Goal: Information Seeking & Learning: Learn about a topic

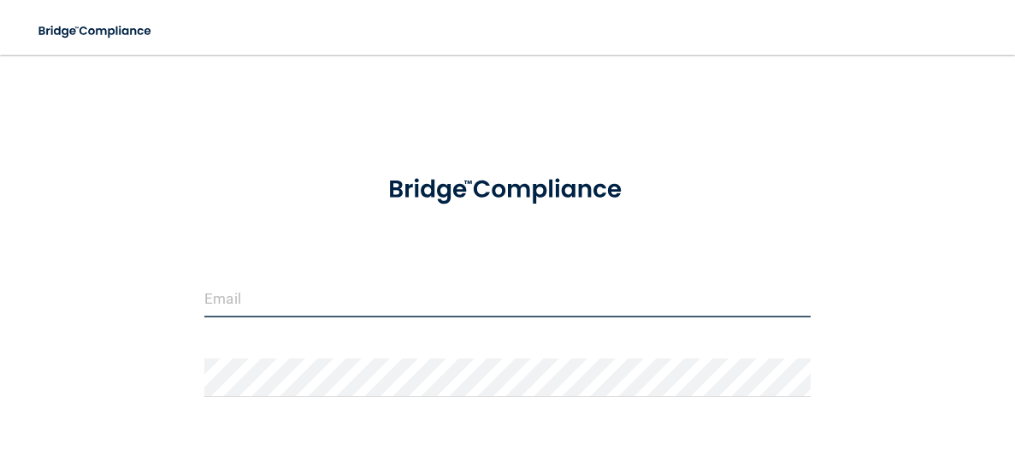
click at [347, 307] on input "email" at bounding box center [507, 298] width 606 height 38
type input "[EMAIL_ADDRESS][DOMAIN_NAME]"
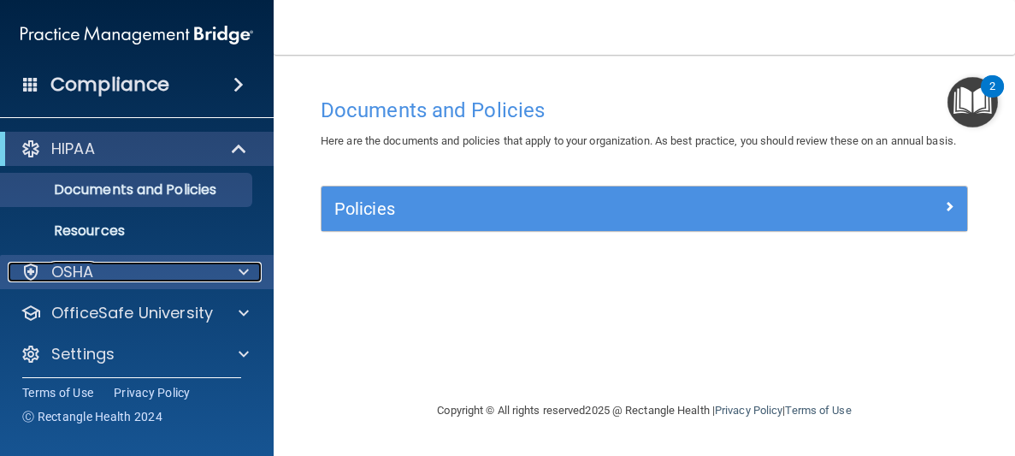
click at [139, 267] on div "OSHA" at bounding box center [114, 272] width 212 height 21
click at [231, 280] on div at bounding box center [241, 272] width 43 height 21
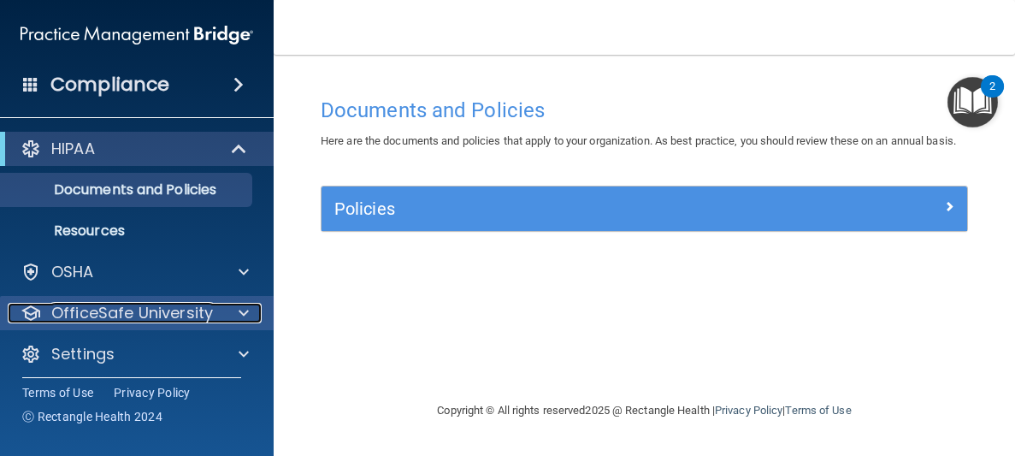
click at [245, 311] on span at bounding box center [244, 313] width 10 height 21
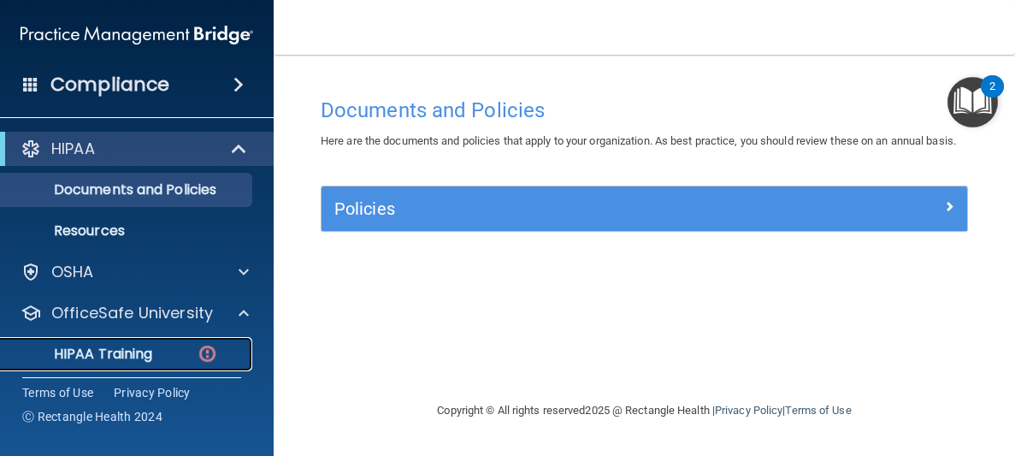
click at [199, 343] on img at bounding box center [207, 353] width 21 height 21
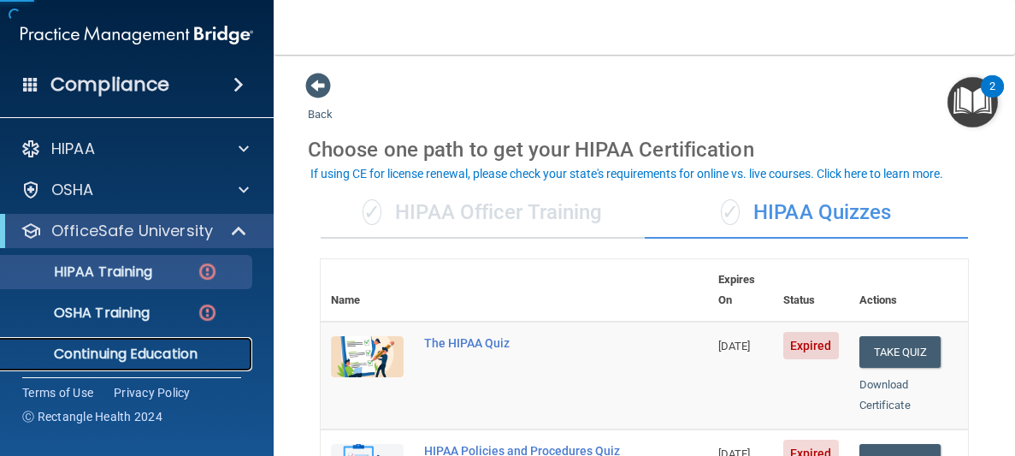
click at [158, 337] on link "Continuing Education" at bounding box center [117, 354] width 269 height 34
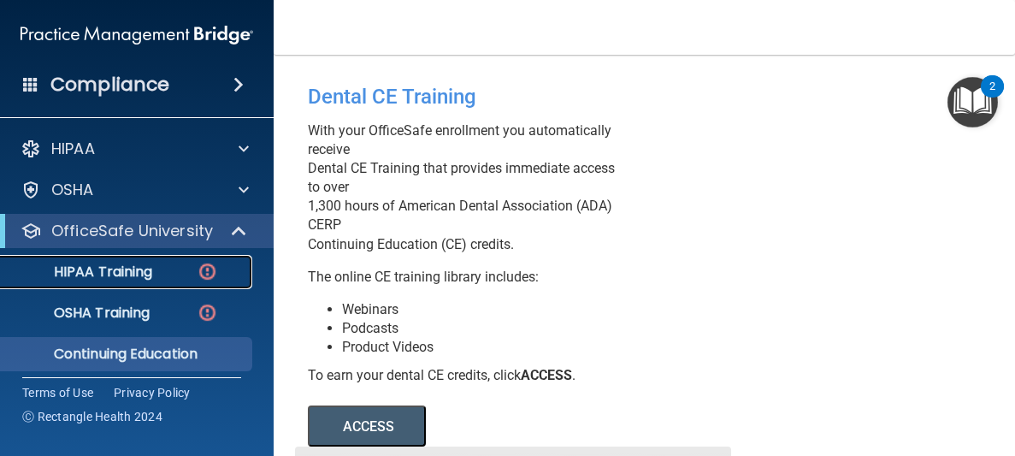
click at [186, 273] on div "HIPAA Training" at bounding box center [127, 271] width 233 height 17
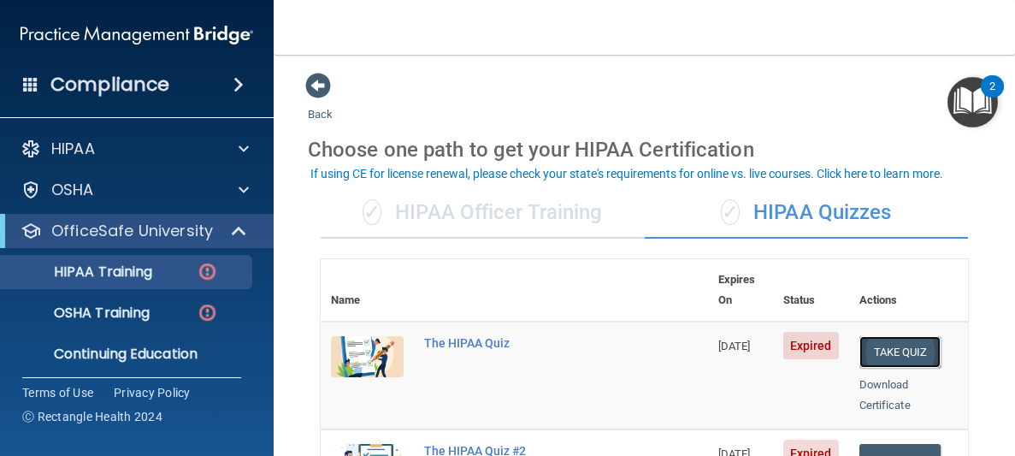
click at [895, 336] on button "Take Quiz" at bounding box center [900, 352] width 82 height 32
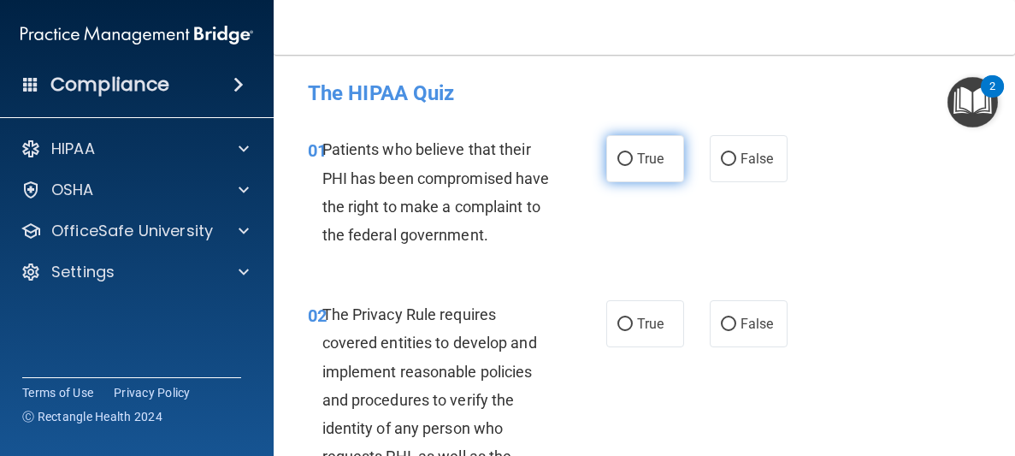
click at [629, 160] on input "True" at bounding box center [624, 159] width 15 height 13
radio input "true"
click at [941, 340] on div "02 The Privacy Rule requires covered entities to develop and implement reasonab…" at bounding box center [644, 446] width 699 height 335
click at [875, 326] on div "02 The Privacy Rule requires covered entities to develop and implement reasonab…" at bounding box center [644, 446] width 699 height 335
drag, startPoint x: 875, startPoint y: 326, endPoint x: 927, endPoint y: 495, distance: 177.1
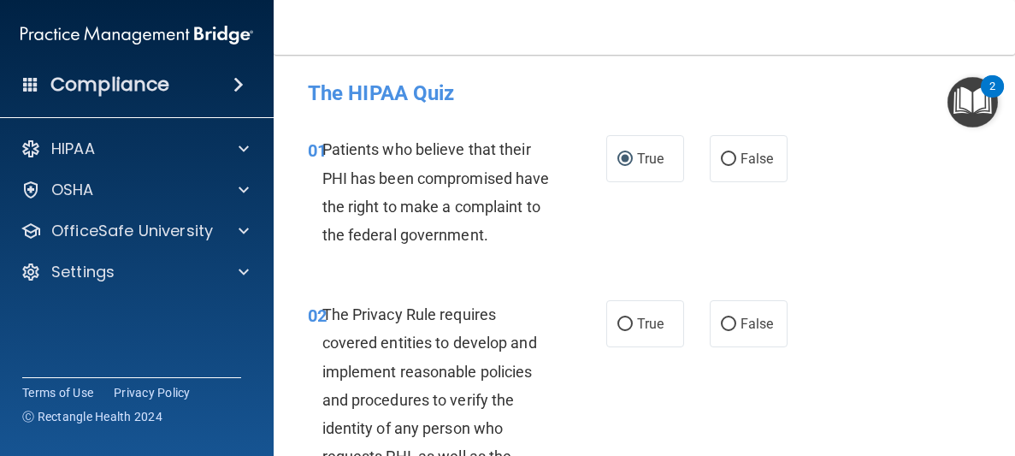
click at [927, 455] on html "Compliance HIPAA Documents and Policies Report an Incident Business Associates …" at bounding box center [507, 228] width 1015 height 456
drag, startPoint x: 954, startPoint y: 374, endPoint x: 864, endPoint y: 329, distance: 100.6
click at [864, 329] on div "02 The Privacy Rule requires covered entities to develop and implement reasonab…" at bounding box center [644, 446] width 699 height 335
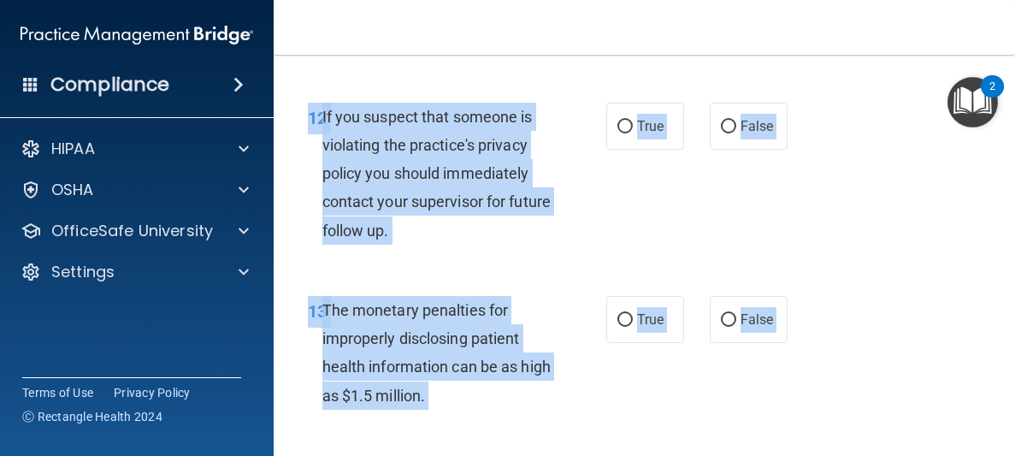
drag, startPoint x: 805, startPoint y: 91, endPoint x: 805, endPoint y: 494, distance: 403.5
click at [805, 455] on html "Compliance HIPAA Documents and Policies Report an Incident Business Associates …" at bounding box center [507, 228] width 1015 height 456
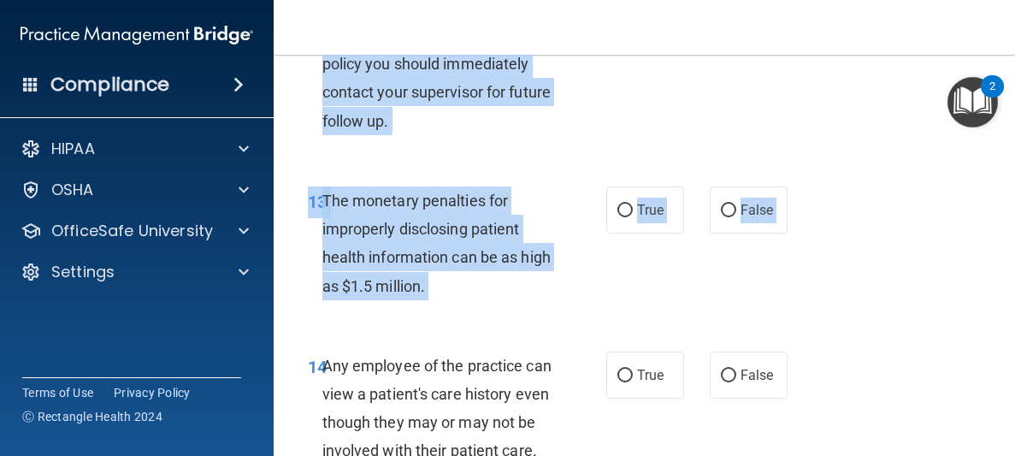
scroll to position [2085, 0]
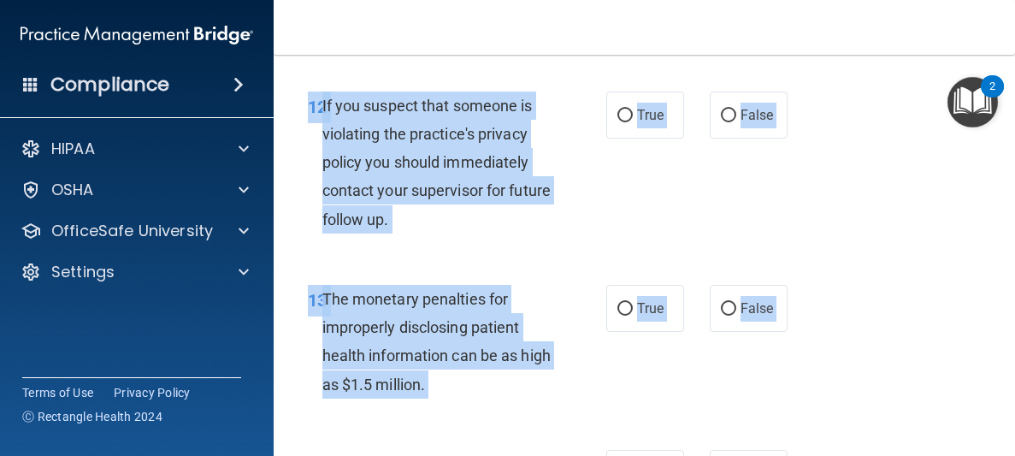
click at [789, 17] on nav "Toggle navigation Christine Earles christineearles@hotmail.com Manage My Enterp…" at bounding box center [644, 27] width 741 height 55
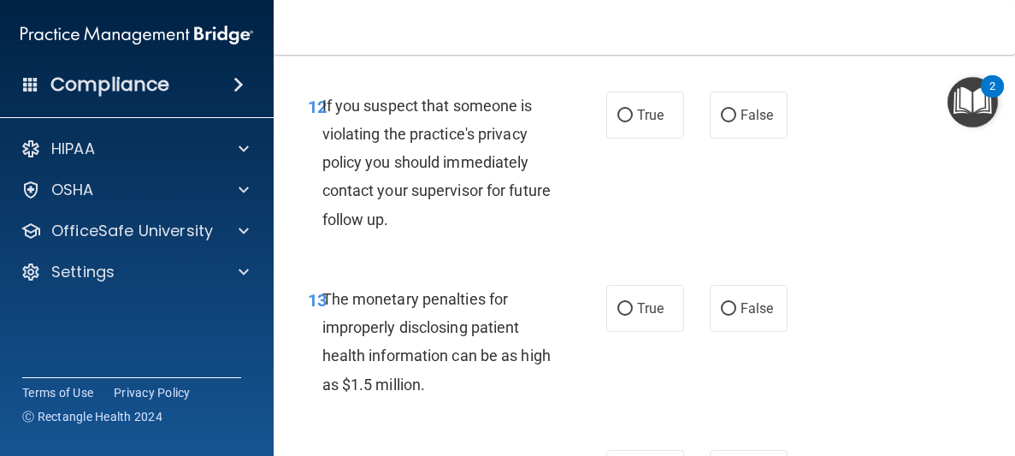
click at [796, 71] on div "12 If you suspect that someone is violating the practice's privacy policy you s…" at bounding box center [644, 166] width 699 height 193
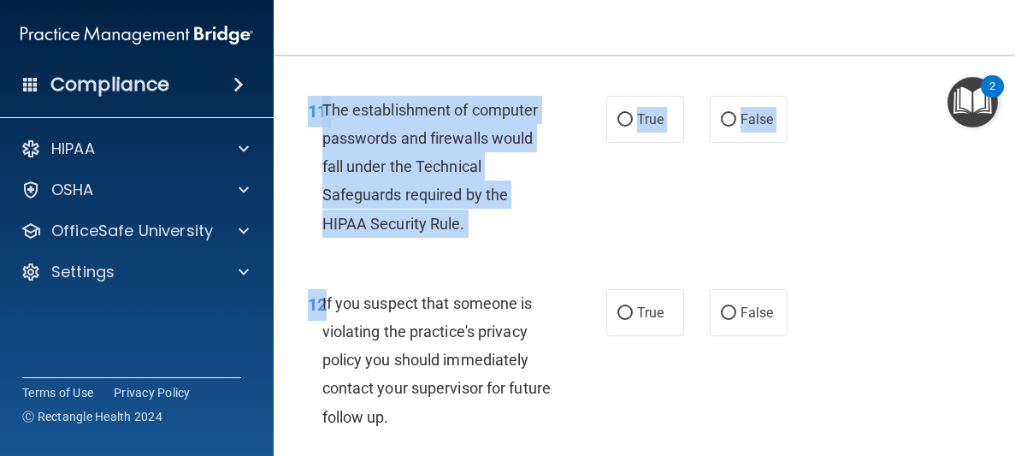
drag, startPoint x: 796, startPoint y: 71, endPoint x: 803, endPoint y: 41, distance: 30.7
click at [803, 41] on div "Toggle navigation Christine Earles christineearles@hotmail.com Manage My Enterp…" at bounding box center [644, 228] width 741 height 456
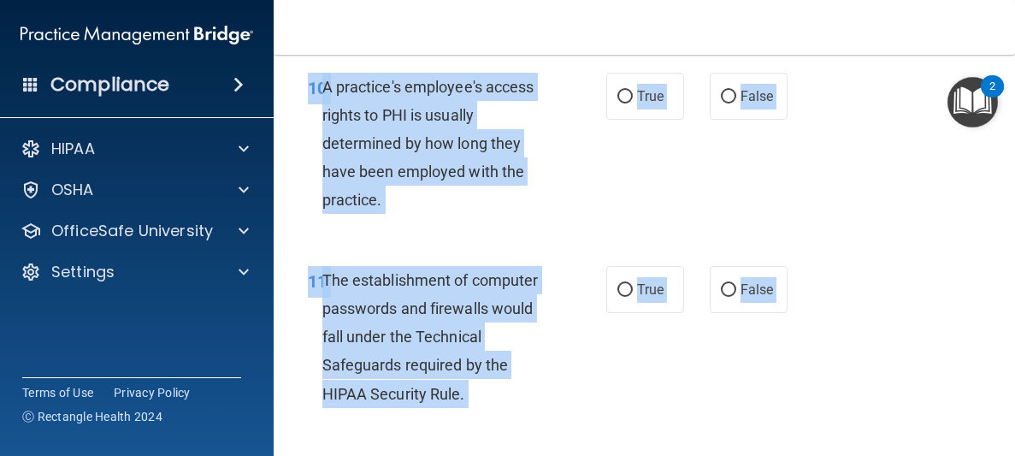
click at [758, 145] on div "10 A practice's employee's access rights to PHI is usually determined by how lo…" at bounding box center [644, 147] width 699 height 193
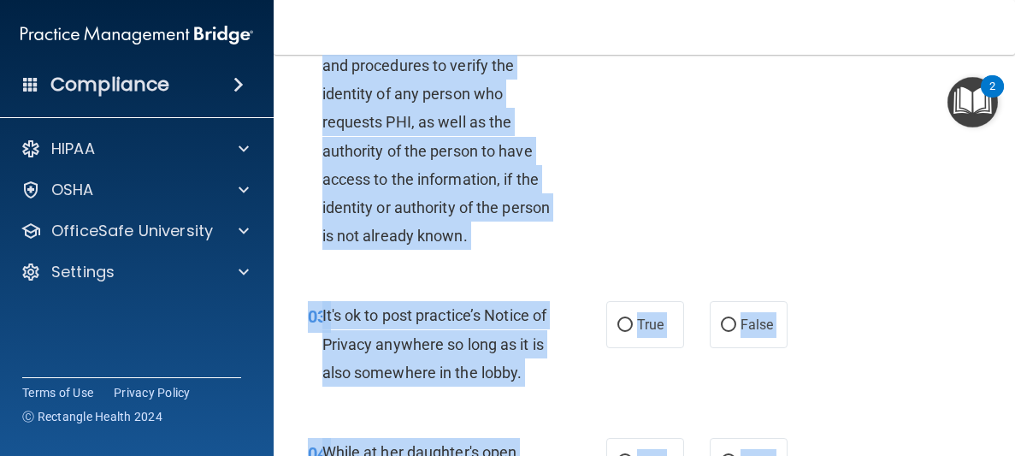
scroll to position [0, 0]
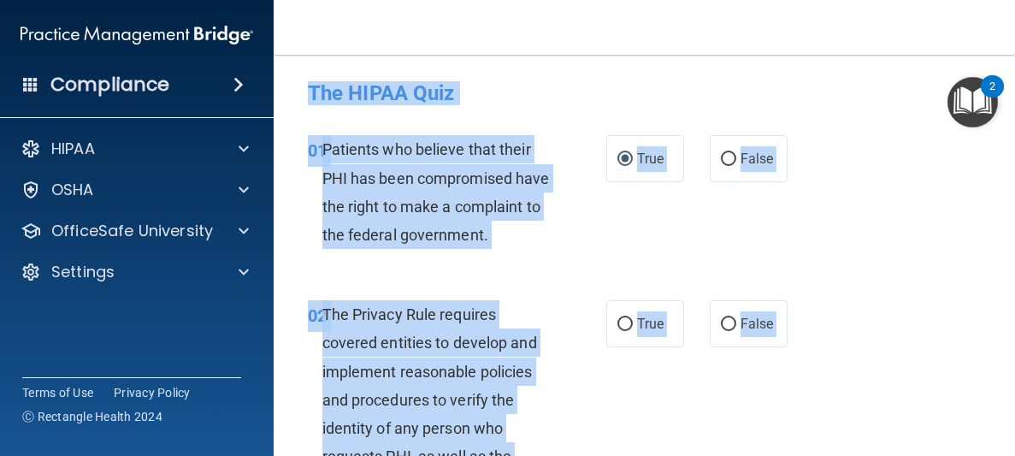
drag, startPoint x: 716, startPoint y: 436, endPoint x: 752, endPoint y: -74, distance: 511.7
click at [752, 0] on html "Compliance HIPAA Documents and Policies Report an Incident Business Associates …" at bounding box center [507, 228] width 1015 height 456
click at [863, 115] on div "01 Patients who believe that their PHI has been compromised have the right to m…" at bounding box center [644, 196] width 699 height 165
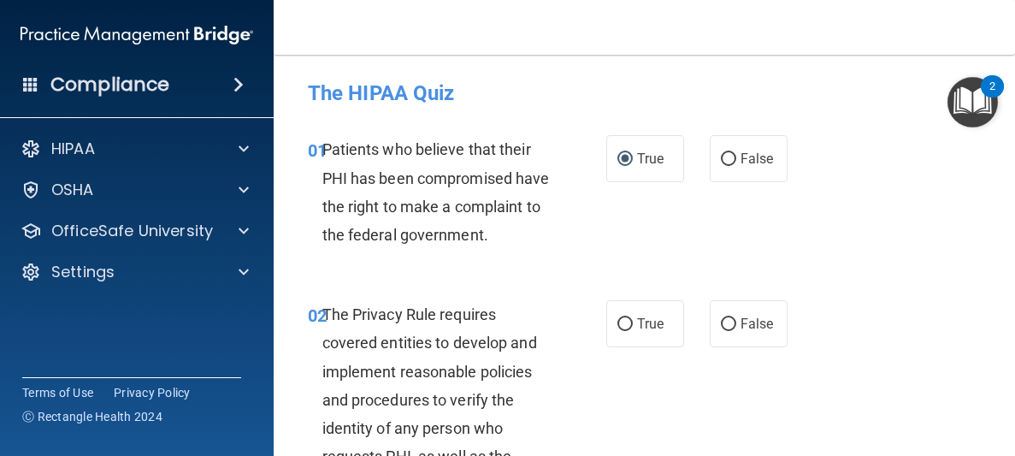
click at [722, 289] on div "02 The Privacy Rule requires covered entities to develop and implement reasonab…" at bounding box center [644, 446] width 699 height 335
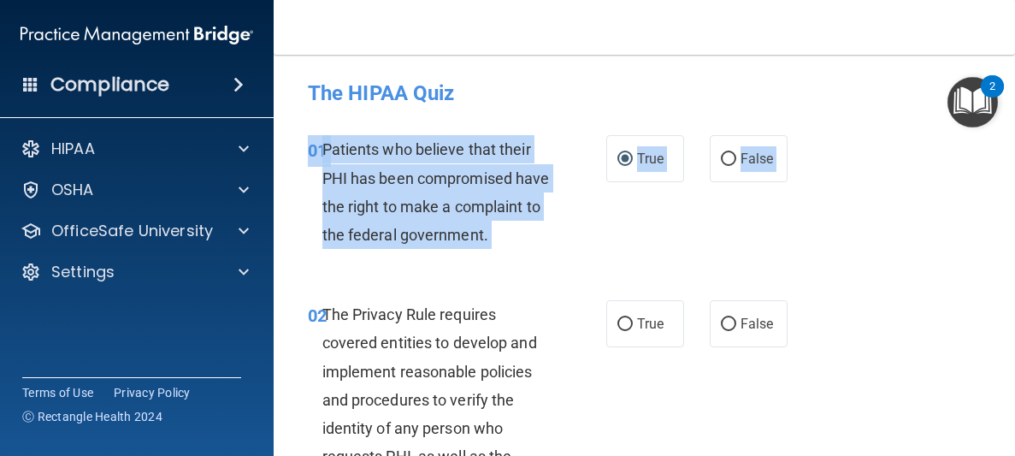
drag, startPoint x: 722, startPoint y: 289, endPoint x: 795, endPoint y: 139, distance: 167.1
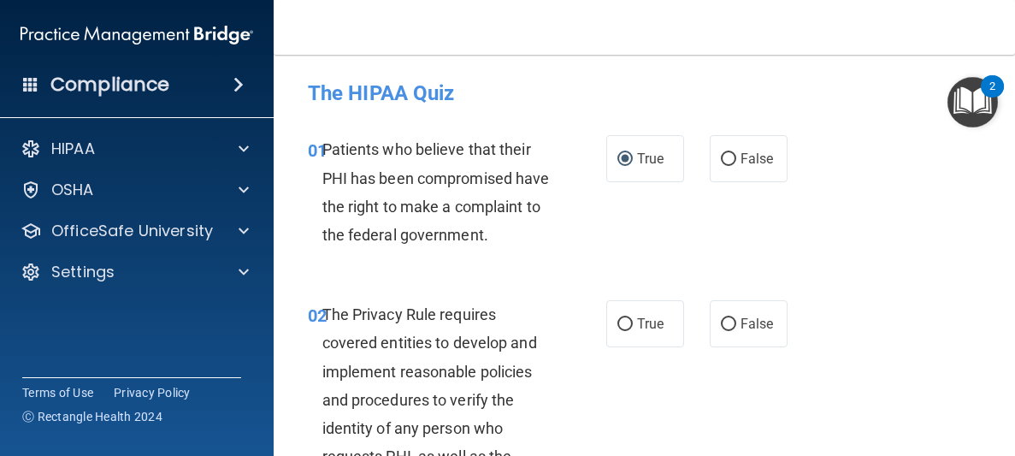
click at [667, 269] on div "01 Patients who believe that their PHI has been compromised have the right to m…" at bounding box center [644, 196] width 699 height 165
click at [645, 332] on label "True" at bounding box center [645, 323] width 78 height 47
click at [633, 331] on input "True" at bounding box center [624, 324] width 15 height 13
radio input "true"
click at [805, 300] on div "02 The Privacy Rule requires covered entities to develop and implement reasonab…" at bounding box center [644, 446] width 699 height 335
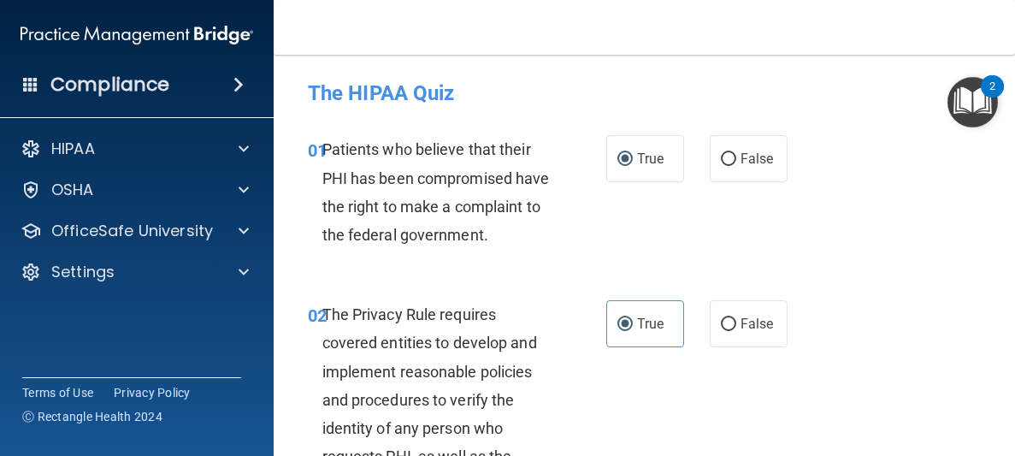
drag, startPoint x: 910, startPoint y: 295, endPoint x: 911, endPoint y: 492, distance: 197.5
click at [911, 455] on html "Compliance HIPAA Documents and Policies Report an Incident Business Associates …" at bounding box center [507, 228] width 1015 height 456
click at [558, 367] on div "The Privacy Rule requires covered entities to develop and implement reasonable …" at bounding box center [443, 442] width 243 height 284
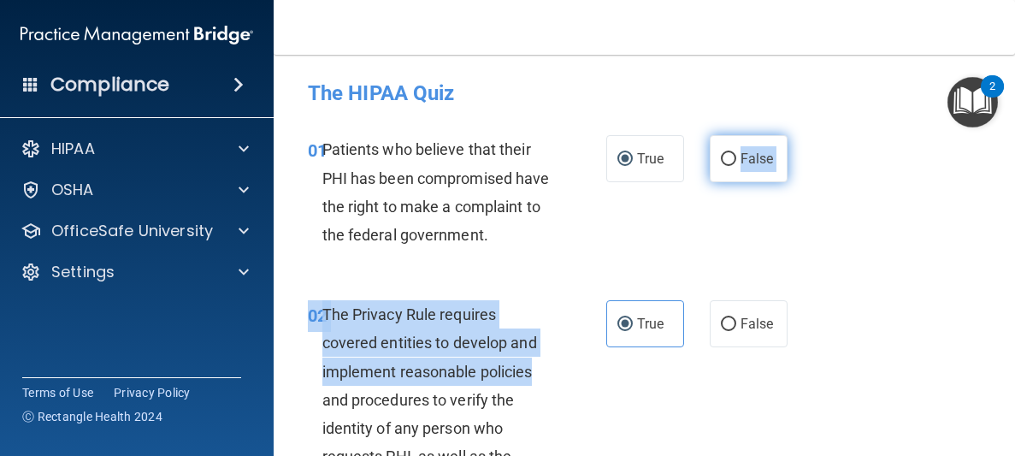
drag, startPoint x: 557, startPoint y: 367, endPoint x: 710, endPoint y: 168, distance: 250.5
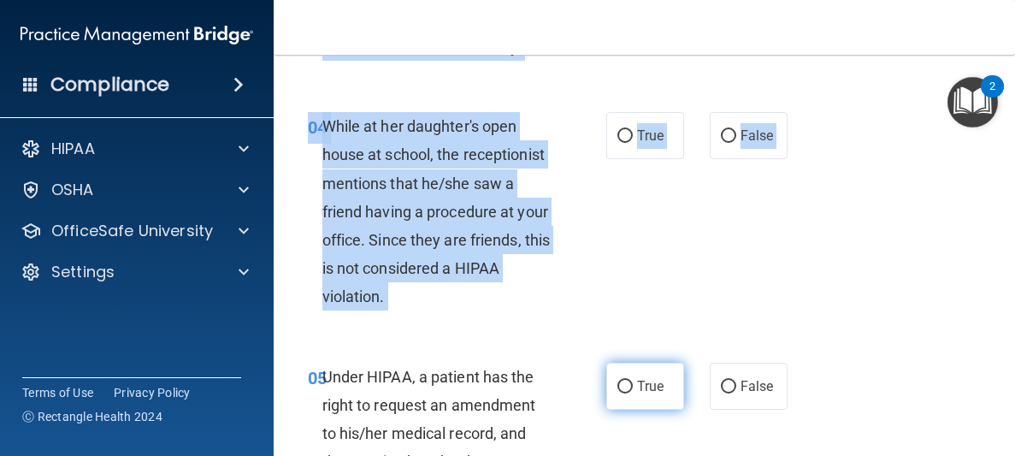
scroll to position [720, 0]
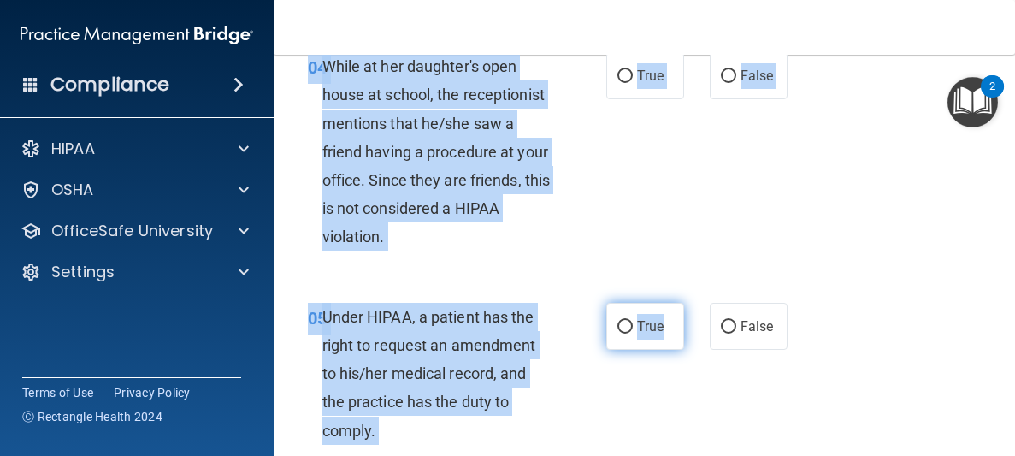
drag, startPoint x: 699, startPoint y: 230, endPoint x: 678, endPoint y: 324, distance: 96.3
click at [817, 144] on div "04 While at her daughter's open house at school, the receptionist mentions that…" at bounding box center [644, 156] width 699 height 251
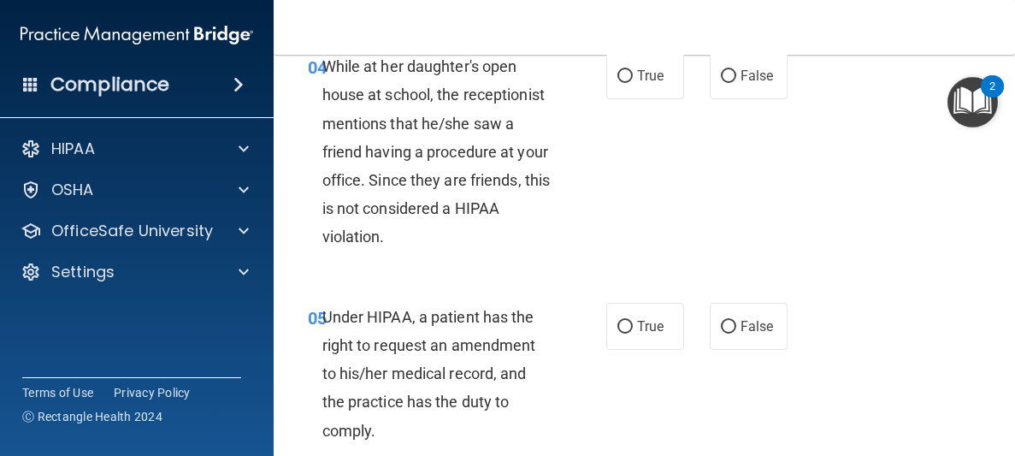
drag, startPoint x: 817, startPoint y: 144, endPoint x: 860, endPoint y: 255, distance: 118.3
click at [860, 255] on div "04 While at her daughter's open house at school, the receptionist mentions that…" at bounding box center [644, 156] width 699 height 251
drag, startPoint x: 860, startPoint y: 255, endPoint x: 809, endPoint y: 261, distance: 51.6
click at [809, 261] on div "04 While at her daughter's open house at school, the receptionist mentions that…" at bounding box center [644, 156] width 699 height 251
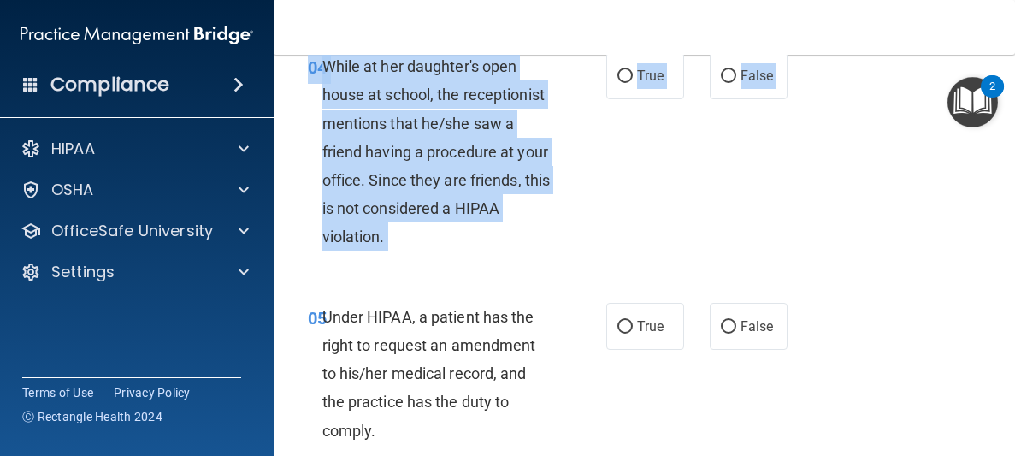
scroll to position [0, 0]
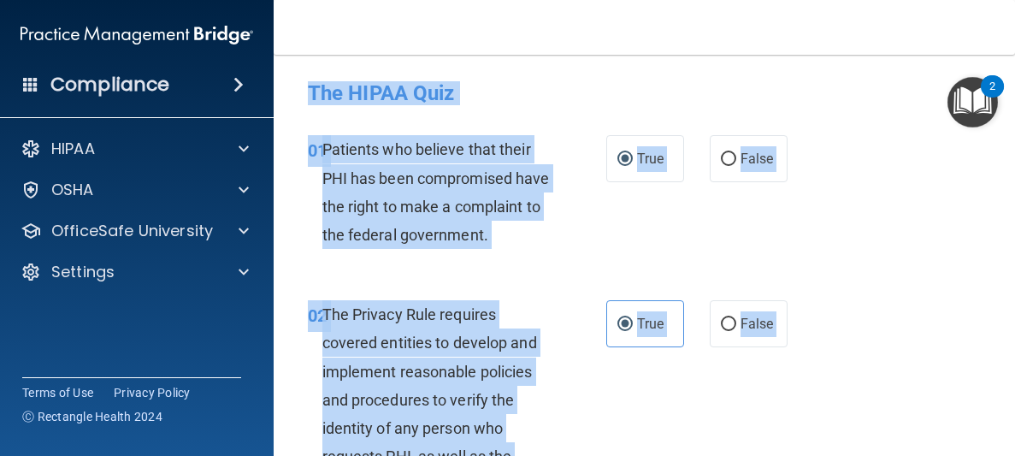
drag, startPoint x: 964, startPoint y: 280, endPoint x: 901, endPoint y: 27, distance: 261.5
click at [901, 27] on div "Toggle navigation Christine Earles christineearles@hotmail.com Manage My Enterp…" at bounding box center [644, 228] width 741 height 456
click at [900, 266] on div "01 Patients who believe that their PHI has been compromised have the right to m…" at bounding box center [644, 196] width 699 height 165
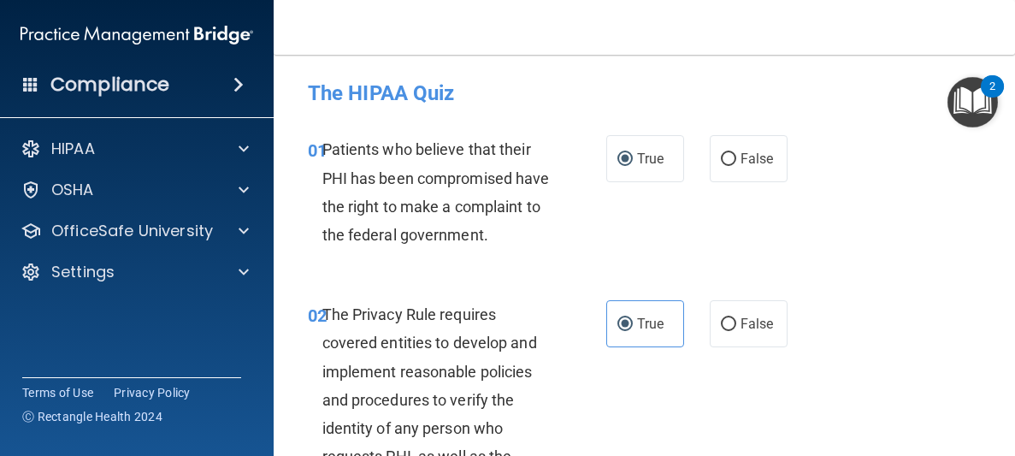
drag, startPoint x: 897, startPoint y: 426, endPoint x: 931, endPoint y: 495, distance: 77.2
click at [931, 455] on html "Compliance HIPAA Documents and Policies Report an Incident Business Associates …" at bounding box center [507, 228] width 1015 height 456
drag, startPoint x: 802, startPoint y: 133, endPoint x: 905, endPoint y: 327, distance: 220.3
click at [905, 327] on div "02 The Privacy Rule requires covered entities to develop and implement reasonab…" at bounding box center [644, 446] width 699 height 335
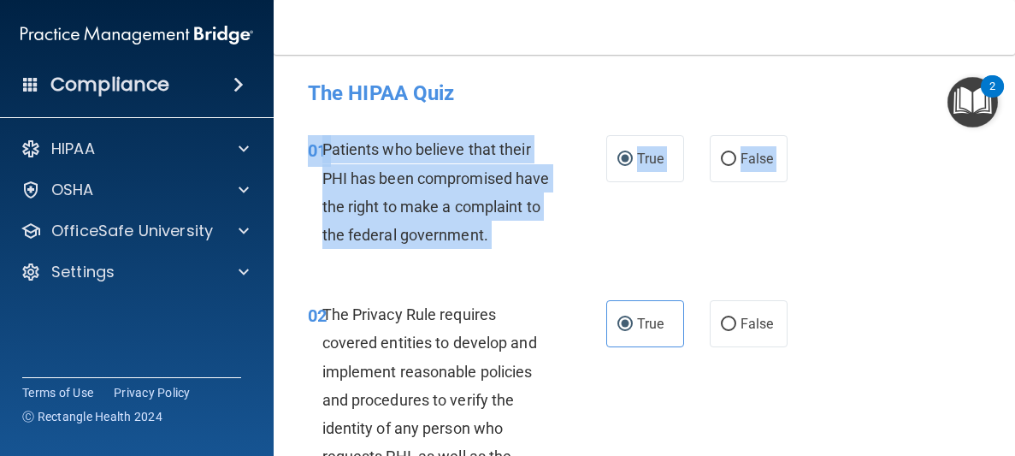
drag, startPoint x: 933, startPoint y: 330, endPoint x: 866, endPoint y: 130, distance: 210.9
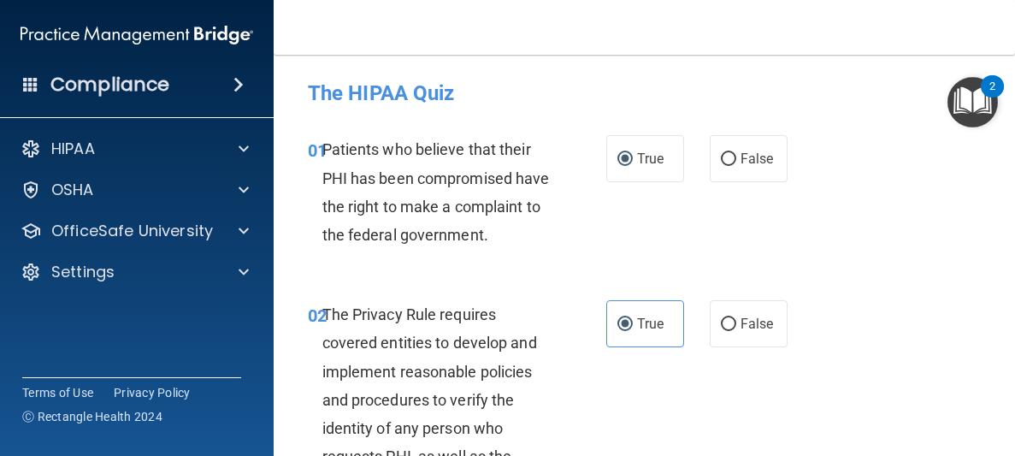
click at [872, 193] on div "01 Patients who believe that their PHI has been compromised have the right to m…" at bounding box center [644, 196] width 699 height 165
drag, startPoint x: 746, startPoint y: 356, endPoint x: 752, endPoint y: 372, distance: 17.3
click at [752, 372] on div "02 The Privacy Rule requires covered entities to develop and implement reasonab…" at bounding box center [644, 446] width 699 height 335
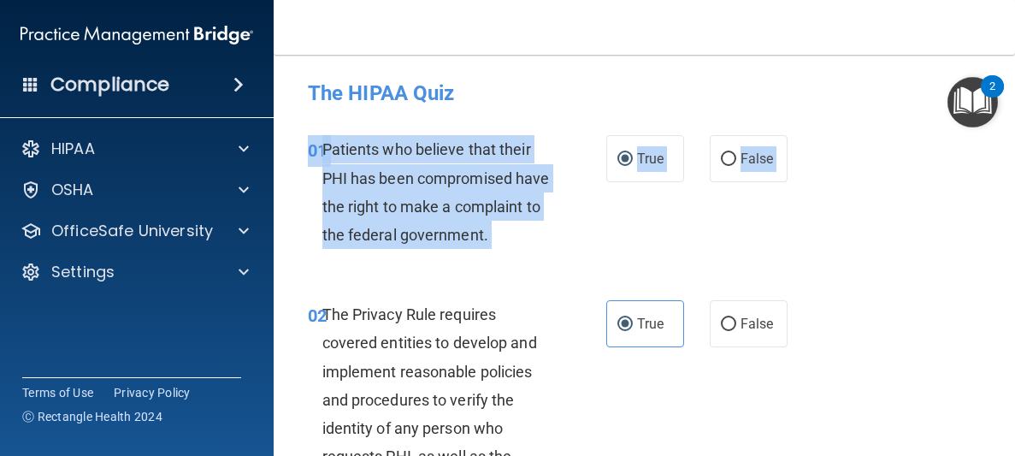
drag, startPoint x: 752, startPoint y: 372, endPoint x: 729, endPoint y: 221, distance: 153.0
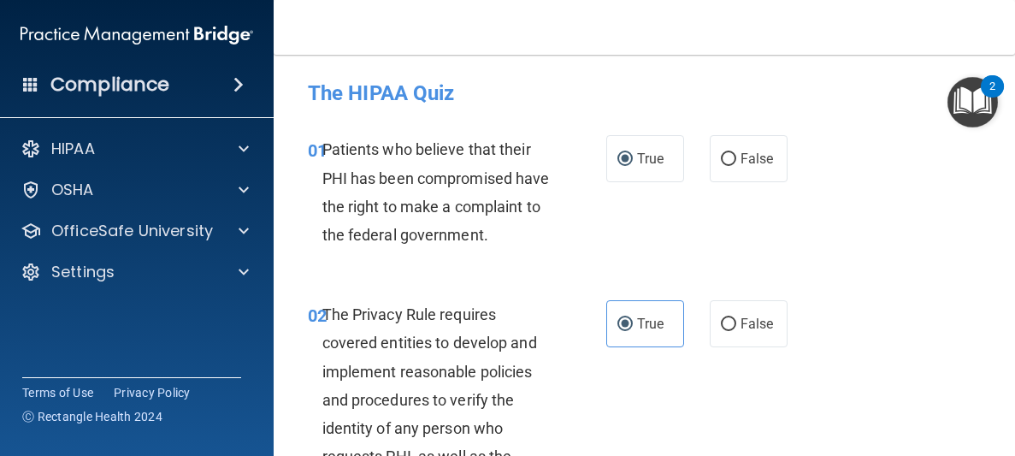
click at [740, 222] on div "01 Patients who believe that their PHI has been compromised have the right to m…" at bounding box center [644, 196] width 699 height 165
click at [741, 227] on div "01 Patients who believe that their PHI has been compromised have the right to m…" at bounding box center [644, 196] width 699 height 165
drag, startPoint x: 741, startPoint y: 227, endPoint x: 741, endPoint y: 242, distance: 14.5
click at [741, 242] on div "01 Patients who believe that their PHI has been compromised have the right to m…" at bounding box center [644, 196] width 699 height 165
drag, startPoint x: 729, startPoint y: 261, endPoint x: 423, endPoint y: -74, distance: 453.9
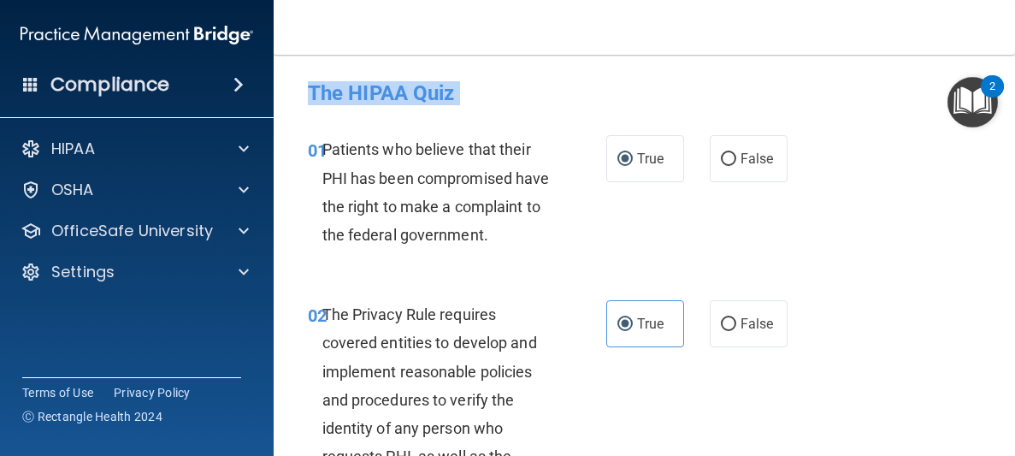
click at [423, 0] on html "Compliance HIPAA Documents and Policies Report an Incident Business Associates …" at bounding box center [507, 228] width 1015 height 456
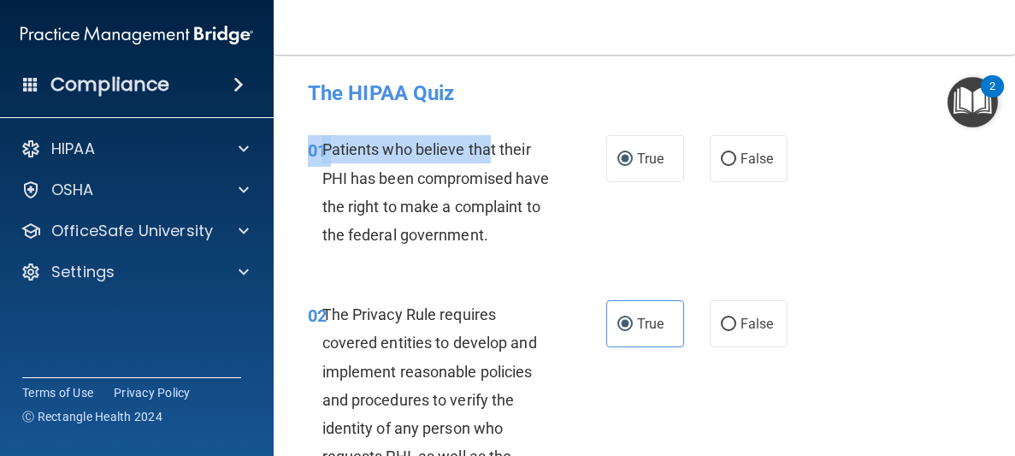
drag, startPoint x: 490, startPoint y: 162, endPoint x: 473, endPoint y: 265, distance: 104.0
click at [473, 265] on div "01 Patients who believe that their PHI has been compromised have the right to m…" at bounding box center [644, 196] width 699 height 165
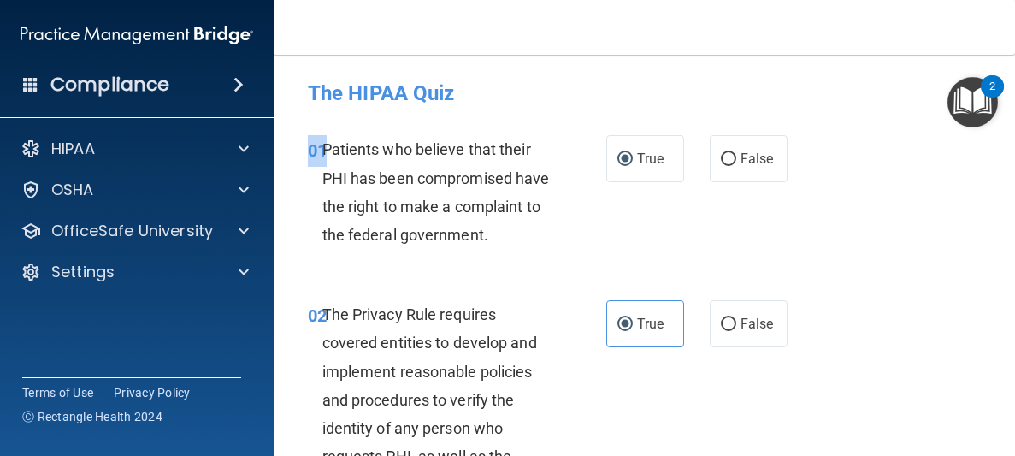
click at [473, 265] on div "01 Patients who believe that their PHI has been compromised have the right to m…" at bounding box center [644, 196] width 699 height 165
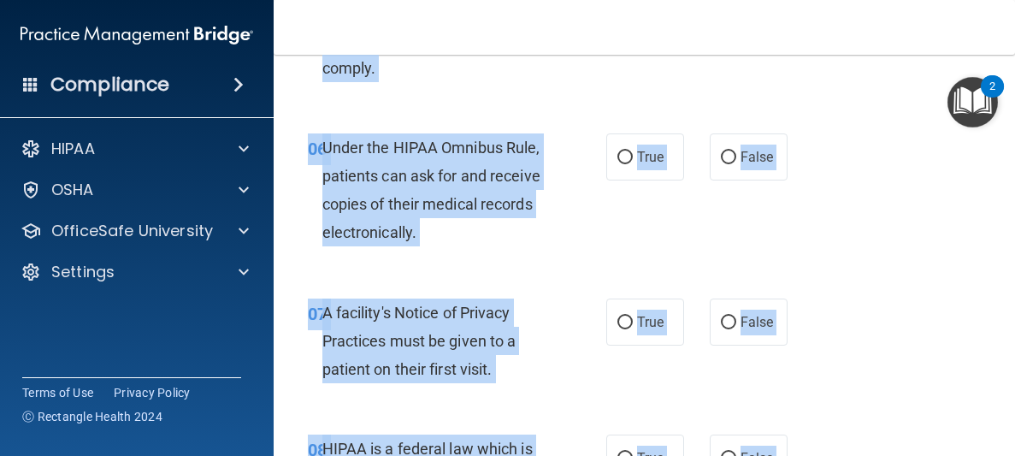
scroll to position [1385, 0]
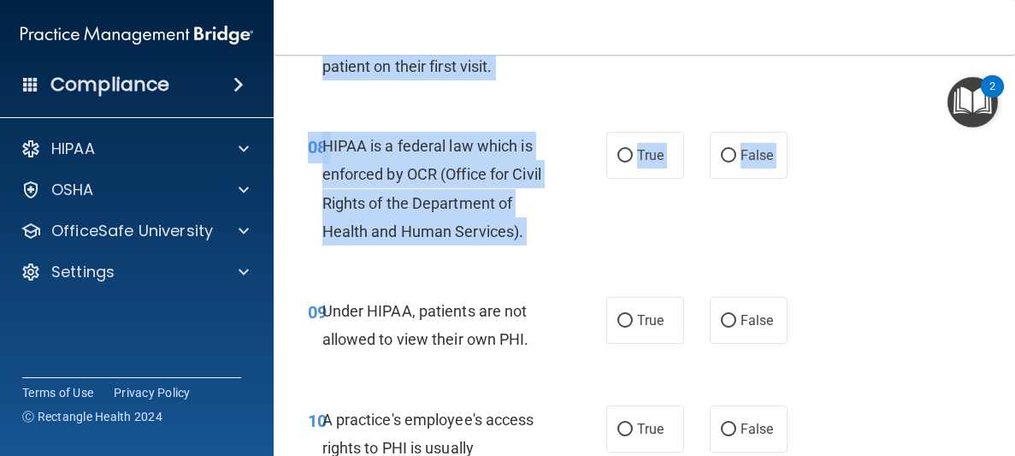
drag, startPoint x: 473, startPoint y: 267, endPoint x: 498, endPoint y: 289, distance: 33.9
click at [562, 103] on div "07 A facility's Notice of Privacy Practices must be given to a patient on their…" at bounding box center [644, 42] width 699 height 137
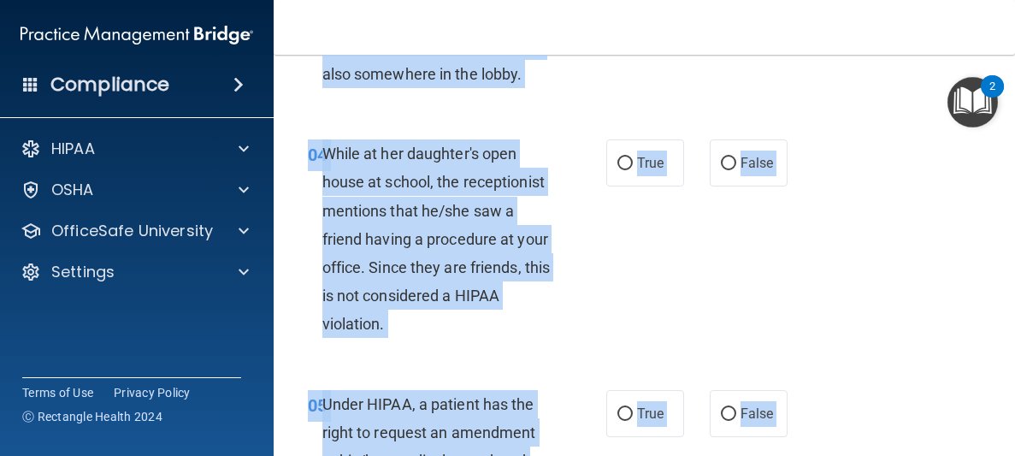
scroll to position [0, 0]
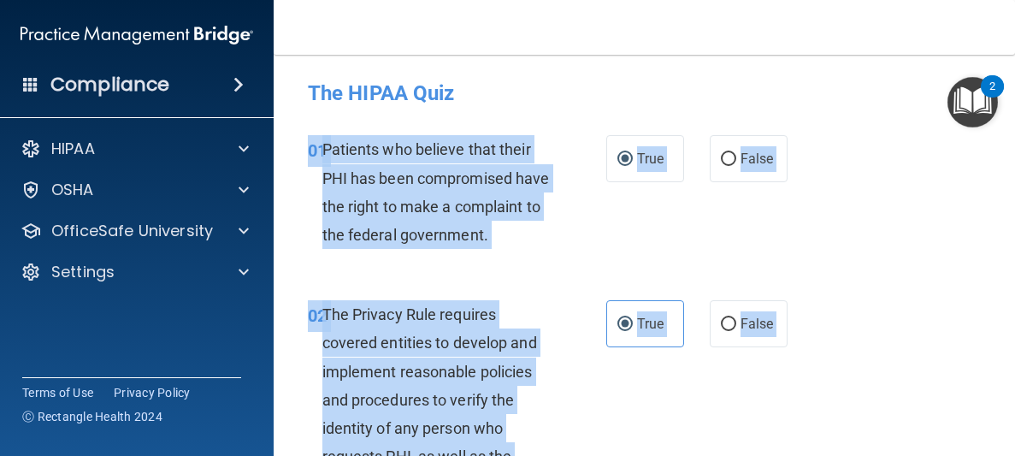
drag, startPoint x: 563, startPoint y: 104, endPoint x: 518, endPoint y: 132, distance: 52.9
click at [518, 132] on div "01 Patients who believe that their PHI has been compromised have the right to m…" at bounding box center [644, 196] width 699 height 165
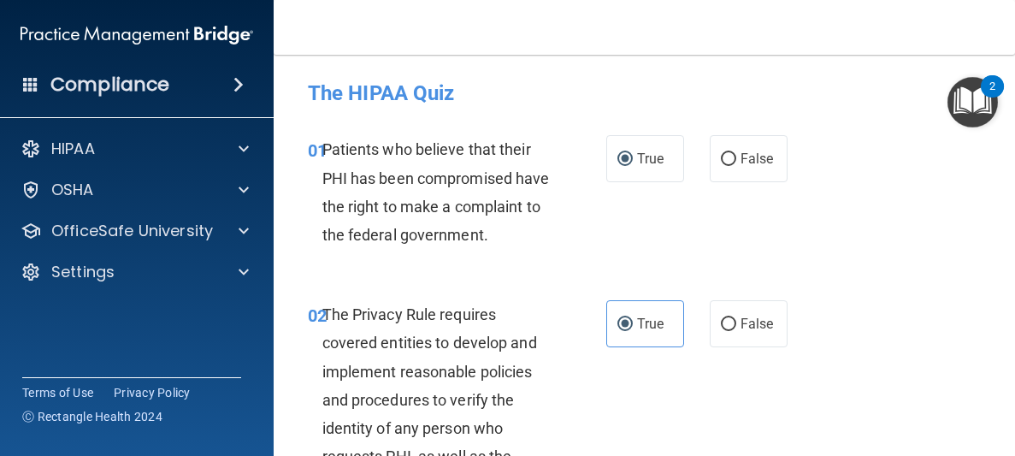
click at [518, 132] on div "01 Patients who believe that their PHI has been compromised have the right to m…" at bounding box center [644, 196] width 699 height 165
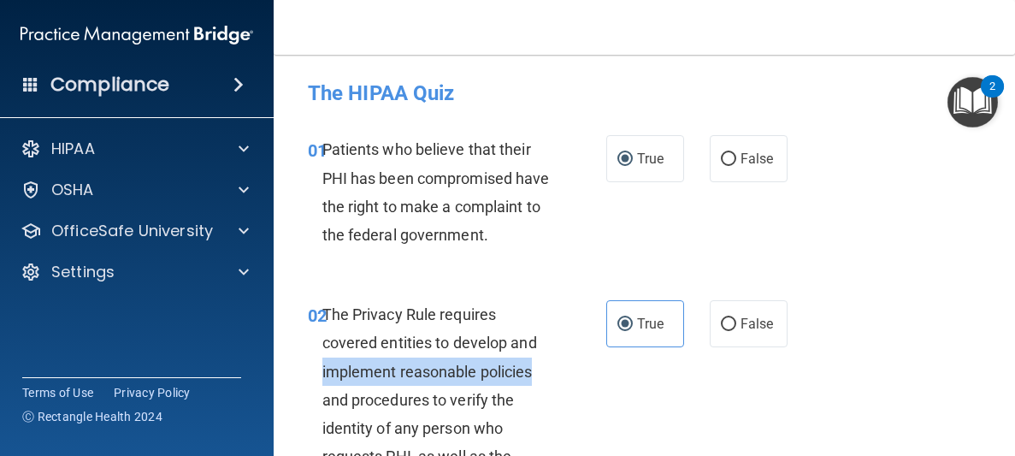
drag, startPoint x: 620, startPoint y: 350, endPoint x: 624, endPoint y: 374, distance: 24.3
click at [624, 374] on div "02 The Privacy Rule requires covered entities to develop and implement reasonab…" at bounding box center [457, 446] width 350 height 292
click at [630, 432] on div "02 The Privacy Rule requires covered entities to develop and implement reasonab…" at bounding box center [457, 446] width 350 height 292
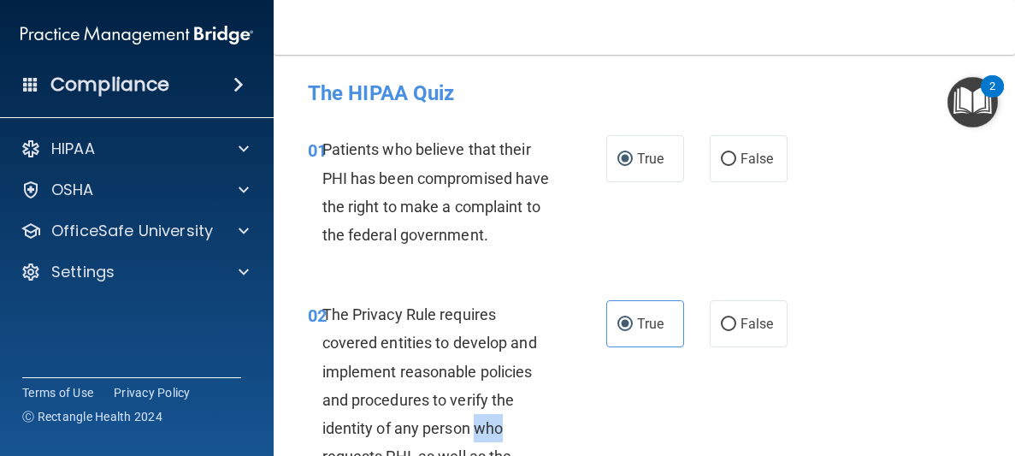
click at [630, 432] on div "02 The Privacy Rule requires covered entities to develop and implement reasonab…" at bounding box center [457, 446] width 350 height 292
click at [720, 235] on div "01 Patients who believe that their PHI has been compromised have the right to m…" at bounding box center [644, 196] width 699 height 165
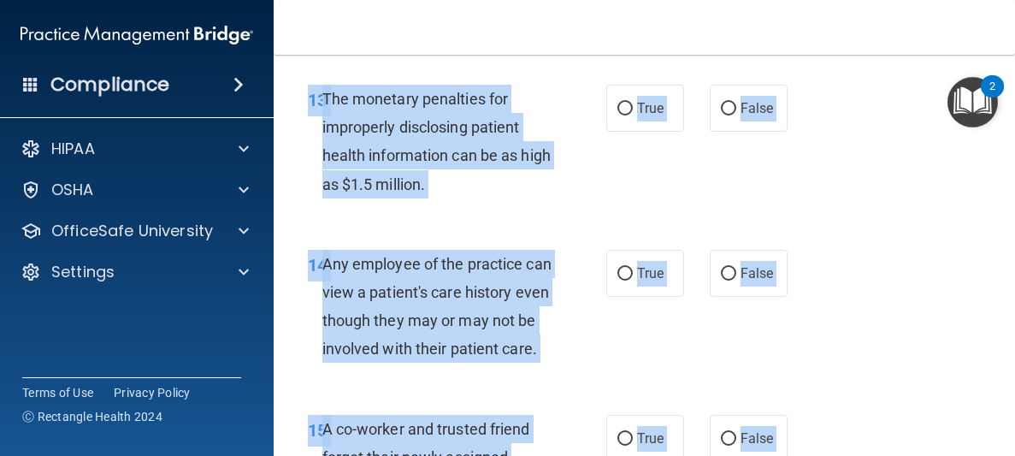
scroll to position [2573, 0]
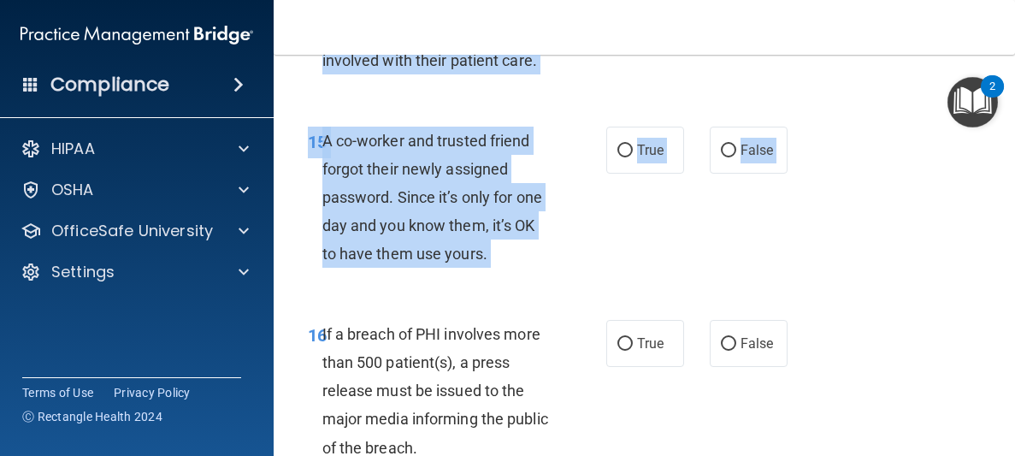
drag, startPoint x: 716, startPoint y: 232, endPoint x: 706, endPoint y: 345, distance: 114.1
click at [706, 345] on div "01 Patients who believe that their PHI has been compromised have the right to m…" at bounding box center [644, 411] width 699 height 5742
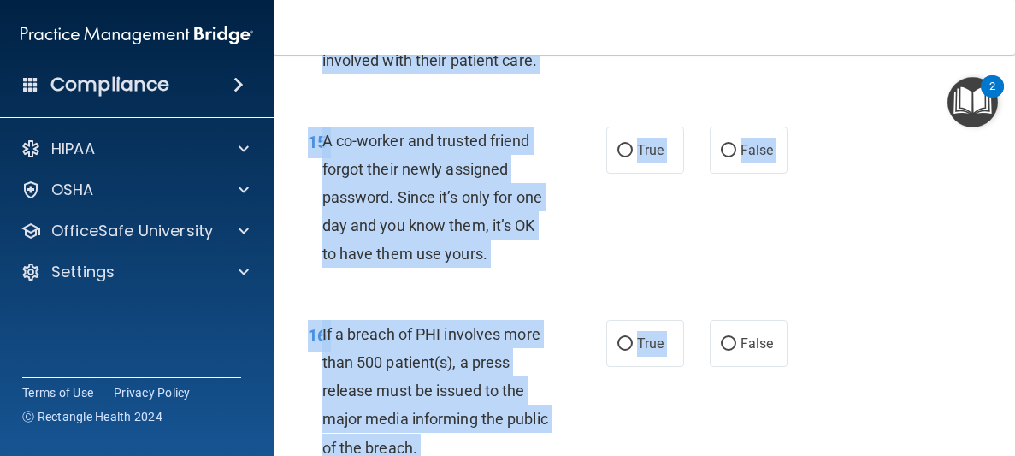
scroll to position [2547, 0]
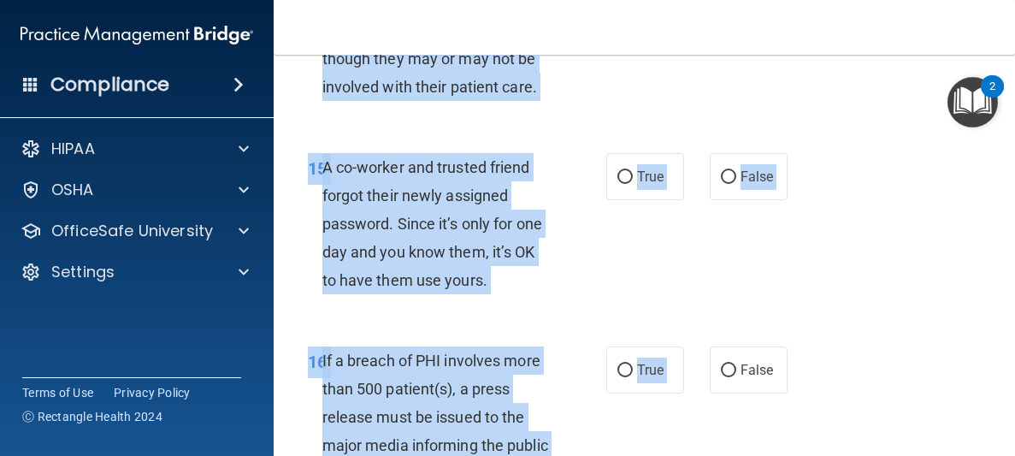
click at [750, 233] on div "15 A co-worker and trusted friend forgot their newly assigned password. Since i…" at bounding box center [644, 228] width 699 height 193
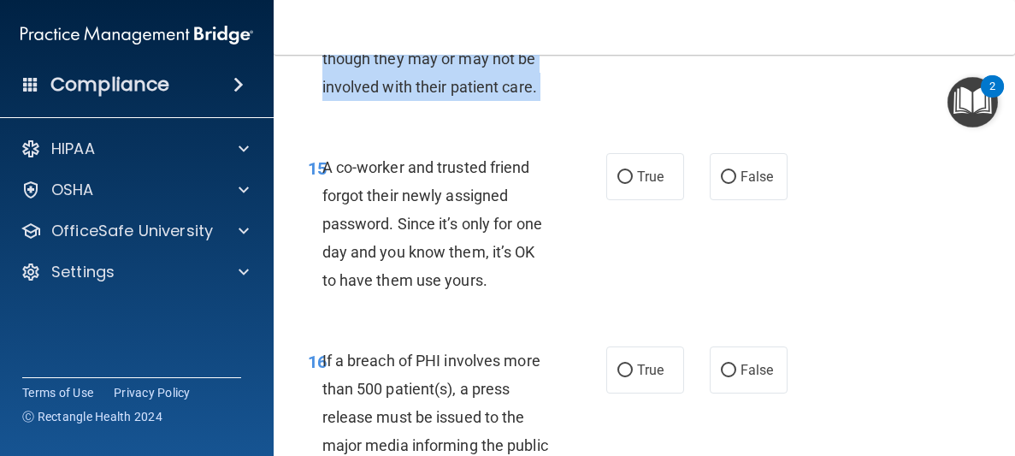
drag, startPoint x: 749, startPoint y: 232, endPoint x: 793, endPoint y: 79, distance: 159.1
click at [793, 79] on div "01 Patients who believe that their PHI has been compromised have the right to m…" at bounding box center [644, 438] width 699 height 5742
click at [790, 85] on div "14 Any employee of the practice can view a patient's care history even though t…" at bounding box center [644, 49] width 699 height 165
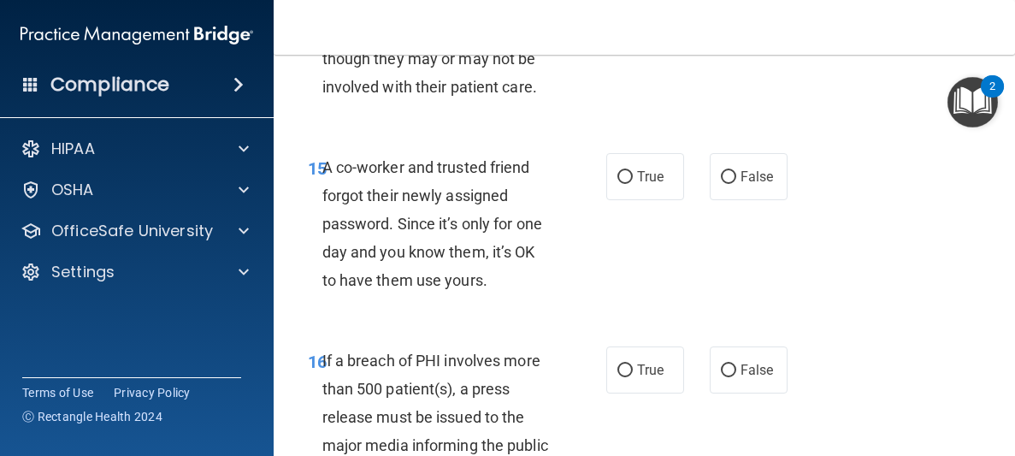
click at [790, 85] on div "14 Any employee of the practice can view a patient's care history even though t…" at bounding box center [644, 49] width 699 height 165
drag, startPoint x: 790, startPoint y: 85, endPoint x: 808, endPoint y: -34, distance: 120.2
click at [808, 0] on html "Compliance HIPAA Documents and Policies Report an Incident Business Associates …" at bounding box center [507, 228] width 1015 height 456
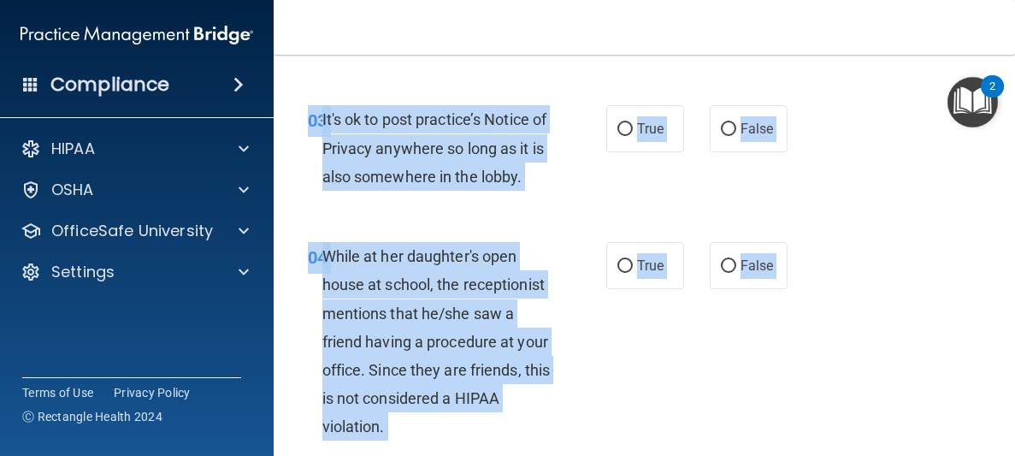
scroll to position [514, 0]
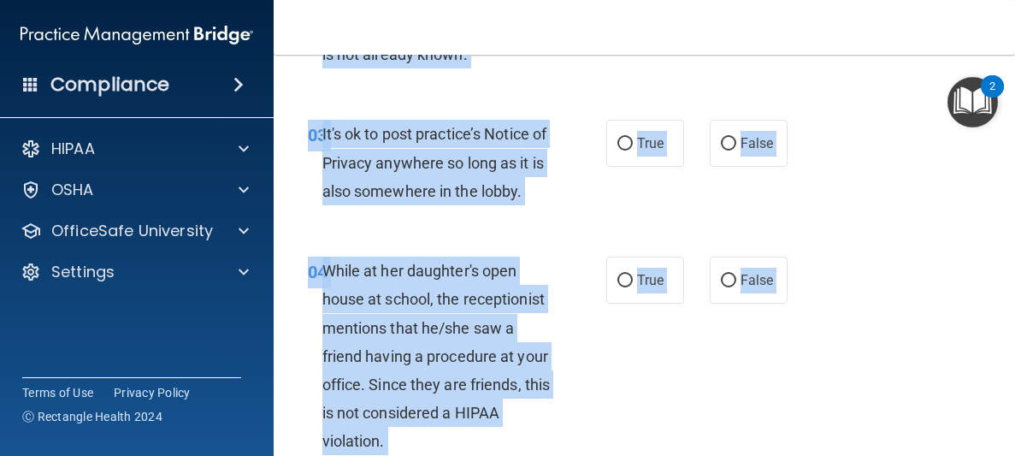
drag, startPoint x: 797, startPoint y: 246, endPoint x: 815, endPoint y: 68, distance: 178.7
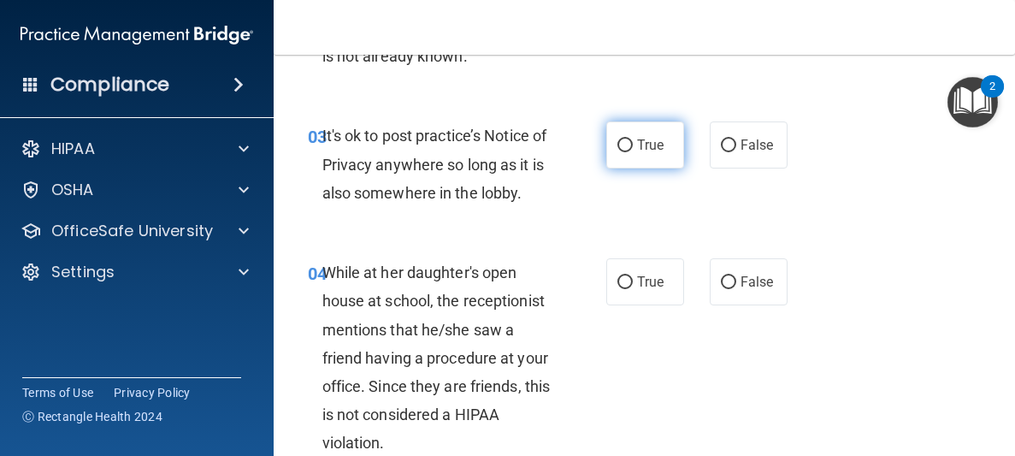
click at [657, 149] on span "True" at bounding box center [650, 145] width 27 height 16
click at [633, 149] on input "True" at bounding box center [624, 145] width 15 height 13
radio input "true"
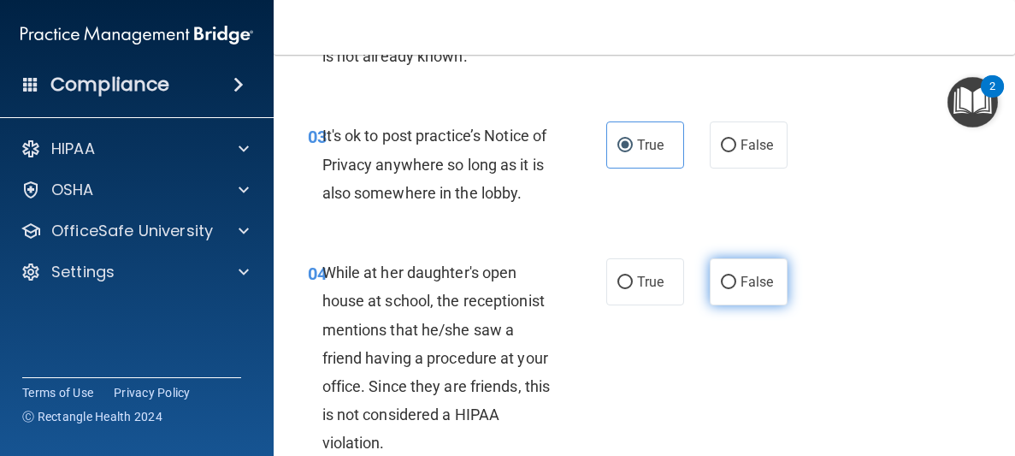
click at [769, 284] on span "False" at bounding box center [756, 282] width 33 height 16
click at [736, 284] on input "False" at bounding box center [728, 282] width 15 height 13
radio input "true"
drag, startPoint x: 764, startPoint y: 297, endPoint x: 763, endPoint y: 312, distance: 15.5
click at [763, 312] on div "04 While at her daughter's open house at school, the receptionist mentions that…" at bounding box center [644, 362] width 699 height 251
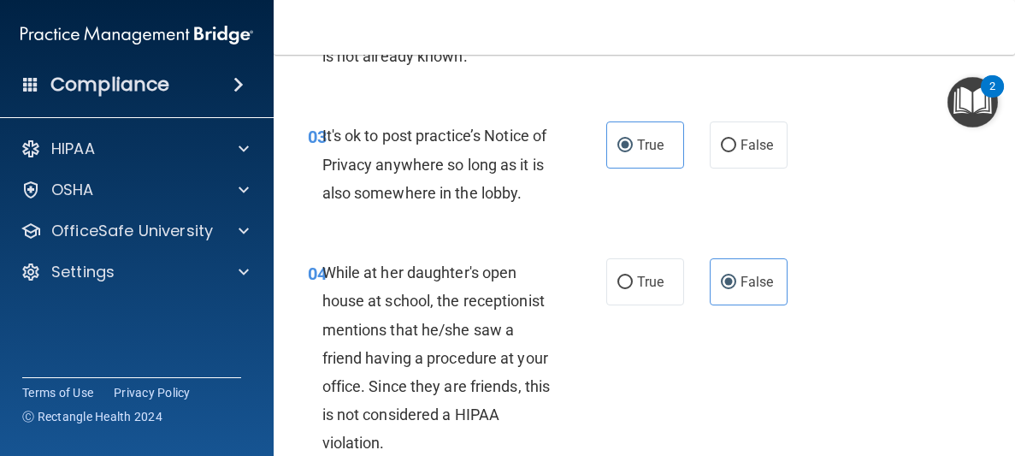
click at [788, 389] on div "04 While at her daughter's open house at school, the receptionist mentions that…" at bounding box center [644, 362] width 699 height 251
drag, startPoint x: 788, startPoint y: 391, endPoint x: 780, endPoint y: 452, distance: 62.1
click at [780, 452] on div "04 While at her daughter's open house at school, the receptionist mentions that…" at bounding box center [644, 362] width 699 height 251
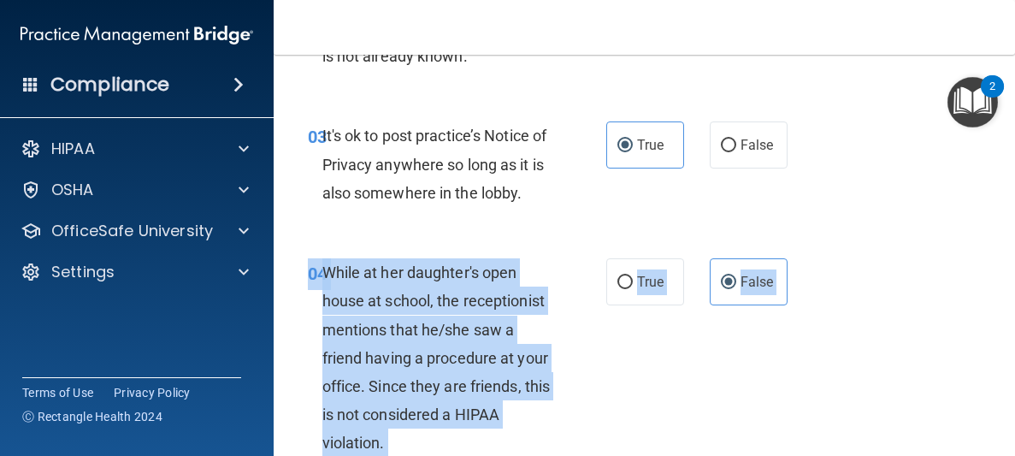
drag, startPoint x: 800, startPoint y: 427, endPoint x: 779, endPoint y: 495, distance: 71.7
click at [779, 455] on html "Compliance HIPAA Documents and Policies Report an Incident Business Associates …" at bounding box center [507, 228] width 1015 height 456
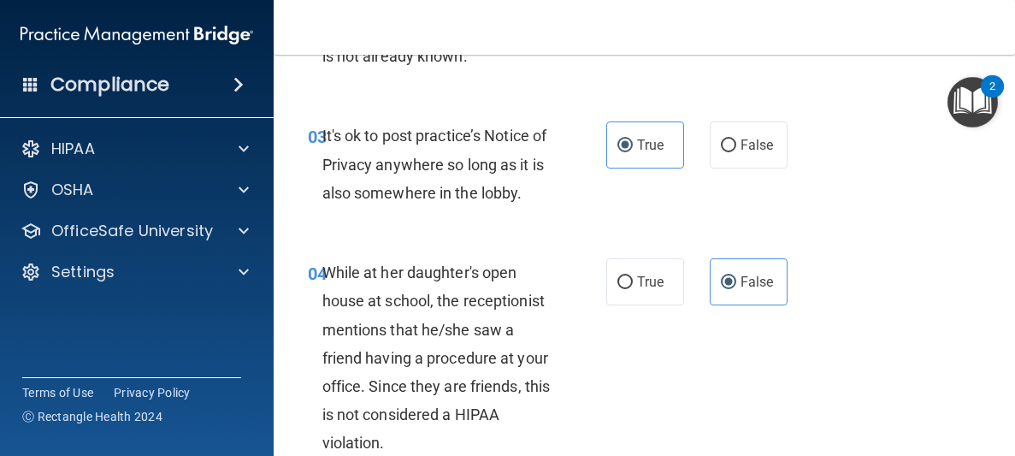
click at [875, 238] on div "04 While at her daughter's open house at school, the receptionist mentions that…" at bounding box center [644, 362] width 699 height 251
drag, startPoint x: 875, startPoint y: 238, endPoint x: 813, endPoint y: 306, distance: 92.6
click at [813, 306] on div "04 While at her daughter's open house at school, the receptionist mentions that…" at bounding box center [644, 362] width 699 height 251
click at [814, 306] on div "04 While at her daughter's open house at school, the receptionist mentions that…" at bounding box center [644, 362] width 699 height 251
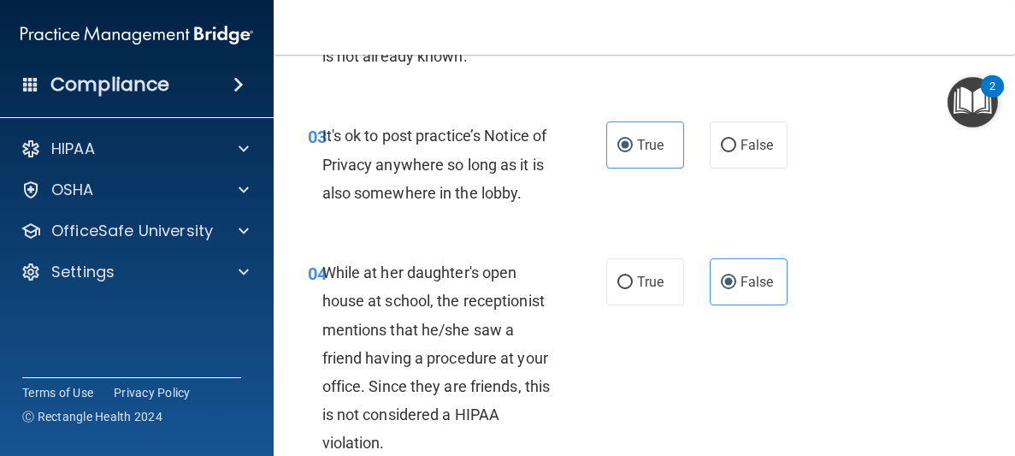
click at [854, 219] on div "03 It's ok to post practice’s Notice of Privacy anywhere so long as it is also …" at bounding box center [644, 168] width 699 height 137
click at [854, 231] on div "03 It's ok to post practice’s Notice of Privacy anywhere so long as it is also …" at bounding box center [644, 168] width 699 height 137
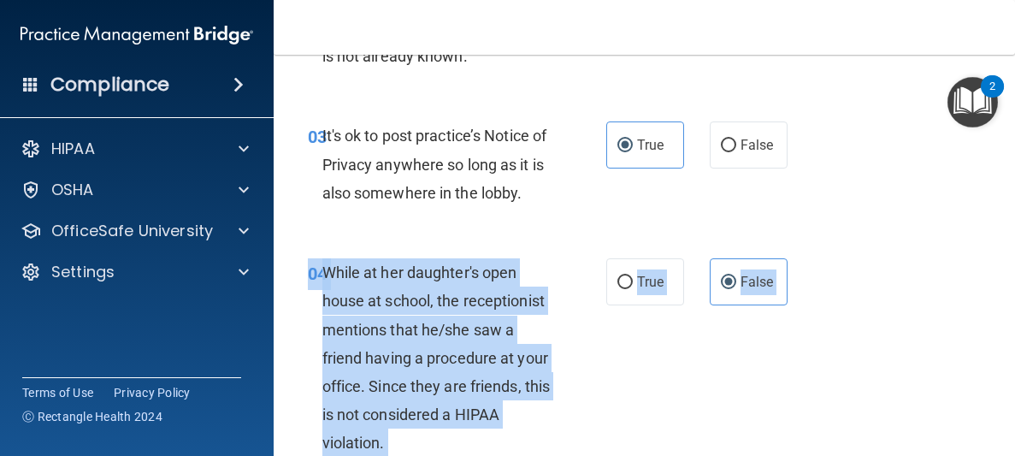
drag, startPoint x: 857, startPoint y: 398, endPoint x: 808, endPoint y: 477, distance: 93.3
click at [808, 455] on html "Compliance HIPAA Documents and Policies Report an Incident Business Associates …" at bounding box center [507, 228] width 1015 height 456
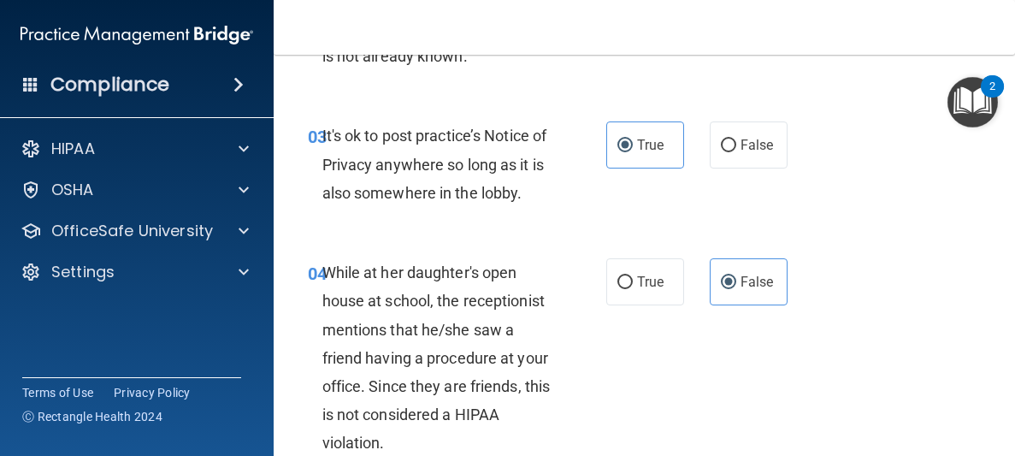
drag, startPoint x: 815, startPoint y: 309, endPoint x: 765, endPoint y: 394, distance: 98.8
click at [765, 394] on div "04 While at her daughter's open house at school, the receptionist mentions that…" at bounding box center [644, 362] width 699 height 251
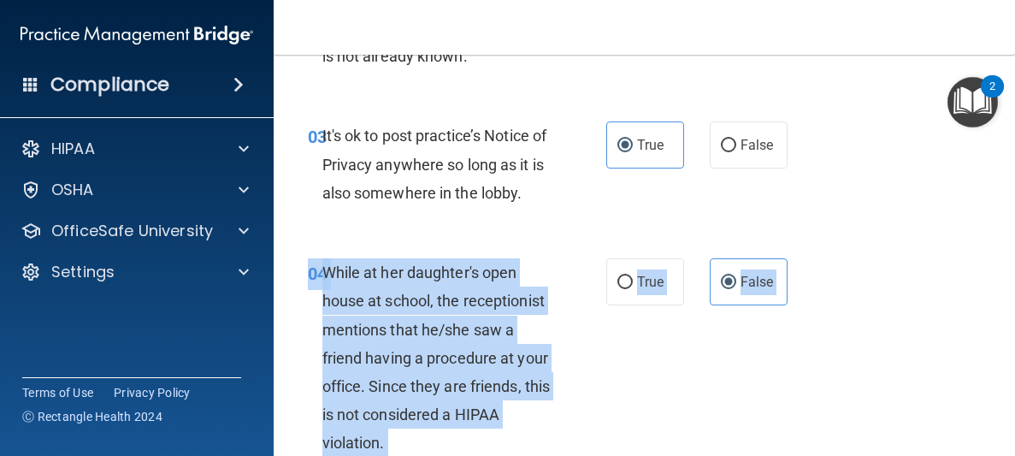
drag, startPoint x: 765, startPoint y: 394, endPoint x: 610, endPoint y: 495, distance: 185.4
click at [610, 455] on html "Compliance HIPAA Documents and Policies Report an Incident Business Associates …" at bounding box center [507, 228] width 1015 height 456
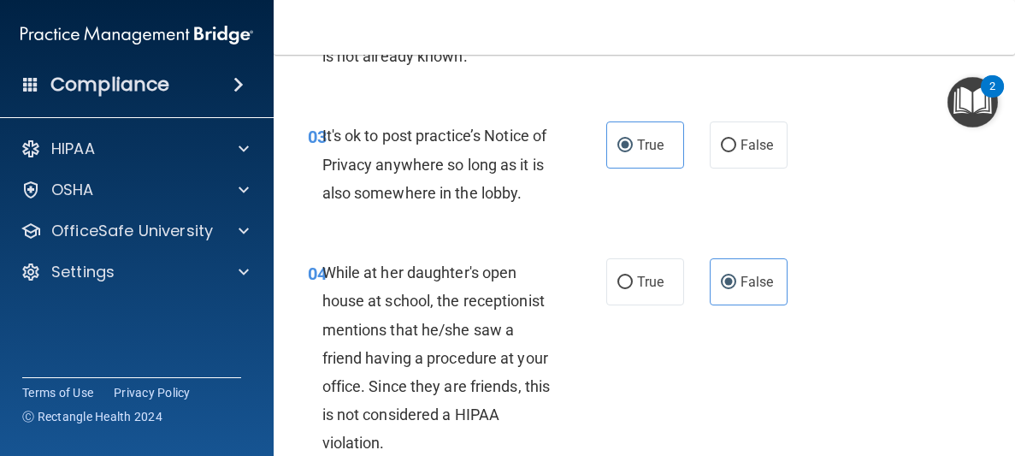
click at [634, 345] on div "04 While at her daughter's open house at school, the receptionist mentions that…" at bounding box center [644, 362] width 699 height 251
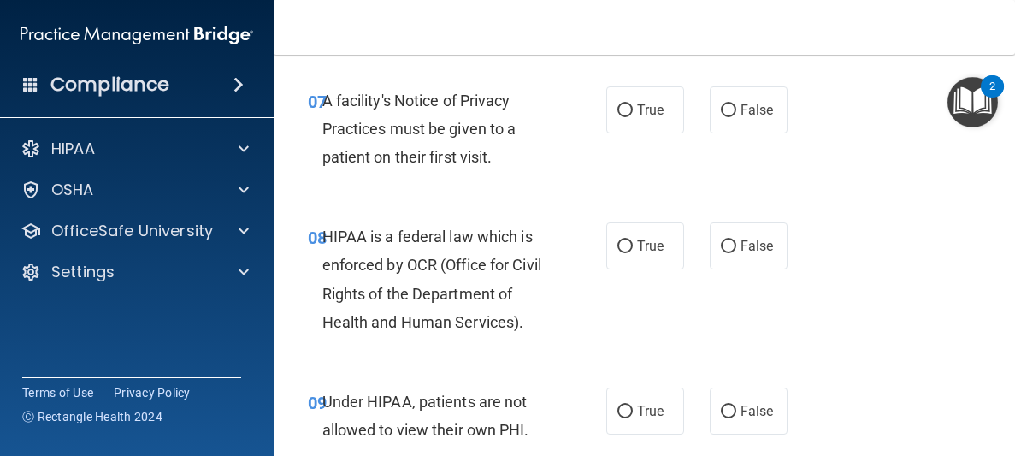
scroll to position [634, 0]
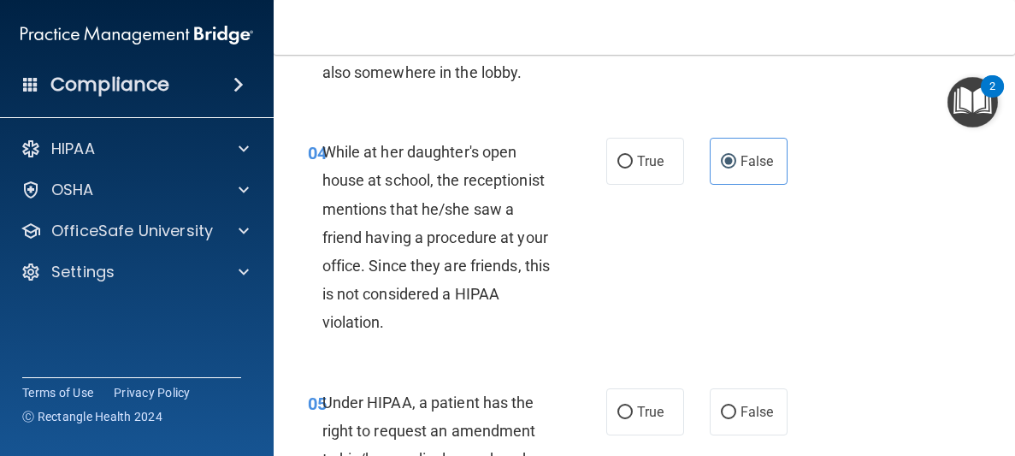
drag, startPoint x: 634, startPoint y: 345, endPoint x: 681, endPoint y: 209, distance: 143.8
click at [681, 209] on div "04 While at her daughter's open house at school, the receptionist mentions that…" at bounding box center [644, 241] width 699 height 251
click at [695, 215] on div "04 While at her daughter's open house at school, the receptionist mentions that…" at bounding box center [644, 241] width 699 height 251
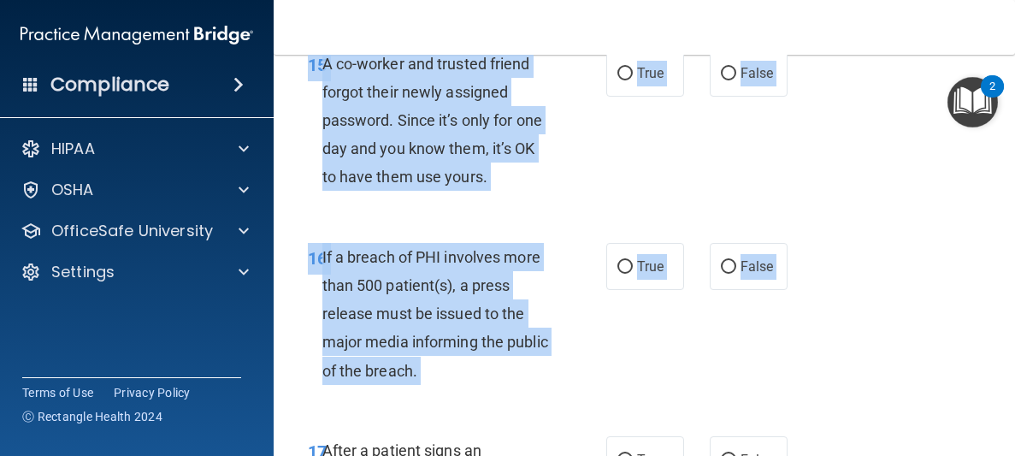
drag, startPoint x: 697, startPoint y: 217, endPoint x: 688, endPoint y: 495, distance: 278.0
click at [688, 455] on html "Compliance HIPAA Documents and Policies Report an Incident Business Associates …" at bounding box center [507, 228] width 1015 height 456
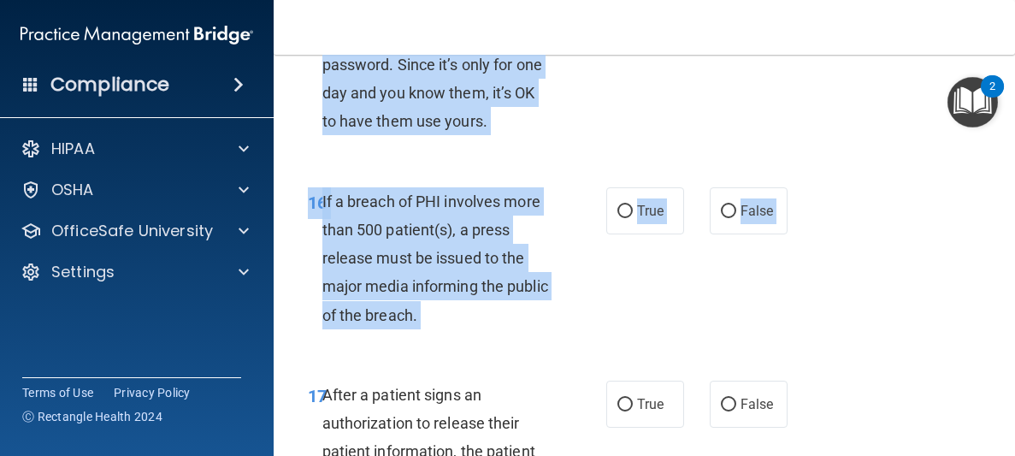
click at [759, 61] on div "15 A co-worker and trusted friend forgot their newly assigned password. Since i…" at bounding box center [644, 69] width 699 height 193
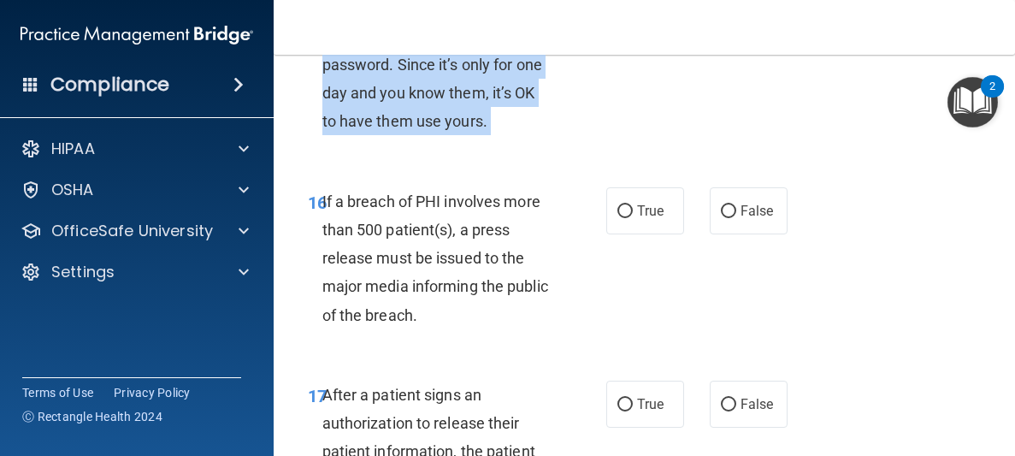
drag, startPoint x: 789, startPoint y: 142, endPoint x: 787, endPoint y: 357, distance: 215.5
click at [787, 357] on div "01 Patients who believe that their PHI has been compromised have the right to m…" at bounding box center [644, 279] width 699 height 5742
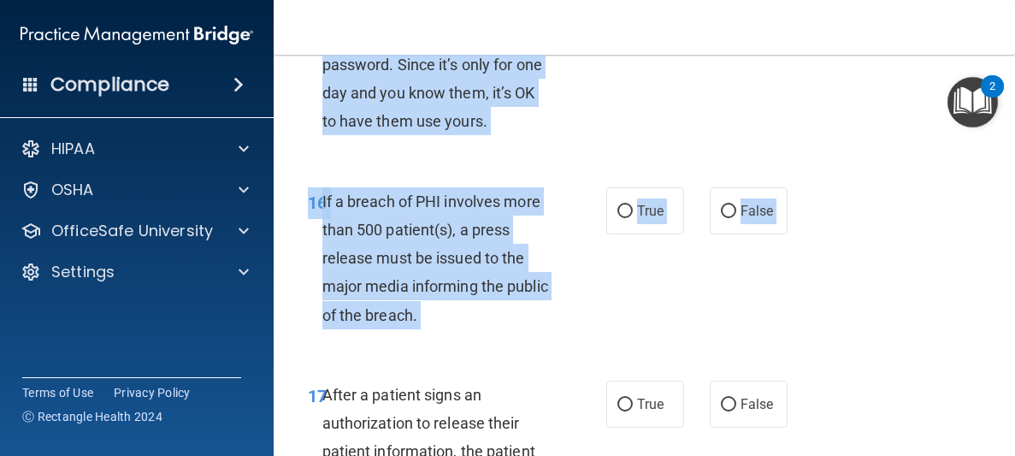
scroll to position [2653, 0]
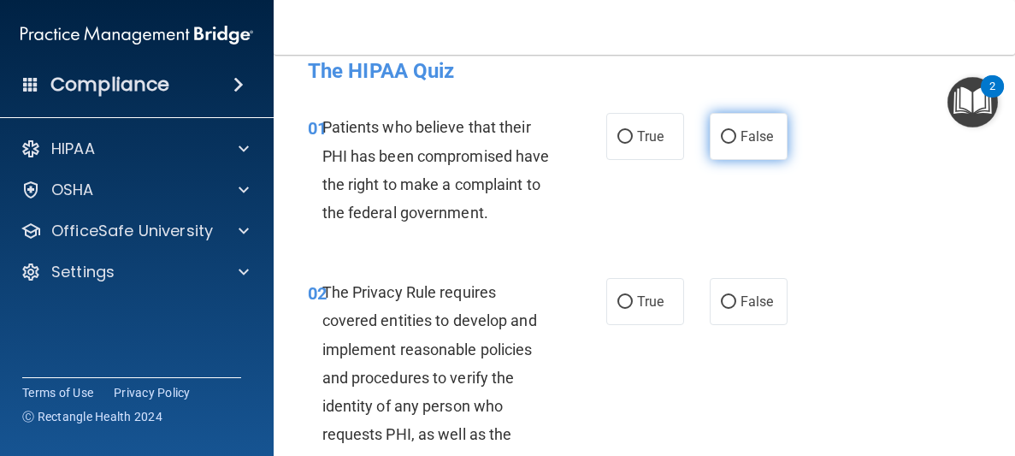
scroll to position [27, 0]
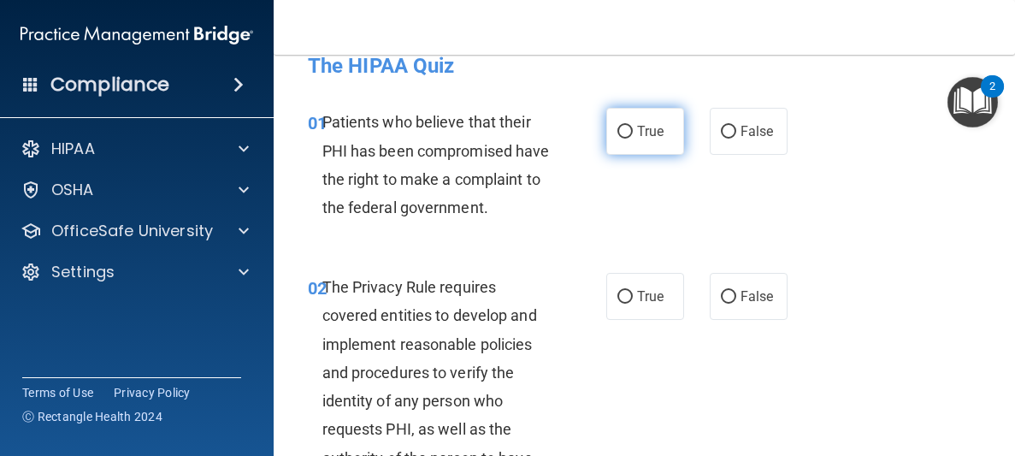
click at [663, 129] on span "True" at bounding box center [650, 131] width 27 height 16
click at [633, 129] on input "True" at bounding box center [624, 132] width 15 height 13
radio input "true"
drag, startPoint x: 810, startPoint y: 153, endPoint x: 811, endPoint y: 208, distance: 54.7
click at [811, 208] on div "01 Patients who believe that their PHI has been compromised have the right to m…" at bounding box center [644, 168] width 699 height 165
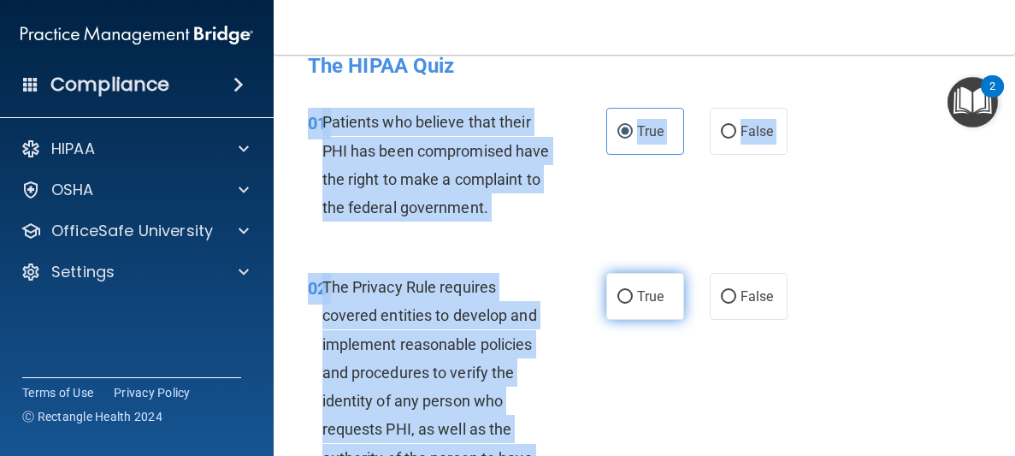
drag, startPoint x: 645, startPoint y: 182, endPoint x: 621, endPoint y: 299, distance: 119.6
click at [621, 319] on label "True" at bounding box center [645, 296] width 78 height 47
click at [621, 304] on input "True" at bounding box center [624, 297] width 15 height 13
radio input "true"
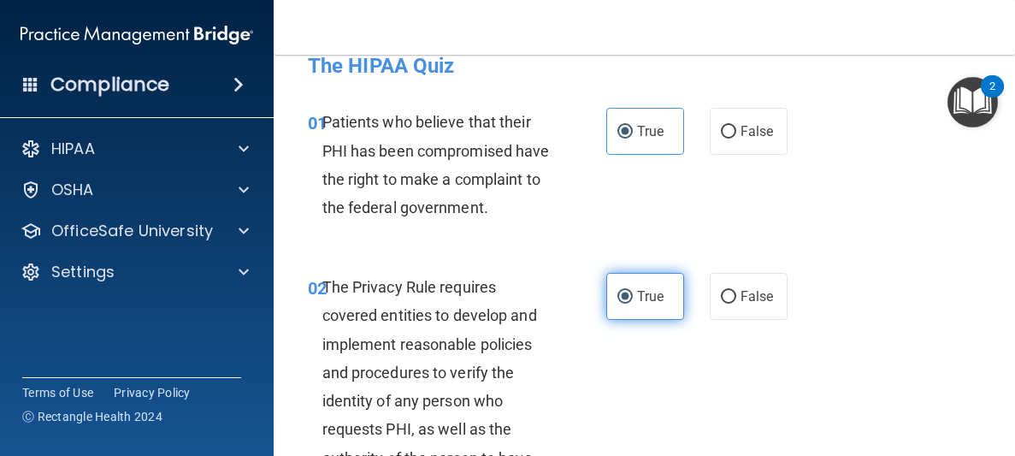
click at [621, 319] on label "True" at bounding box center [645, 296] width 78 height 47
click at [621, 304] on input "True" at bounding box center [624, 297] width 15 height 13
drag, startPoint x: 830, startPoint y: 276, endPoint x: 767, endPoint y: 495, distance: 227.8
click at [767, 455] on html "Compliance HIPAA Documents and Policies Report an Incident Business Associates …" at bounding box center [507, 228] width 1015 height 456
drag, startPoint x: 894, startPoint y: 287, endPoint x: 785, endPoint y: 392, distance: 151.8
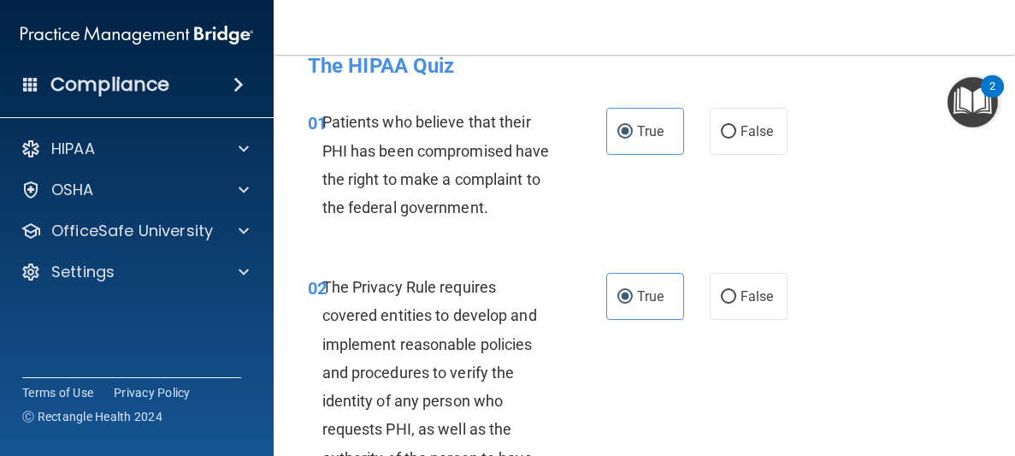
click at [785, 392] on div "02 The Privacy Rule requires covered entities to develop and implement reasonab…" at bounding box center [644, 418] width 699 height 335
click at [783, 417] on div "02 The Privacy Rule requires covered entities to develop and implement reasonab…" at bounding box center [644, 418] width 699 height 335
drag, startPoint x: 880, startPoint y: 368, endPoint x: 769, endPoint y: 495, distance: 168.5
click at [769, 455] on html "Compliance HIPAA Documents and Policies Report an Incident Business Associates …" at bounding box center [507, 228] width 1015 height 456
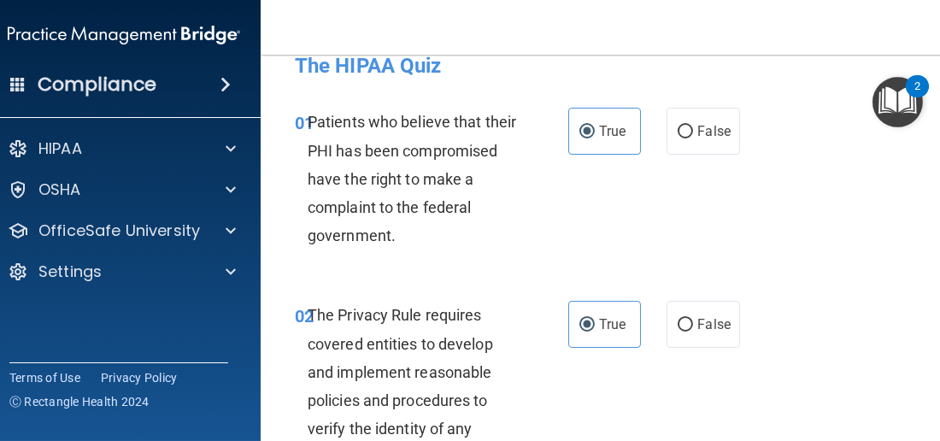
drag, startPoint x: 926, startPoint y: 195, endPoint x: 939, endPoint y: 201, distance: 14.2
click at [939, 201] on main "- The HIPAA Quiz This quiz doesn’t expire until 08/19/2025. Are you sure you wa…" at bounding box center [607, 248] width 693 height 386
drag, startPoint x: 937, startPoint y: 201, endPoint x: 949, endPoint y: 246, distance: 46.9
click at [940, 246] on html "Compliance HIPAA Documents and Policies Report an Incident Business Associates …" at bounding box center [470, 220] width 940 height 441
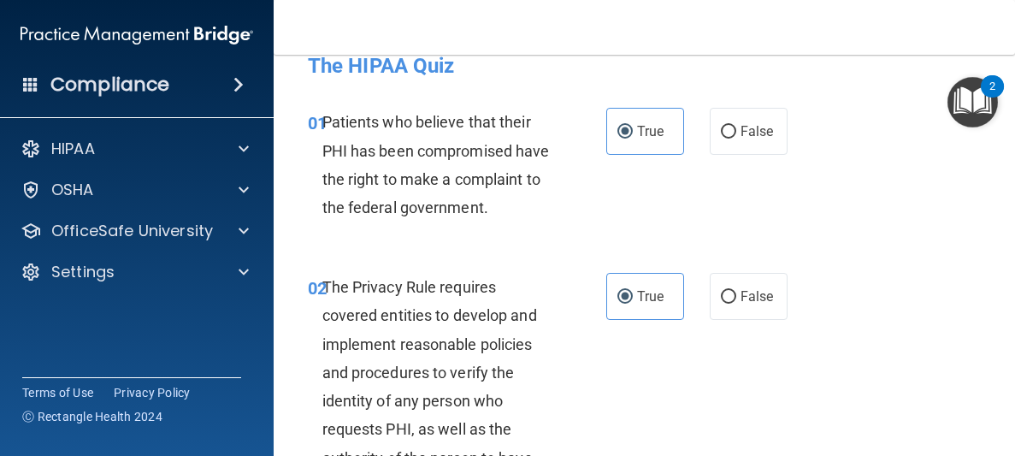
drag, startPoint x: 887, startPoint y: 341, endPoint x: 640, endPoint y: 198, distance: 284.6
click at [882, 191] on div "01 Patients who believe that their PHI has been compromised have the right to m…" at bounding box center [644, 168] width 699 height 165
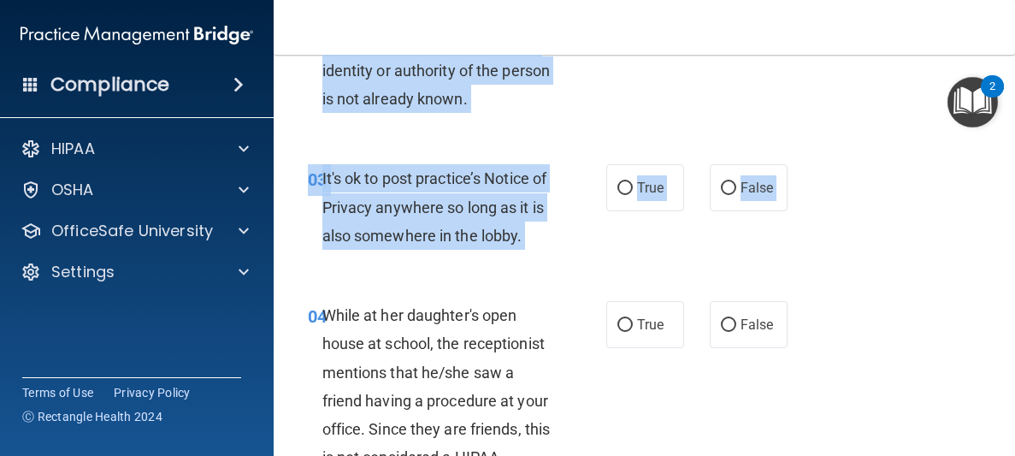
scroll to position [486, 0]
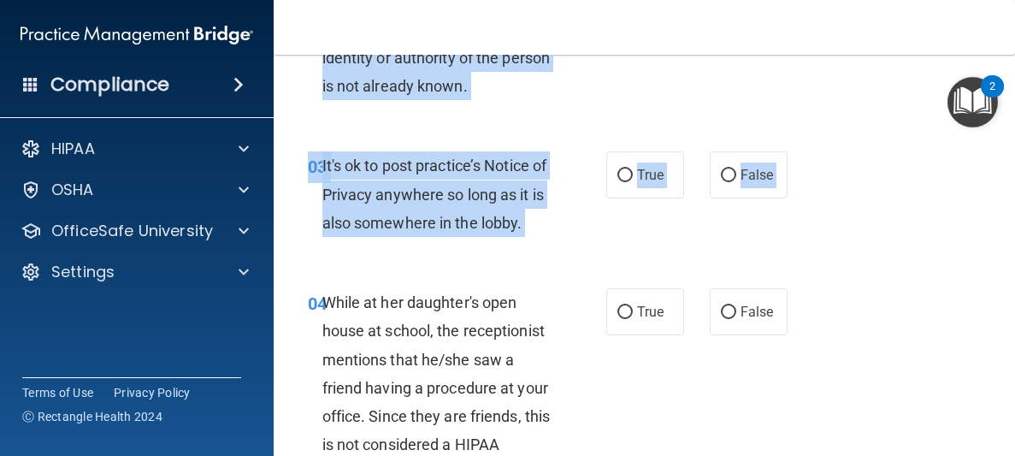
drag, startPoint x: 882, startPoint y: 192, endPoint x: 821, endPoint y: 440, distance: 256.3
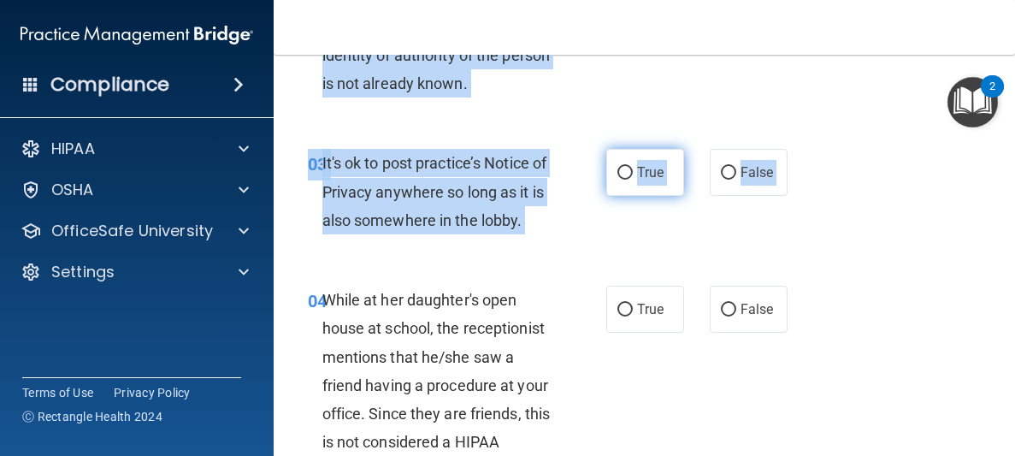
click at [643, 164] on span "True" at bounding box center [650, 172] width 27 height 16
click at [633, 167] on input "True" at bounding box center [624, 173] width 15 height 13
radio input "true"
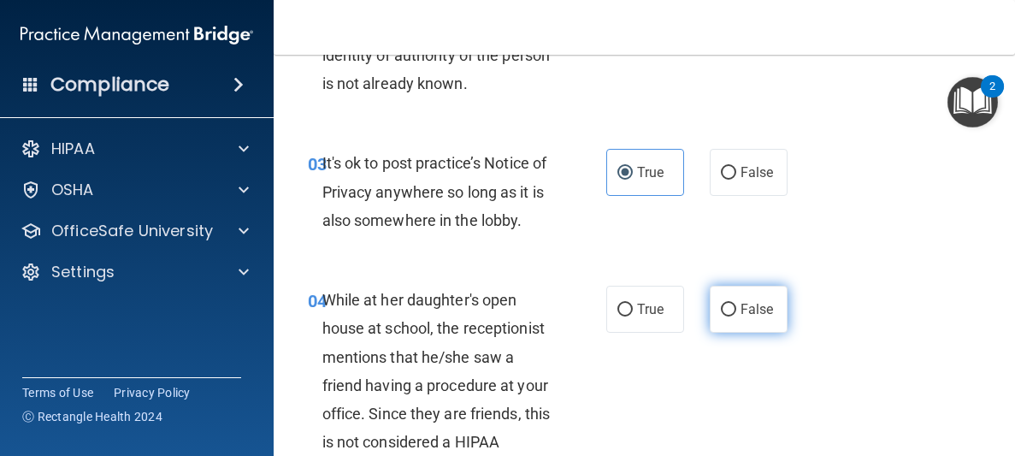
click at [744, 318] on label "False" at bounding box center [749, 309] width 78 height 47
click at [736, 316] on input "False" at bounding box center [728, 310] width 15 height 13
radio input "true"
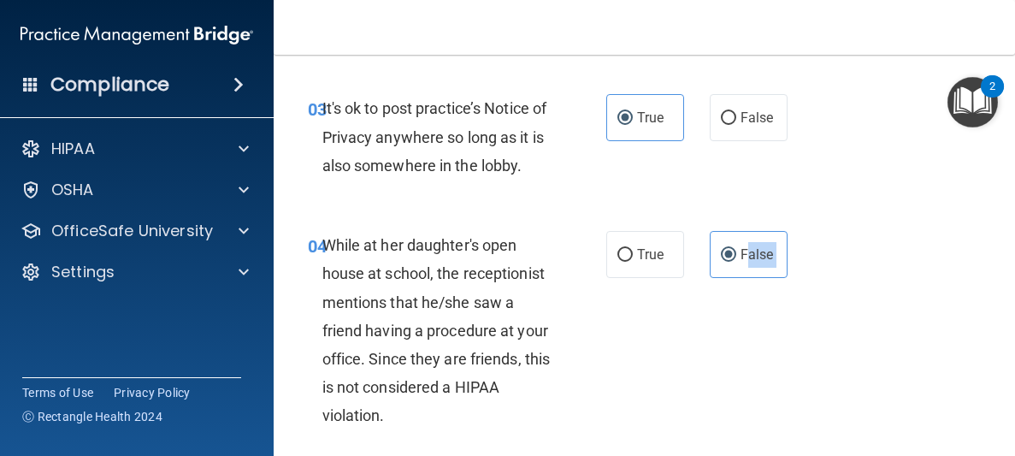
scroll to position [663, 0]
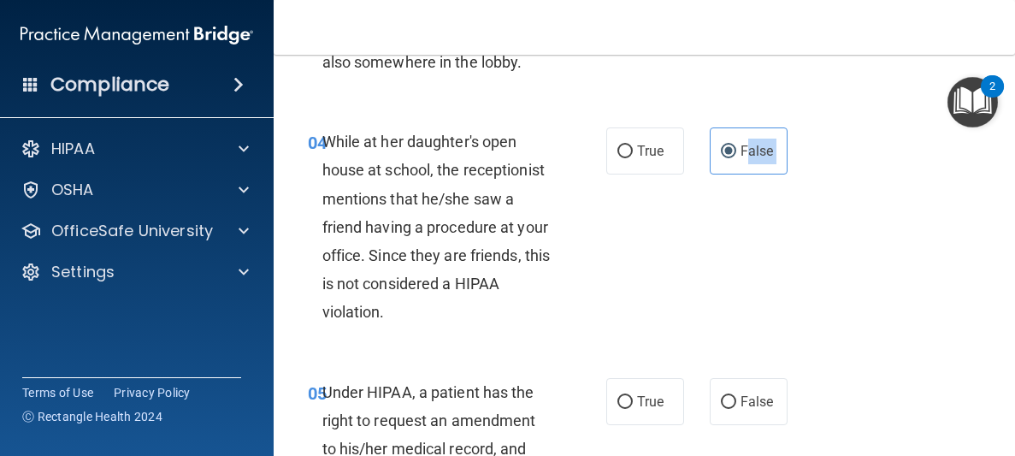
drag, startPoint x: 746, startPoint y: 321, endPoint x: 744, endPoint y: 461, distance: 139.4
click at [744, 455] on html "Compliance HIPAA Documents and Policies Report an Incident Business Associates …" at bounding box center [507, 228] width 1015 height 456
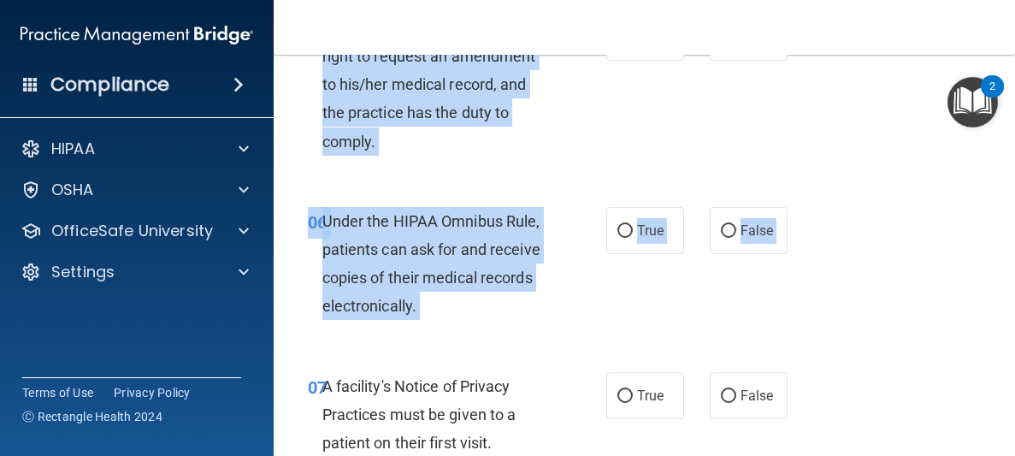
scroll to position [1134, 0]
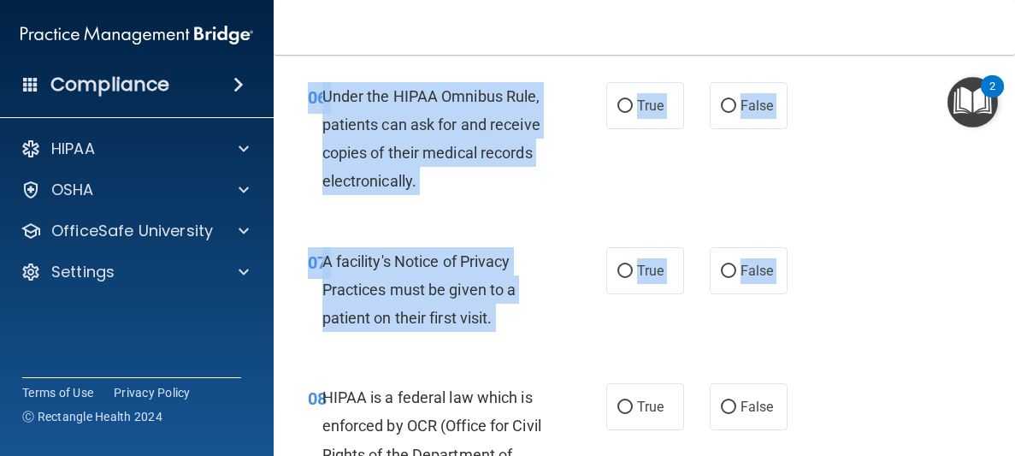
drag, startPoint x: 769, startPoint y: 314, endPoint x: 794, endPoint y: 404, distance: 93.1
click at [826, 109] on div "06 Under the HIPAA Omnibus Rule, patients can ask for and receive copies of the…" at bounding box center [644, 143] width 699 height 165
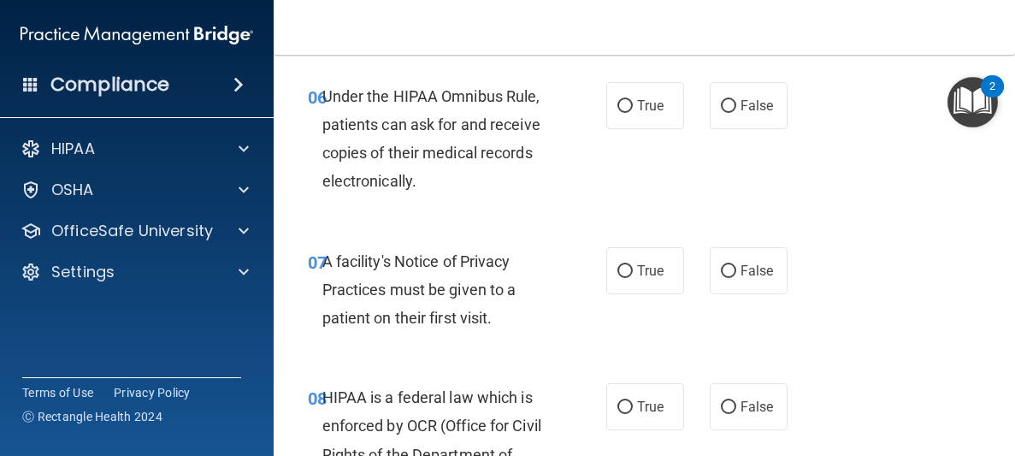
drag, startPoint x: 828, startPoint y: 107, endPoint x: 839, endPoint y: -2, distance: 109.1
click at [839, 0] on html "Compliance HIPAA Documents and Policies Report an Incident Business Associates …" at bounding box center [507, 228] width 1015 height 456
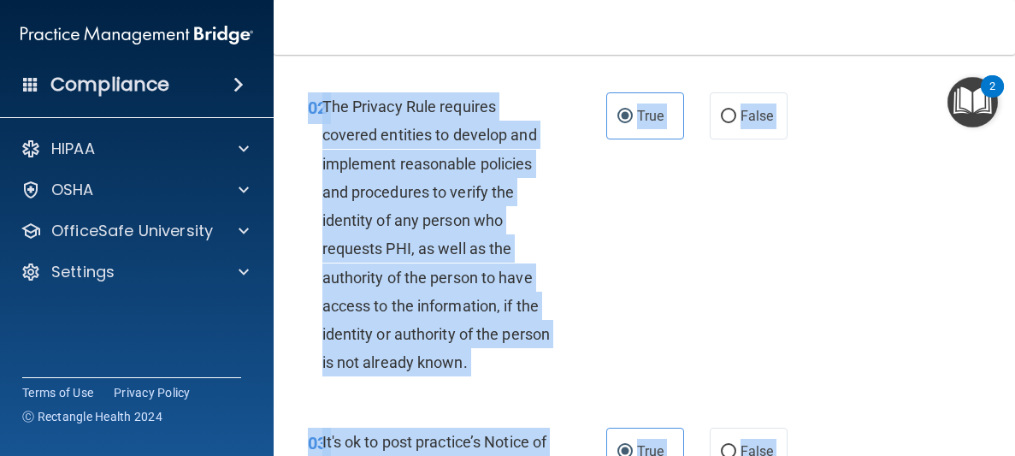
scroll to position [0, 0]
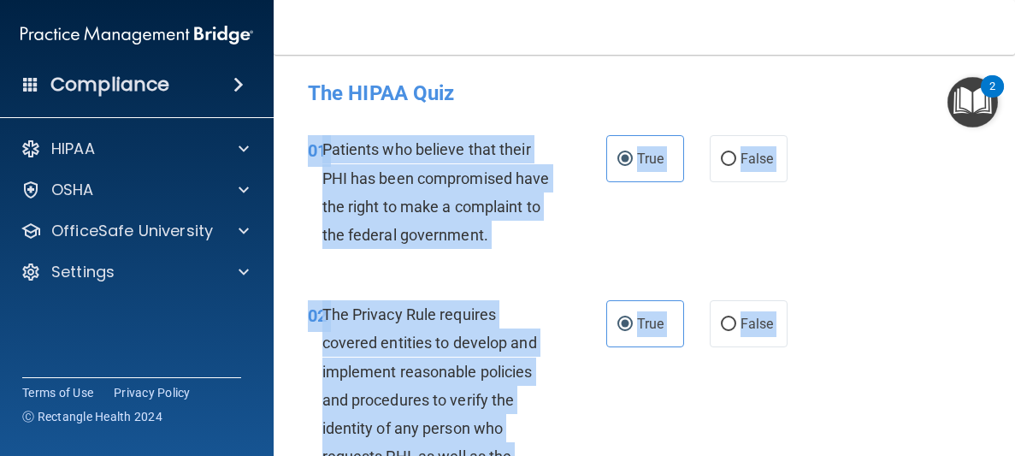
drag, startPoint x: 801, startPoint y: 327, endPoint x: 891, endPoint y: 102, distance: 242.1
click at [808, 423] on div "02 The Privacy Rule requires covered entities to develop and implement reasonab…" at bounding box center [644, 446] width 699 height 335
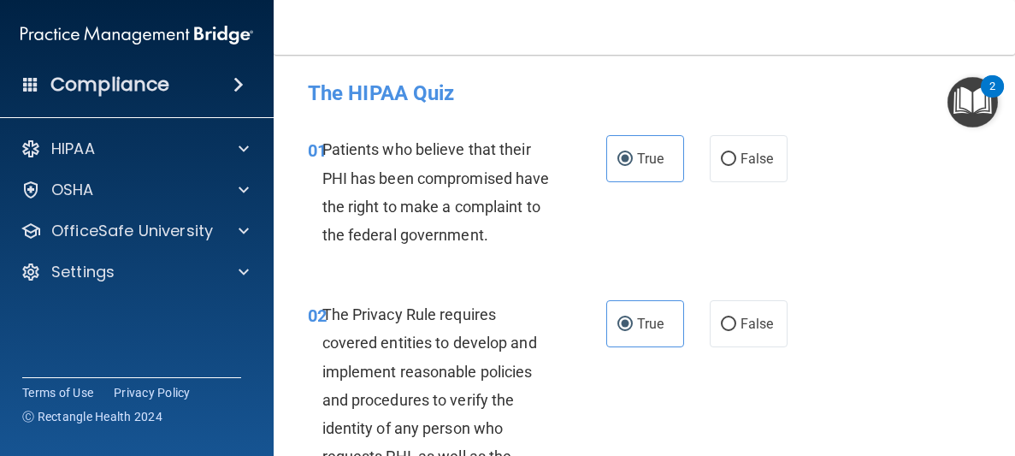
drag, startPoint x: 808, startPoint y: 423, endPoint x: 802, endPoint y: 488, distance: 65.3
click at [802, 455] on html "Compliance HIPAA Documents and Policies Report an Incident Business Associates …" at bounding box center [507, 228] width 1015 height 456
drag, startPoint x: 845, startPoint y: 280, endPoint x: 747, endPoint y: 495, distance: 236.5
click at [747, 455] on html "Compliance HIPAA Documents and Policies Report an Incident Business Associates …" at bounding box center [507, 228] width 1015 height 456
drag, startPoint x: 816, startPoint y: 301, endPoint x: 799, endPoint y: 495, distance: 194.8
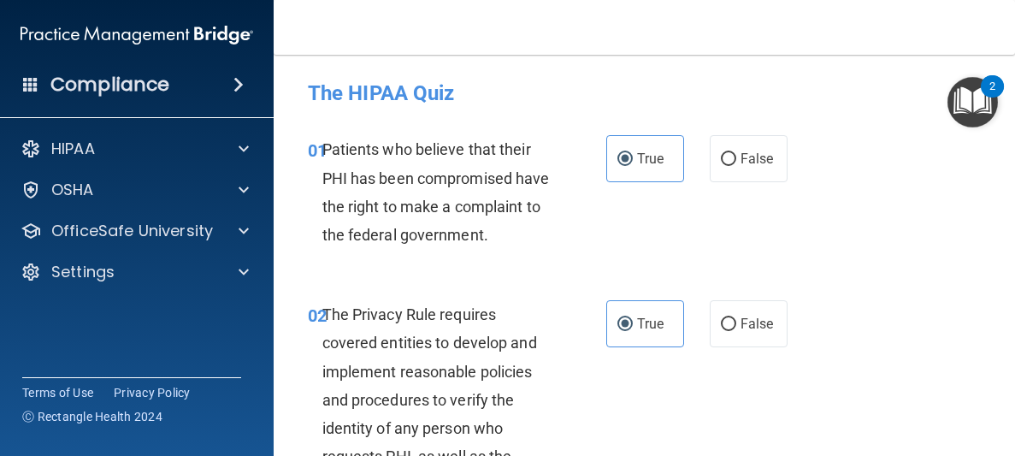
click at [799, 455] on html "Compliance HIPAA Documents and Policies Report an Incident Business Associates …" at bounding box center [507, 228] width 1015 height 456
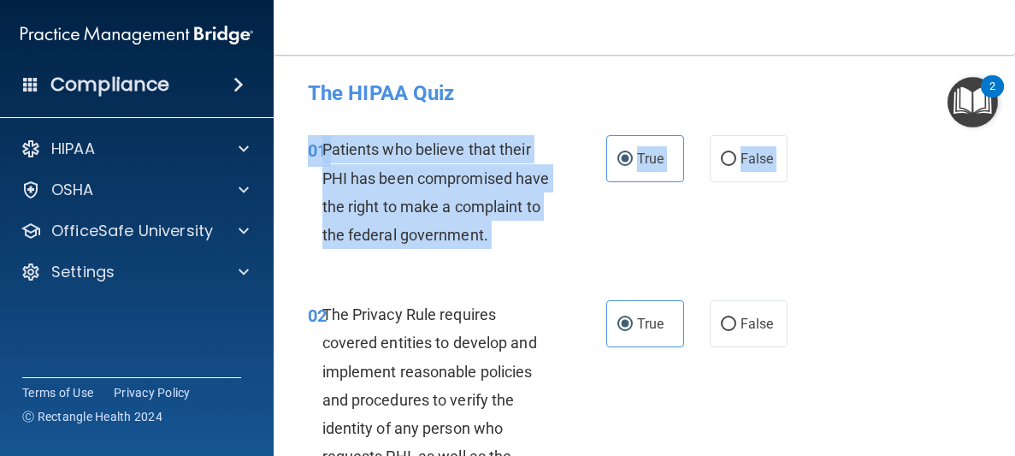
drag, startPoint x: 869, startPoint y: 211, endPoint x: 860, endPoint y: 450, distance: 238.7
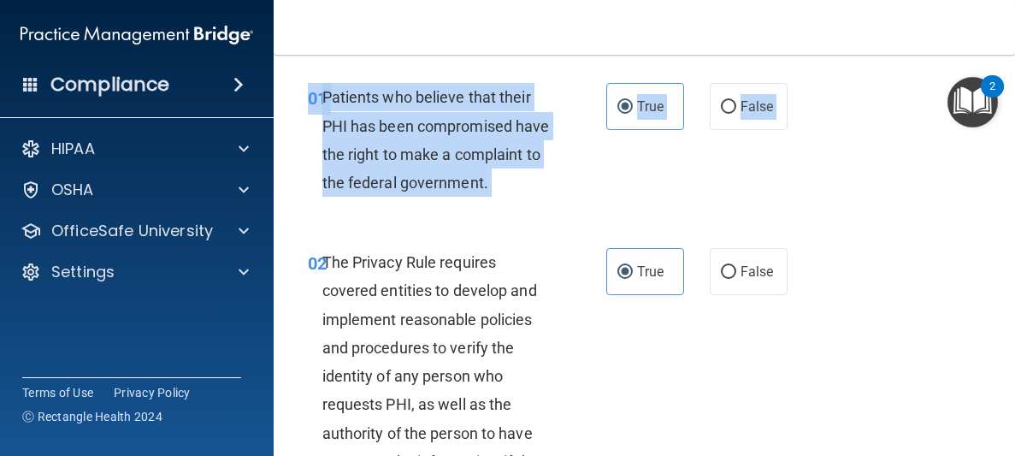
click at [788, 350] on div "02 The Privacy Rule requires covered entities to develop and implement reasonab…" at bounding box center [644, 394] width 699 height 335
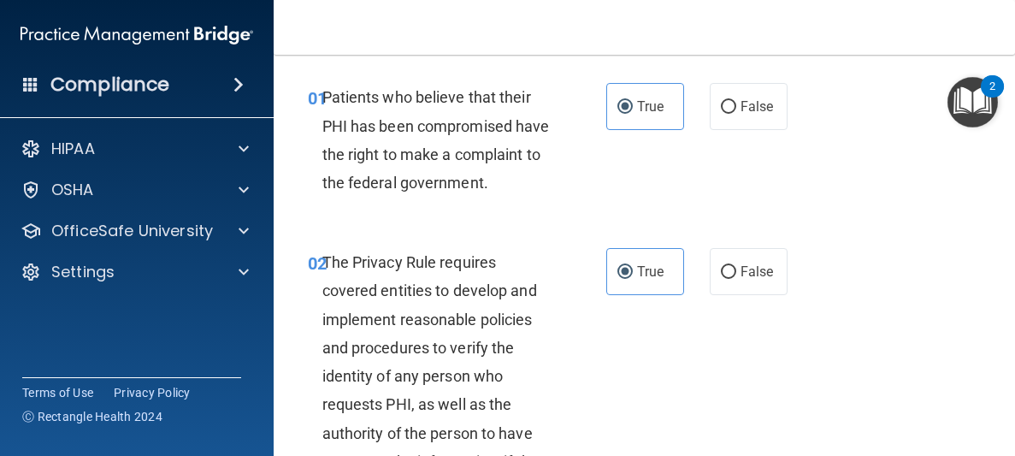
drag, startPoint x: 793, startPoint y: 351, endPoint x: 809, endPoint y: 495, distance: 145.3
click at [809, 455] on html "Compliance HIPAA Documents and Policies Report an Incident Business Associates …" at bounding box center [507, 228] width 1015 height 456
drag, startPoint x: 839, startPoint y: 388, endPoint x: 789, endPoint y: 495, distance: 117.8
click at [789, 455] on html "Compliance HIPAA Documents and Policies Report an Incident Business Associates …" at bounding box center [507, 228] width 1015 height 456
drag, startPoint x: 765, startPoint y: 357, endPoint x: 675, endPoint y: 246, distance: 142.7
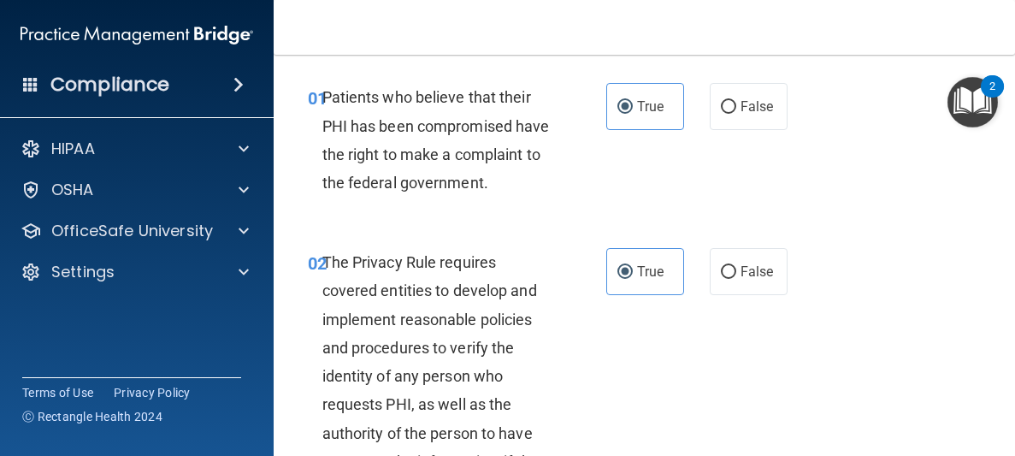
click at [675, 246] on div "02 The Privacy Rule requires covered entities to develop and implement reasonab…" at bounding box center [644, 394] width 699 height 335
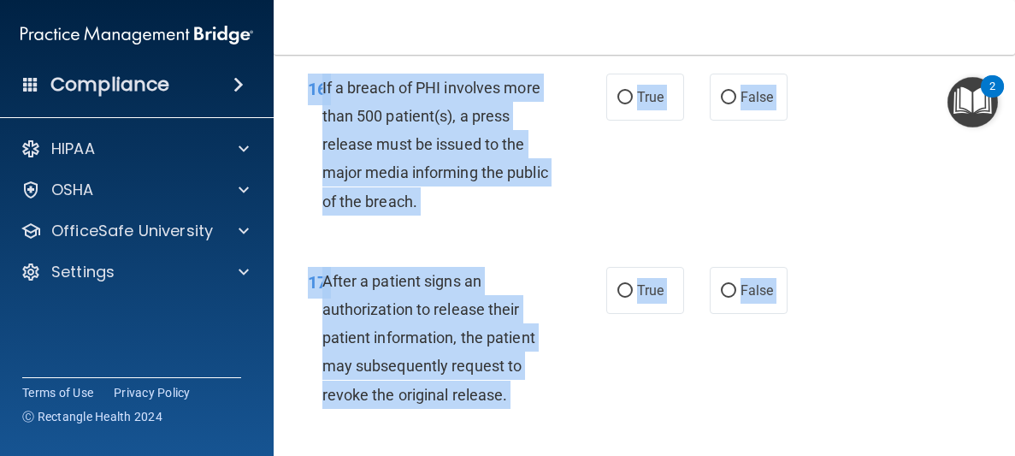
scroll to position [3199, 0]
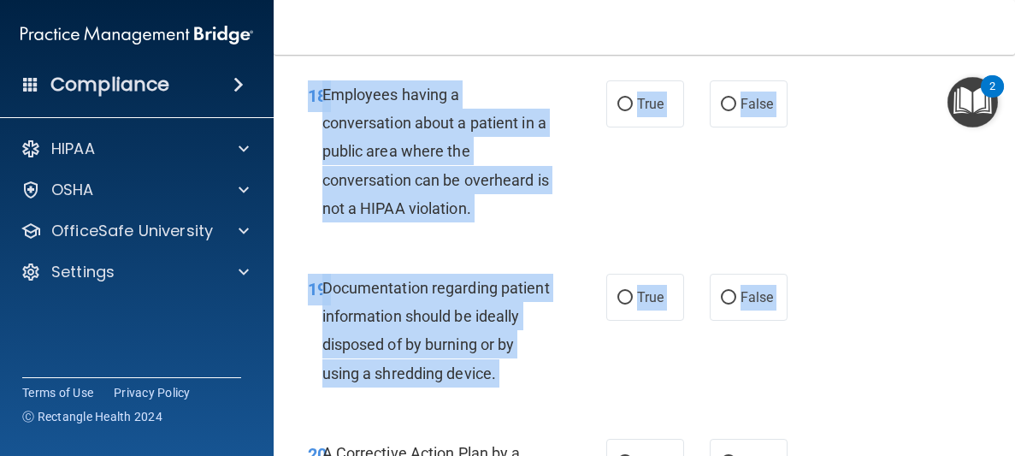
drag, startPoint x: 676, startPoint y: 245, endPoint x: 652, endPoint y: 494, distance: 249.9
click at [652, 455] on html "Compliance HIPAA Documents and Policies Report an Incident Business Associates …" at bounding box center [507, 228] width 1015 height 456
click at [673, 60] on div "18 Employees having a conversation about a patient in a public area where the c…" at bounding box center [644, 155] width 699 height 193
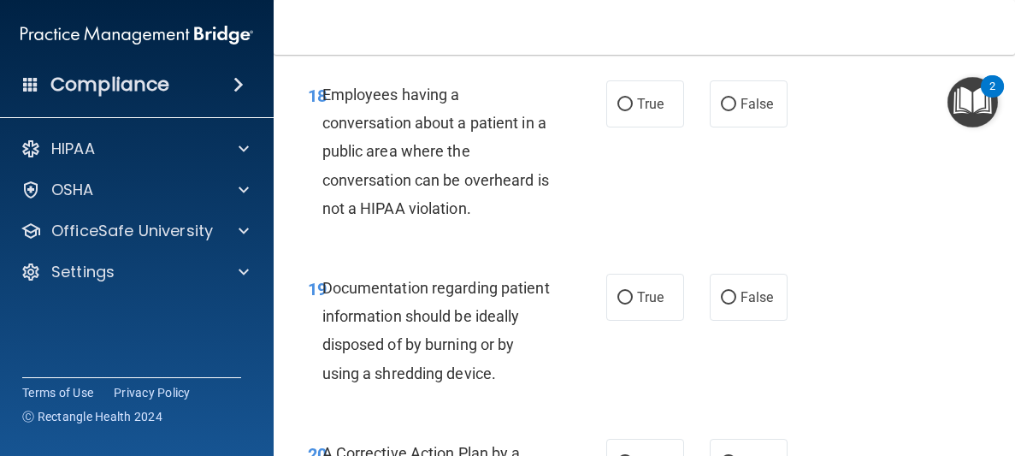
drag, startPoint x: 673, startPoint y: 62, endPoint x: 669, endPoint y: 204, distance: 142.8
click at [669, 204] on div "18 Employees having a conversation about a patient in a public area where the c…" at bounding box center [644, 155] width 699 height 193
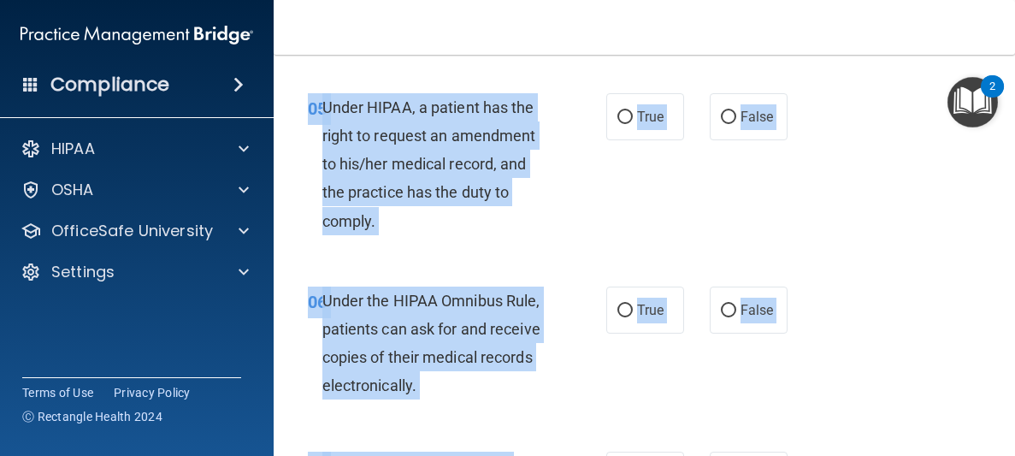
drag, startPoint x: 669, startPoint y: 204, endPoint x: 656, endPoint y: -23, distance: 227.8
click at [656, 0] on html "Compliance HIPAA Documents and Policies Report an Incident Business Associates …" at bounding box center [507, 228] width 1015 height 456
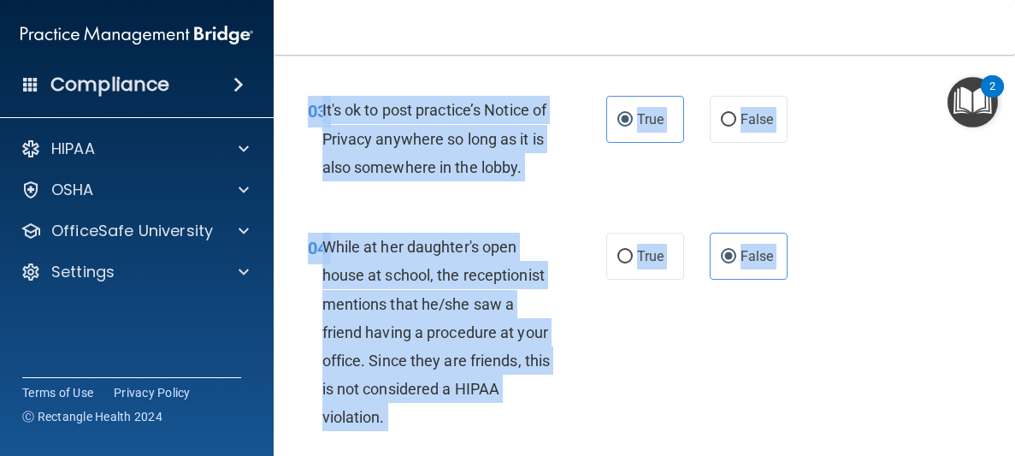
scroll to position [528, 0]
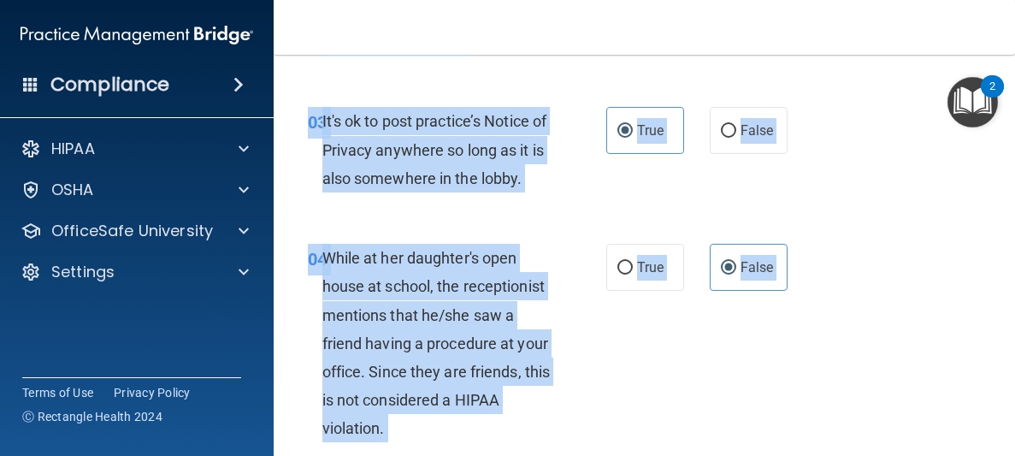
click at [679, 310] on div "04 While at her daughter's open house at school, the receptionist mentions that…" at bounding box center [644, 347] width 699 height 251
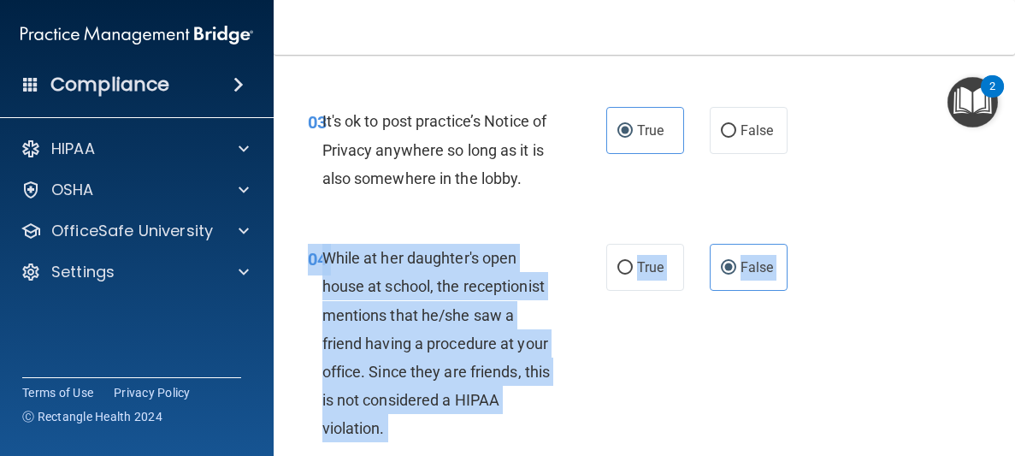
drag, startPoint x: 679, startPoint y: 310, endPoint x: 675, endPoint y: 495, distance: 184.7
click at [675, 455] on html "Compliance HIPAA Documents and Policies Report an Incident Business Associates …" at bounding box center [507, 228] width 1015 height 456
click at [722, 330] on div "04 While at her daughter's open house at school, the receptionist mentions that…" at bounding box center [644, 347] width 699 height 251
drag, startPoint x: 722, startPoint y: 330, endPoint x: 726, endPoint y: 495, distance: 165.0
click at [726, 455] on html "Compliance HIPAA Documents and Policies Report an Incident Business Associates …" at bounding box center [507, 228] width 1015 height 456
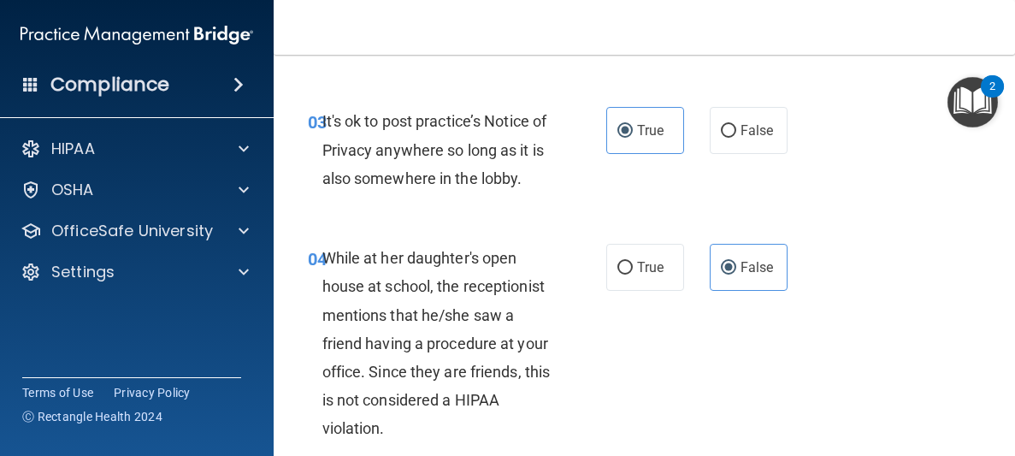
click at [685, 397] on div "04 While at her daughter's open house at school, the receptionist mentions that…" at bounding box center [644, 347] width 699 height 251
drag, startPoint x: 685, startPoint y: 397, endPoint x: 667, endPoint y: 381, distance: 23.6
click at [667, 381] on div "04 While at her daughter's open house at school, the receptionist mentions that…" at bounding box center [644, 347] width 699 height 251
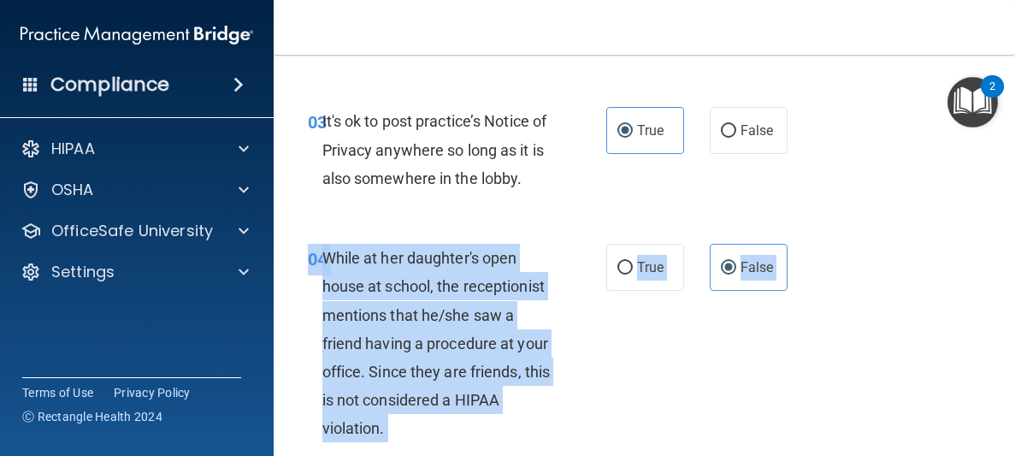
drag, startPoint x: 667, startPoint y: 381, endPoint x: 743, endPoint y: 319, distance: 98.4
click at [743, 319] on div "04 While at her daughter's open house at school, the receptionist mentions that…" at bounding box center [644, 347] width 699 height 251
drag, startPoint x: 743, startPoint y: 319, endPoint x: 575, endPoint y: 495, distance: 243.7
click at [575, 455] on html "Compliance HIPAA Documents and Policies Report an Incident Business Associates …" at bounding box center [507, 228] width 1015 height 456
click at [588, 372] on div "04 While at her daughter's open house at school, the receptionist mentions that…" at bounding box center [457, 348] width 350 height 208
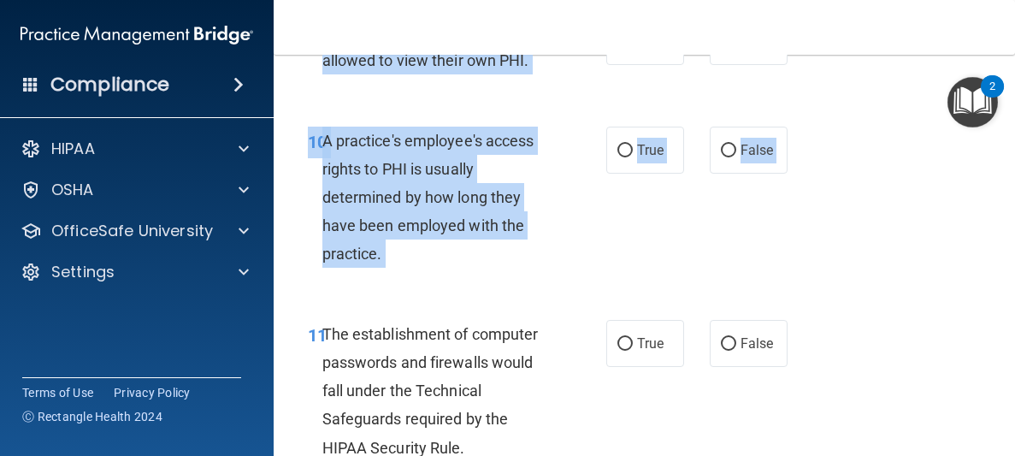
drag, startPoint x: 588, startPoint y: 371, endPoint x: 599, endPoint y: 495, distance: 124.5
click at [599, 455] on html "Compliance HIPAA Documents and Policies Report an Incident Business Associates …" at bounding box center [507, 228] width 1015 height 456
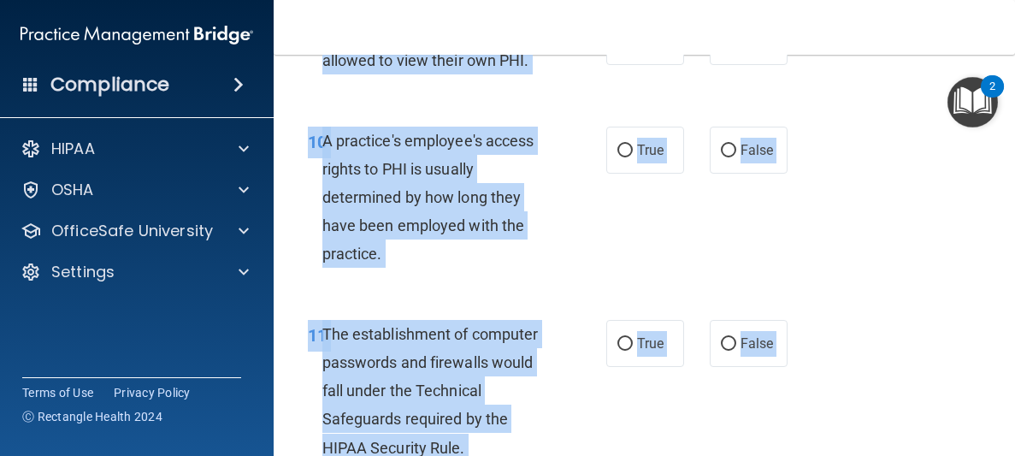
scroll to position [1719, 0]
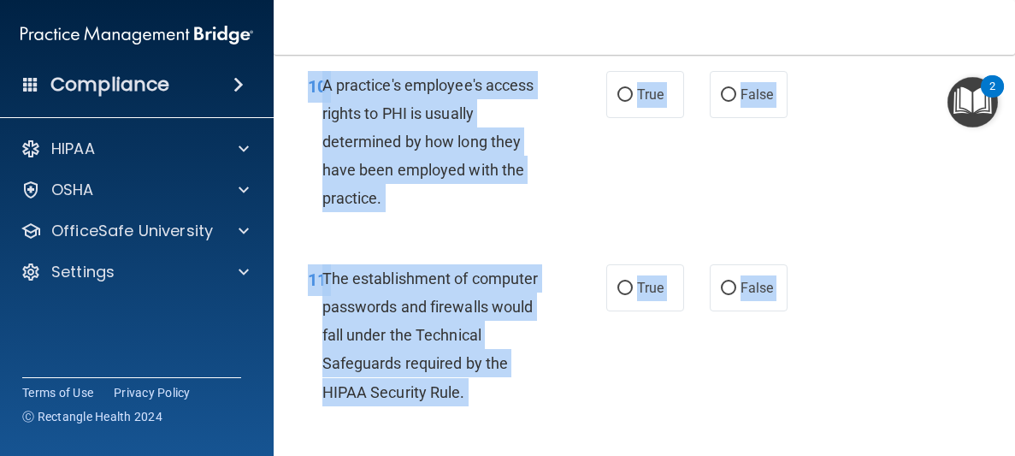
click at [554, 210] on div "A practice's employee's access rights to PHI is usually determined by how long …" at bounding box center [443, 142] width 243 height 142
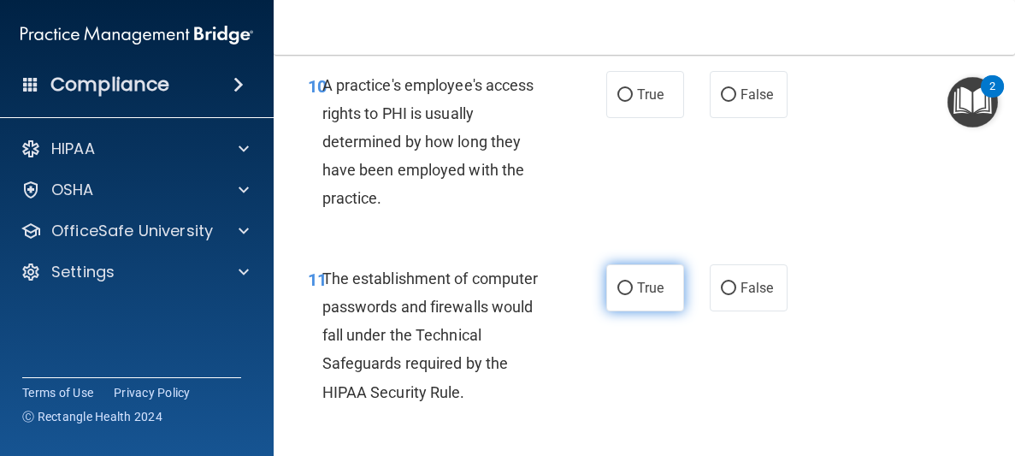
click at [607, 285] on label "True" at bounding box center [645, 287] width 78 height 47
click at [617, 285] on input "True" at bounding box center [624, 288] width 15 height 13
radio input "true"
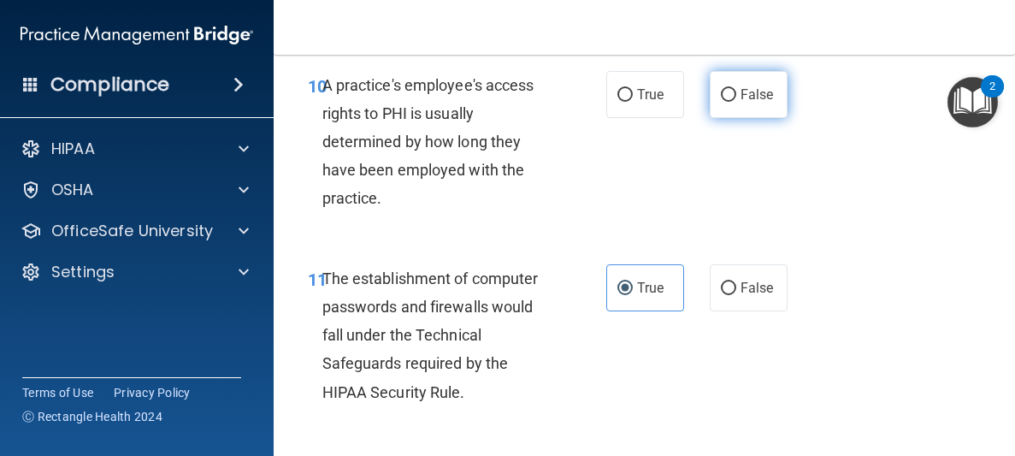
click at [729, 89] on input "False" at bounding box center [728, 95] width 15 height 13
radio input "true"
drag, startPoint x: 846, startPoint y: 158, endPoint x: 879, endPoint y: -74, distance: 234.8
click at [879, 0] on html "Compliance HIPAA Documents and Policies Report an Incident Business Associates …" at bounding box center [507, 228] width 1015 height 456
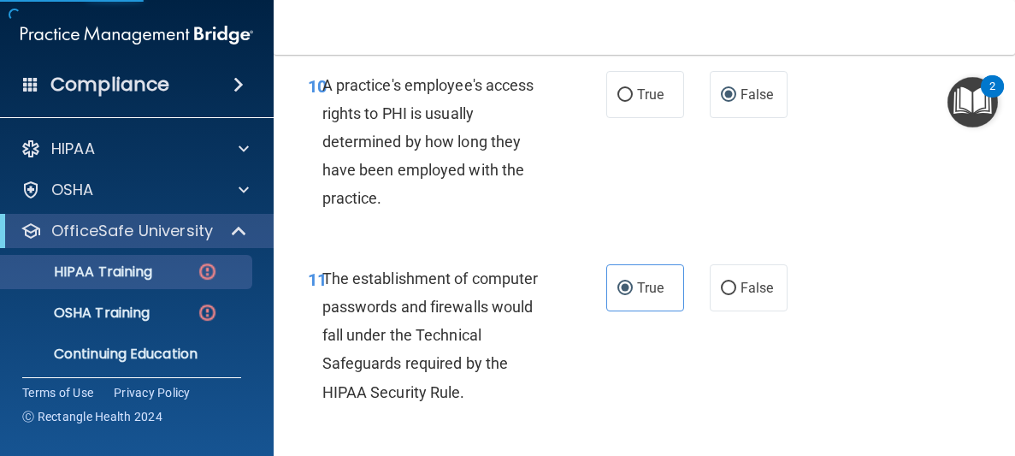
click at [840, 66] on div "10 A practice's employee's access rights to PHI is usually determined by how lo…" at bounding box center [644, 146] width 699 height 193
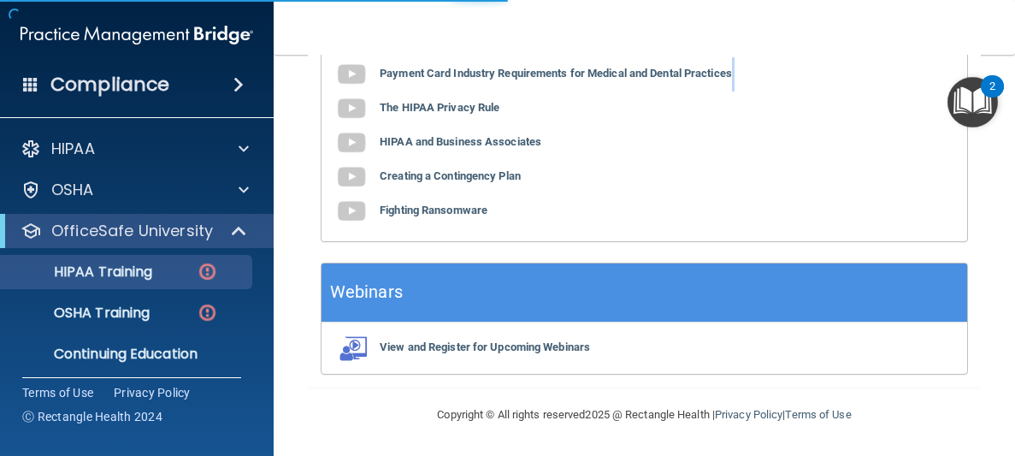
scroll to position [937, 0]
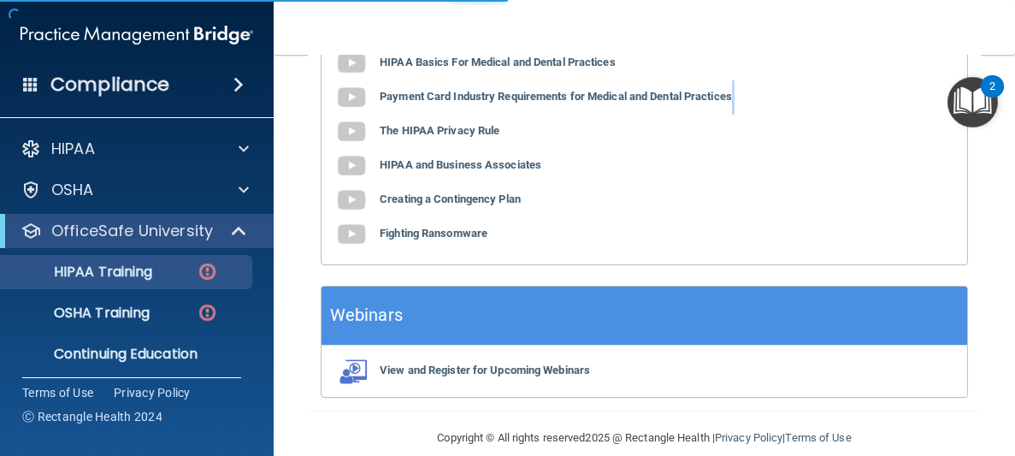
drag, startPoint x: 736, startPoint y: 116, endPoint x: 721, endPoint y: 117, distance: 15.4
click at [721, 117] on div "HIPAA Basics For Medical and Dental Practices Payment Card Industry Requirement…" at bounding box center [643, 148] width 645 height 231
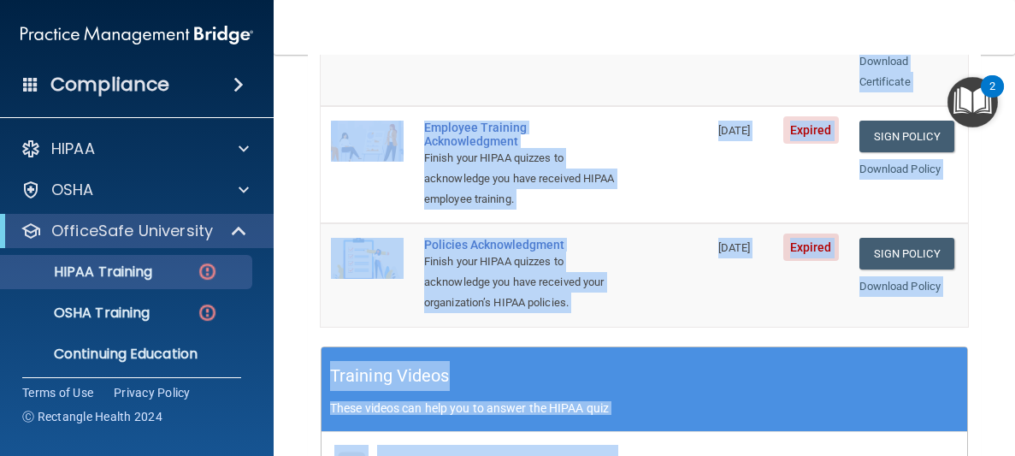
scroll to position [0, 0]
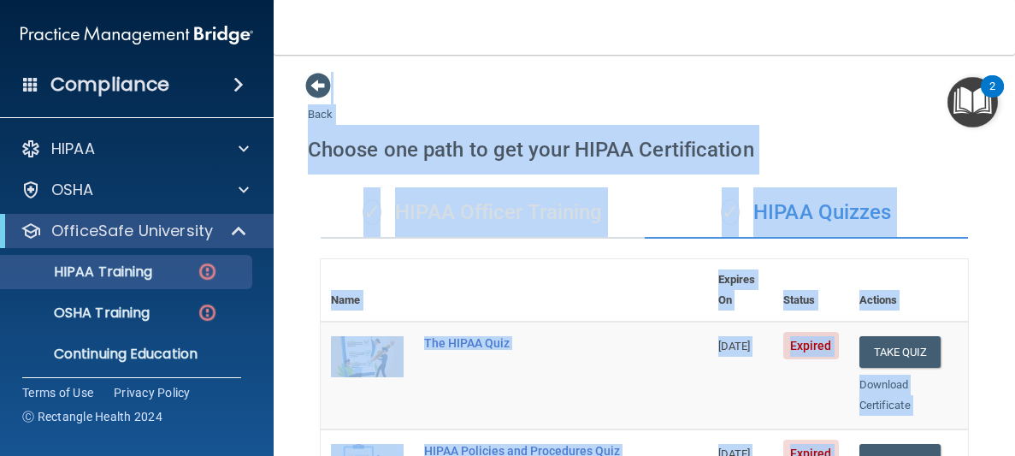
drag, startPoint x: 652, startPoint y: 111, endPoint x: 609, endPoint y: -61, distance: 177.3
click at [609, 0] on html "Compliance HIPAA Documents and Policies Report an Incident Business Associates …" at bounding box center [507, 228] width 1015 height 456
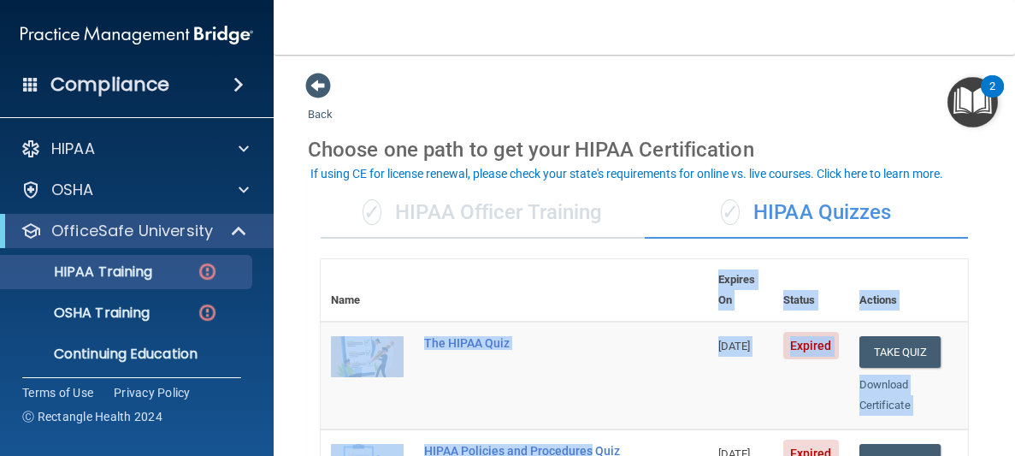
drag, startPoint x: 686, startPoint y: 291, endPoint x: 687, endPoint y: 434, distance: 143.6
click at [658, 386] on td "The HIPAA Quiz" at bounding box center [561, 375] width 294 height 108
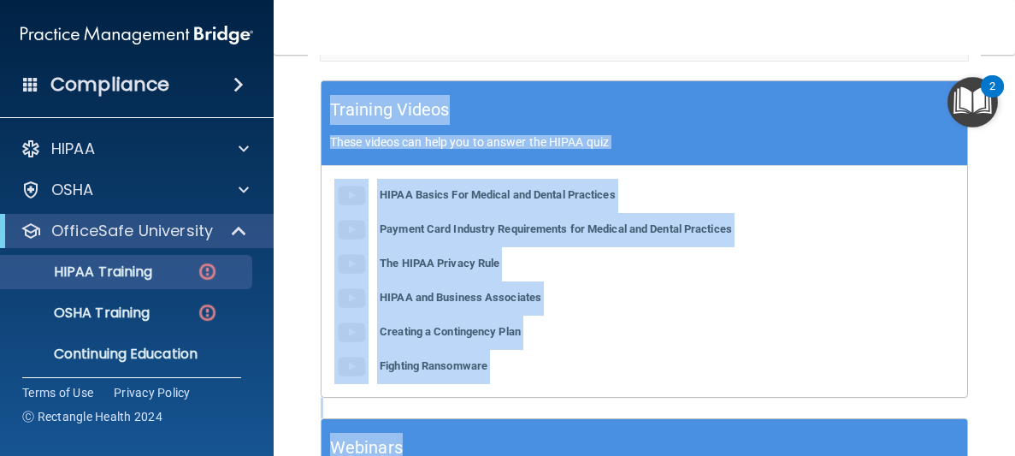
scroll to position [938, 0]
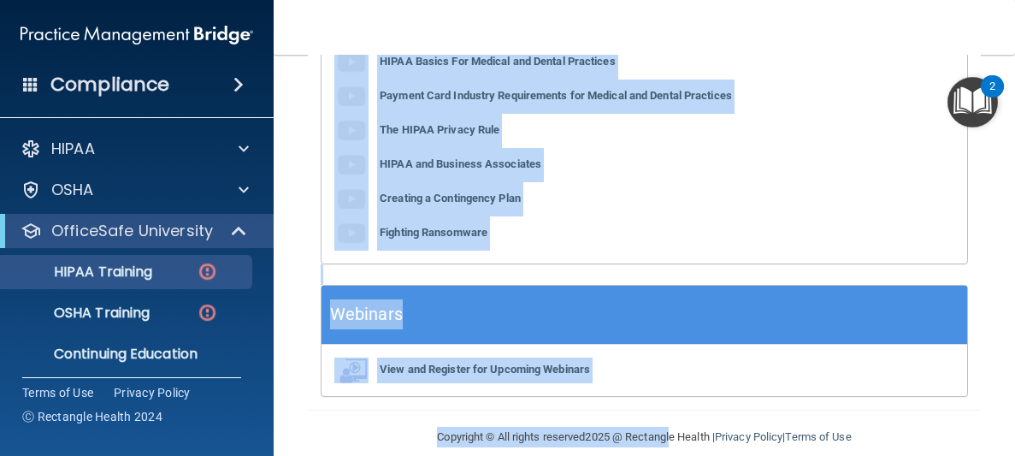
drag, startPoint x: 691, startPoint y: 216, endPoint x: 644, endPoint y: 386, distance: 176.5
click at [644, 386] on main "Back Choose one path to get your HIPAA Certification ✓ HIPAA Officer Training ✓…" at bounding box center [644, 255] width 741 height 401
click at [696, 295] on div "Webinars" at bounding box center [643, 315] width 645 height 59
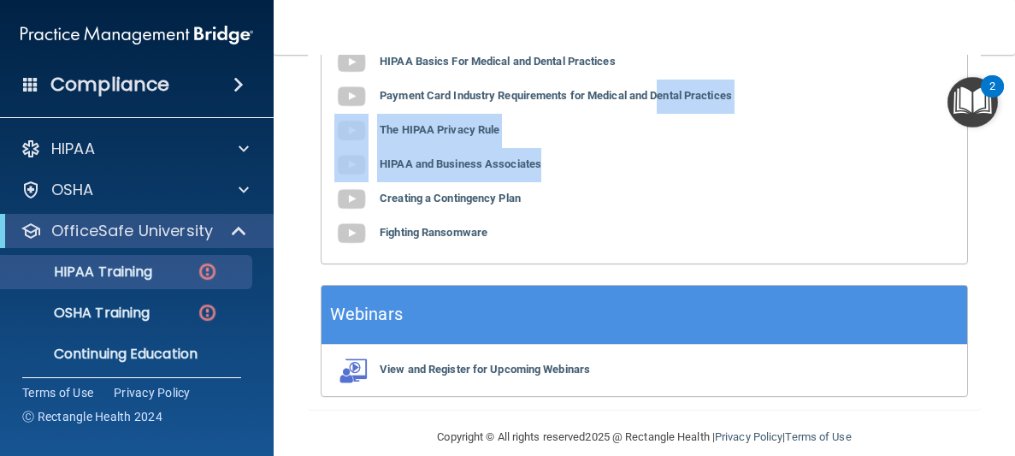
scroll to position [896, 0]
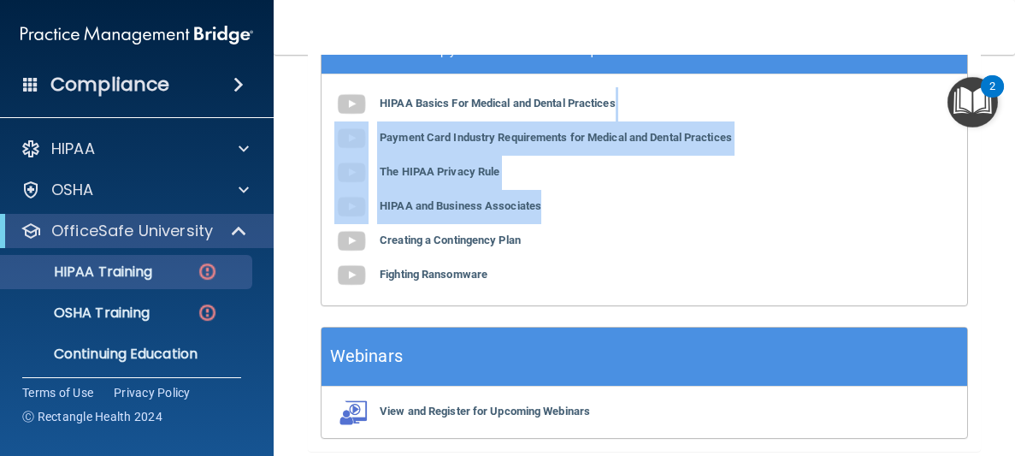
drag, startPoint x: 669, startPoint y: 151, endPoint x: 663, endPoint y: 62, distance: 90.0
click at [663, 74] on div "HIPAA Basics For Medical and Dental Practices Payment Card Industry Requirement…" at bounding box center [643, 189] width 645 height 231
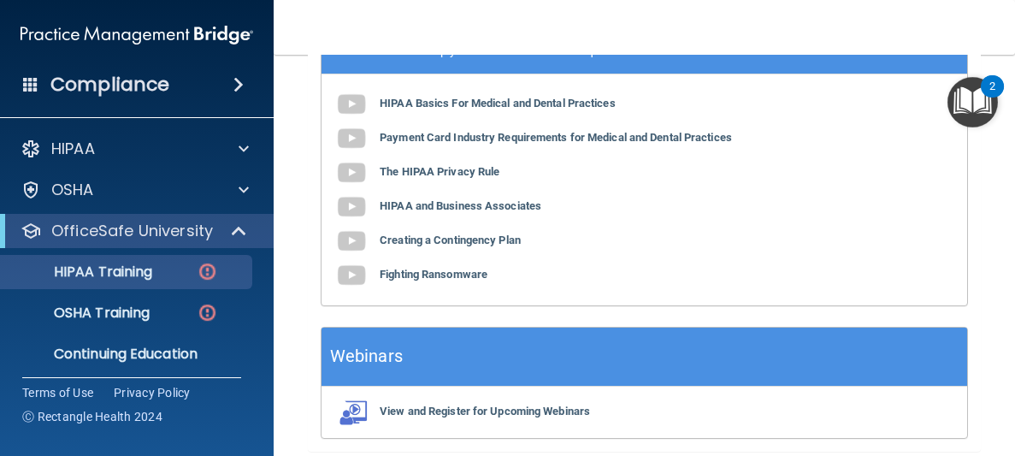
click at [680, 269] on div "HIPAA Basics For Medical and Dental Practices Payment Card Industry Requirement…" at bounding box center [643, 189] width 645 height 231
click at [766, 218] on div "HIPAA Basics For Medical and Dental Practices Payment Card Industry Requirement…" at bounding box center [643, 189] width 645 height 231
click at [845, 74] on div "HIPAA Basics For Medical and Dental Practices Payment Card Industry Requirement…" at bounding box center [643, 189] width 645 height 231
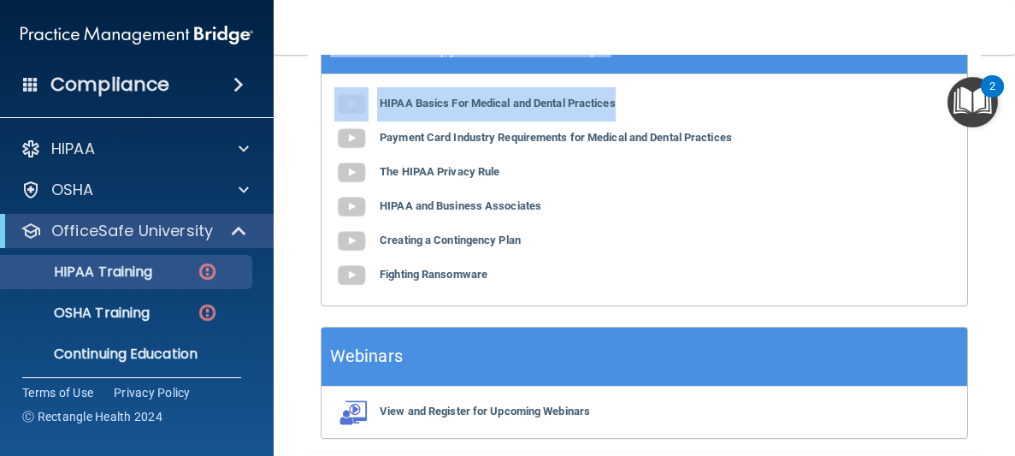
drag, startPoint x: 860, startPoint y: 85, endPoint x: 818, endPoint y: -58, distance: 149.6
click at [818, 0] on html "Compliance HIPAA Documents and Policies Report an Incident Business Associates …" at bounding box center [507, 228] width 1015 height 456
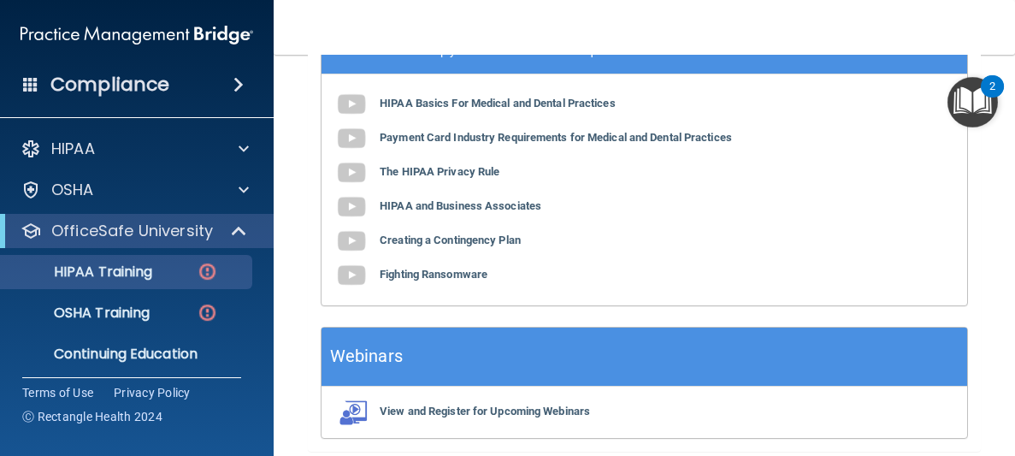
click at [809, 139] on div "HIPAA Basics For Medical and Dental Practices Payment Card Industry Requirement…" at bounding box center [643, 189] width 645 height 231
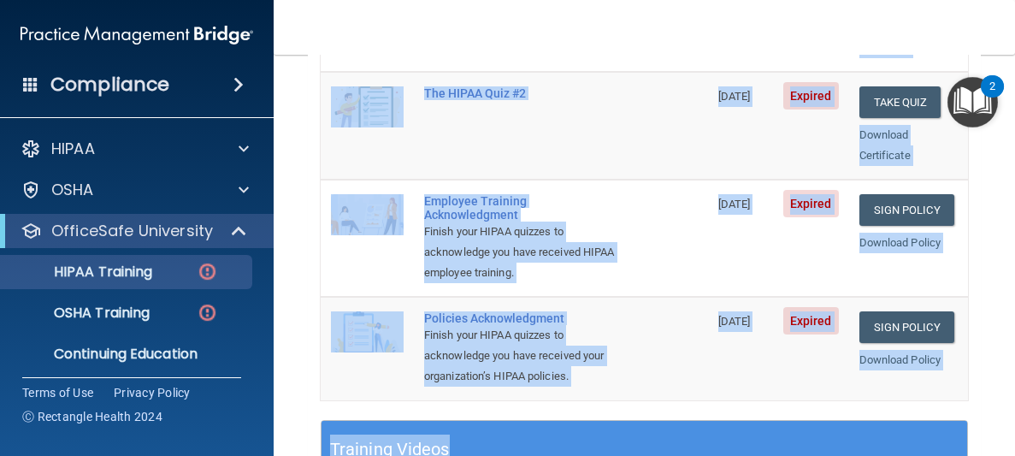
scroll to position [0, 0]
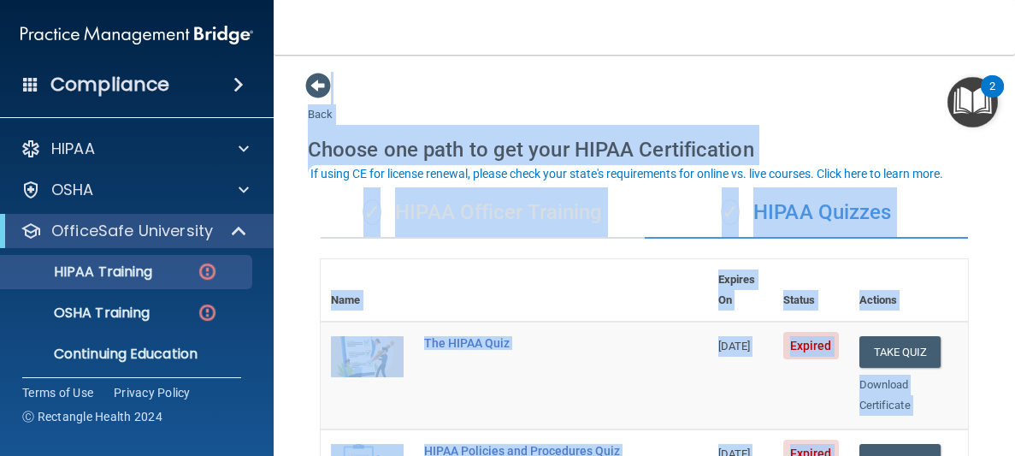
drag, startPoint x: 809, startPoint y: 139, endPoint x: 804, endPoint y: -42, distance: 180.5
click at [804, 0] on html "Compliance HIPAA Documents and Policies Report an Incident Business Associates …" at bounding box center [507, 228] width 1015 height 456
drag, startPoint x: 671, startPoint y: 169, endPoint x: 664, endPoint y: 223, distance: 54.3
click at [664, 223] on body "Compliance HIPAA Documents and Policies Report an Incident Business Associates …" at bounding box center [507, 228] width 1015 height 456
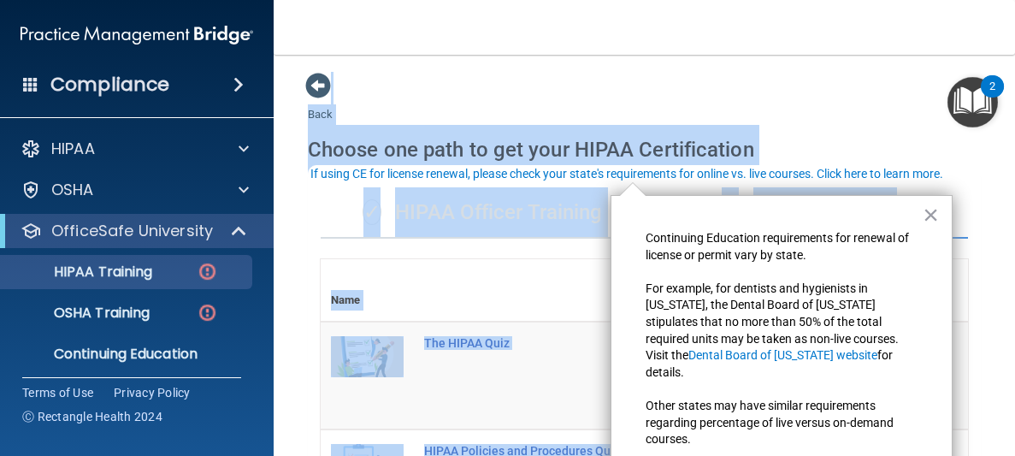
scroll to position [10, 0]
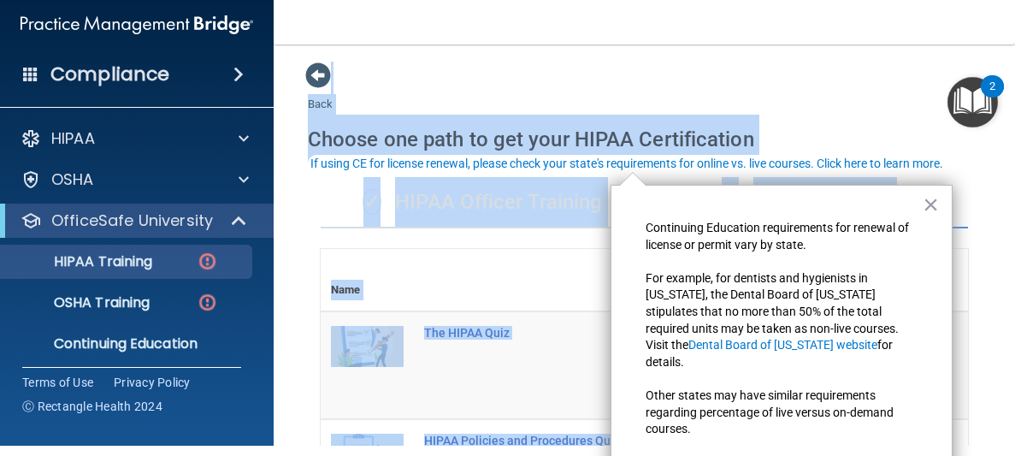
click at [580, 339] on td "The HIPAA Quiz" at bounding box center [561, 365] width 294 height 108
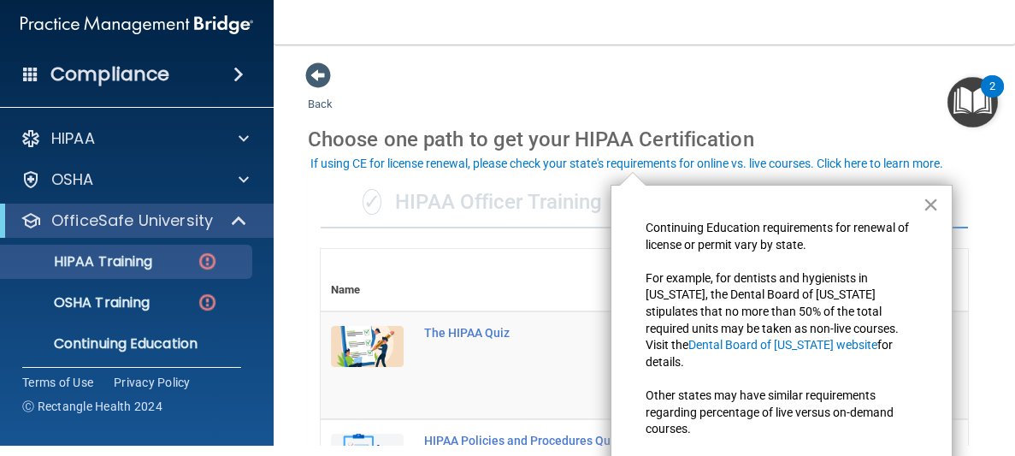
click at [928, 210] on button "×" at bounding box center [931, 204] width 16 height 27
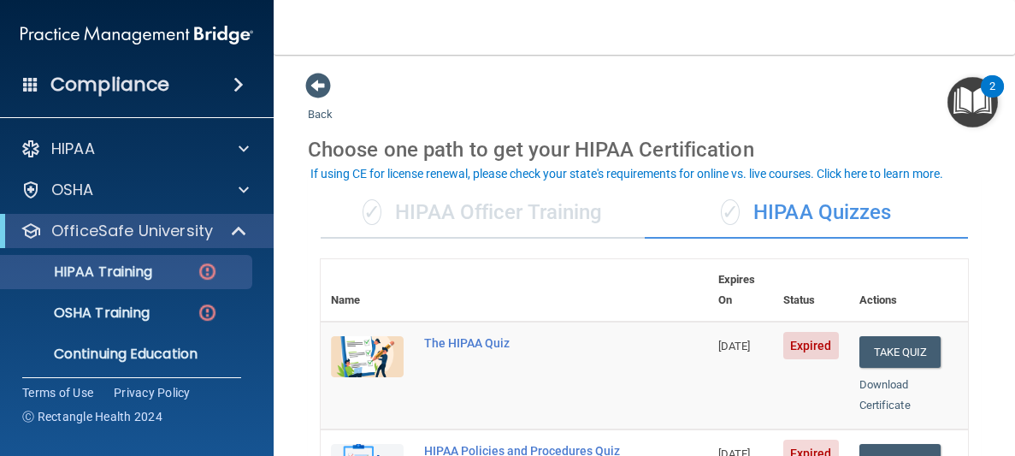
scroll to position [0, 0]
drag, startPoint x: 490, startPoint y: 447, endPoint x: 488, endPoint y: 471, distance: 24.0
click at [488, 455] on html "Compliance HIPAA Documents and Policies Report an Incident Business Associates …" at bounding box center [507, 228] width 1015 height 456
click at [560, 331] on td "The HIPAA Quiz" at bounding box center [561, 375] width 294 height 108
drag, startPoint x: 560, startPoint y: 331, endPoint x: 555, endPoint y: 400, distance: 69.4
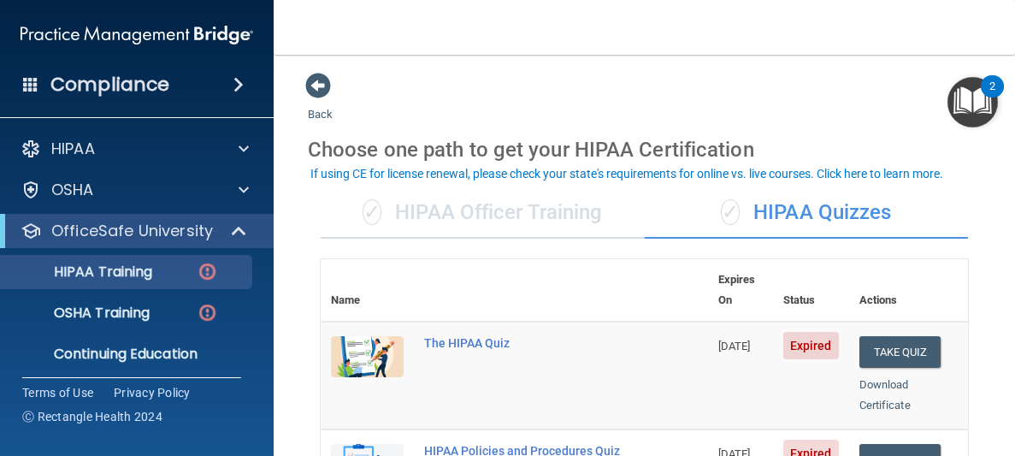
click at [555, 400] on td "The HIPAA Quiz" at bounding box center [561, 375] width 294 height 108
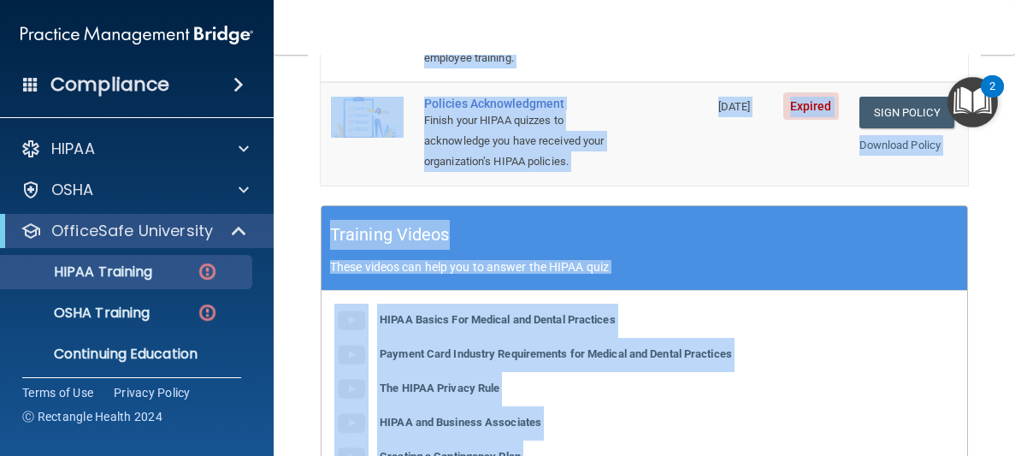
scroll to position [938, 0]
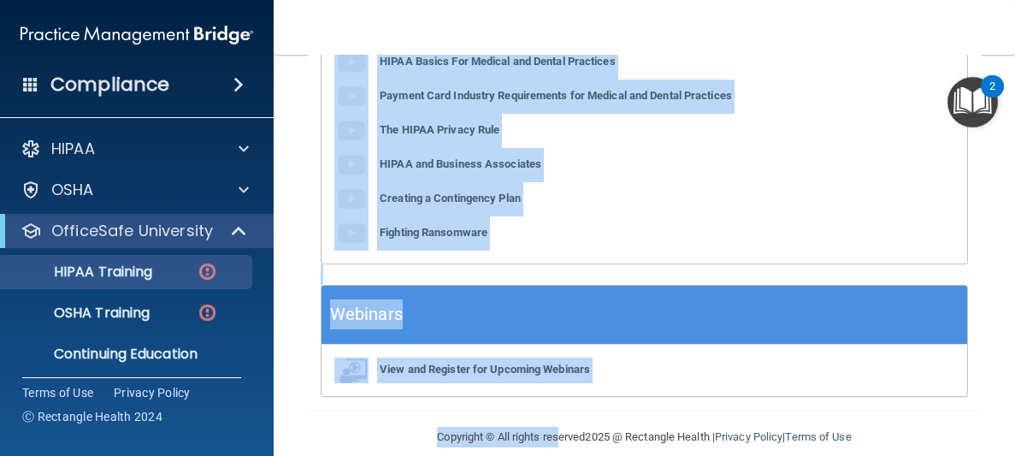
drag, startPoint x: 555, startPoint y: 400, endPoint x: 530, endPoint y: 470, distance: 74.4
click at [530, 455] on html "Compliance HIPAA Documents and Policies Report an Incident Business Associates …" at bounding box center [507, 228] width 1015 height 456
click at [650, 173] on div "HIPAA Basics For Medical and Dental Practices Payment Card Industry Requirement…" at bounding box center [643, 147] width 645 height 231
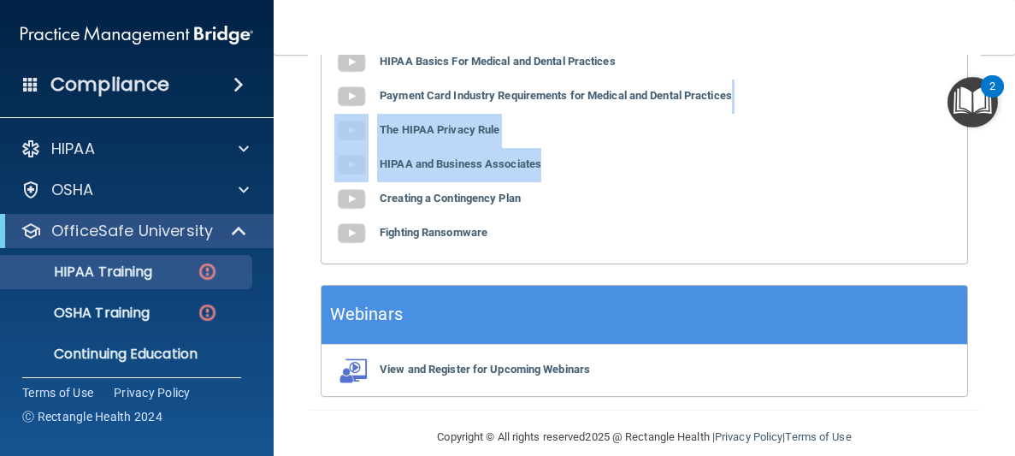
drag, startPoint x: 828, startPoint y: 156, endPoint x: 834, endPoint y: 57, distance: 99.3
click at [834, 57] on div "HIPAA Basics For Medical and Dental Practices Payment Card Industry Requirement…" at bounding box center [643, 147] width 645 height 231
click at [826, 70] on div "HIPAA Basics For Medical and Dental Practices Payment Card Industry Requirement…" at bounding box center [643, 147] width 645 height 231
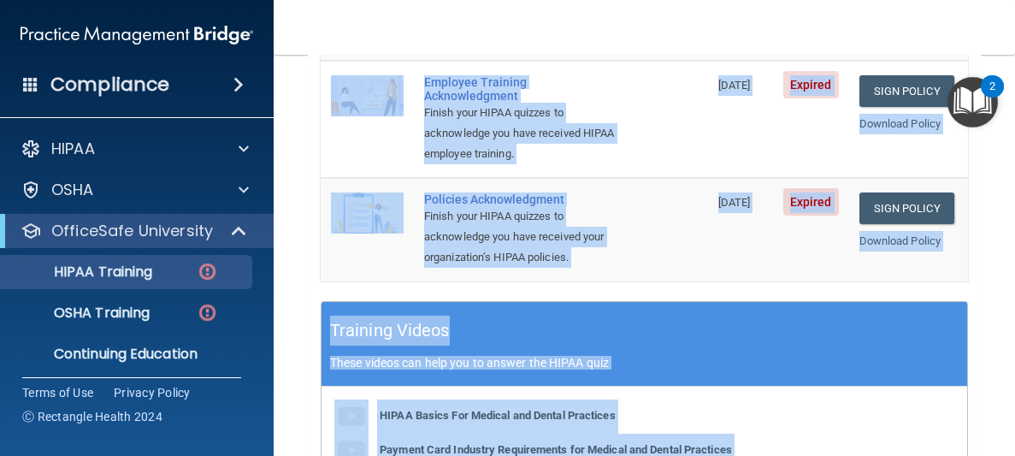
scroll to position [0, 0]
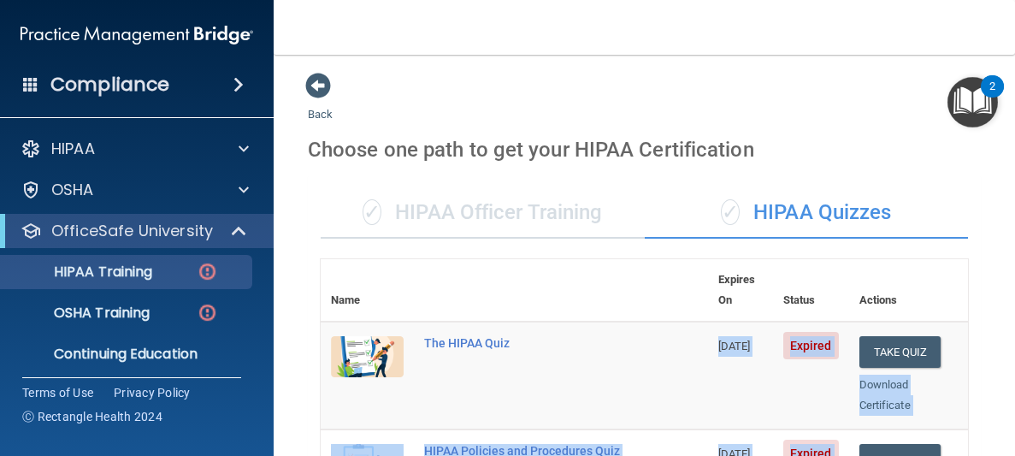
drag, startPoint x: 586, startPoint y: 138, endPoint x: 580, endPoint y: 336, distance: 198.4
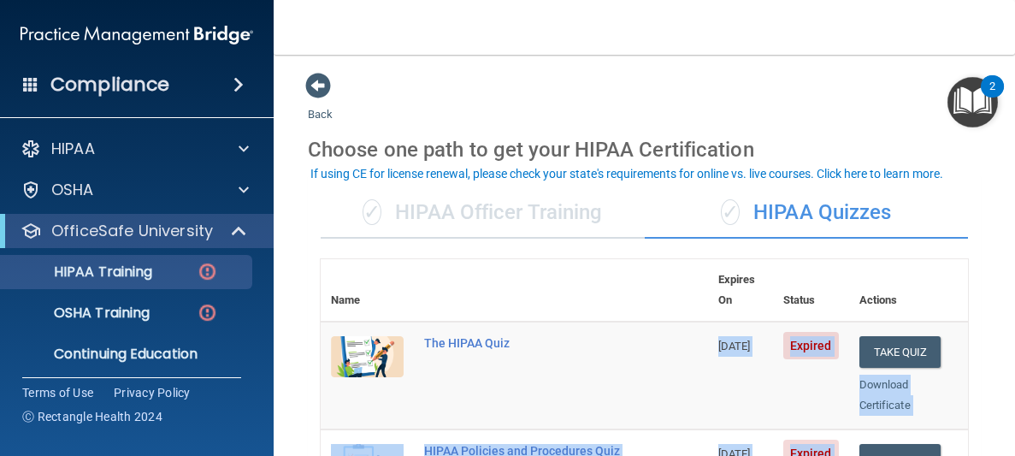
click at [580, 336] on td "The HIPAA Quiz" at bounding box center [561, 375] width 294 height 108
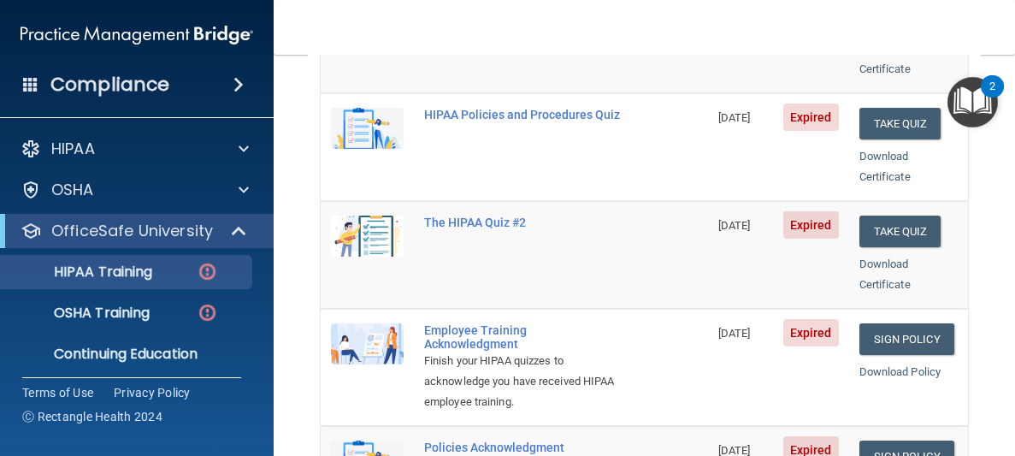
scroll to position [490, 0]
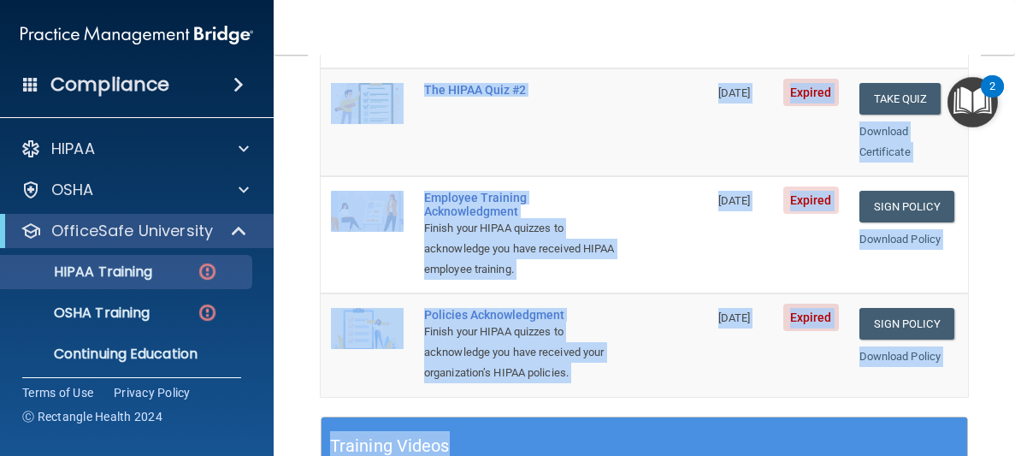
drag, startPoint x: 580, startPoint y: 336, endPoint x: 538, endPoint y: 457, distance: 127.6
click at [538, 455] on html "Compliance HIPAA Documents and Policies Report an Incident Business Associates …" at bounding box center [507, 228] width 1015 height 456
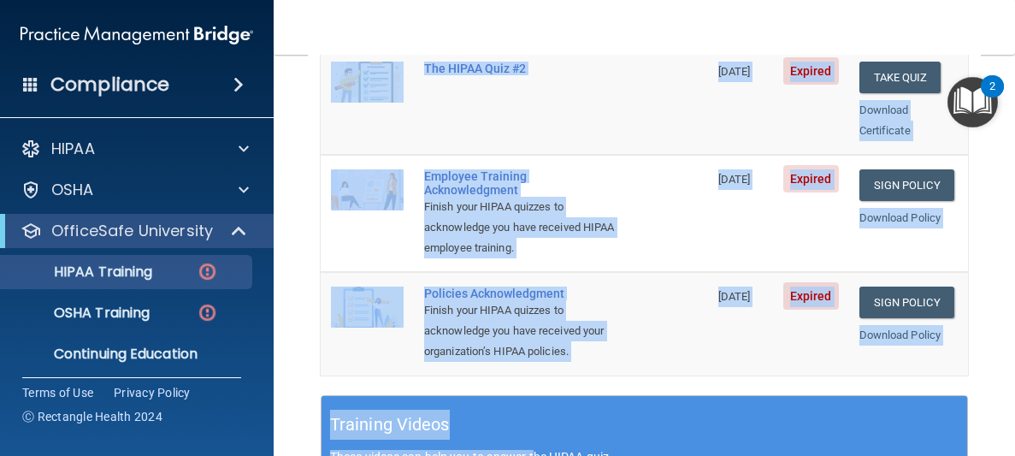
click at [602, 126] on td "The HIPAA Quiz #2" at bounding box center [561, 101] width 294 height 108
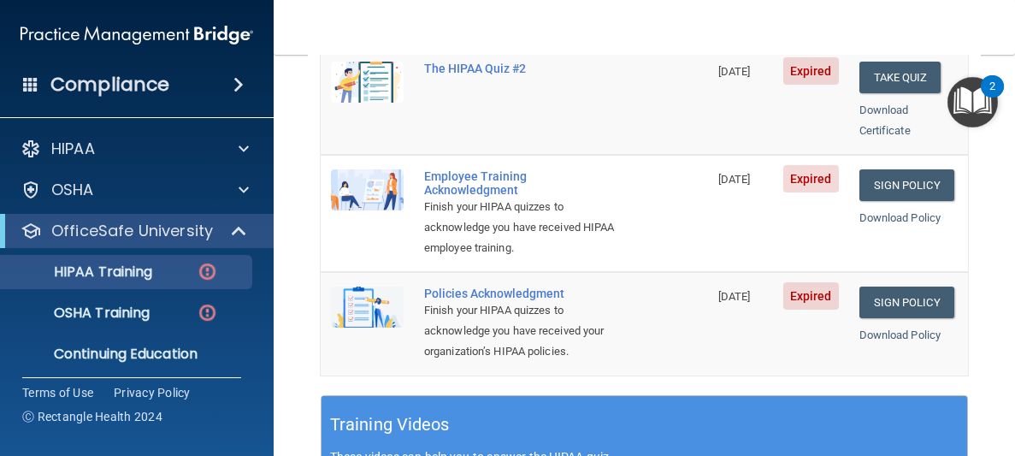
click at [604, 118] on td "The HIPAA Quiz #2" at bounding box center [561, 101] width 294 height 108
click at [904, 288] on link "Sign Policy" at bounding box center [906, 302] width 95 height 32
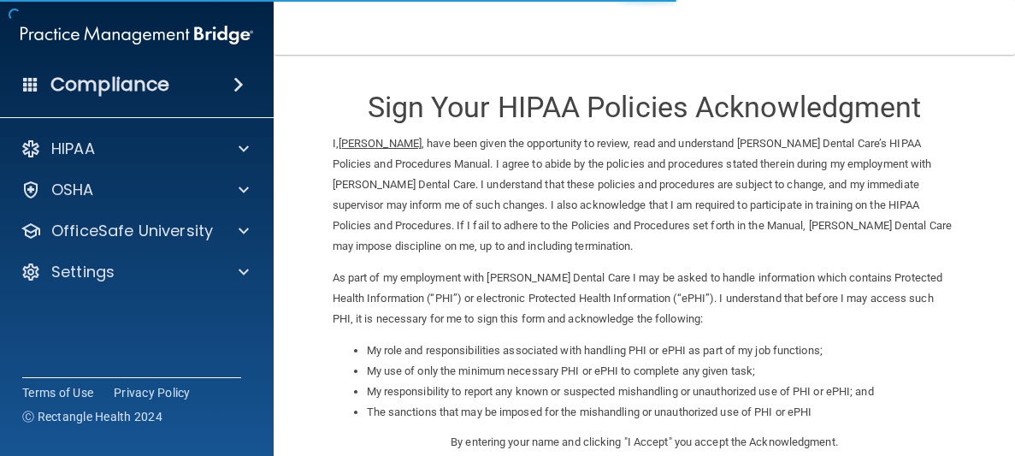
click at [596, 448] on p "By entering your name and clicking "I Accept" you accept the Acknowledgment." at bounding box center [645, 442] width 624 height 21
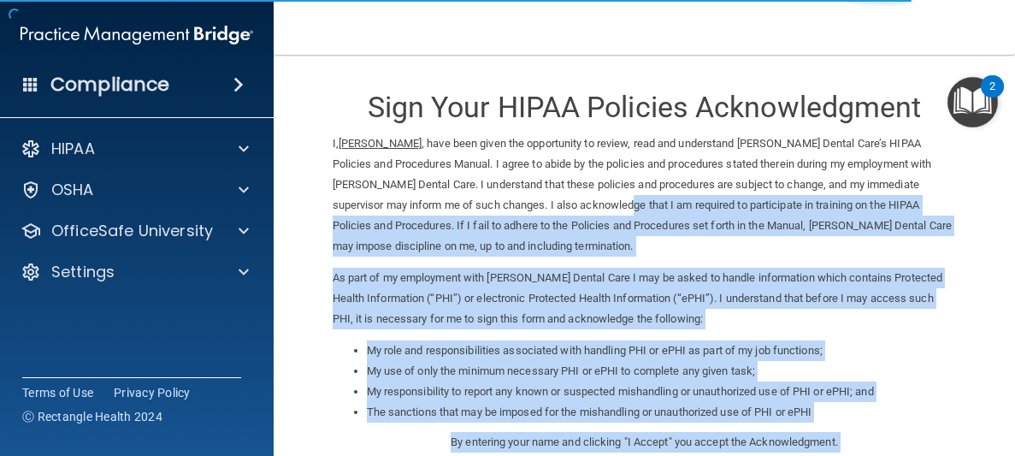
scroll to position [327, 0]
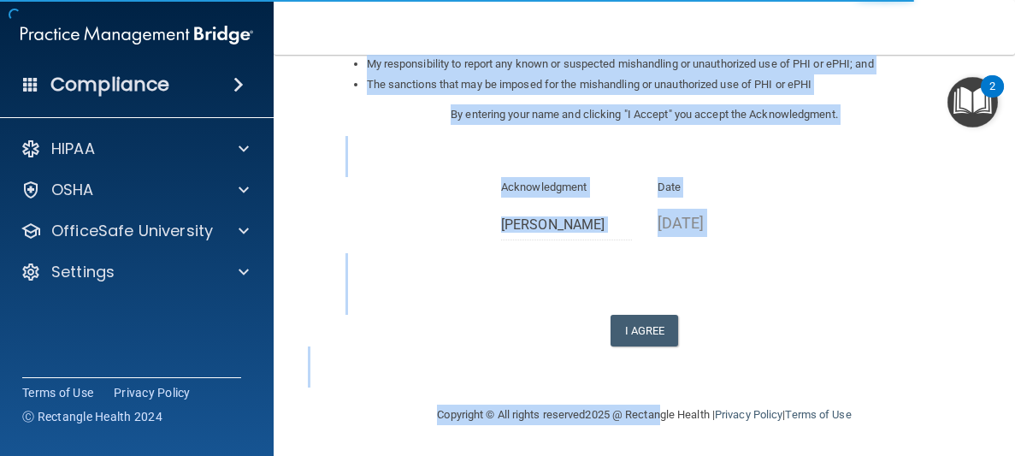
drag, startPoint x: 604, startPoint y: 206, endPoint x: 656, endPoint y: 495, distance: 293.6
click at [656, 455] on html "Compliance HIPAA Documents and Policies Report an Incident Business Associates …" at bounding box center [507, 228] width 1015 height 456
click at [645, 341] on button "I Agree" at bounding box center [644, 331] width 68 height 32
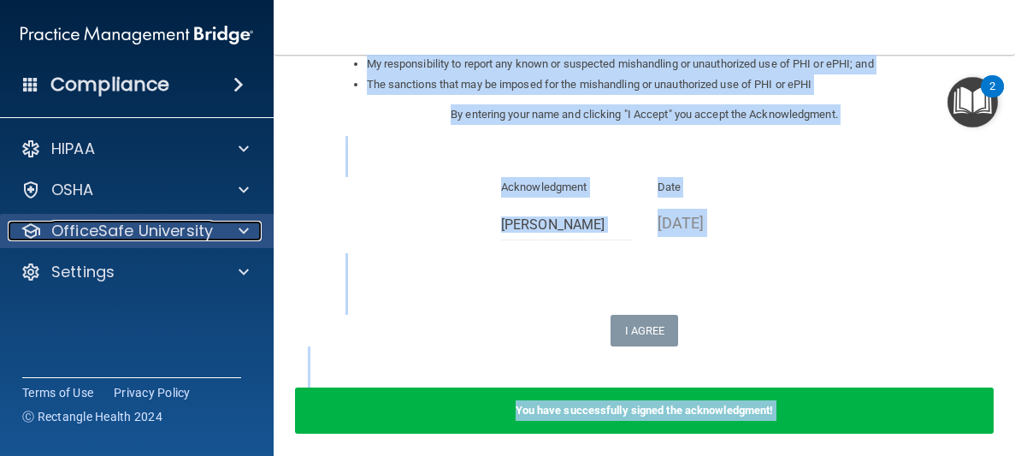
click at [126, 226] on p "OfficeSafe University" at bounding box center [132, 231] width 162 height 21
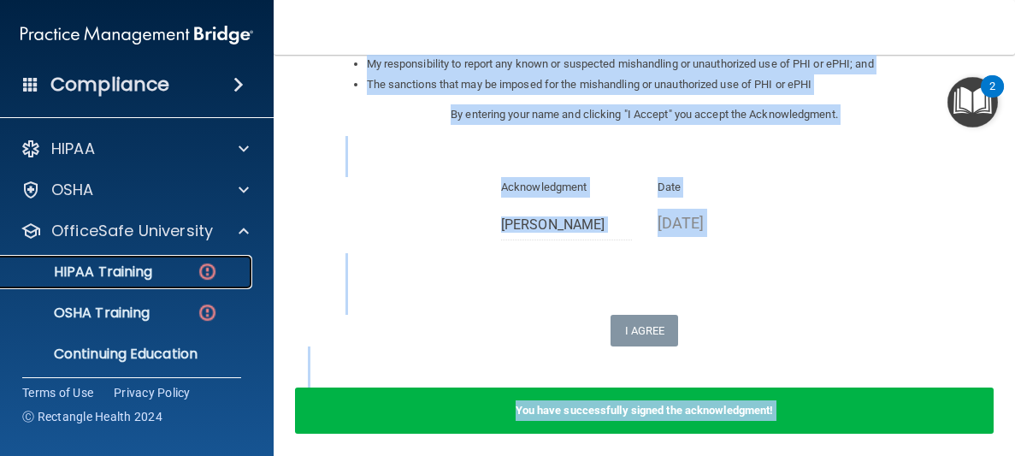
click at [133, 268] on p "HIPAA Training" at bounding box center [81, 271] width 141 height 17
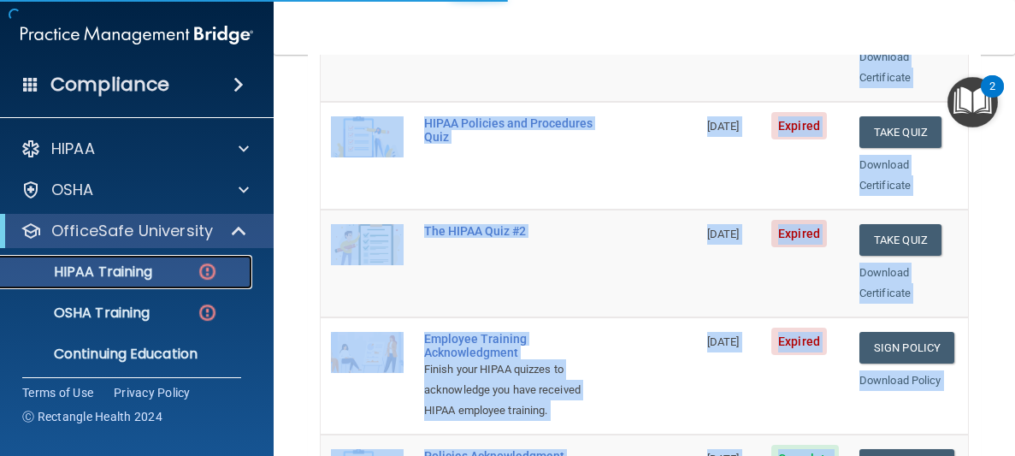
scroll to position [891, 0]
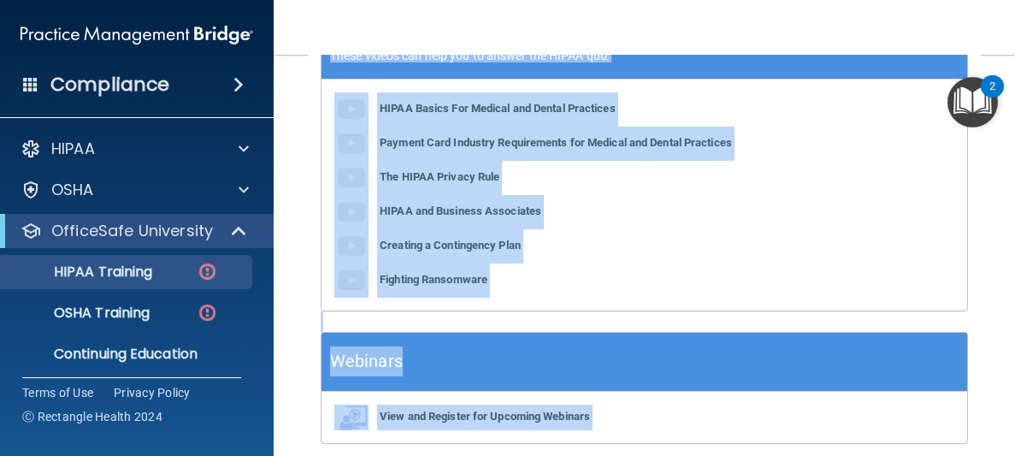
click at [859, 97] on div "HIPAA Basics For Medical and Dental Practices Payment Card Industry Requirement…" at bounding box center [643, 195] width 645 height 231
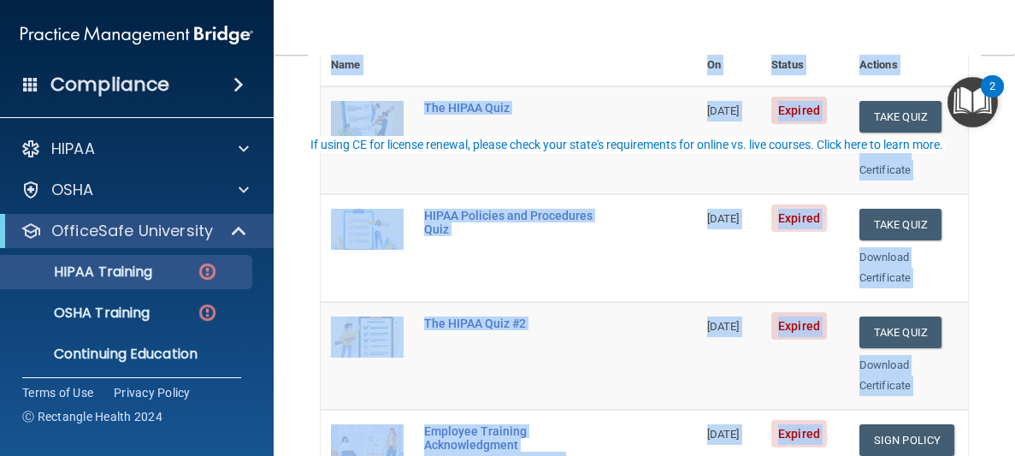
scroll to position [0, 0]
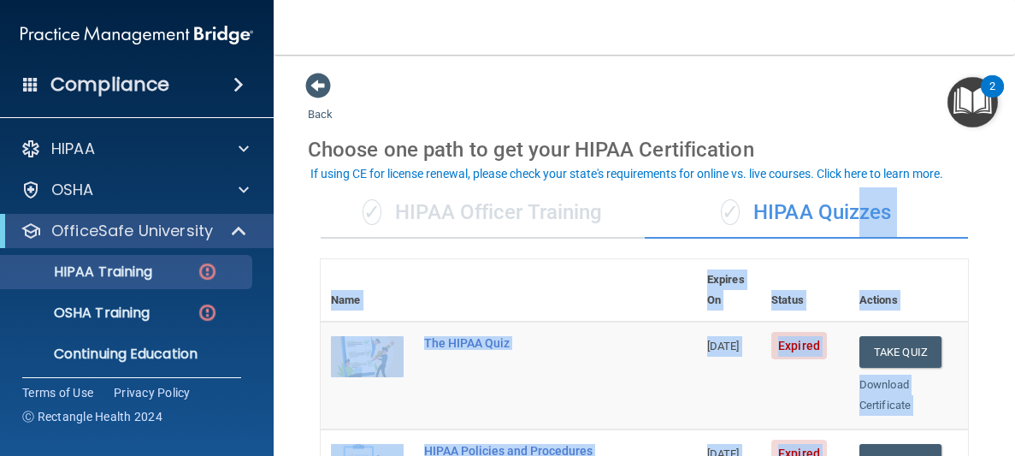
drag, startPoint x: 858, startPoint y: 98, endPoint x: 852, endPoint y: 196, distance: 97.6
click at [660, 333] on td "The HIPAA Quiz" at bounding box center [555, 375] width 283 height 108
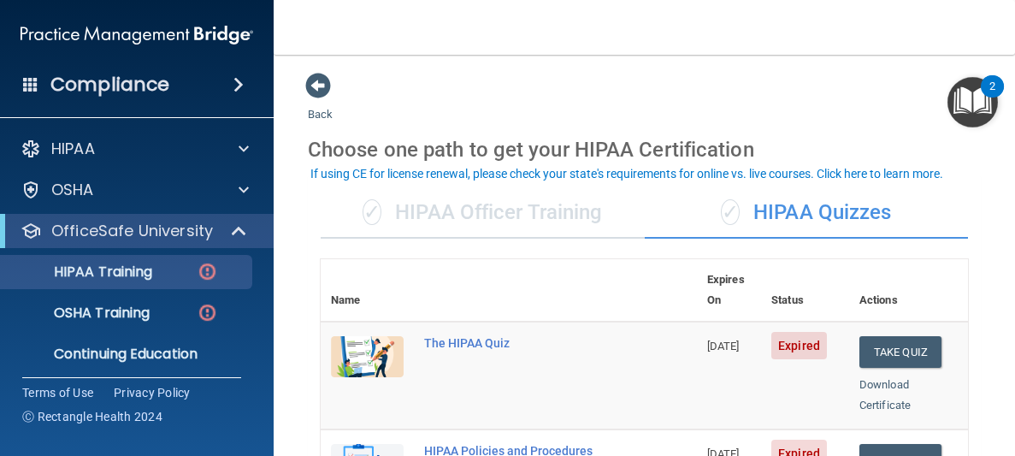
drag, startPoint x: 658, startPoint y: 352, endPoint x: 655, endPoint y: 378, distance: 25.9
click at [655, 378] on td "The HIPAA Quiz" at bounding box center [555, 375] width 283 height 108
click at [655, 380] on td "The HIPAA Quiz" at bounding box center [555, 375] width 283 height 108
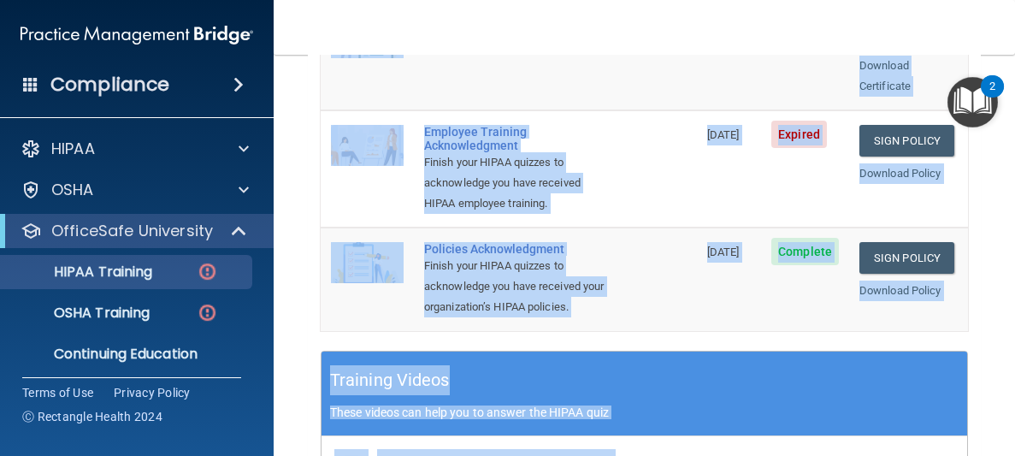
drag, startPoint x: 655, startPoint y: 380, endPoint x: 663, endPoint y: 466, distance: 85.9
click at [663, 455] on html "Compliance HIPAA Documents and Policies Report an Incident Business Associates …" at bounding box center [507, 228] width 1015 height 456
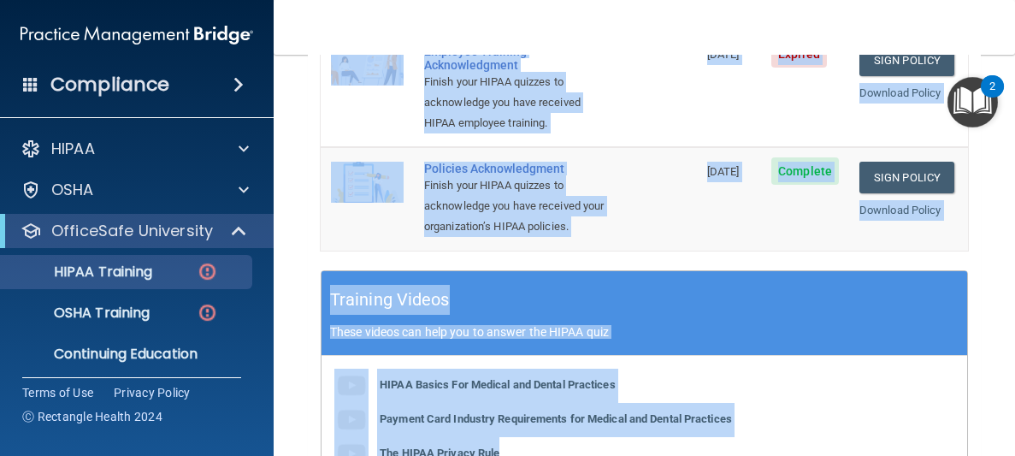
click at [675, 203] on td "Policies Acknowledgment Finish your HIPAA quizzes to acknowledge you have recei…" at bounding box center [555, 198] width 283 height 103
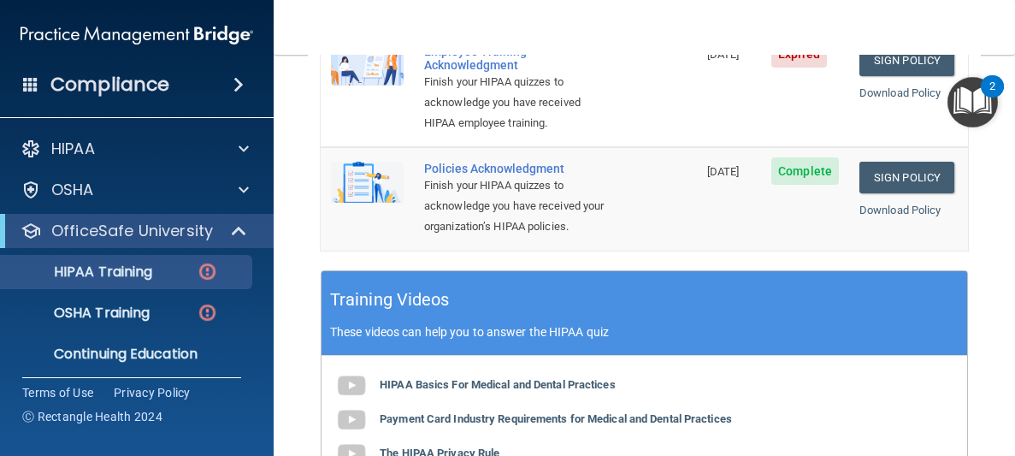
drag, startPoint x: 800, startPoint y: 3, endPoint x: 814, endPoint y: -51, distance: 56.4
click at [814, 0] on html "Compliance HIPAA Documents and Policies Report an Incident Business Associates …" at bounding box center [507, 228] width 1015 height 456
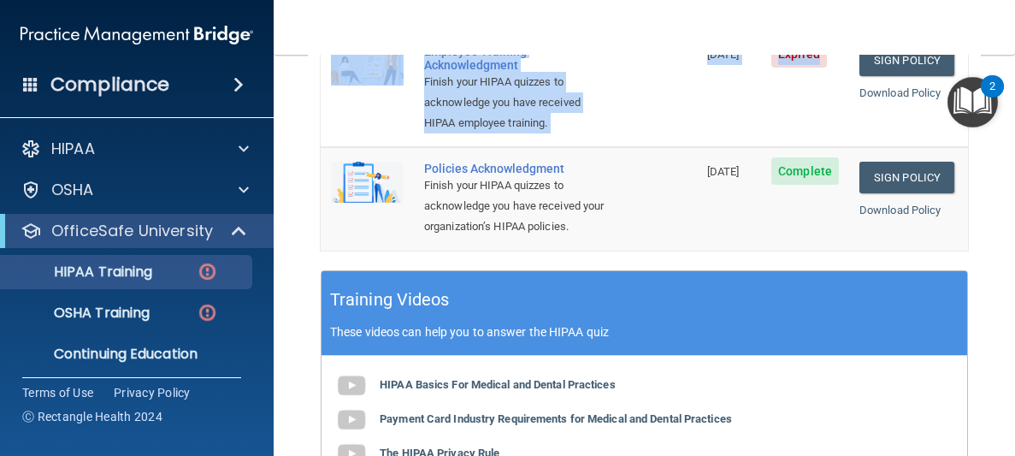
drag, startPoint x: 826, startPoint y: 91, endPoint x: 862, endPoint y: -64, distance: 158.9
click at [862, 0] on html "Compliance HIPAA Documents and Policies Report an Incident Business Associates …" at bounding box center [507, 228] width 1015 height 456
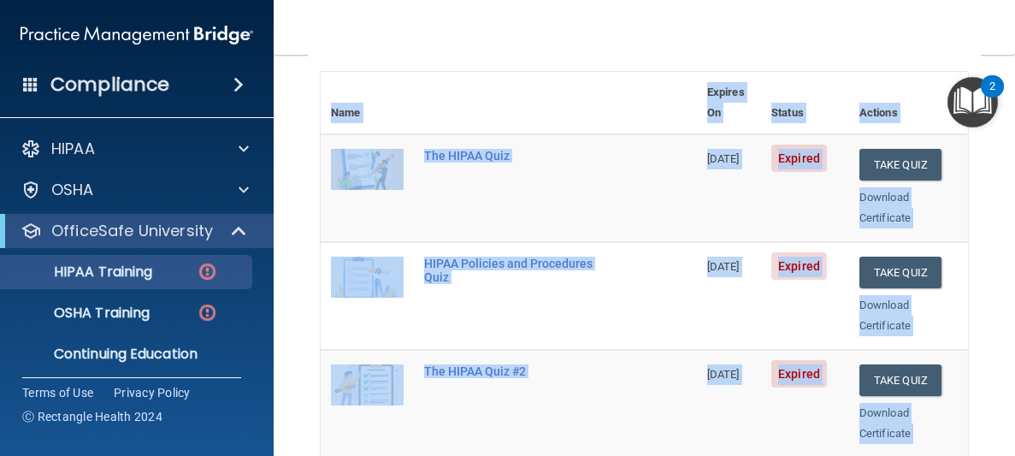
scroll to position [0, 0]
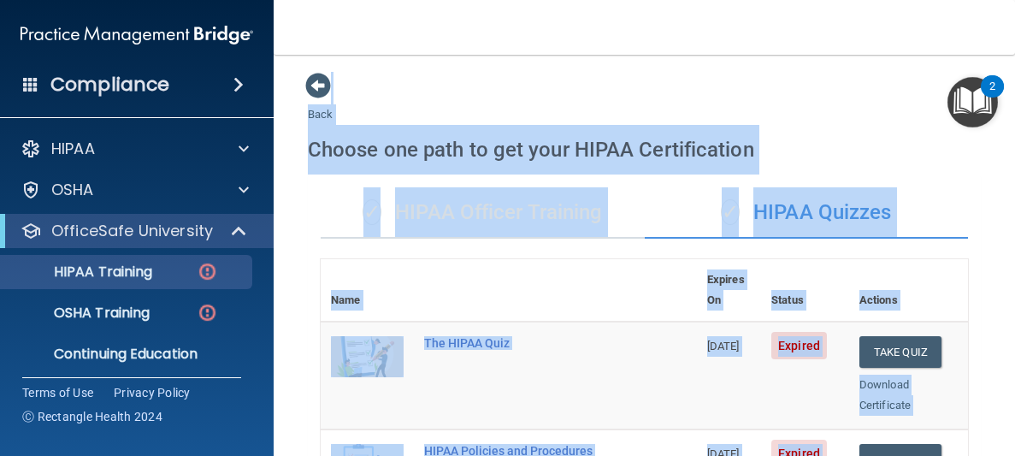
drag, startPoint x: 789, startPoint y: 172, endPoint x: 776, endPoint y: 74, distance: 98.3
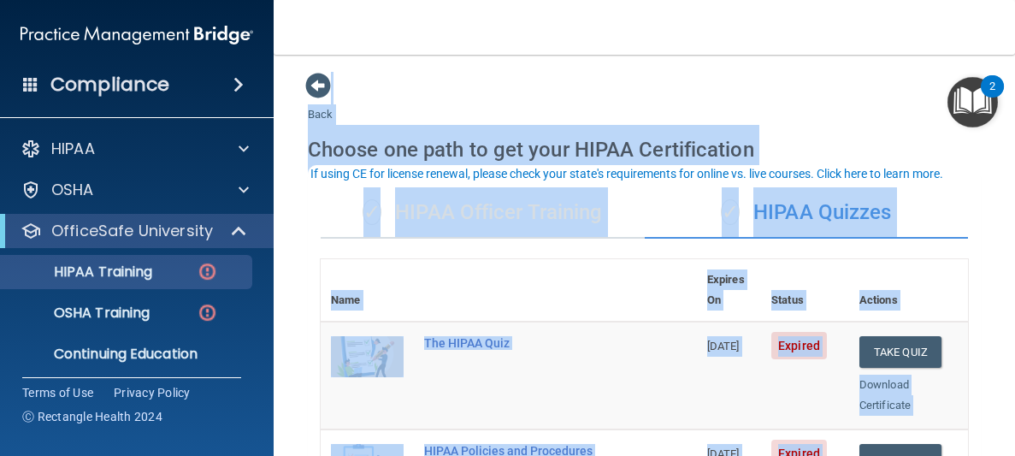
click at [722, 342] on td "[DATE]" at bounding box center [729, 375] width 64 height 108
drag, startPoint x: 722, startPoint y: 342, endPoint x: 732, endPoint y: 441, distance: 99.7
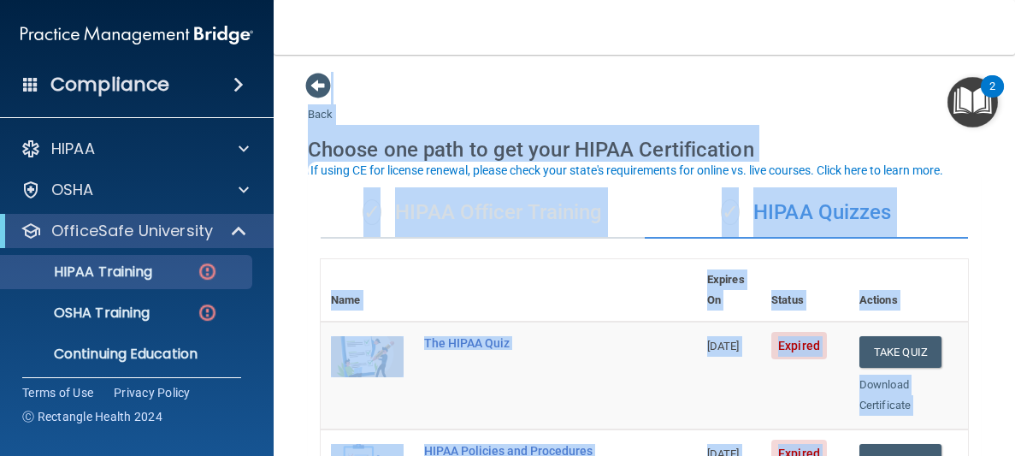
scroll to position [3, 0]
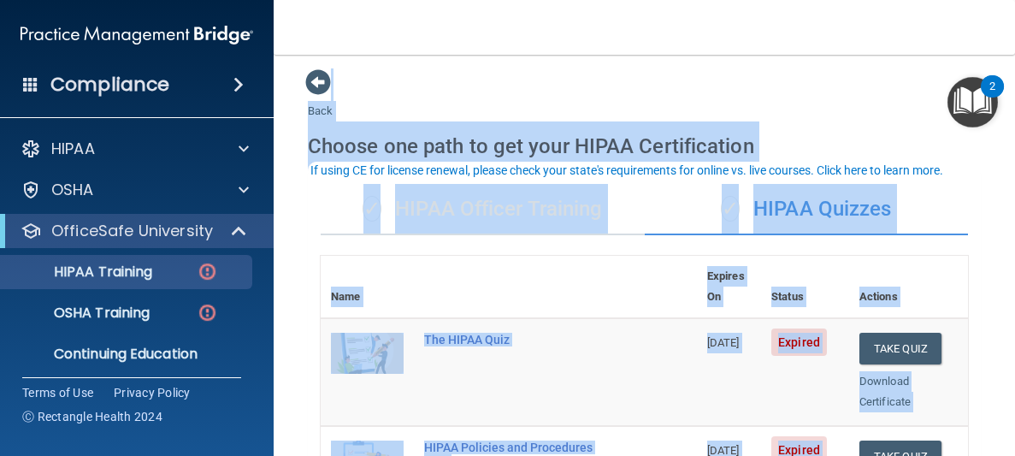
click at [707, 444] on span "[DATE]" at bounding box center [723, 450] width 32 height 13
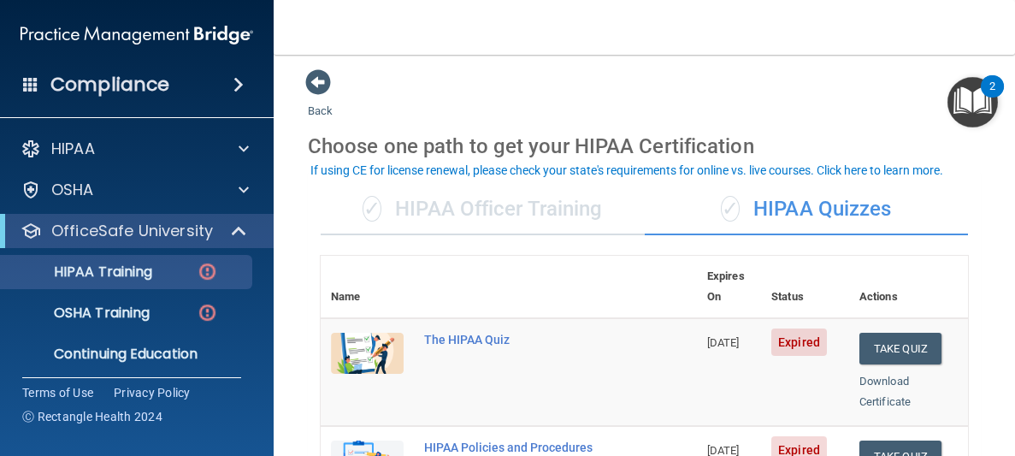
click at [707, 444] on span "[DATE]" at bounding box center [723, 450] width 32 height 13
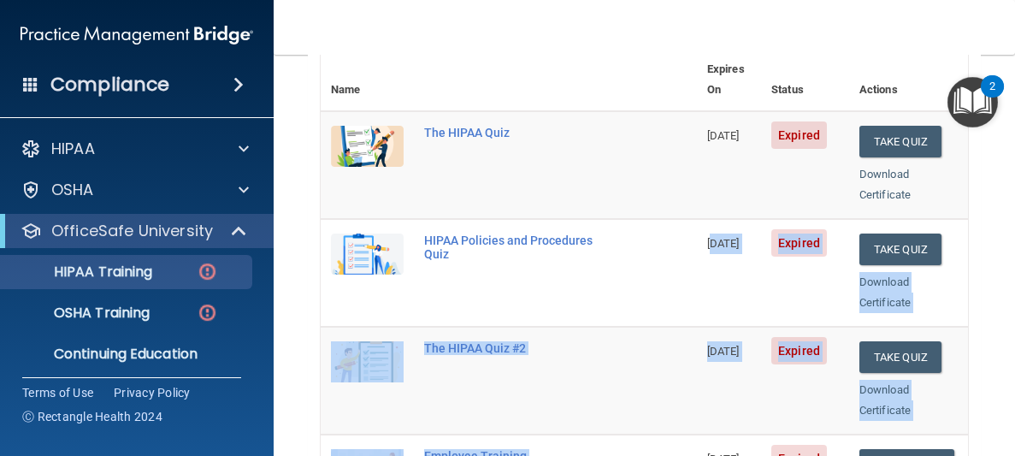
scroll to position [315, 0]
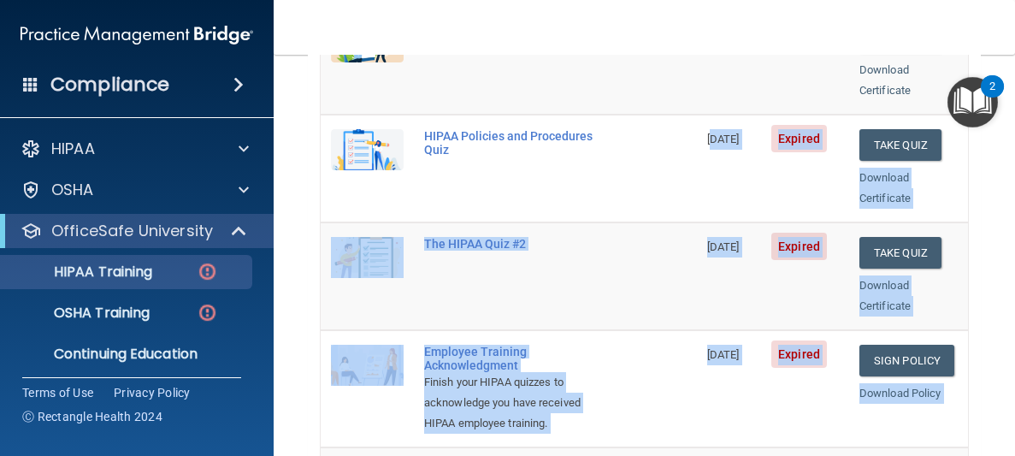
drag, startPoint x: 698, startPoint y: 431, endPoint x: 694, endPoint y: 455, distance: 24.2
click at [694, 455] on tbody "The HIPAA Quiz 08/19/2025 Expired Take Quiz Download Certificate HIPAA Policies…" at bounding box center [644, 279] width 647 height 544
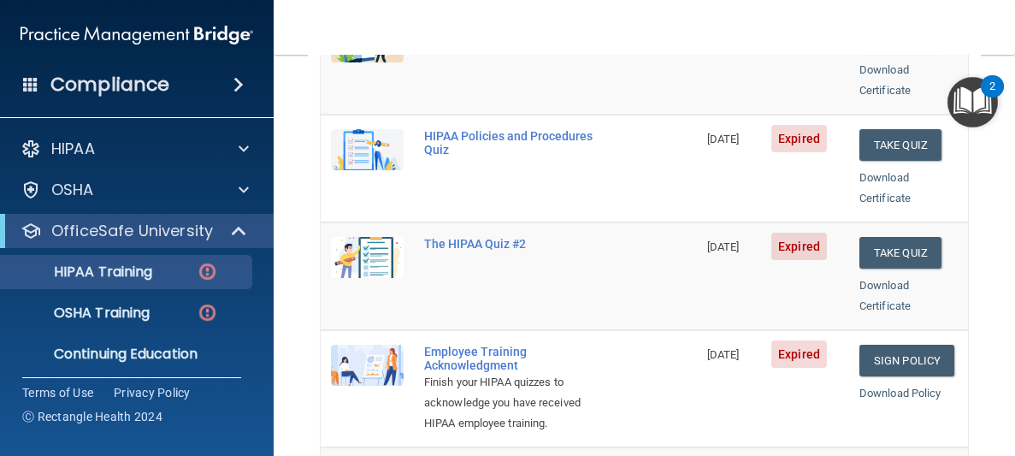
click at [646, 178] on td "HIPAA Policies and Procedures Quiz" at bounding box center [555, 169] width 283 height 108
click at [896, 345] on link "Sign Policy" at bounding box center [906, 361] width 95 height 32
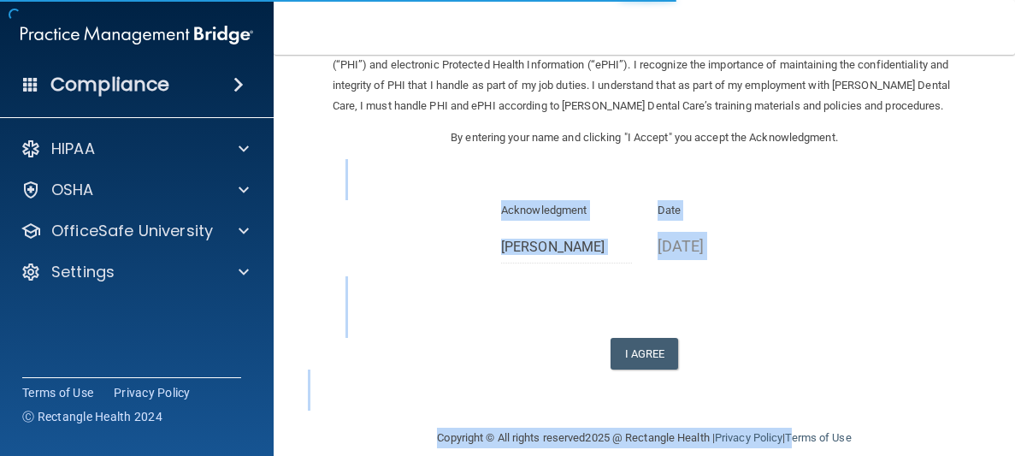
scroll to position [142, 0]
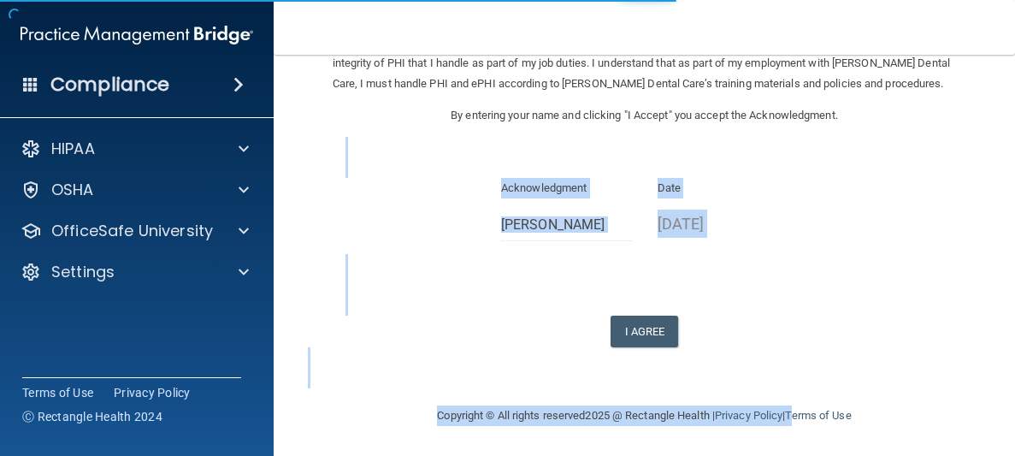
drag, startPoint x: 805, startPoint y: 297, endPoint x: 799, endPoint y: 495, distance: 198.4
click at [799, 455] on html "Compliance HIPAA Documents and Policies Report an Incident Business Associates …" at bounding box center [507, 228] width 1015 height 456
click at [645, 338] on button "I Agree" at bounding box center [644, 331] width 68 height 32
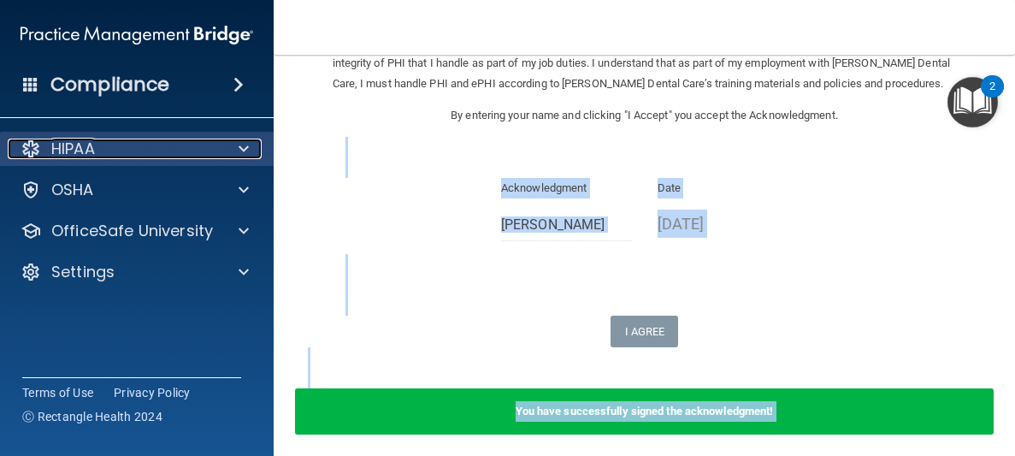
click at [87, 147] on p "HIPAA" at bounding box center [73, 149] width 44 height 21
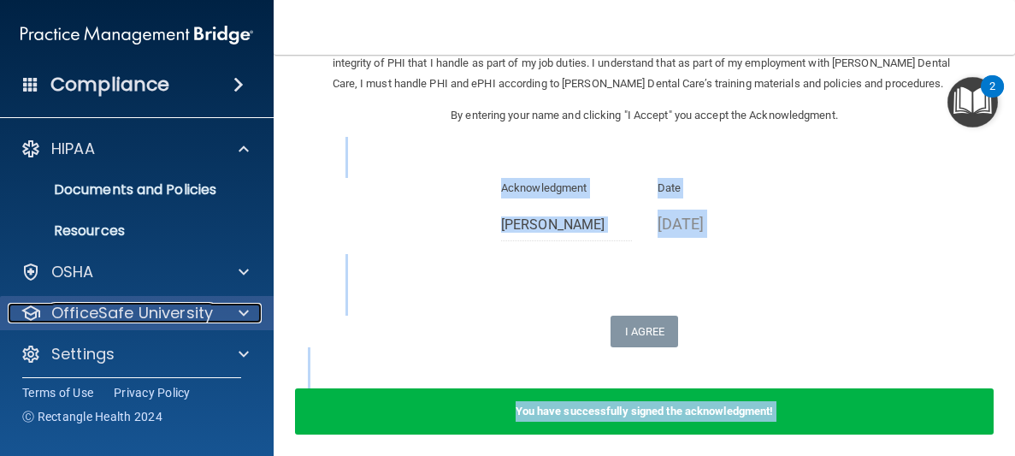
click at [209, 314] on p "OfficeSafe University" at bounding box center [132, 313] width 162 height 21
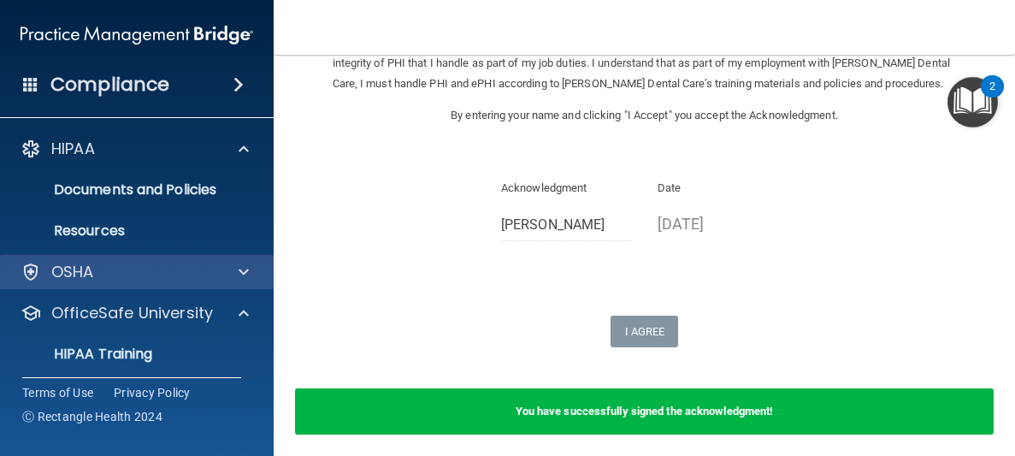
click at [186, 257] on div "OSHA" at bounding box center [137, 272] width 274 height 34
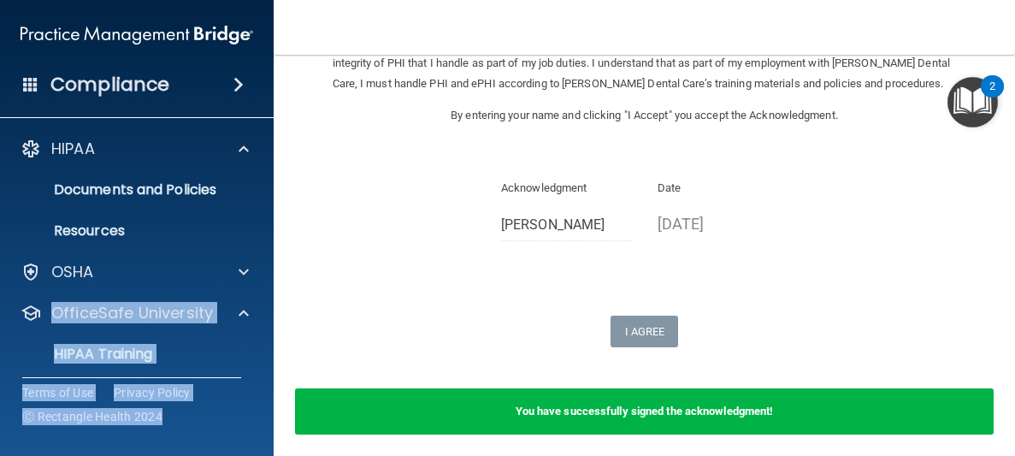
scroll to position [130, 0]
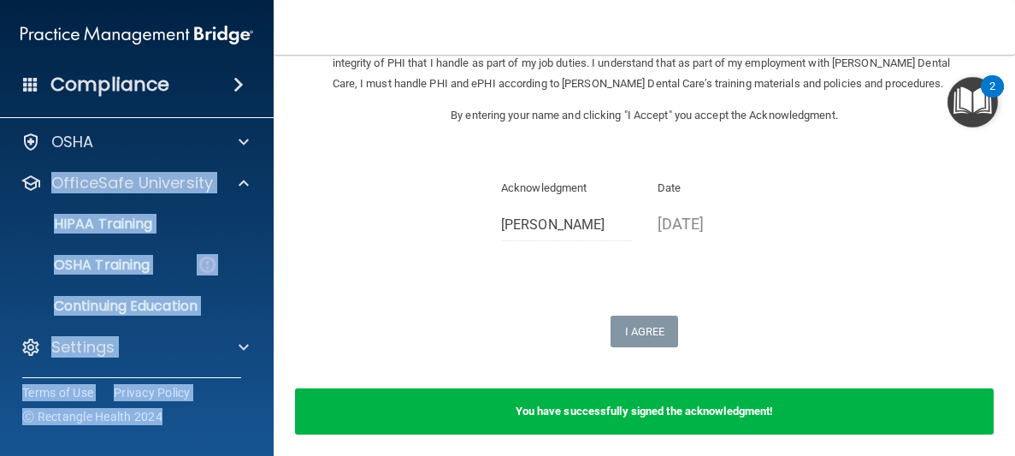
drag, startPoint x: 186, startPoint y: 257, endPoint x: 168, endPoint y: 448, distance: 191.5
click at [168, 448] on div "Compliance HIPAA Documents and Policies Report an Incident Business Associates …" at bounding box center [137, 228] width 274 height 456
click at [128, 224] on p "HIPAA Training" at bounding box center [81, 223] width 141 height 17
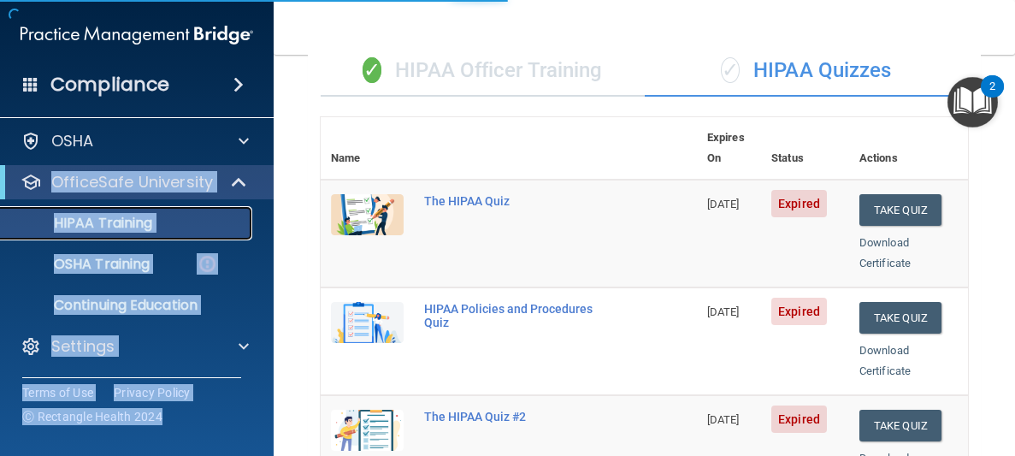
scroll to position [891, 0]
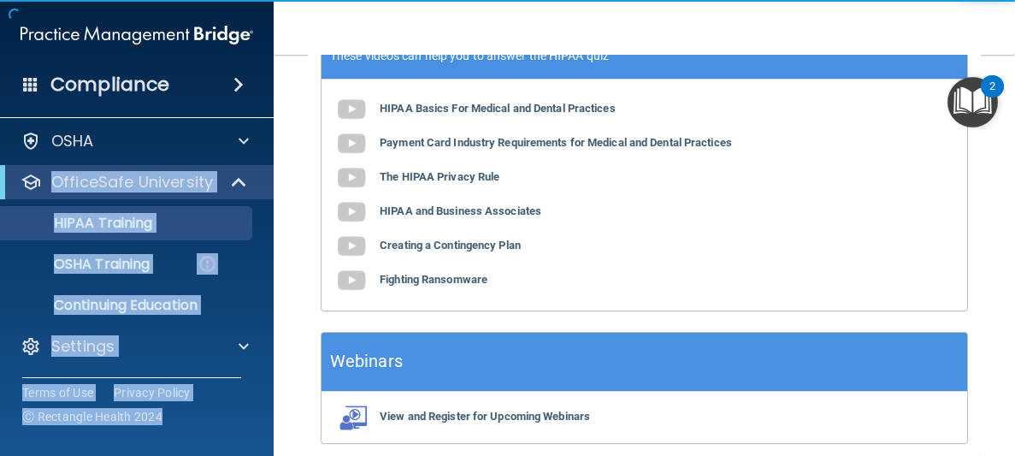
click at [595, 14] on nav "Toggle navigation [PERSON_NAME] [EMAIL_ADDRESS][DOMAIN_NAME] Manage My Enterpri…" at bounding box center [644, 27] width 741 height 55
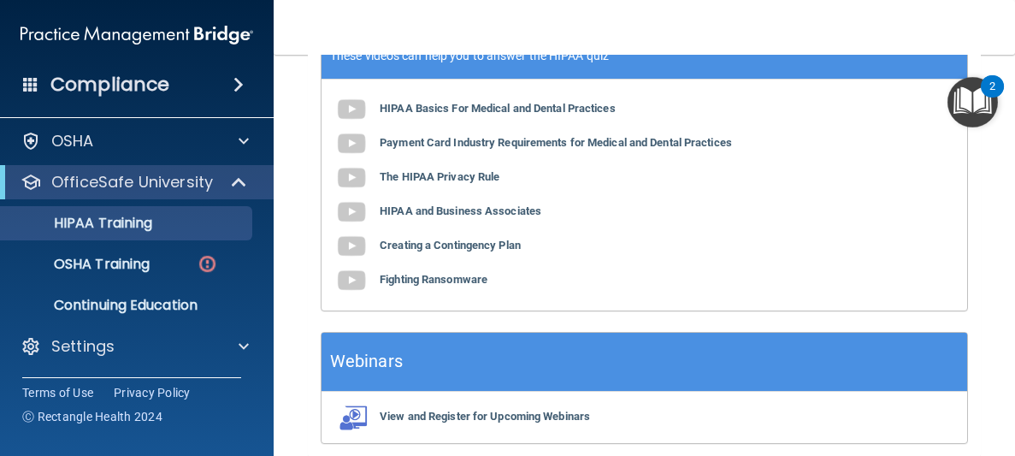
drag, startPoint x: 596, startPoint y: 16, endPoint x: 602, endPoint y: -74, distance: 90.8
click at [602, 0] on html "Compliance HIPAA Documents and Policies Report an Incident Business Associates …" at bounding box center [507, 228] width 1015 height 456
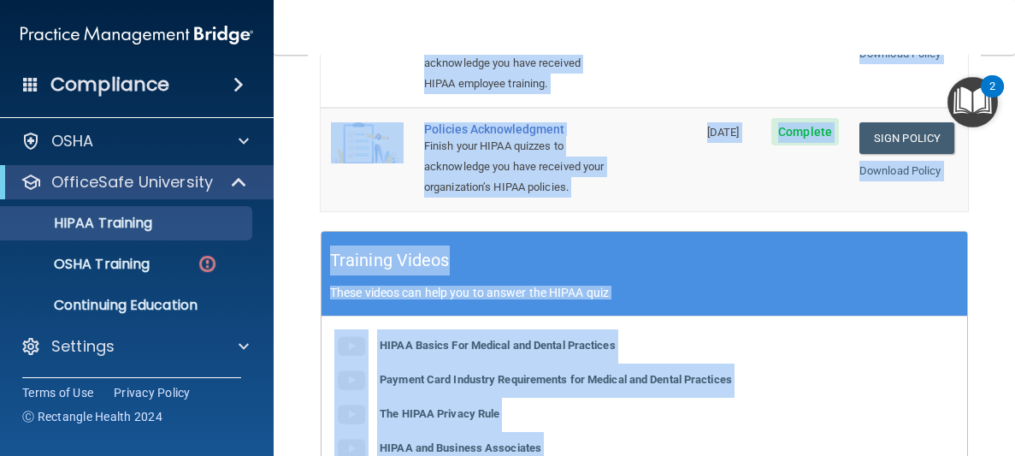
drag, startPoint x: 704, startPoint y: 277, endPoint x: 731, endPoint y: 34, distance: 244.3
click at [731, 34] on div "Toggle navigation Christine Earles christineearles@hotmail.com Manage My Enterp…" at bounding box center [644, 228] width 741 height 456
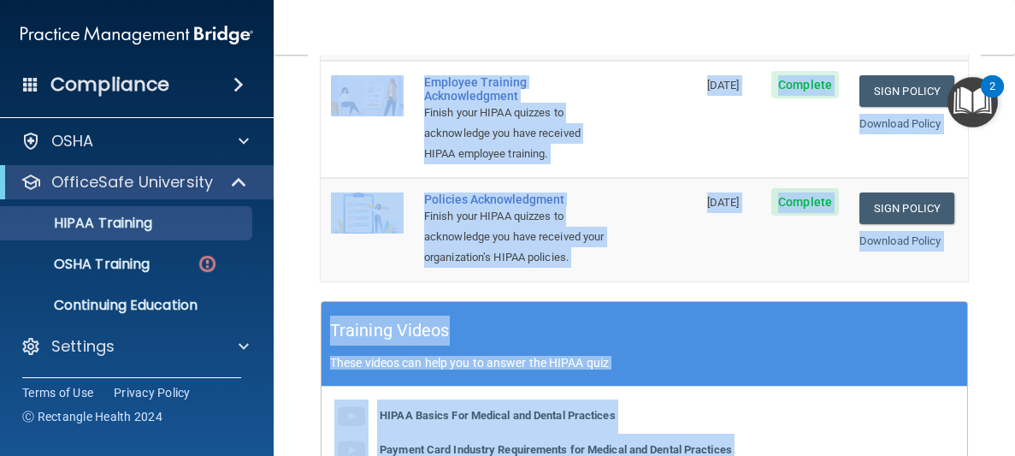
click at [675, 142] on td "Employee Training Acknowledgment Finish your HIPAA quizzes to acknowledge you h…" at bounding box center [555, 119] width 283 height 117
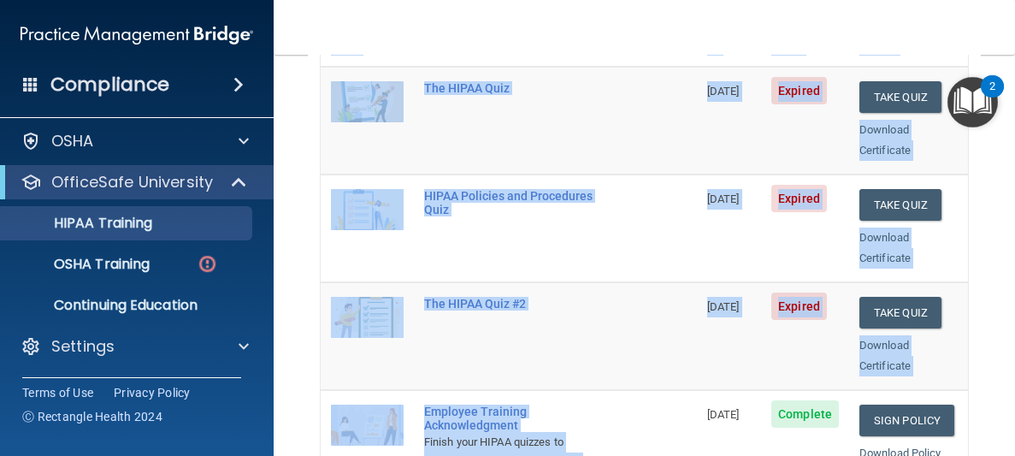
scroll to position [0, 0]
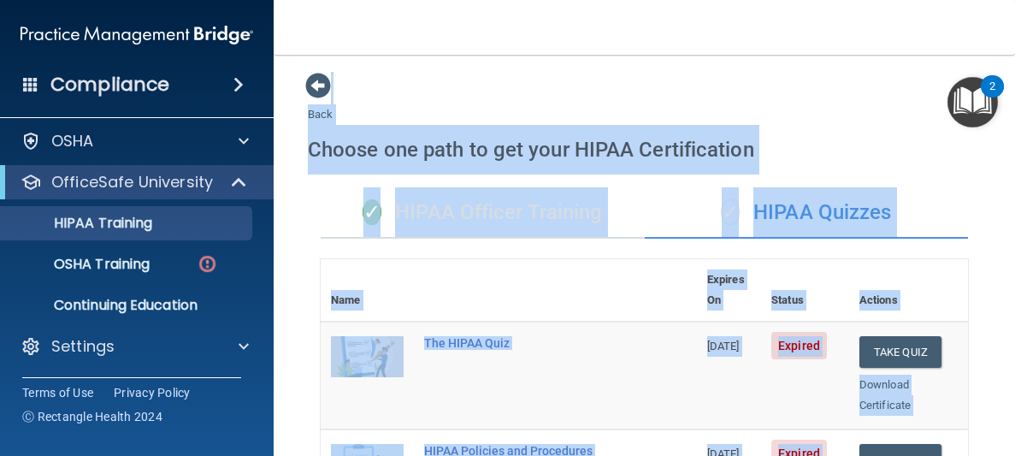
drag, startPoint x: 679, startPoint y: 139, endPoint x: 672, endPoint y: 21, distance: 117.3
click at [672, 21] on div "Toggle navigation Christine Earles christineearles@hotmail.com Manage My Enterp…" at bounding box center [644, 228] width 741 height 456
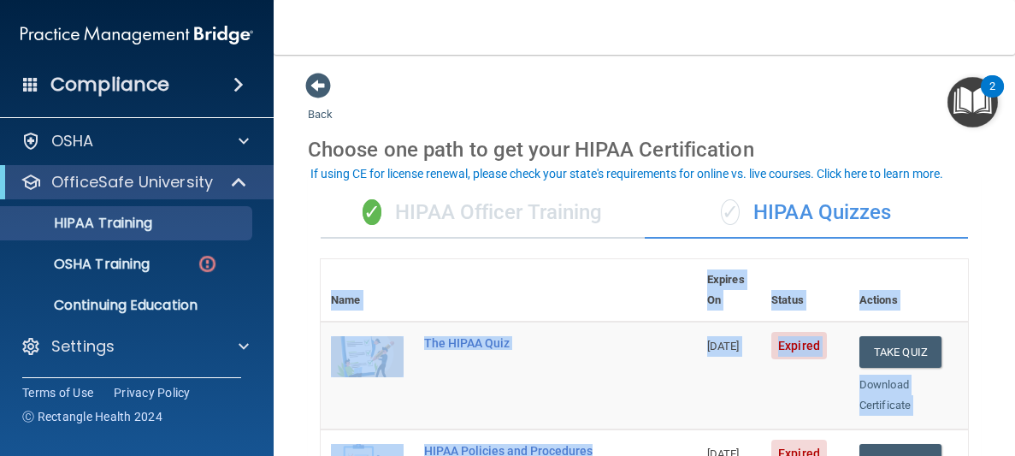
drag, startPoint x: 624, startPoint y: 245, endPoint x: 605, endPoint y: 412, distance: 167.8
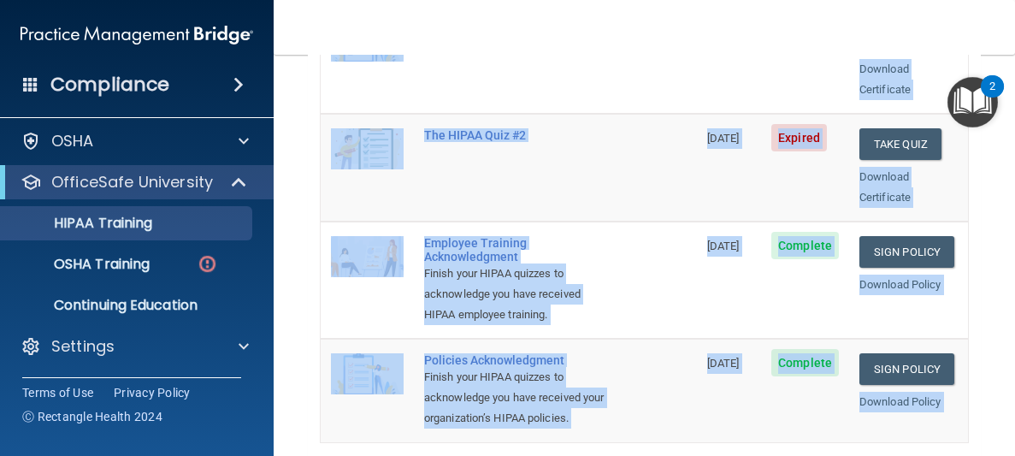
drag, startPoint x: 581, startPoint y: 406, endPoint x: 584, endPoint y: 461, distance: 54.8
click at [584, 455] on html "Compliance HIPAA Documents and Policies Report an Incident Business Associates …" at bounding box center [507, 228] width 1015 height 456
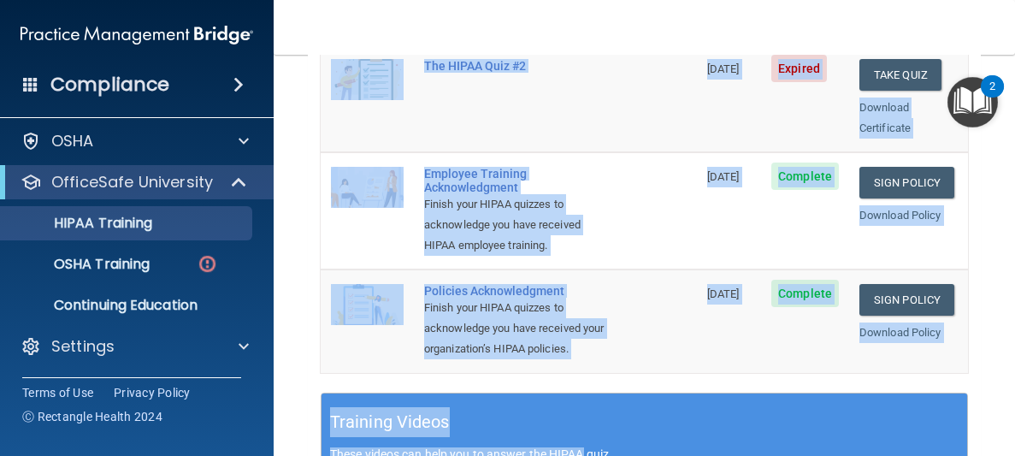
click at [572, 194] on div "Finish your HIPAA quizzes to acknowledge you have received HIPAA employee train…" at bounding box center [517, 225] width 187 height 62
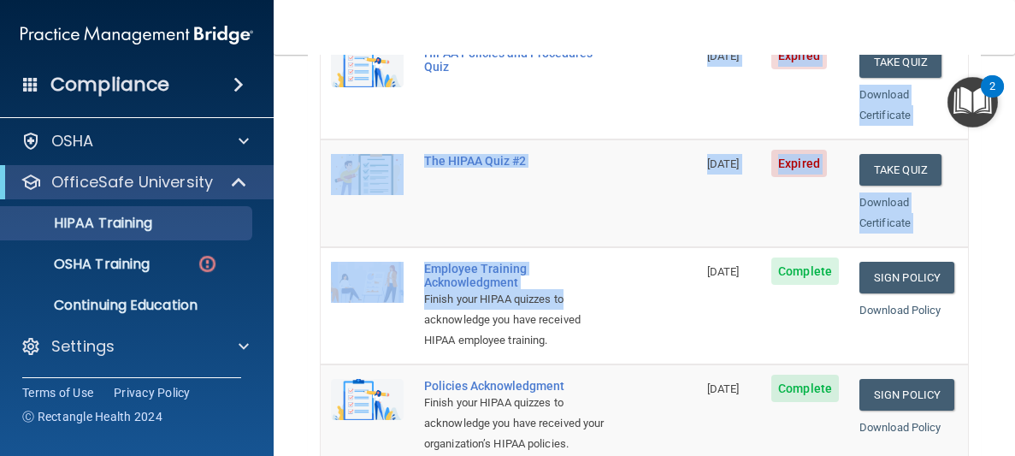
scroll to position [309, 0]
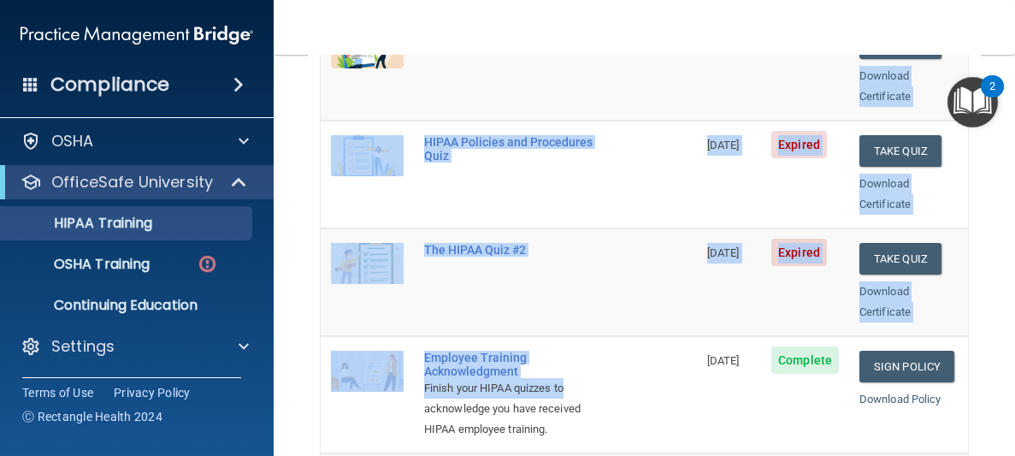
drag, startPoint x: 577, startPoint y: 180, endPoint x: 582, endPoint y: 62, distance: 119.0
click at [582, 62] on tbody "The HIPAA Quiz 08/19/2025 Expired Take Quiz Download Certificate HIPAA Policies…" at bounding box center [644, 285] width 647 height 544
click at [609, 129] on td "HIPAA Policies and Procedures Quiz" at bounding box center [555, 175] width 283 height 108
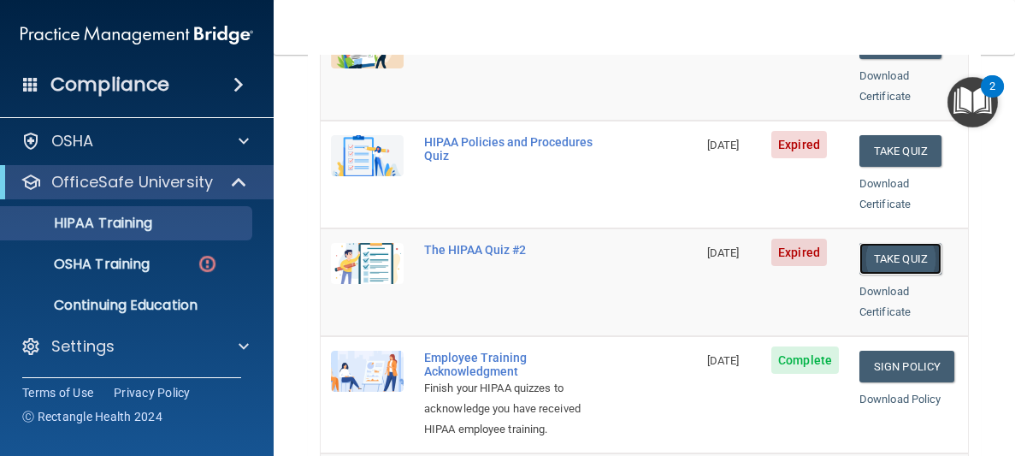
click at [906, 243] on button "Take Quiz" at bounding box center [900, 259] width 82 height 32
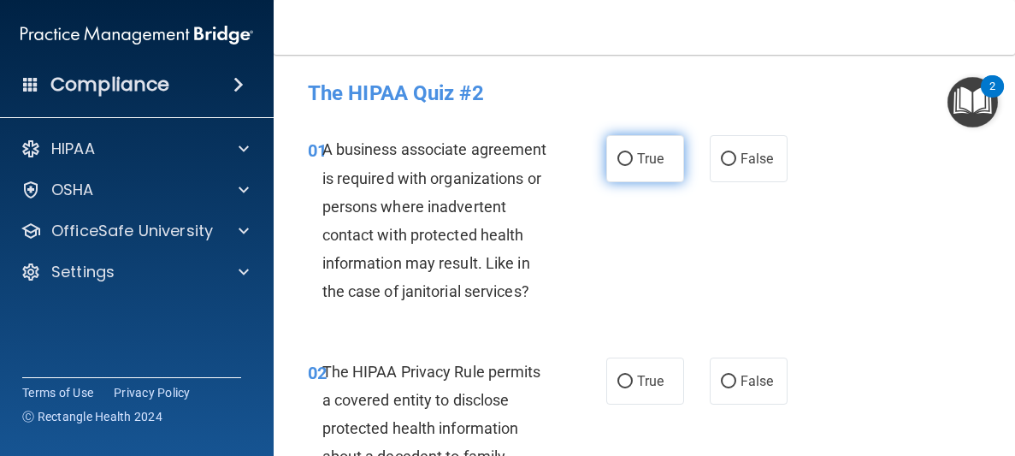
click at [606, 171] on label "True" at bounding box center [645, 158] width 78 height 47
click at [617, 166] on input "True" at bounding box center [624, 159] width 15 height 13
radio input "true"
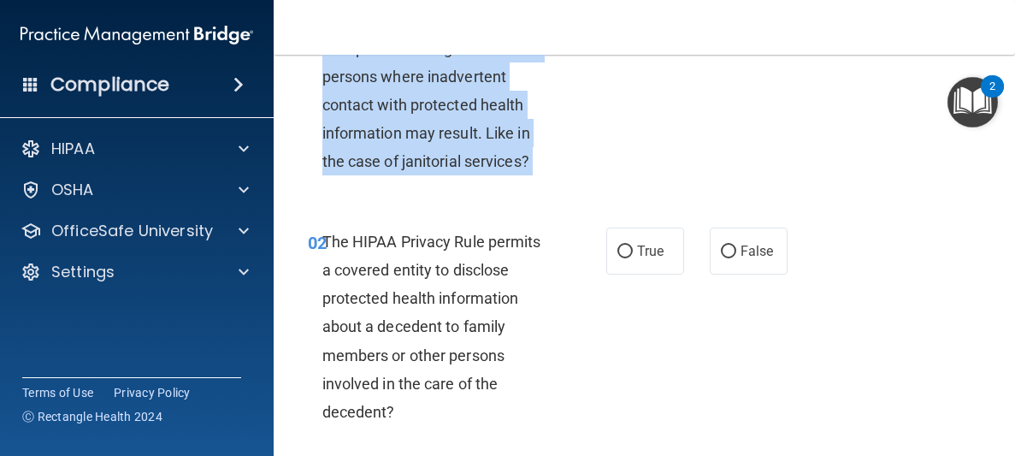
drag, startPoint x: 604, startPoint y: 326, endPoint x: 604, endPoint y: 451, distance: 124.8
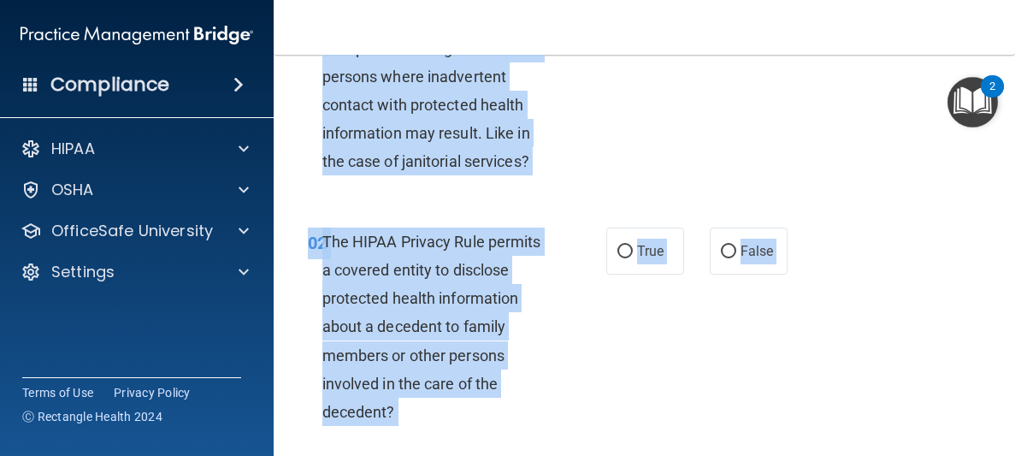
scroll to position [175, 0]
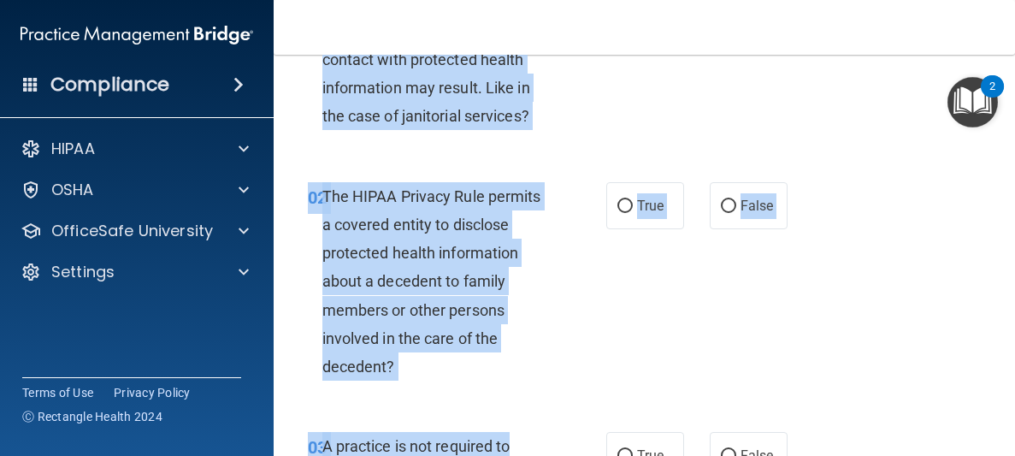
click at [590, 403] on div "02 The HIPAA Privacy Rule permits a covered entity to disclose protected health…" at bounding box center [644, 286] width 699 height 251
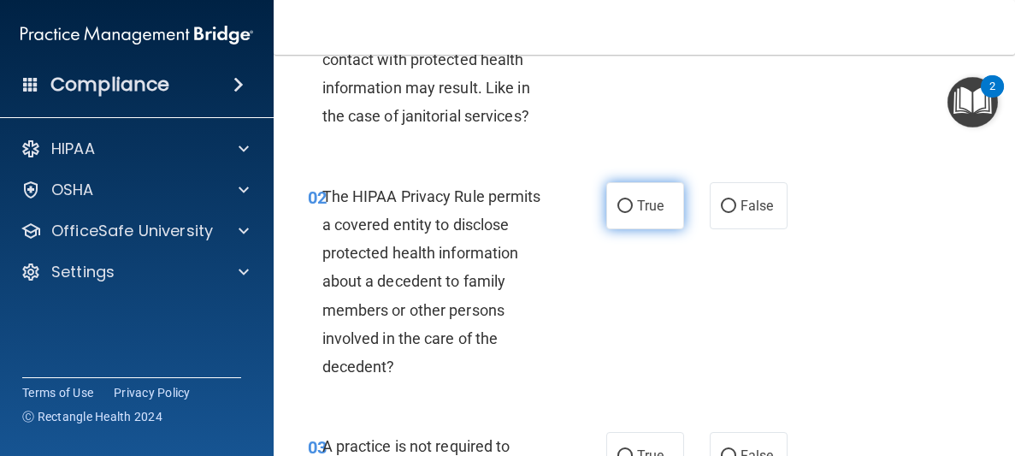
click at [606, 189] on label "True" at bounding box center [645, 205] width 78 height 47
click at [617, 200] on input "True" at bounding box center [624, 206] width 15 height 13
radio input "true"
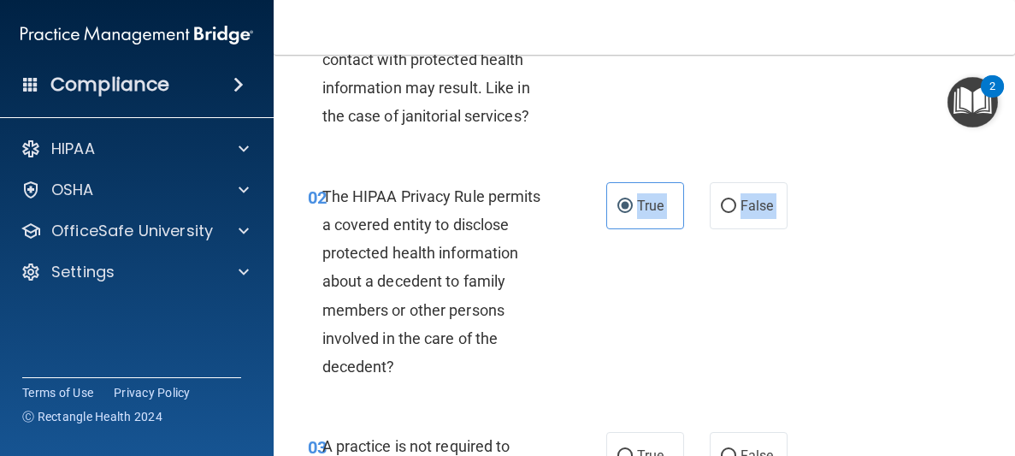
drag, startPoint x: 610, startPoint y: 209, endPoint x: 606, endPoint y: 414, distance: 205.2
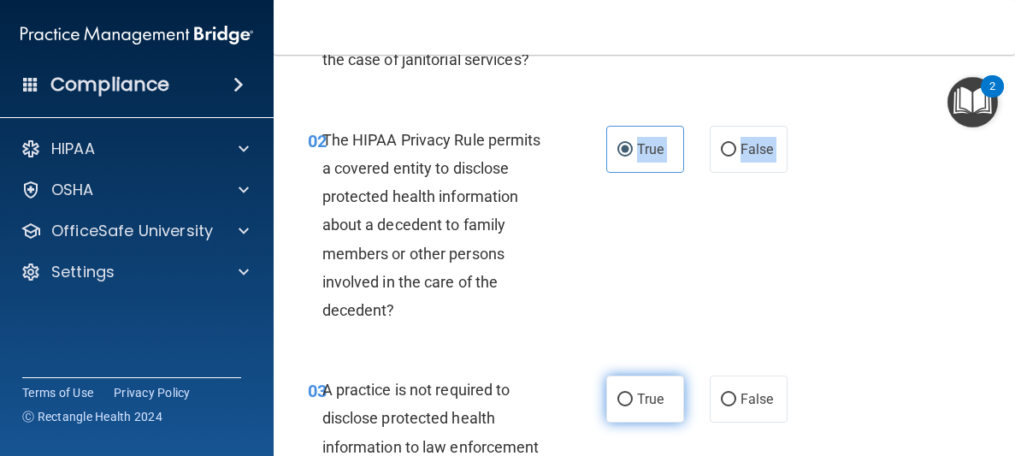
scroll to position [280, 0]
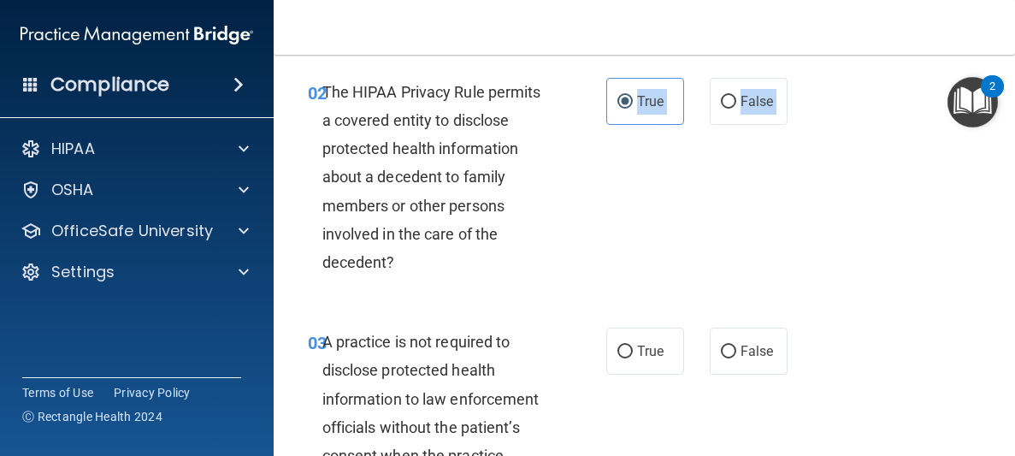
click at [608, 390] on div "03 A practice is not required to disclose protected health information to law e…" at bounding box center [457, 431] width 350 height 208
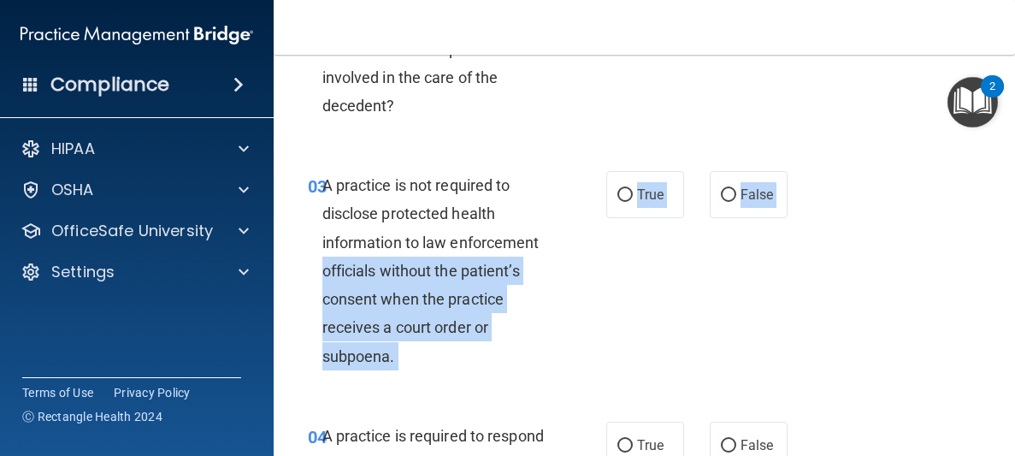
scroll to position [681, 0]
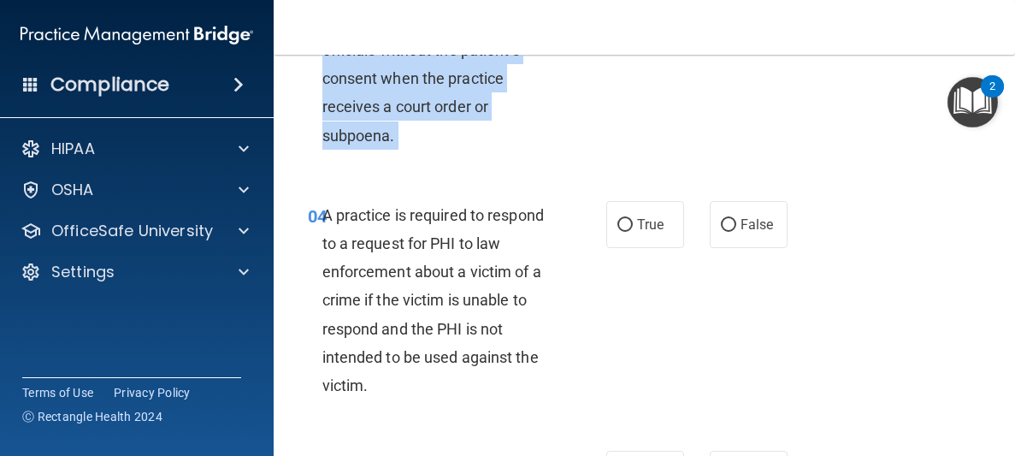
drag, startPoint x: 608, startPoint y: 392, endPoint x: 608, endPoint y: 462, distance: 69.3
click at [608, 455] on html "Compliance HIPAA Documents and Policies Report an Incident Business Associates …" at bounding box center [507, 228] width 1015 height 456
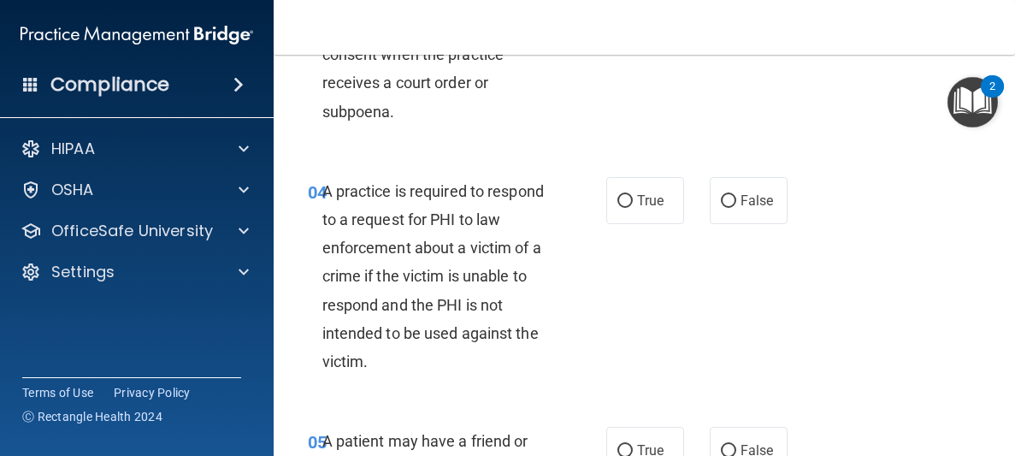
click at [673, 149] on div "03 A practice is not required to disclose protected health information to law e…" at bounding box center [644, 30] width 699 height 251
drag, startPoint x: 673, startPoint y: 149, endPoint x: 666, endPoint y: -74, distance: 223.2
click at [666, 0] on html "Compliance HIPAA Documents and Policies Report an Incident Business Associates …" at bounding box center [507, 228] width 1015 height 456
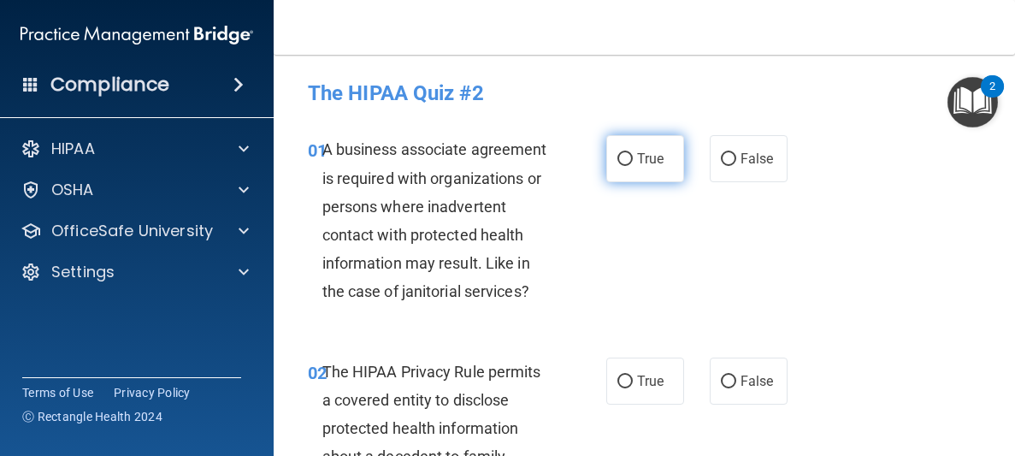
click at [630, 150] on label "True" at bounding box center [645, 158] width 78 height 47
click at [630, 153] on input "True" at bounding box center [624, 159] width 15 height 13
radio input "true"
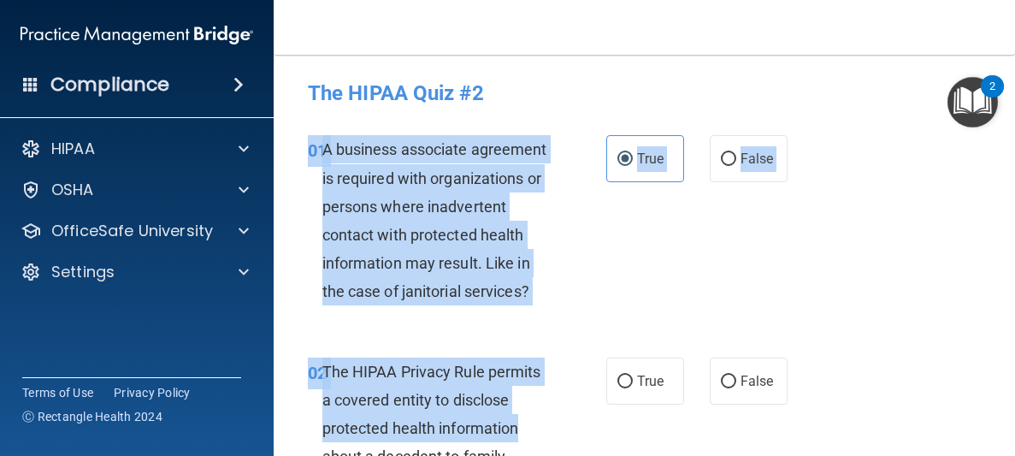
drag, startPoint x: 653, startPoint y: 195, endPoint x: 625, endPoint y: 422, distance: 229.2
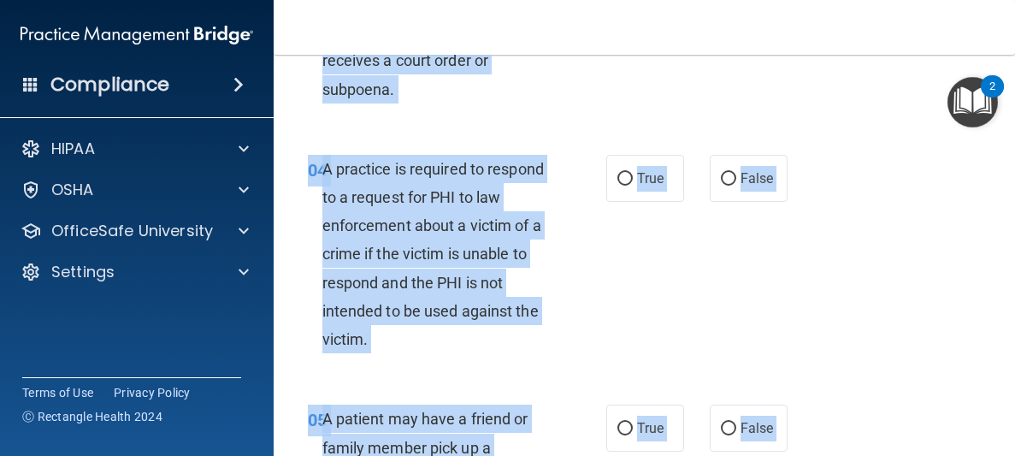
drag, startPoint x: 622, startPoint y: 393, endPoint x: 625, endPoint y: 495, distance: 101.8
click at [625, 455] on html "Compliance HIPAA Documents and Policies Report an Incident Business Associates …" at bounding box center [507, 228] width 1015 height 456
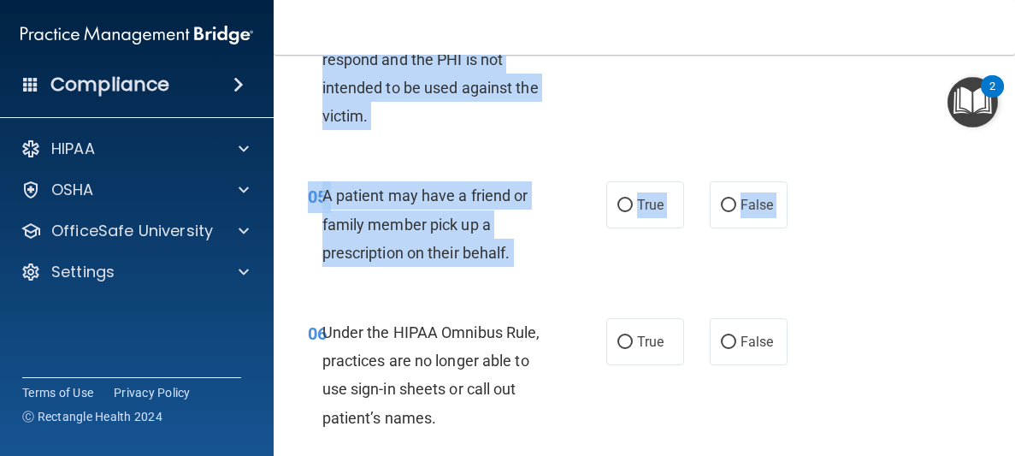
click at [808, 30] on nav "Toggle navigation [PERSON_NAME] [EMAIL_ADDRESS][DOMAIN_NAME] Manage My Enterpri…" at bounding box center [644, 27] width 741 height 55
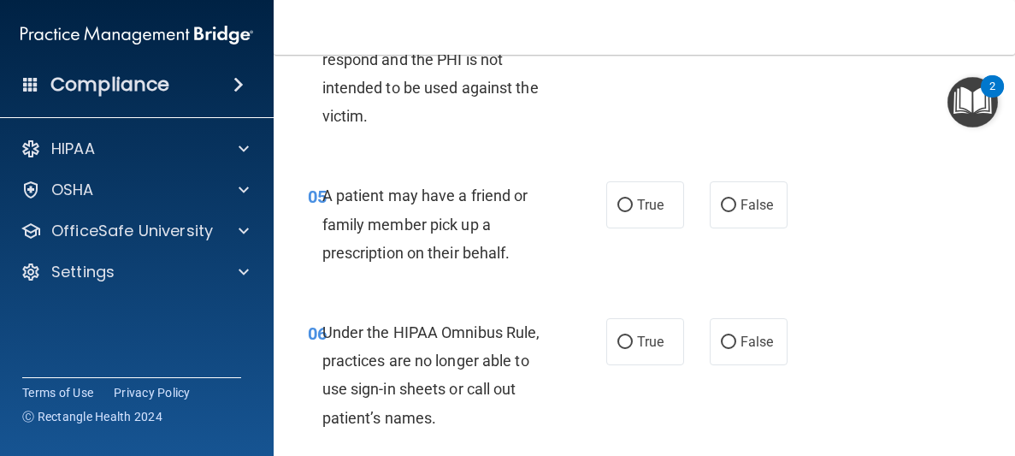
drag, startPoint x: 1014, startPoint y: 68, endPoint x: 981, endPoint y: 1, distance: 74.2
click at [981, 1] on div "Toggle navigation Christine Earles christineearles@hotmail.com Manage My Enterp…" at bounding box center [644, 228] width 741 height 456
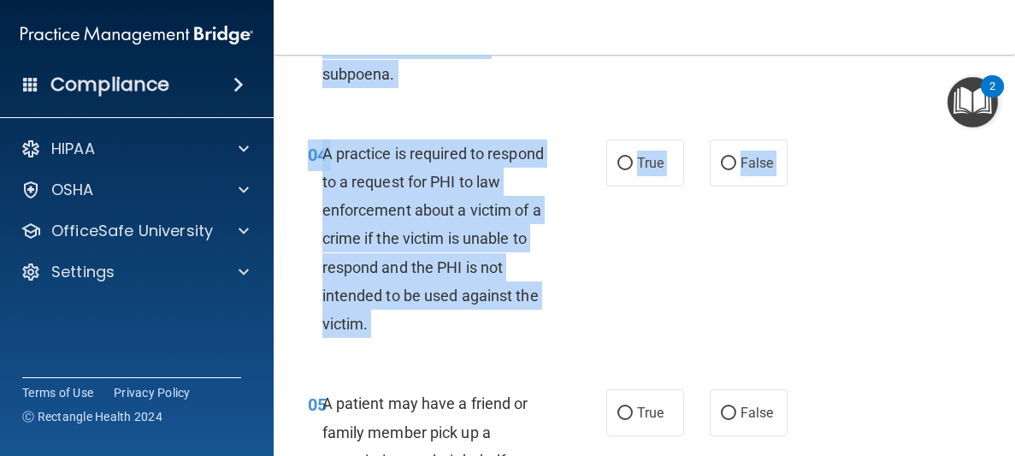
scroll to position [0, 0]
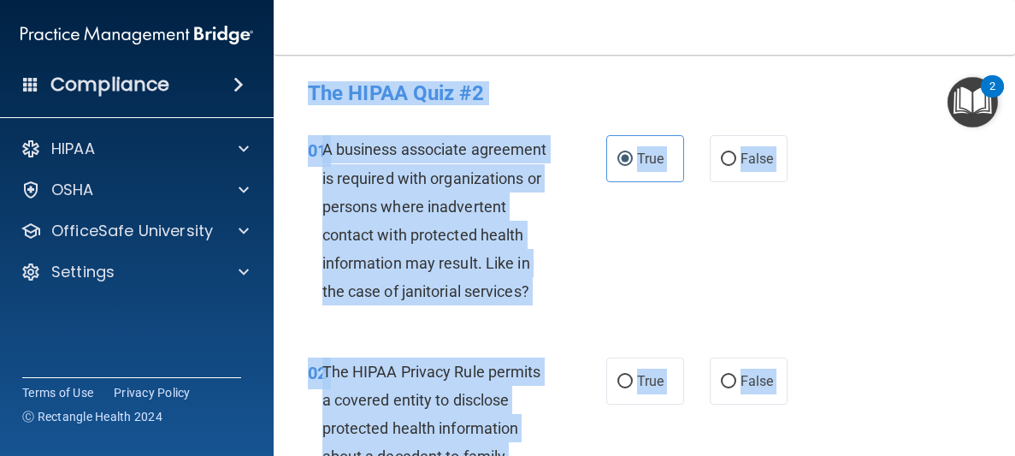
drag, startPoint x: 812, startPoint y: 263, endPoint x: 814, endPoint y: -74, distance: 337.7
click at [814, 0] on html "Compliance HIPAA Documents and Policies Report an Incident Business Associates …" at bounding box center [507, 228] width 1015 height 456
click at [692, 192] on div "01 A business associate agreement is required with organizations or persons whe…" at bounding box center [644, 224] width 699 height 221
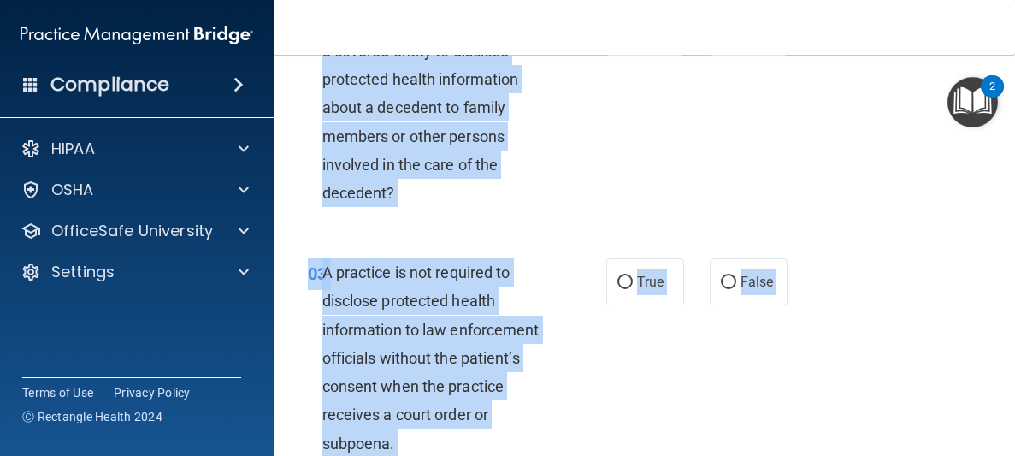
scroll to position [1009, 0]
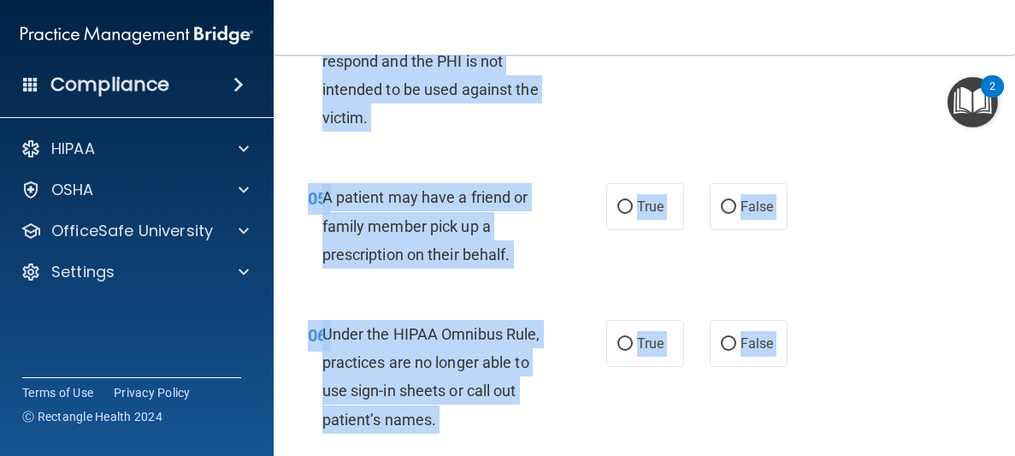
drag, startPoint x: 667, startPoint y: 238, endPoint x: 663, endPoint y: 495, distance: 257.4
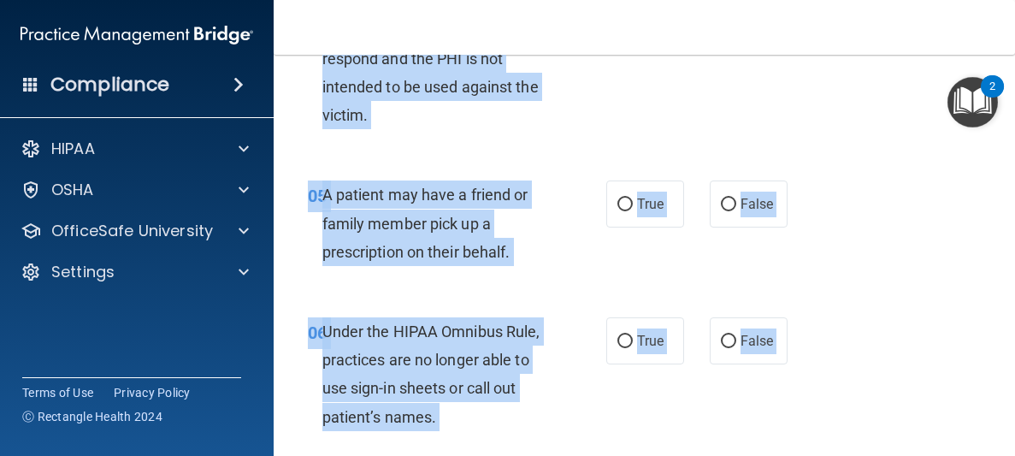
click at [663, 455] on html "Compliance HIPAA Documents and Policies Report an Incident Business Associates …" at bounding box center [507, 228] width 1015 height 456
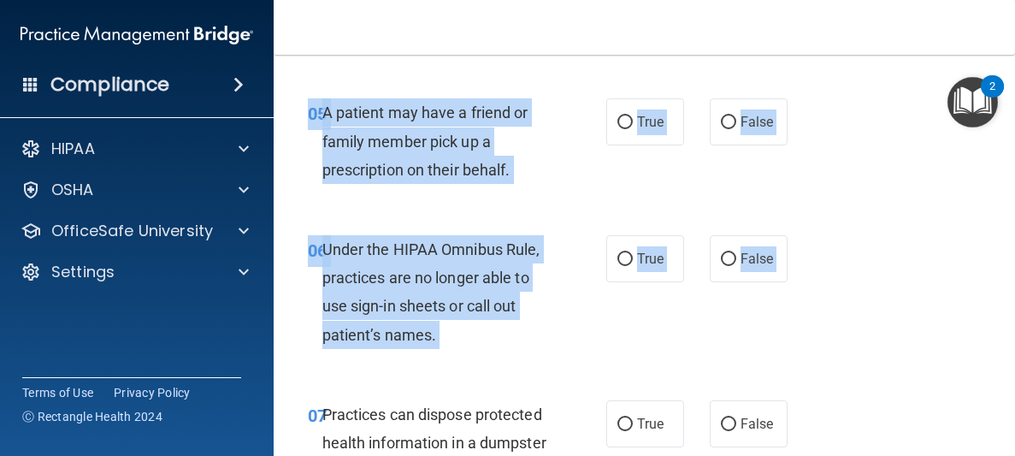
click at [663, 204] on div "05 A patient may have a friend or family member pick up a prescription on their…" at bounding box center [644, 145] width 699 height 137
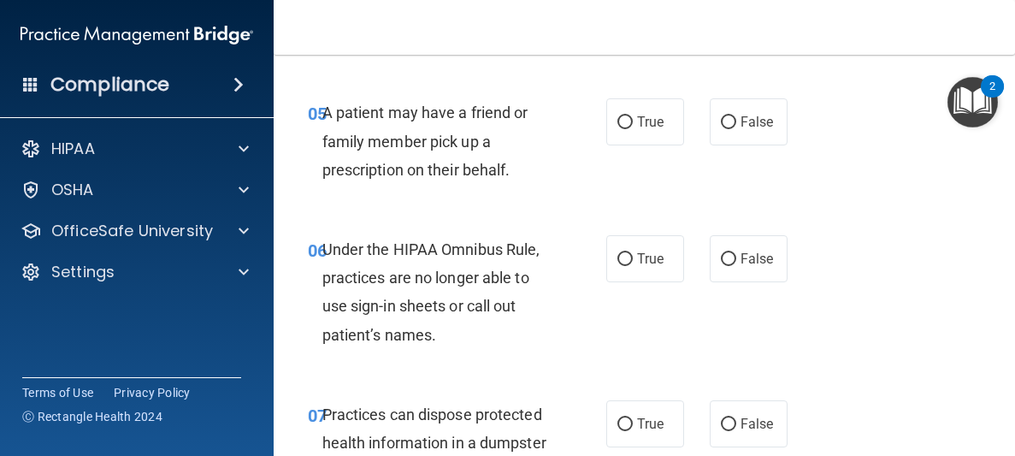
click at [670, 196] on div "05 A patient may have a friend or family member pick up a prescription on their…" at bounding box center [644, 145] width 699 height 137
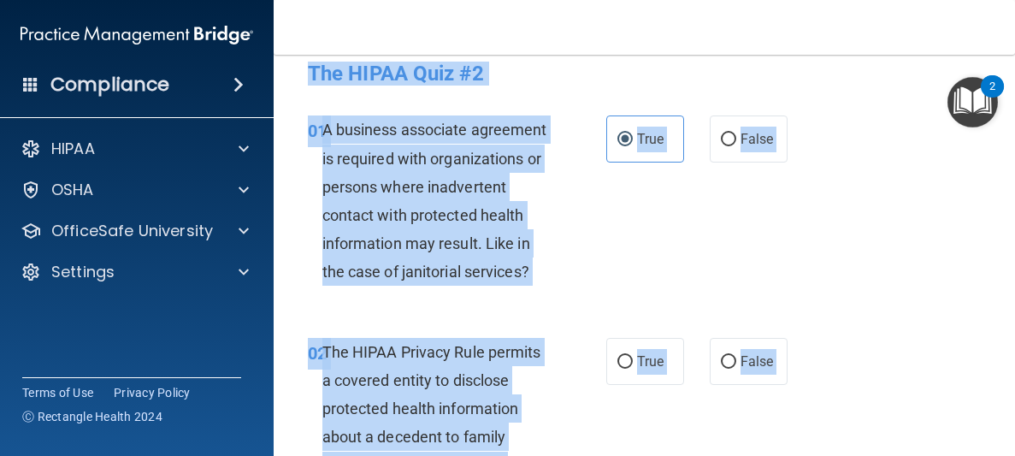
scroll to position [0, 0]
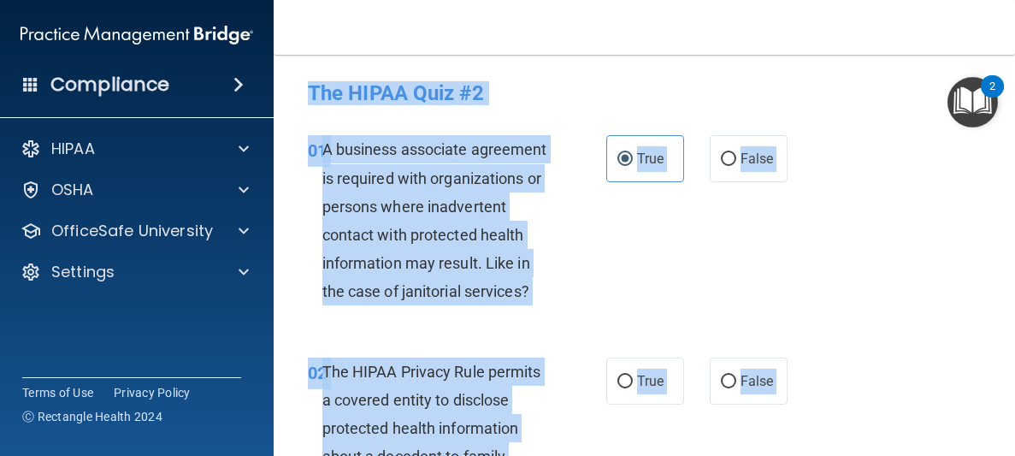
drag, startPoint x: 670, startPoint y: 196, endPoint x: 658, endPoint y: 27, distance: 168.9
click at [658, 27] on div "Toggle navigation Christine Earles christineearles@hotmail.com Manage My Enterp…" at bounding box center [644, 228] width 741 height 456
click at [628, 247] on div "01 A business associate agreement is required with organizations or persons whe…" at bounding box center [457, 224] width 350 height 179
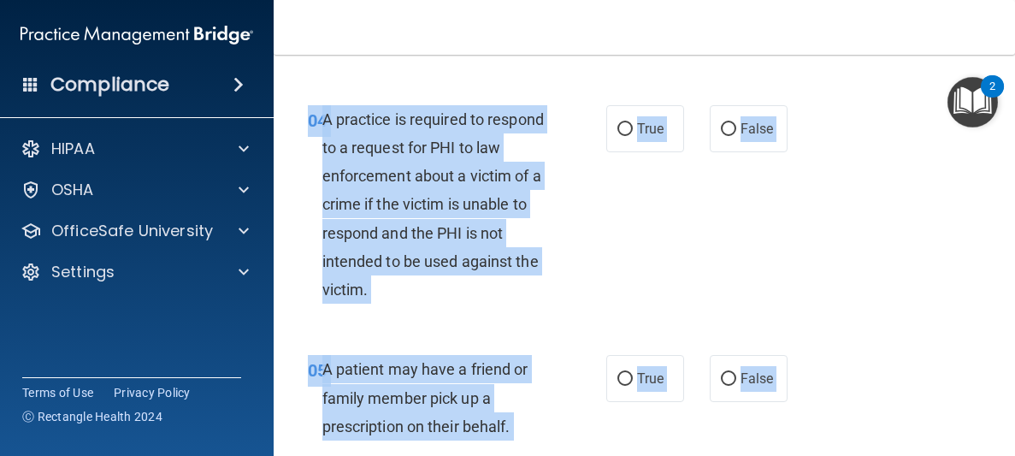
drag, startPoint x: 604, startPoint y: 362, endPoint x: 592, endPoint y: 495, distance: 133.9
click at [592, 455] on html "Compliance HIPAA Documents and Policies Report an Incident Business Associates …" at bounding box center [507, 228] width 1015 height 456
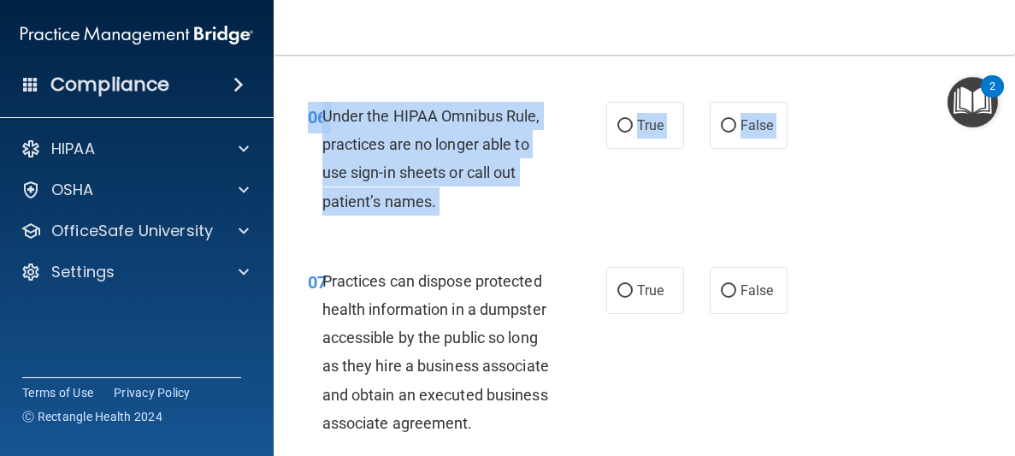
click at [731, 259] on div "07 Practices can dispose protected health information in a dumpster accessible …" at bounding box center [644, 355] width 699 height 221
drag, startPoint x: 805, startPoint y: 370, endPoint x: 816, endPoint y: 162, distance: 209.0
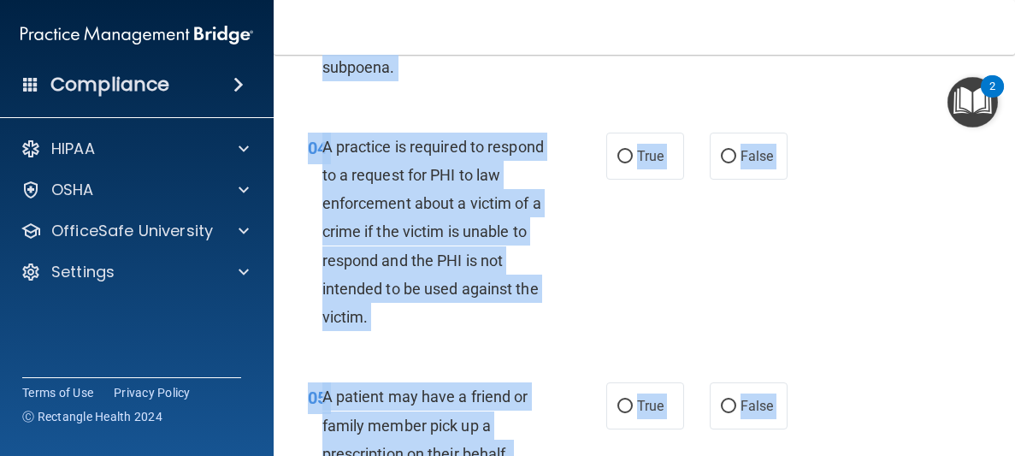
scroll to position [0, 0]
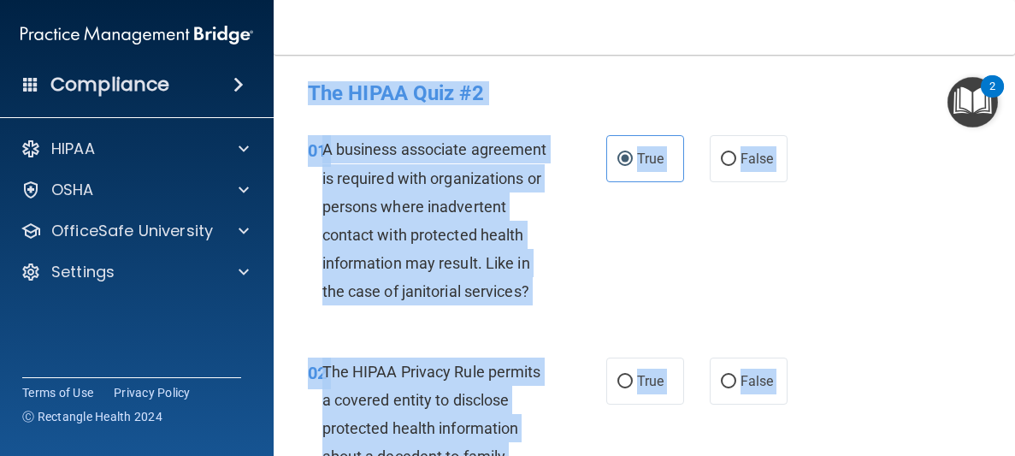
drag, startPoint x: 816, startPoint y: 162, endPoint x: 840, endPoint y: 3, distance: 160.7
click at [840, 3] on div "Toggle navigation Christine Earles christineearles@hotmail.com Manage My Enterp…" at bounding box center [644, 228] width 741 height 456
click at [555, 272] on div "A business associate agreement is required with organizations or persons where …" at bounding box center [443, 220] width 243 height 170
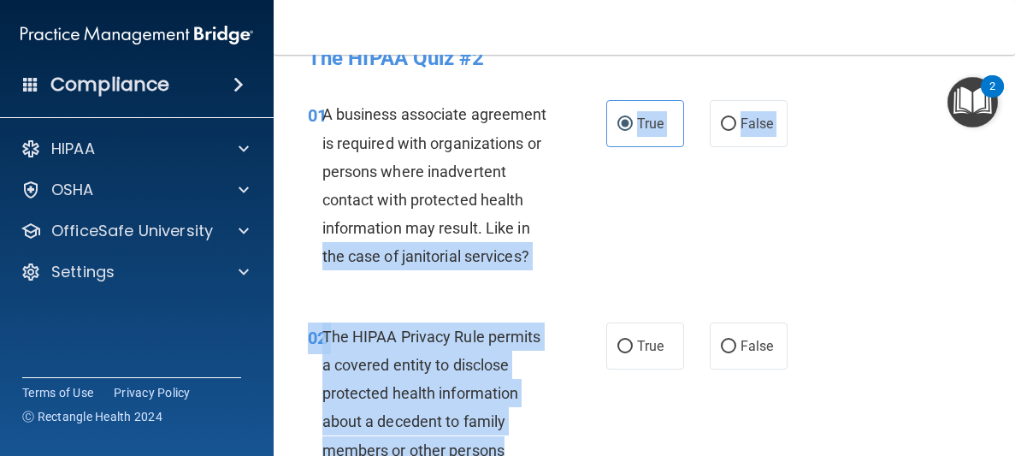
drag, startPoint x: 555, startPoint y: 272, endPoint x: 548, endPoint y: 444, distance: 172.0
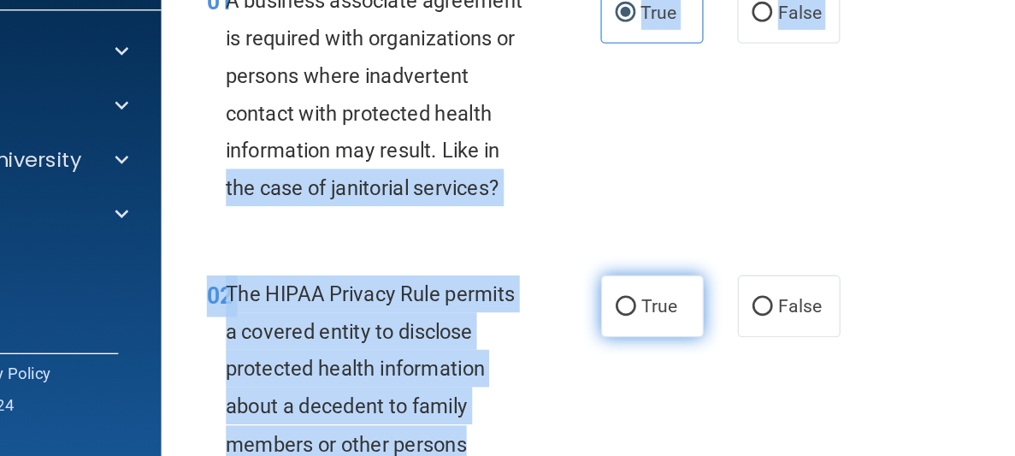
click at [620, 336] on input "True" at bounding box center [624, 342] width 15 height 13
radio input "true"
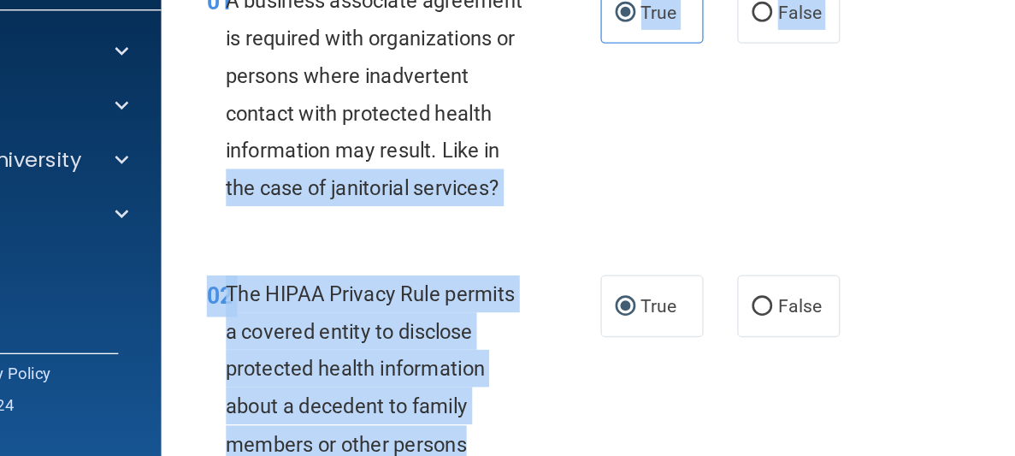
click at [560, 260] on div "A business associate agreement is required with organizations or persons where …" at bounding box center [443, 181] width 243 height 170
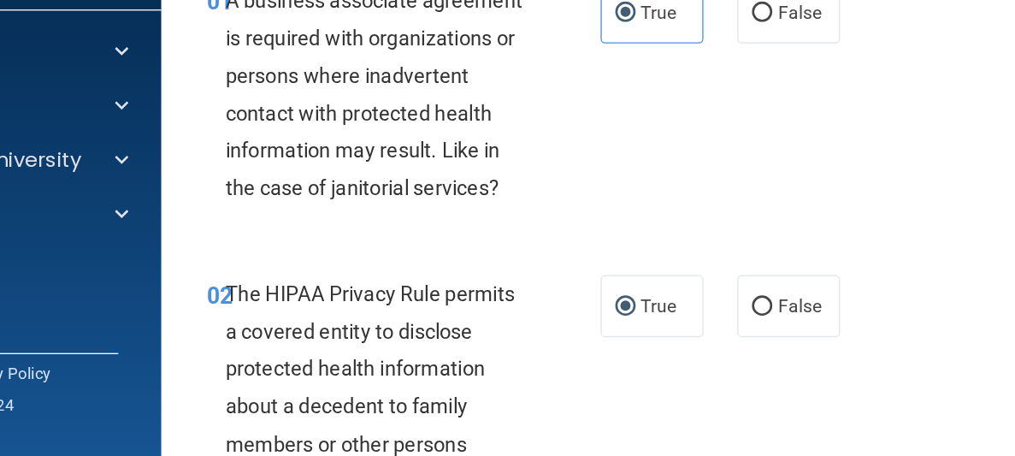
click at [560, 260] on div "A business associate agreement is required with organizations or persons where …" at bounding box center [443, 181] width 243 height 170
click at [640, 272] on div "01 A business associate agreement is required with organizations or persons whe…" at bounding box center [644, 184] width 699 height 221
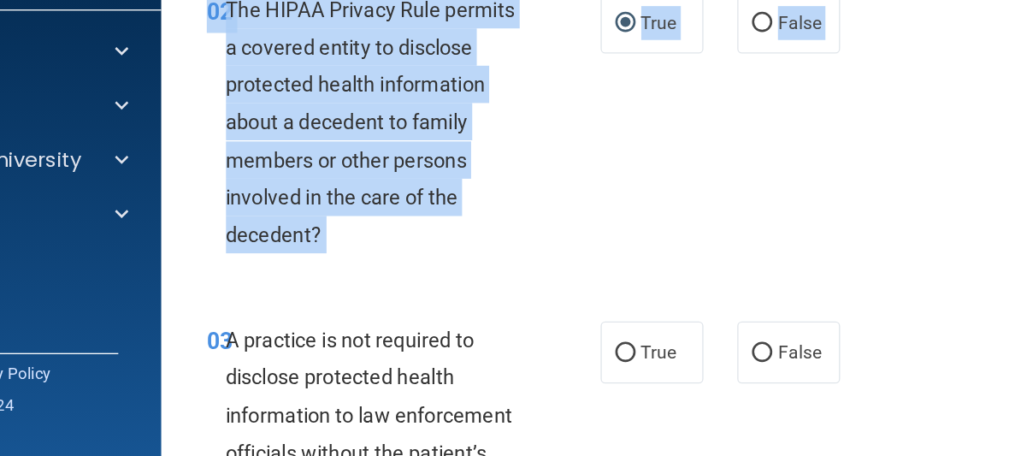
scroll to position [510, 0]
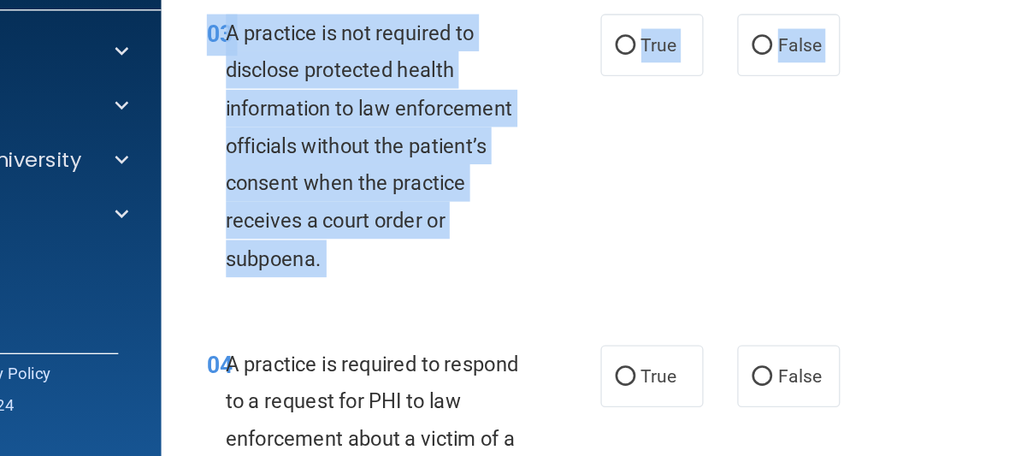
drag, startPoint x: 609, startPoint y: 195, endPoint x: 609, endPoint y: 472, distance: 277.0
click at [609, 455] on html "Compliance HIPAA Documents and Policies Report an Incident Business Associates …" at bounding box center [507, 228] width 1015 height 456
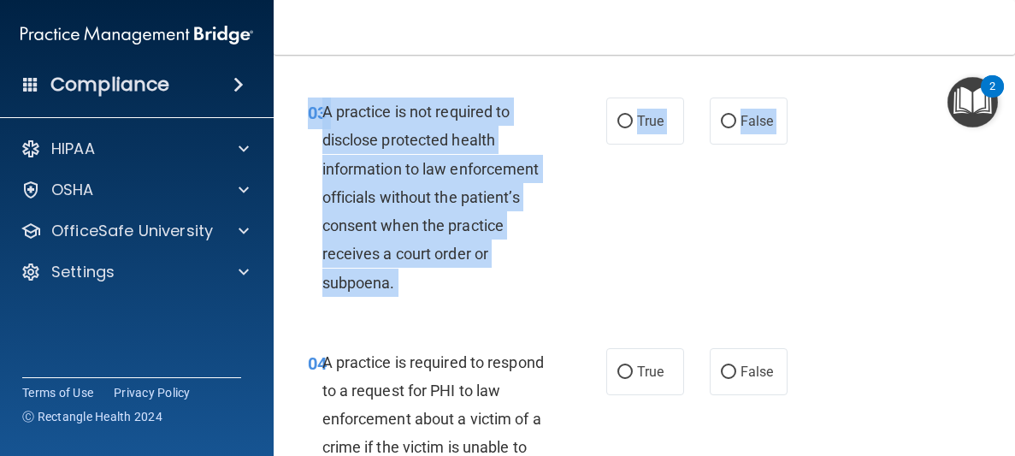
click at [693, 141] on div "True False" at bounding box center [699, 120] width 187 height 47
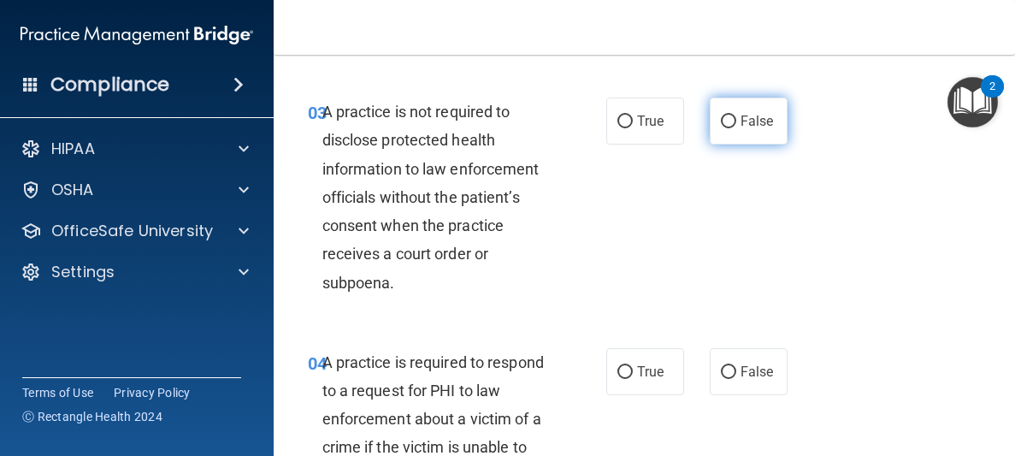
click at [760, 121] on span "False" at bounding box center [756, 121] width 33 height 16
click at [736, 121] on input "False" at bounding box center [728, 121] width 15 height 13
radio input "true"
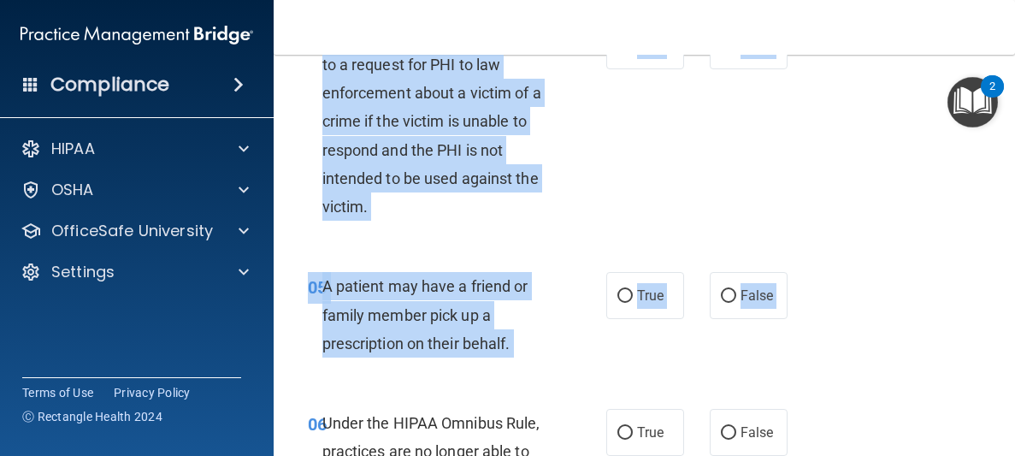
drag, startPoint x: 607, startPoint y: 248, endPoint x: 613, endPoint y: 469, distance: 220.7
click at [613, 455] on html "Compliance HIPAA Documents and Policies Report an Incident Business Associates …" at bounding box center [507, 228] width 1015 height 456
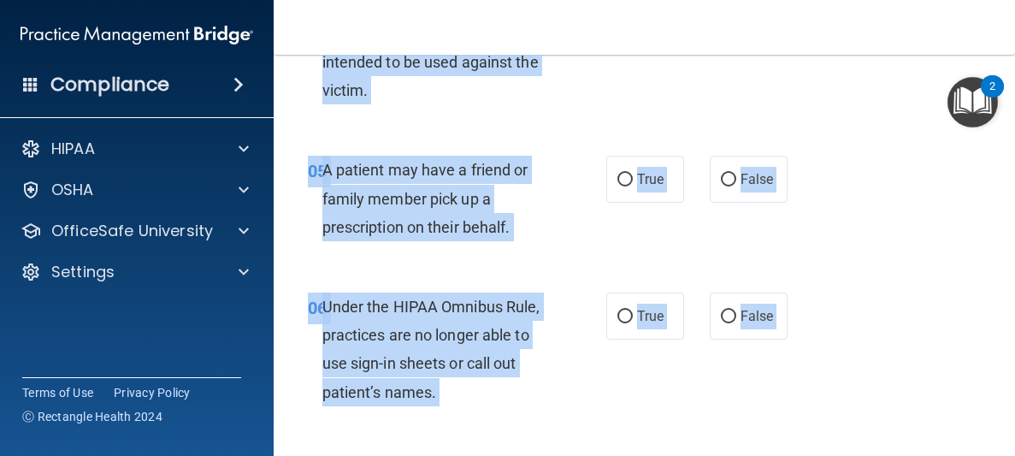
click at [668, 145] on div "05 A patient may have a friend or family member pick up a prescription on their…" at bounding box center [644, 202] width 699 height 137
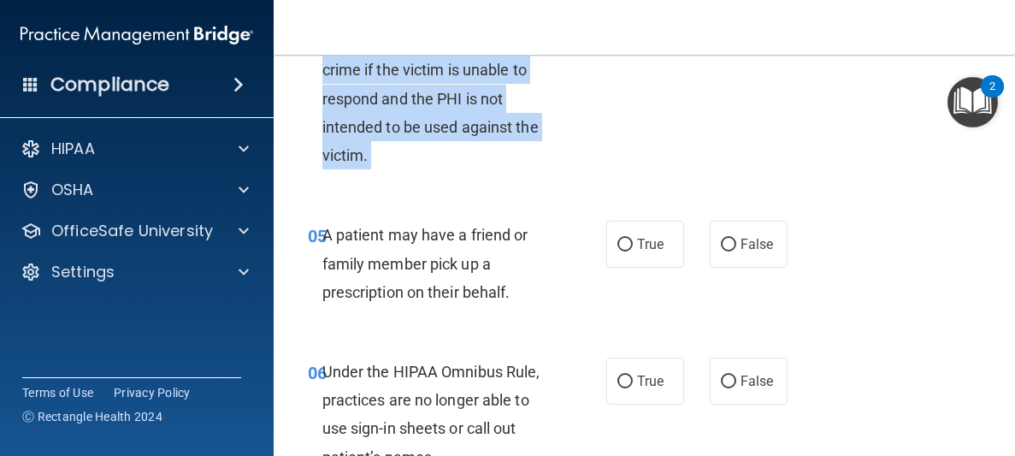
scroll to position [772, 0]
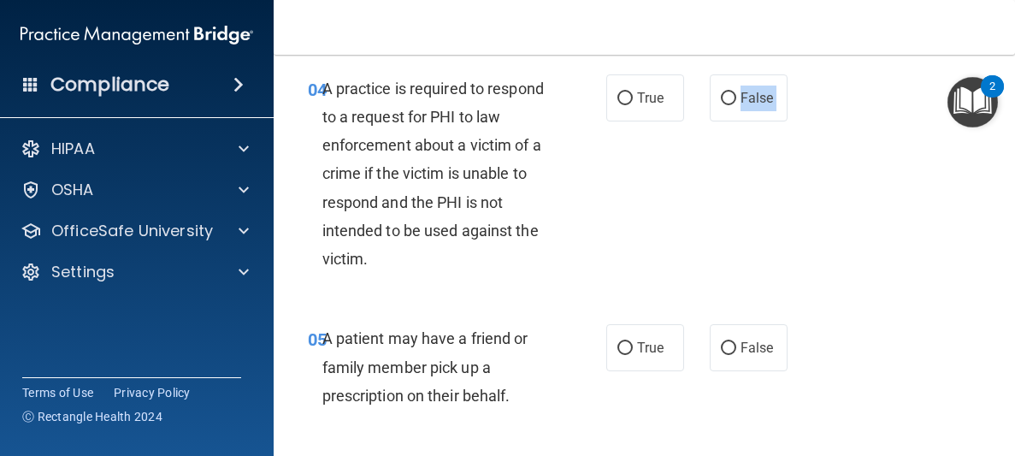
drag, startPoint x: 668, startPoint y: 145, endPoint x: 669, endPoint y: 59, distance: 86.4
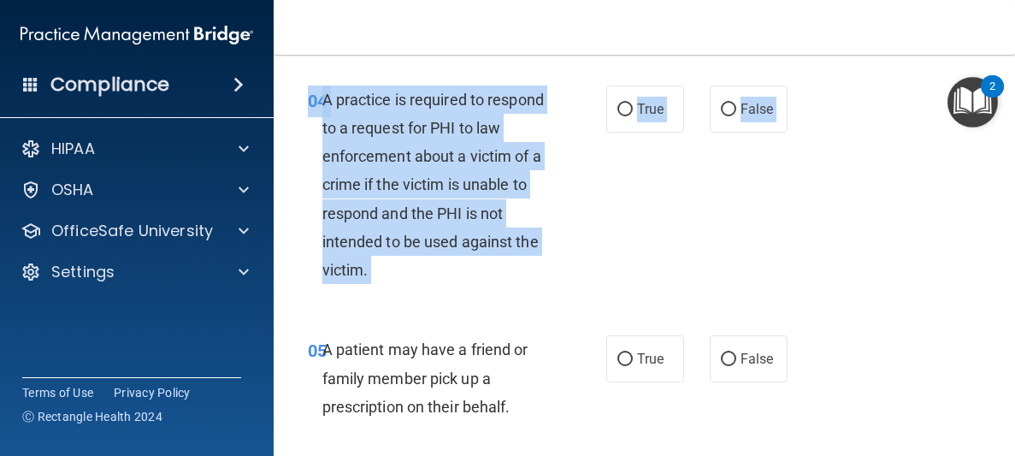
click at [600, 241] on div "04 A practice is required to respond to a request for PHI to law enforcement ab…" at bounding box center [457, 189] width 350 height 208
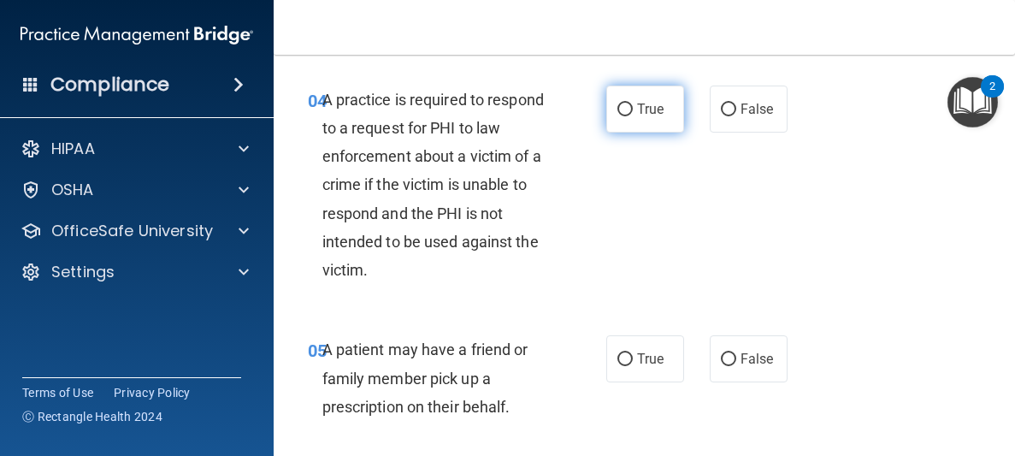
click at [621, 107] on input "True" at bounding box center [624, 109] width 15 height 13
radio input "true"
click at [629, 254] on div "04 A practice is required to respond to a request for PHI to law enforcement ab…" at bounding box center [457, 189] width 350 height 208
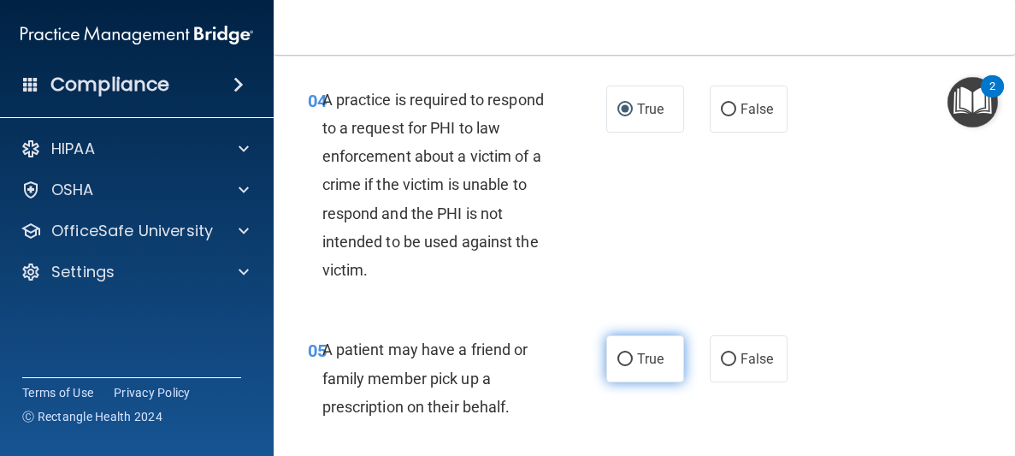
click at [609, 346] on label "True" at bounding box center [645, 358] width 78 height 47
click at [617, 353] on input "True" at bounding box center [624, 359] width 15 height 13
radio input "true"
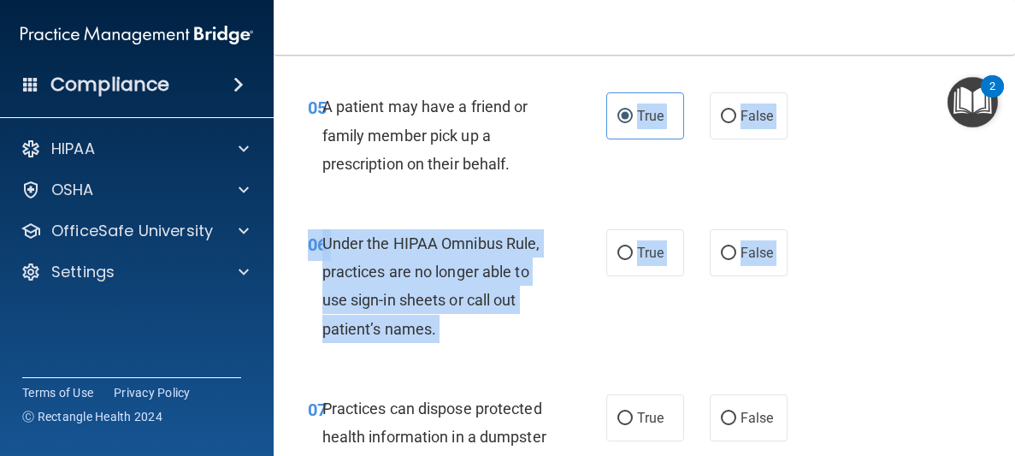
drag, startPoint x: 598, startPoint y: 398, endPoint x: 600, endPoint y: 458, distance: 59.9
click at [600, 455] on html "Compliance HIPAA Documents and Policies Report an Incident Business Associates …" at bounding box center [507, 228] width 1015 height 456
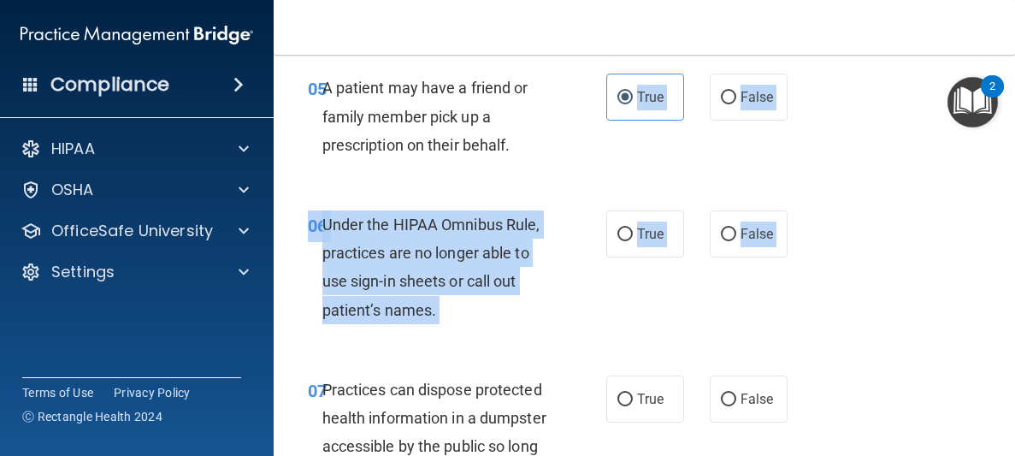
click at [611, 313] on div "06 Under the HIPAA Omnibus Rule, practices are no longer able to use sign-in sh…" at bounding box center [457, 271] width 350 height 122
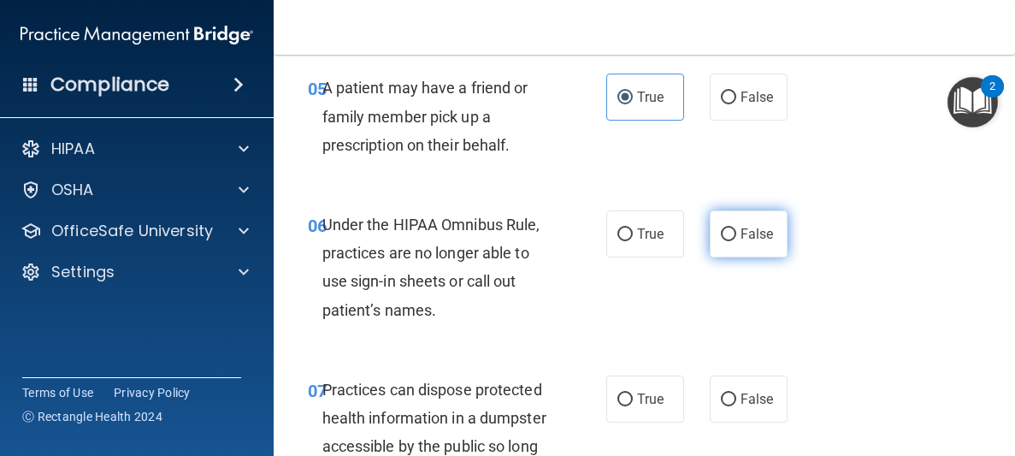
click at [729, 228] on input "False" at bounding box center [728, 234] width 15 height 13
radio input "true"
click at [729, 228] on input "False" at bounding box center [728, 234] width 15 height 13
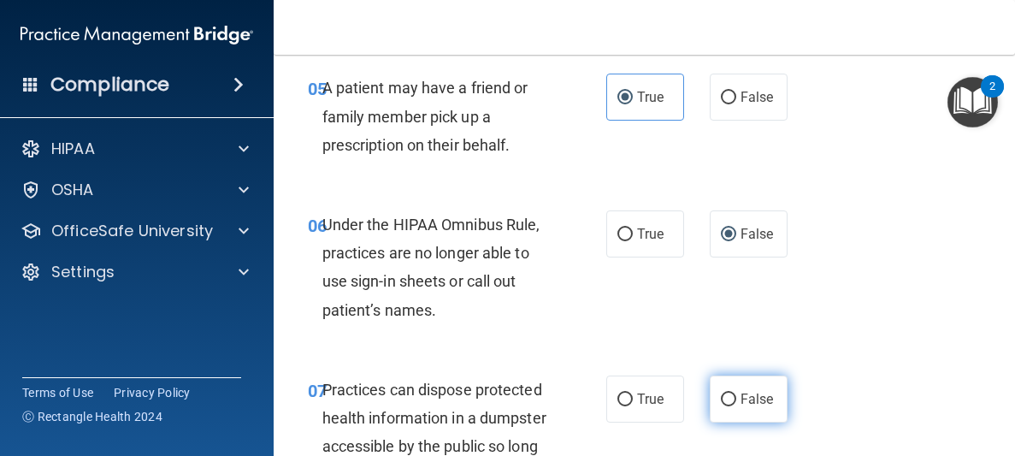
click at [754, 412] on label "False" at bounding box center [749, 398] width 78 height 47
click at [736, 406] on input "False" at bounding box center [728, 399] width 15 height 13
radio input "true"
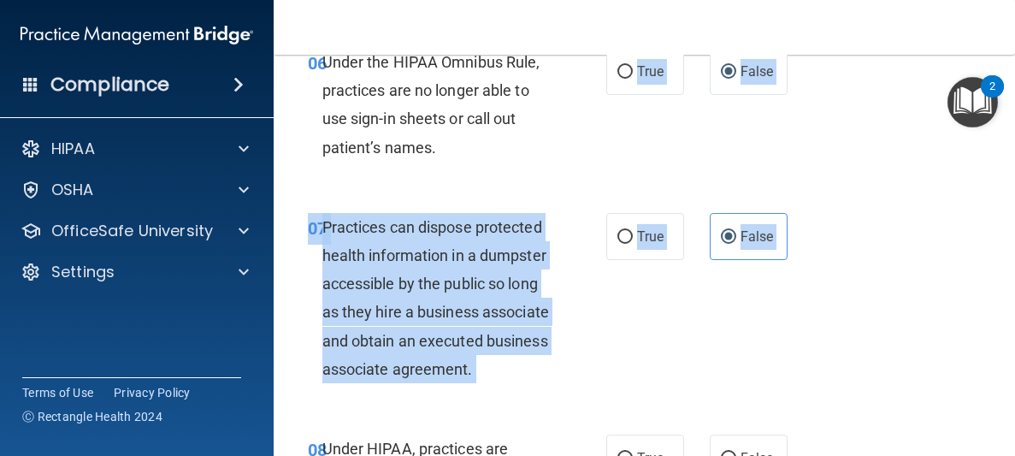
scroll to position [1392, 0]
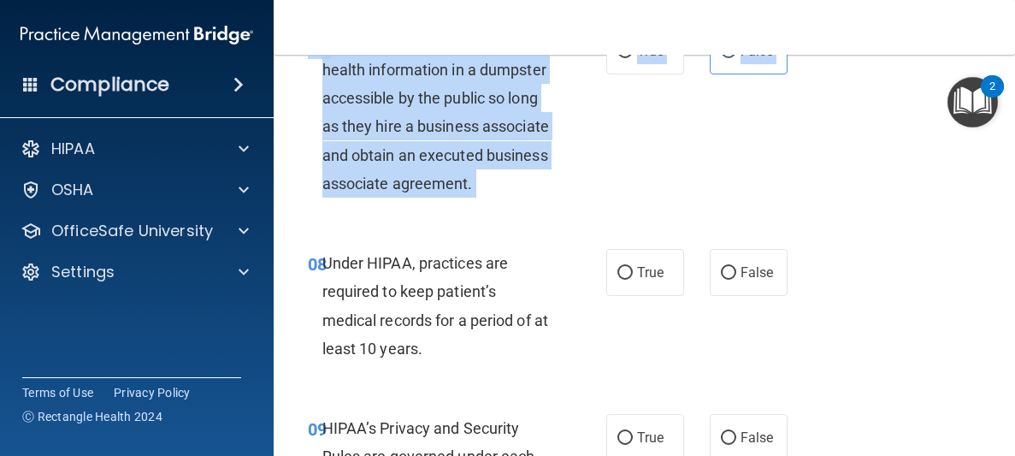
drag, startPoint x: 551, startPoint y: 330, endPoint x: 548, endPoint y: 463, distance: 133.4
click at [548, 455] on html "Compliance HIPAA Documents and Policies Report an Incident Business Associates …" at bounding box center [507, 228] width 1015 height 456
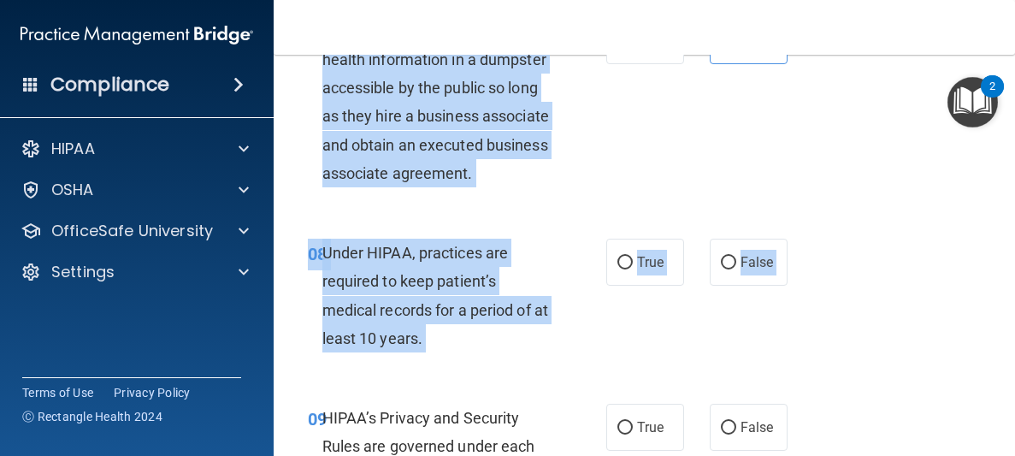
click at [585, 203] on div "07 Practices can dispose protected health information in a dumpster accessible …" at bounding box center [644, 106] width 699 height 221
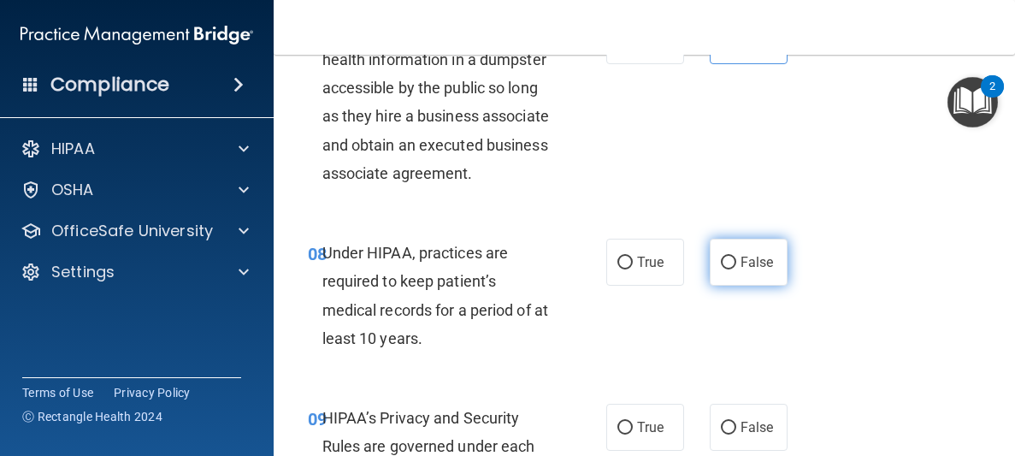
click at [748, 268] on span "False" at bounding box center [756, 262] width 33 height 16
click at [736, 268] on input "False" at bounding box center [728, 262] width 15 height 13
radio input "true"
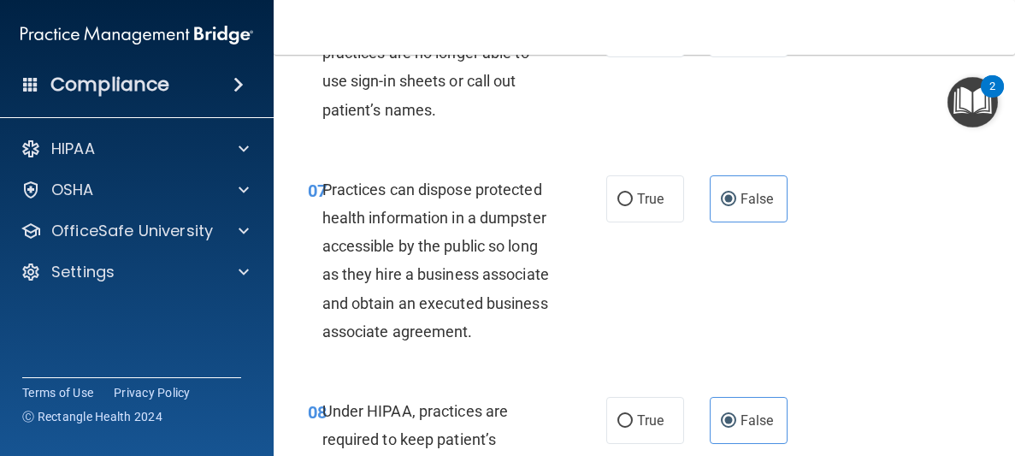
scroll to position [1205, 0]
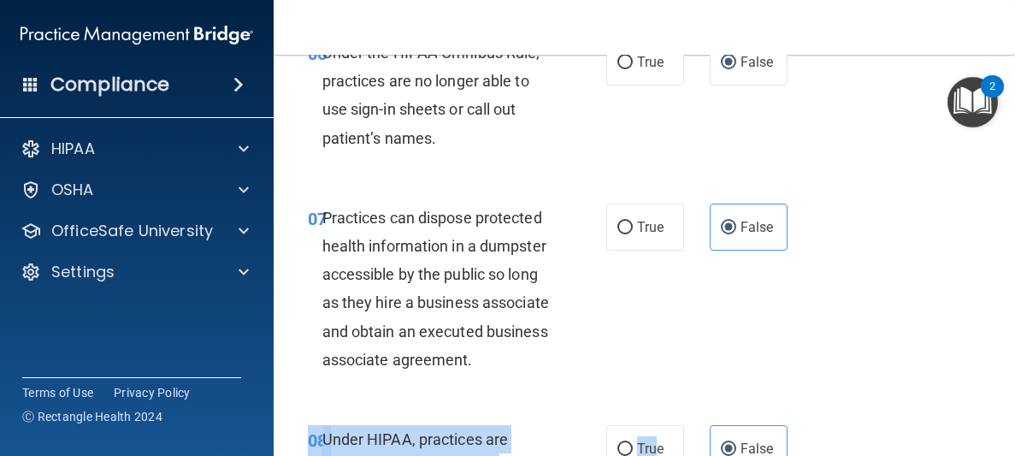
drag, startPoint x: 654, startPoint y: 425, endPoint x: 645, endPoint y: 495, distance: 70.7
click at [645, 455] on html "Compliance HIPAA Documents and Policies Report an Incident Business Associates …" at bounding box center [507, 228] width 1015 height 456
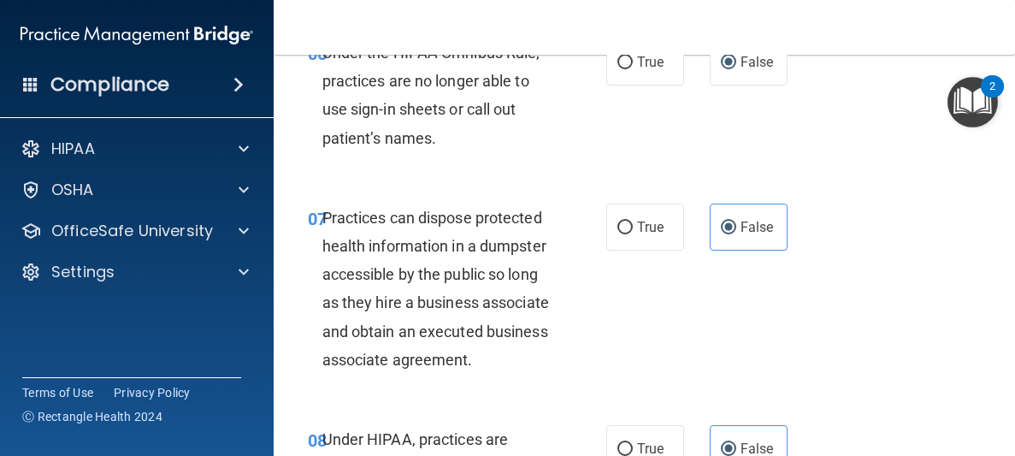
click at [650, 315] on div "07 Practices can dispose protected health information in a dumpster accessible …" at bounding box center [644, 292] width 699 height 221
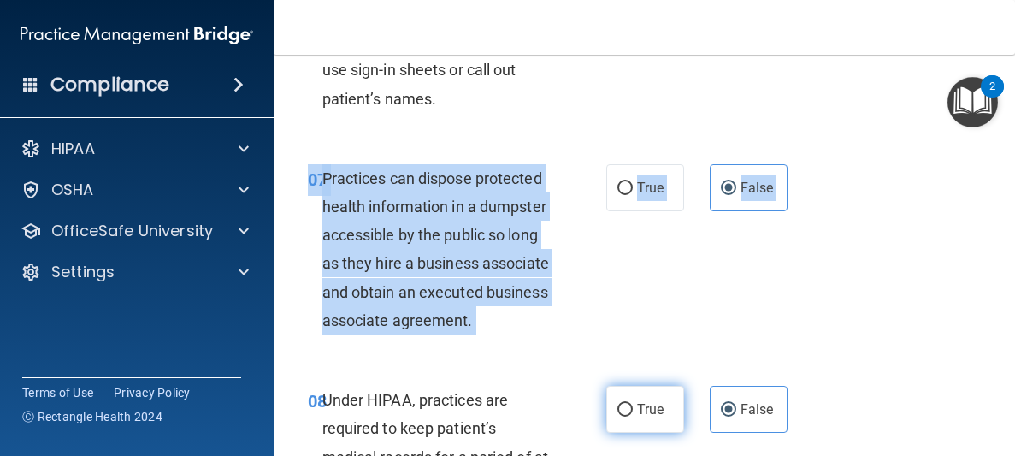
drag, startPoint x: 650, startPoint y: 315, endPoint x: 644, endPoint y: 442, distance: 127.5
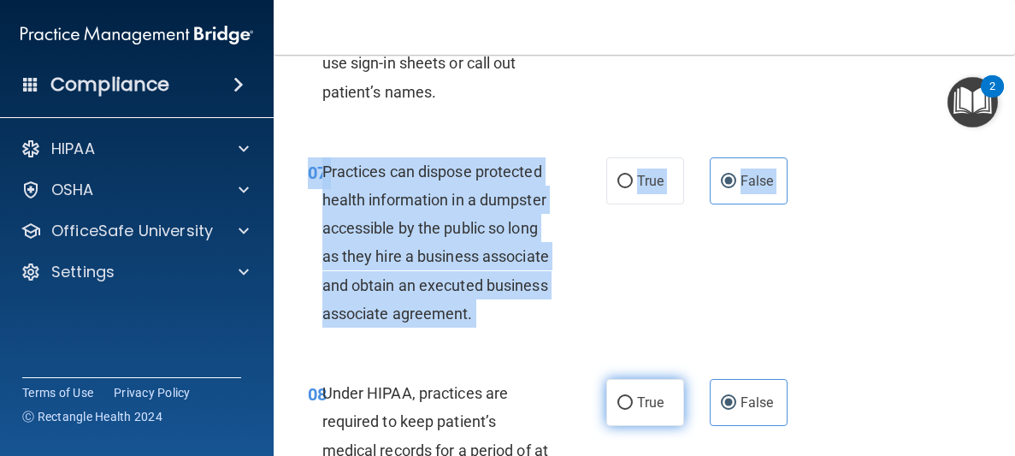
click at [644, 442] on div "08 Under HIPAA, practices are required to keep patient’s medical records for a …" at bounding box center [644, 439] width 699 height 165
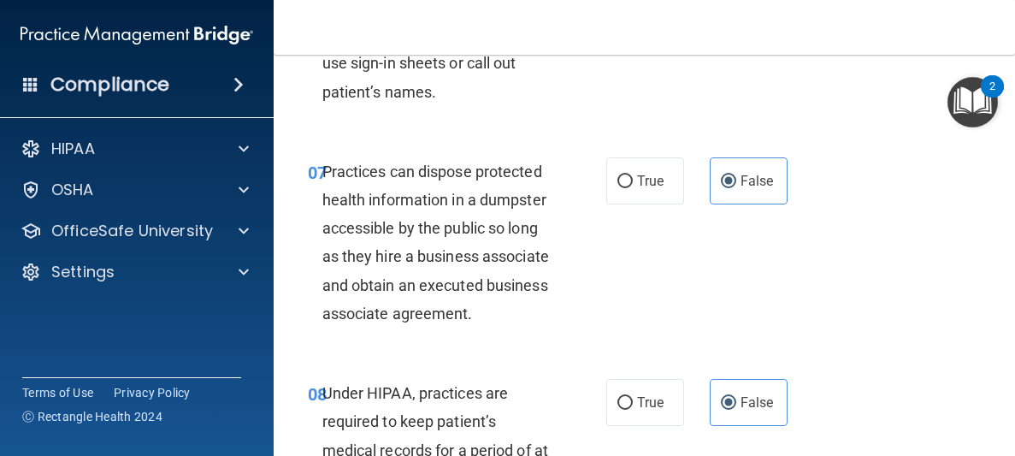
drag, startPoint x: 644, startPoint y: 442, endPoint x: 630, endPoint y: 495, distance: 54.7
click at [630, 455] on html "Compliance HIPAA Documents and Policies Report an Incident Business Associates …" at bounding box center [507, 228] width 1015 height 456
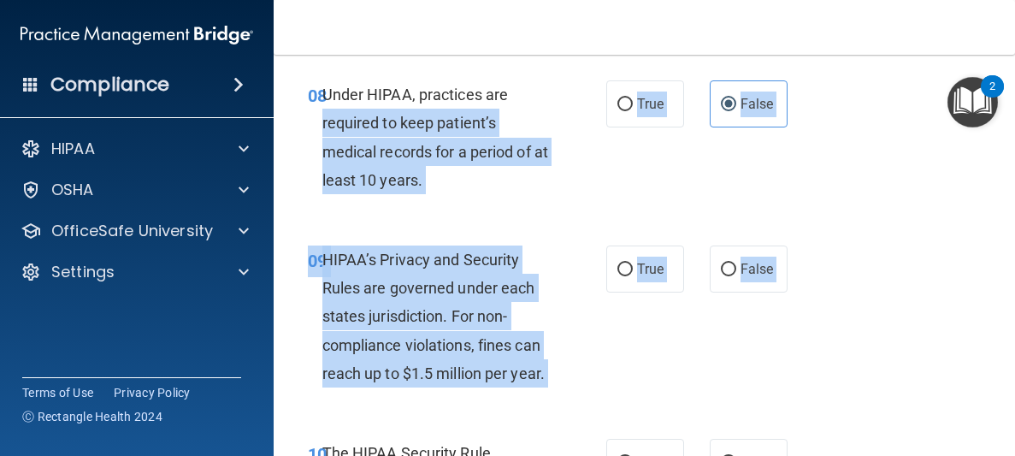
drag, startPoint x: 566, startPoint y: 380, endPoint x: 555, endPoint y: 466, distance: 87.1
click at [555, 455] on html "Compliance HIPAA Documents and Policies Report an Incident Business Associates …" at bounding box center [507, 228] width 1015 height 456
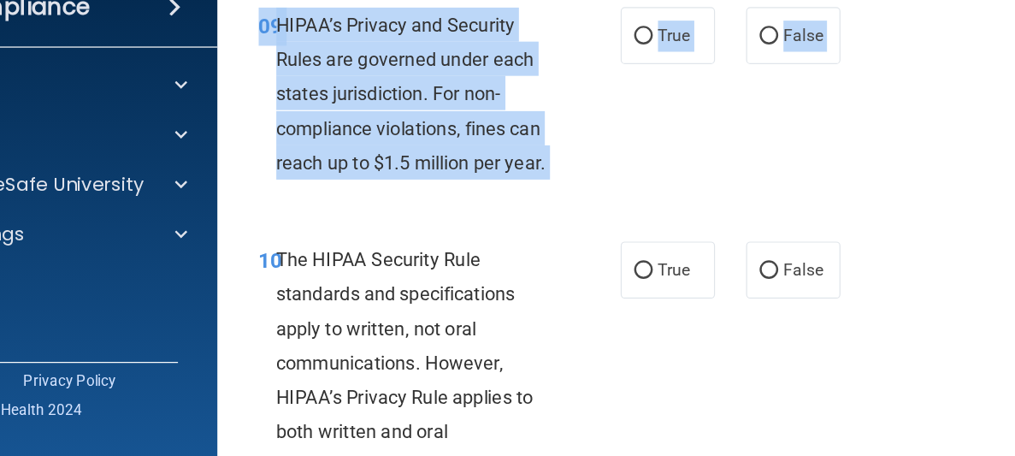
click at [538, 395] on div "The HIPAA Security Rule standards and specifications apply to written, not oral…" at bounding box center [443, 377] width 243 height 199
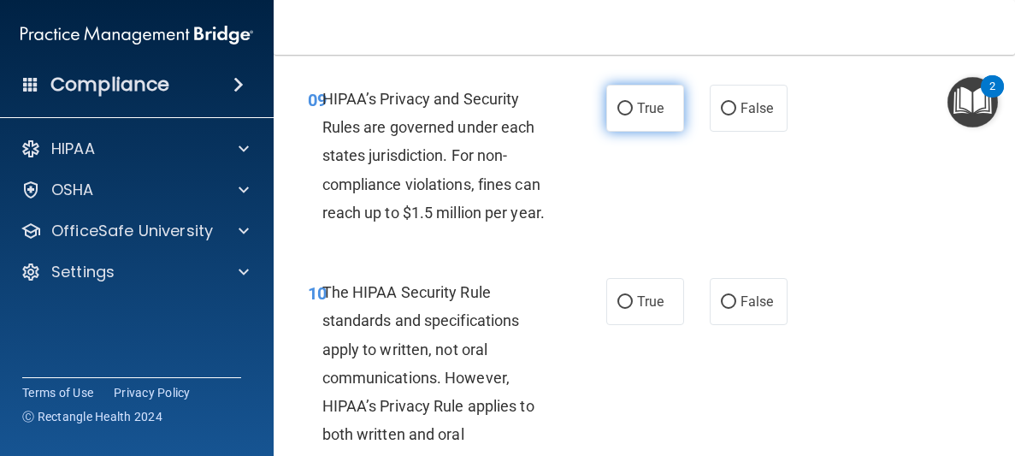
click at [640, 109] on span "True" at bounding box center [650, 108] width 27 height 16
click at [633, 109] on input "True" at bounding box center [624, 109] width 15 height 13
radio input "true"
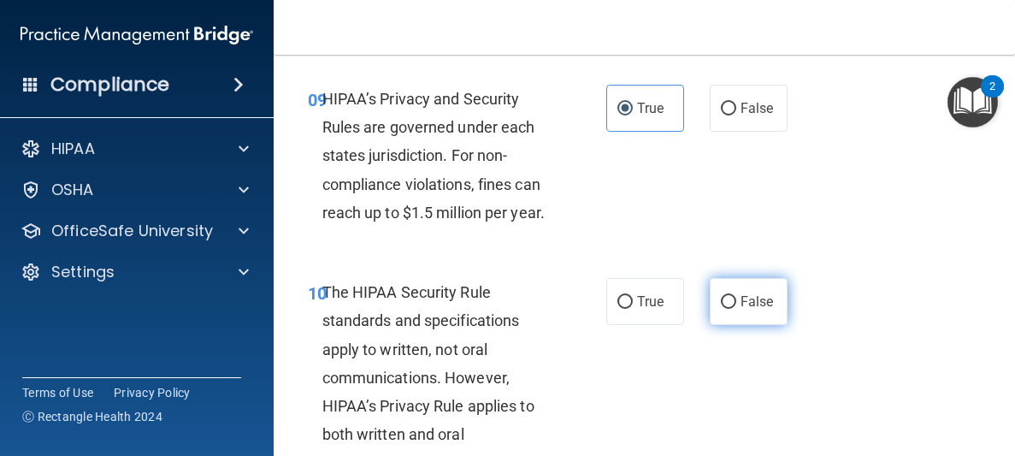
click at [761, 302] on span "False" at bounding box center [756, 301] width 33 height 16
click at [736, 302] on input "False" at bounding box center [728, 302] width 15 height 13
radio input "true"
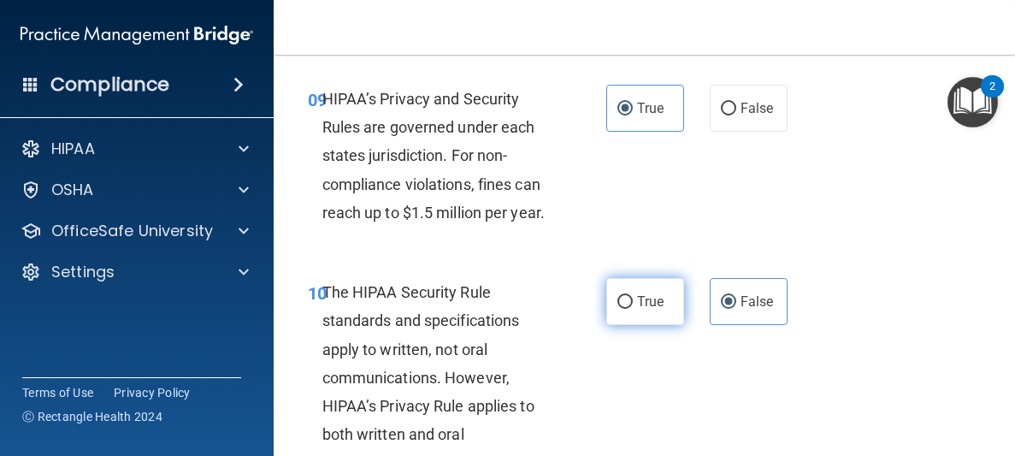
click at [635, 291] on label "True" at bounding box center [645, 301] width 78 height 47
click at [633, 296] on input "True" at bounding box center [624, 302] width 15 height 13
radio input "true"
radio input "false"
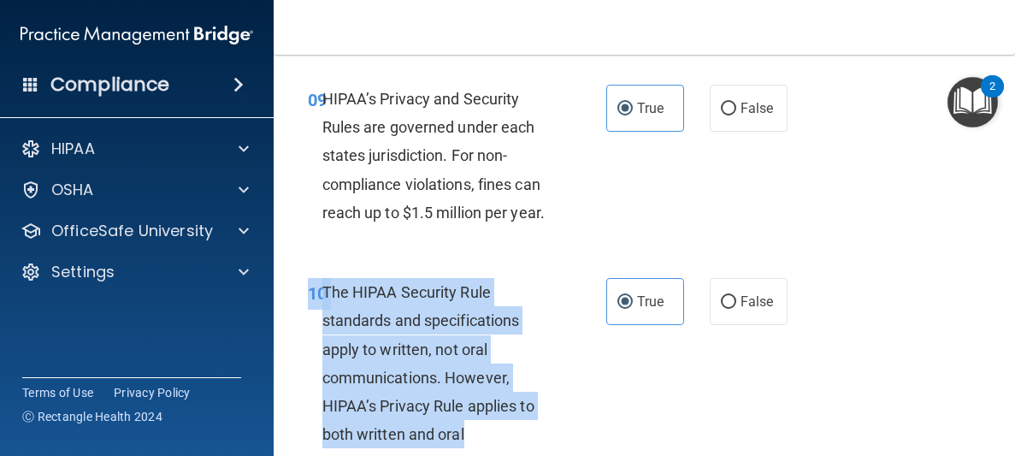
drag, startPoint x: 577, startPoint y: 425, endPoint x: 547, endPoint y: 495, distance: 76.2
click at [547, 455] on html "Compliance HIPAA Documents and Policies Report an Incident Business Associates …" at bounding box center [507, 228] width 1015 height 456
click at [574, 423] on div "10 The HIPAA Security Rule standards and specifications apply to written, not o…" at bounding box center [457, 382] width 350 height 208
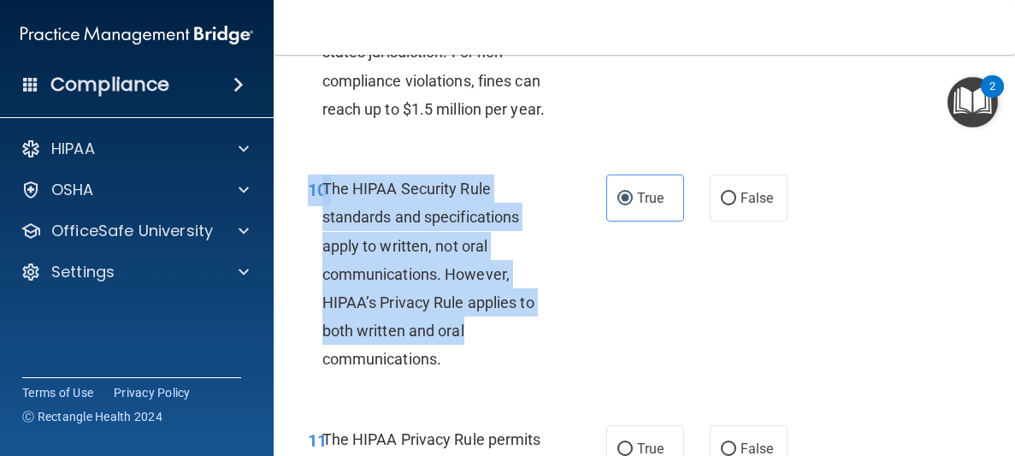
scroll to position [1930, 0]
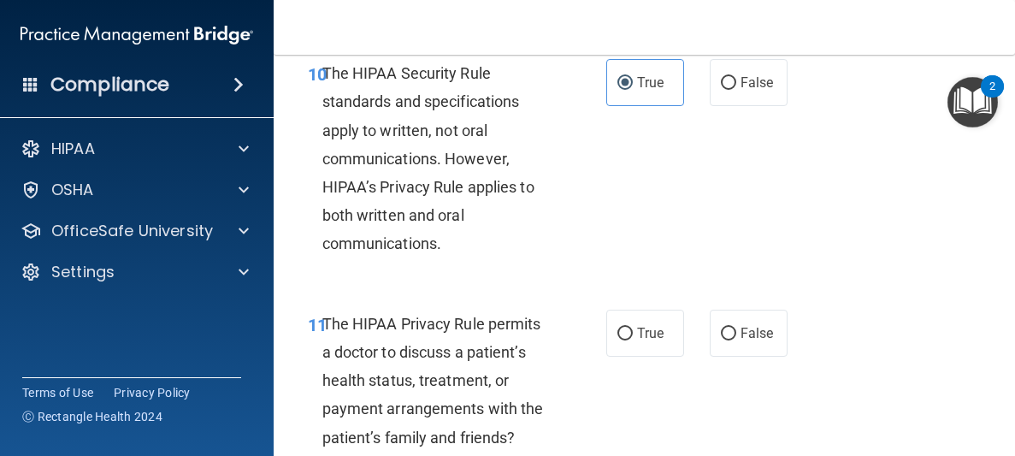
click at [576, 449] on div "11 The HIPAA Privacy Rule permits a doctor to discuss a patient’s health status…" at bounding box center [457, 384] width 350 height 150
click at [762, 336] on span "False" at bounding box center [756, 333] width 33 height 16
click at [736, 336] on input "False" at bounding box center [728, 333] width 15 height 13
radio input "true"
drag, startPoint x: 687, startPoint y: 381, endPoint x: 686, endPoint y: 463, distance: 82.1
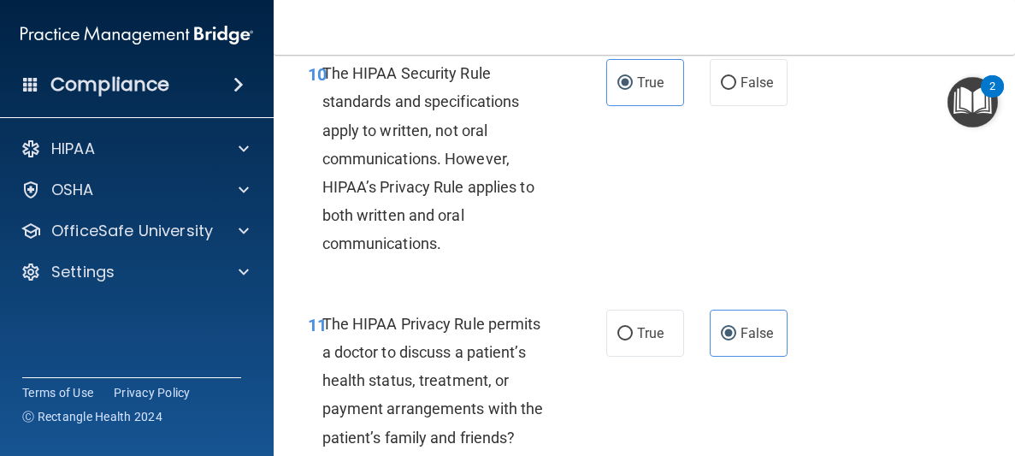
click at [686, 455] on html "Compliance HIPAA Documents and Policies Report an Incident Business Associates …" at bounding box center [507, 228] width 1015 height 456
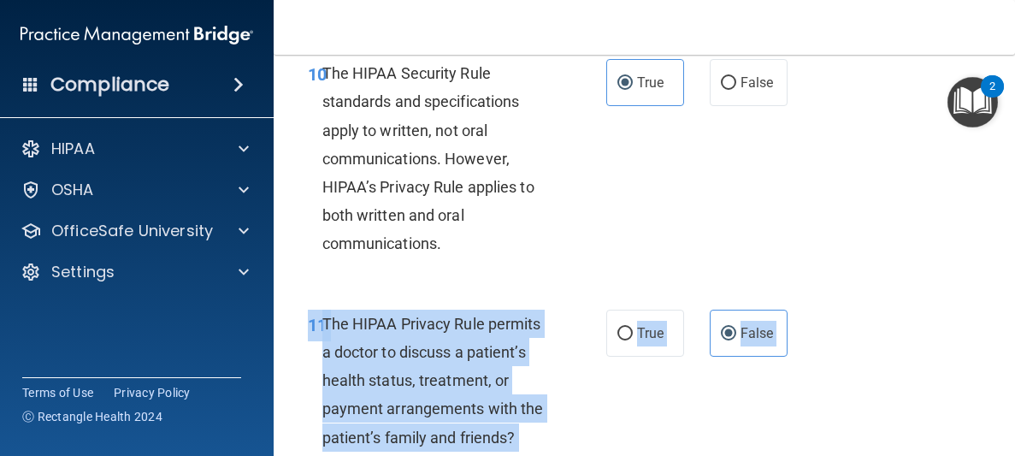
drag, startPoint x: 817, startPoint y: 376, endPoint x: 776, endPoint y: 475, distance: 106.5
click at [776, 455] on html "Compliance HIPAA Documents and Policies Report an Incident Business Associates …" at bounding box center [507, 228] width 1015 height 456
drag, startPoint x: 775, startPoint y: 405, endPoint x: 744, endPoint y: 485, distance: 85.3
click at [744, 455] on html "Compliance HIPAA Documents and Policies Report an Incident Business Associates …" at bounding box center [507, 228] width 1015 height 456
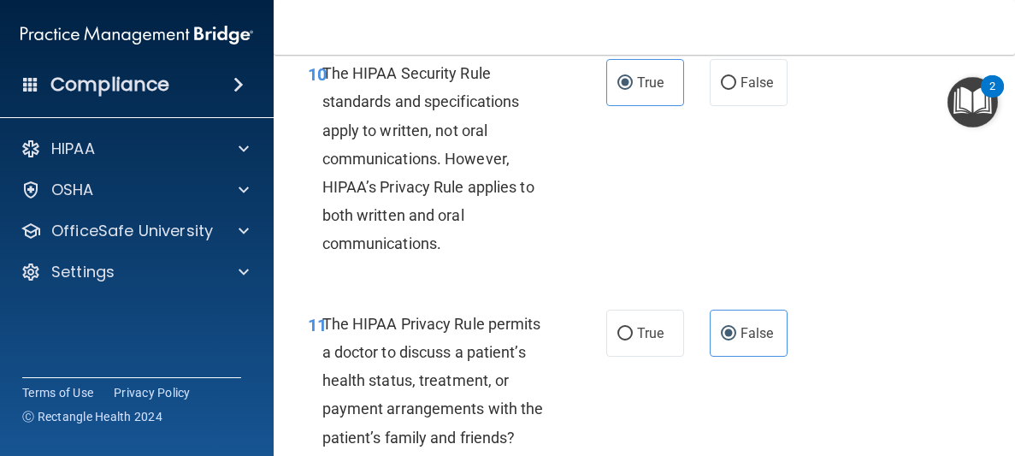
click at [807, 397] on div "11 The HIPAA Privacy Rule permits a doctor to discuss a patient’s health status…" at bounding box center [644, 384] width 699 height 193
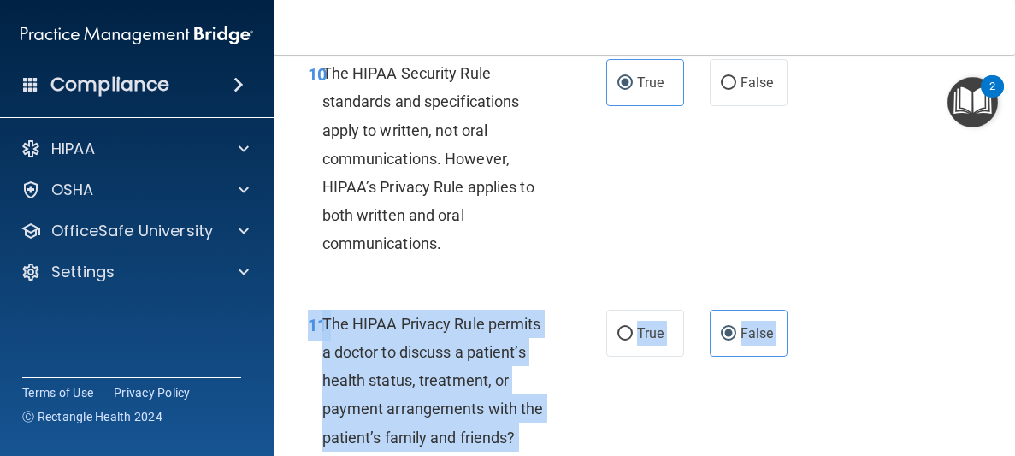
drag, startPoint x: 807, startPoint y: 397, endPoint x: 795, endPoint y: 495, distance: 99.0
click at [795, 455] on html "Compliance HIPAA Documents and Policies Report an Incident Business Associates …" at bounding box center [507, 228] width 1015 height 456
click at [617, 394] on div "11 The HIPAA Privacy Rule permits a doctor to discuss a patient’s health status…" at bounding box center [457, 384] width 350 height 150
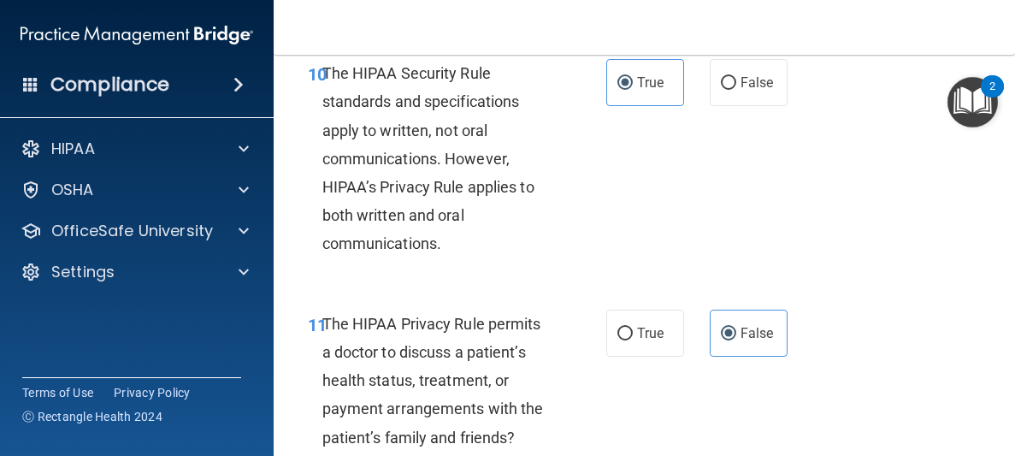
drag, startPoint x: 617, startPoint y: 394, endPoint x: 601, endPoint y: 495, distance: 102.2
click at [601, 455] on html "Compliance HIPAA Documents and Policies Report an Incident Business Associates …" at bounding box center [507, 228] width 1015 height 456
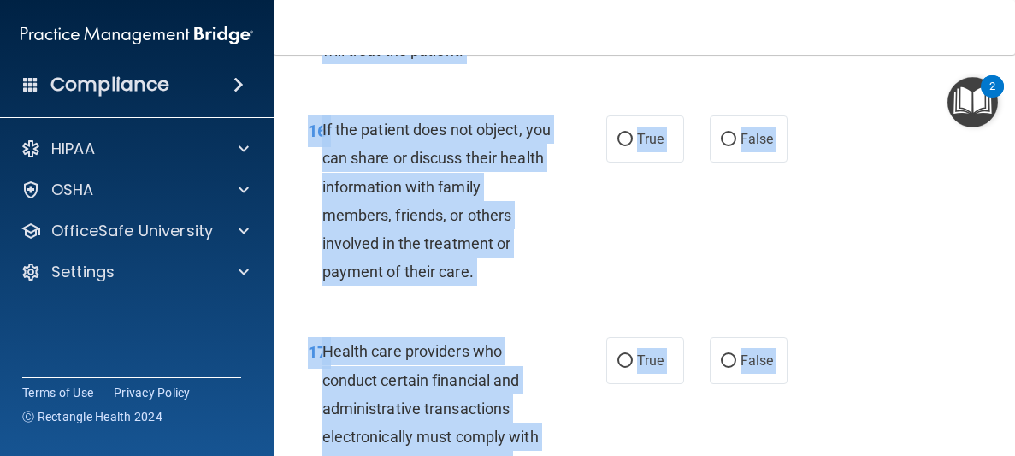
drag, startPoint x: 602, startPoint y: 422, endPoint x: 604, endPoint y: 495, distance: 72.7
click at [604, 455] on html "Compliance HIPAA Documents and Policies Report an Incident Business Associates …" at bounding box center [507, 228] width 1015 height 456
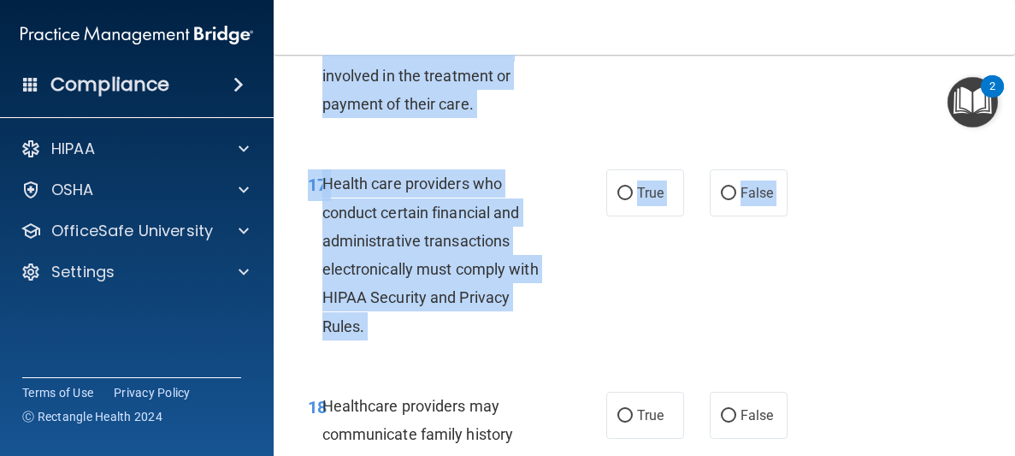
click at [557, 269] on div "Health care providers who conduct certain financial and administrative transact…" at bounding box center [443, 254] width 243 height 170
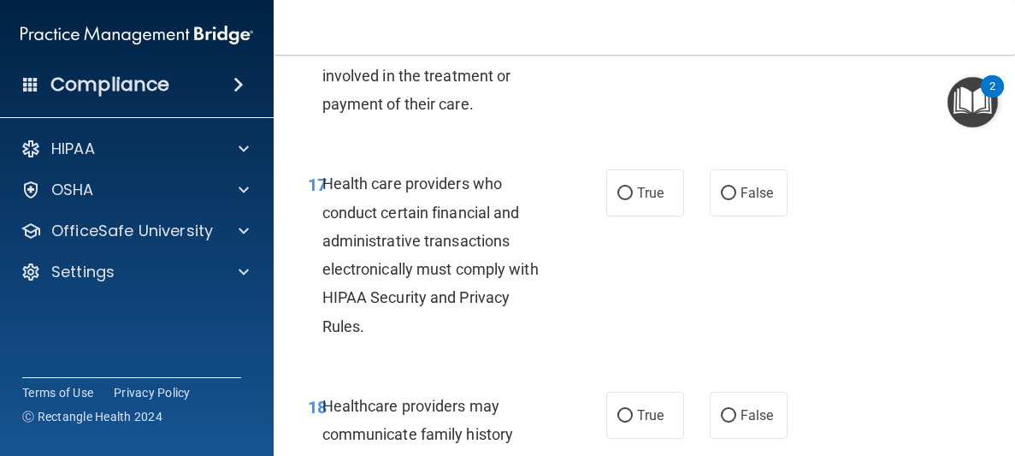
click at [585, 263] on div "17 Health care providers who conduct certain financial and administrative trans…" at bounding box center [457, 258] width 350 height 179
click at [645, 215] on label "True" at bounding box center [645, 192] width 78 height 47
click at [633, 200] on input "True" at bounding box center [624, 193] width 15 height 13
radio input "true"
click at [633, 231] on div "17 Health care providers who conduct certain financial and administrative trans…" at bounding box center [644, 258] width 699 height 221
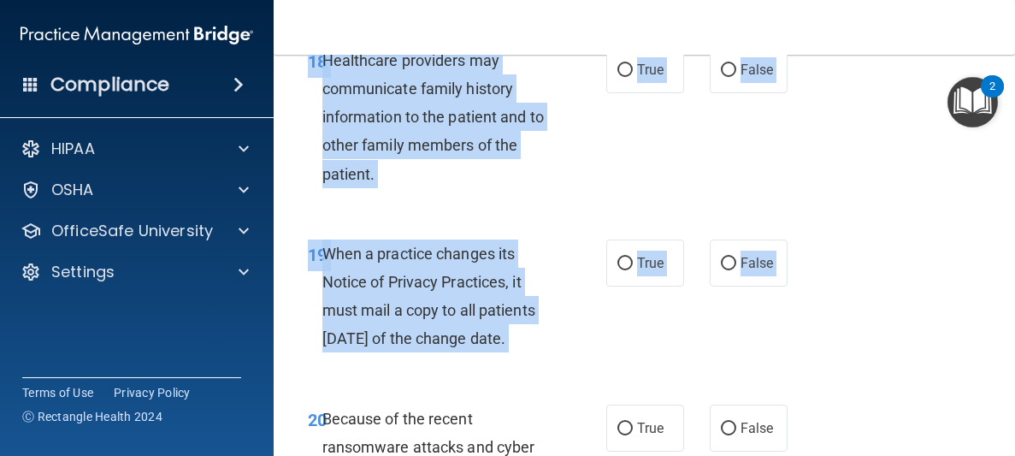
scroll to position [4048, 0]
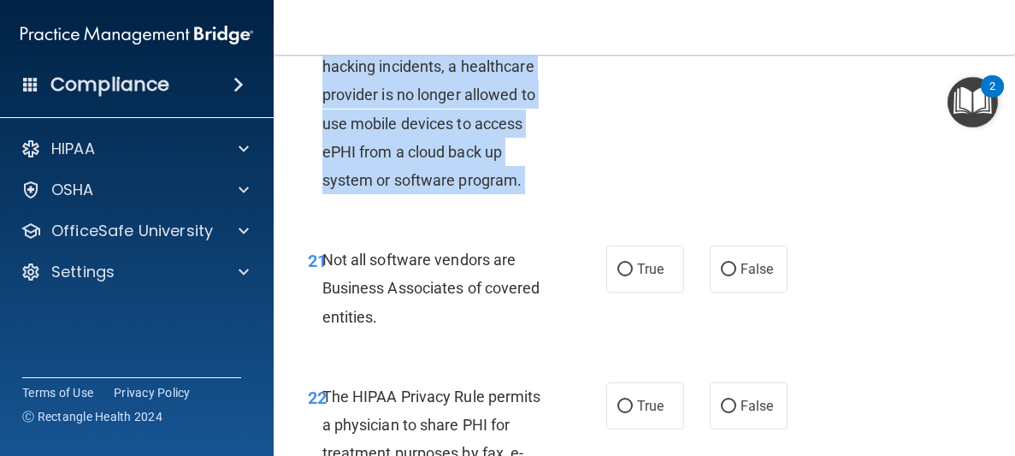
drag, startPoint x: 678, startPoint y: 363, endPoint x: 680, endPoint y: 495, distance: 131.7
click at [680, 455] on html "Compliance HIPAA Documents and Policies Report an Incident Business Associates …" at bounding box center [507, 228] width 1015 height 456
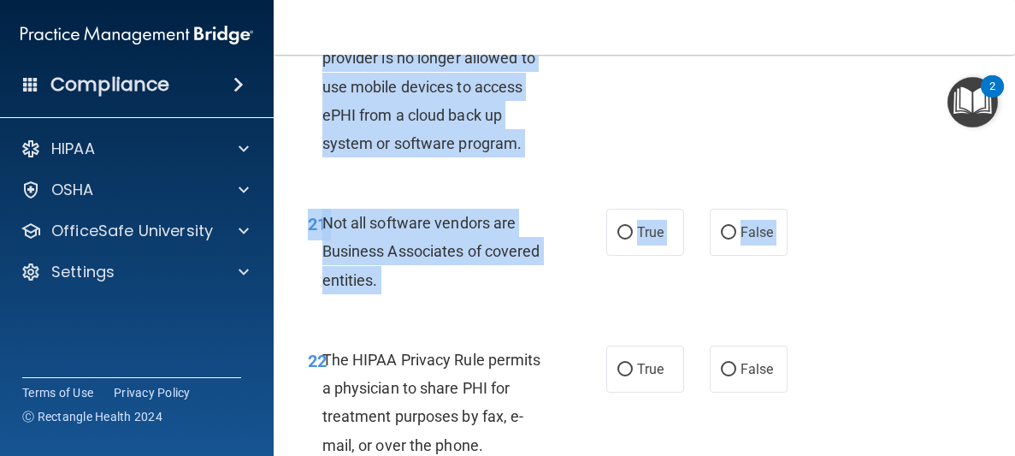
click at [707, 355] on div "22 The HIPAA Privacy Rule permits a physician to share PHI for treatment purpos…" at bounding box center [644, 406] width 699 height 165
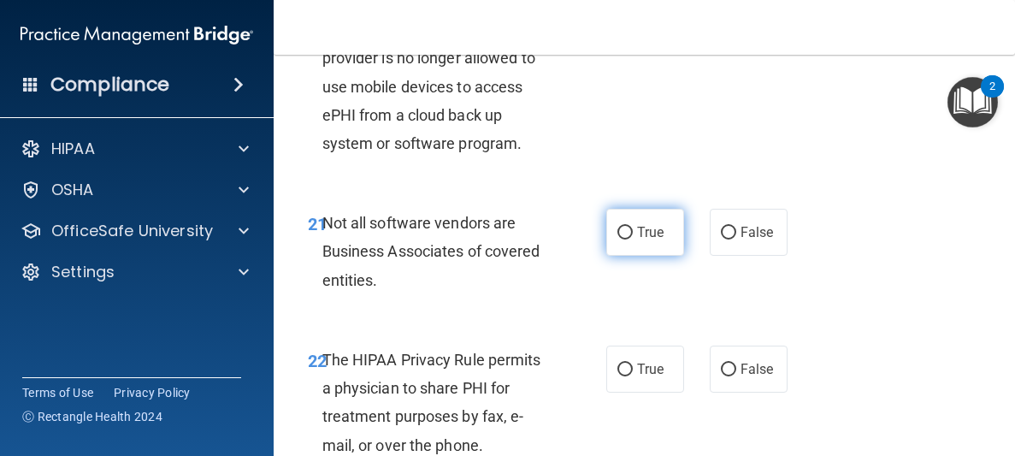
click at [634, 256] on label "True" at bounding box center [645, 232] width 78 height 47
click at [633, 239] on input "True" at bounding box center [624, 233] width 15 height 13
radio input "true"
click at [687, 351] on div "22 The HIPAA Privacy Rule permits a physician to share PHI for treatment purpos…" at bounding box center [644, 406] width 699 height 165
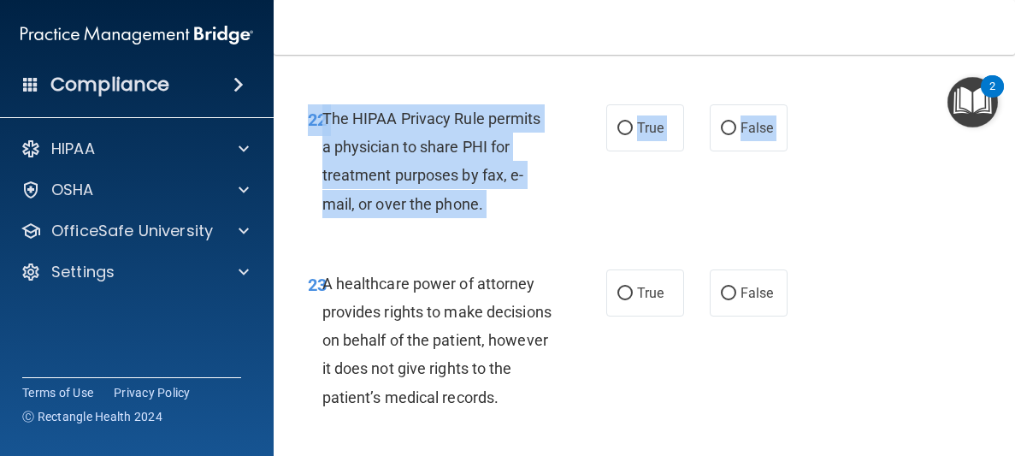
scroll to position [4596, 0]
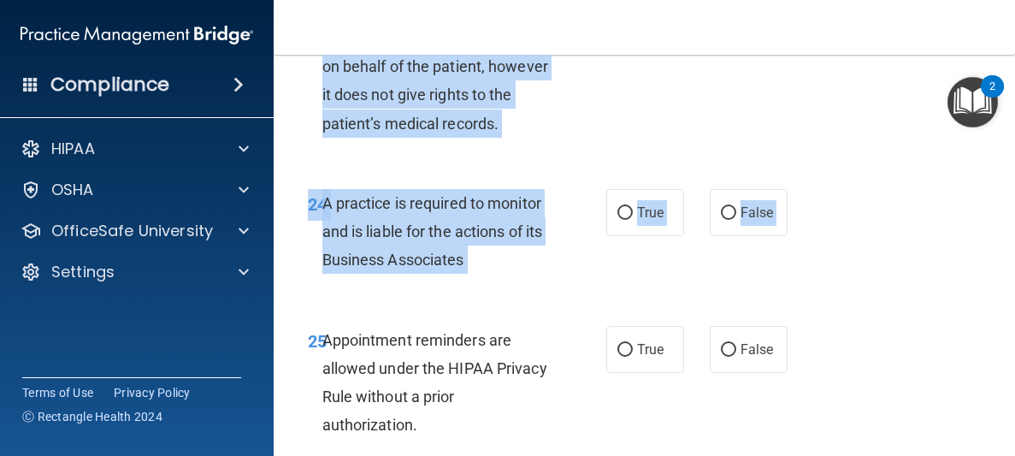
drag, startPoint x: 687, startPoint y: 351, endPoint x: 683, endPoint y: 483, distance: 131.7
click at [683, 455] on html "Compliance HIPAA Documents and Policies Report an Incident Business Associates …" at bounding box center [507, 228] width 1015 height 456
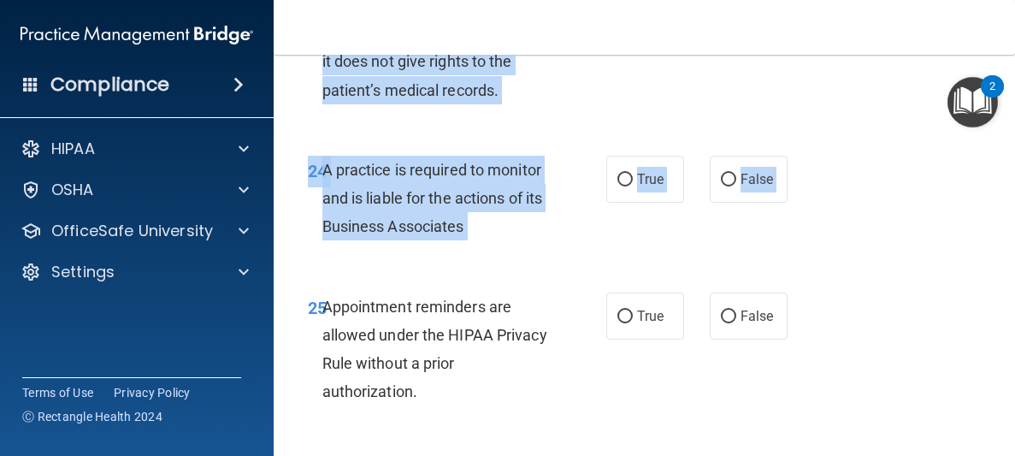
click at [666, 271] on div "24 A practice is required to monitor and is liable for the actions of its Busin…" at bounding box center [644, 202] width 699 height 137
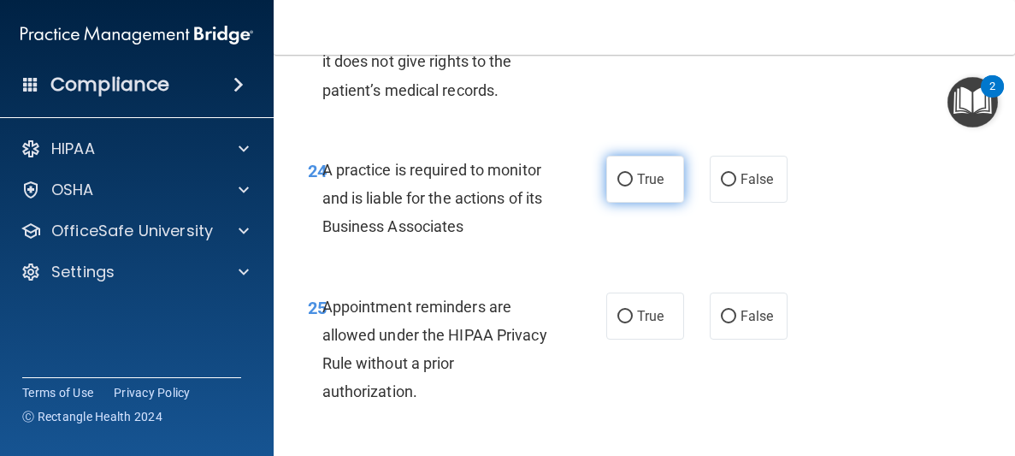
click at [641, 203] on label "True" at bounding box center [645, 179] width 78 height 47
click at [633, 186] on input "True" at bounding box center [624, 180] width 15 height 13
radio input "true"
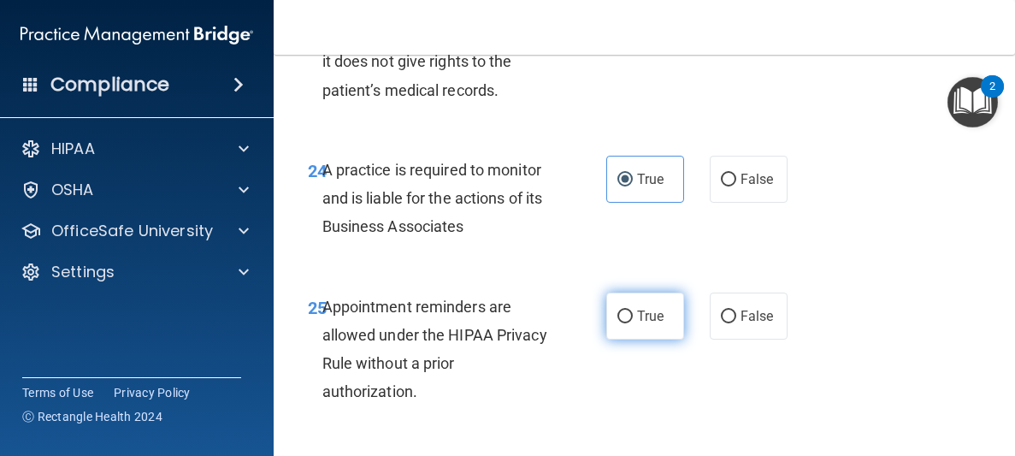
click at [625, 339] on label "True" at bounding box center [645, 315] width 78 height 47
click at [625, 323] on input "True" at bounding box center [624, 316] width 15 height 13
radio input "true"
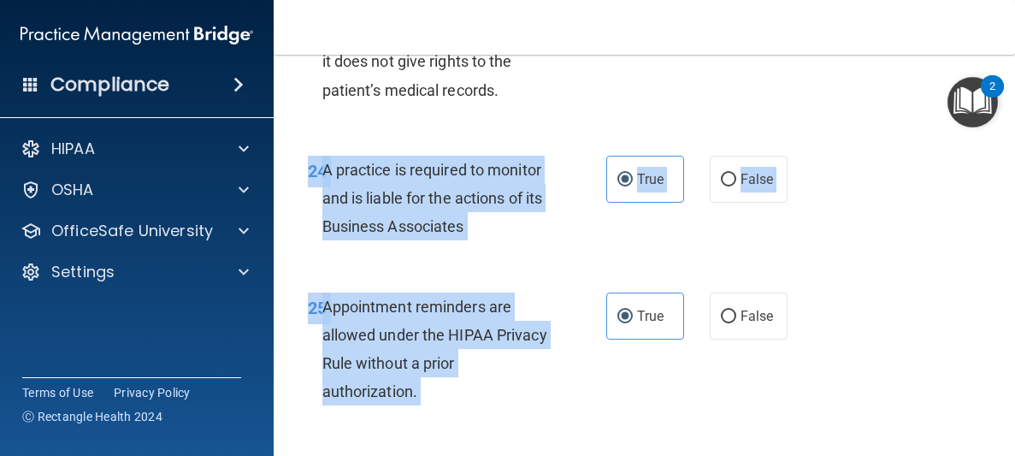
drag, startPoint x: 625, startPoint y: 357, endPoint x: 634, endPoint y: 266, distance: 91.0
click at [634, 266] on div "24 A practice is required to monitor and is liable for the actions of its Busin…" at bounding box center [644, 202] width 699 height 137
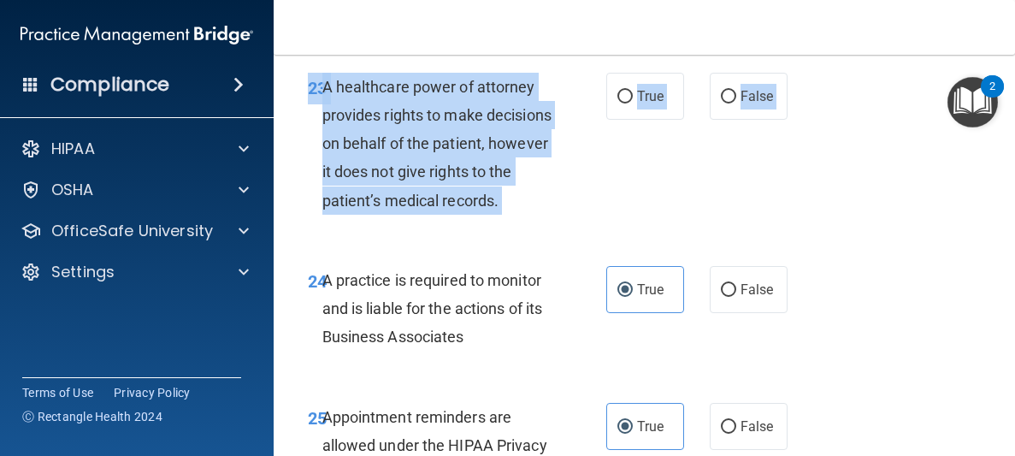
scroll to position [4263, 0]
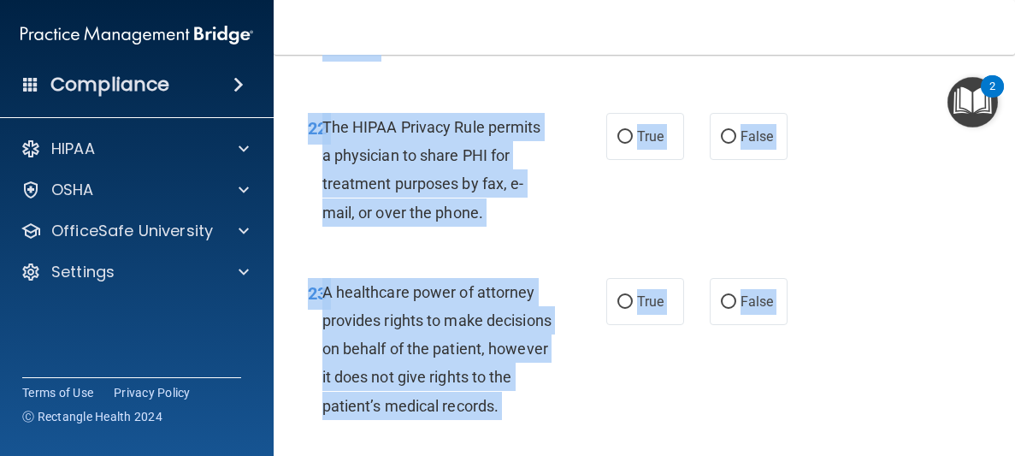
drag, startPoint x: 634, startPoint y: 266, endPoint x: 639, endPoint y: 50, distance: 215.5
click at [639, 50] on div "Toggle navigation Christine Earles christineearles@hotmail.com Manage My Enterp…" at bounding box center [644, 228] width 741 height 456
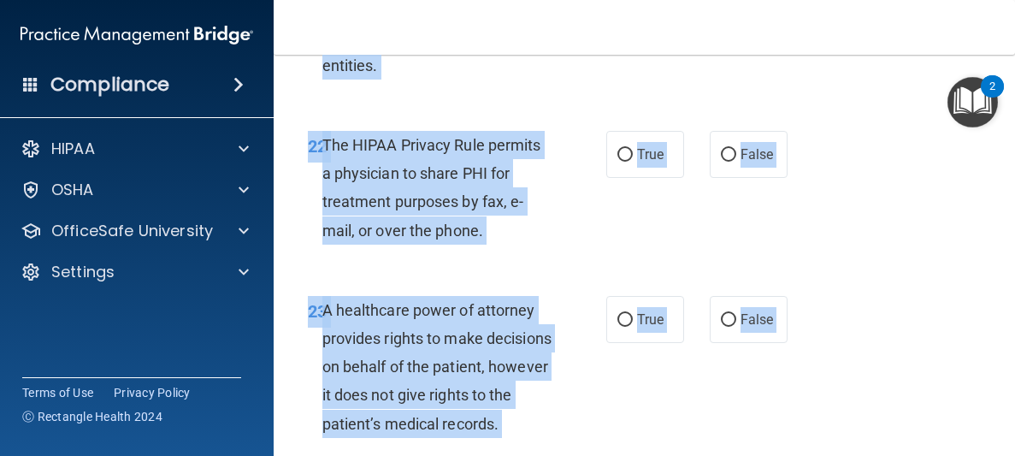
click at [564, 197] on div "The HIPAA Privacy Rule permits a physician to share PHI for treatment purposes …" at bounding box center [443, 188] width 243 height 114
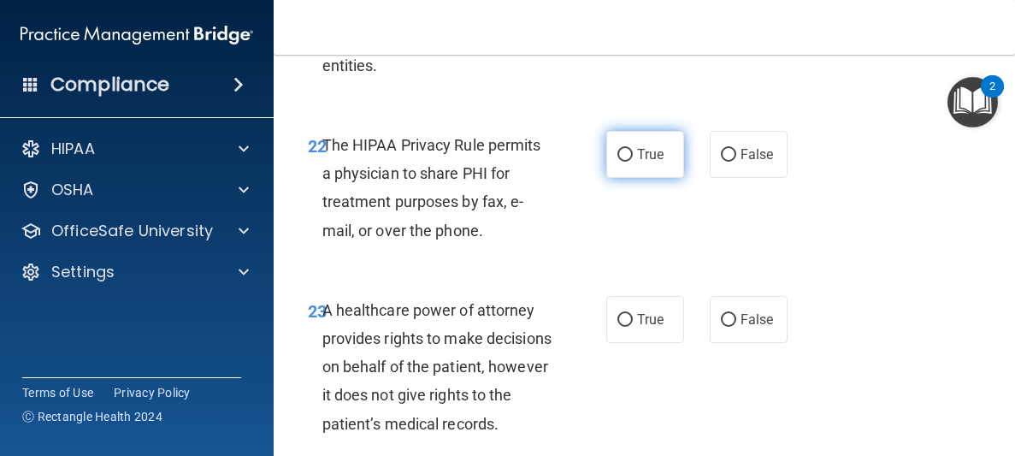
click at [634, 165] on label "True" at bounding box center [645, 154] width 78 height 47
click at [633, 162] on input "True" at bounding box center [624, 155] width 15 height 13
radio input "true"
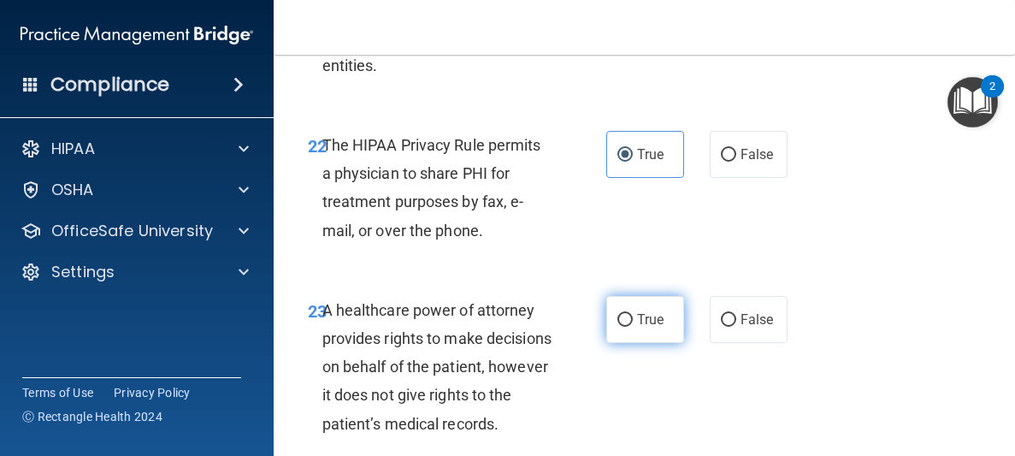
click at [630, 343] on label "True" at bounding box center [645, 319] width 78 height 47
click at [630, 327] on input "True" at bounding box center [624, 320] width 15 height 13
radio input "true"
click at [649, 380] on div "23 A healthcare power of attorney provides rights to make decisions on behalf o…" at bounding box center [644, 370] width 699 height 193
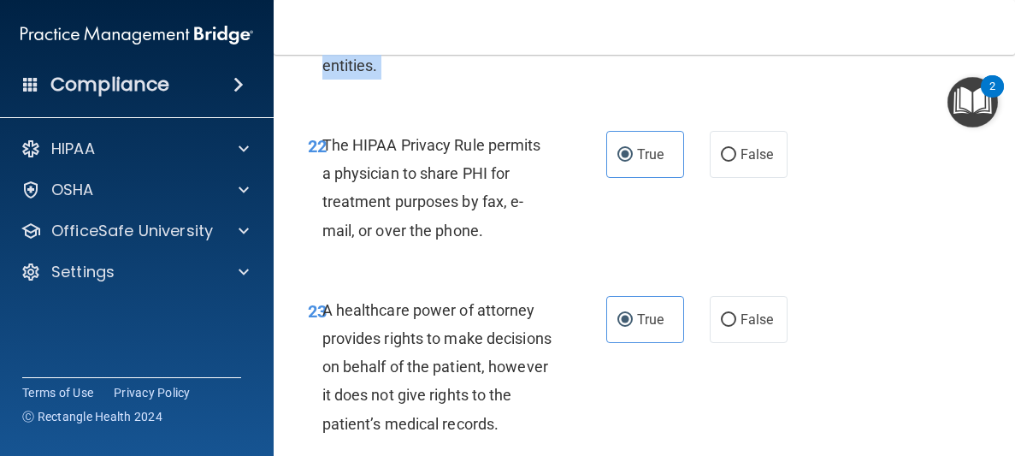
drag, startPoint x: 918, startPoint y: 240, endPoint x: 931, endPoint y: 112, distance: 128.9
drag, startPoint x: 931, startPoint y: 112, endPoint x: 945, endPoint y: 39, distance: 73.9
click at [945, 39] on div "Toggle navigation Christine Earles christineearles@hotmail.com Manage My Enterp…" at bounding box center [644, 228] width 741 height 456
click at [840, 82] on div "21 Not all software vendors are Business Associates of covered entities. True F…" at bounding box center [644, 41] width 699 height 137
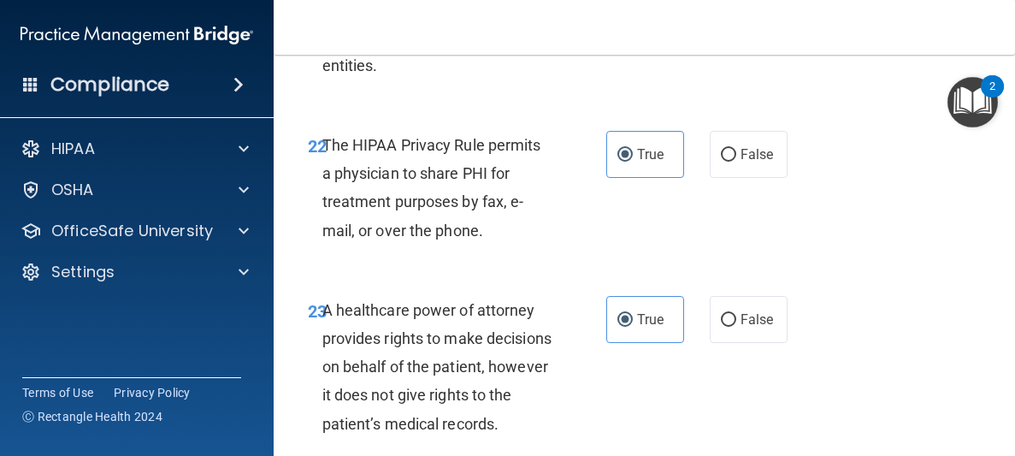
drag, startPoint x: 842, startPoint y: 82, endPoint x: 845, endPoint y: -74, distance: 156.5
click at [845, 0] on html "Compliance HIPAA Documents and Policies Report an Incident Business Associates …" at bounding box center [507, 228] width 1015 height 456
click at [880, 274] on div "22 The HIPAA Privacy Rule permits a physician to share PHI for treatment purpos…" at bounding box center [644, 191] width 699 height 165
drag, startPoint x: 880, startPoint y: 275, endPoint x: 890, endPoint y: 144, distance: 132.1
click at [890, 144] on div "22 The HIPAA Privacy Rule permits a physician to share PHI for treatment purpos…" at bounding box center [644, 191] width 699 height 165
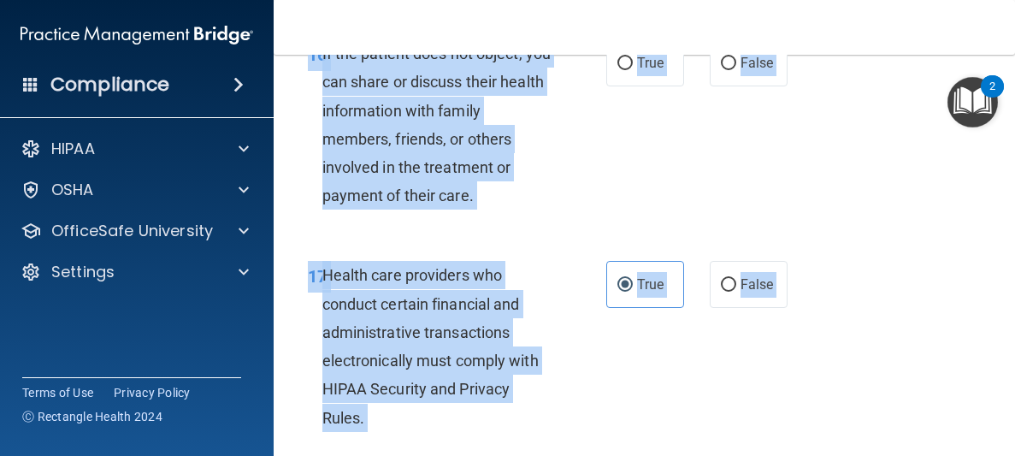
drag, startPoint x: 890, startPoint y: 144, endPoint x: 893, endPoint y: 14, distance: 130.0
click at [893, 14] on div "Toggle navigation Christine Earles christineearles@hotmail.com Manage My Enterp…" at bounding box center [644, 228] width 741 height 456
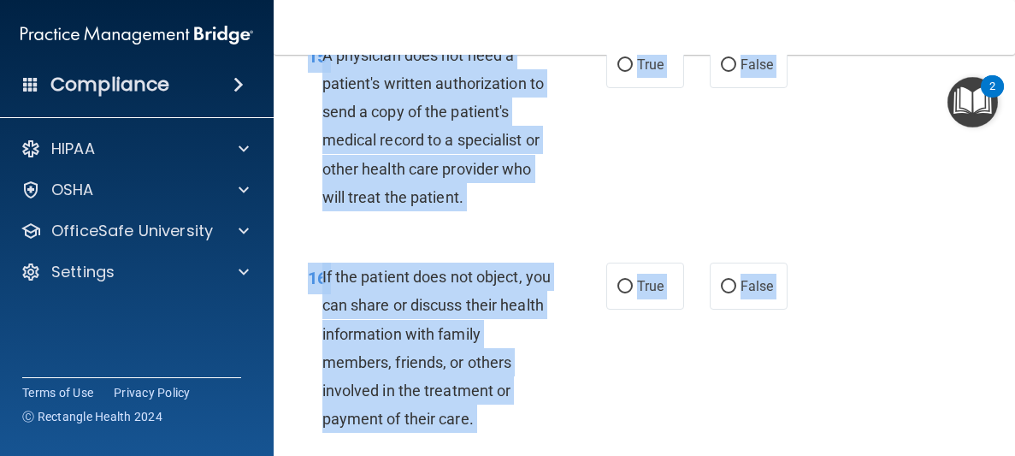
click at [826, 163] on div "15 A physician does not need a patient's written authorization to send a copy o…" at bounding box center [644, 130] width 699 height 221
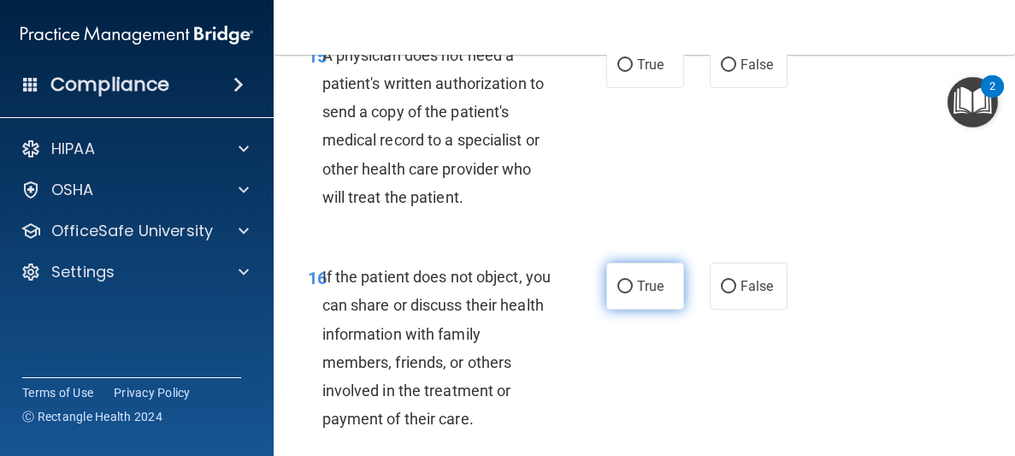
click at [622, 282] on input "True" at bounding box center [624, 286] width 15 height 13
radio input "true"
click at [679, 360] on div "16 If the patient does not object, you can share or discuss their health inform…" at bounding box center [644, 351] width 699 height 221
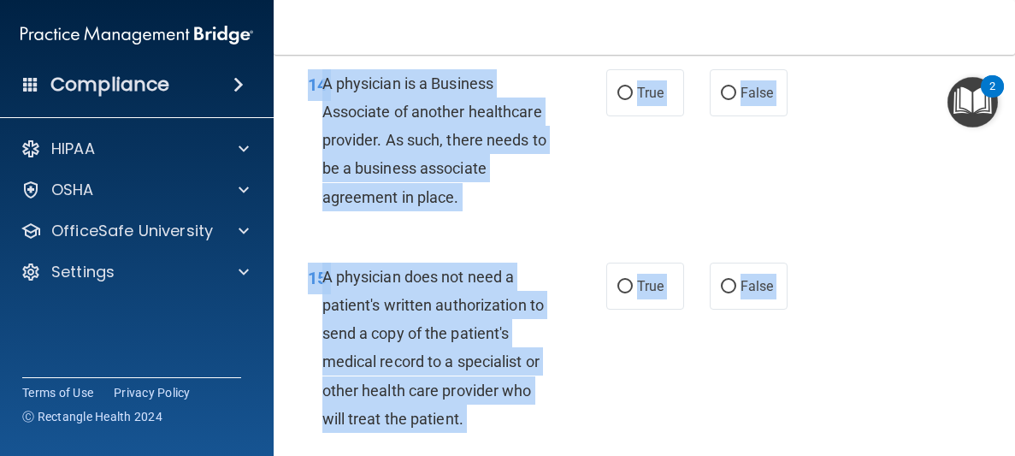
scroll to position [2161, 0]
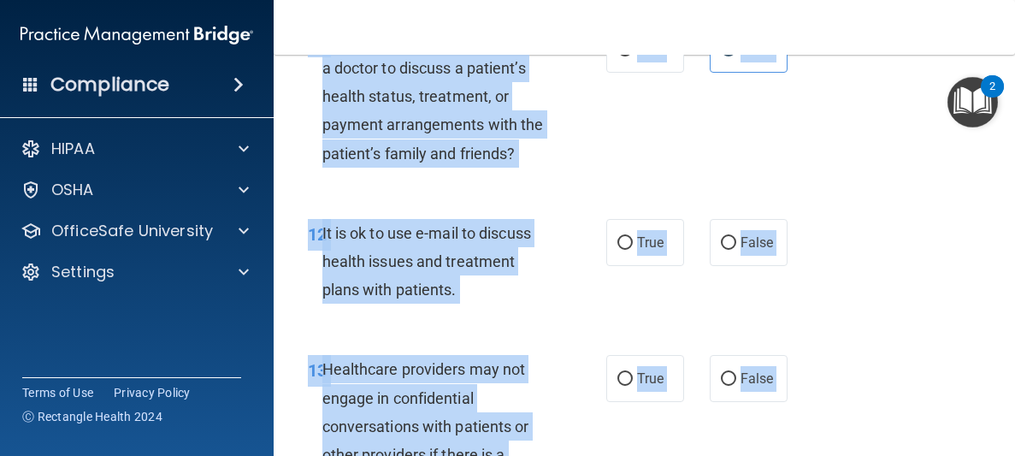
drag, startPoint x: 679, startPoint y: 360, endPoint x: 665, endPoint y: 18, distance: 342.3
click at [665, 18] on div "Toggle navigation Christine Earles christineearles@hotmail.com Manage My Enterp…" at bounding box center [644, 228] width 741 height 456
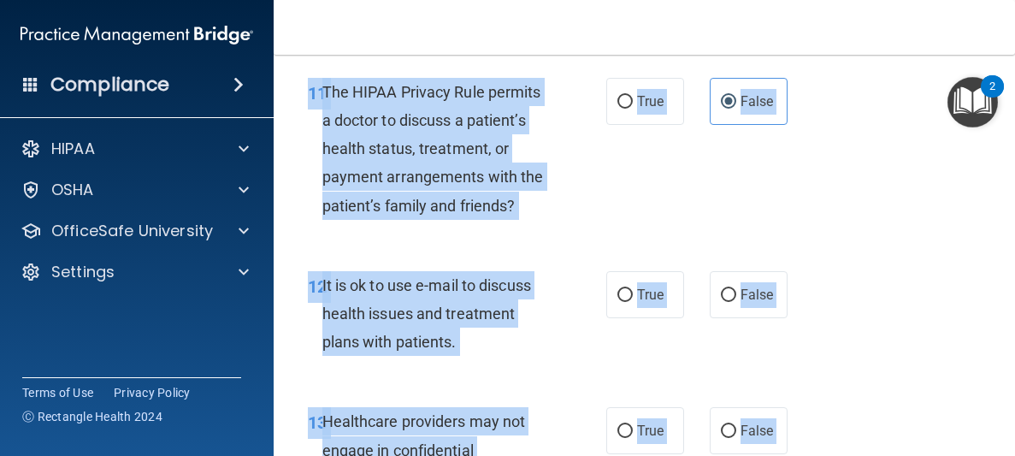
click at [577, 298] on div "12 It is ok to use e-mail to discuss health issues and treatment plans with pat…" at bounding box center [457, 318] width 350 height 94
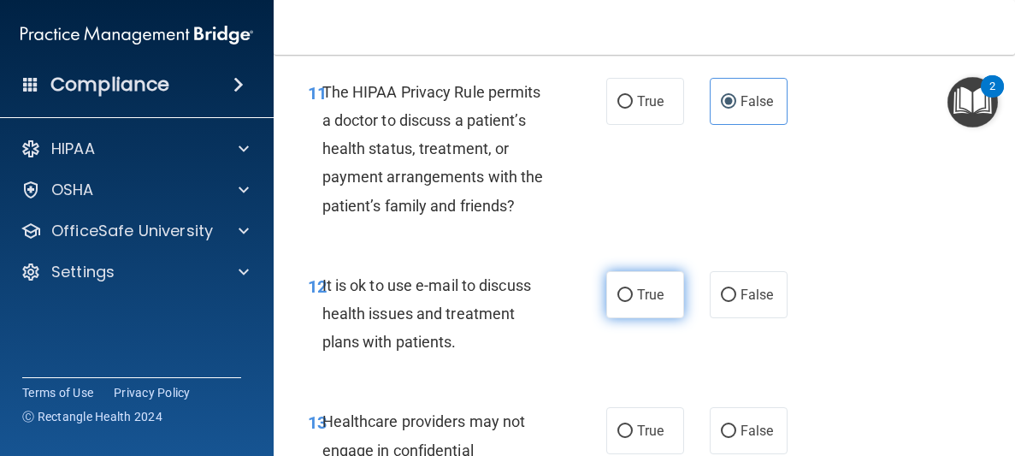
click at [628, 294] on input "True" at bounding box center [624, 295] width 15 height 13
radio input "true"
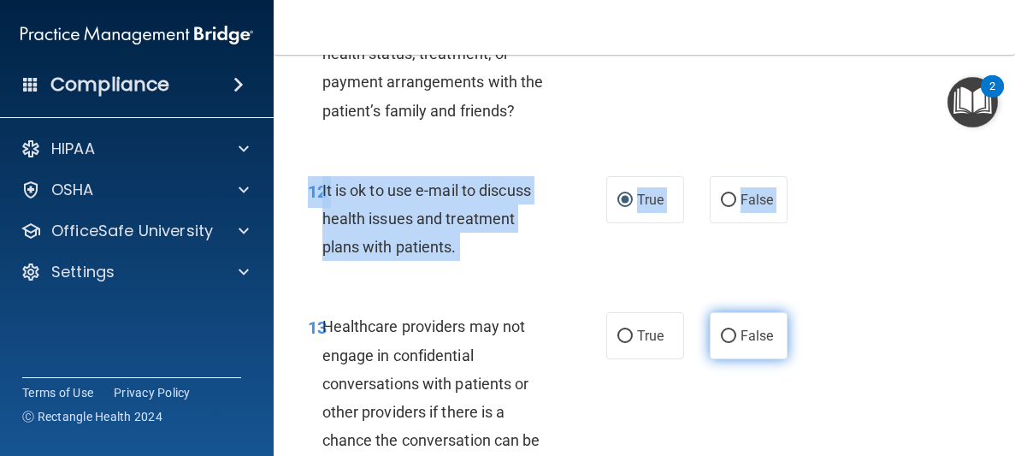
drag, startPoint x: 752, startPoint y: 374, endPoint x: 751, endPoint y: 446, distance: 71.8
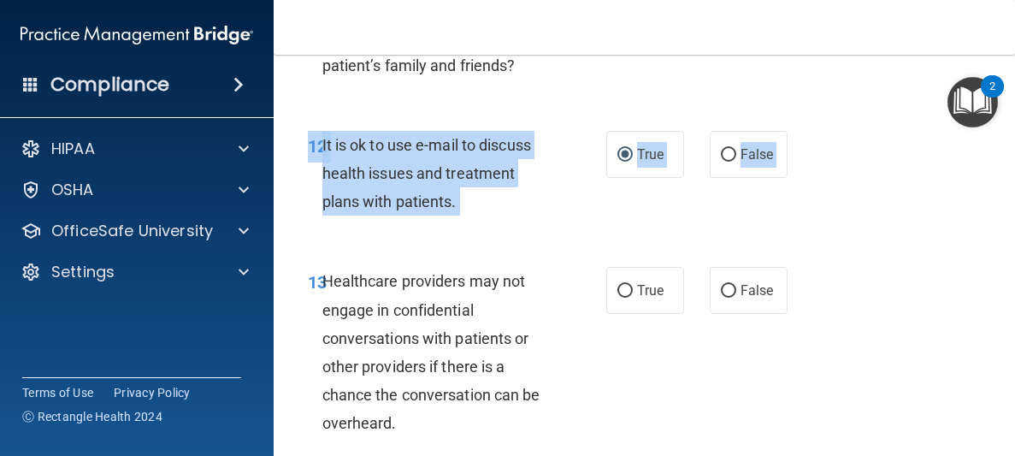
click at [729, 410] on div "13 Healthcare providers may not engage in confidential conversations with patie…" at bounding box center [644, 355] width 699 height 221
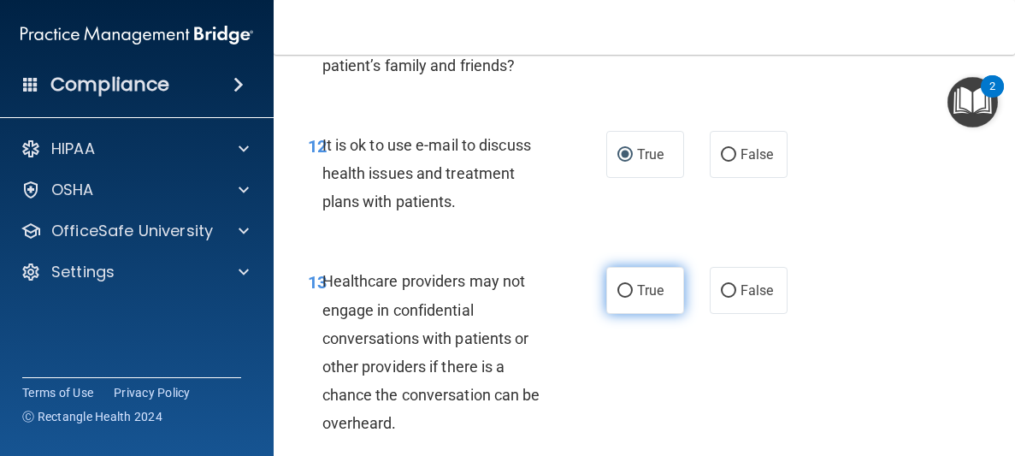
click at [634, 296] on label "True" at bounding box center [645, 290] width 78 height 47
click at [633, 296] on input "True" at bounding box center [624, 291] width 15 height 13
radio input "true"
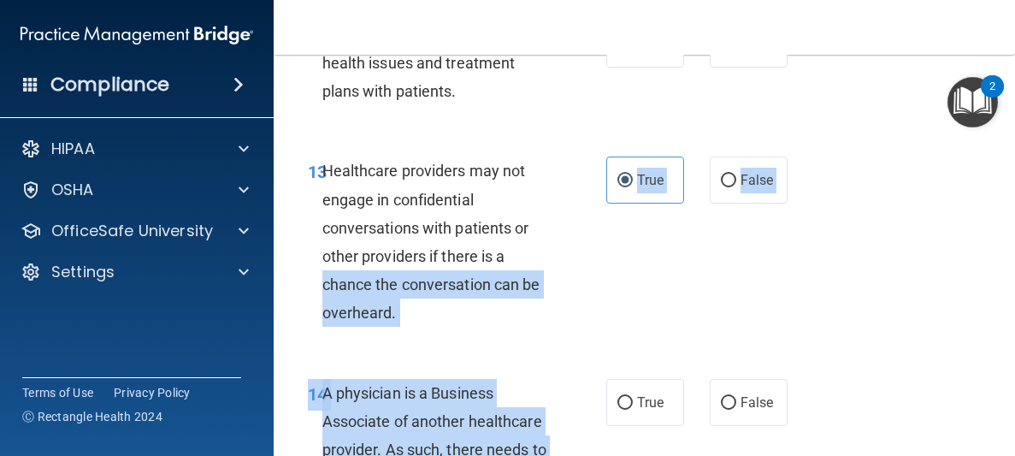
scroll to position [2461, 0]
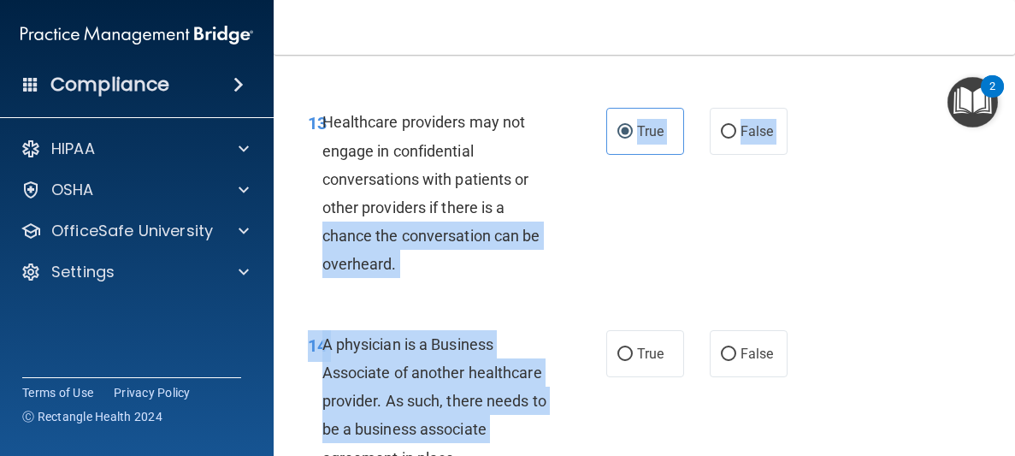
drag, startPoint x: 596, startPoint y: 371, endPoint x: 596, endPoint y: 447, distance: 76.1
click at [601, 410] on div "14 A physician is a Business Associate of another healthcare provider. As such,…" at bounding box center [457, 405] width 350 height 150
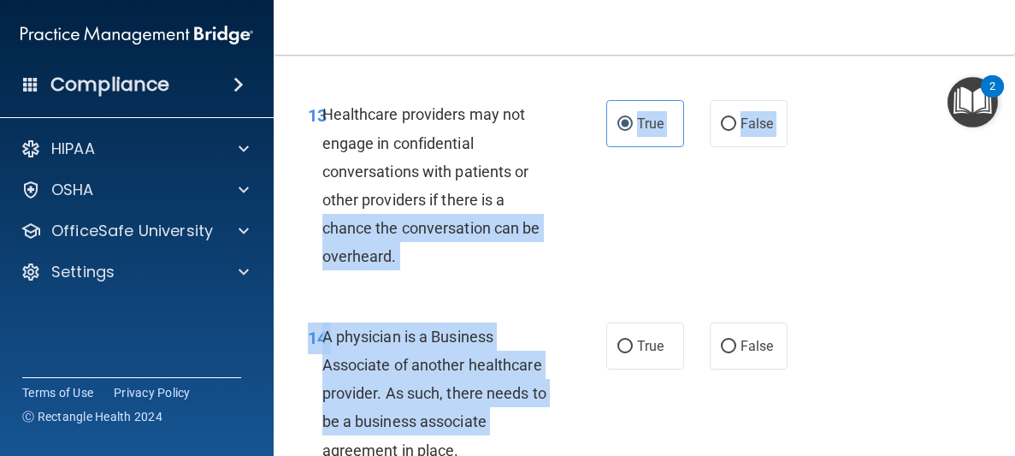
scroll to position [2480, 0]
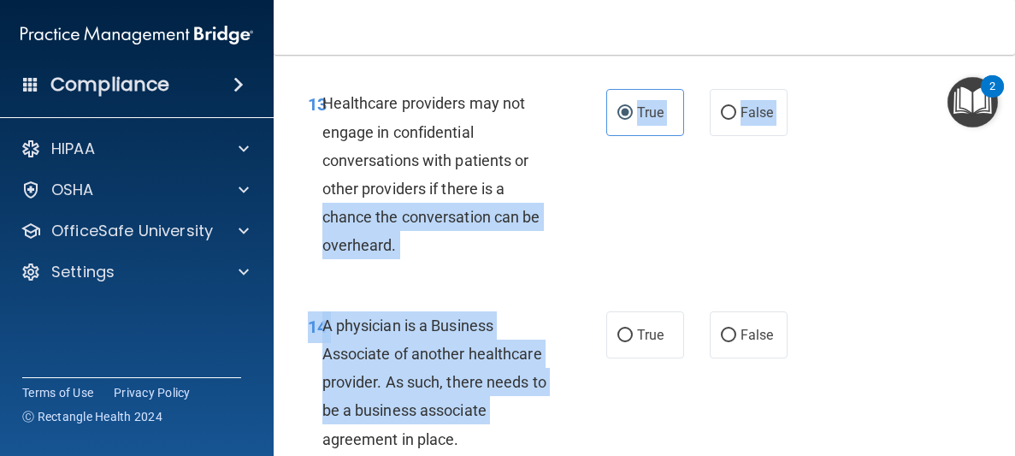
drag, startPoint x: 610, startPoint y: 399, endPoint x: 610, endPoint y: 441, distance: 41.9
click at [610, 441] on div "14 A physician is a Business Associate of another healthcare provider. As such,…" at bounding box center [457, 386] width 350 height 150
click at [616, 415] on div "14 A physician is a Business Associate of another healthcare provider. As such,…" at bounding box center [457, 385] width 350 height 150
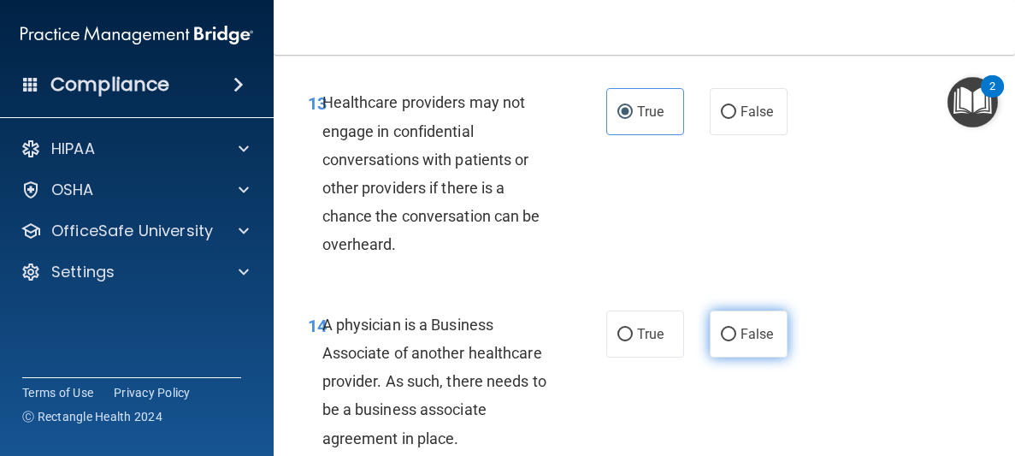
click at [746, 355] on label "False" at bounding box center [749, 333] width 78 height 47
click at [736, 341] on input "False" at bounding box center [728, 334] width 15 height 13
radio input "true"
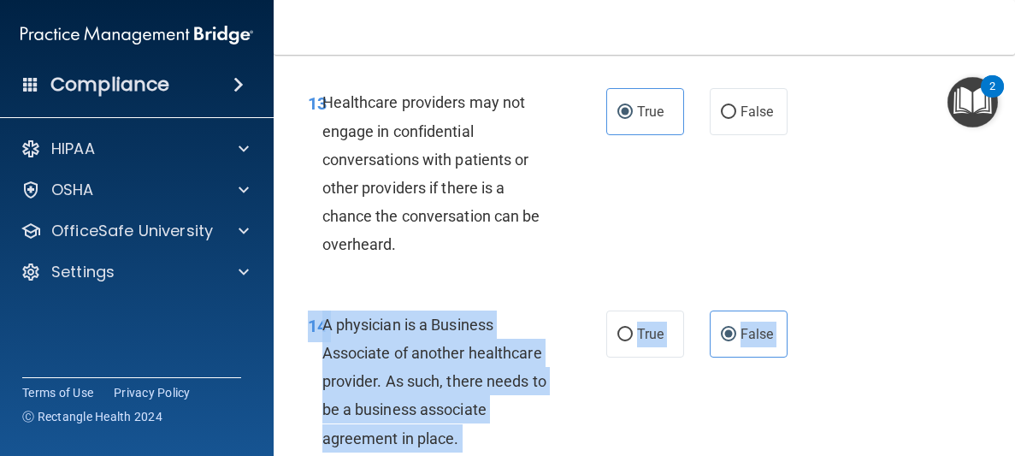
drag, startPoint x: 642, startPoint y: 385, endPoint x: 647, endPoint y: 495, distance: 110.4
click at [647, 455] on html "Compliance HIPAA Documents and Policies Report an Incident Business Associates …" at bounding box center [507, 228] width 1015 height 456
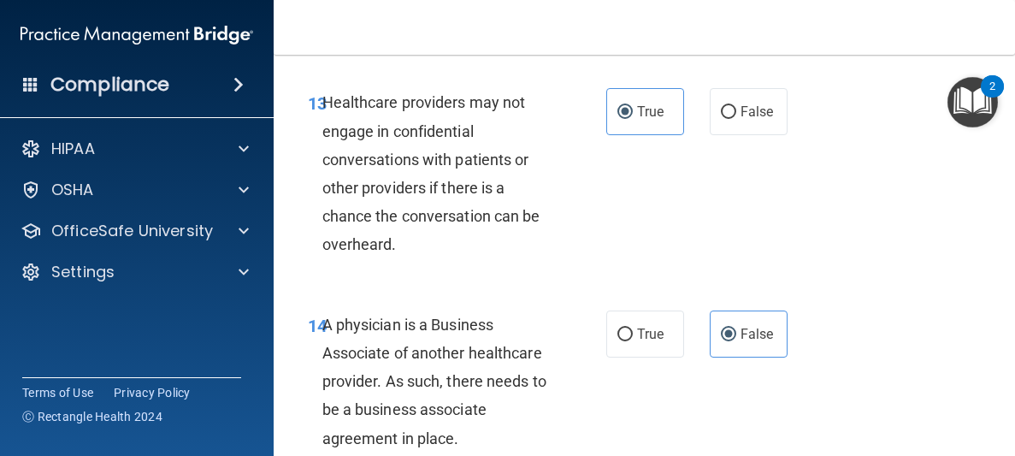
click at [663, 433] on div "14 A physician is a Business Associate of another healthcare provider. As such,…" at bounding box center [644, 385] width 699 height 193
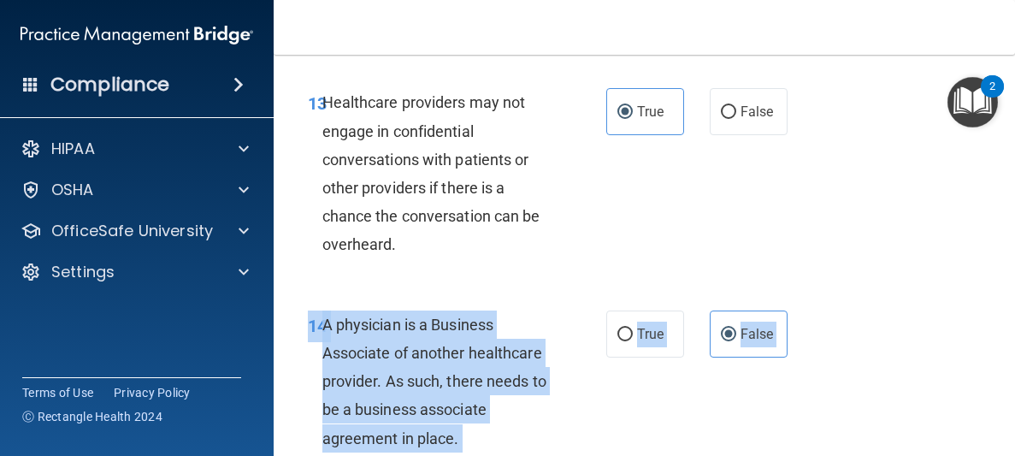
drag, startPoint x: 663, startPoint y: 431, endPoint x: 665, endPoint y: 495, distance: 64.2
click at [665, 455] on html "Compliance HIPAA Documents and Policies Report an Incident Business Associates …" at bounding box center [507, 228] width 1015 height 456
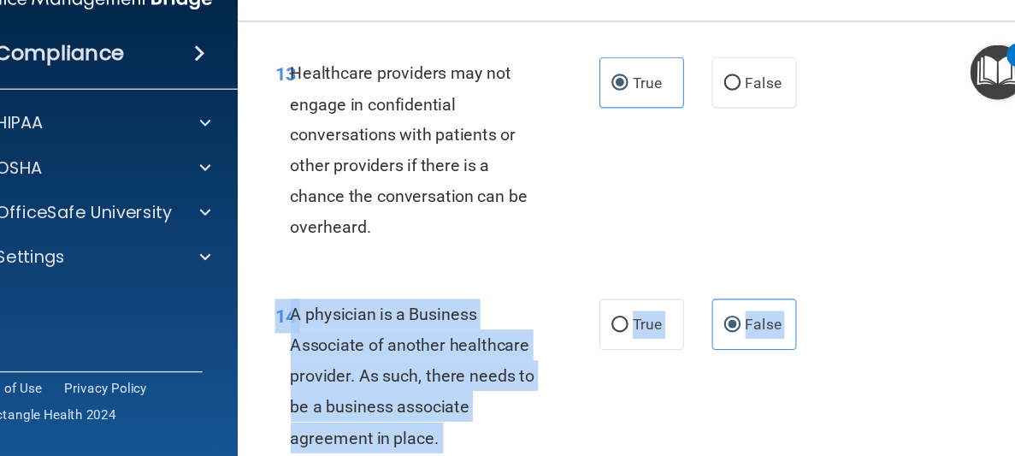
click at [685, 386] on div "14 A physician is a Business Associate of another healthcare provider. As such,…" at bounding box center [644, 385] width 699 height 193
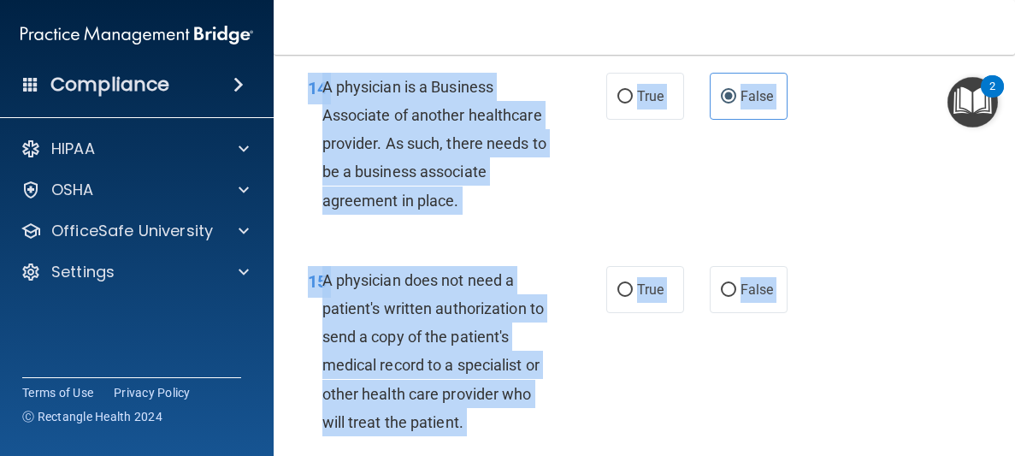
scroll to position [2923, 0]
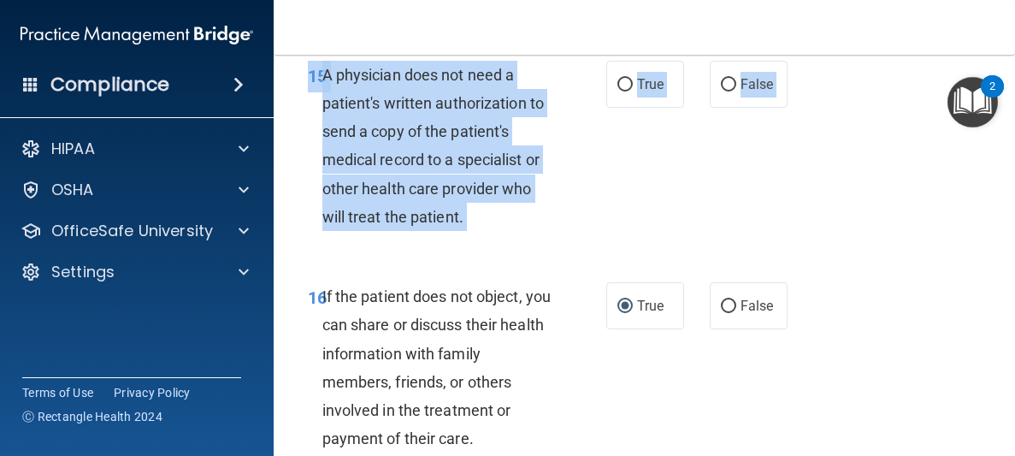
drag, startPoint x: 795, startPoint y: 177, endPoint x: 803, endPoint y: 457, distance: 279.7
click at [803, 455] on html "Compliance HIPAA Documents and Policies Report an Incident Business Associates …" at bounding box center [507, 228] width 1015 height 456
click at [659, 252] on div "15 A physician does not need a patient's written authorization to send a copy o…" at bounding box center [644, 149] width 699 height 221
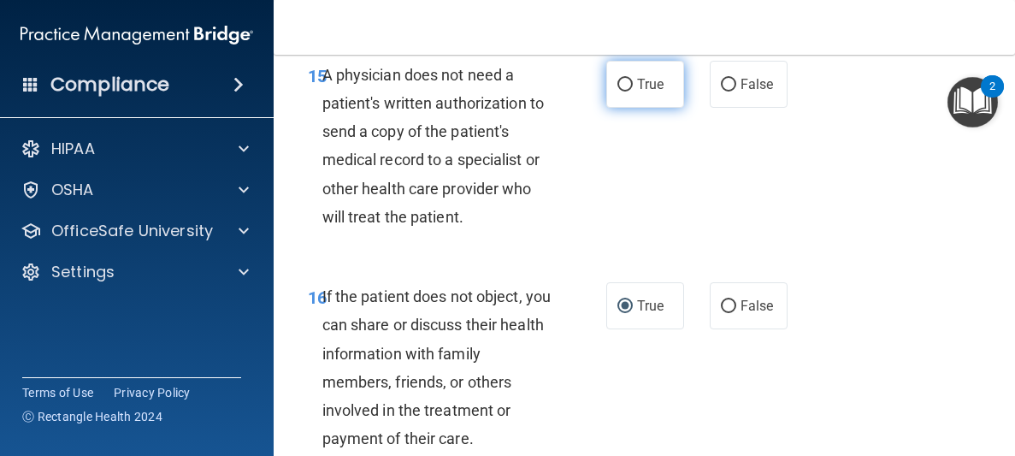
click at [618, 96] on label "True" at bounding box center [645, 84] width 78 height 47
click at [618, 91] on input "True" at bounding box center [624, 85] width 15 height 13
radio input "true"
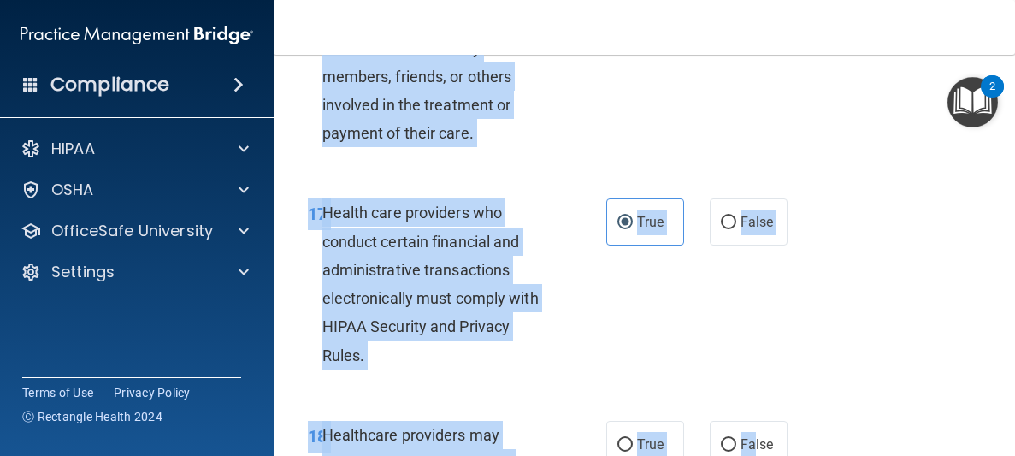
drag, startPoint x: 745, startPoint y: 255, endPoint x: 753, endPoint y: 454, distance: 199.4
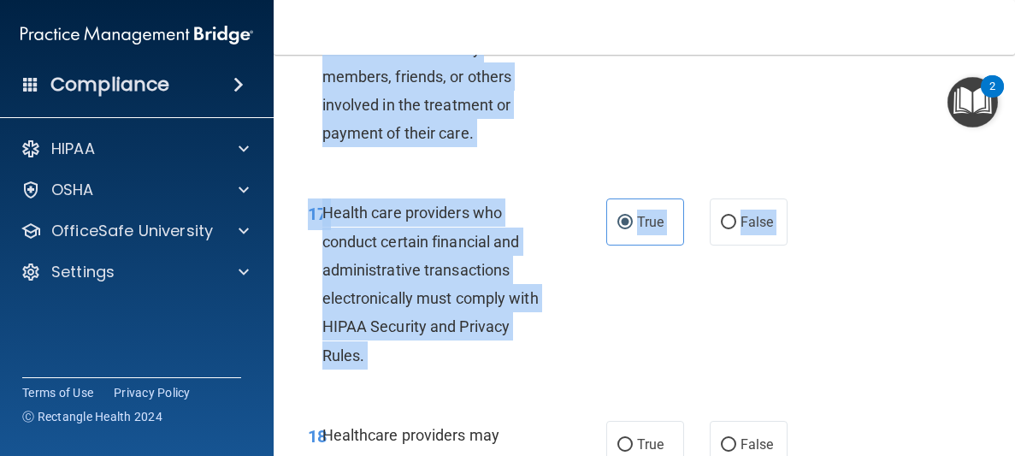
scroll to position [3288, 0]
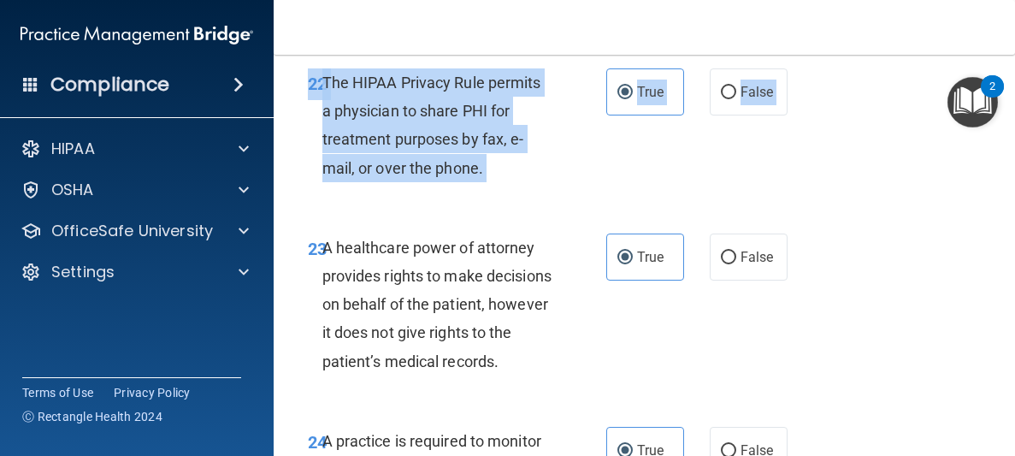
drag, startPoint x: 616, startPoint y: 390, endPoint x: 613, endPoint y: 495, distance: 105.2
click at [613, 455] on html "Compliance HIPAA Documents and Policies Report an Incident Business Associates …" at bounding box center [507, 228] width 1015 height 456
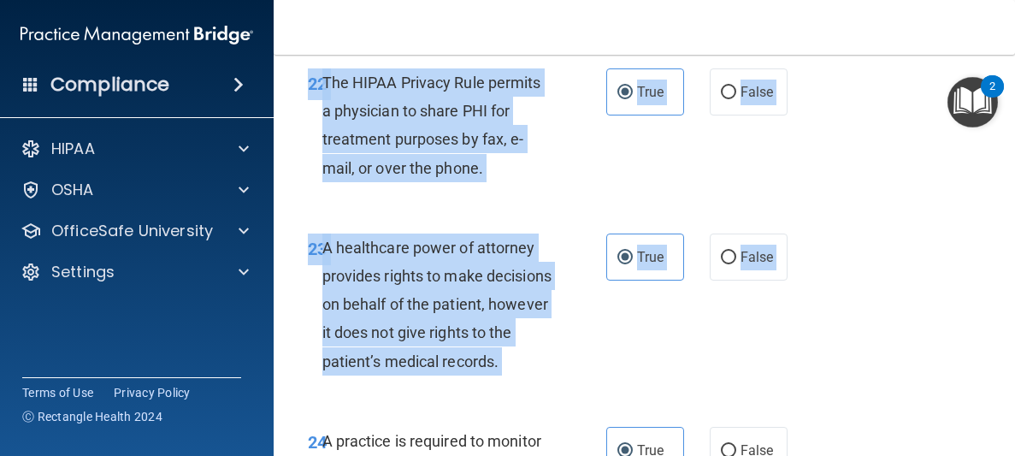
scroll to position [4381, 0]
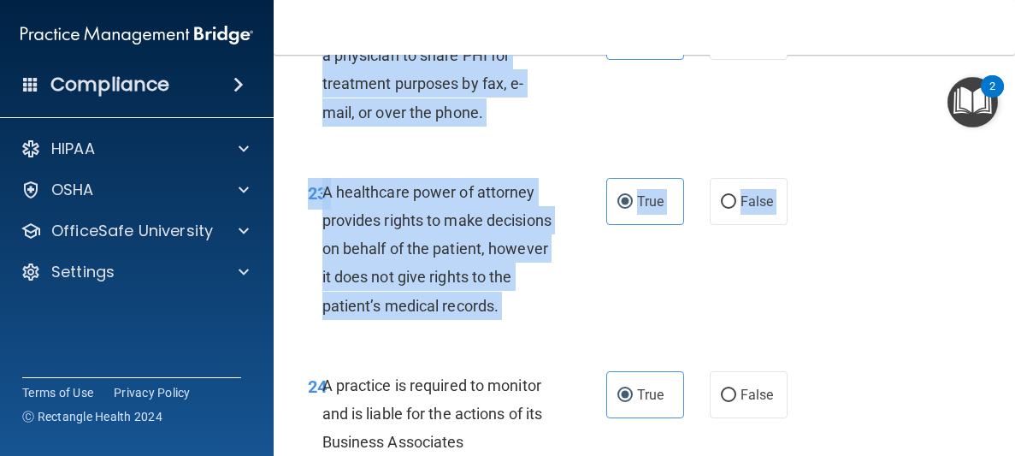
click at [572, 135] on div "22 The HIPAA Privacy Rule permits a physician to share PHI for treatment purpos…" at bounding box center [457, 74] width 350 height 122
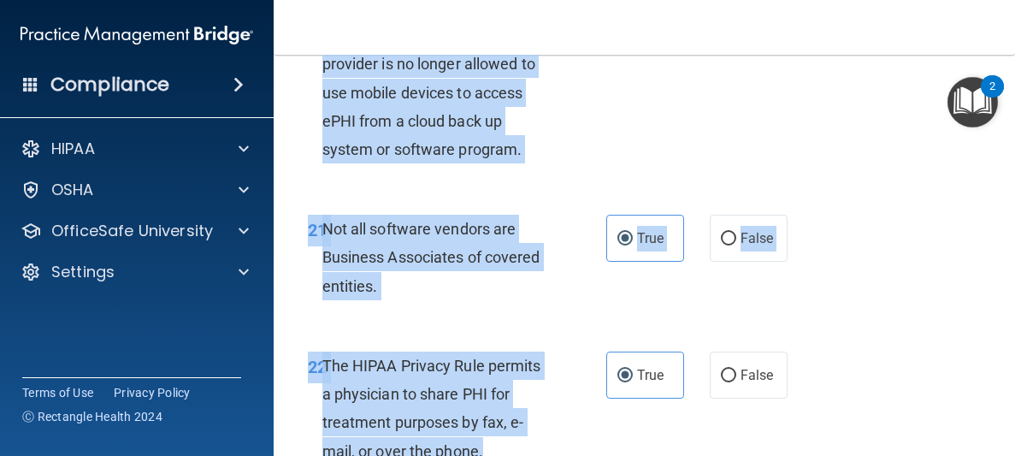
scroll to position [3905, 0]
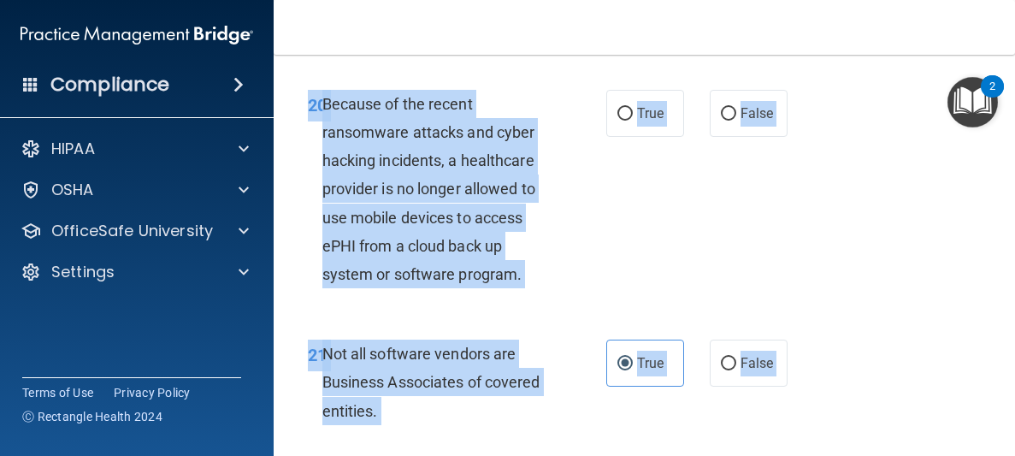
drag, startPoint x: 572, startPoint y: 150, endPoint x: 569, endPoint y: 52, distance: 97.5
click at [569, 52] on div "Toggle navigation Christine Earles christineearles@hotmail.com Manage My Enterp…" at bounding box center [644, 228] width 741 height 456
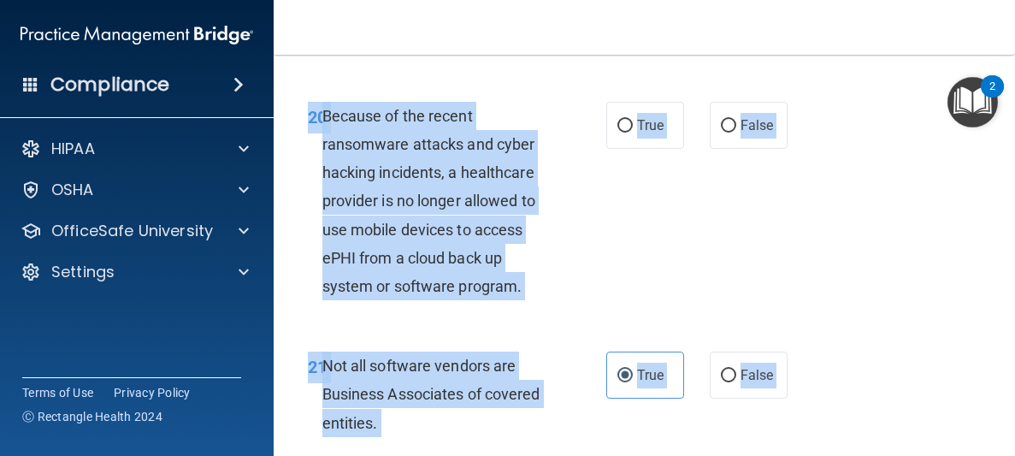
click at [575, 209] on div "20 Because of the recent ransomware attacks and cyber hacking incidents, a heal…" at bounding box center [457, 206] width 350 height 208
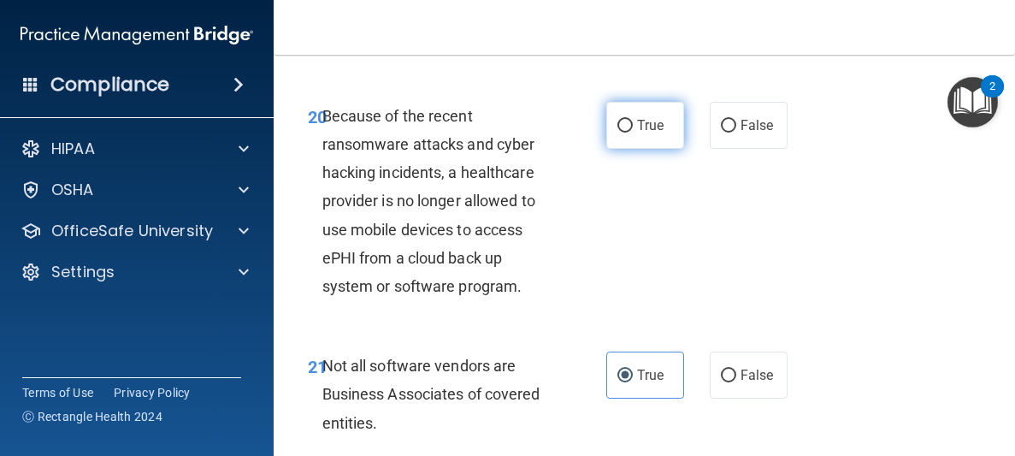
click at [648, 149] on label "True" at bounding box center [645, 125] width 78 height 47
click at [633, 133] on input "True" at bounding box center [624, 126] width 15 height 13
radio input "true"
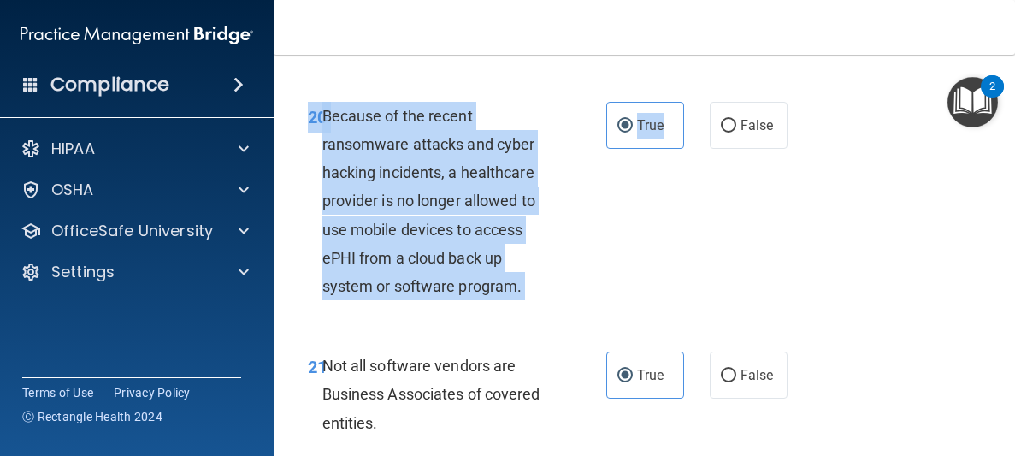
drag, startPoint x: 684, startPoint y: 174, endPoint x: 690, endPoint y: -70, distance: 244.6
click at [690, 0] on html "Compliance HIPAA Documents and Policies Report an Incident Business Associates …" at bounding box center [507, 228] width 1015 height 456
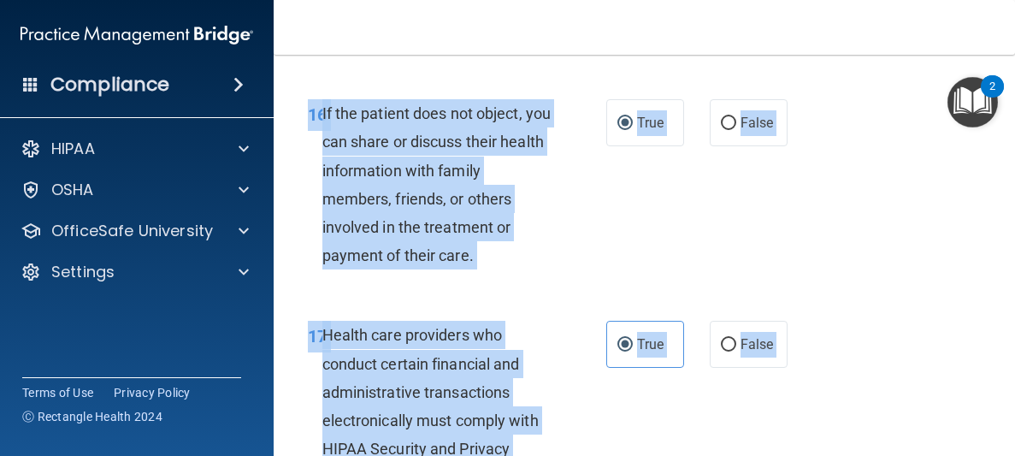
drag, startPoint x: 773, startPoint y: 221, endPoint x: 809, endPoint y: 38, distance: 186.5
click at [809, 38] on div "Toggle navigation Christine Earles christineearles@hotmail.com Manage My Enterp…" at bounding box center [644, 228] width 741 height 456
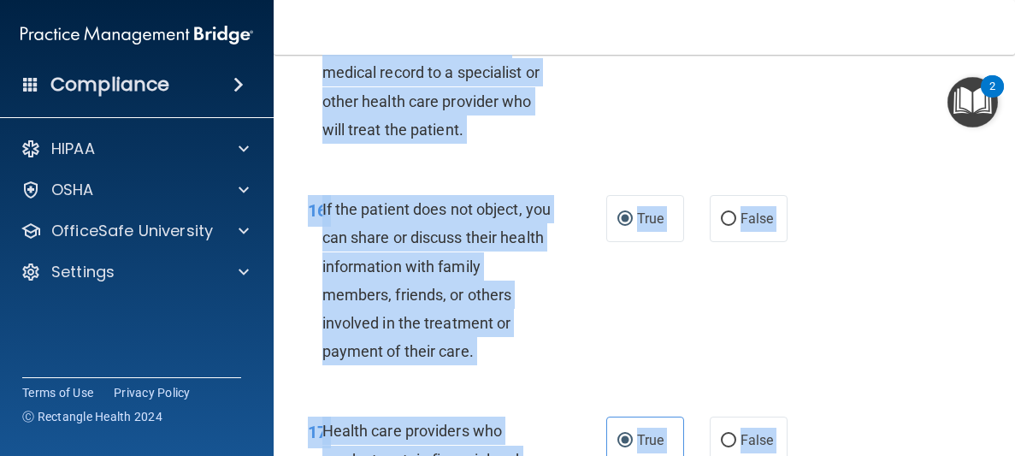
click at [846, 81] on div "15 A physician does not need a patient's written authorization to send a copy o…" at bounding box center [644, 62] width 699 height 221
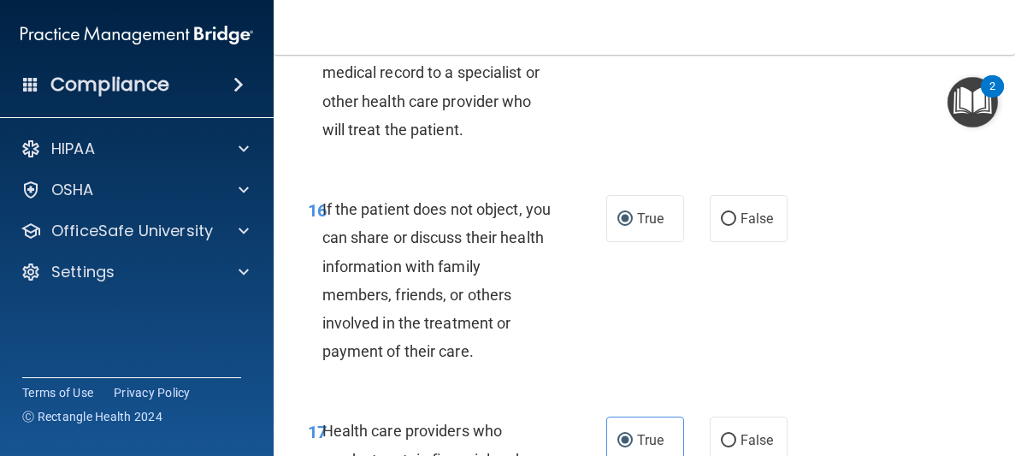
drag, startPoint x: 846, startPoint y: 81, endPoint x: 858, endPoint y: -74, distance: 156.1
click at [858, 0] on html "Compliance HIPAA Documents and Policies Report an Incident Business Associates …" at bounding box center [507, 228] width 1015 height 456
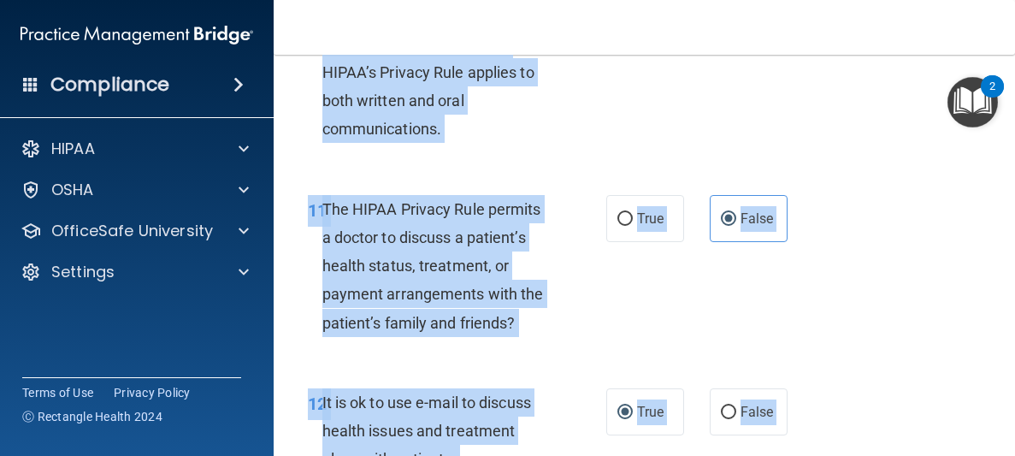
drag, startPoint x: 756, startPoint y: 406, endPoint x: 778, endPoint y: 14, distance: 393.1
click at [778, 14] on div "Toggle navigation Christine Earles christineearles@hotmail.com Manage My Enterp…" at bounding box center [644, 228] width 741 height 456
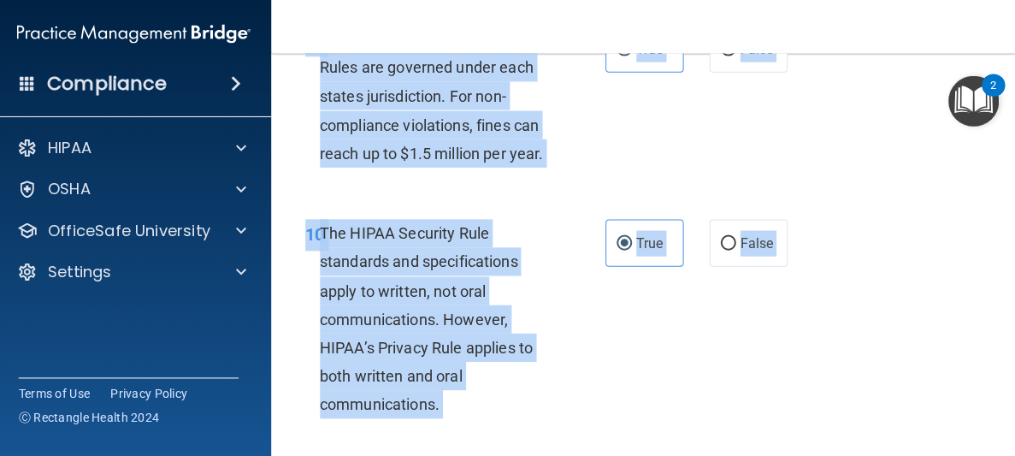
click at [704, 325] on div "10 The HIPAA Security Rule standards and specifications apply to written, not o…" at bounding box center [644, 323] width 699 height 251
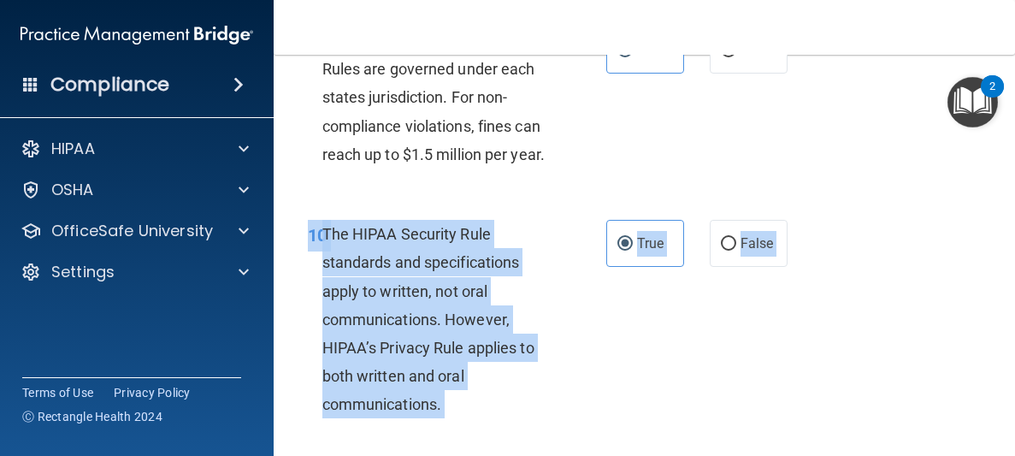
drag, startPoint x: 705, startPoint y: 325, endPoint x: 700, endPoint y: 492, distance: 167.7
click at [700, 455] on html "Compliance HIPAA Documents and Policies Report an Incident Business Associates …" at bounding box center [507, 228] width 1015 height 456
click at [700, 374] on div "10 The HIPAA Security Rule standards and specifications apply to written, not o…" at bounding box center [644, 323] width 699 height 251
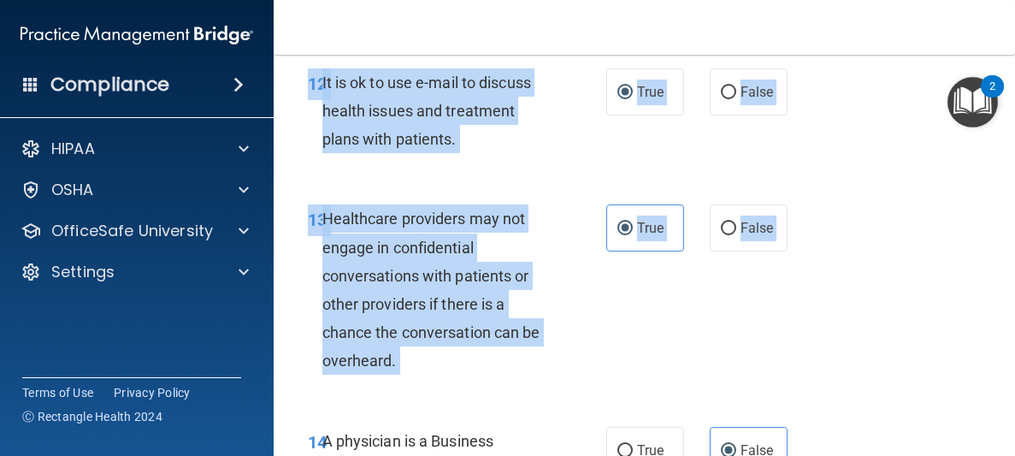
drag, startPoint x: 702, startPoint y: 355, endPoint x: 691, endPoint y: 477, distance: 122.8
click at [691, 455] on html "Compliance HIPAA Documents and Policies Report an Incident Business Associates …" at bounding box center [507, 228] width 1015 height 456
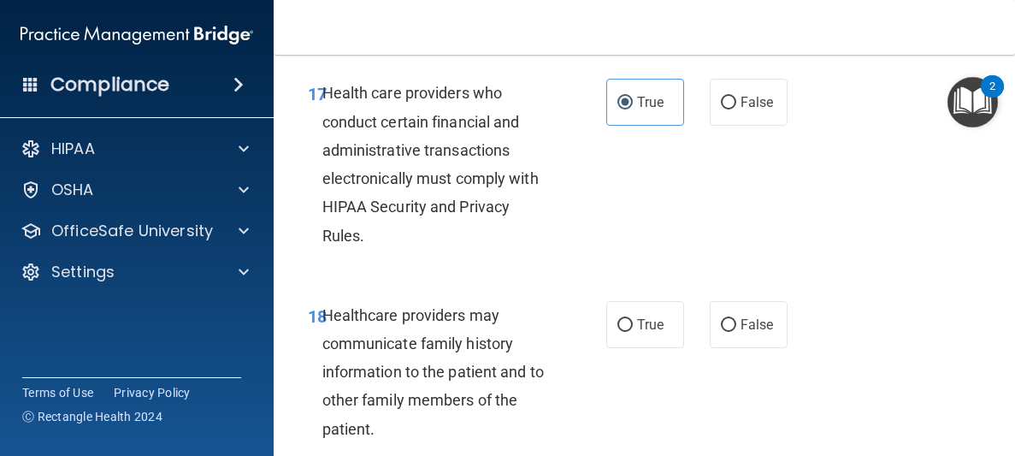
scroll to position [3395, 0]
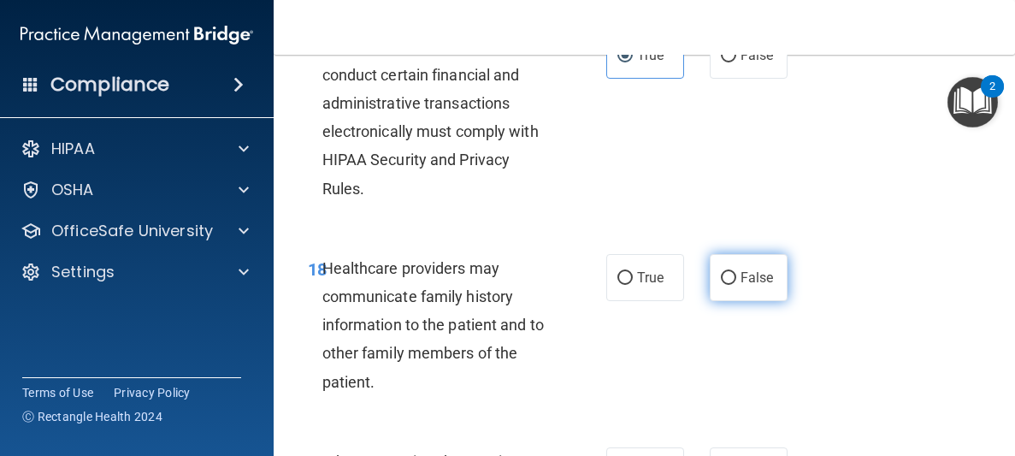
click at [749, 275] on span "False" at bounding box center [756, 277] width 33 height 16
click at [736, 275] on input "False" at bounding box center [728, 278] width 15 height 13
radio input "true"
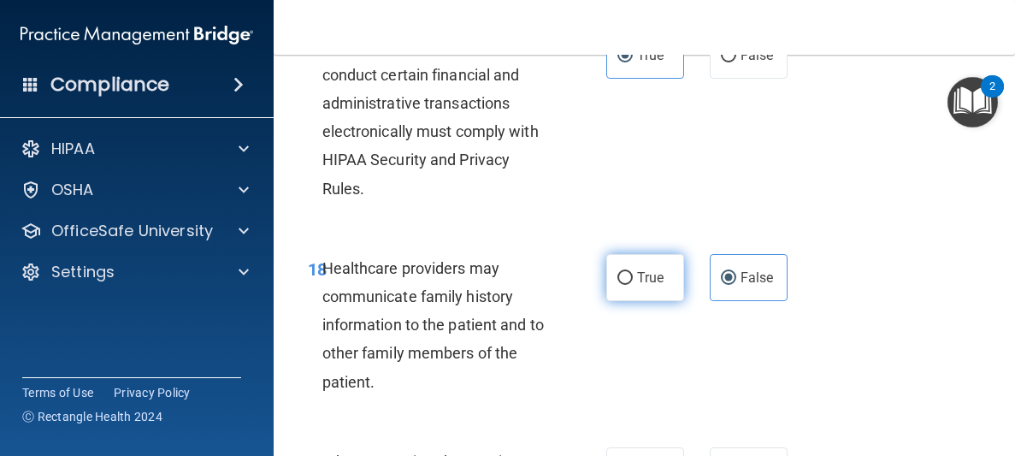
click at [654, 271] on span "True" at bounding box center [650, 277] width 27 height 16
click at [633, 272] on input "True" at bounding box center [624, 278] width 15 height 13
radio input "true"
radio input "false"
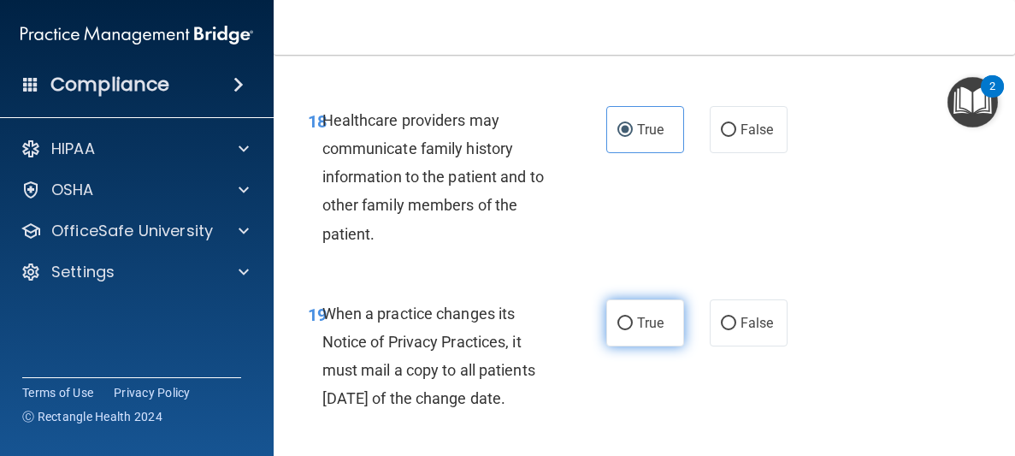
scroll to position [3577, 0]
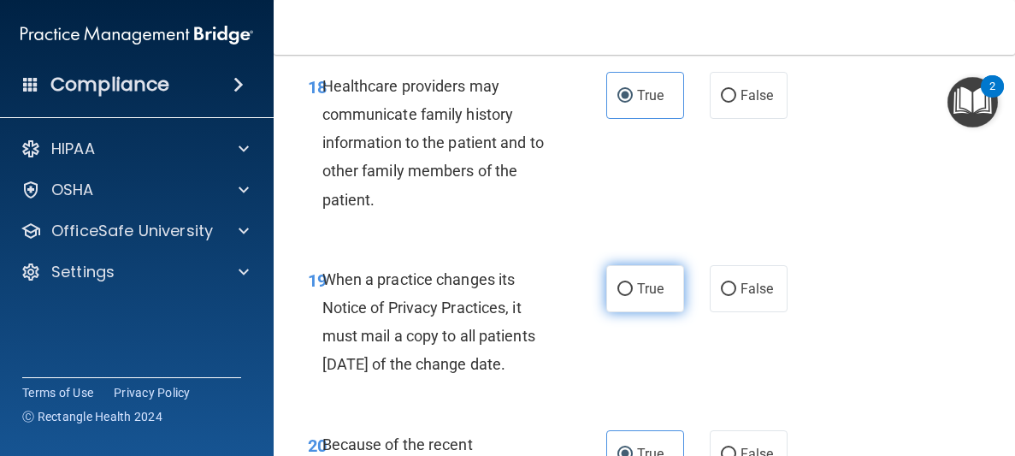
click at [653, 290] on span "True" at bounding box center [650, 288] width 27 height 16
click at [633, 290] on input "True" at bounding box center [624, 289] width 15 height 13
radio input "true"
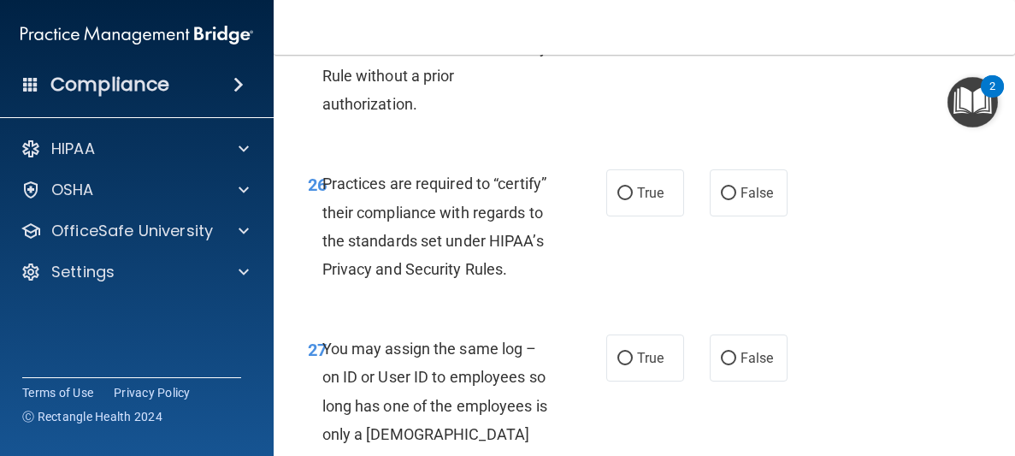
scroll to position [4895, 0]
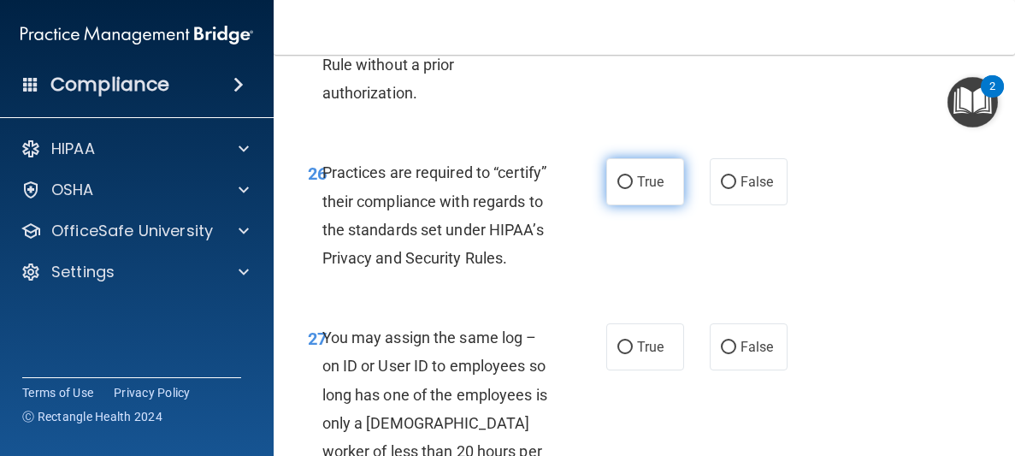
click at [644, 190] on span "True" at bounding box center [650, 182] width 27 height 16
click at [633, 189] on input "True" at bounding box center [624, 182] width 15 height 13
radio input "true"
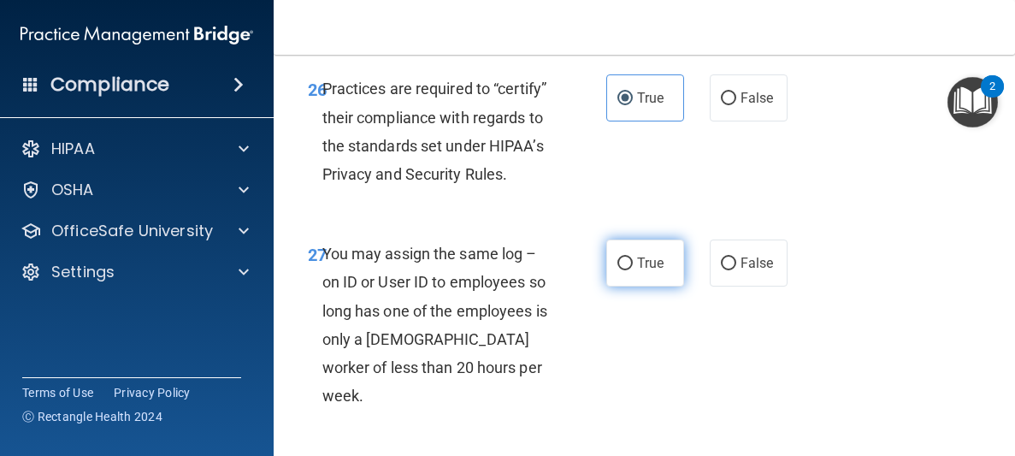
scroll to position [5034, 0]
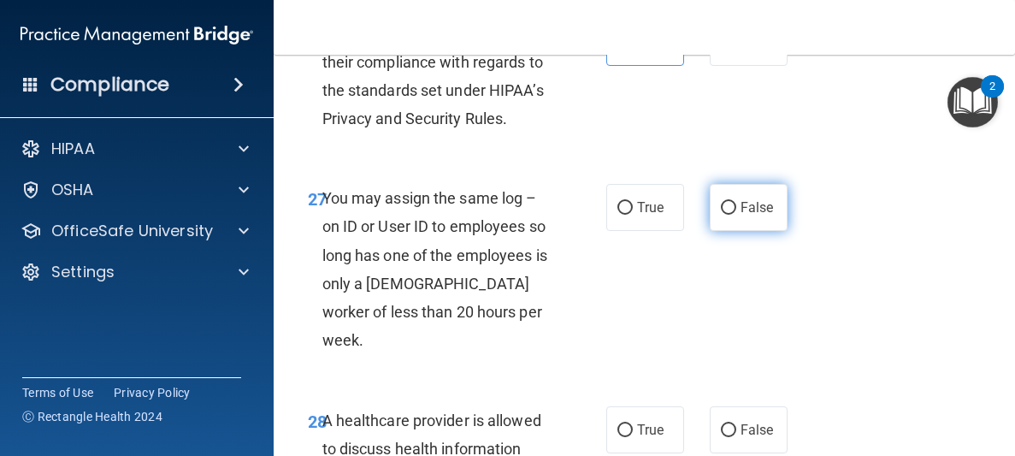
click at [767, 215] on span "False" at bounding box center [756, 207] width 33 height 16
click at [736, 215] on input "False" at bounding box center [728, 208] width 15 height 13
radio input "true"
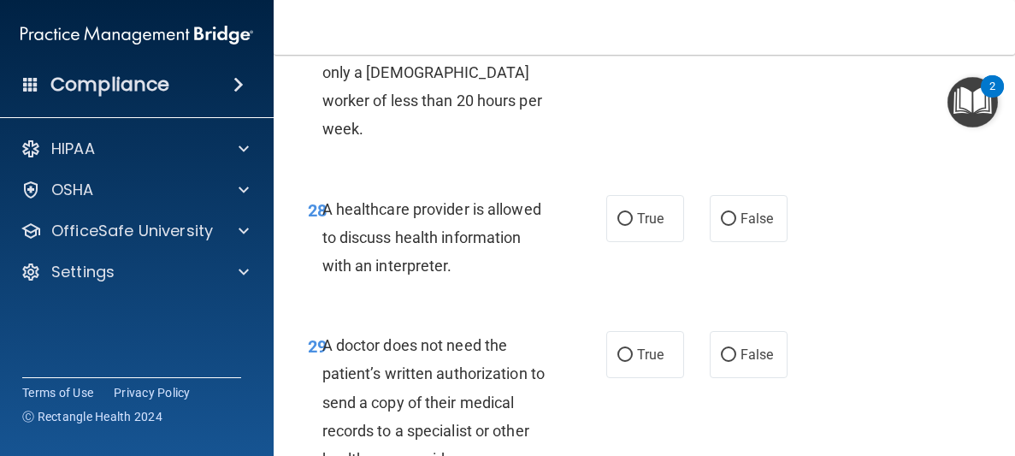
scroll to position [5246, 0]
click at [644, 226] on span "True" at bounding box center [650, 217] width 27 height 16
click at [633, 225] on input "True" at bounding box center [624, 218] width 15 height 13
radio input "true"
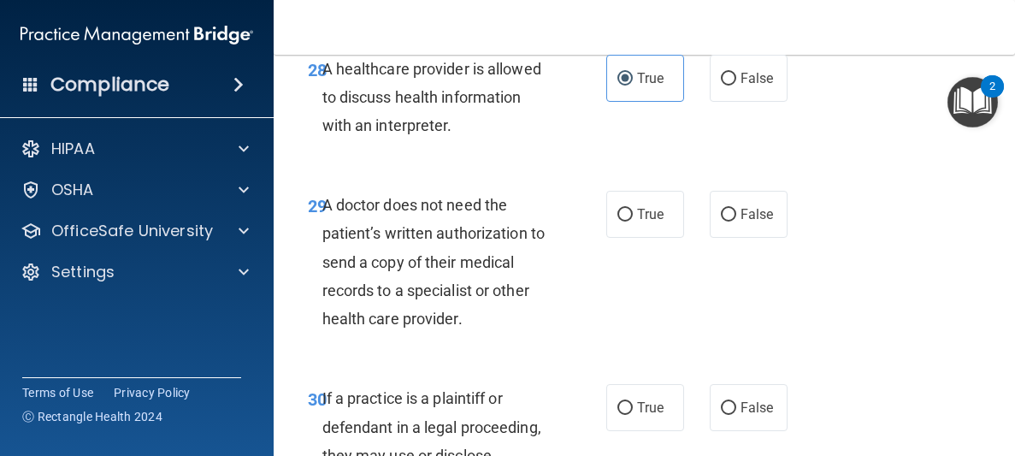
scroll to position [5395, 0]
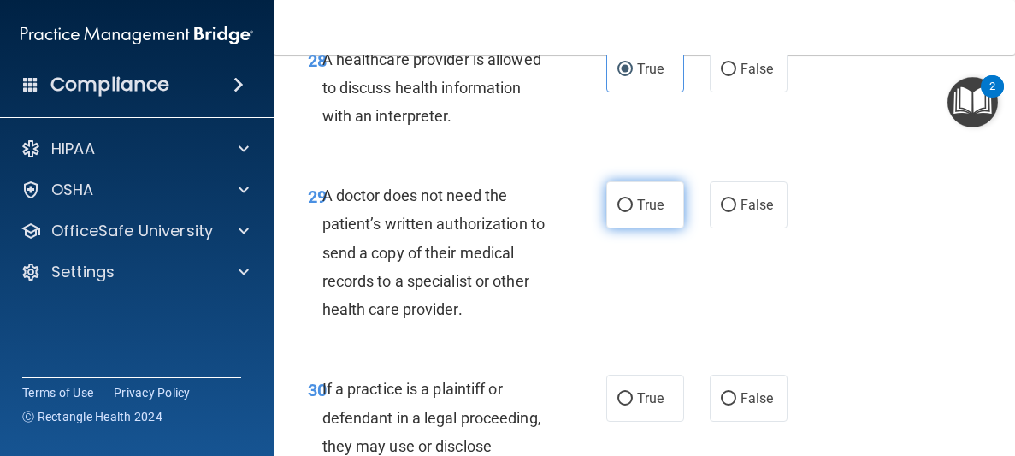
click at [617, 228] on label "True" at bounding box center [645, 204] width 78 height 47
click at [617, 212] on input "True" at bounding box center [624, 205] width 15 height 13
radio input "true"
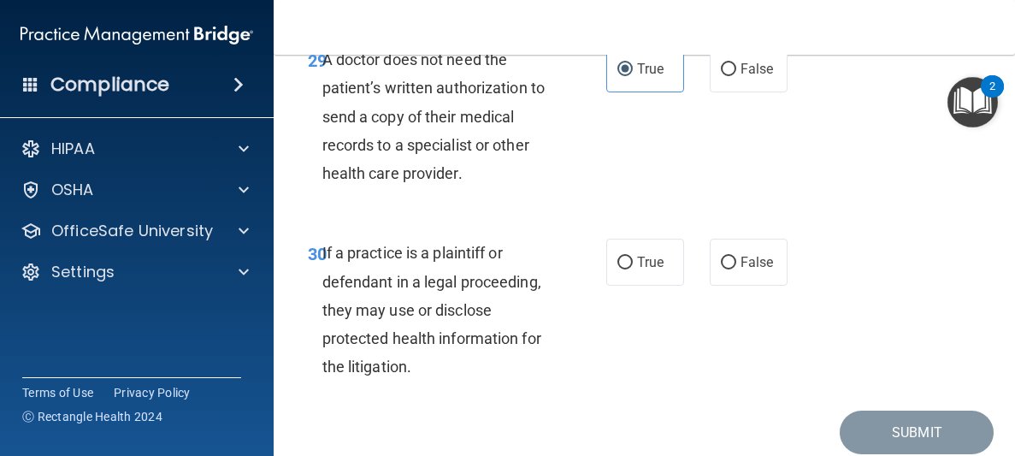
scroll to position [5576, 0]
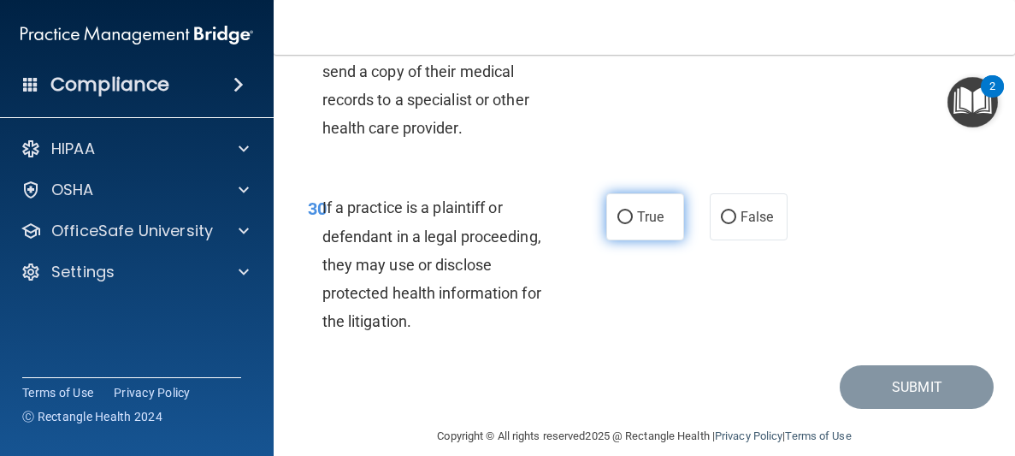
click at [630, 224] on input "True" at bounding box center [624, 217] width 15 height 13
radio input "true"
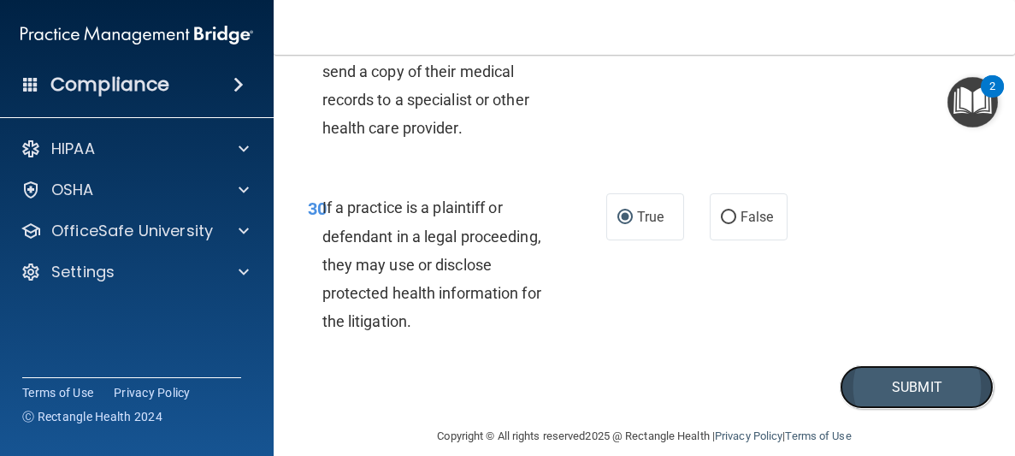
click at [952, 409] on button "Submit" at bounding box center [917, 387] width 154 height 44
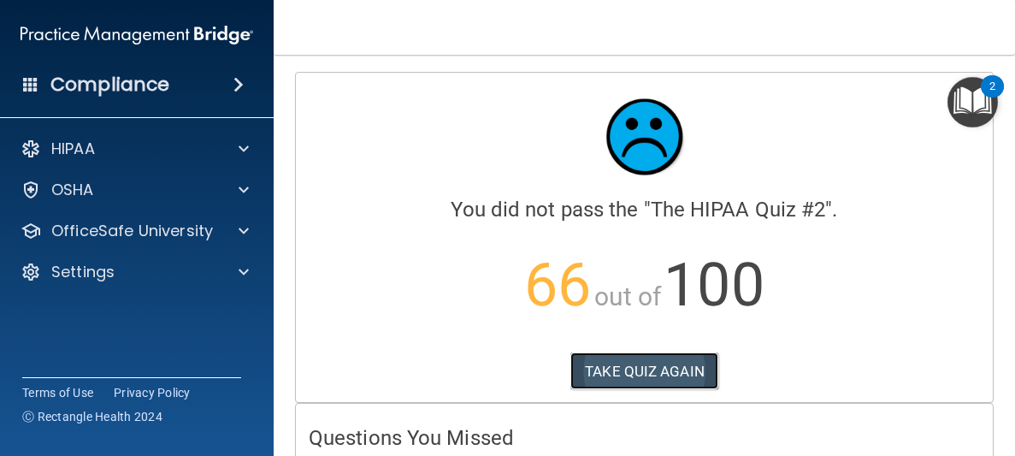
click at [671, 377] on button "TAKE QUIZ AGAIN" at bounding box center [644, 371] width 148 height 38
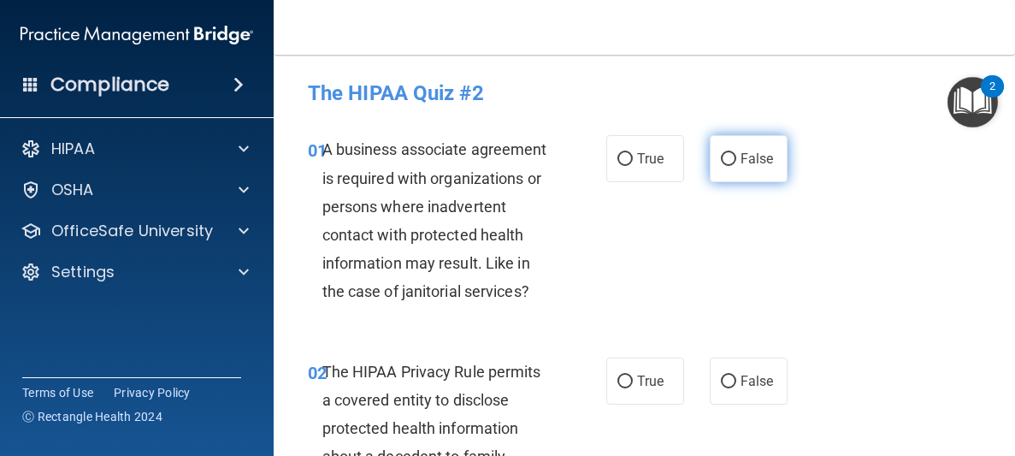
click at [752, 156] on span "False" at bounding box center [756, 158] width 33 height 16
click at [736, 156] on input "False" at bounding box center [728, 159] width 15 height 13
radio input "true"
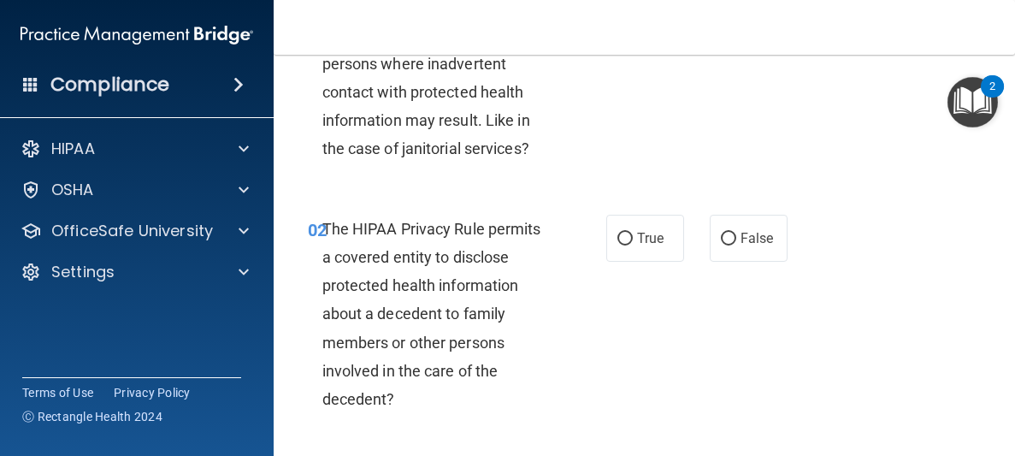
scroll to position [145, 0]
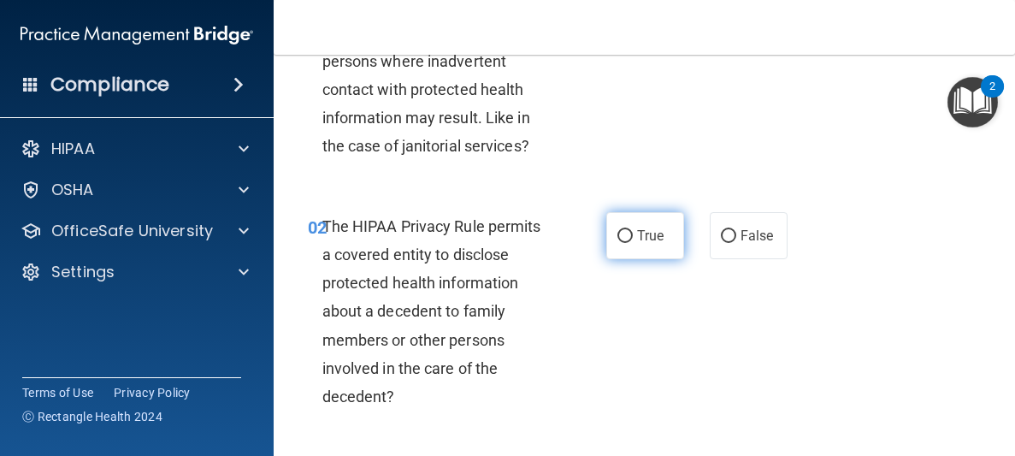
click at [631, 246] on label "True" at bounding box center [645, 235] width 78 height 47
click at [631, 243] on input "True" at bounding box center [624, 236] width 15 height 13
radio input "true"
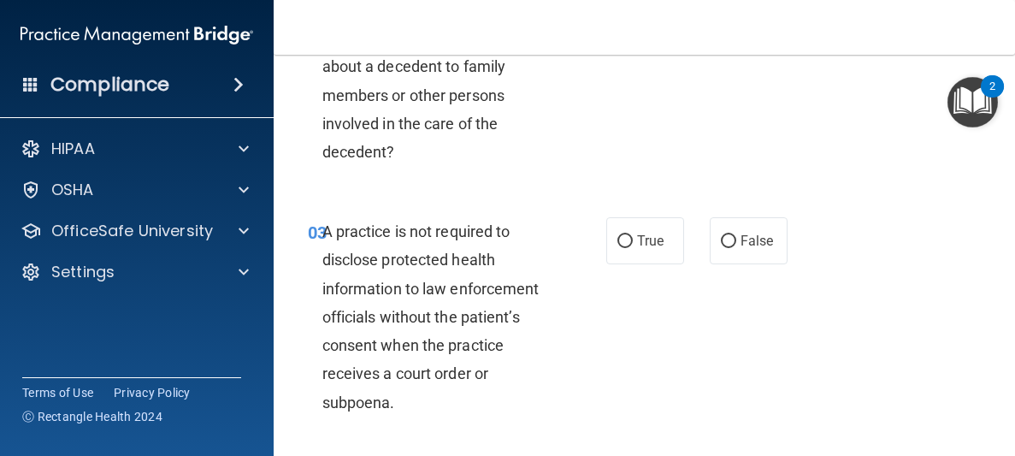
scroll to position [402, 0]
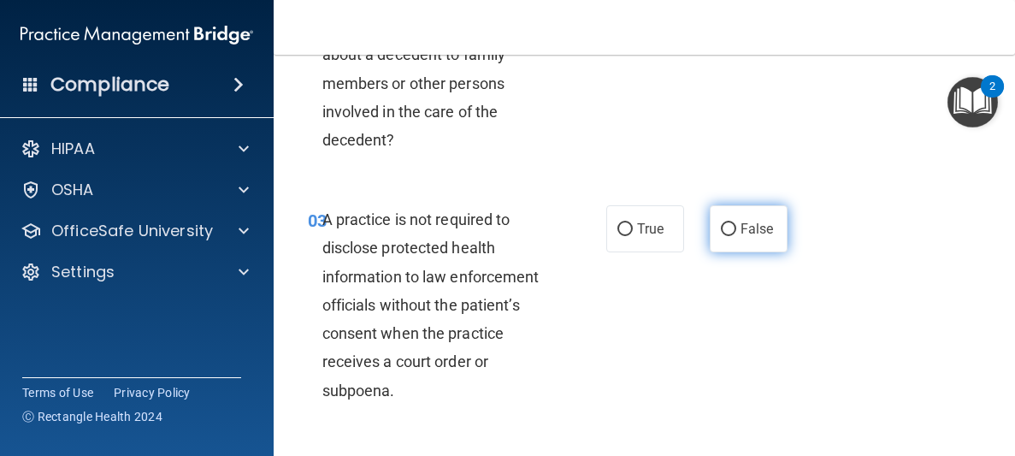
click at [740, 233] on span "False" at bounding box center [756, 229] width 33 height 16
click at [736, 233] on input "False" at bounding box center [728, 229] width 15 height 13
radio input "true"
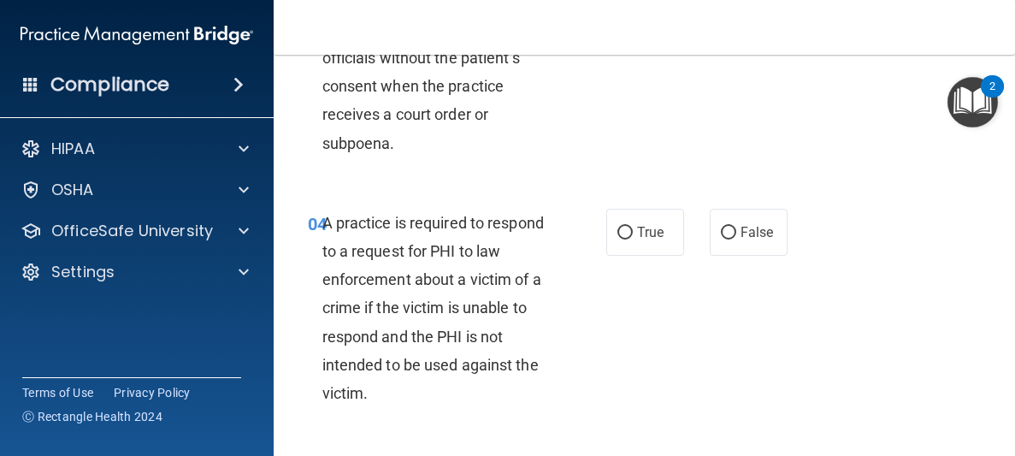
scroll to position [651, 0]
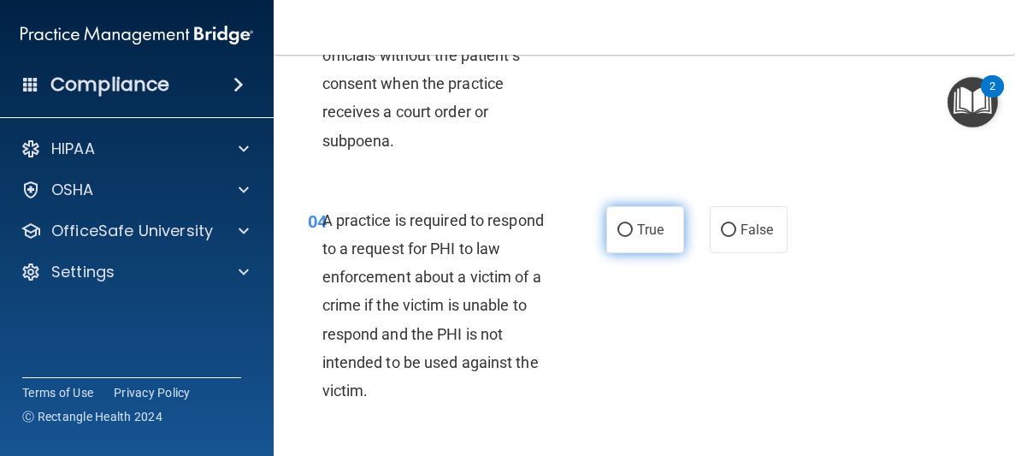
click at [641, 239] on label "True" at bounding box center [645, 229] width 78 height 47
click at [633, 237] on input "True" at bounding box center [624, 230] width 15 height 13
radio input "true"
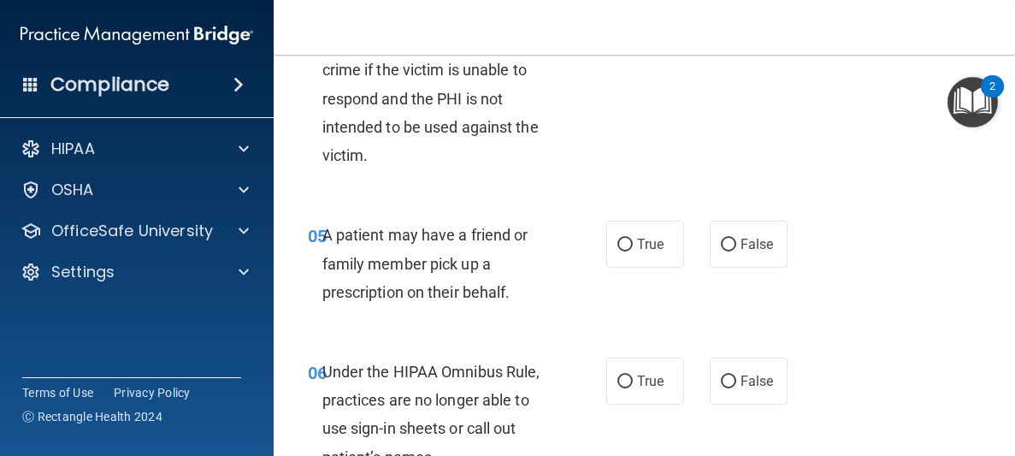
scroll to position [900, 0]
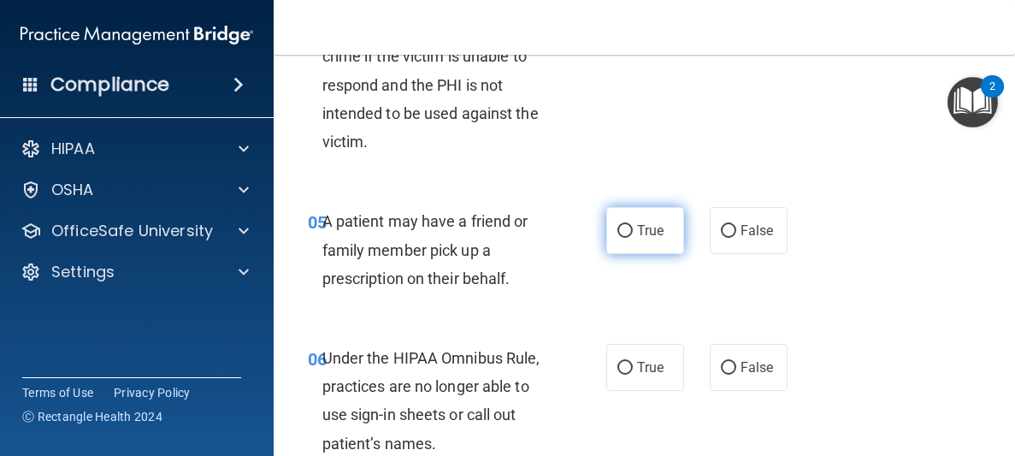
click at [660, 253] on label "True" at bounding box center [645, 230] width 78 height 47
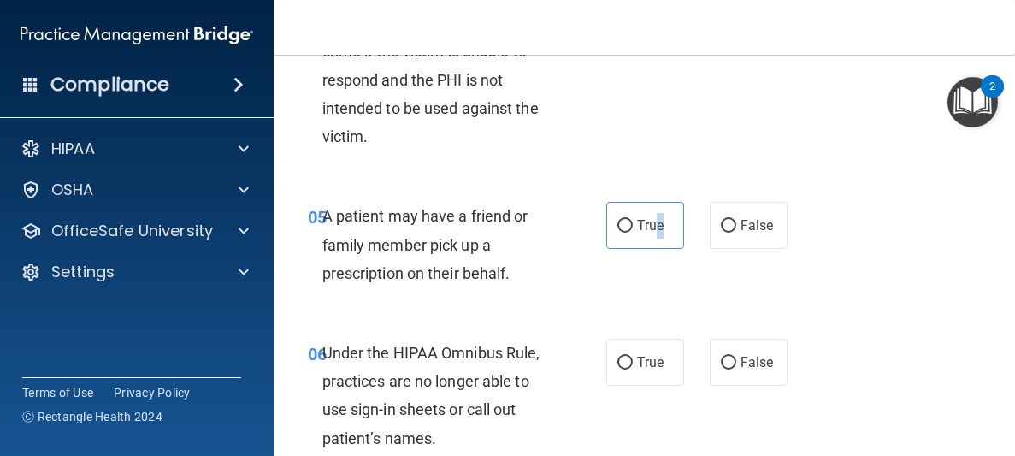
scroll to position [908, 0]
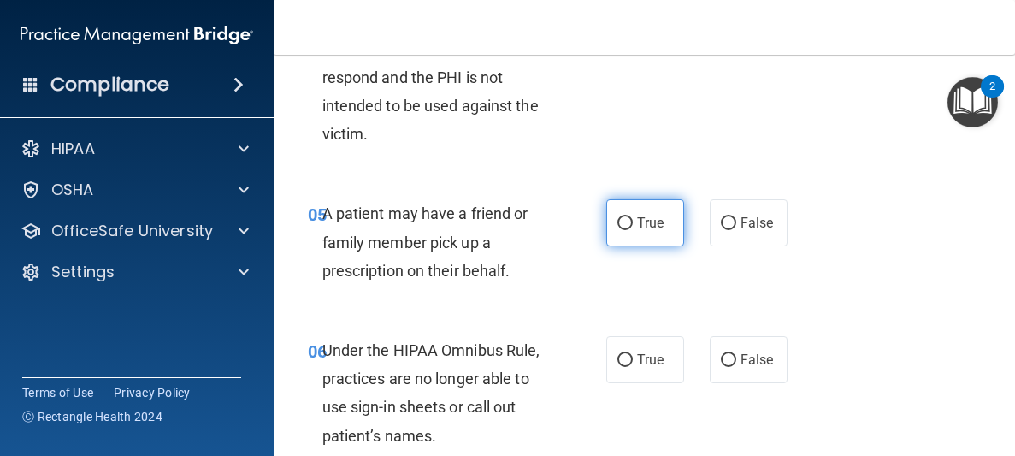
click at [640, 224] on span "True" at bounding box center [650, 223] width 27 height 16
click at [626, 220] on input "True" at bounding box center [624, 223] width 15 height 13
radio input "true"
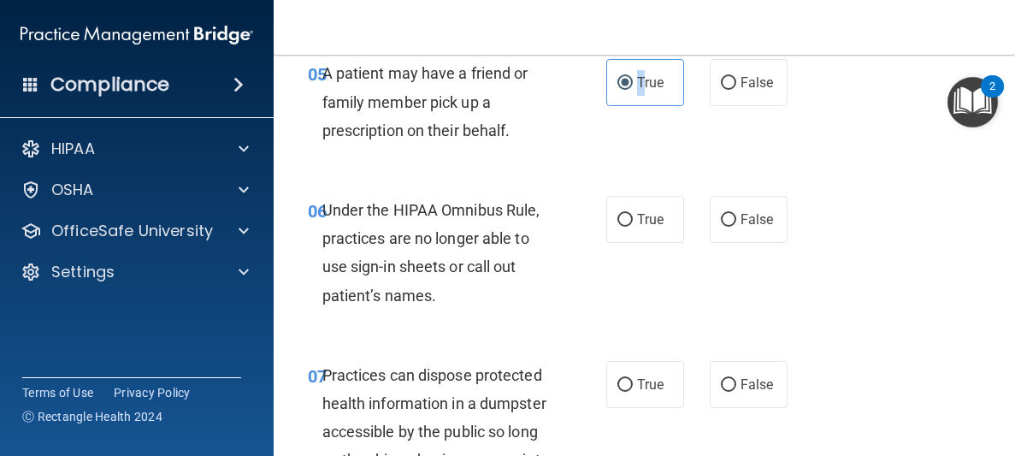
scroll to position [1060, 0]
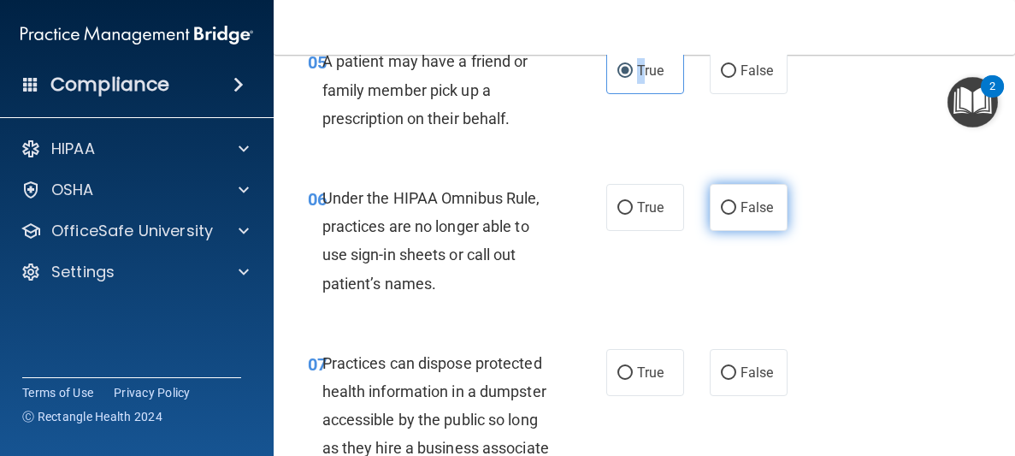
click at [735, 213] on input "False" at bounding box center [728, 208] width 15 height 13
radio input "true"
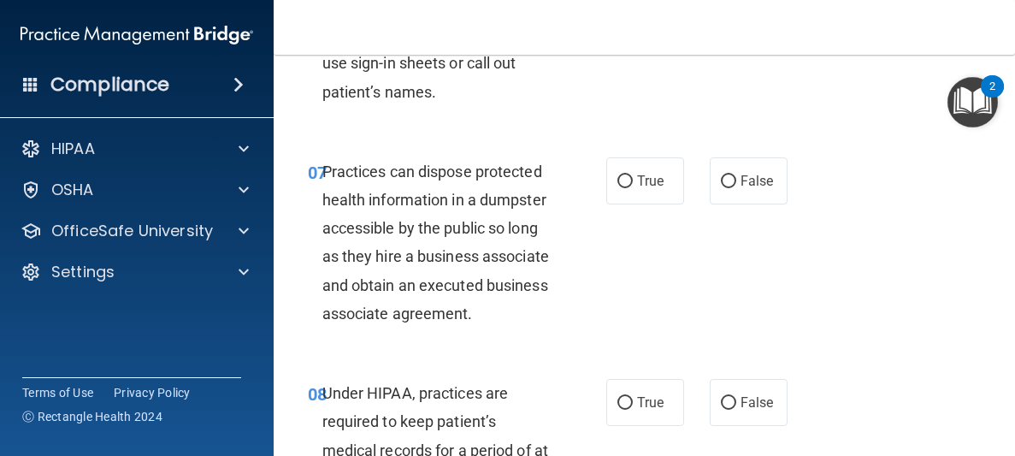
scroll to position [1258, 0]
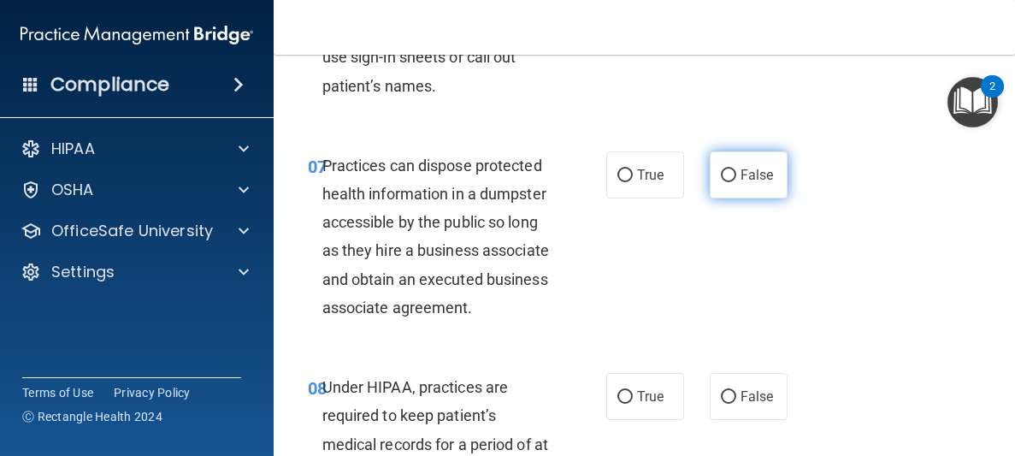
click at [722, 180] on input "False" at bounding box center [728, 175] width 15 height 13
radio input "true"
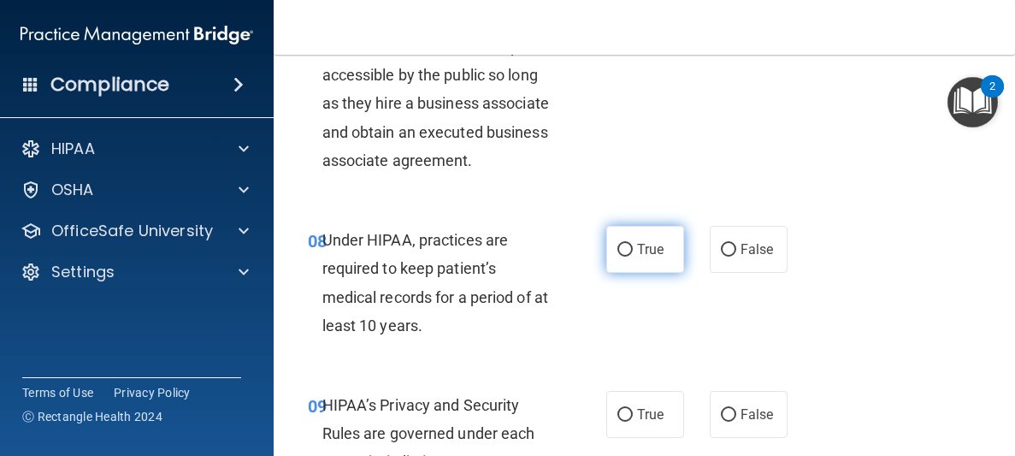
scroll to position [1427, 0]
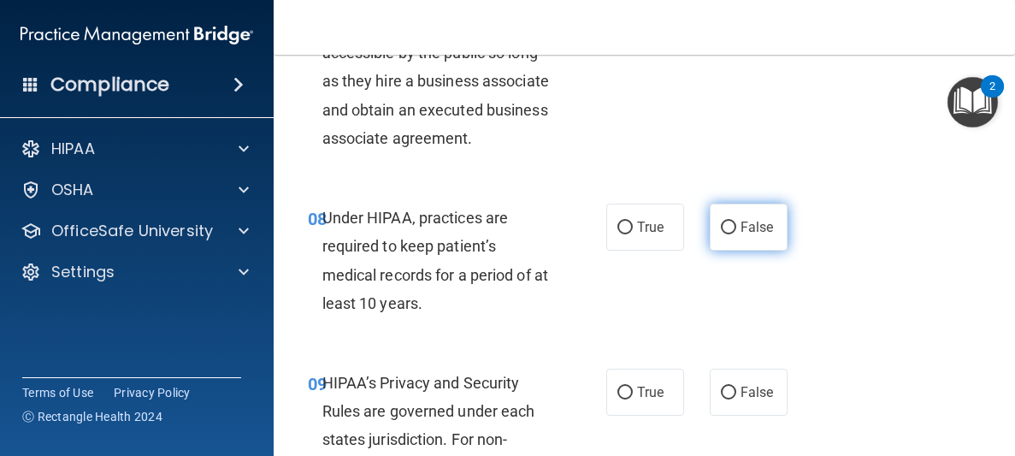
click at [763, 233] on span "False" at bounding box center [756, 227] width 33 height 16
click at [736, 233] on input "False" at bounding box center [728, 227] width 15 height 13
radio input "true"
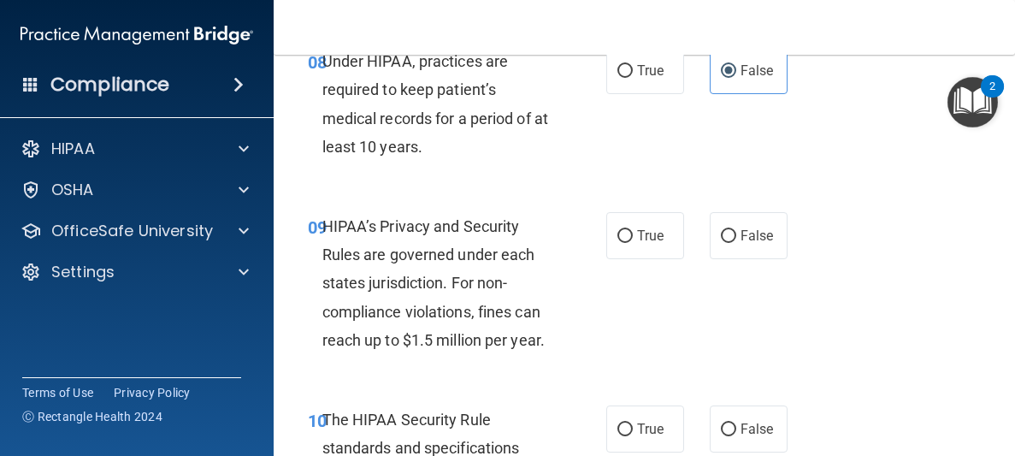
scroll to position [1598, 0]
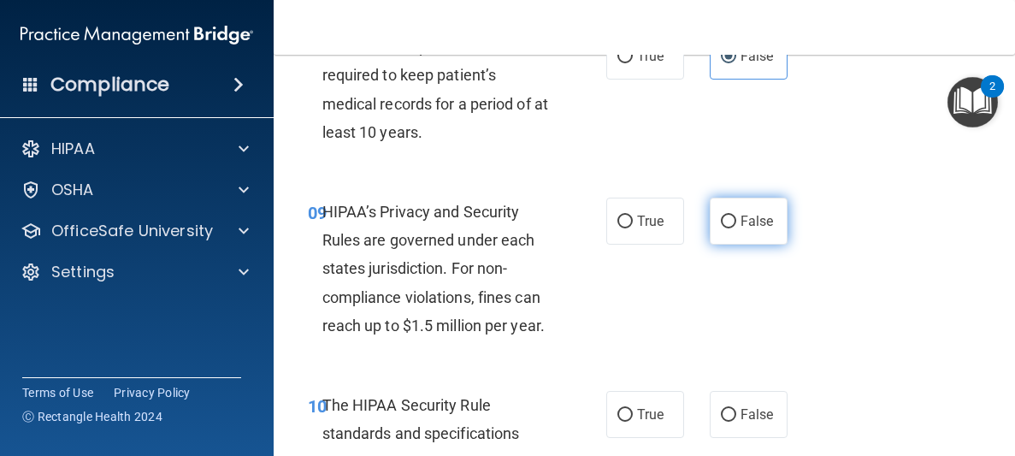
click at [728, 237] on label "False" at bounding box center [749, 220] width 78 height 47
click at [728, 228] on input "False" at bounding box center [728, 221] width 15 height 13
radio input "true"
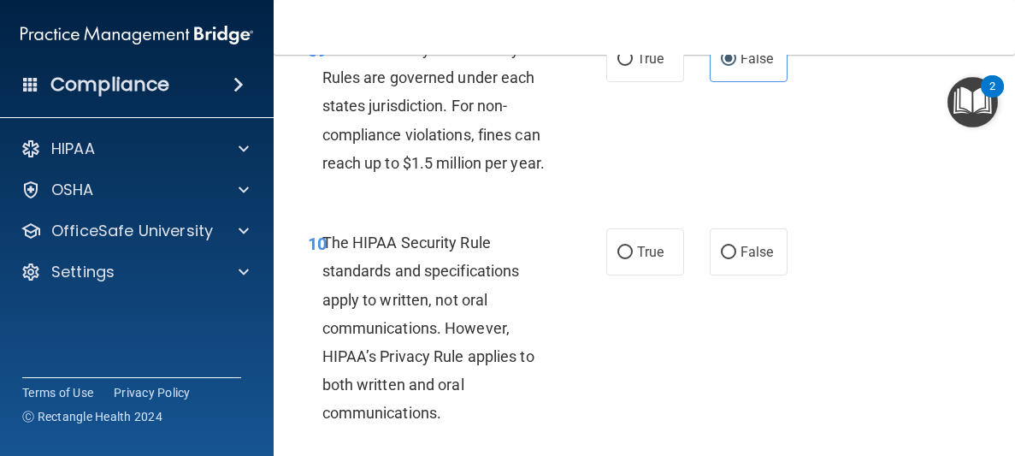
scroll to position [1775, 0]
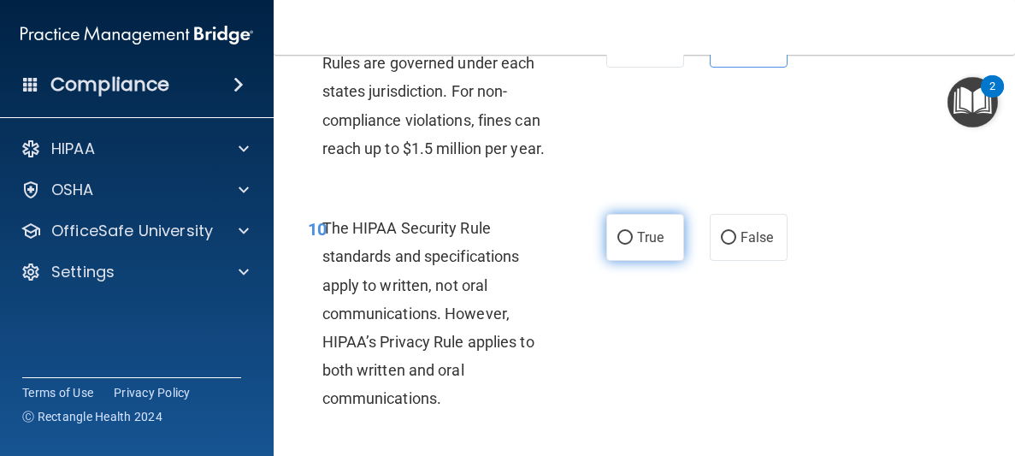
click at [657, 227] on label "True" at bounding box center [645, 237] width 78 height 47
click at [633, 232] on input "True" at bounding box center [624, 238] width 15 height 13
radio input "true"
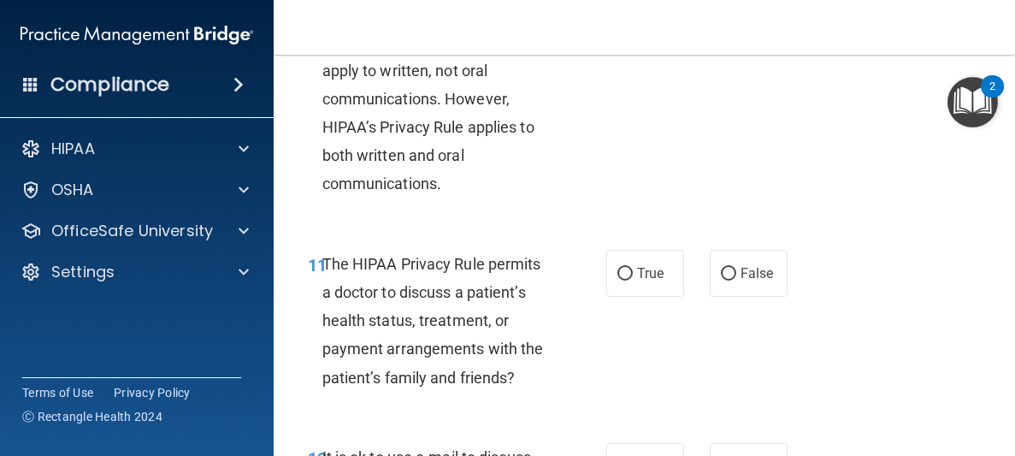
scroll to position [2013, 0]
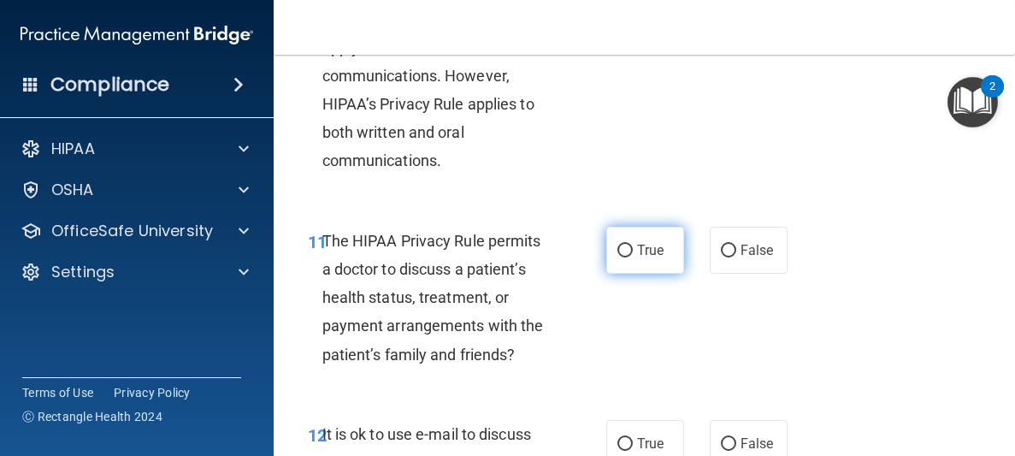
click at [633, 262] on label "True" at bounding box center [645, 250] width 78 height 47
click at [633, 257] on input "True" at bounding box center [624, 251] width 15 height 13
radio input "true"
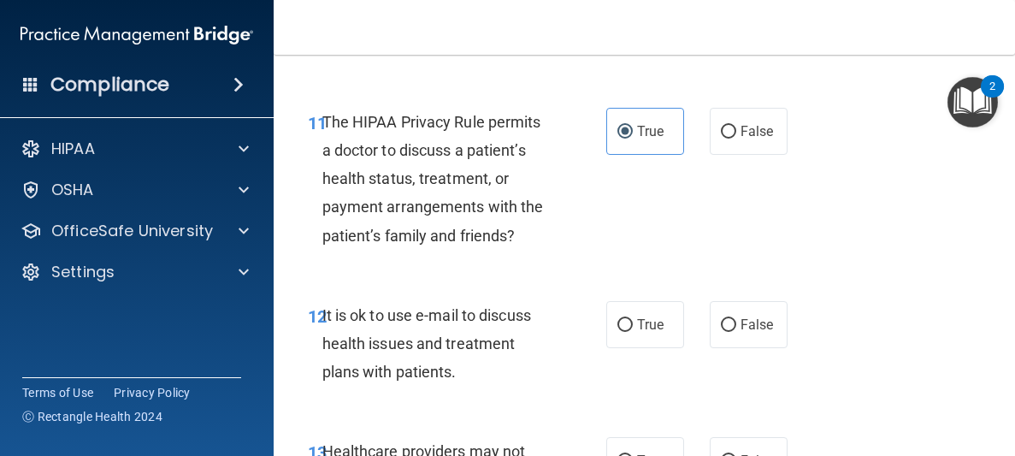
scroll to position [2178, 0]
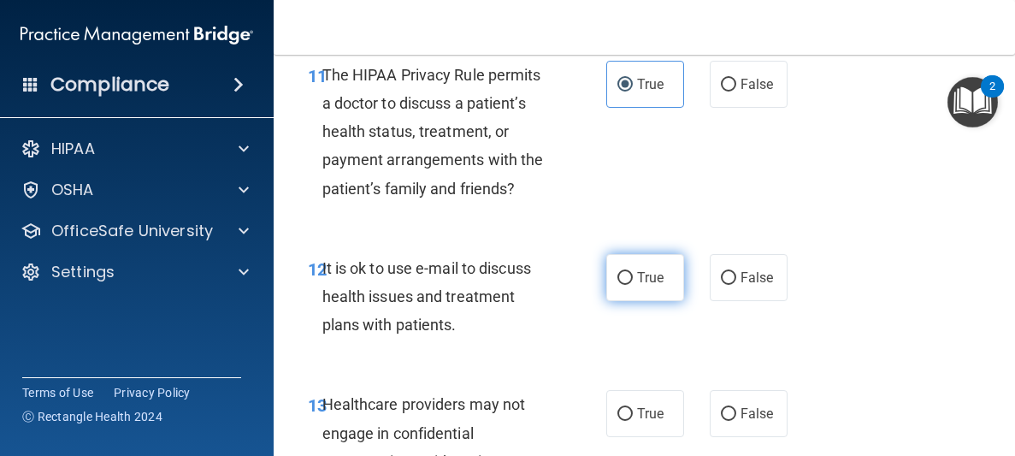
click at [654, 273] on span "True" at bounding box center [650, 277] width 27 height 16
click at [633, 273] on input "True" at bounding box center [624, 278] width 15 height 13
radio input "true"
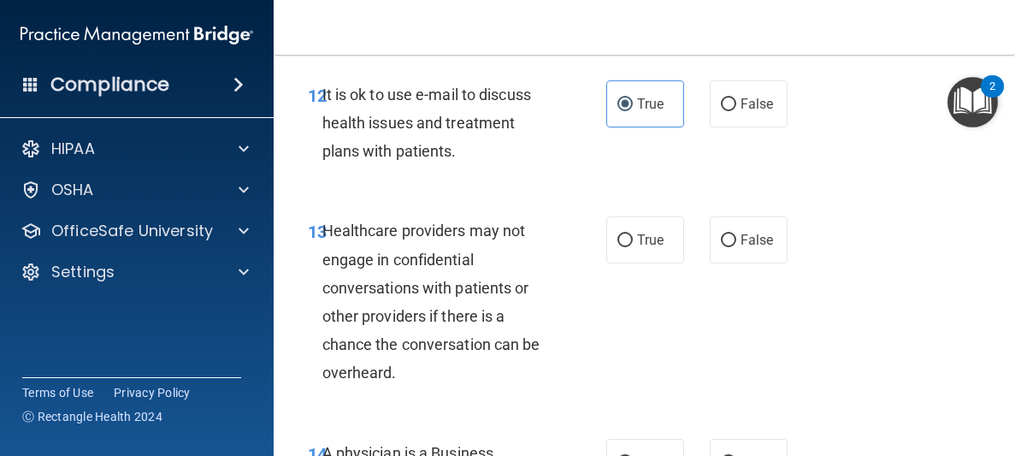
scroll to position [2352, 0]
click at [732, 240] on label "False" at bounding box center [749, 239] width 78 height 47
click at [728, 228] on label "False" at bounding box center [749, 239] width 78 height 47
click at [728, 234] on input "False" at bounding box center [728, 240] width 15 height 13
radio input "true"
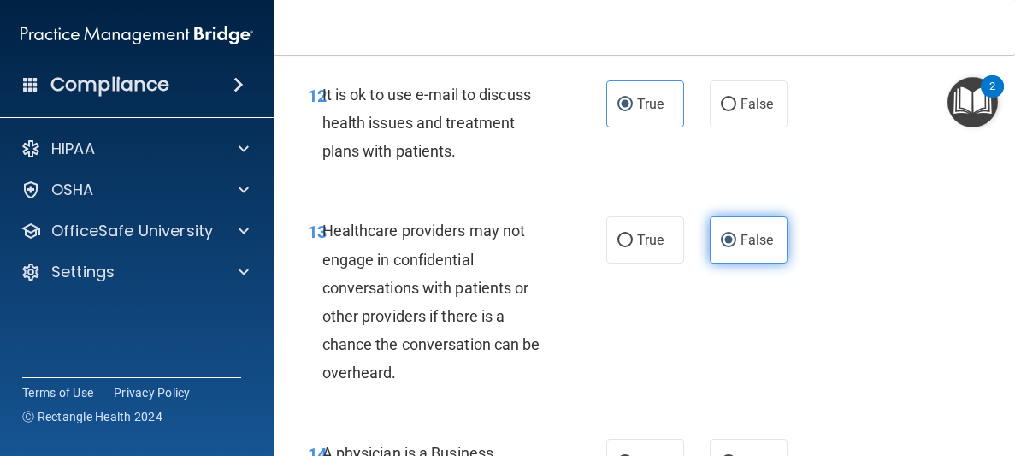
click at [722, 244] on input "False" at bounding box center [728, 240] width 15 height 13
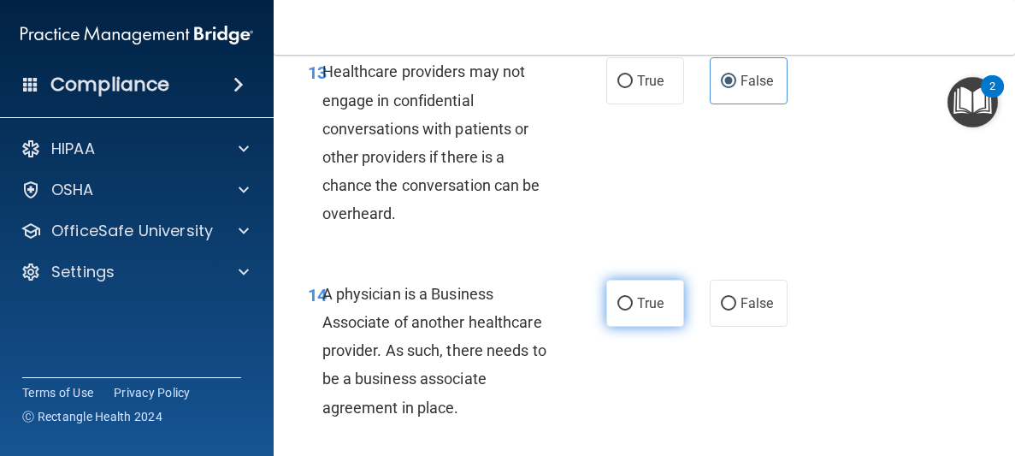
scroll to position [2558, 0]
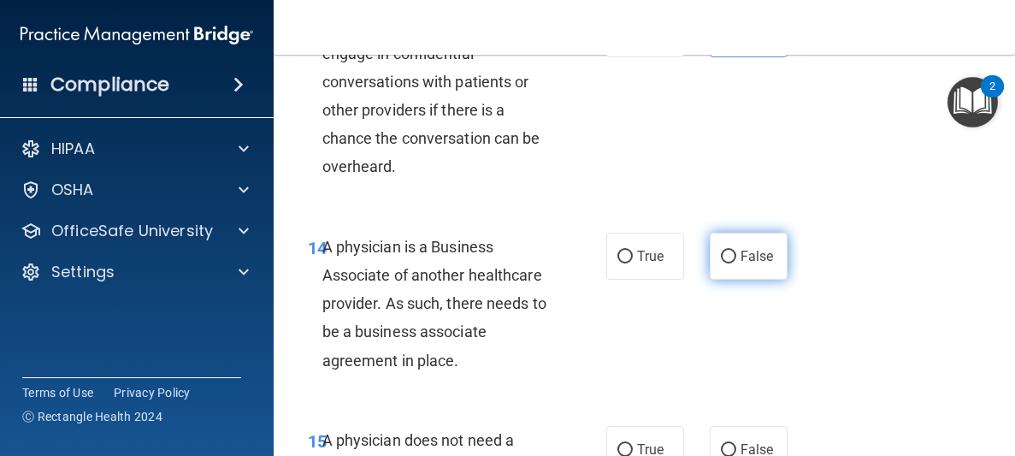
click at [751, 265] on label "False" at bounding box center [749, 256] width 78 height 47
click at [731, 261] on input "False" at bounding box center [728, 257] width 15 height 13
radio input "true"
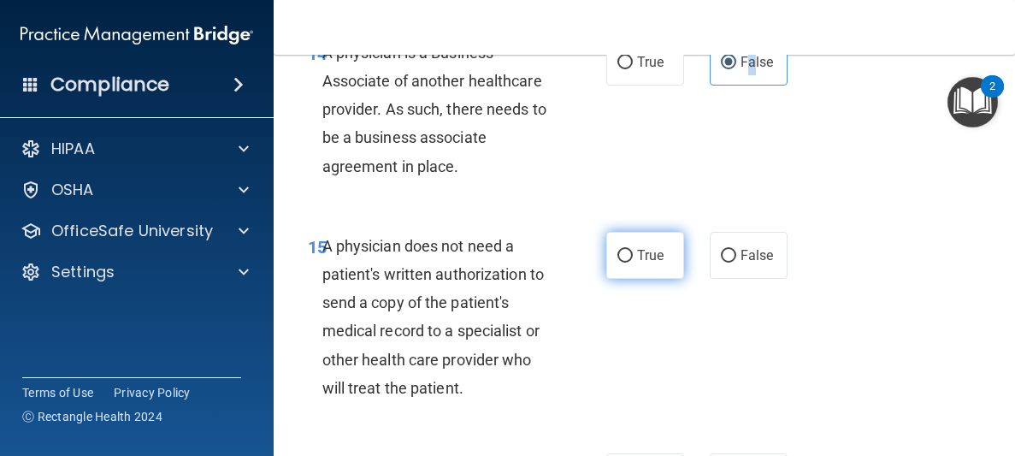
scroll to position [2791, 0]
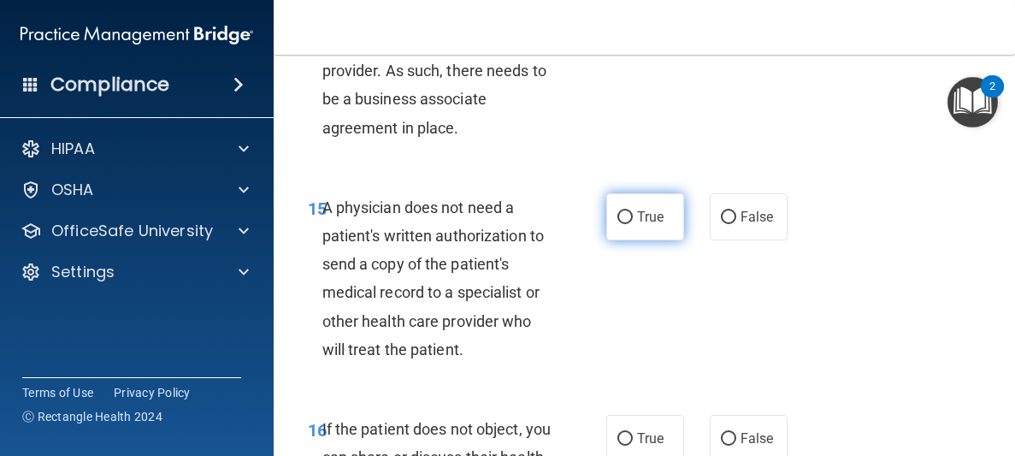
click at [640, 216] on span "True" at bounding box center [650, 217] width 27 height 16
click at [633, 216] on input "True" at bounding box center [624, 217] width 15 height 13
radio input "true"
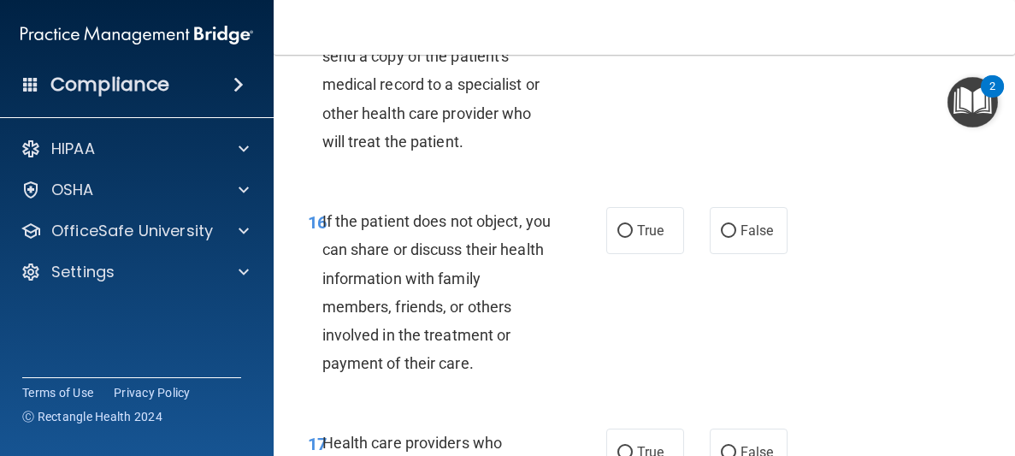
scroll to position [3009, 0]
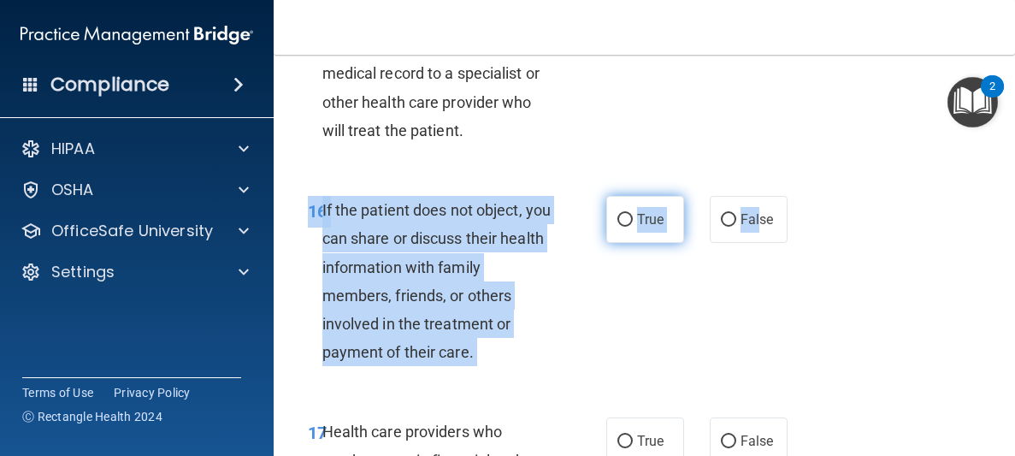
drag, startPoint x: 760, startPoint y: 224, endPoint x: 668, endPoint y: 204, distance: 94.4
click at [668, 181] on div "16 If the patient does not object, you can share or discuss their health inform…" at bounding box center [644, 284] width 699 height 221
click at [655, 209] on label "True" at bounding box center [645, 219] width 78 height 47
click at [633, 214] on input "True" at bounding box center [624, 220] width 15 height 13
radio input "true"
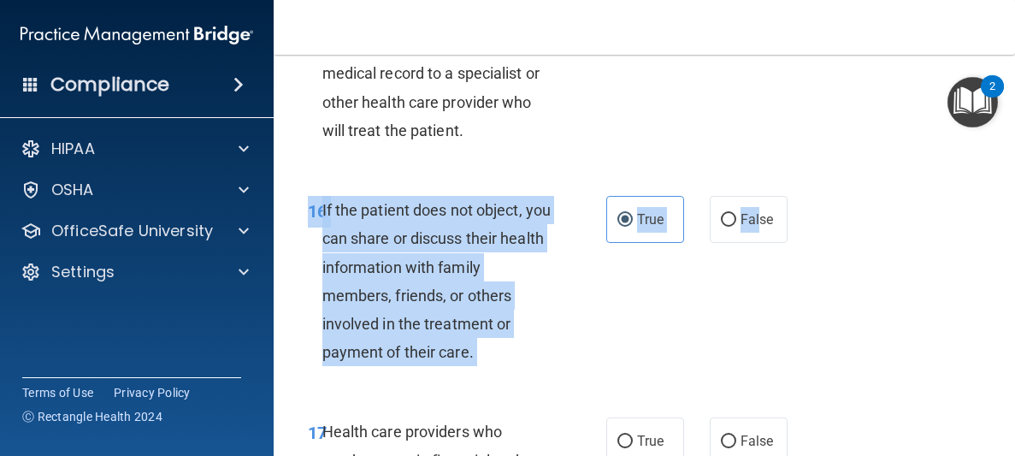
click at [629, 286] on div "16 If the patient does not object, you can share or discuss their health inform…" at bounding box center [457, 285] width 350 height 179
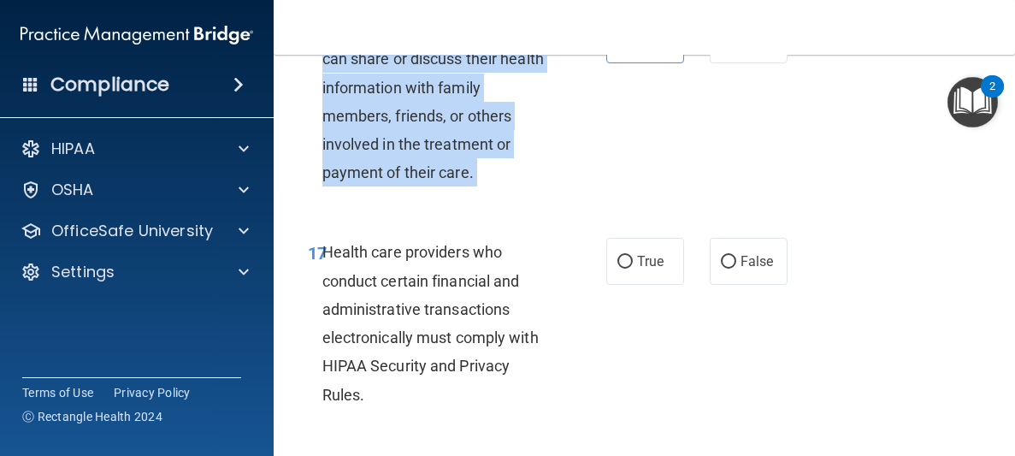
scroll to position [3209, 0]
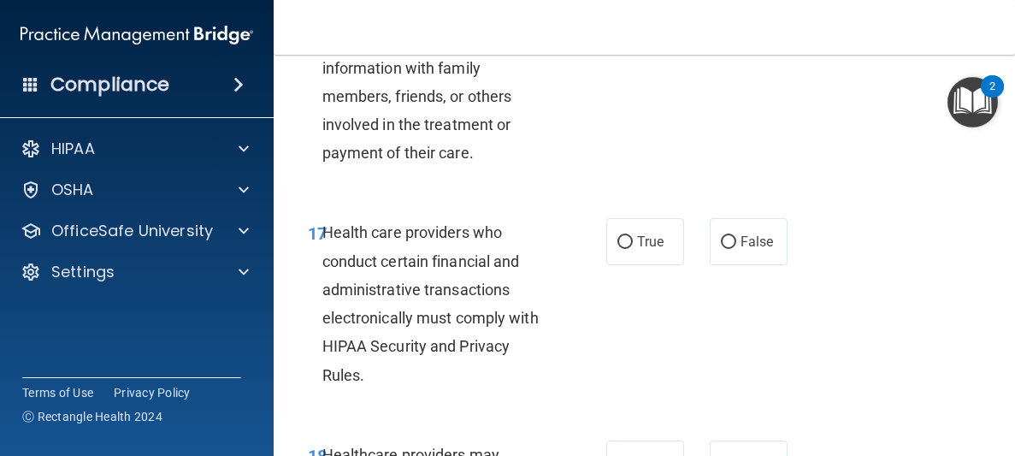
click at [533, 286] on div "Health care providers who conduct certain financial and administrative transact…" at bounding box center [443, 303] width 243 height 170
click at [642, 242] on span "True" at bounding box center [650, 241] width 27 height 16
click at [633, 242] on input "True" at bounding box center [624, 242] width 15 height 13
radio input "true"
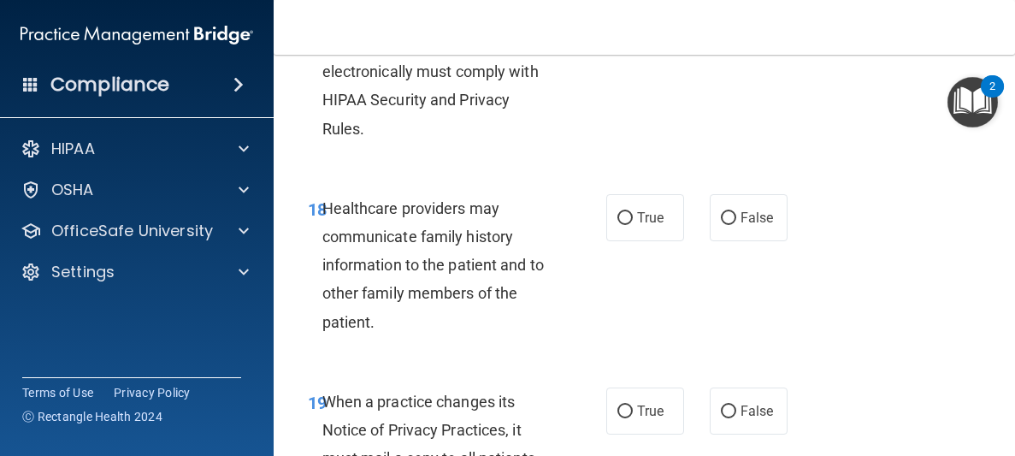
scroll to position [3456, 0]
click at [740, 228] on label "False" at bounding box center [749, 216] width 78 height 47
click at [736, 224] on input "False" at bounding box center [728, 217] width 15 height 13
radio input "true"
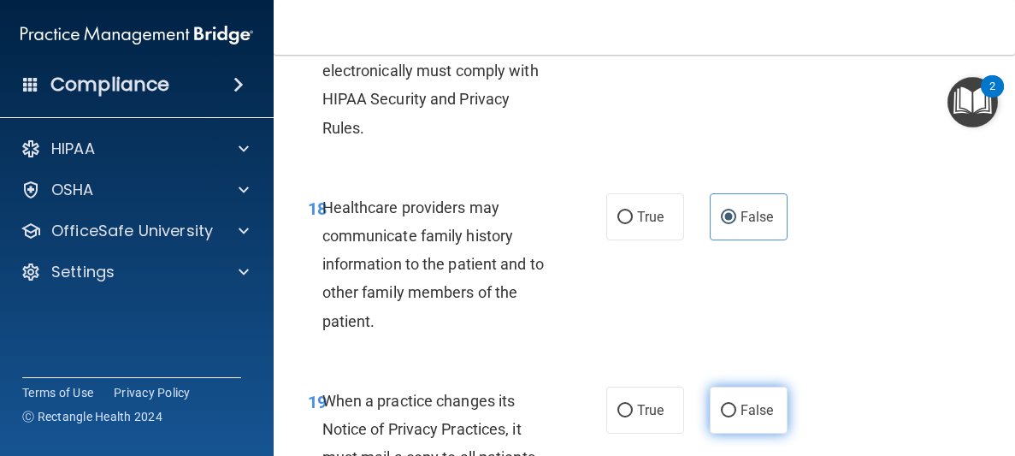
click at [740, 413] on span "False" at bounding box center [756, 410] width 33 height 16
click at [736, 413] on input "False" at bounding box center [728, 410] width 15 height 13
radio input "true"
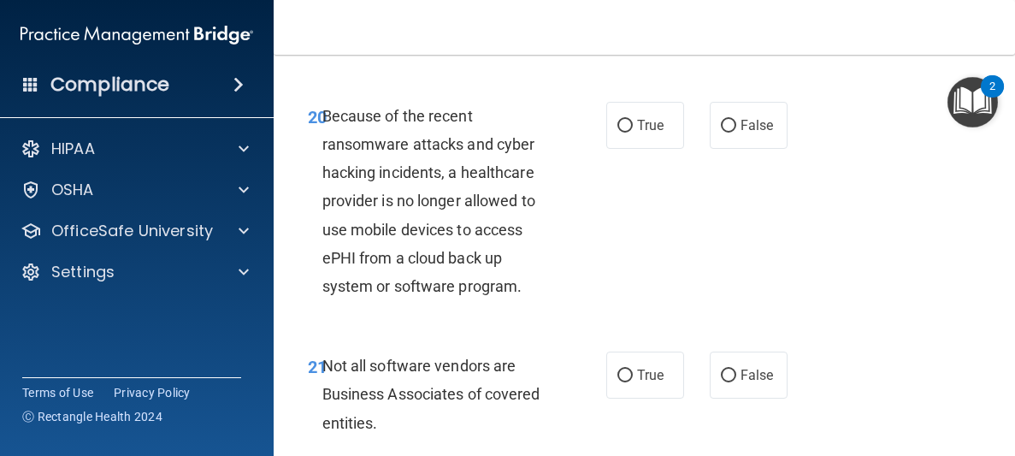
scroll to position [3910, 0]
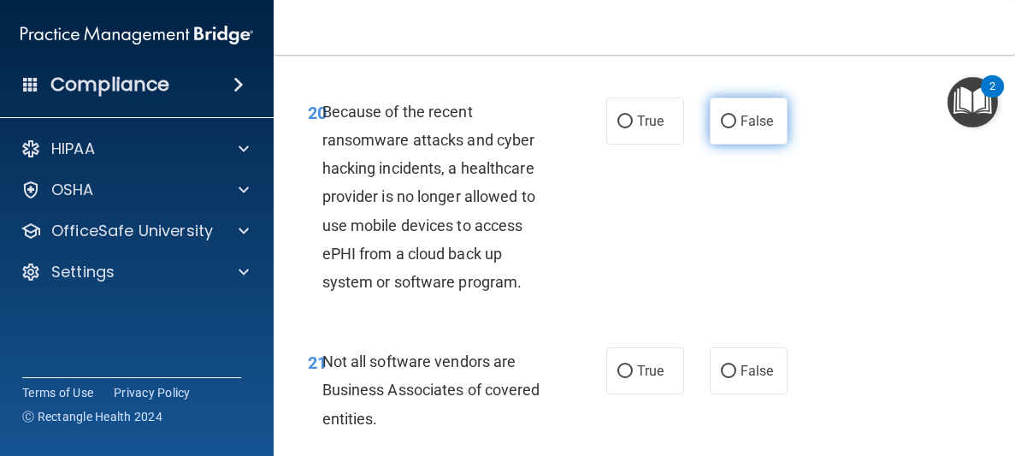
click at [738, 144] on label "False" at bounding box center [749, 120] width 78 height 47
click at [736, 128] on input "False" at bounding box center [728, 121] width 15 height 13
radio input "true"
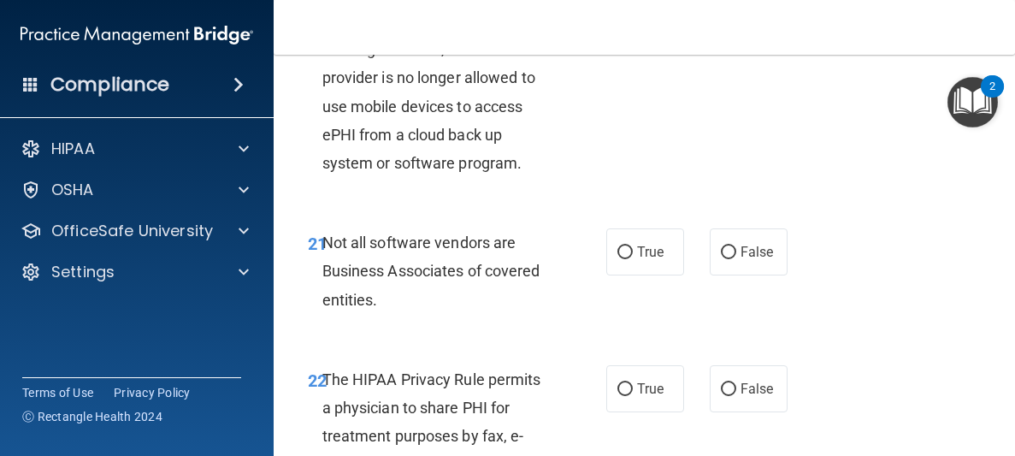
scroll to position [4037, 0]
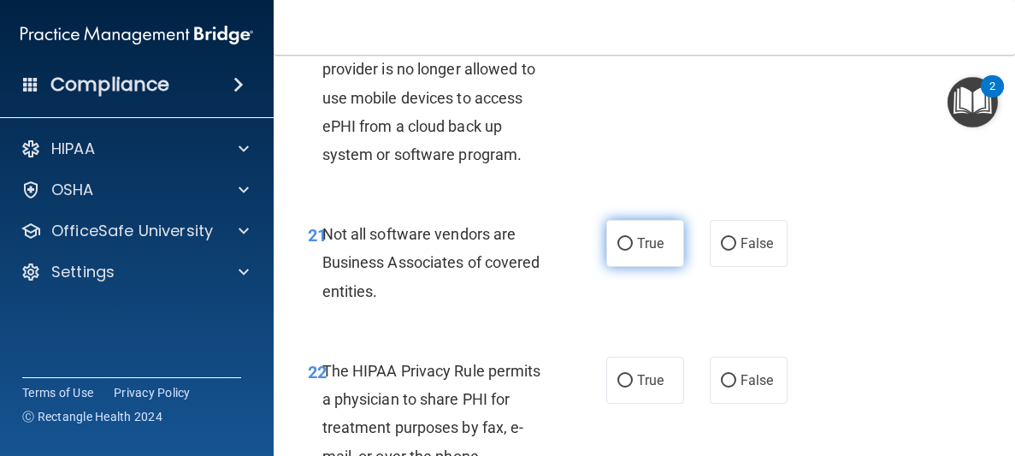
click at [651, 267] on label "True" at bounding box center [645, 243] width 78 height 47
click at [633, 251] on input "True" at bounding box center [624, 244] width 15 height 13
radio input "true"
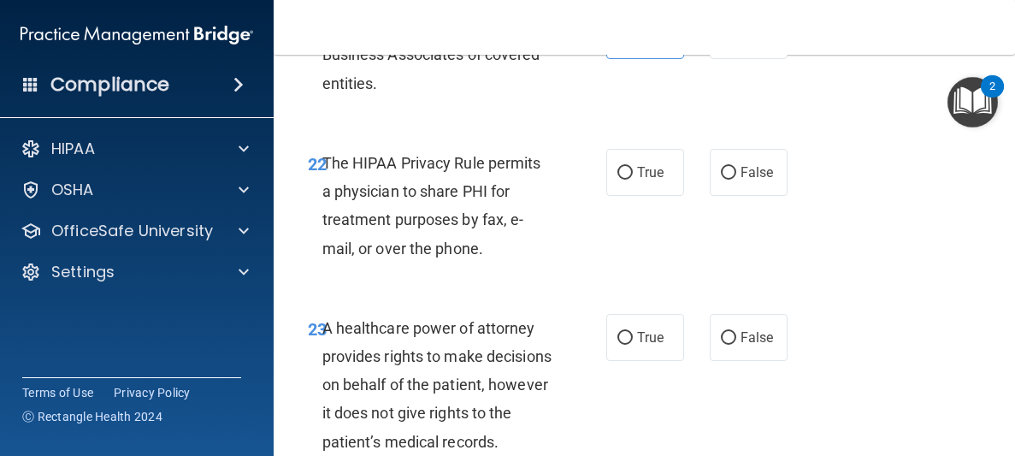
scroll to position [4257, 0]
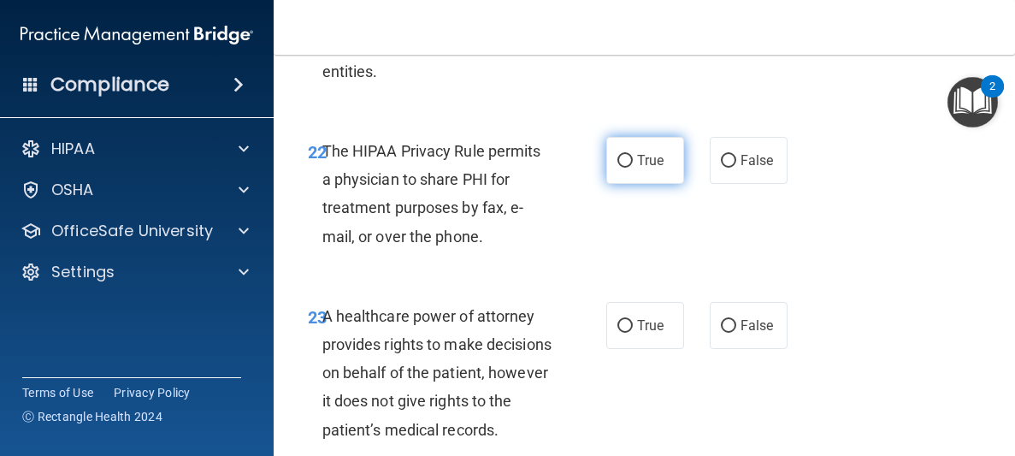
click at [653, 168] on span "True" at bounding box center [650, 160] width 27 height 16
click at [633, 168] on input "True" at bounding box center [624, 161] width 15 height 13
radio input "true"
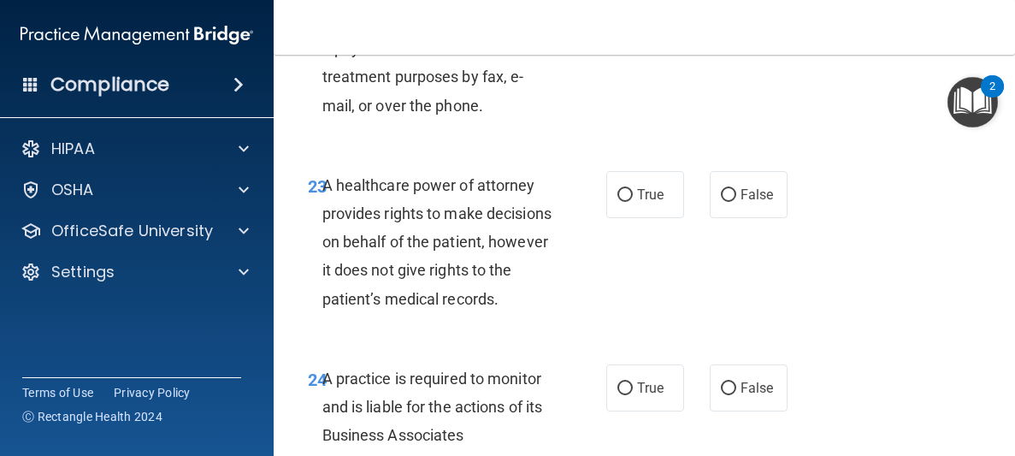
scroll to position [4393, 0]
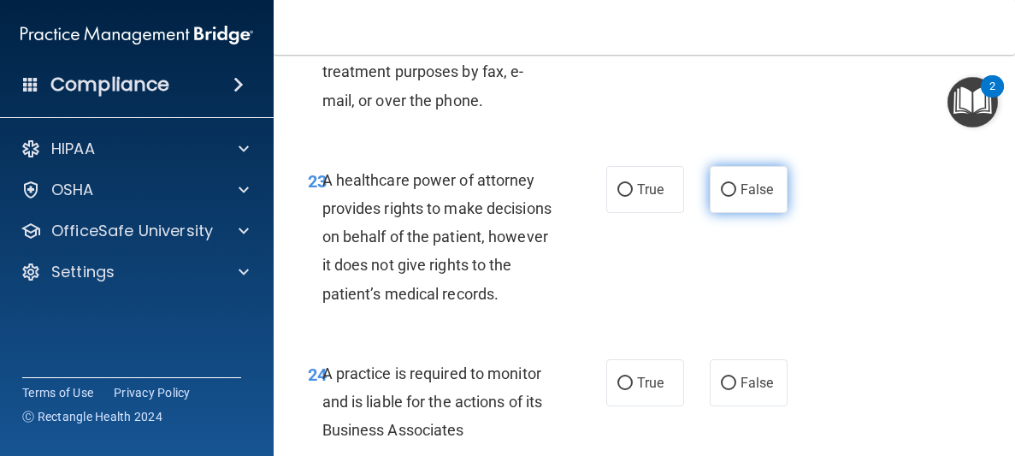
click at [746, 197] on span "False" at bounding box center [756, 189] width 33 height 16
click at [736, 197] on input "False" at bounding box center [728, 190] width 15 height 13
radio input "true"
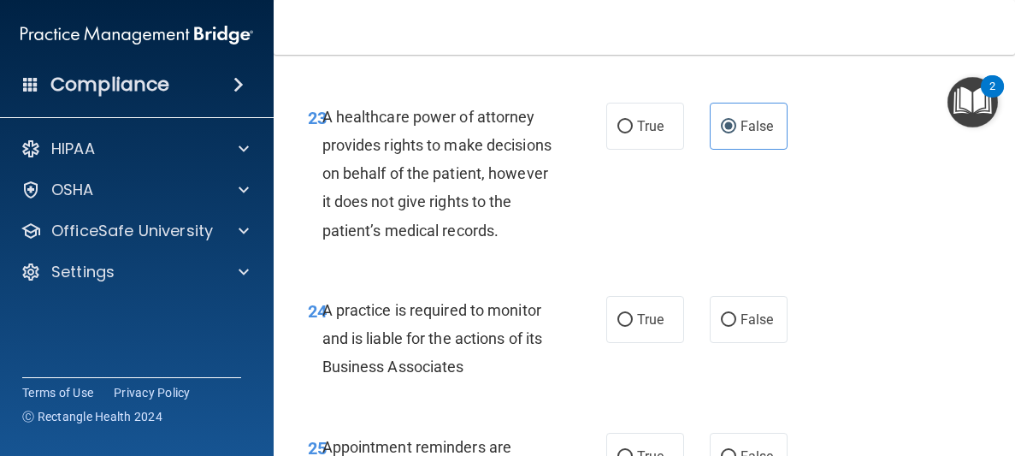
scroll to position [4509, 0]
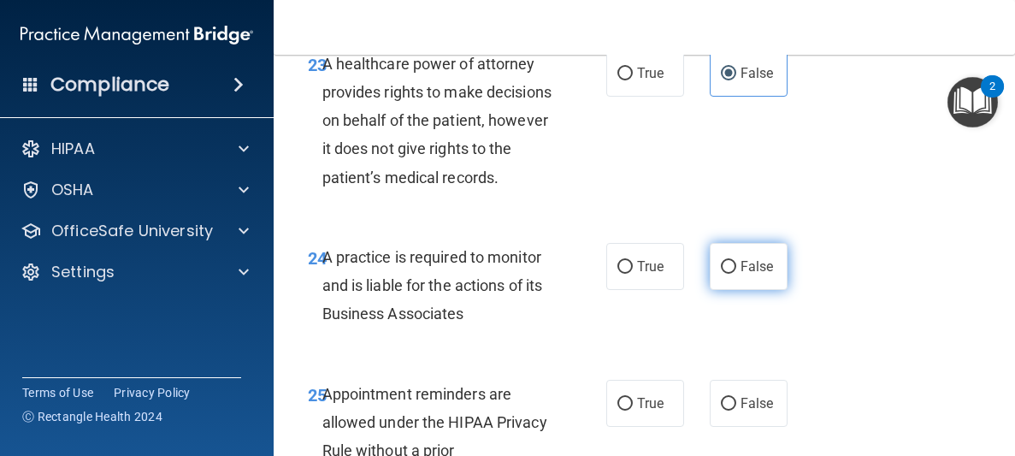
click at [751, 274] on span "False" at bounding box center [756, 266] width 33 height 16
click at [736, 274] on input "False" at bounding box center [728, 267] width 15 height 13
radio input "true"
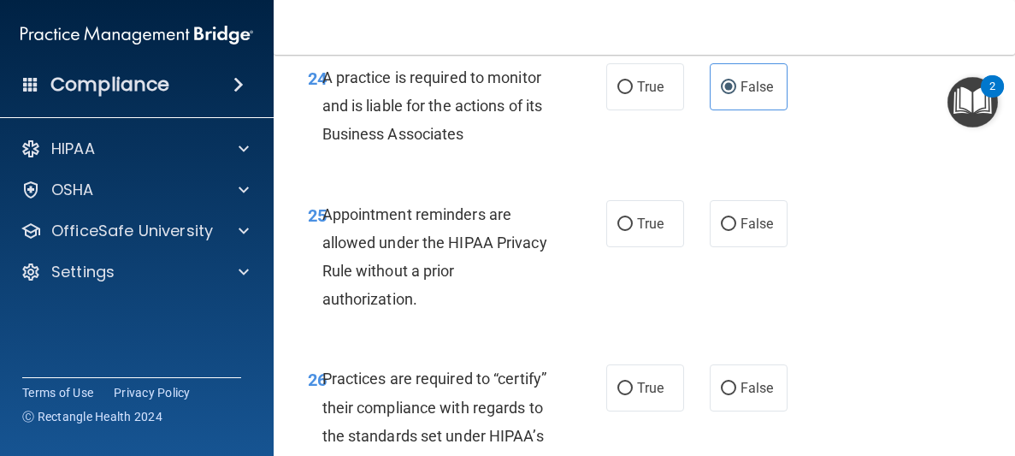
scroll to position [4727, 0]
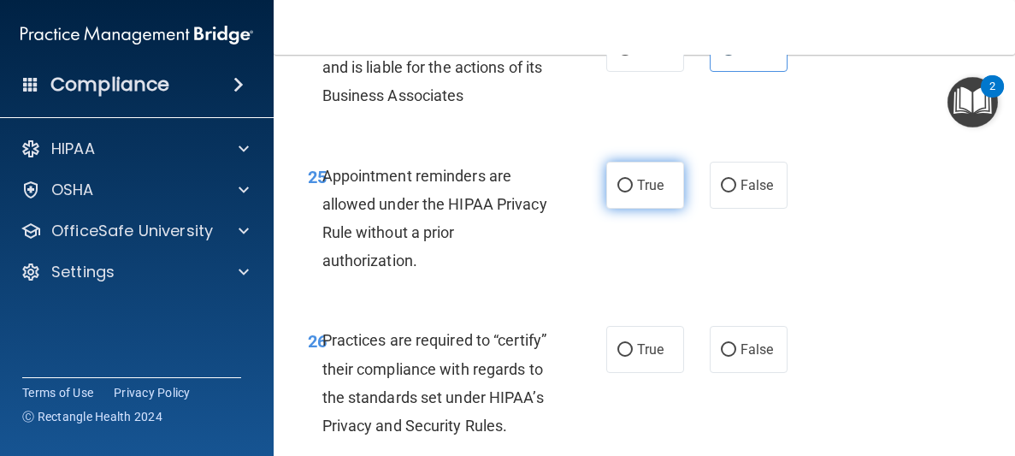
click at [658, 193] on span "True" at bounding box center [650, 185] width 27 height 16
click at [633, 192] on input "True" at bounding box center [624, 186] width 15 height 13
radio input "true"
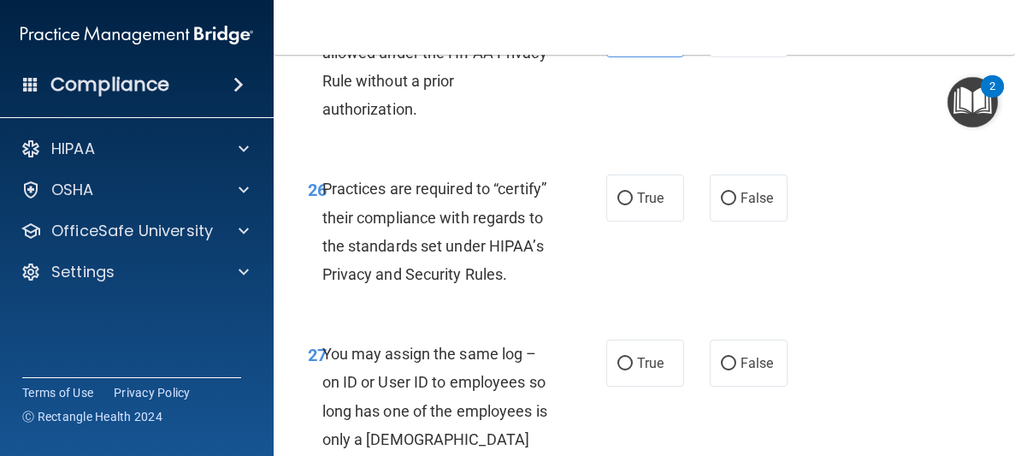
scroll to position [4886, 0]
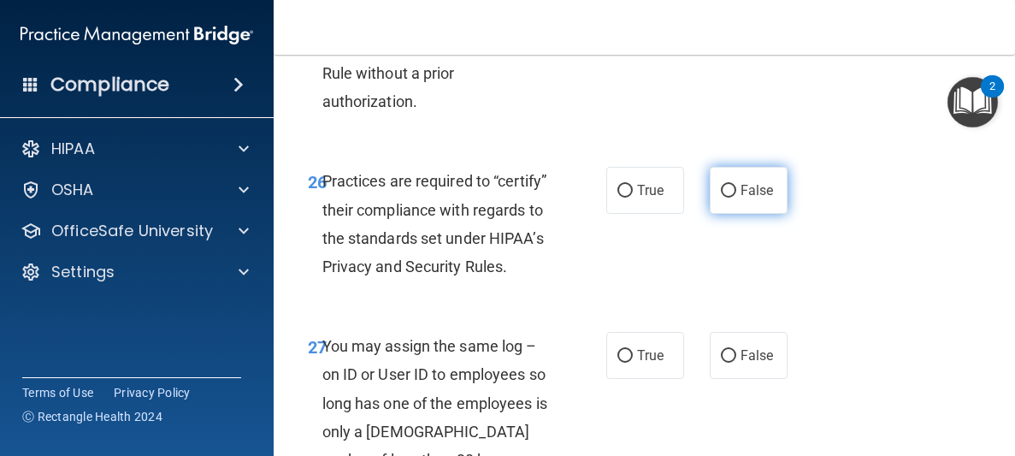
click at [751, 198] on span "False" at bounding box center [756, 190] width 33 height 16
click at [736, 197] on input "False" at bounding box center [728, 191] width 15 height 13
radio input "true"
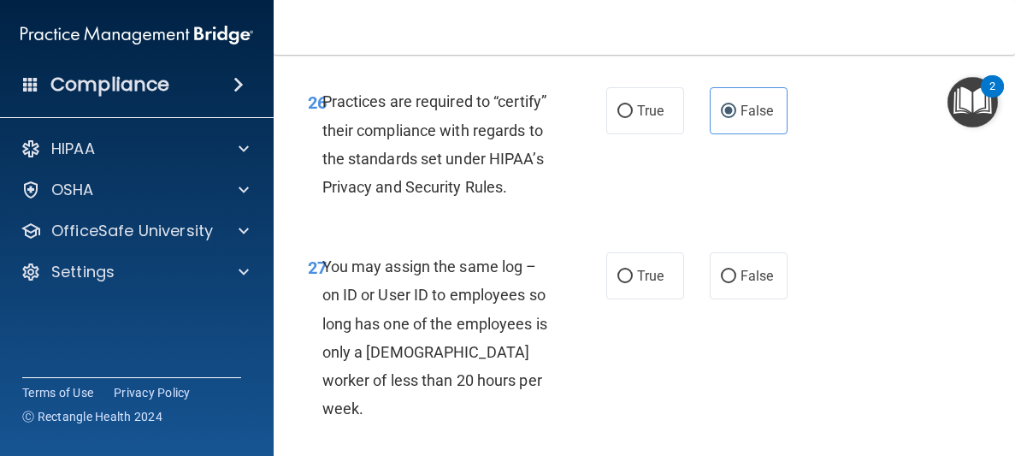
scroll to position [4966, 0]
click at [734, 298] on label "False" at bounding box center [749, 274] width 78 height 47
click at [734, 282] on input "False" at bounding box center [728, 275] width 15 height 13
radio input "true"
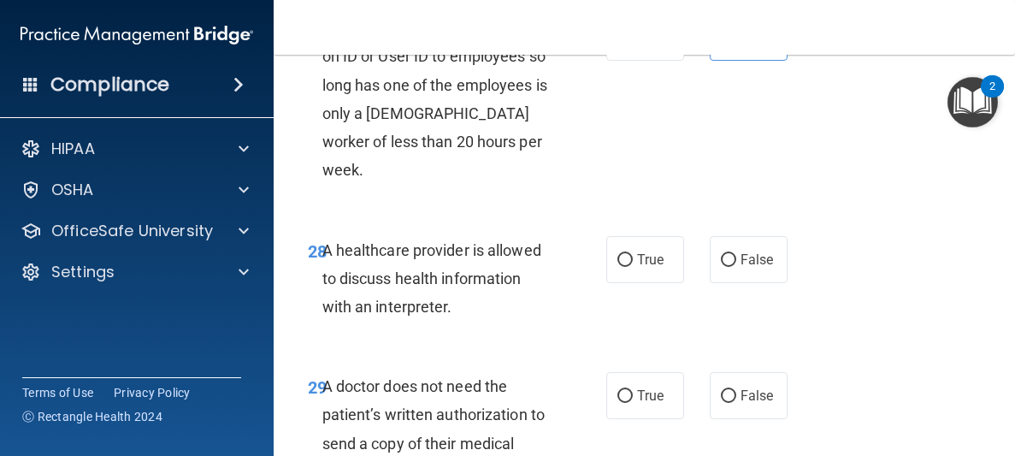
scroll to position [5206, 0]
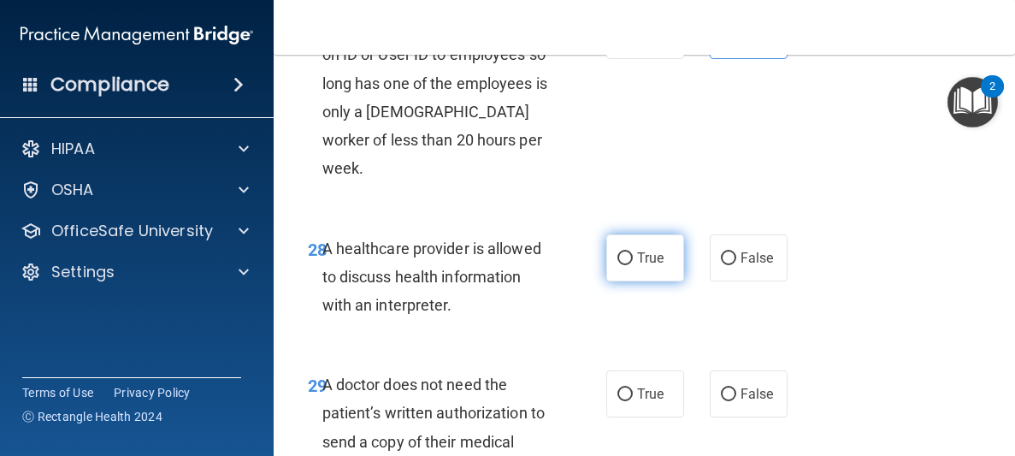
click at [640, 266] on span "True" at bounding box center [650, 258] width 27 height 16
click at [633, 265] on input "True" at bounding box center [624, 258] width 15 height 13
radio input "true"
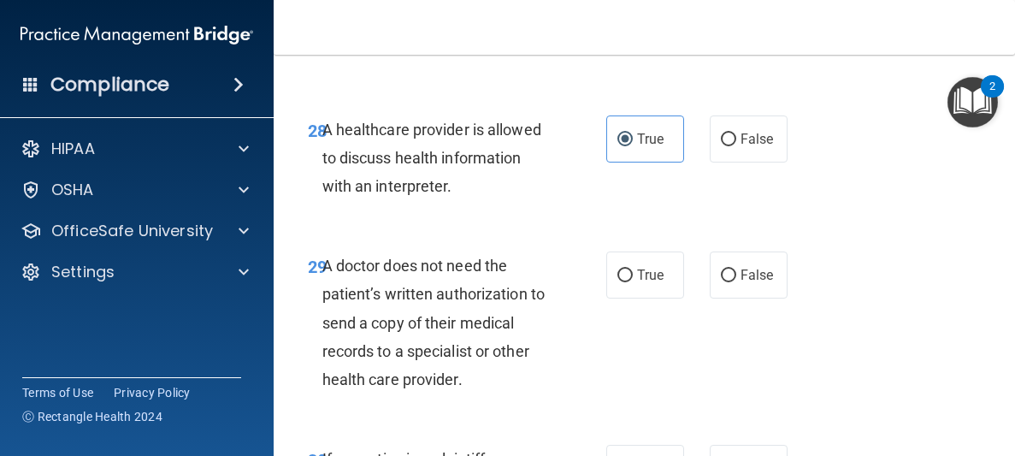
scroll to position [5348, 0]
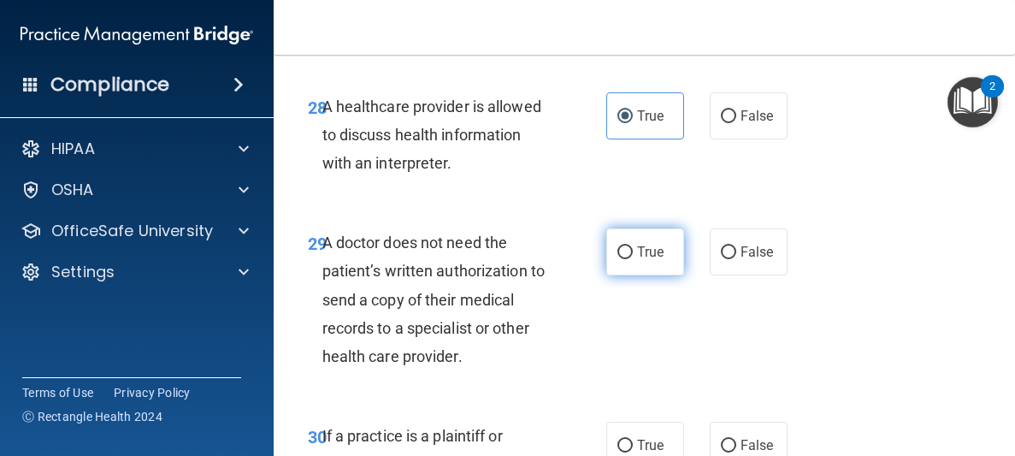
click at [626, 275] on label "True" at bounding box center [645, 251] width 78 height 47
click at [626, 259] on input "True" at bounding box center [624, 252] width 15 height 13
radio input "true"
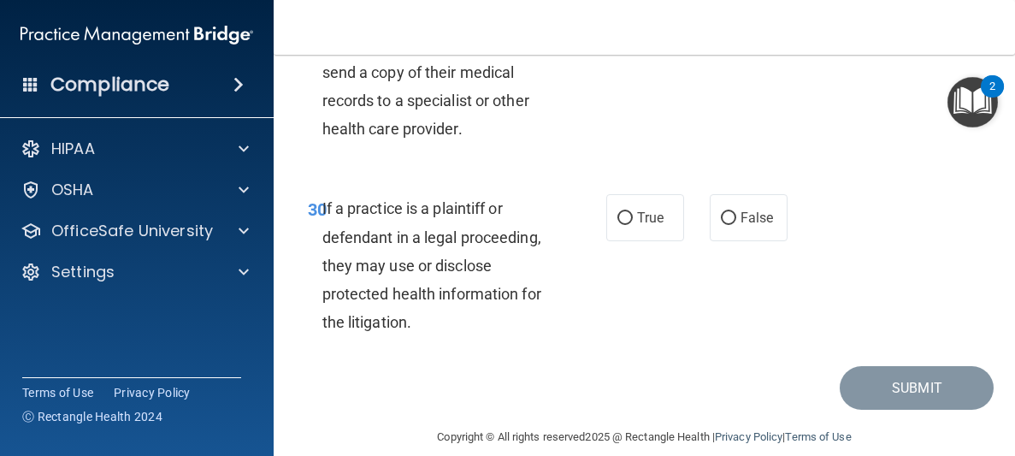
scroll to position [5578, 0]
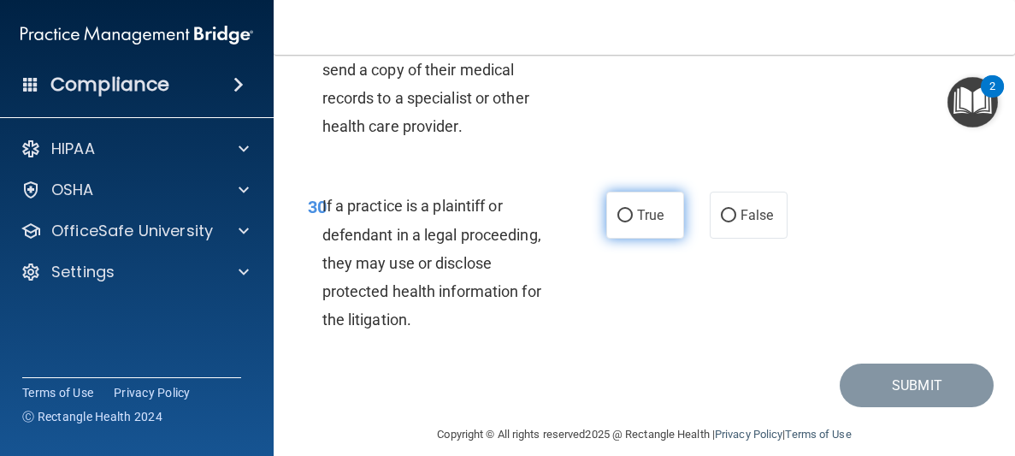
click at [657, 223] on span "True" at bounding box center [650, 215] width 27 height 16
click at [633, 222] on input "True" at bounding box center [624, 215] width 15 height 13
radio input "true"
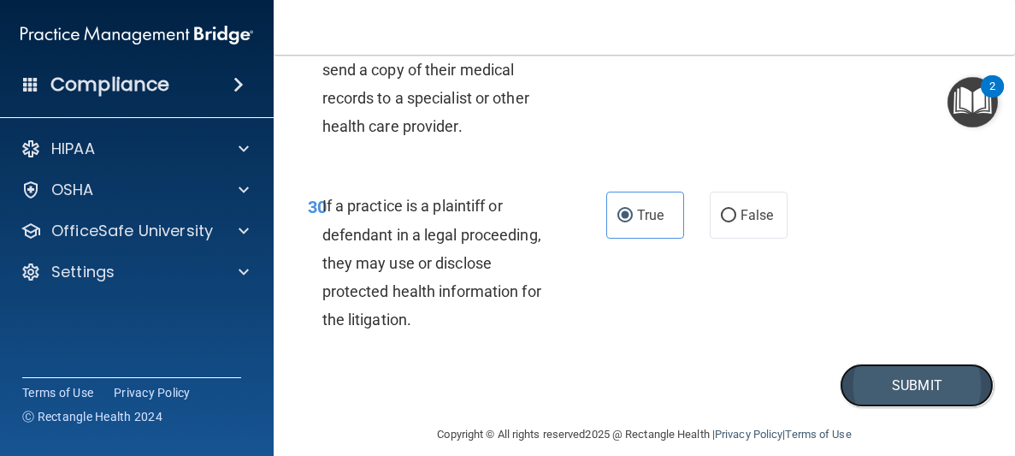
click at [923, 407] on button "Submit" at bounding box center [917, 385] width 154 height 44
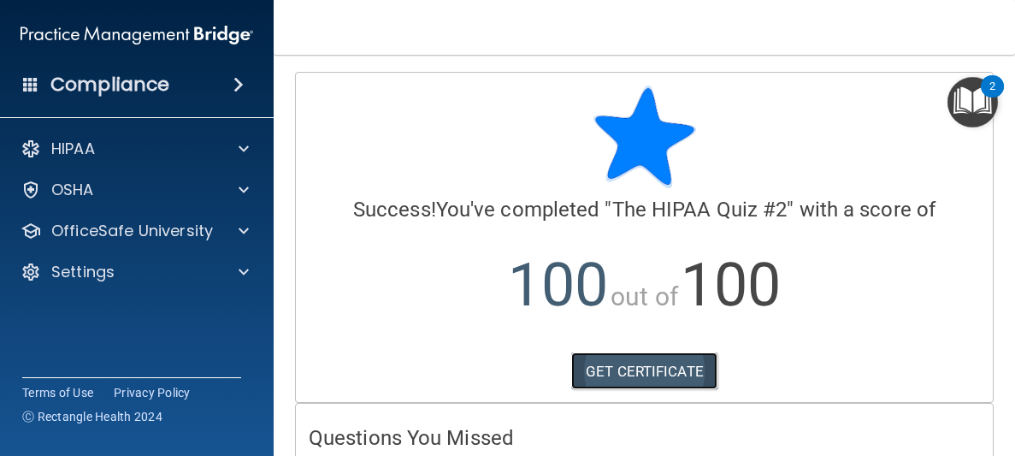
click at [675, 373] on link "GET CERTIFICATE" at bounding box center [644, 371] width 146 height 38
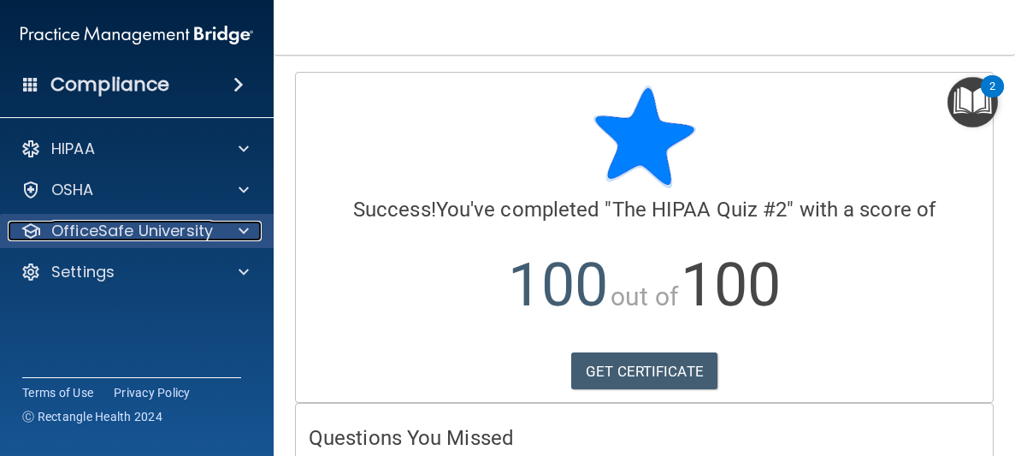
click at [202, 225] on p "OfficeSafe University" at bounding box center [132, 231] width 162 height 21
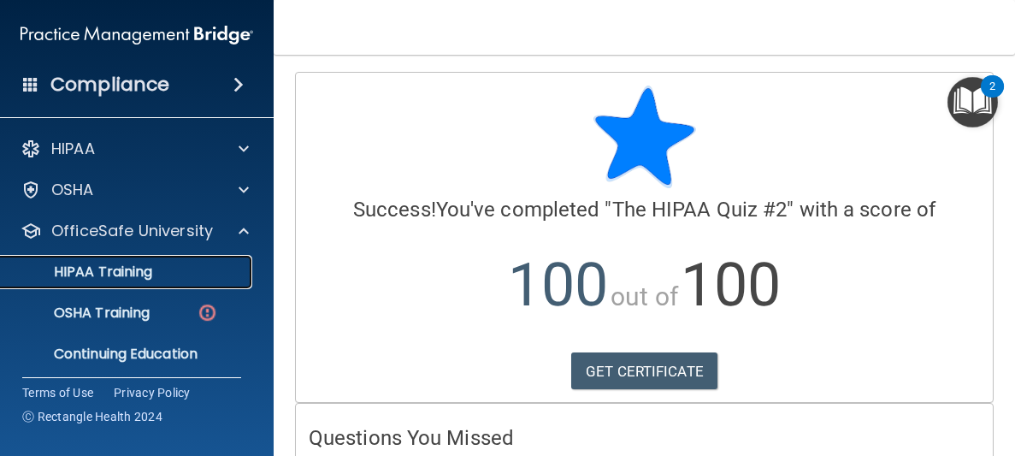
click at [144, 271] on p "HIPAA Training" at bounding box center [81, 271] width 141 height 17
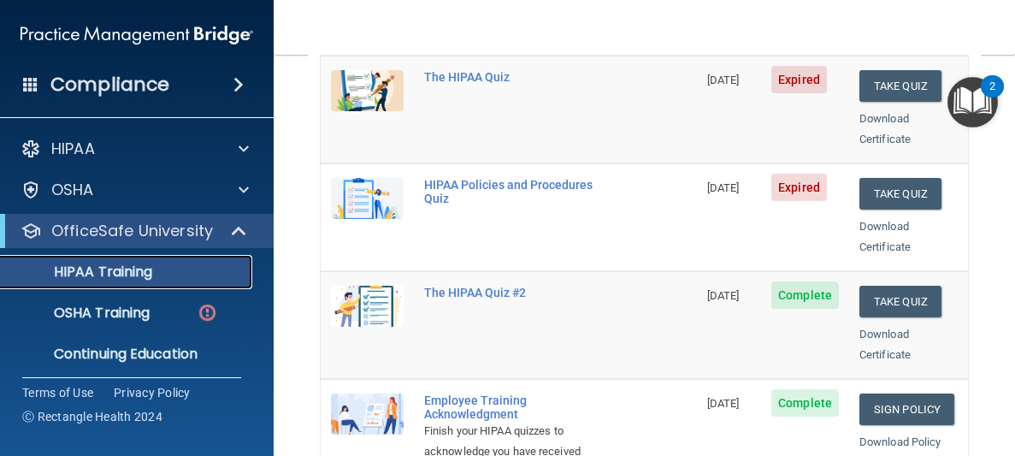
scroll to position [258, 0]
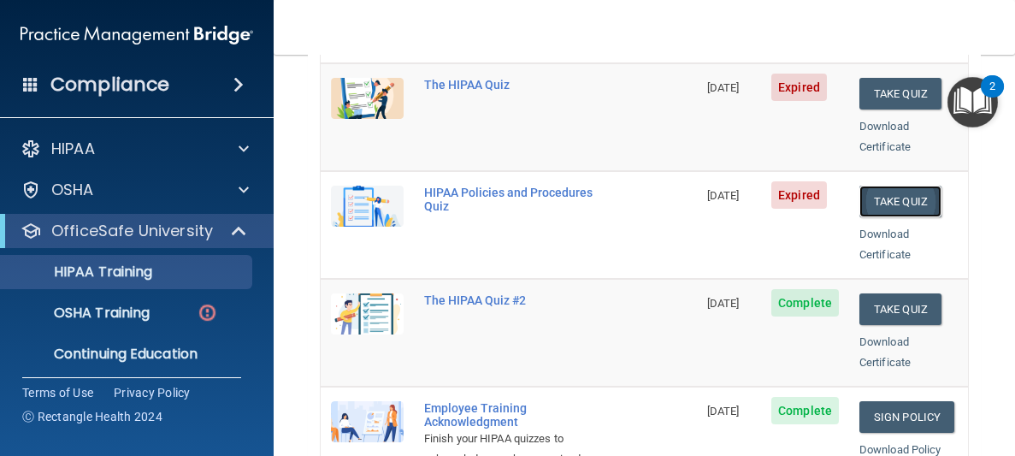
click at [889, 187] on button "Take Quiz" at bounding box center [900, 202] width 82 height 32
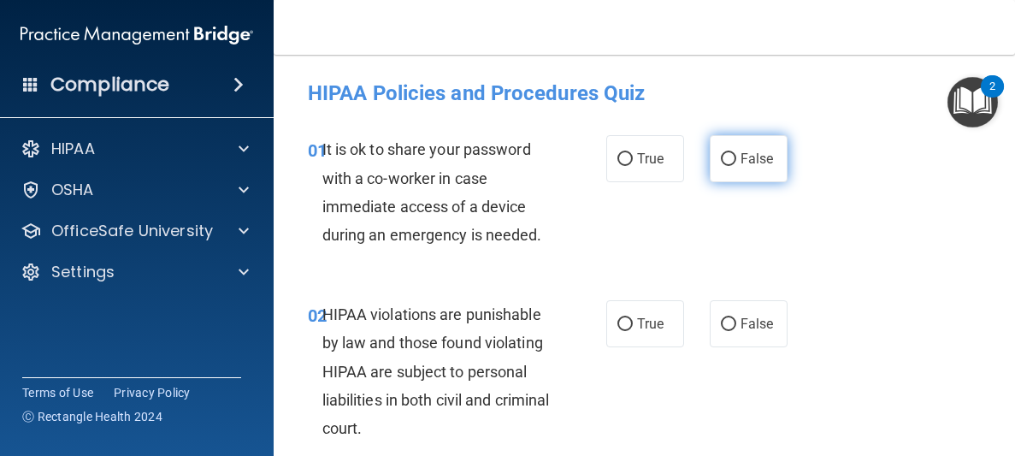
click at [758, 162] on span "False" at bounding box center [756, 158] width 33 height 16
click at [736, 162] on input "False" at bounding box center [728, 159] width 15 height 13
radio input "true"
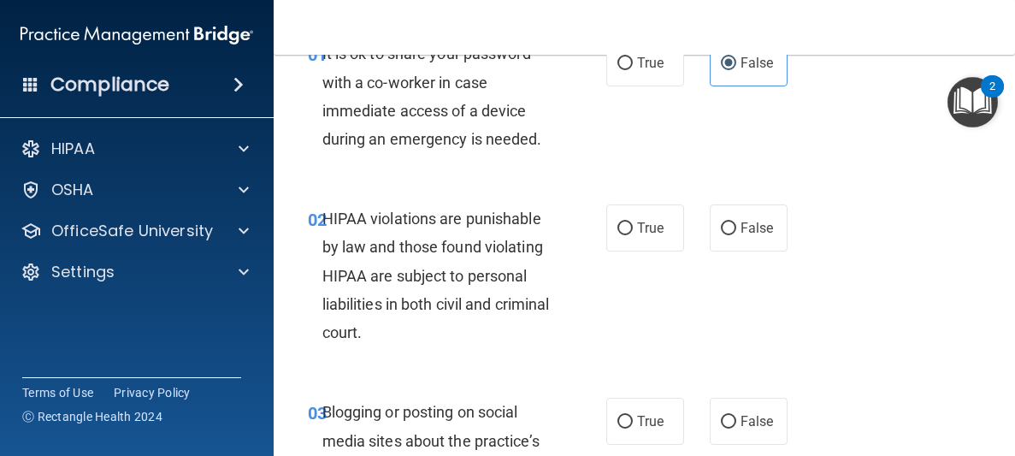
scroll to position [107, 0]
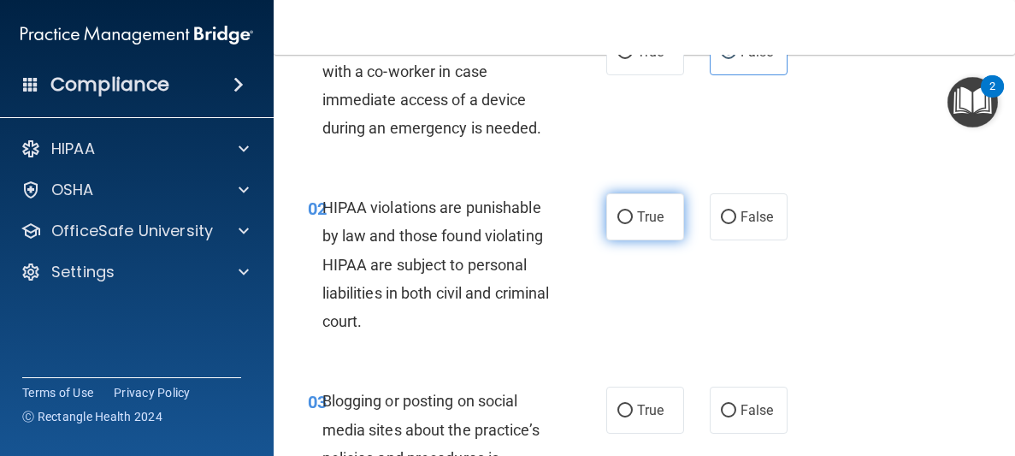
click at [649, 217] on span "True" at bounding box center [650, 217] width 27 height 16
click at [633, 217] on input "True" at bounding box center [624, 217] width 15 height 13
radio input "true"
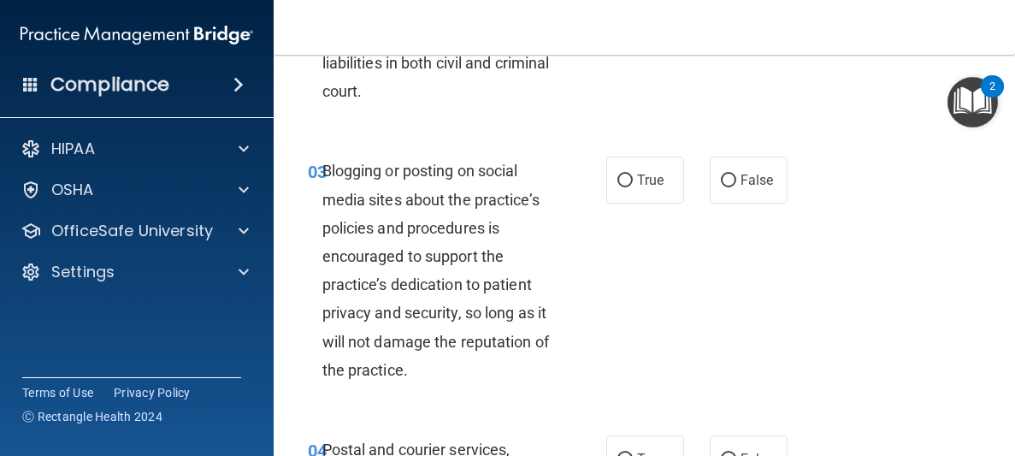
scroll to position [339, 0]
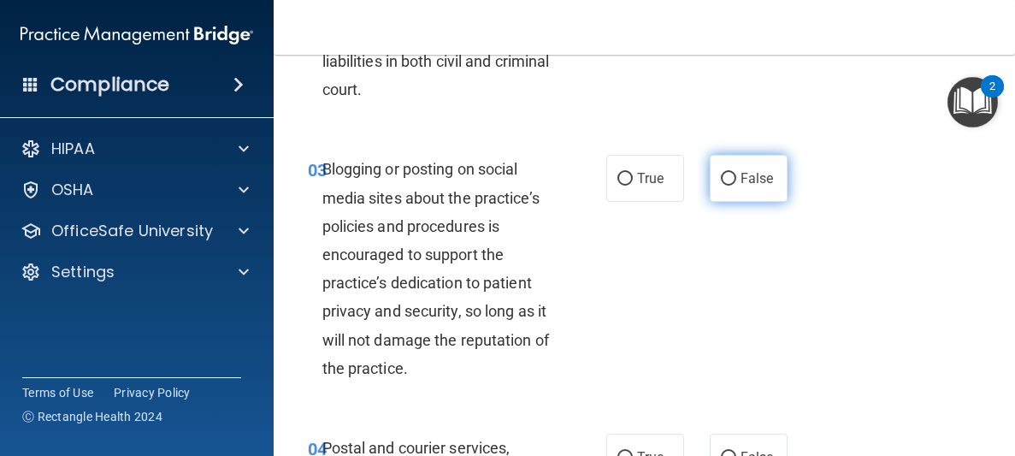
click at [745, 180] on span "False" at bounding box center [756, 178] width 33 height 16
click at [736, 180] on input "False" at bounding box center [728, 179] width 15 height 13
radio input "true"
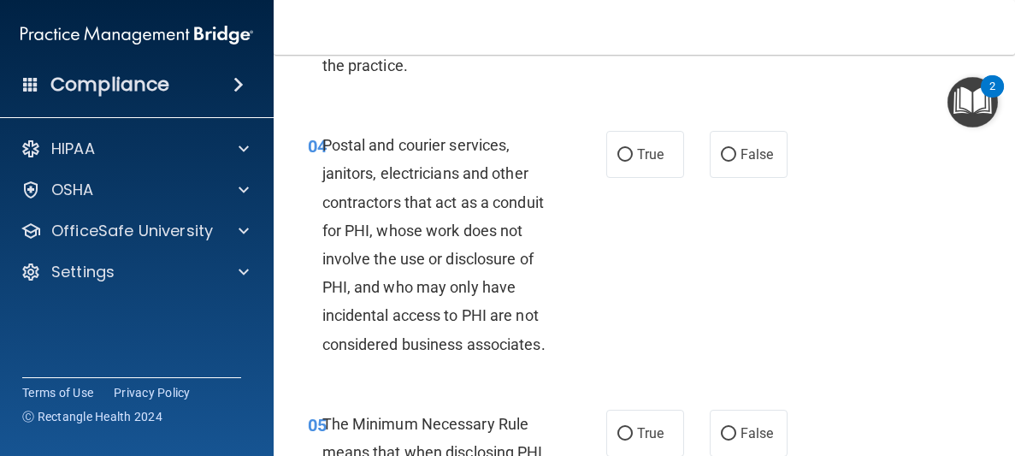
scroll to position [642, 0]
click at [671, 168] on label "True" at bounding box center [645, 153] width 78 height 47
click at [633, 161] on input "True" at bounding box center [624, 154] width 15 height 13
radio input "true"
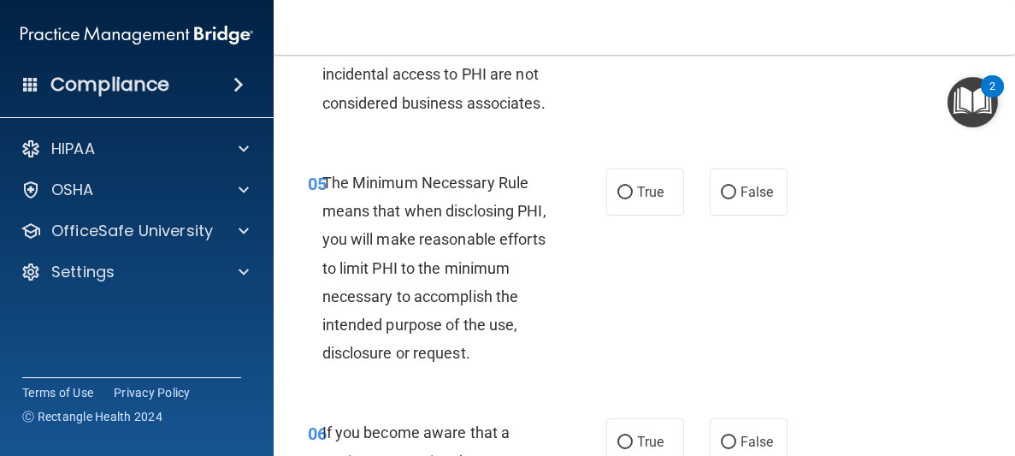
scroll to position [895, 0]
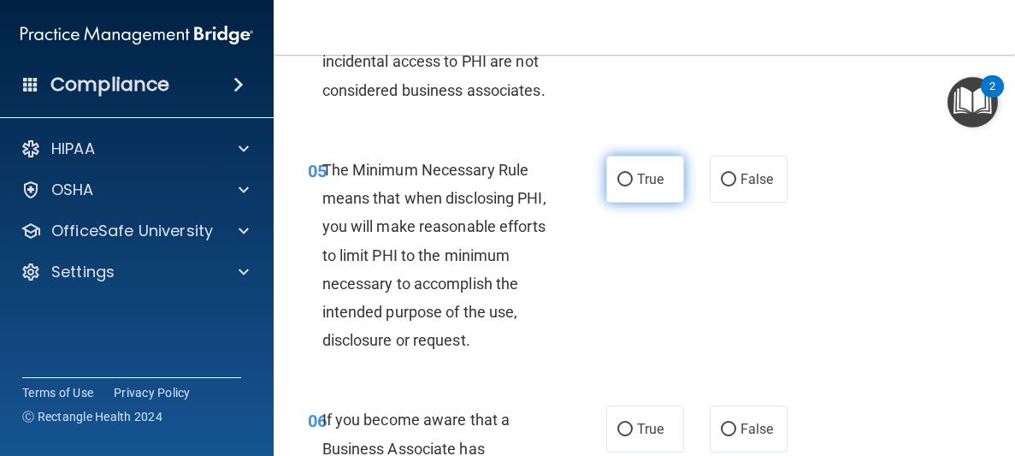
click at [640, 185] on span "True" at bounding box center [650, 179] width 27 height 16
click at [633, 185] on input "True" at bounding box center [624, 180] width 15 height 13
radio input "true"
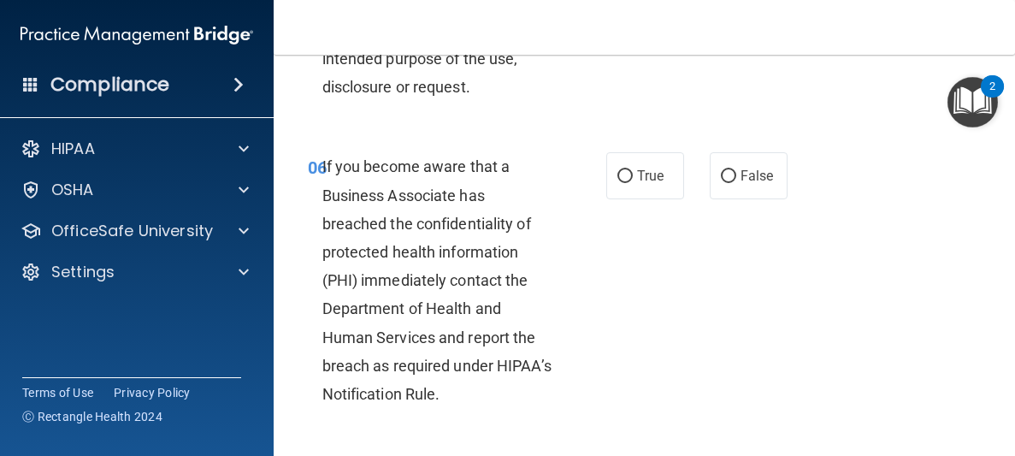
scroll to position [1169, 0]
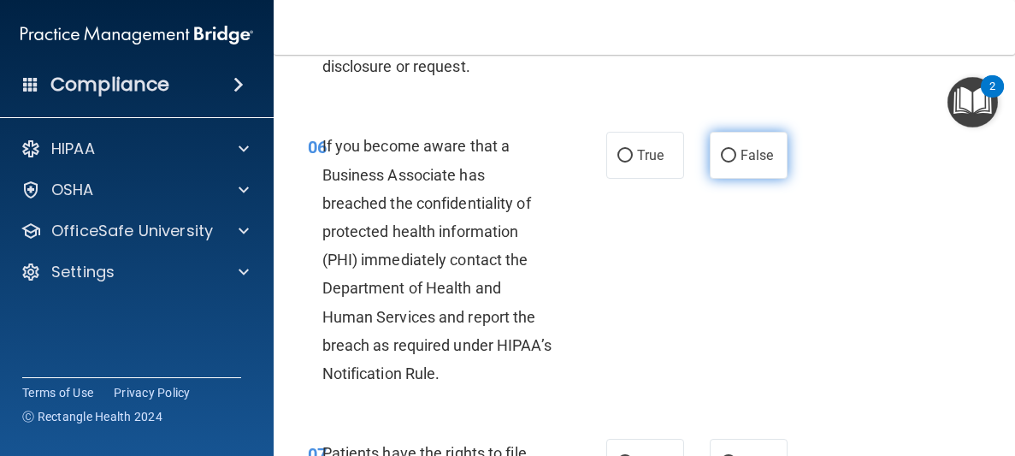
click at [777, 162] on label "False" at bounding box center [749, 155] width 78 height 47
click at [736, 162] on input "False" at bounding box center [728, 156] width 15 height 13
radio input "true"
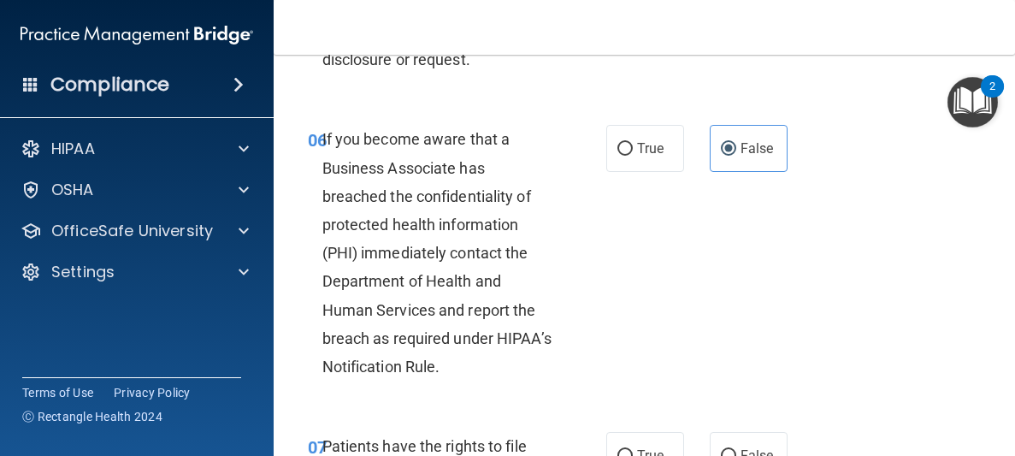
scroll to position [1178, 0]
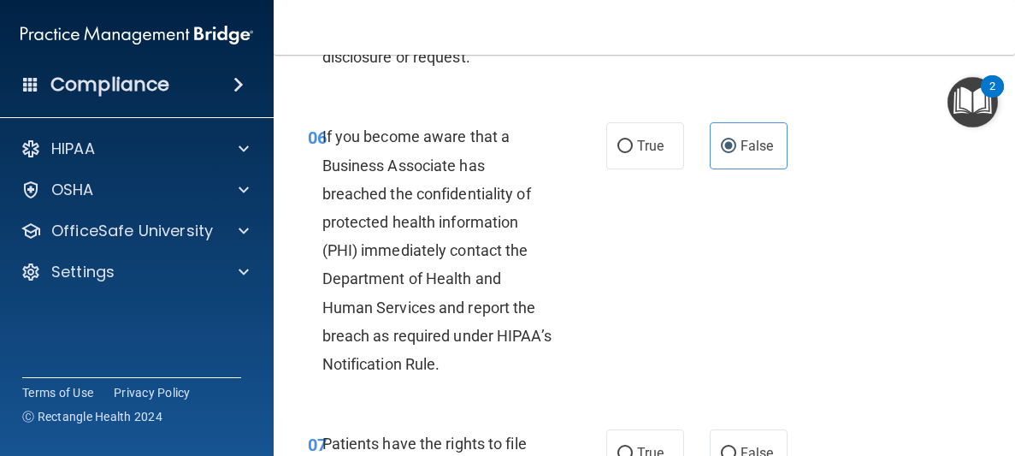
click at [650, 176] on div "06 If you become aware that a Business Associate has breached the confidentiali…" at bounding box center [644, 254] width 699 height 307
click at [653, 137] on label "True" at bounding box center [645, 145] width 78 height 47
click at [633, 140] on input "True" at bounding box center [624, 146] width 15 height 13
radio input "true"
radio input "false"
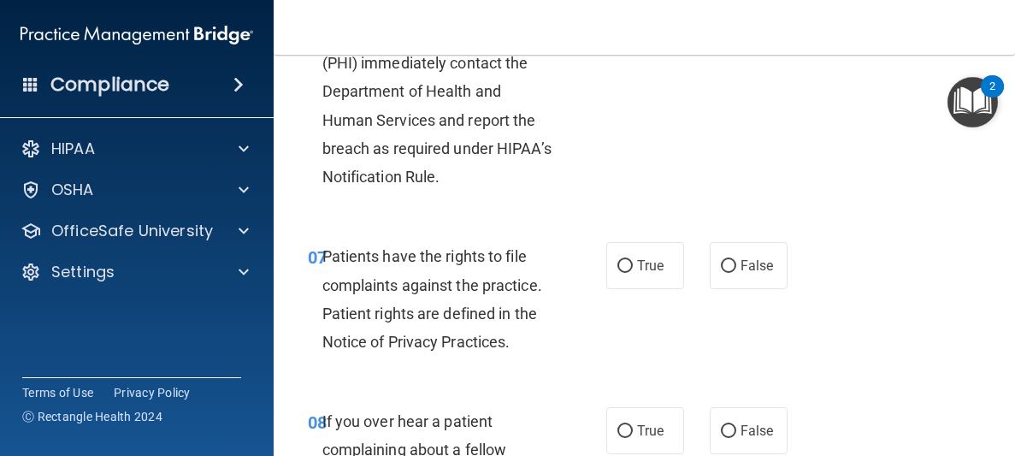
scroll to position [1371, 0]
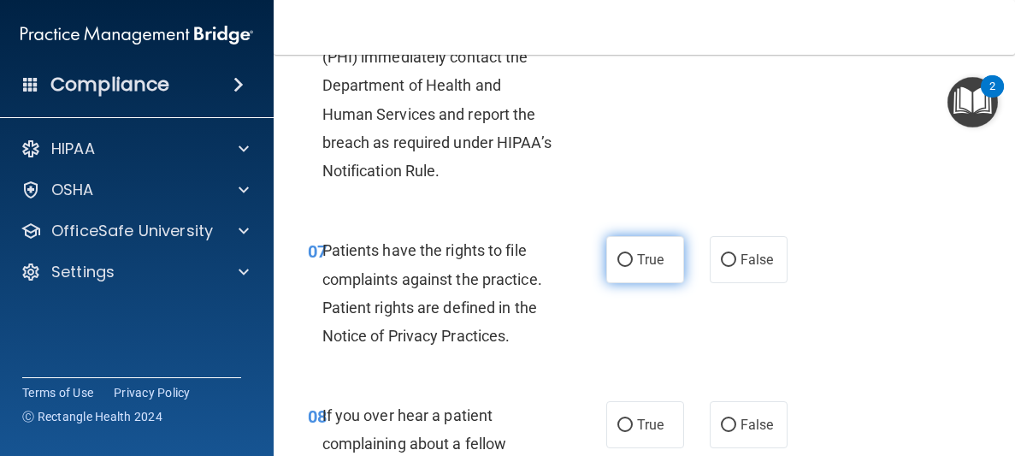
click at [624, 259] on input "True" at bounding box center [624, 260] width 15 height 13
radio input "true"
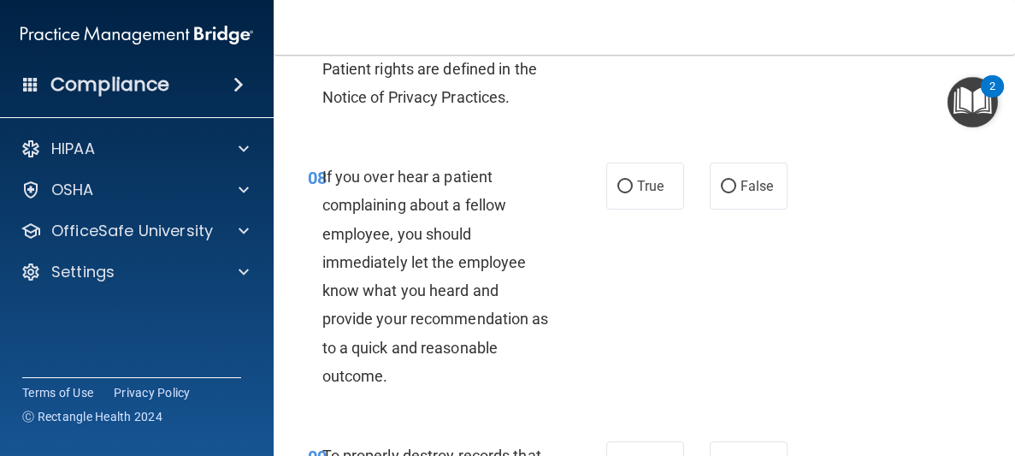
scroll to position [1618, 0]
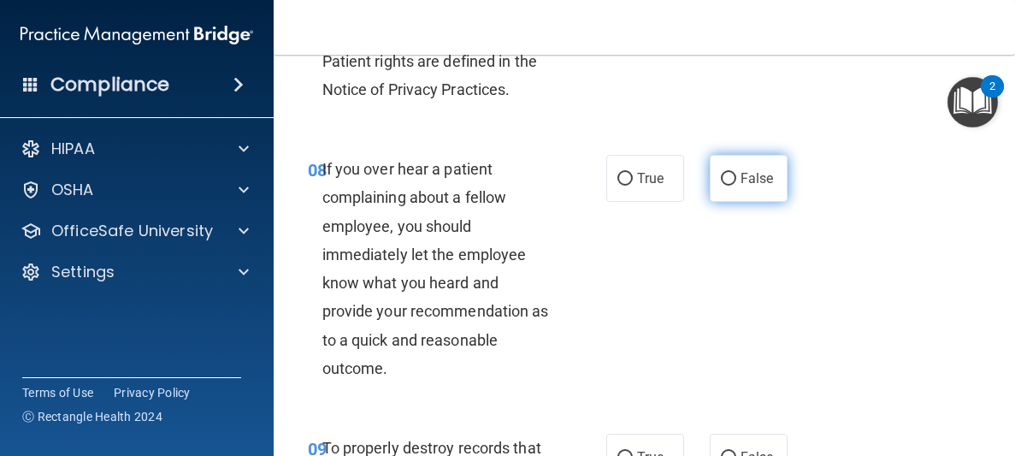
click at [759, 176] on span "False" at bounding box center [756, 178] width 33 height 16
click at [736, 176] on input "False" at bounding box center [728, 179] width 15 height 13
radio input "true"
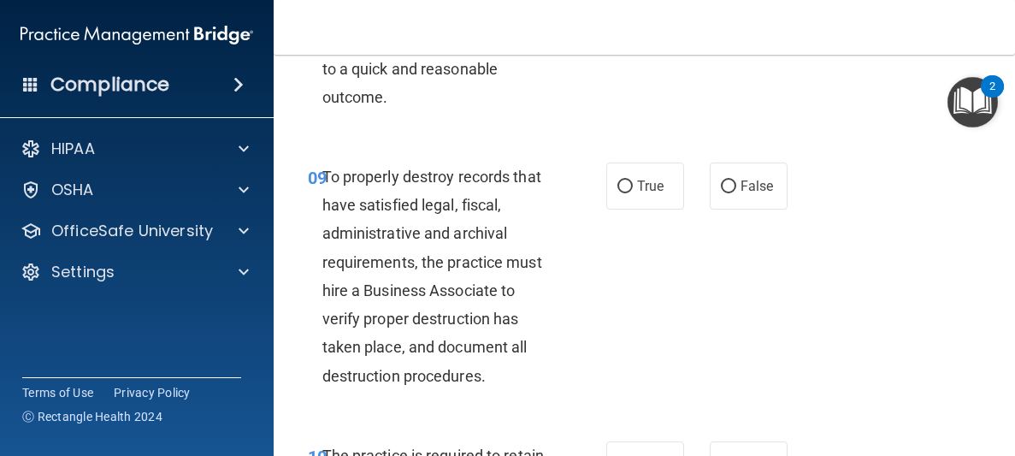
scroll to position [1889, 0]
click at [652, 184] on span "True" at bounding box center [650, 185] width 27 height 16
click at [633, 184] on input "True" at bounding box center [624, 186] width 15 height 13
radio input "true"
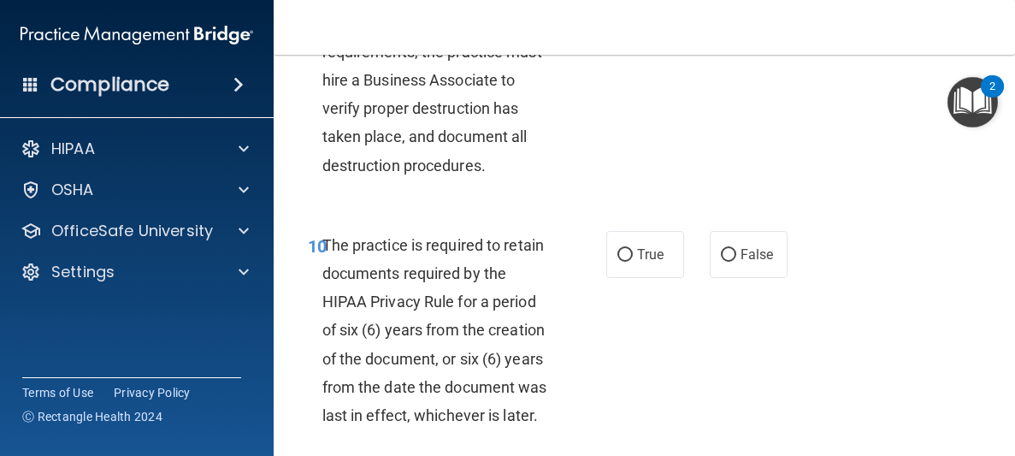
scroll to position [2109, 0]
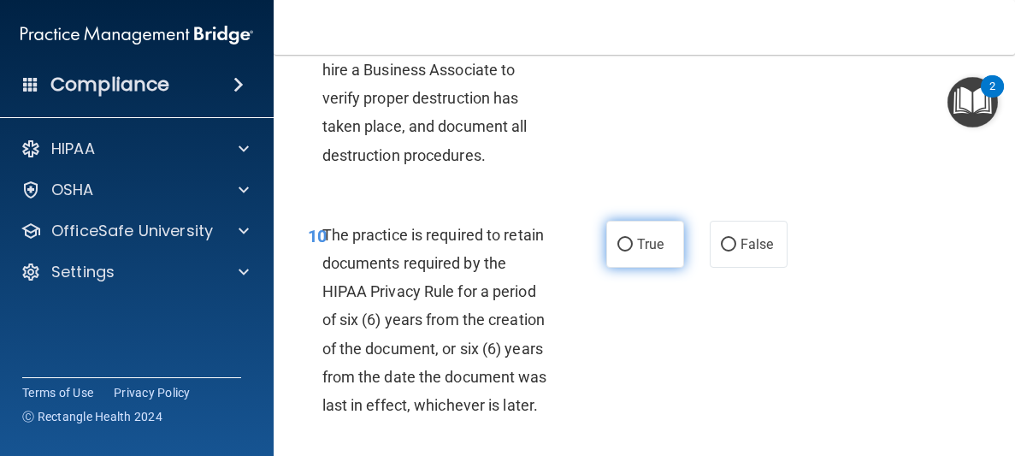
click at [635, 252] on label "True" at bounding box center [645, 244] width 78 height 47
click at [633, 251] on input "True" at bounding box center [624, 245] width 15 height 13
radio input "true"
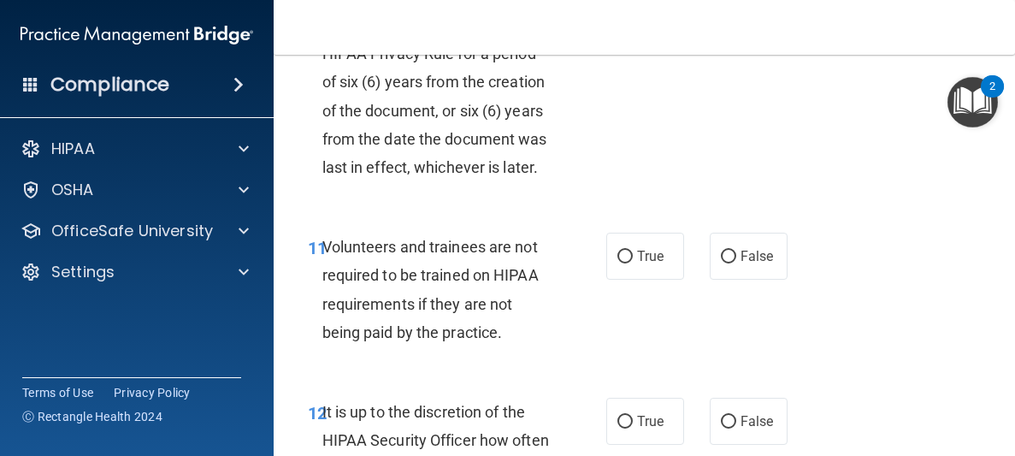
scroll to position [2347, 0]
click at [745, 260] on span "False" at bounding box center [756, 256] width 33 height 16
click at [736, 260] on input "False" at bounding box center [728, 257] width 15 height 13
radio input "true"
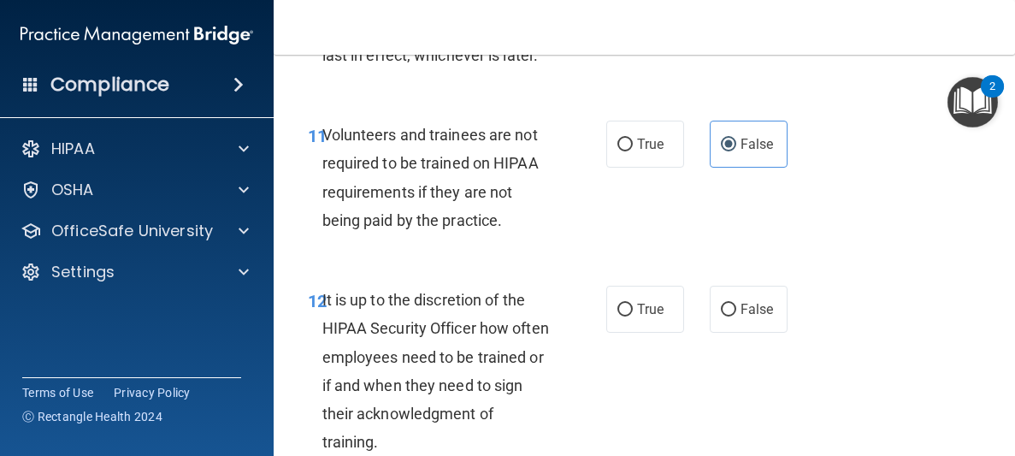
scroll to position [2482, 0]
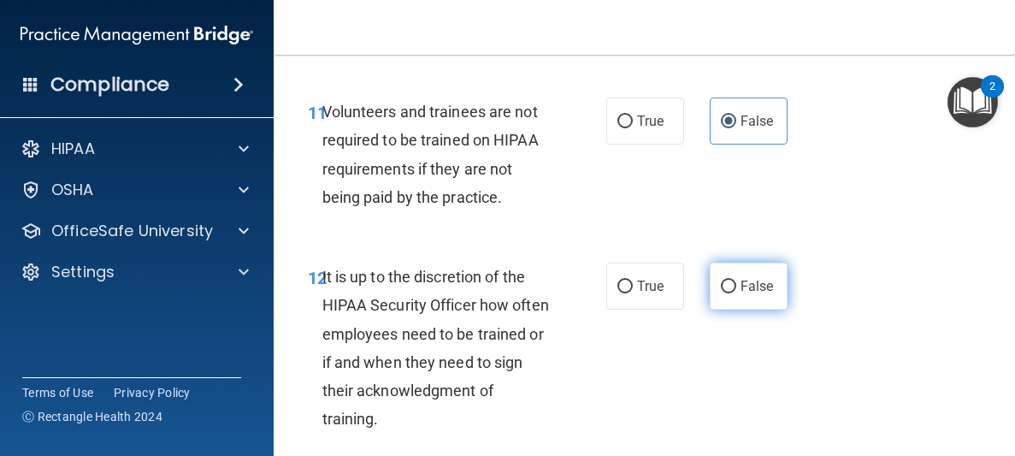
click at [741, 296] on label "False" at bounding box center [749, 285] width 78 height 47
click at [736, 293] on input "False" at bounding box center [728, 286] width 15 height 13
radio input "true"
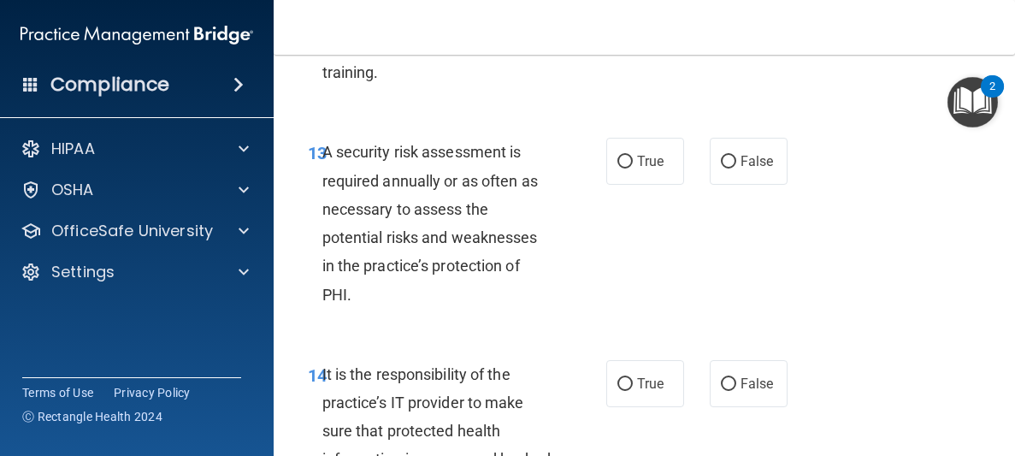
scroll to position [2890, 0]
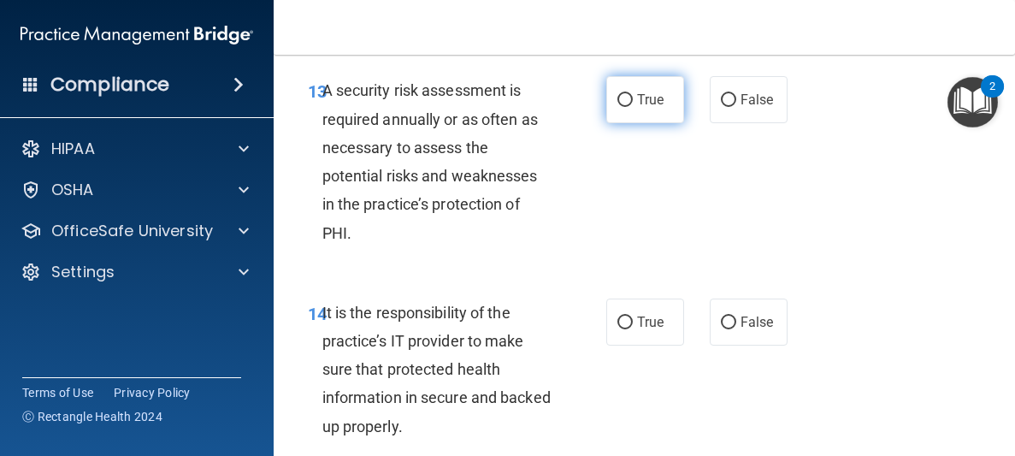
click at [650, 103] on span "True" at bounding box center [650, 99] width 27 height 16
click at [633, 103] on input "True" at bounding box center [624, 100] width 15 height 13
radio input "true"
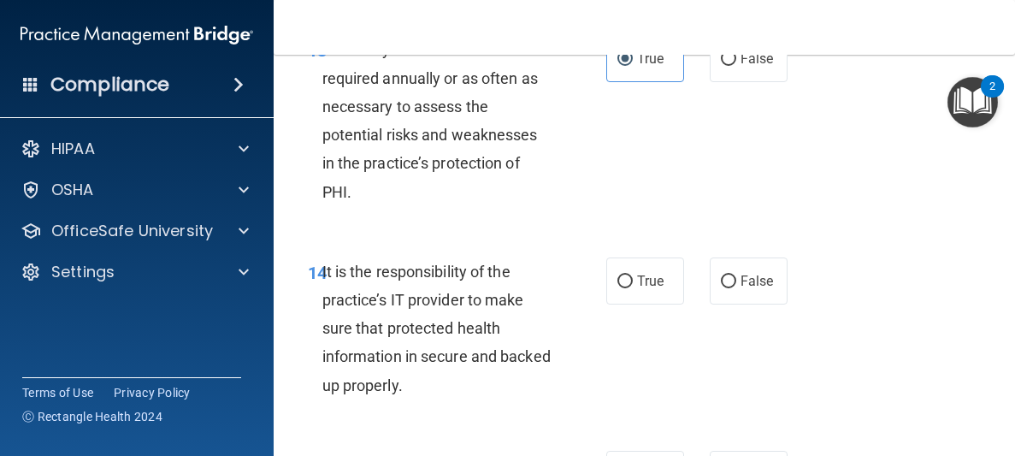
scroll to position [2938, 0]
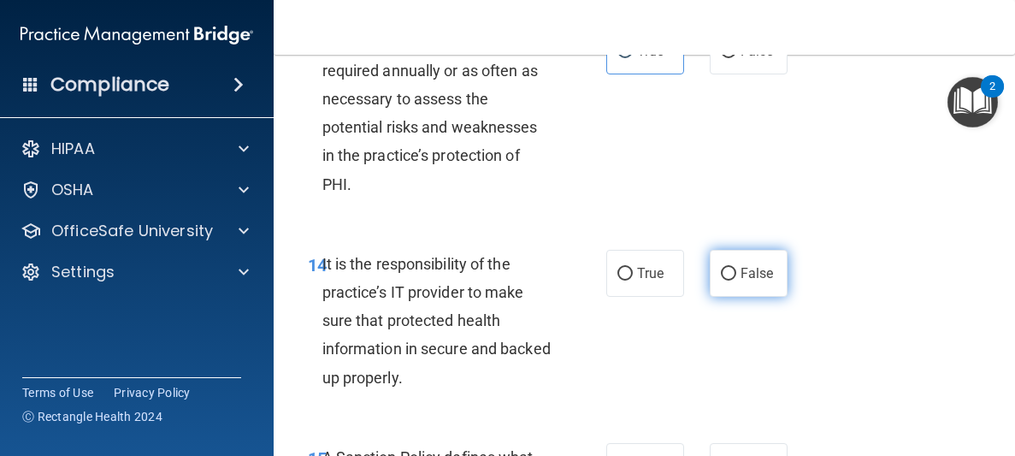
click at [746, 270] on span "False" at bounding box center [756, 273] width 33 height 16
click at [736, 270] on input "False" at bounding box center [728, 274] width 15 height 13
radio input "true"
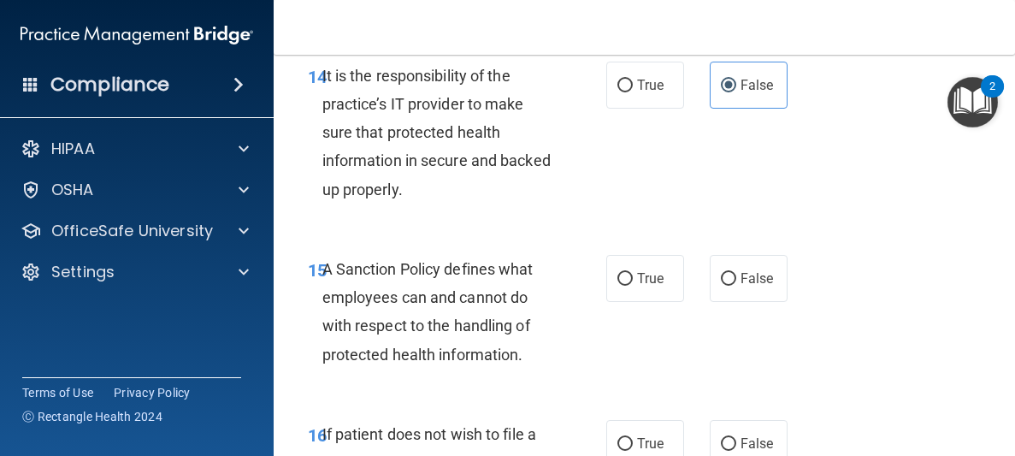
scroll to position [3130, 0]
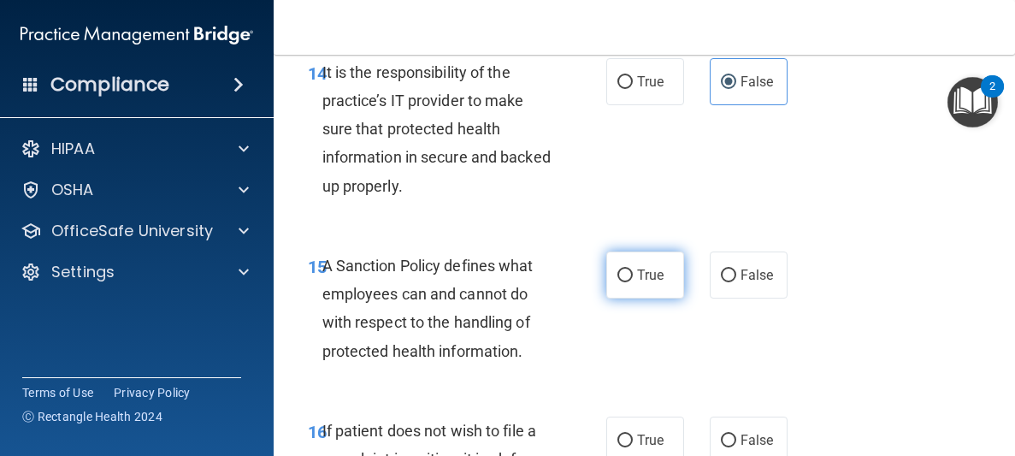
click at [606, 285] on label "True" at bounding box center [645, 274] width 78 height 47
click at [617, 282] on input "True" at bounding box center [624, 275] width 15 height 13
radio input "true"
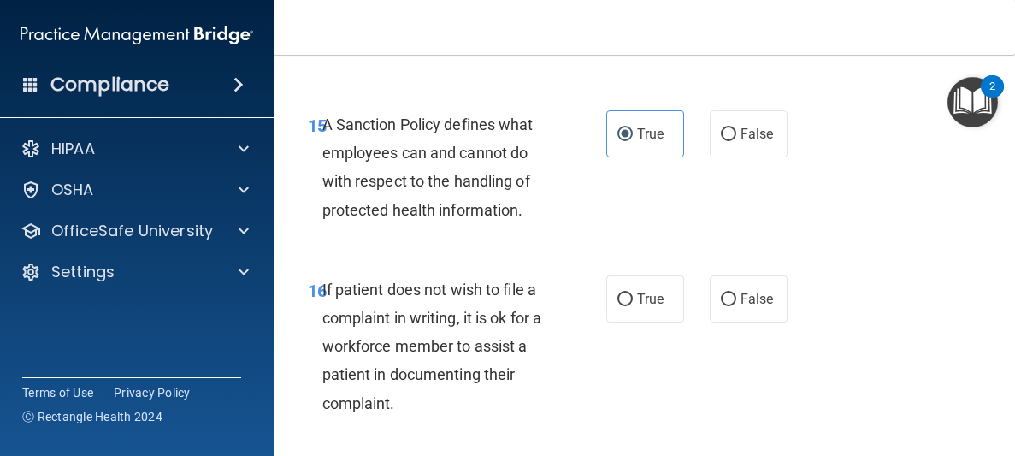
scroll to position [3272, 0]
click at [657, 304] on label "True" at bounding box center [645, 297] width 78 height 47
click at [633, 304] on input "True" at bounding box center [624, 298] width 15 height 13
radio input "true"
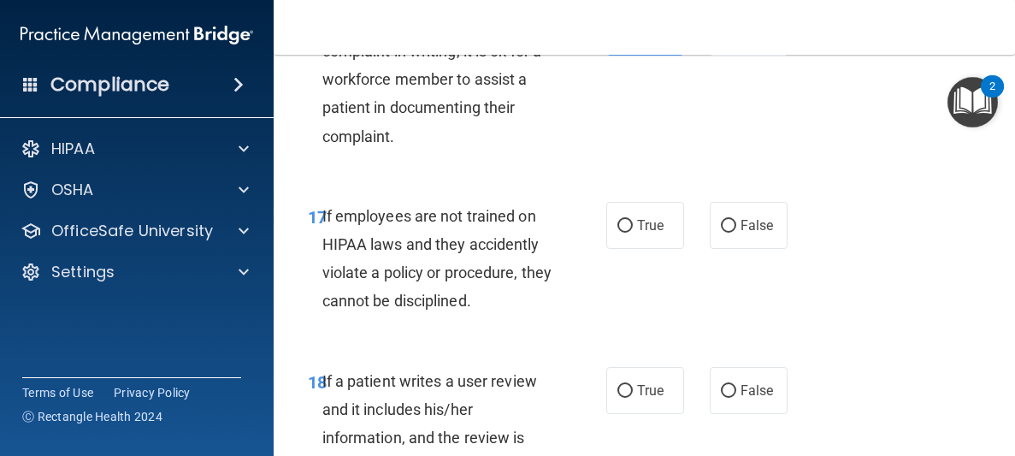
scroll to position [3540, 0]
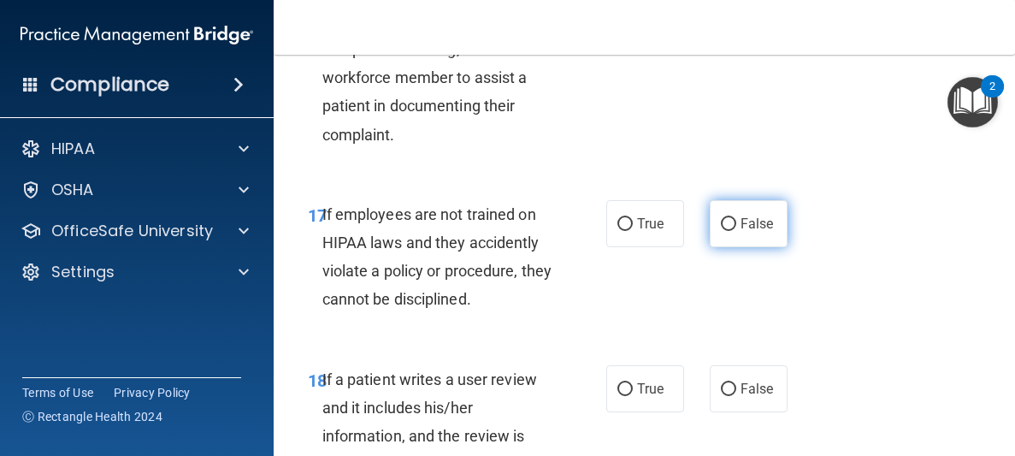
click at [733, 233] on label "False" at bounding box center [749, 223] width 78 height 47
click at [733, 231] on input "False" at bounding box center [728, 224] width 15 height 13
radio input "true"
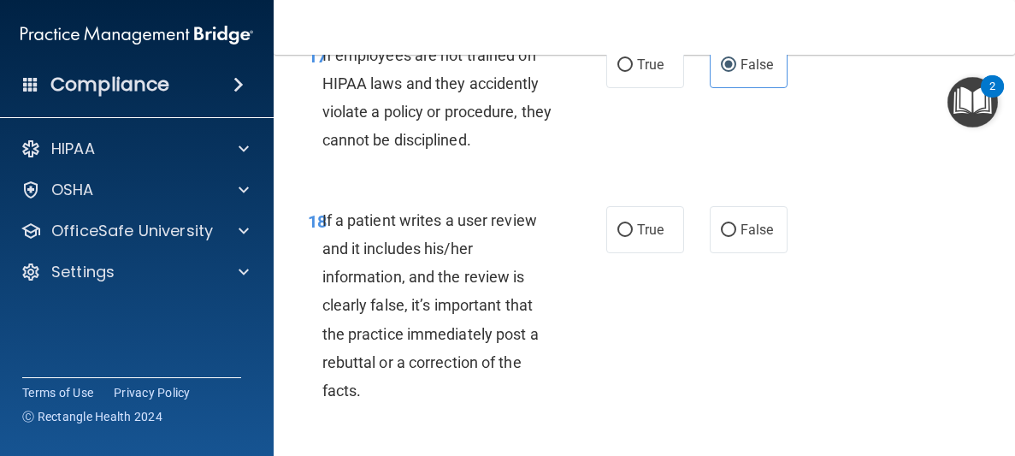
scroll to position [3699, 0]
click at [784, 239] on label "False" at bounding box center [749, 228] width 78 height 47
click at [736, 236] on input "False" at bounding box center [728, 229] width 15 height 13
radio input "true"
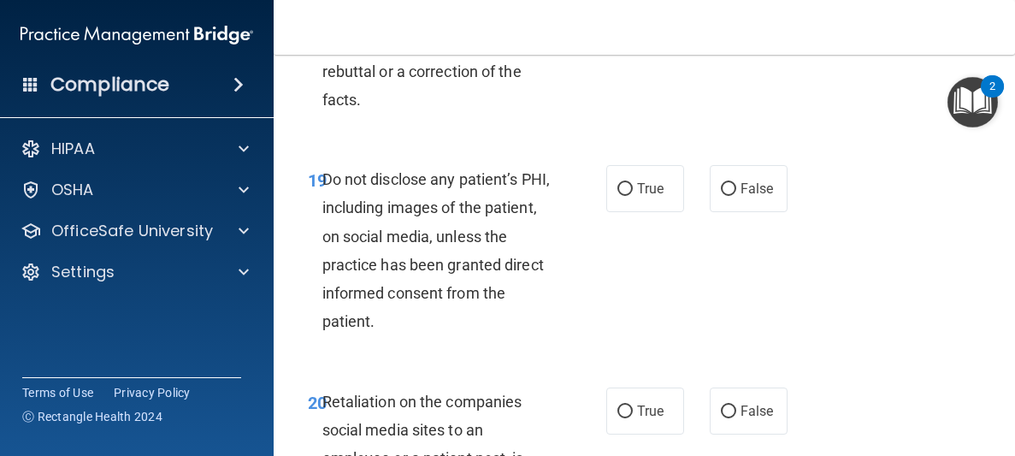
scroll to position [3992, 0]
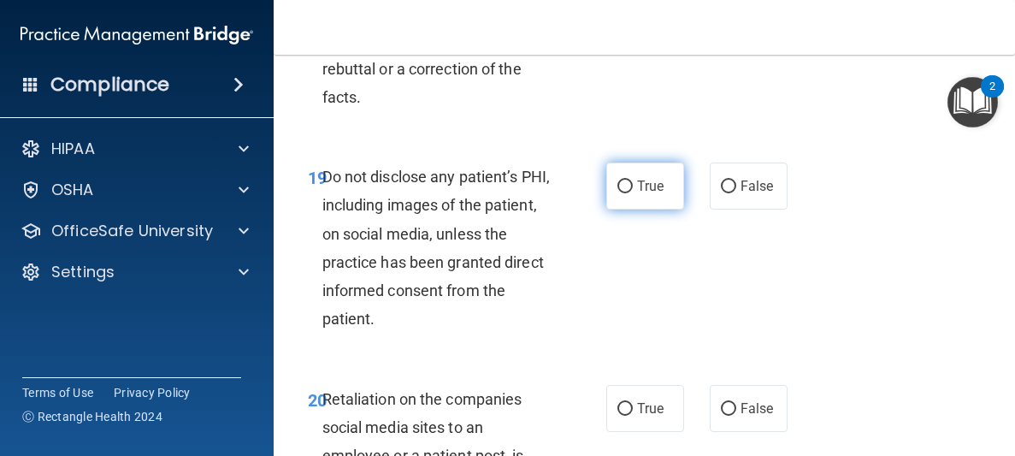
click at [658, 203] on label "True" at bounding box center [645, 185] width 78 height 47
click at [633, 193] on input "True" at bounding box center [624, 186] width 15 height 13
radio input "true"
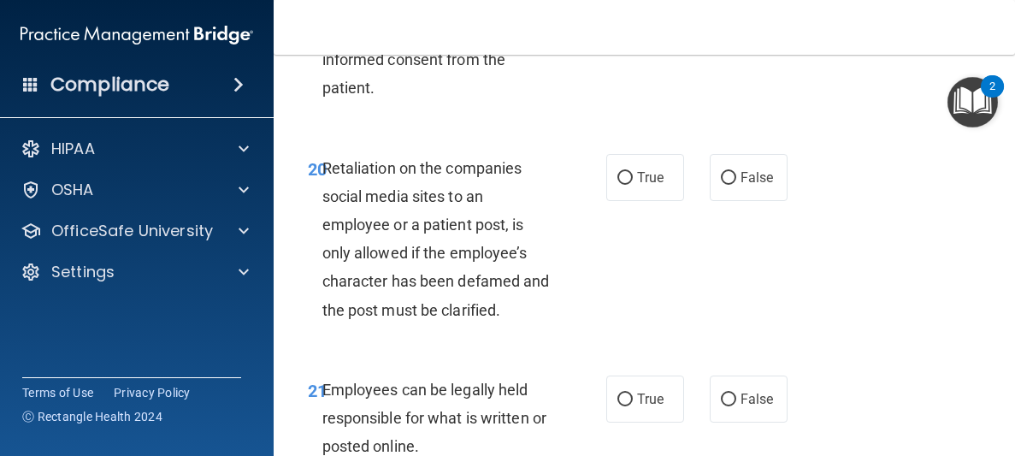
scroll to position [4229, 0]
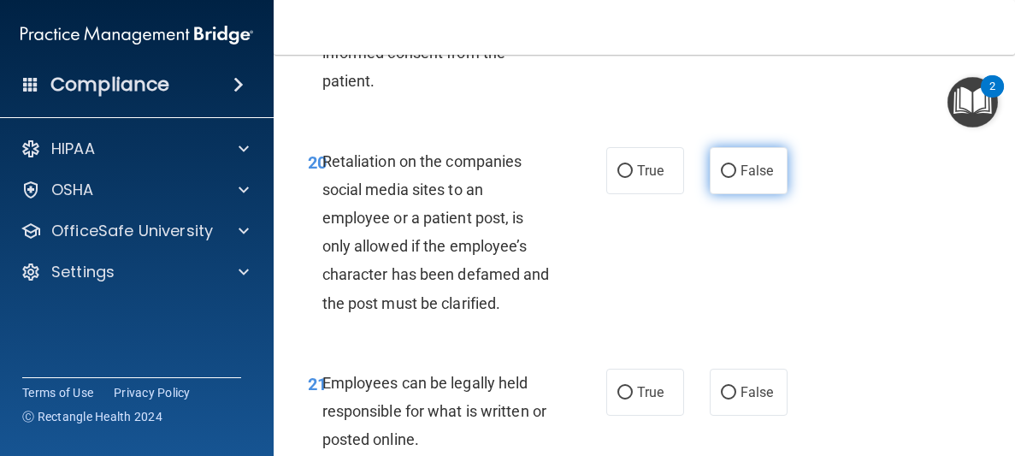
click at [726, 179] on label "False" at bounding box center [749, 170] width 78 height 47
click at [726, 178] on input "False" at bounding box center [728, 171] width 15 height 13
radio input "true"
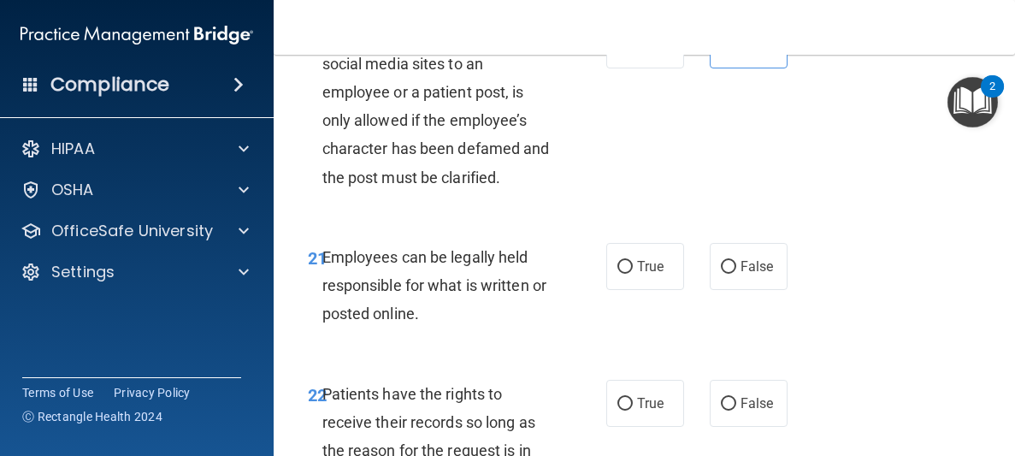
scroll to position [4378, 0]
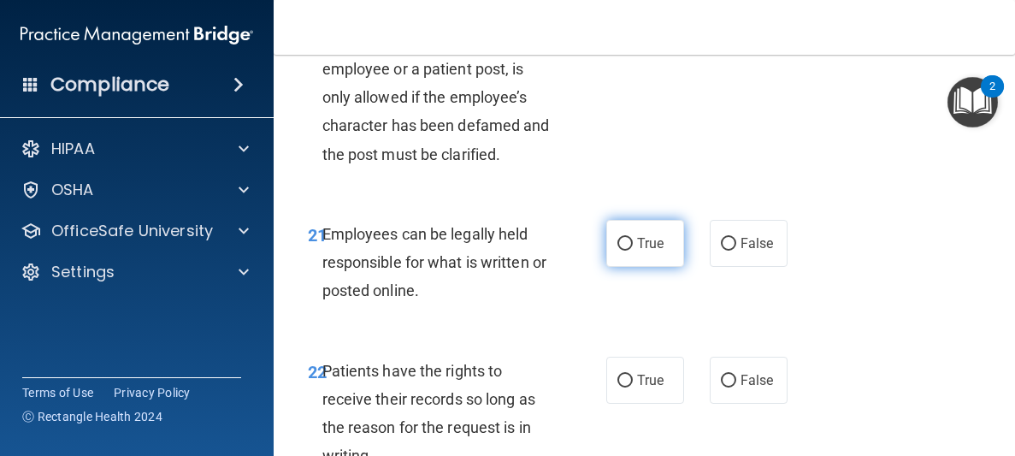
click at [653, 245] on span "True" at bounding box center [650, 243] width 27 height 16
click at [633, 245] on input "True" at bounding box center [624, 244] width 15 height 13
radio input "true"
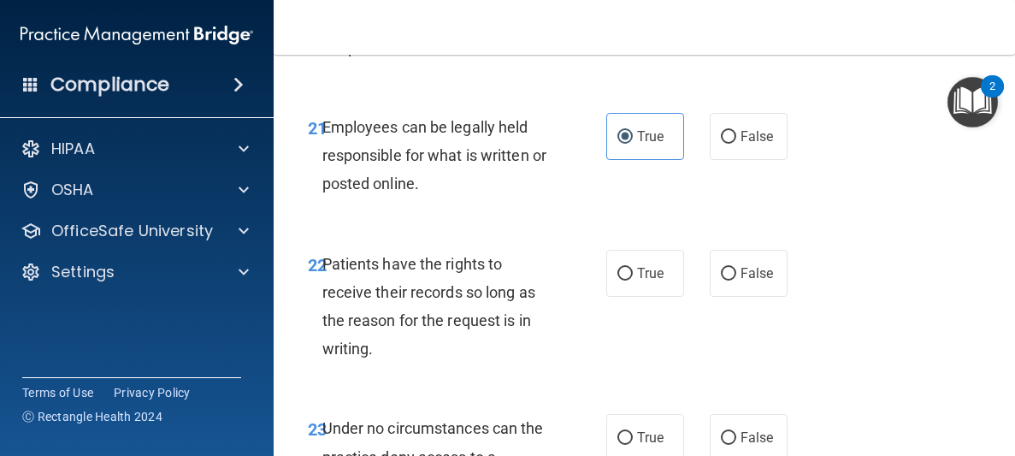
scroll to position [4492, 0]
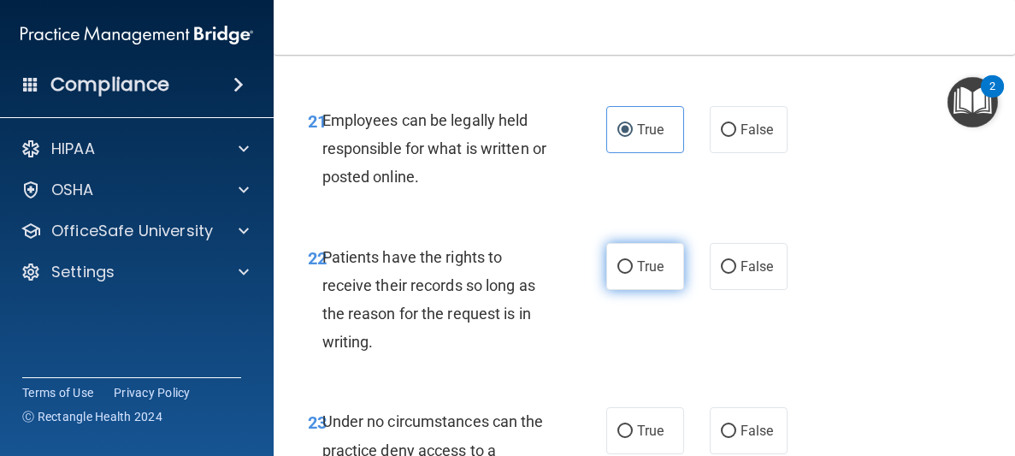
click at [663, 272] on span "True" at bounding box center [650, 266] width 27 height 16
click at [633, 272] on input "True" at bounding box center [624, 267] width 15 height 13
radio input "true"
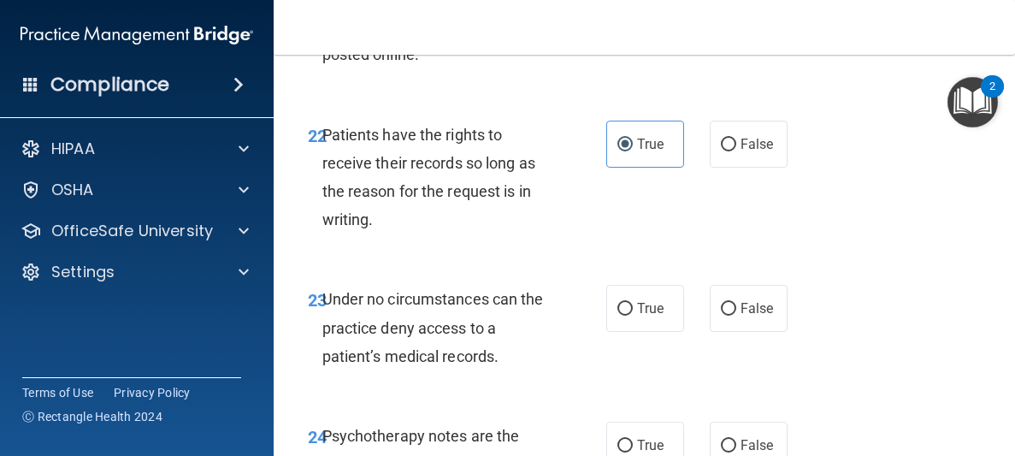
scroll to position [4619, 0]
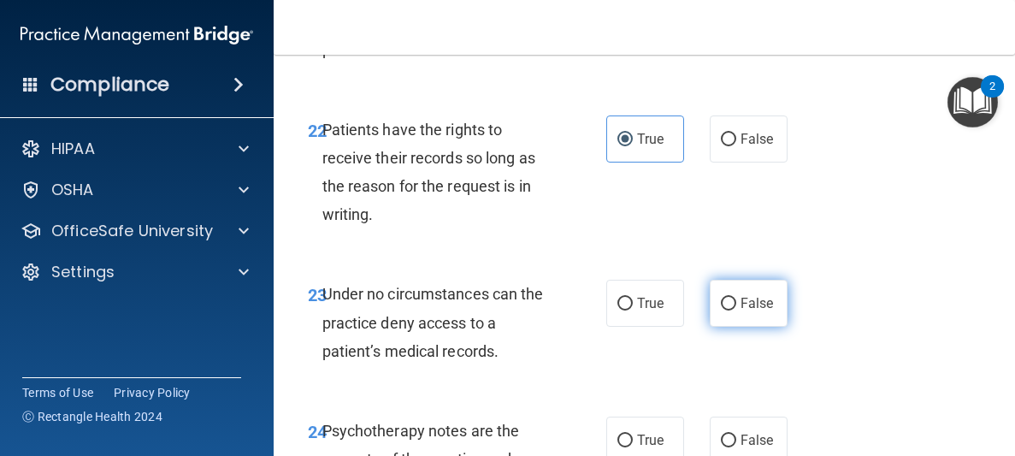
click at [737, 315] on label "False" at bounding box center [749, 303] width 78 height 47
click at [736, 310] on input "False" at bounding box center [728, 304] width 15 height 13
radio input "true"
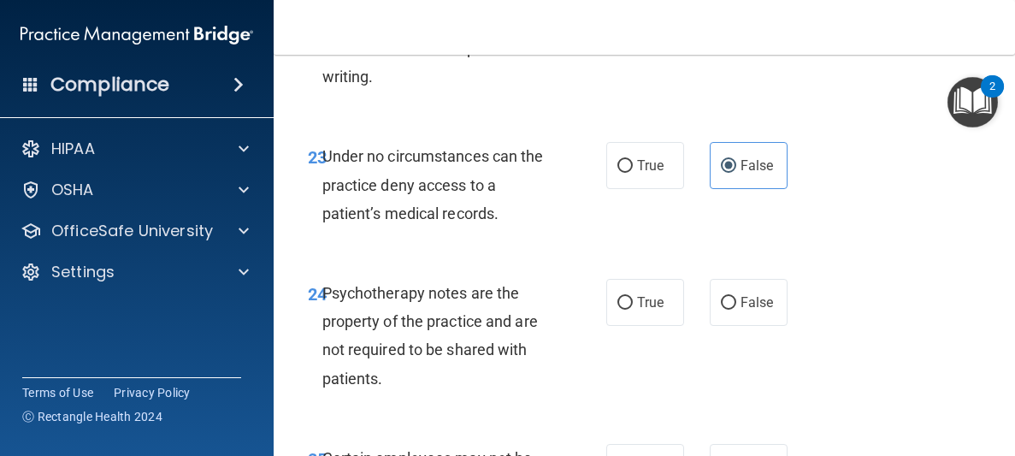
scroll to position [4762, 0]
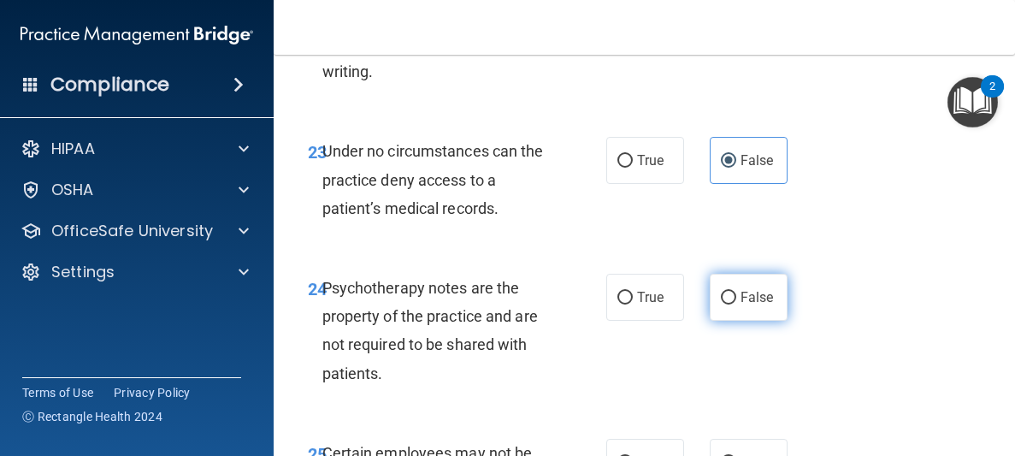
click at [746, 319] on label "False" at bounding box center [749, 297] width 78 height 47
click at [736, 304] on input "False" at bounding box center [728, 298] width 15 height 13
radio input "true"
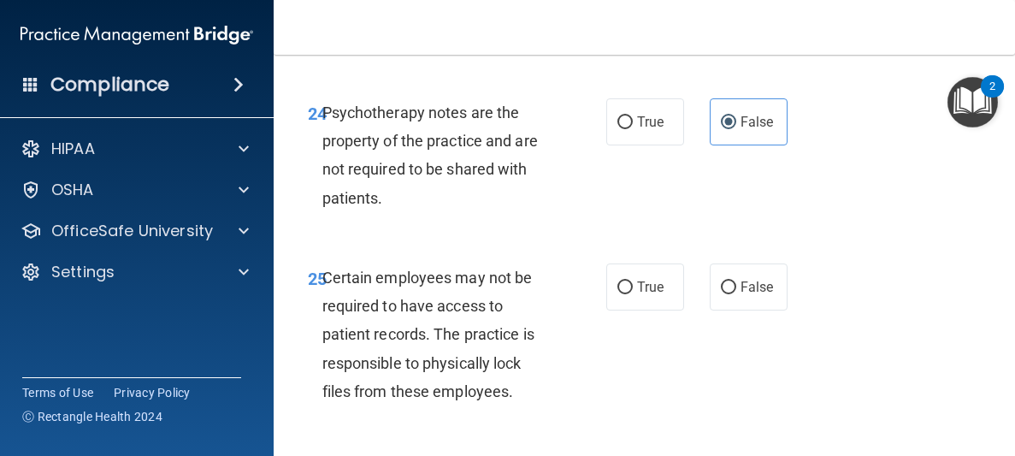
scroll to position [4942, 0]
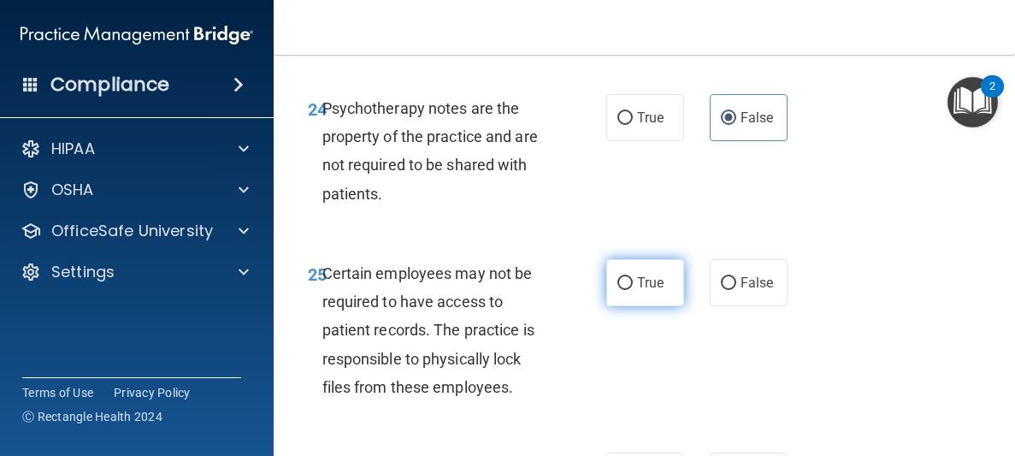
click at [650, 283] on span "True" at bounding box center [650, 282] width 27 height 16
click at [633, 283] on input "True" at bounding box center [624, 283] width 15 height 13
radio input "true"
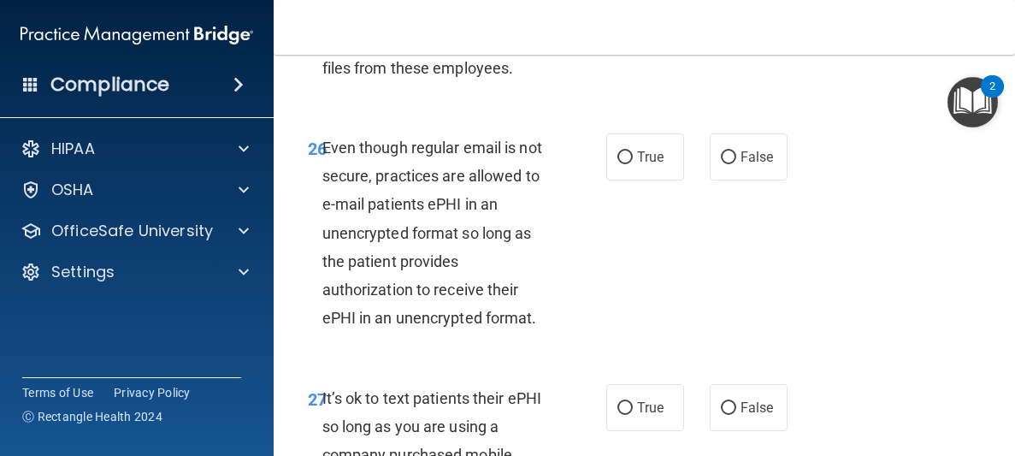
scroll to position [5262, 0]
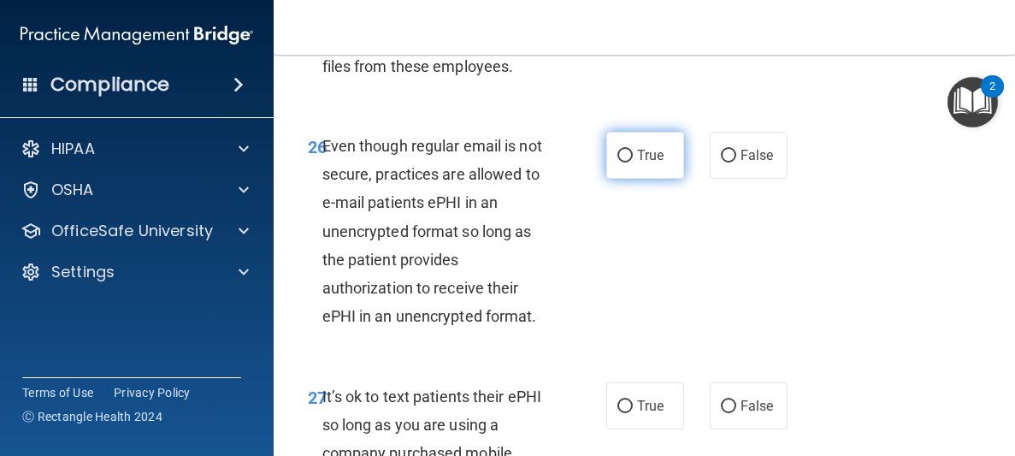
click at [668, 174] on label "True" at bounding box center [645, 155] width 78 height 47
click at [633, 162] on input "True" at bounding box center [624, 156] width 15 height 13
radio input "true"
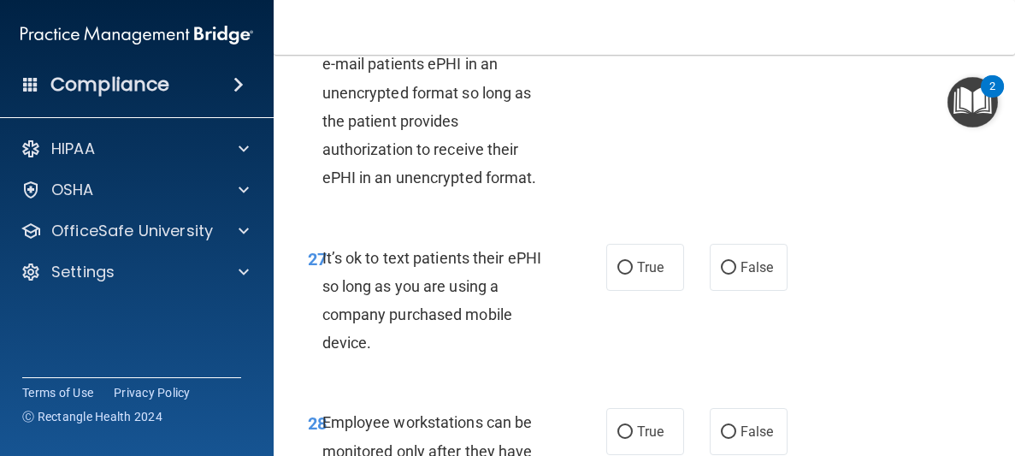
scroll to position [5414, 0]
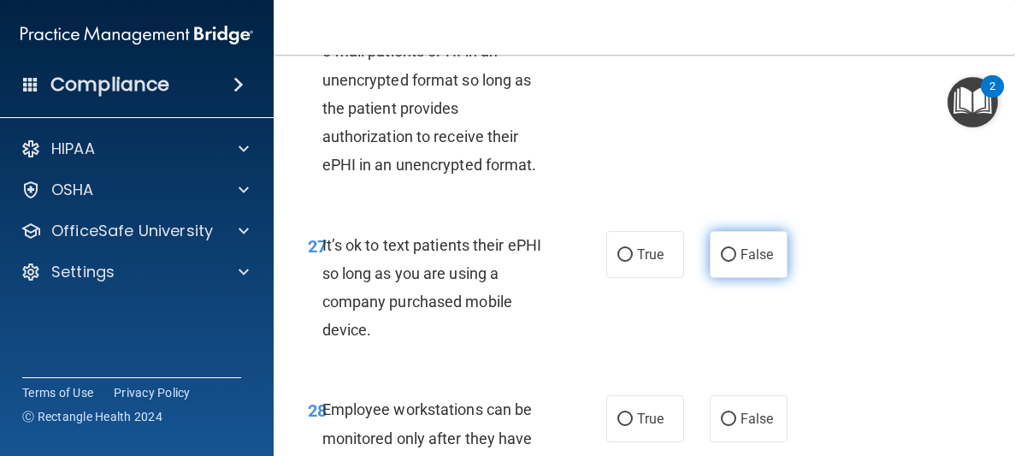
click at [740, 264] on label "False" at bounding box center [749, 254] width 78 height 47
click at [736, 262] on input "False" at bounding box center [728, 255] width 15 height 13
radio input "true"
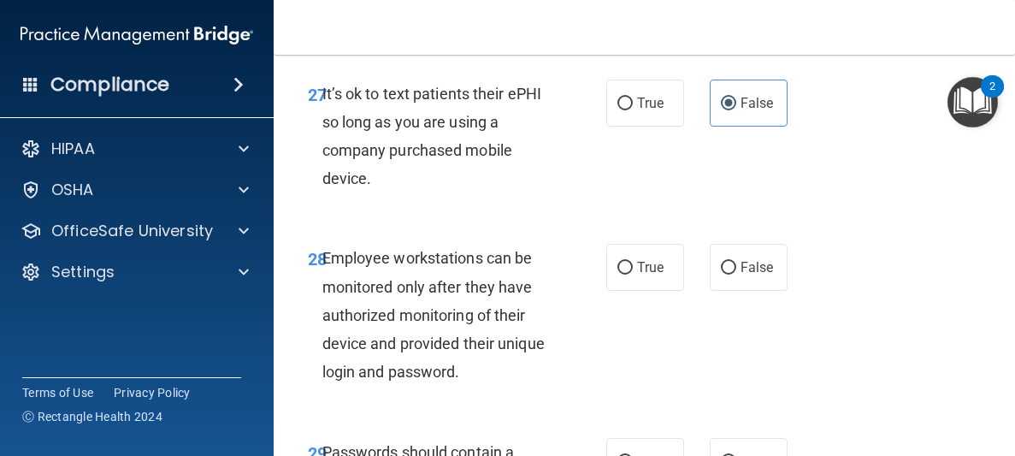
scroll to position [5566, 0]
click at [643, 270] on span "True" at bounding box center [650, 266] width 27 height 16
click at [633, 270] on input "True" at bounding box center [624, 267] width 15 height 13
radio input "true"
click at [740, 268] on span "False" at bounding box center [756, 266] width 33 height 16
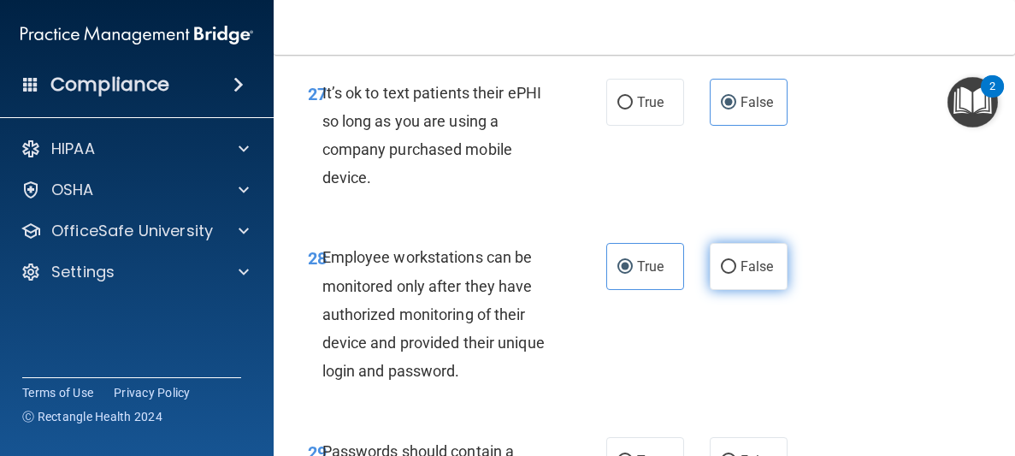
click at [736, 268] on input "False" at bounding box center [728, 267] width 15 height 13
radio input "true"
radio input "false"
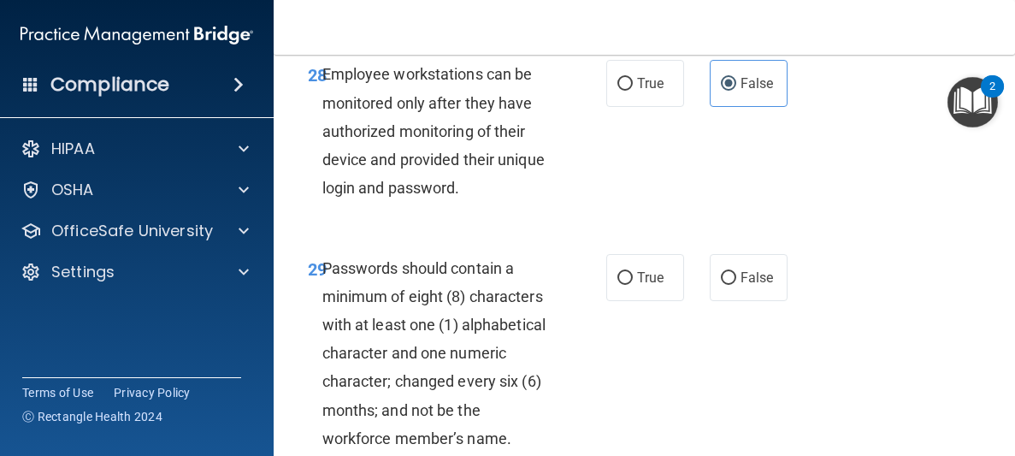
scroll to position [5753, 0]
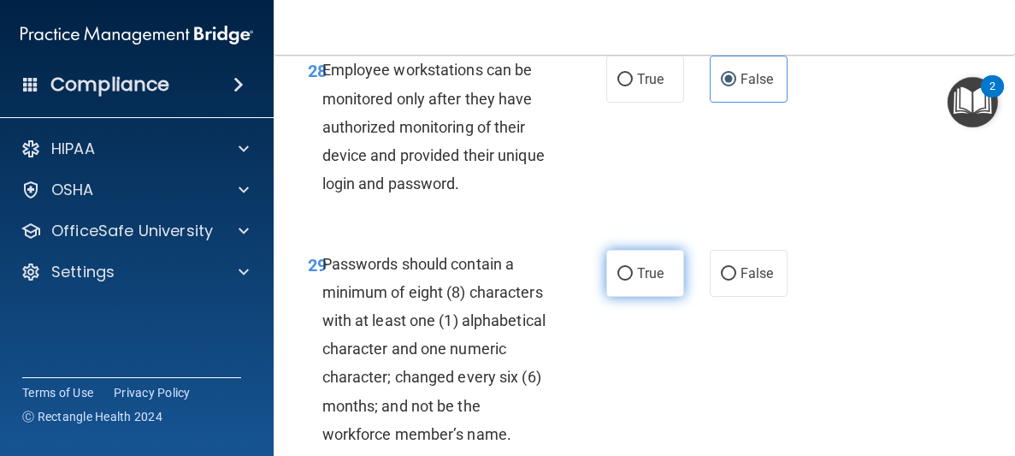
click at [677, 278] on label "True" at bounding box center [645, 273] width 78 height 47
click at [633, 278] on input "True" at bounding box center [624, 274] width 15 height 13
radio input "true"
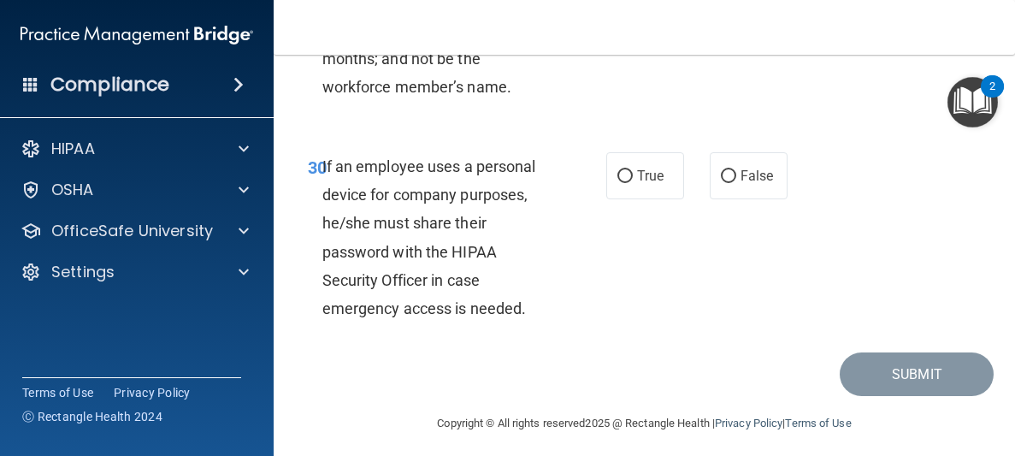
scroll to position [6109, 0]
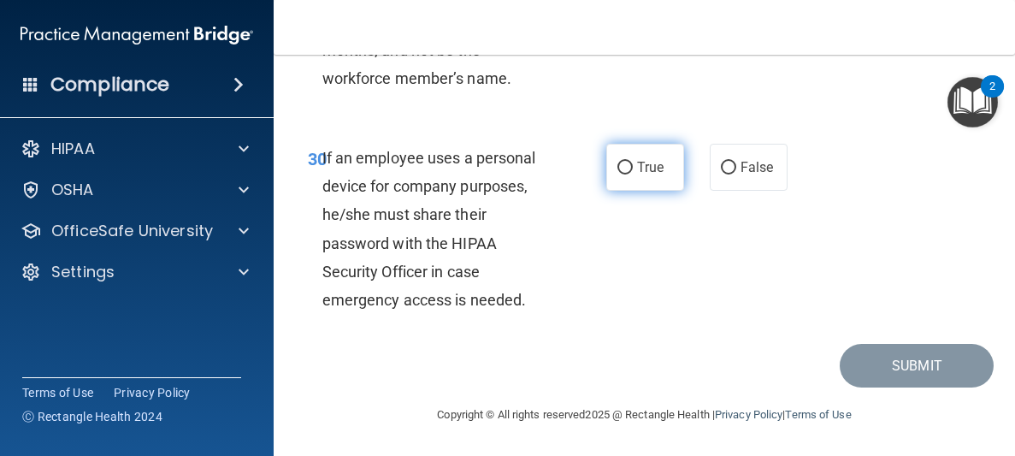
click at [640, 168] on span "True" at bounding box center [650, 167] width 27 height 16
click at [633, 168] on input "True" at bounding box center [624, 168] width 15 height 13
radio input "true"
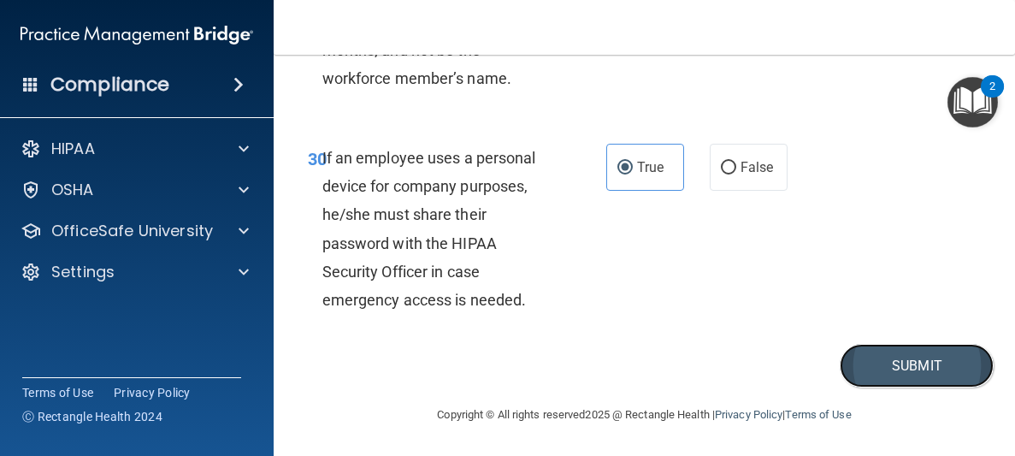
click at [917, 347] on button "Submit" at bounding box center [917, 366] width 154 height 44
click at [905, 374] on button "Submit" at bounding box center [917, 366] width 154 height 44
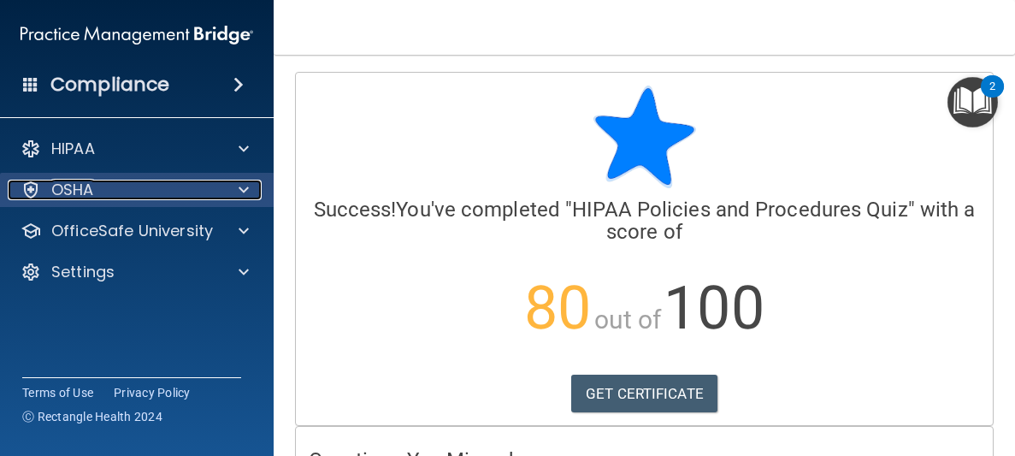
click at [162, 197] on div "OSHA" at bounding box center [114, 190] width 212 height 21
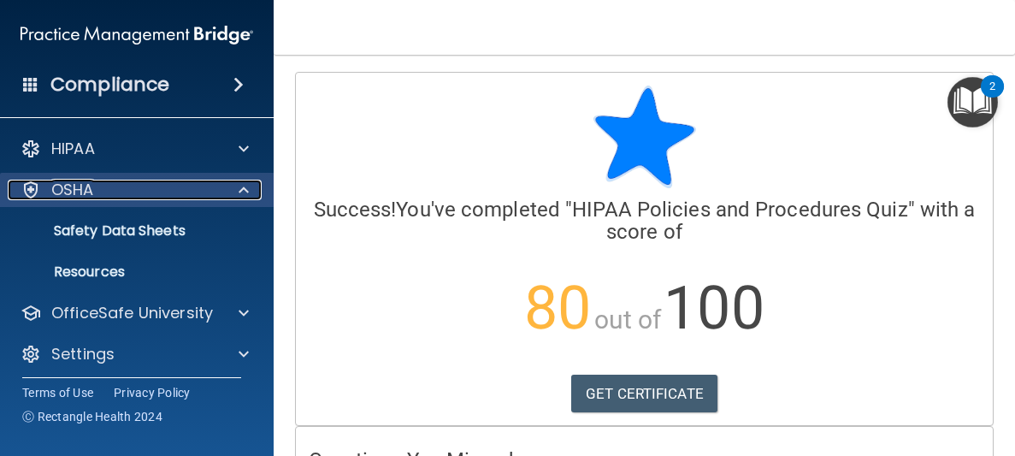
click at [165, 194] on div "OSHA" at bounding box center [114, 190] width 212 height 21
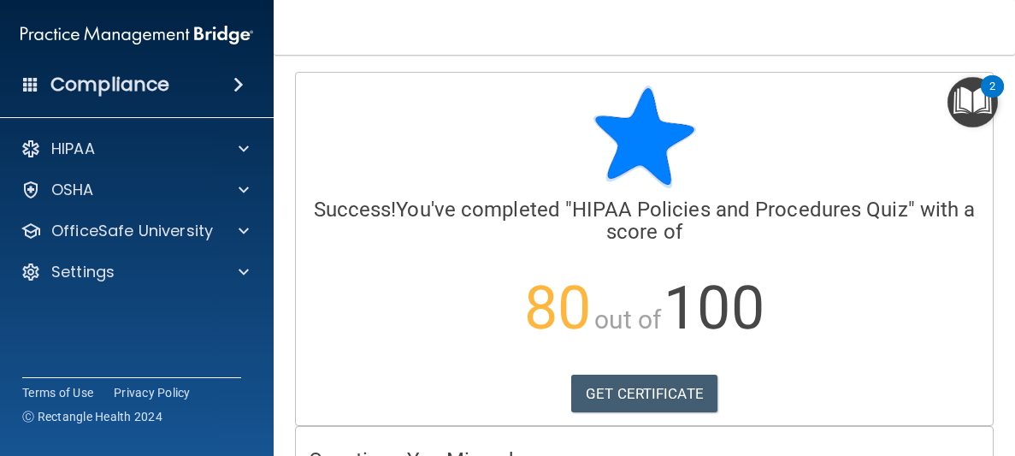
click at [177, 248] on div "HIPAA Documents and Policies Report an Incident Business Associates Emergency P…" at bounding box center [137, 214] width 274 height 178
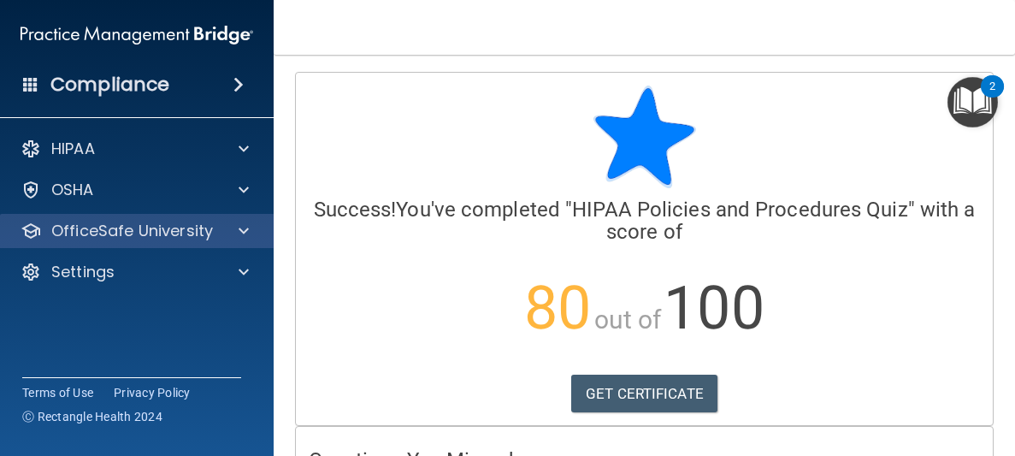
click at [179, 245] on div "OfficeSafe University" at bounding box center [137, 231] width 274 height 34
click at [233, 239] on div at bounding box center [241, 231] width 43 height 21
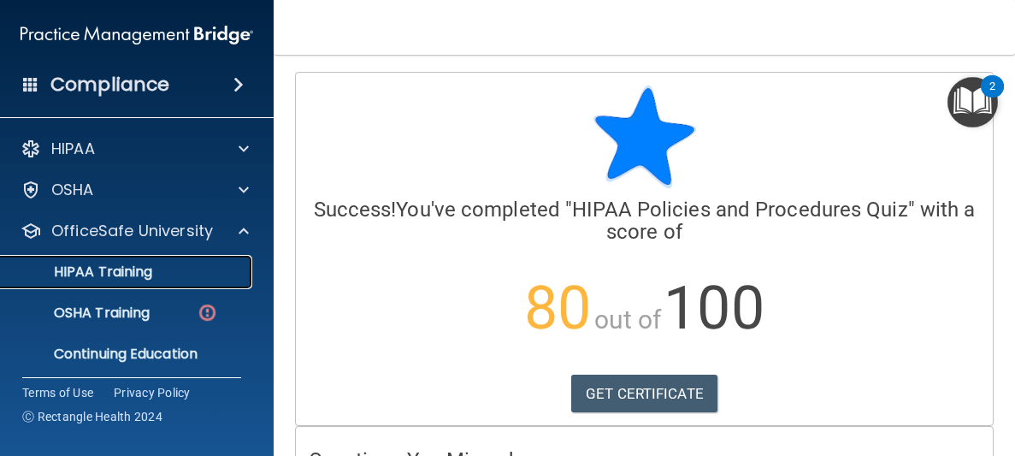
click at [152, 269] on p "HIPAA Training" at bounding box center [81, 271] width 141 height 17
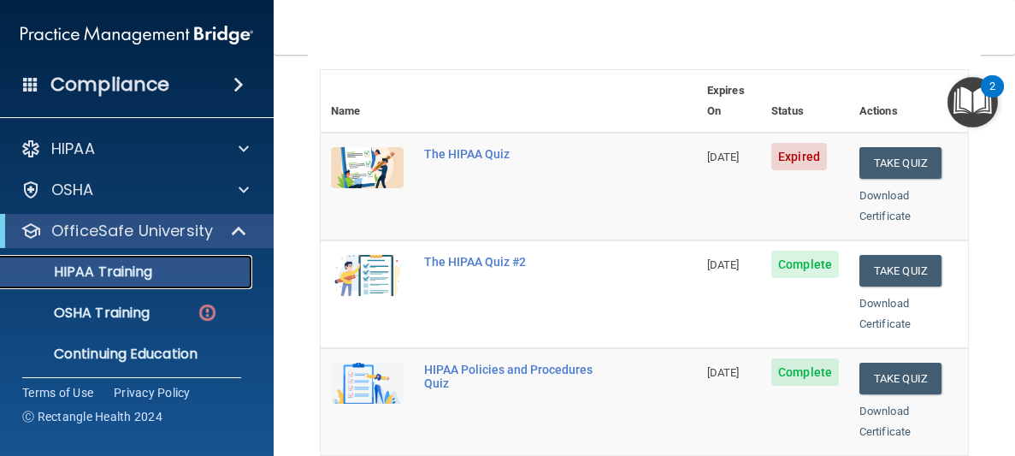
scroll to position [168, 0]
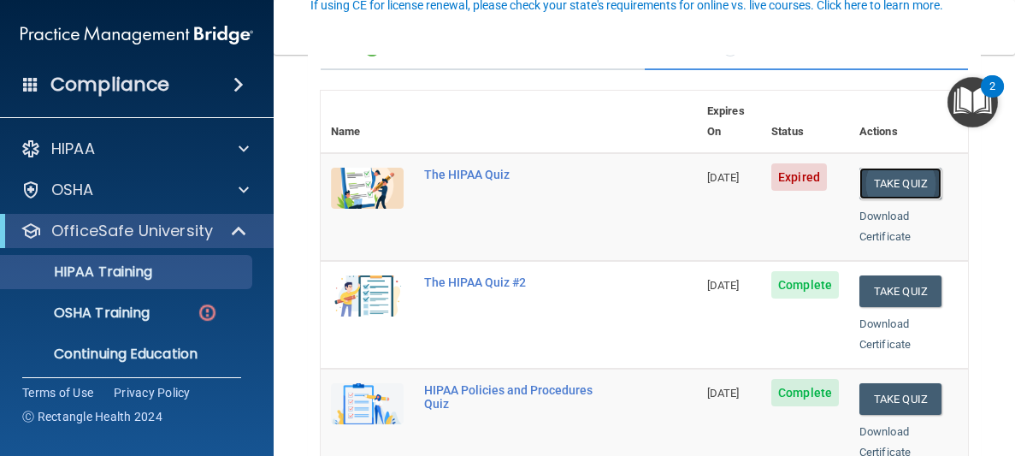
click at [905, 168] on button "Take Quiz" at bounding box center [900, 184] width 82 height 32
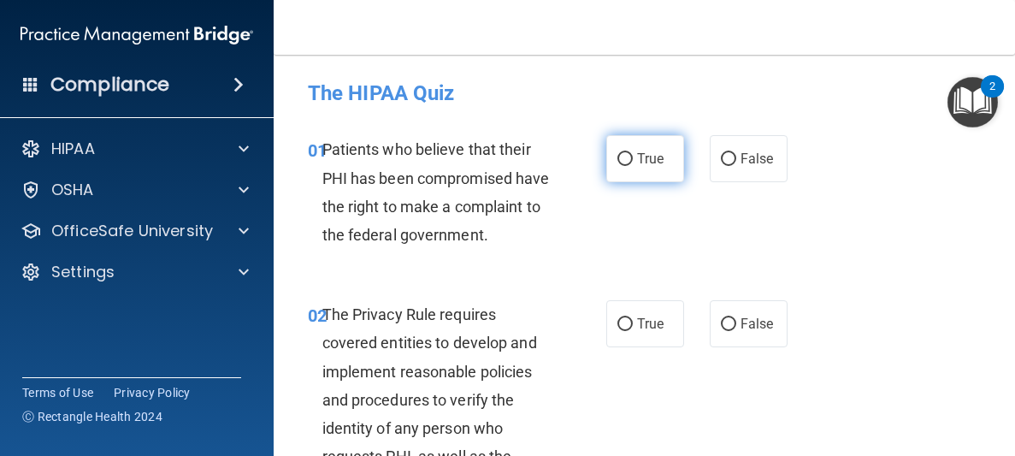
click at [651, 161] on span "True" at bounding box center [650, 158] width 27 height 16
click at [633, 161] on input "True" at bounding box center [624, 159] width 15 height 13
radio input "true"
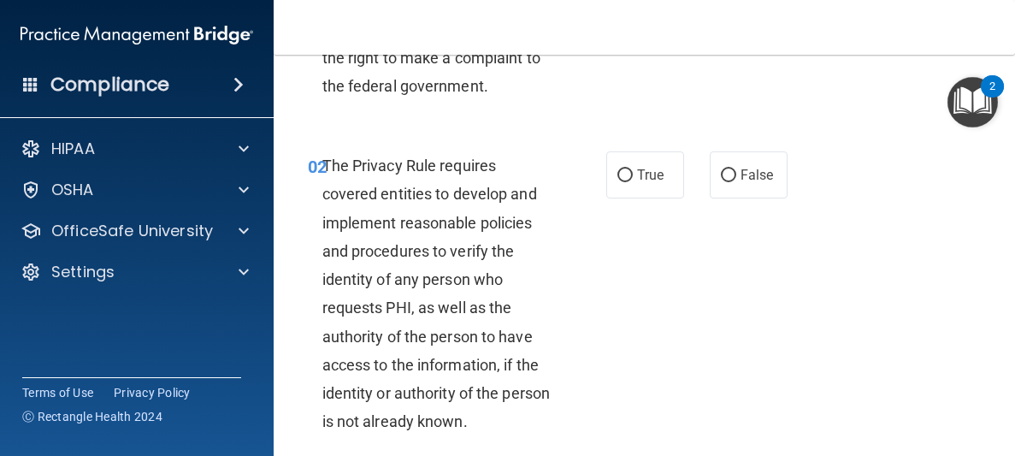
scroll to position [151, 0]
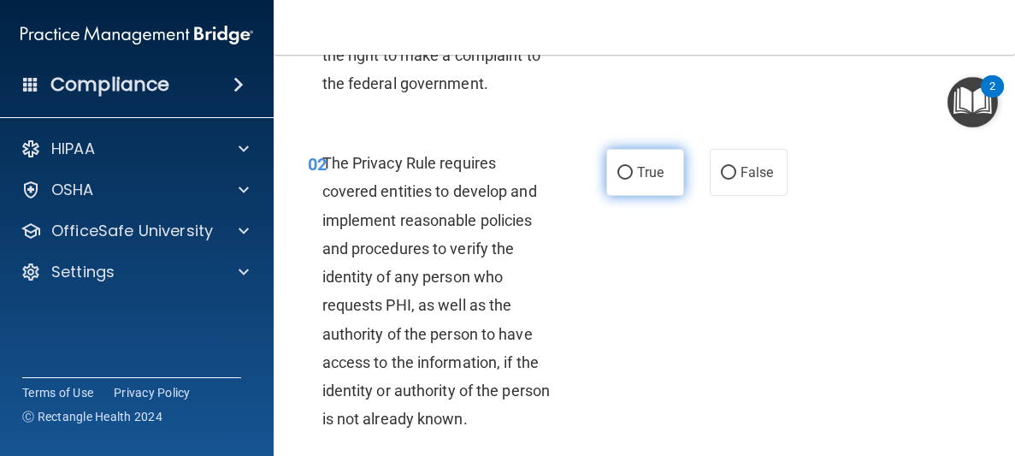
drag, startPoint x: 641, startPoint y: 168, endPoint x: 639, endPoint y: 180, distance: 12.2
click at [639, 178] on span "True" at bounding box center [650, 172] width 27 height 16
click at [649, 184] on label "True" at bounding box center [645, 172] width 78 height 47
click at [633, 180] on input "True" at bounding box center [624, 173] width 15 height 13
radio input "true"
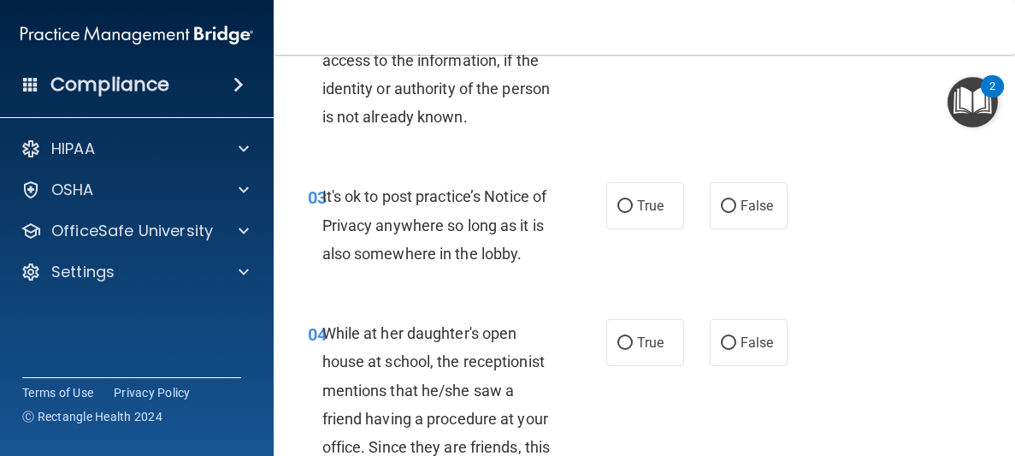
scroll to position [478, 0]
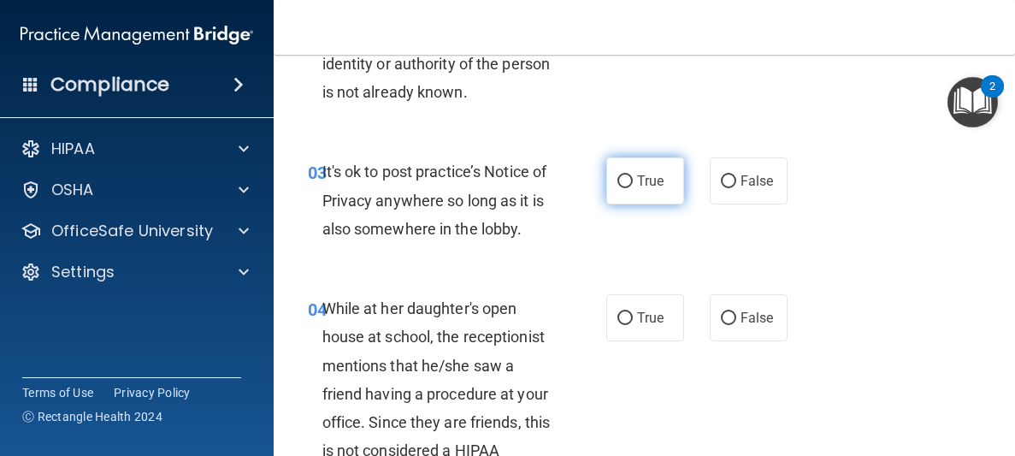
click at [639, 192] on label "True" at bounding box center [645, 180] width 78 height 47
click at [633, 188] on input "True" at bounding box center [624, 181] width 15 height 13
radio input "true"
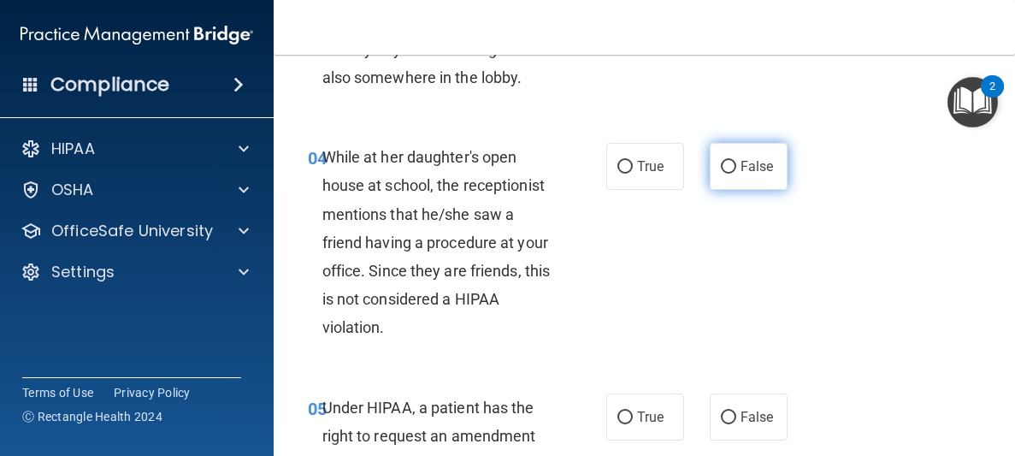
scroll to position [630, 0]
click at [760, 162] on span "False" at bounding box center [756, 165] width 33 height 16
click at [736, 162] on input "False" at bounding box center [728, 166] width 15 height 13
radio input "true"
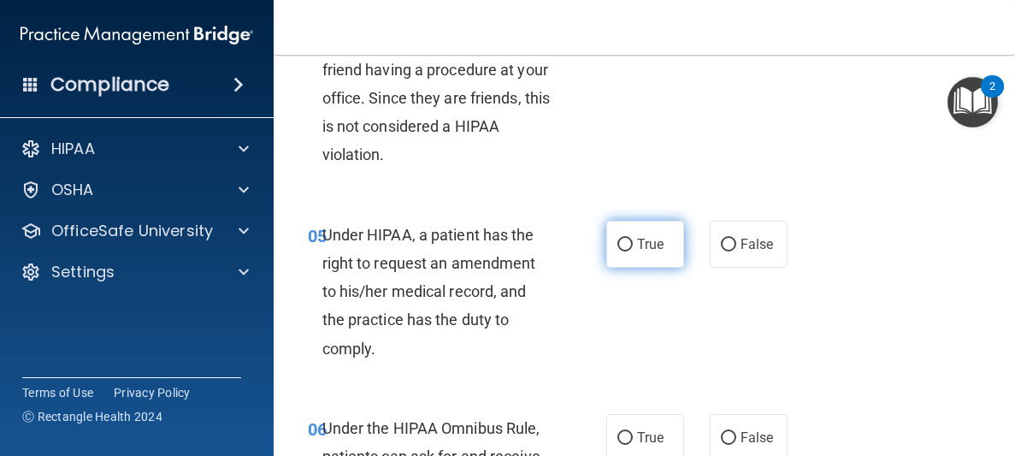
scroll to position [805, 0]
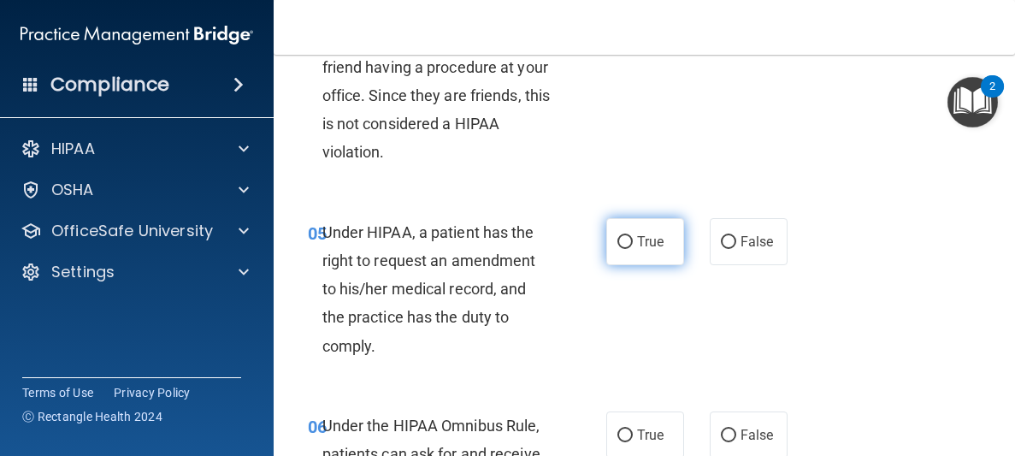
click at [670, 261] on label "True" at bounding box center [645, 241] width 78 height 47
click at [633, 249] on input "True" at bounding box center [624, 242] width 15 height 13
radio input "true"
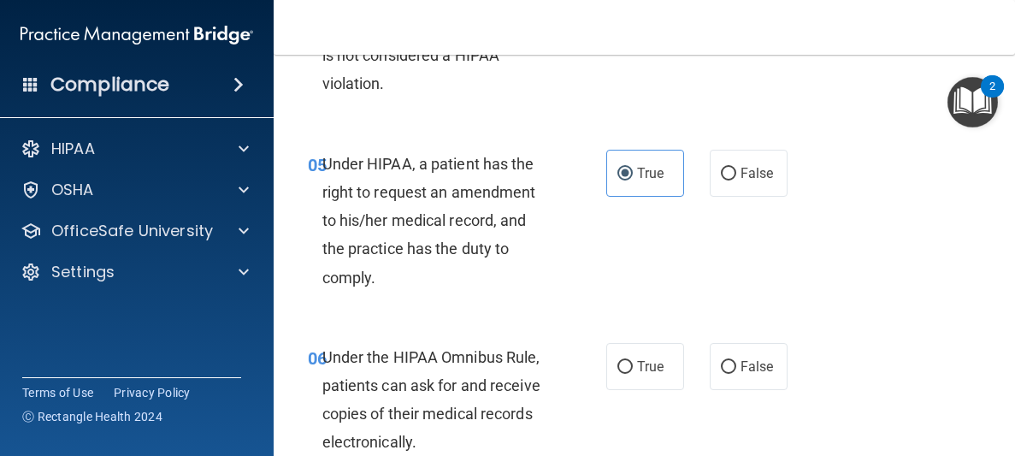
scroll to position [1023, 0]
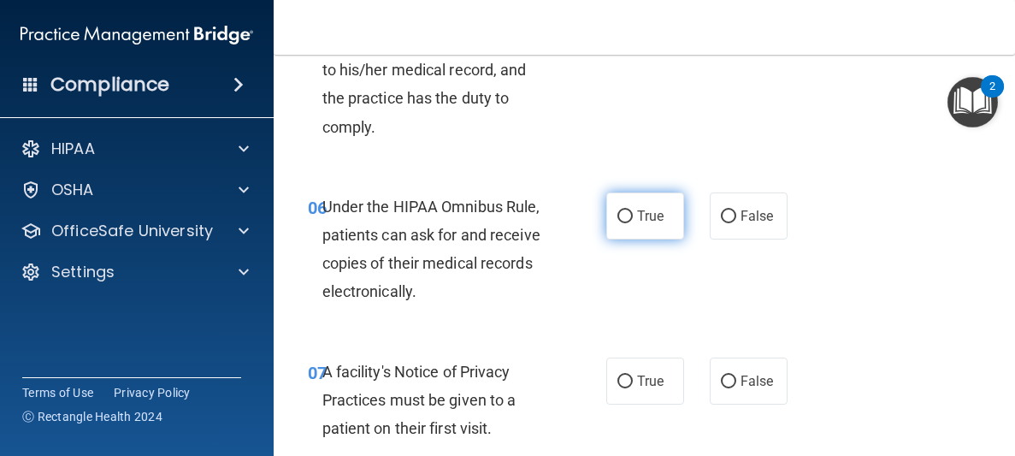
click at [629, 224] on label "True" at bounding box center [645, 215] width 78 height 47
click at [629, 223] on input "True" at bounding box center [624, 216] width 15 height 13
radio input "true"
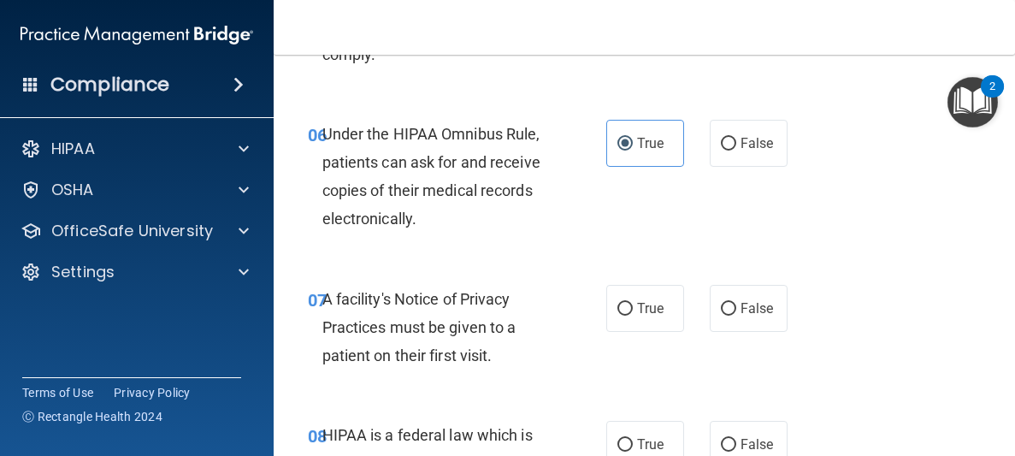
scroll to position [1107, 0]
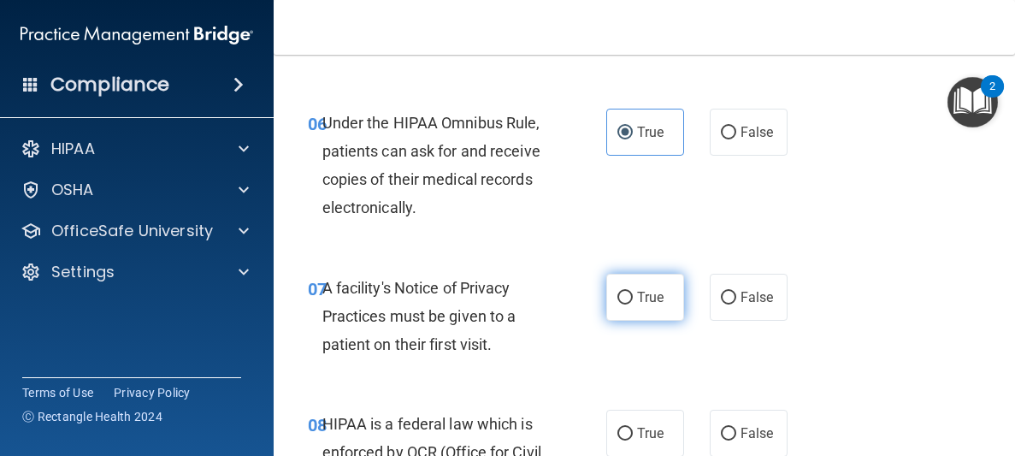
click at [635, 290] on label "True" at bounding box center [645, 297] width 78 height 47
click at [633, 292] on input "True" at bounding box center [624, 298] width 15 height 13
radio input "true"
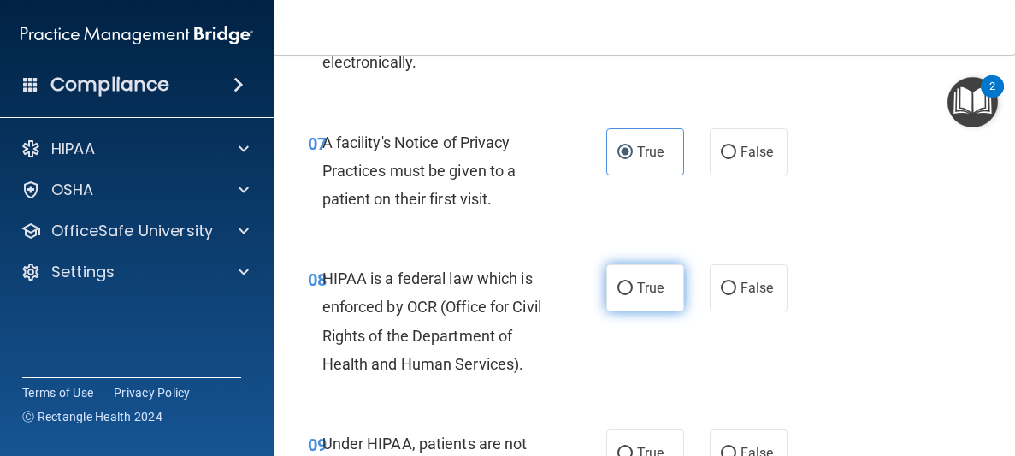
scroll to position [1256, 0]
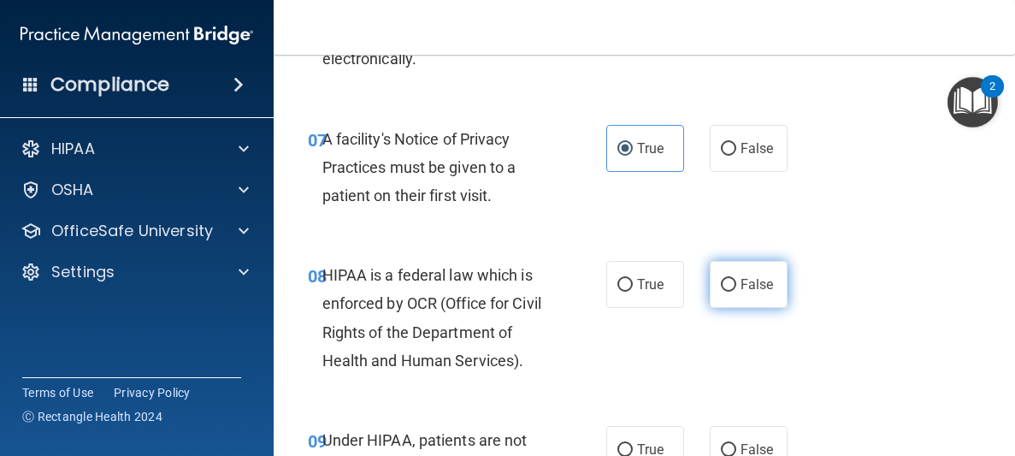
click at [741, 298] on label "False" at bounding box center [749, 284] width 78 height 47
click at [736, 292] on input "False" at bounding box center [728, 285] width 15 height 13
radio input "true"
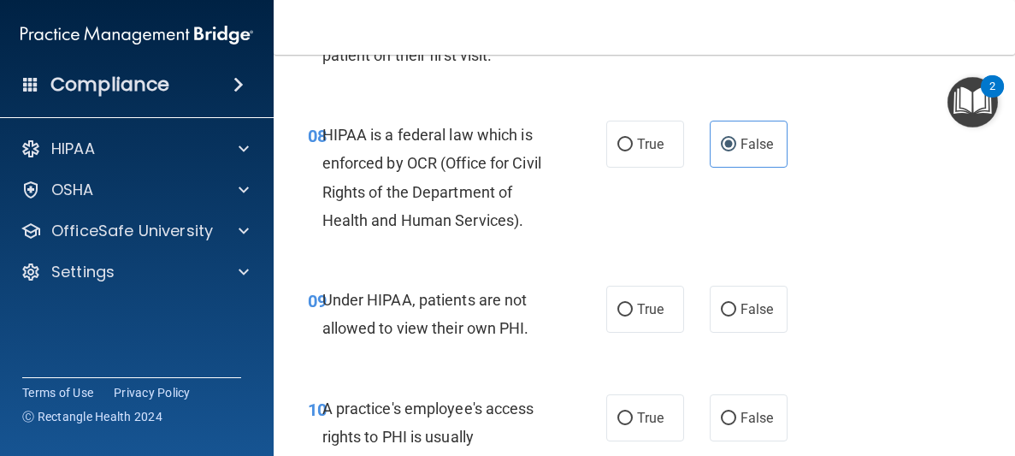
scroll to position [1398, 0]
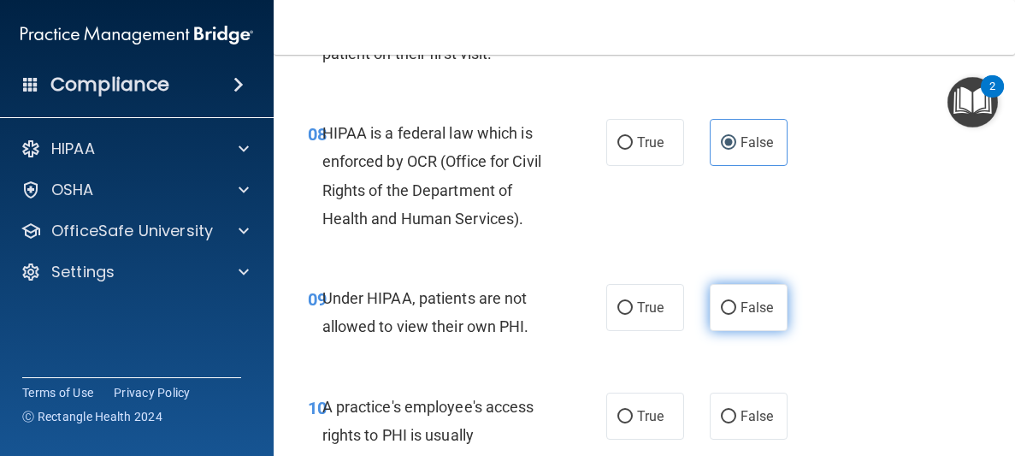
click at [769, 327] on label "False" at bounding box center [749, 307] width 78 height 47
click at [742, 309] on span "False" at bounding box center [756, 307] width 33 height 16
click at [736, 309] on input "False" at bounding box center [728, 308] width 15 height 13
radio input "true"
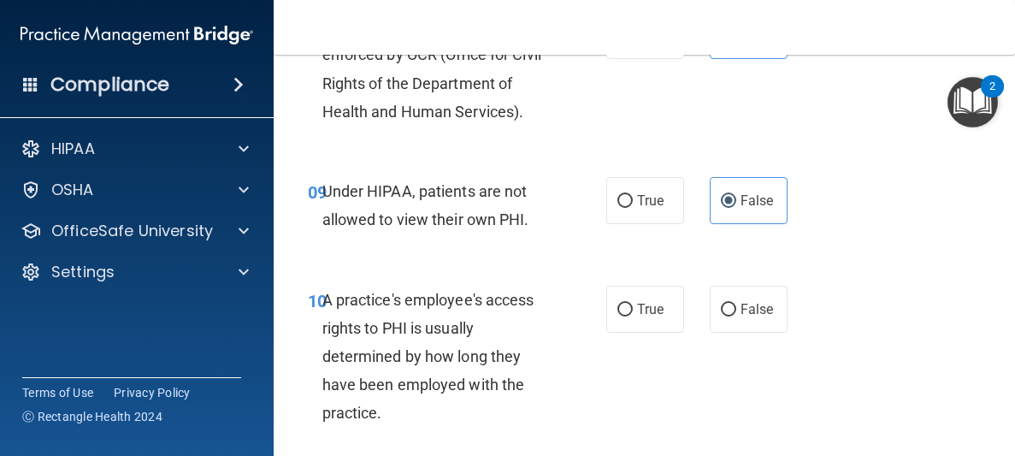
scroll to position [1551, 0]
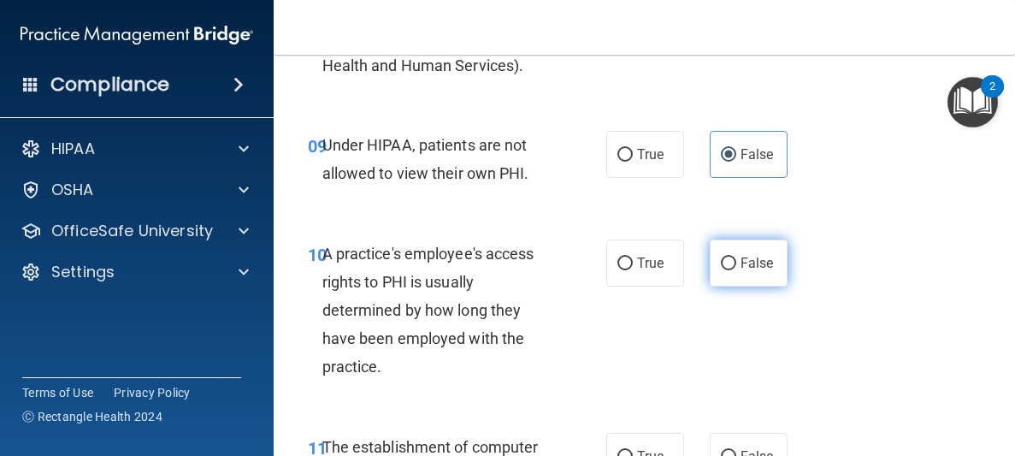
click at [756, 253] on label "False" at bounding box center [749, 262] width 78 height 47
click at [736, 257] on input "False" at bounding box center [728, 263] width 15 height 13
radio input "true"
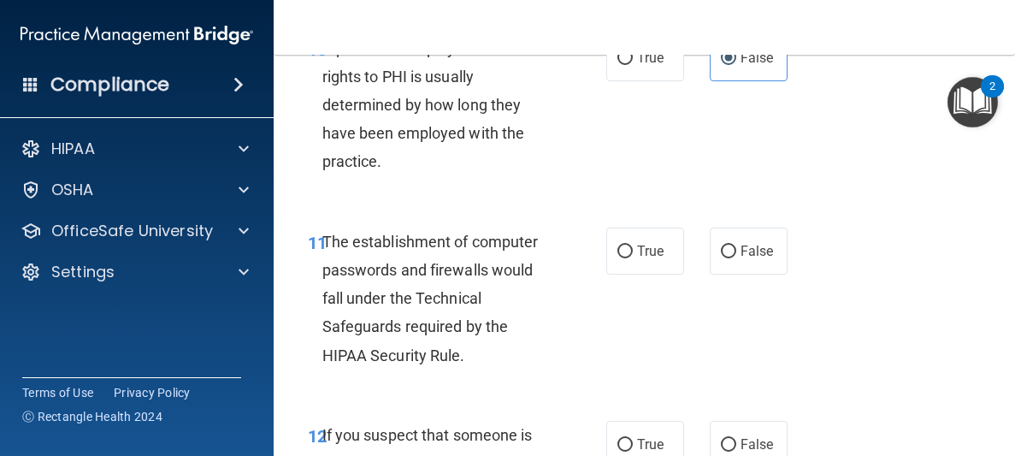
scroll to position [1798, 0]
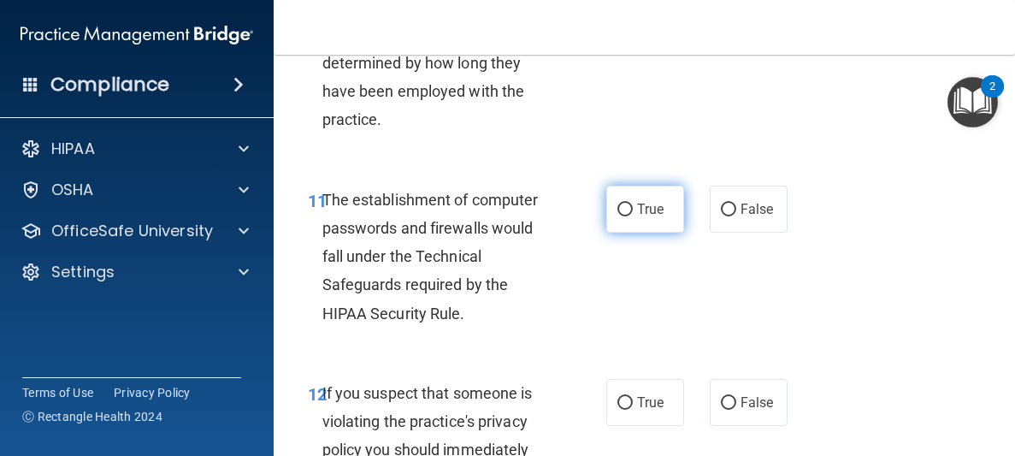
click at [653, 208] on span "True" at bounding box center [650, 209] width 27 height 16
click at [633, 208] on input "True" at bounding box center [624, 209] width 15 height 13
radio input "true"
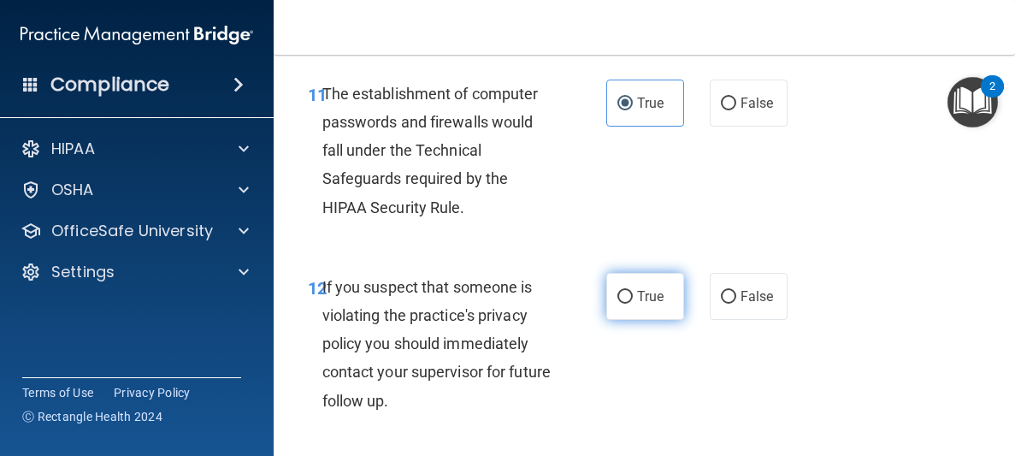
scroll to position [1926, 0]
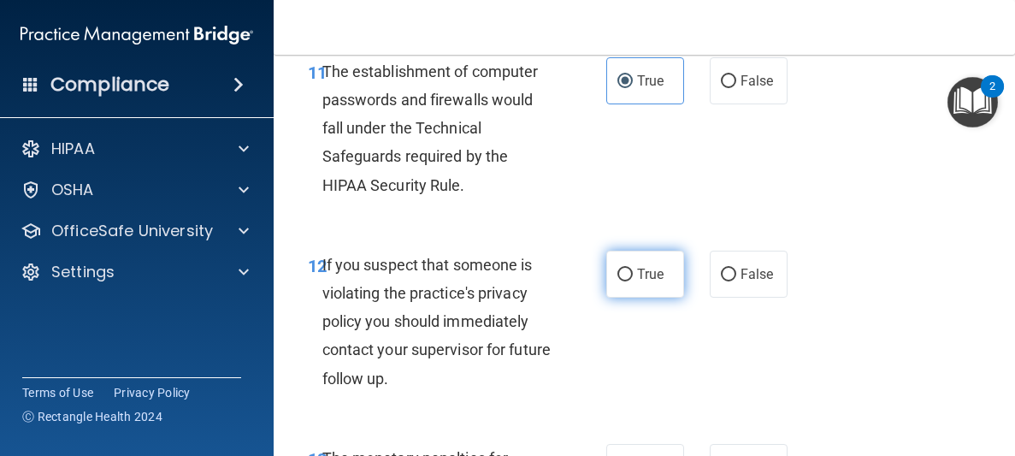
click at [649, 268] on span "True" at bounding box center [650, 274] width 27 height 16
click at [633, 268] on input "True" at bounding box center [624, 274] width 15 height 13
radio input "true"
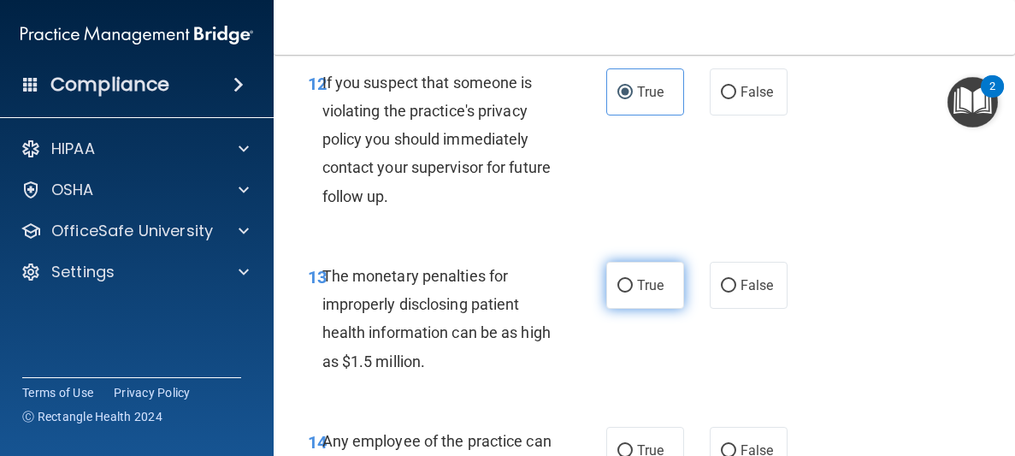
scroll to position [2108, 0]
click at [669, 277] on label "True" at bounding box center [645, 285] width 78 height 47
click at [633, 280] on input "True" at bounding box center [624, 286] width 15 height 13
radio input "true"
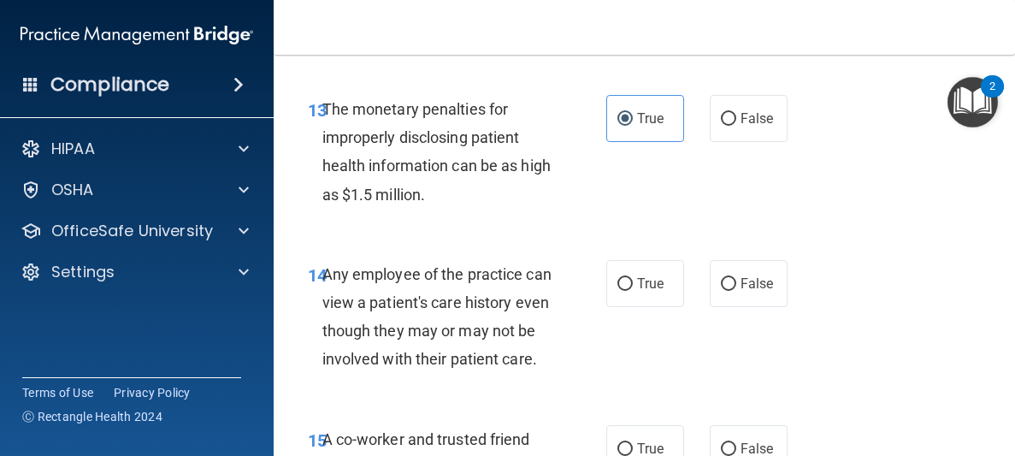
scroll to position [2278, 0]
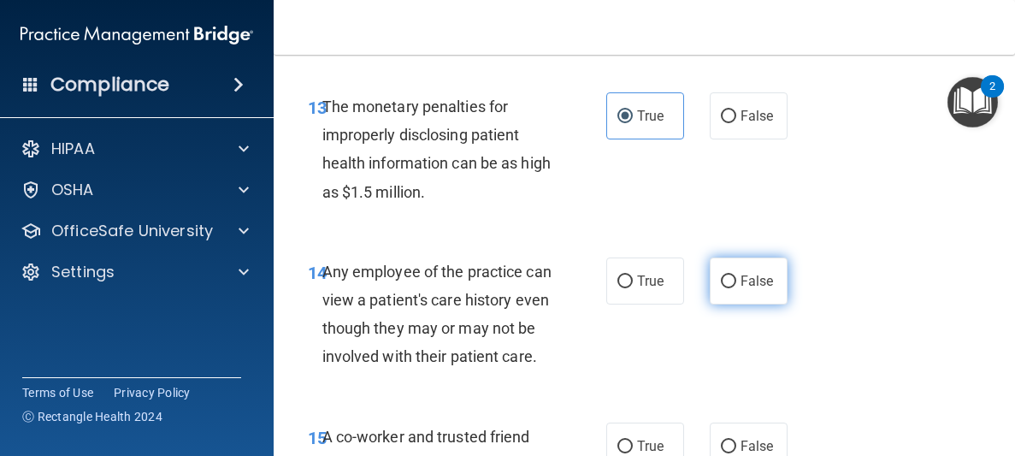
click at [734, 286] on input "False" at bounding box center [728, 281] width 15 height 13
radio input "true"
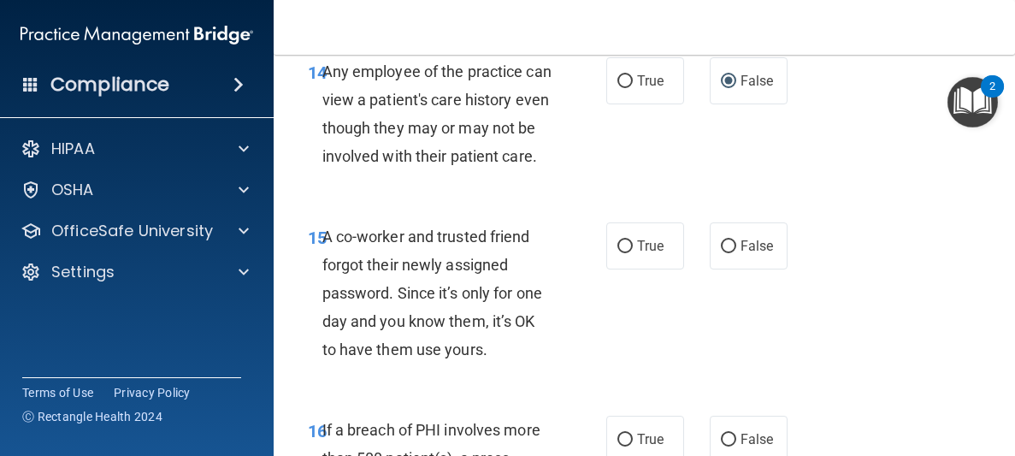
scroll to position [2479, 0]
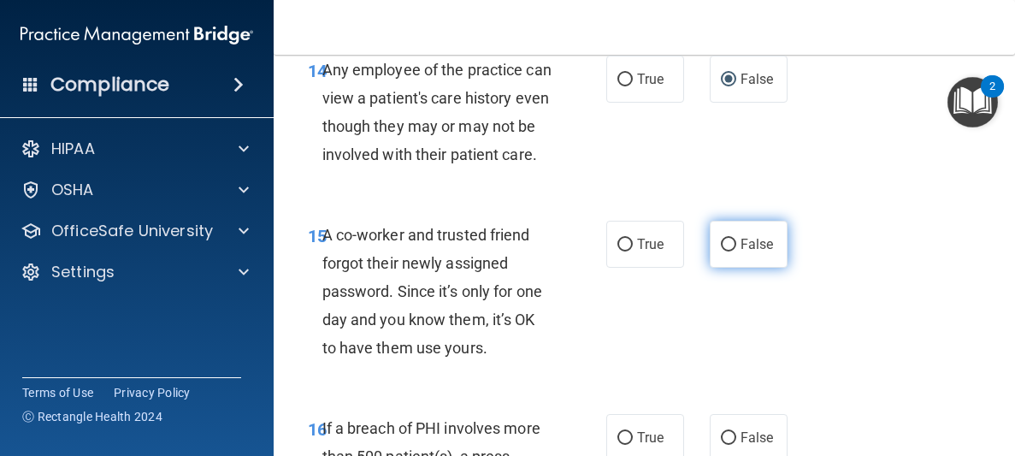
click at [773, 245] on label "False" at bounding box center [749, 244] width 78 height 47
click at [736, 245] on input "False" at bounding box center [728, 245] width 15 height 13
radio input "true"
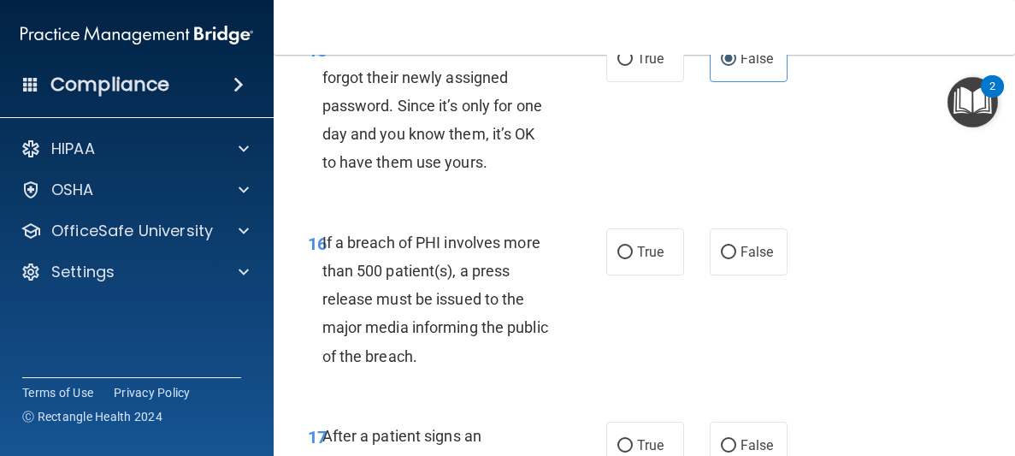
scroll to position [2667, 0]
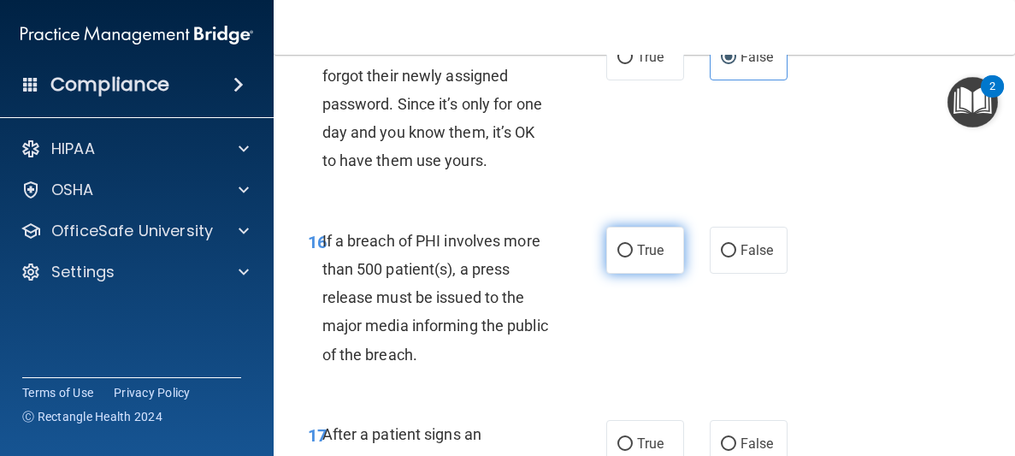
click at [640, 248] on span "True" at bounding box center [650, 250] width 27 height 16
click at [633, 248] on input "True" at bounding box center [624, 251] width 15 height 13
radio input "true"
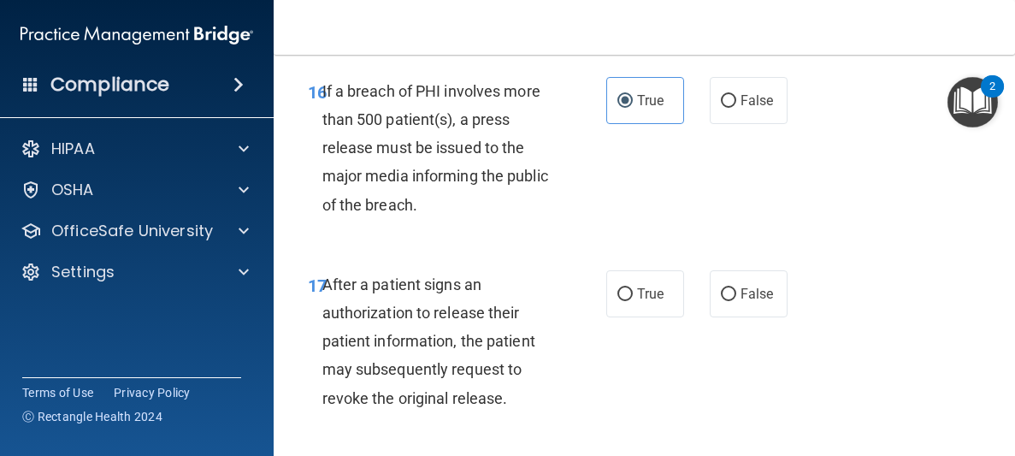
scroll to position [2835, 0]
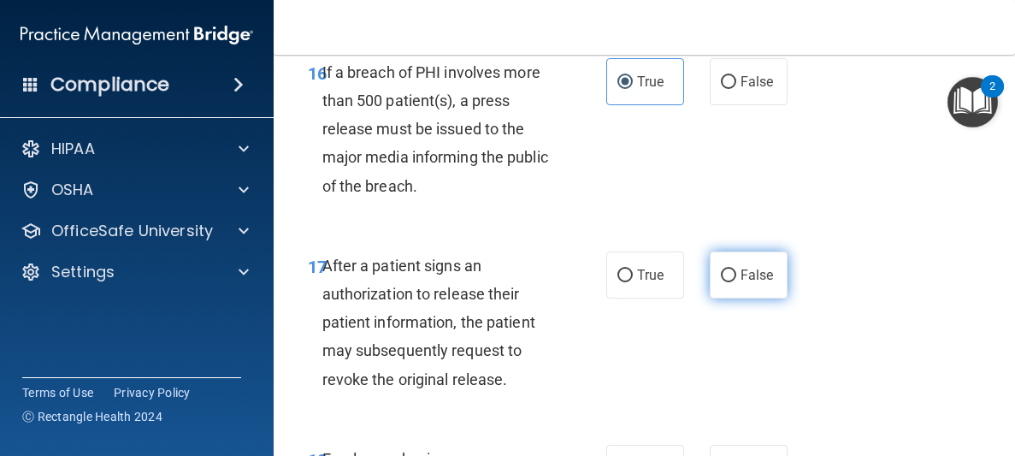
click at [752, 272] on span "False" at bounding box center [756, 275] width 33 height 16
click at [736, 272] on input "False" at bounding box center [728, 275] width 15 height 13
radio input "true"
drag, startPoint x: 752, startPoint y: 272, endPoint x: 742, endPoint y: 271, distance: 9.4
click at [748, 274] on span "False" at bounding box center [756, 275] width 33 height 16
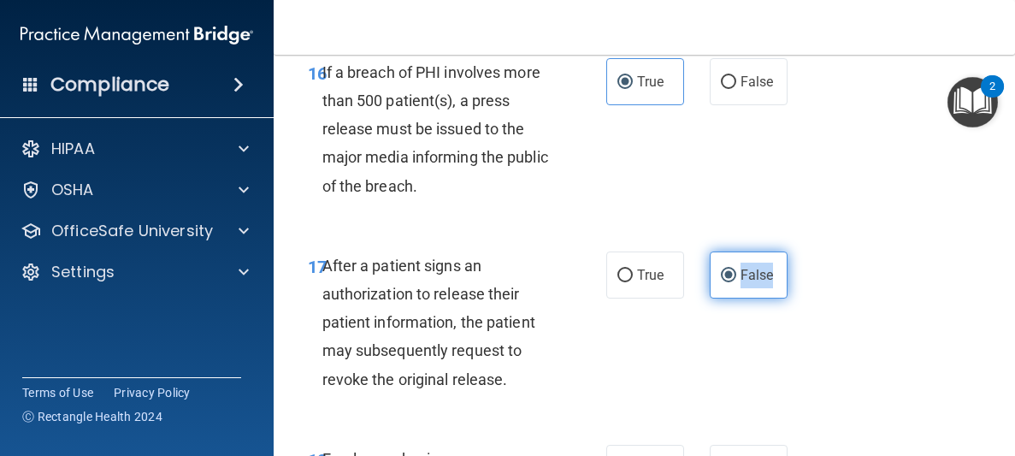
click at [736, 274] on input "False" at bounding box center [728, 275] width 15 height 13
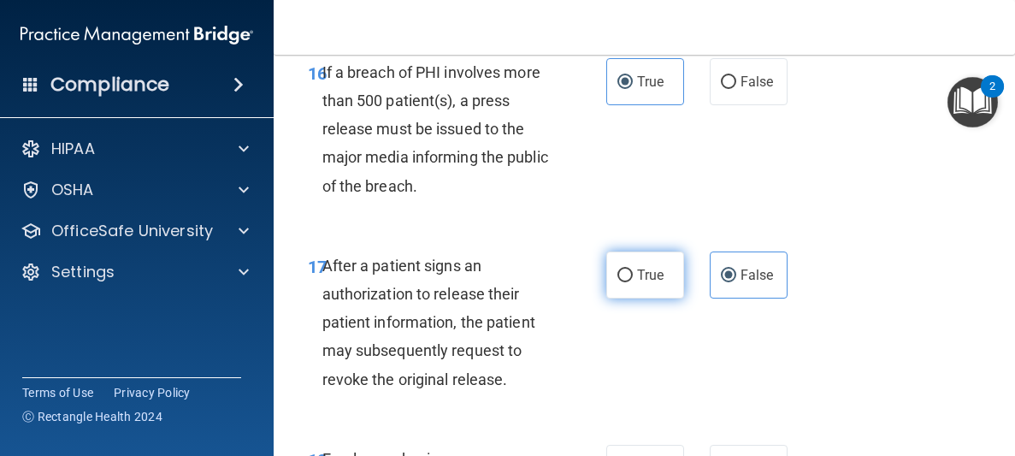
click at [670, 262] on label "True" at bounding box center [645, 274] width 78 height 47
click at [633, 269] on input "True" at bounding box center [624, 275] width 15 height 13
radio input "true"
radio input "false"
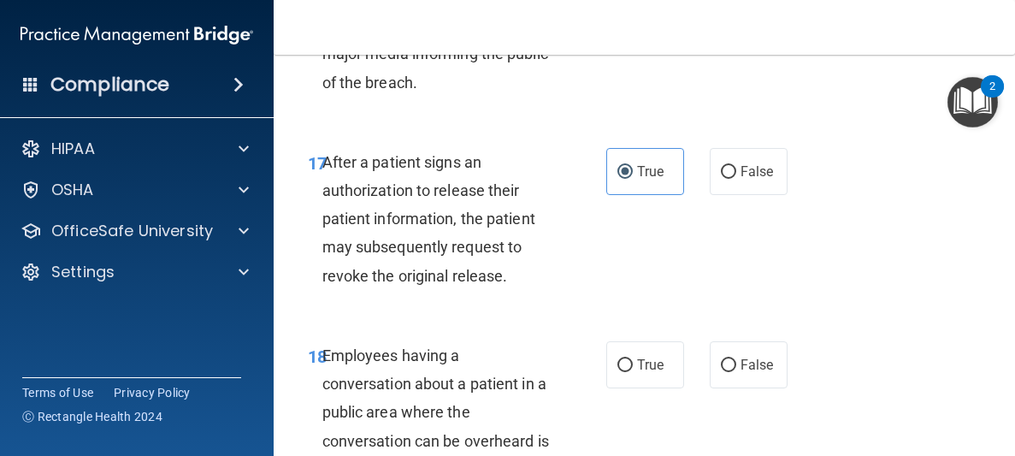
scroll to position [3174, 0]
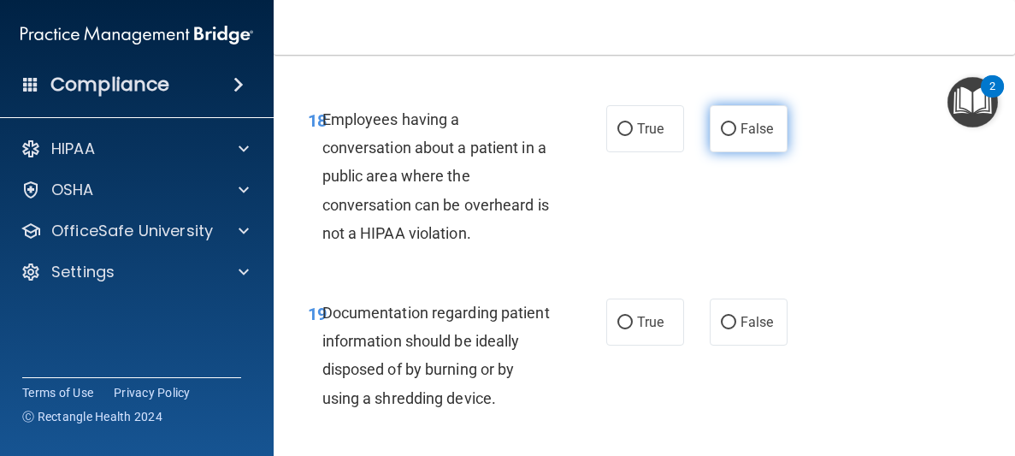
click at [749, 122] on span "False" at bounding box center [756, 129] width 33 height 16
click at [736, 123] on input "False" at bounding box center [728, 129] width 15 height 13
radio input "true"
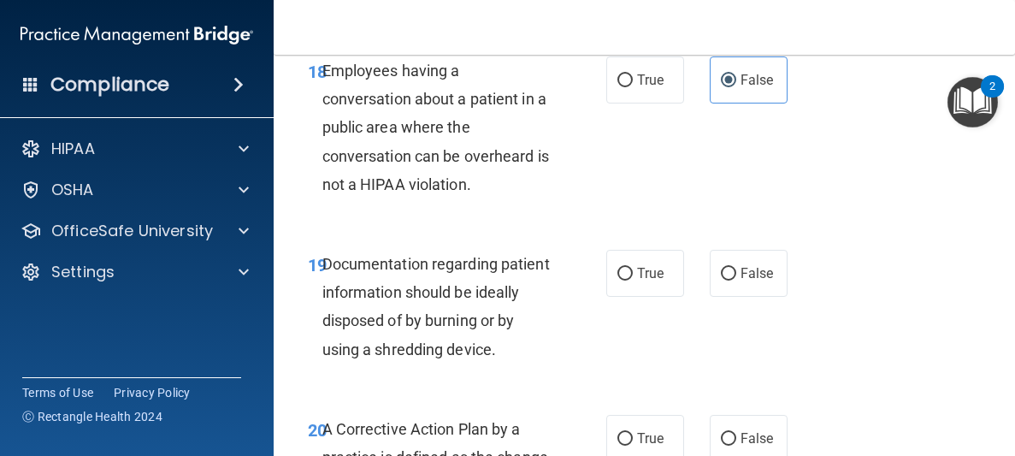
scroll to position [3235, 0]
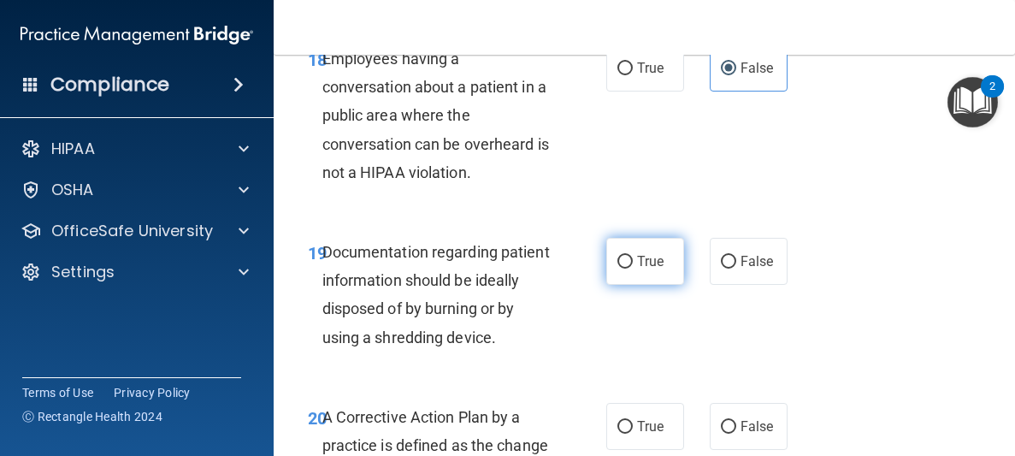
click at [668, 255] on label "True" at bounding box center [645, 261] width 78 height 47
click at [633, 256] on input "True" at bounding box center [624, 262] width 15 height 13
radio input "true"
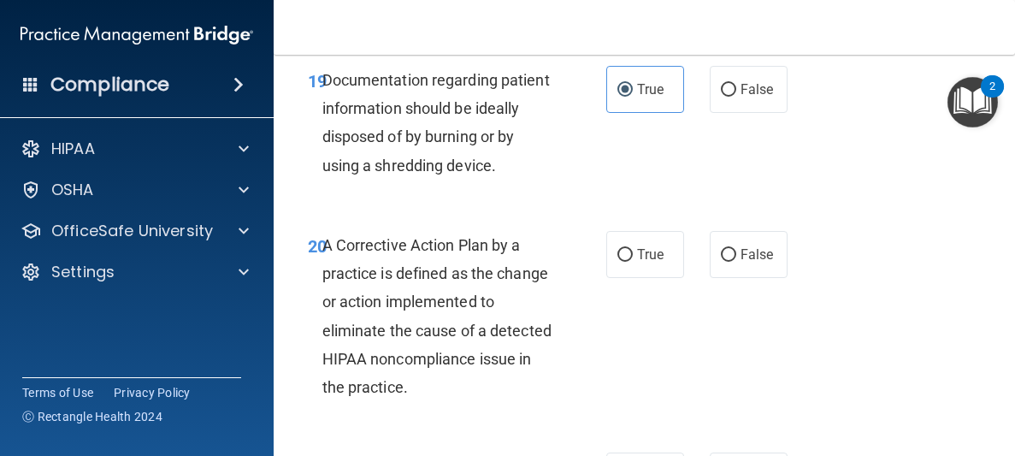
scroll to position [3418, 0]
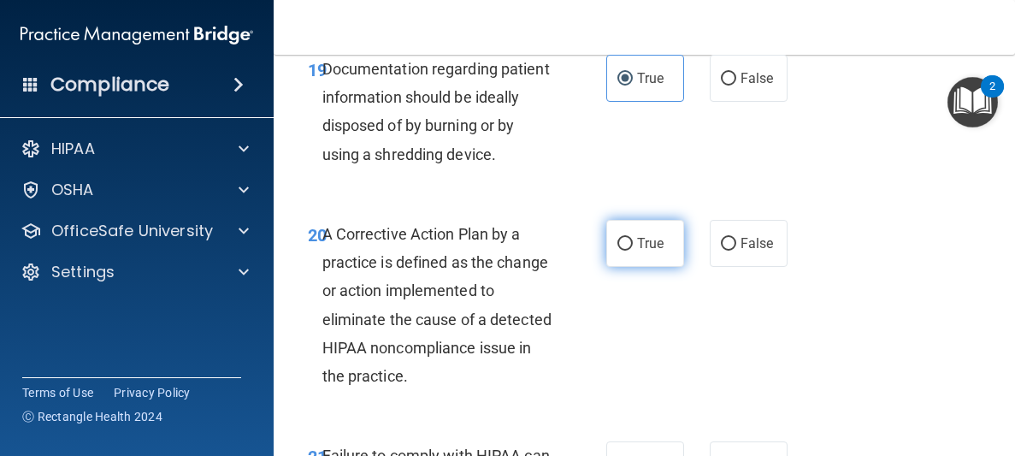
click at [639, 238] on span "True" at bounding box center [650, 243] width 27 height 16
click at [633, 238] on input "True" at bounding box center [624, 244] width 15 height 13
radio input "true"
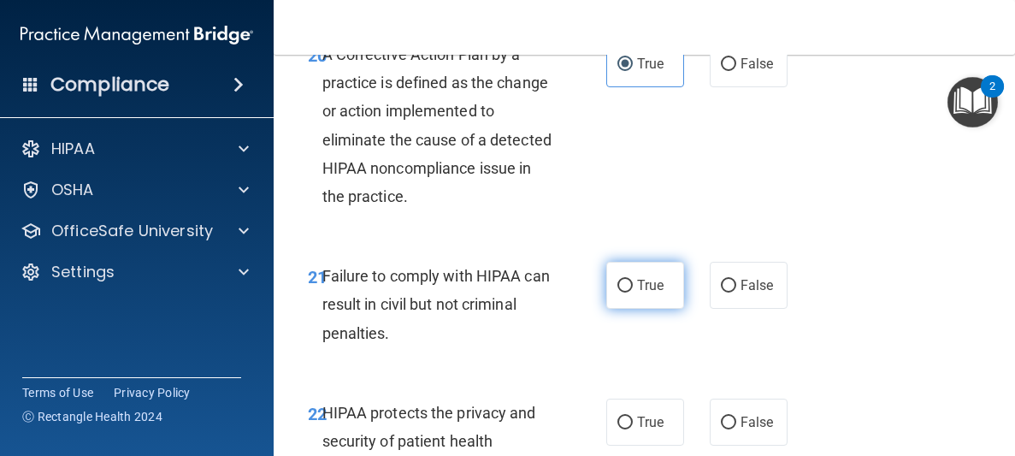
scroll to position [3599, 0]
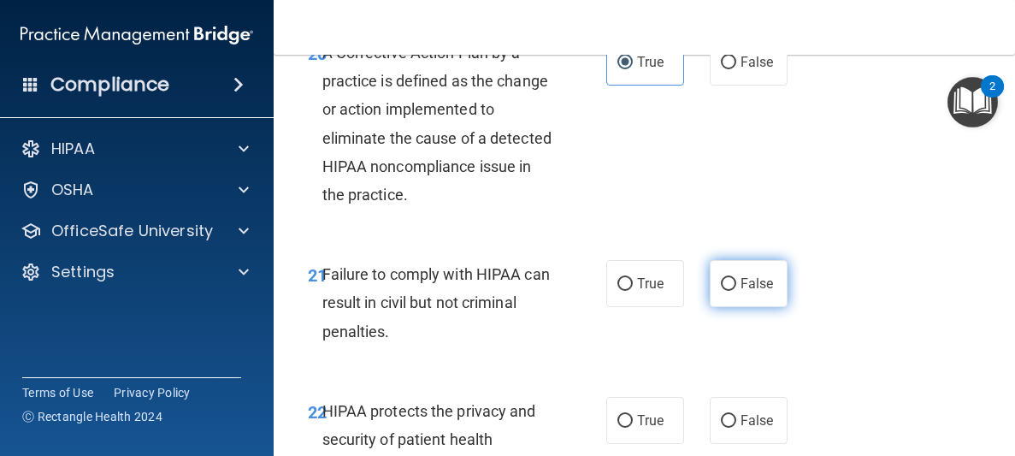
click at [787, 288] on label "False" at bounding box center [749, 283] width 78 height 47
click at [736, 288] on input "False" at bounding box center [728, 284] width 15 height 13
radio input "true"
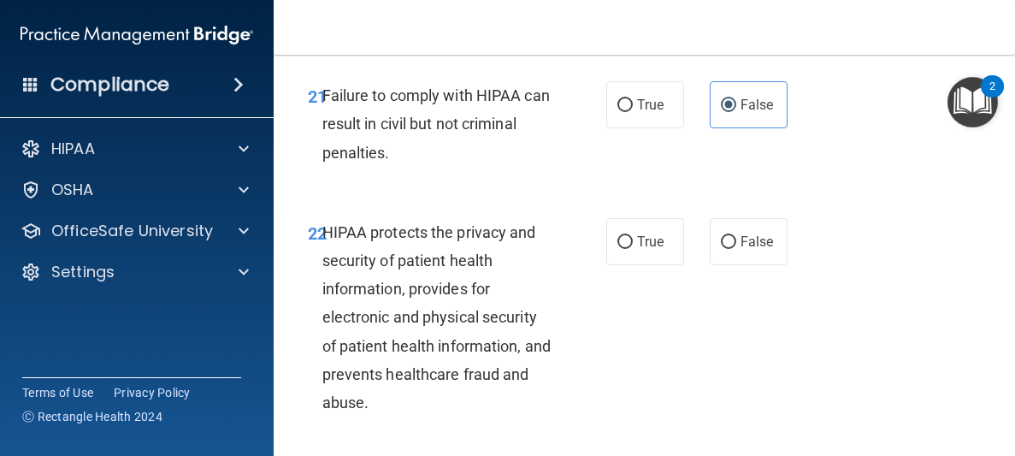
scroll to position [3779, 0]
click at [633, 238] on label "True" at bounding box center [645, 240] width 78 height 47
click at [633, 238] on input "True" at bounding box center [624, 241] width 15 height 13
radio input "true"
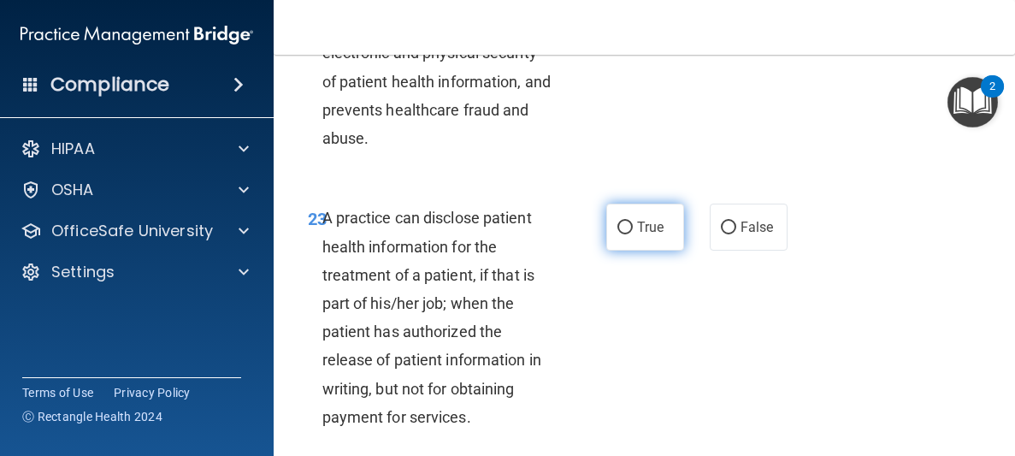
scroll to position [4063, 0]
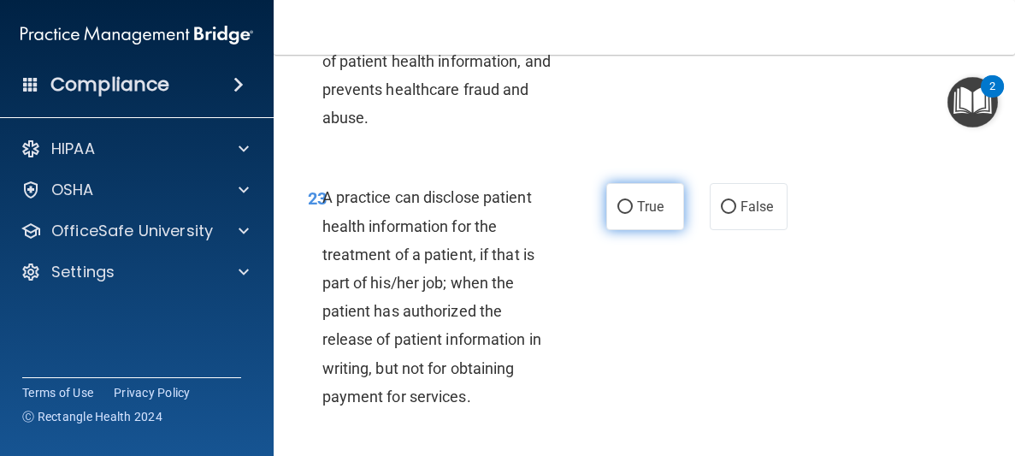
click at [613, 206] on label "True" at bounding box center [645, 206] width 78 height 47
click at [617, 206] on input "True" at bounding box center [624, 207] width 15 height 13
radio input "true"
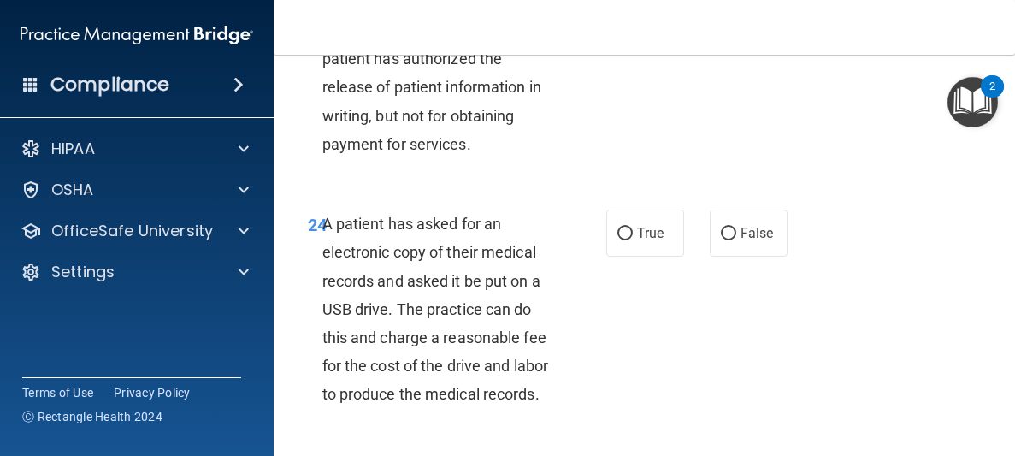
scroll to position [4342, 0]
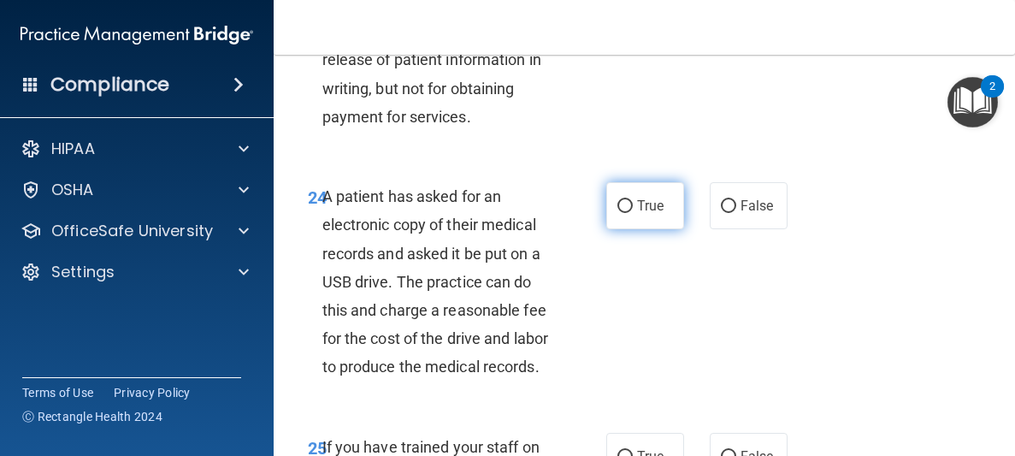
click at [646, 215] on label "True" at bounding box center [645, 205] width 78 height 47
click at [633, 213] on input "True" at bounding box center [624, 206] width 15 height 13
radio input "true"
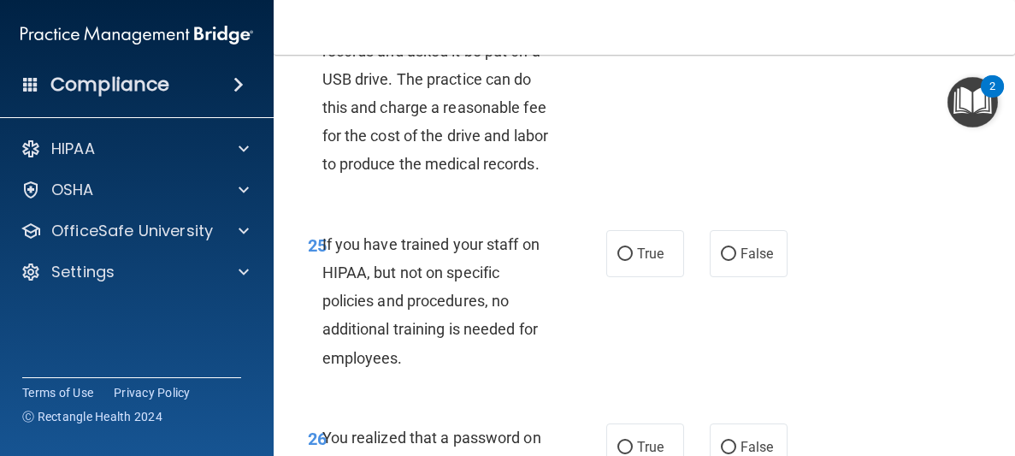
scroll to position [4564, 0]
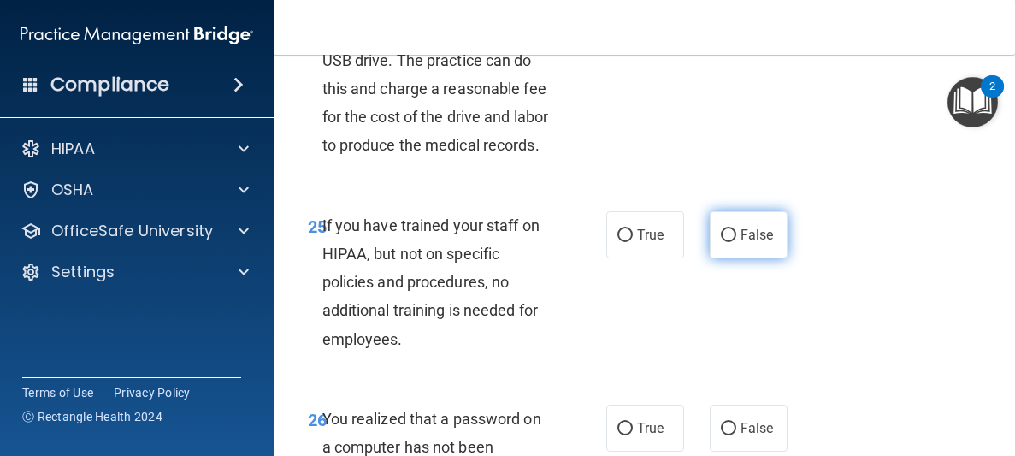
click at [751, 241] on span "False" at bounding box center [756, 235] width 33 height 16
click at [736, 241] on input "False" at bounding box center [728, 235] width 15 height 13
radio input "true"
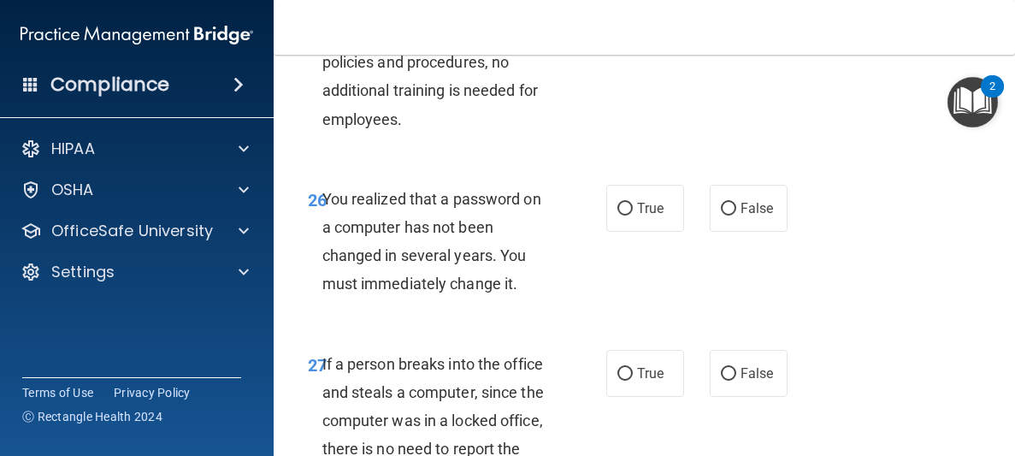
scroll to position [4785, 0]
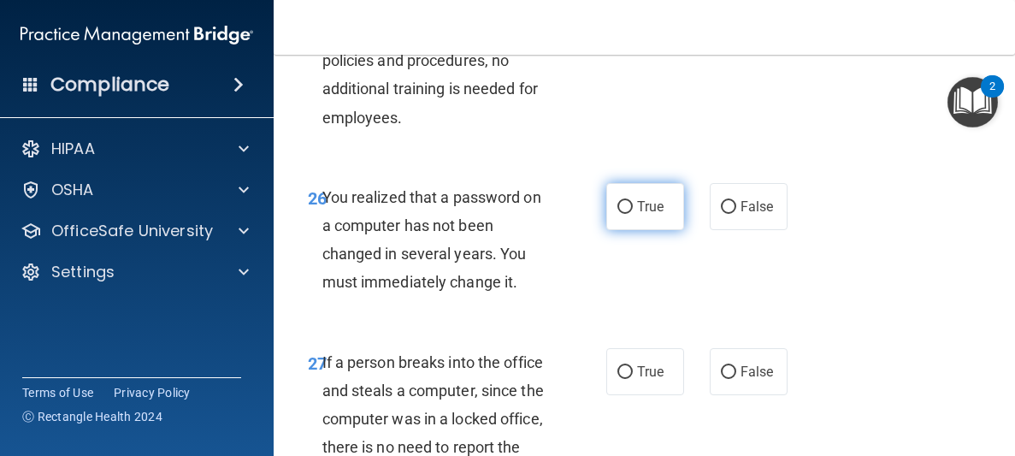
click at [656, 216] on label "True" at bounding box center [645, 206] width 78 height 47
click at [633, 214] on input "True" at bounding box center [624, 207] width 15 height 13
radio input "true"
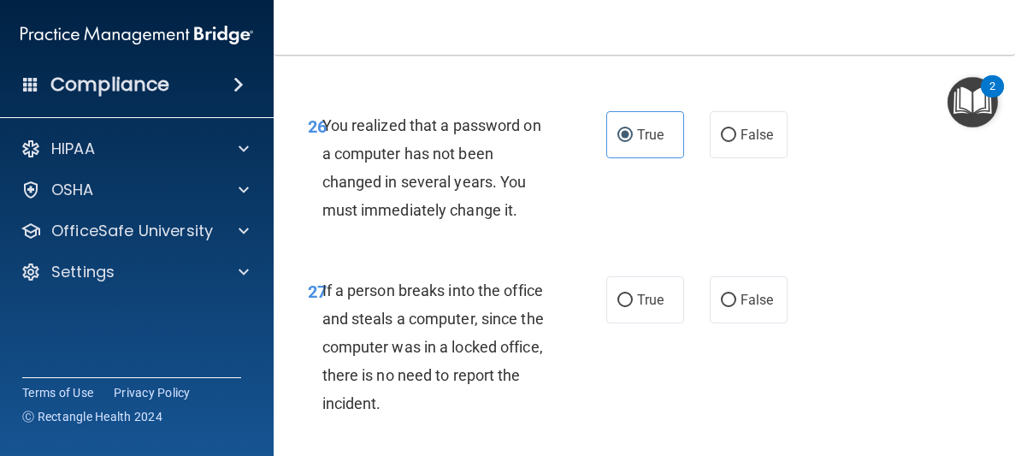
scroll to position [4870, 0]
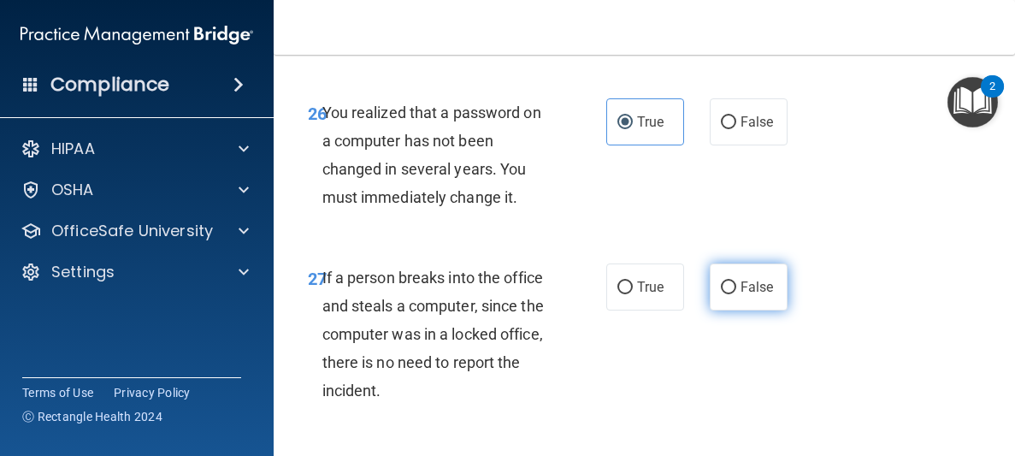
click at [727, 281] on input "False" at bounding box center [728, 287] width 15 height 13
radio input "true"
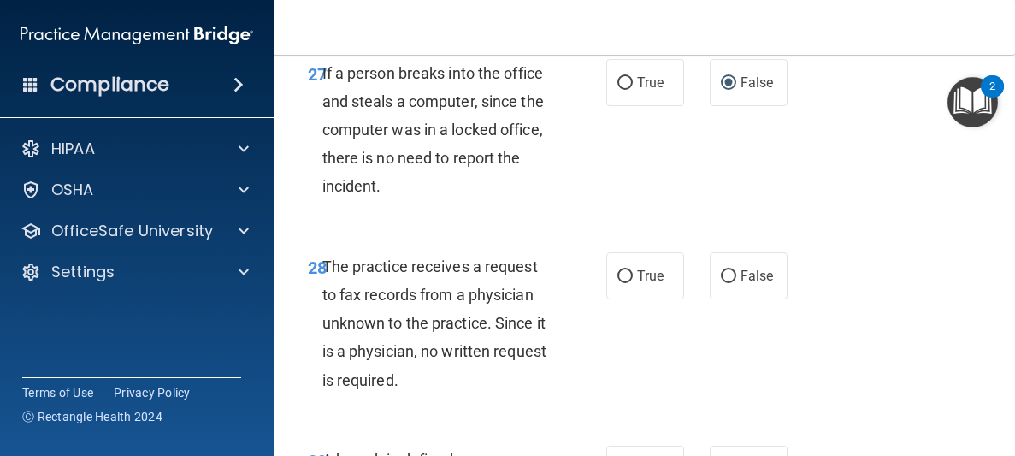
scroll to position [5097, 0]
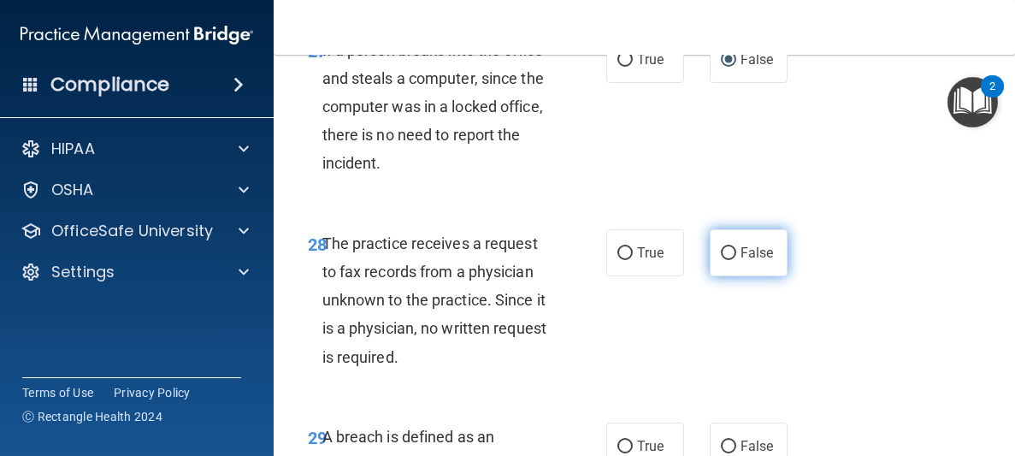
click at [776, 259] on label "False" at bounding box center [749, 252] width 78 height 47
click at [736, 259] on input "False" at bounding box center [728, 253] width 15 height 13
radio input "true"
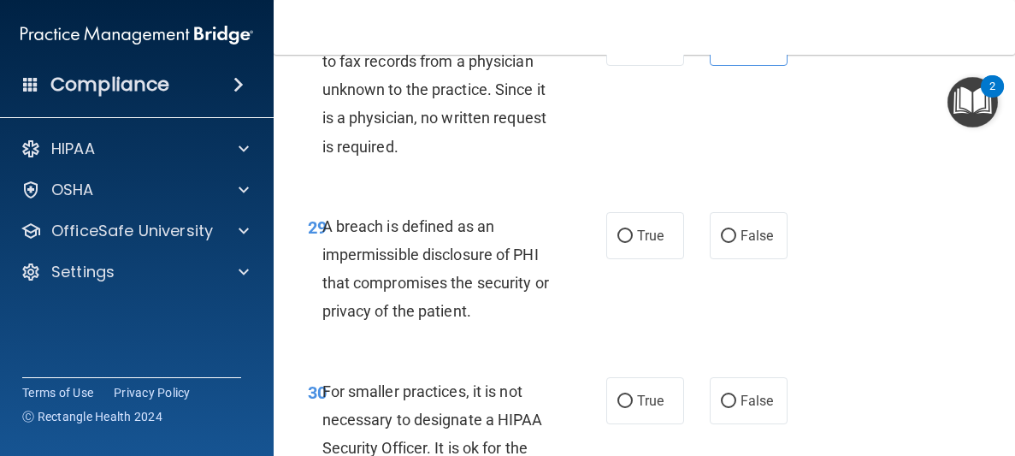
scroll to position [5310, 0]
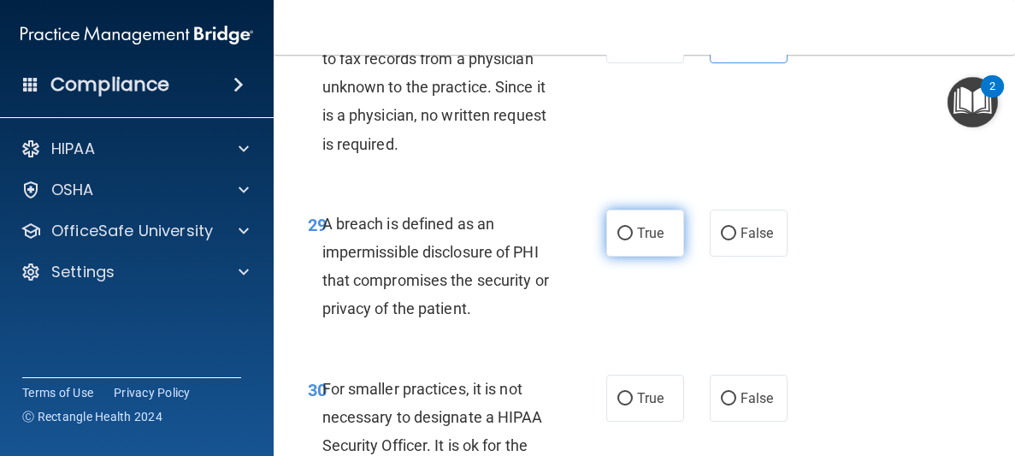
click at [645, 237] on span "True" at bounding box center [650, 233] width 27 height 16
click at [633, 237] on input "True" at bounding box center [624, 233] width 15 height 13
radio input "true"
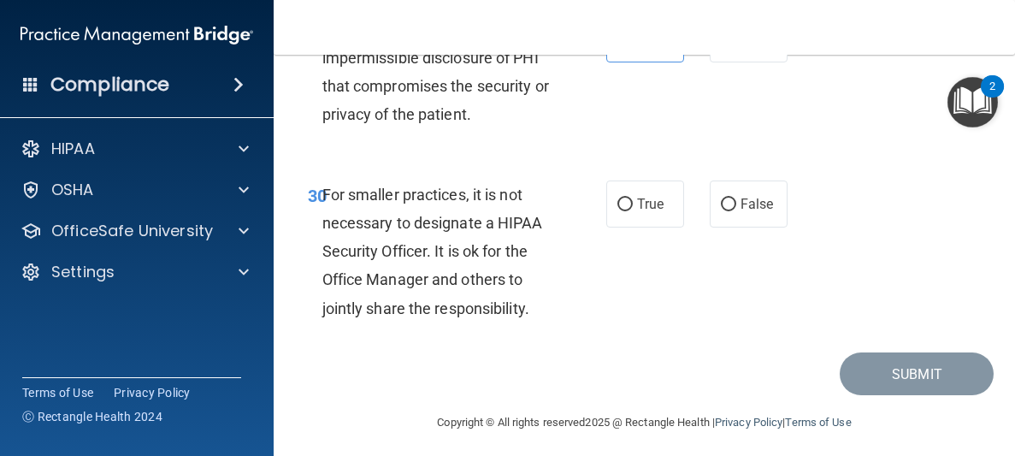
scroll to position [5512, 0]
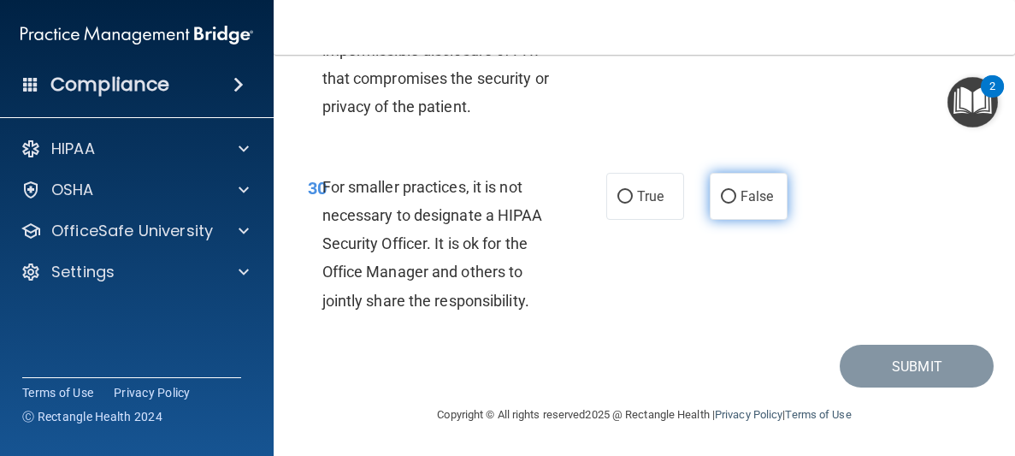
click at [746, 195] on span "False" at bounding box center [756, 196] width 33 height 16
click at [736, 195] on input "False" at bounding box center [728, 197] width 15 height 13
radio input "true"
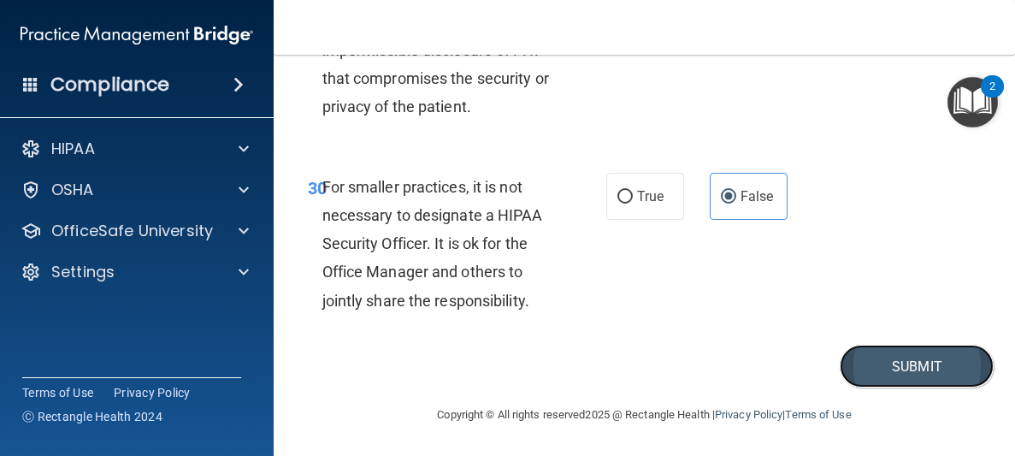
click at [907, 350] on button "Submit" at bounding box center [917, 367] width 154 height 44
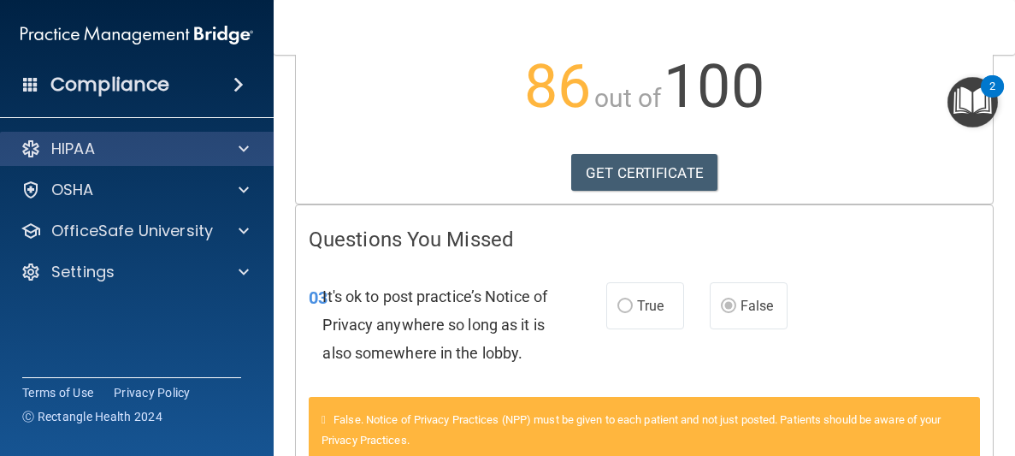
scroll to position [198, 0]
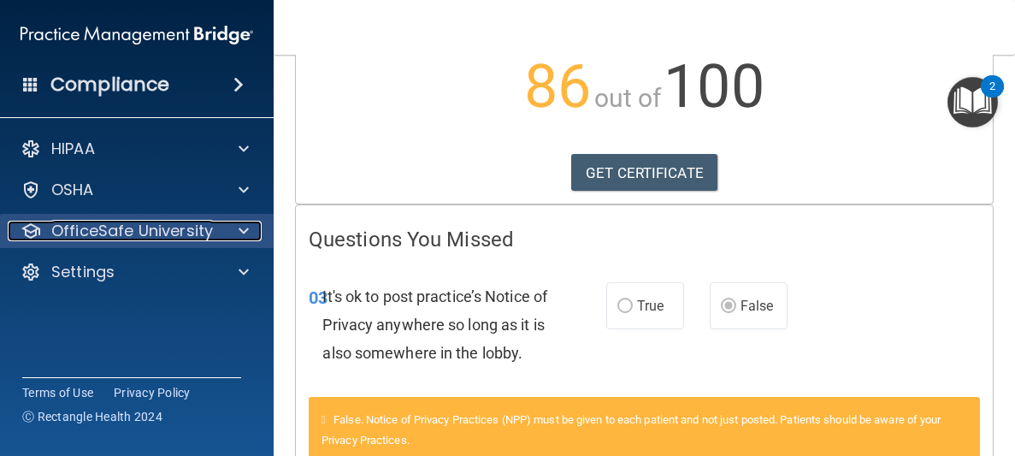
click at [210, 229] on div "OfficeSafe University" at bounding box center [114, 231] width 212 height 21
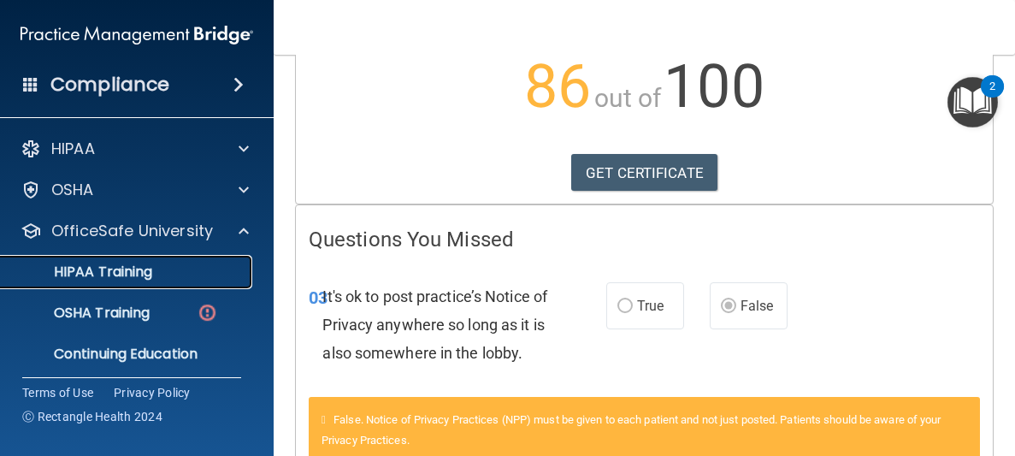
click at [175, 274] on div "HIPAA Training" at bounding box center [127, 271] width 233 height 17
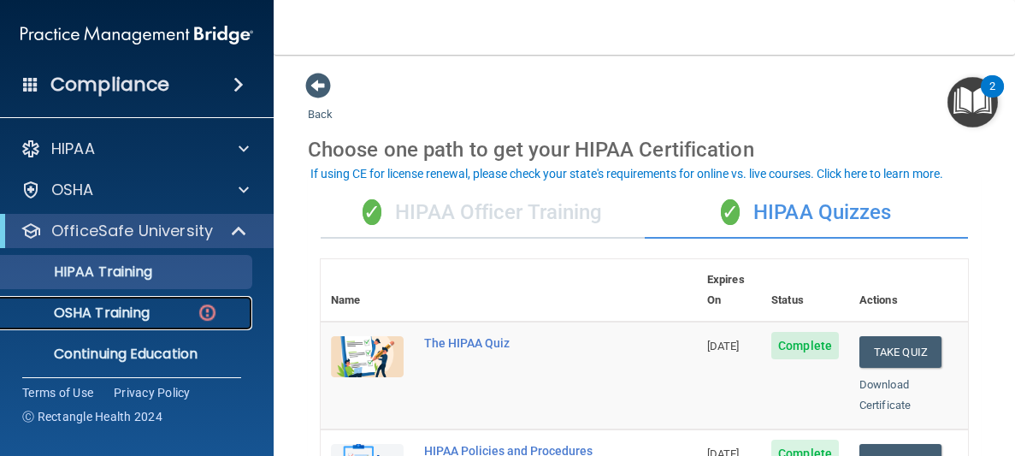
click at [108, 320] on p "OSHA Training" at bounding box center [80, 312] width 139 height 17
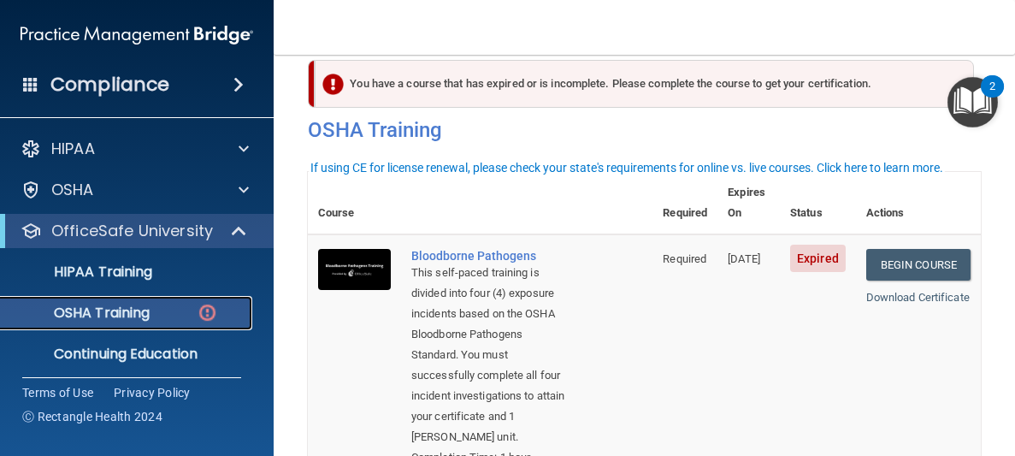
scroll to position [15, 0]
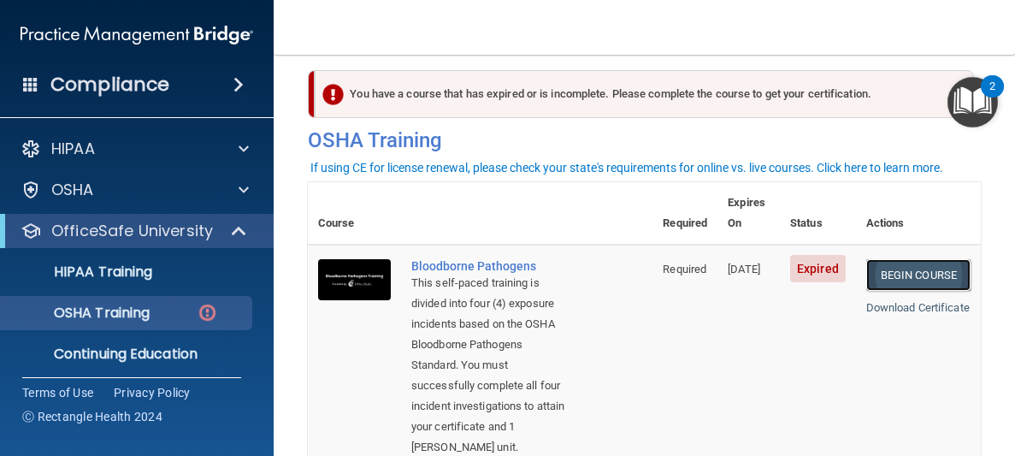
click at [930, 259] on link "Begin Course" at bounding box center [918, 275] width 104 height 32
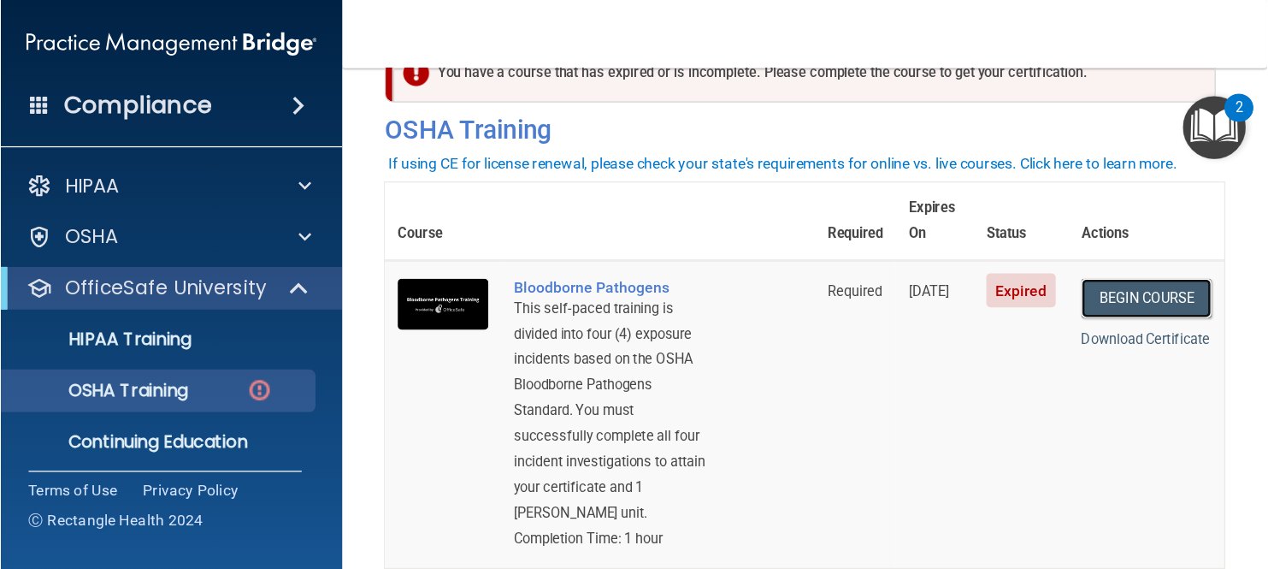
scroll to position [52, 0]
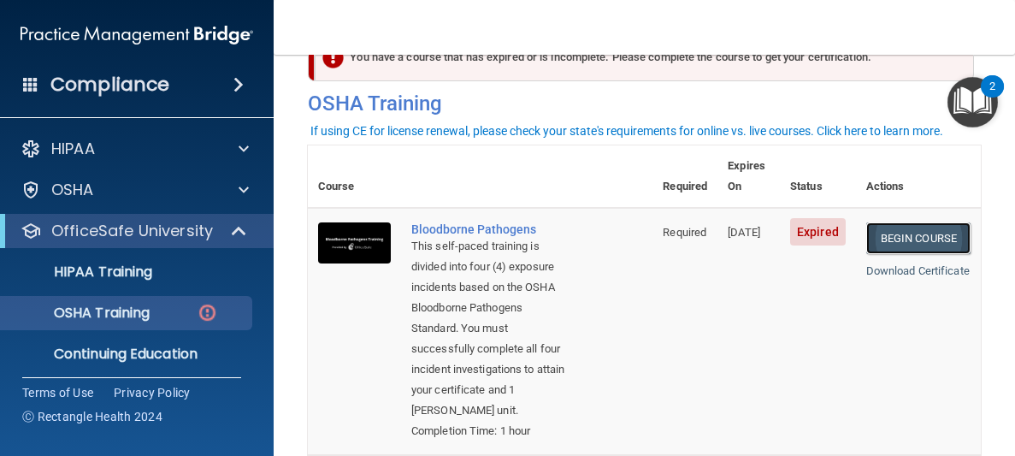
click at [895, 222] on link "Begin Course" at bounding box center [918, 238] width 104 height 32
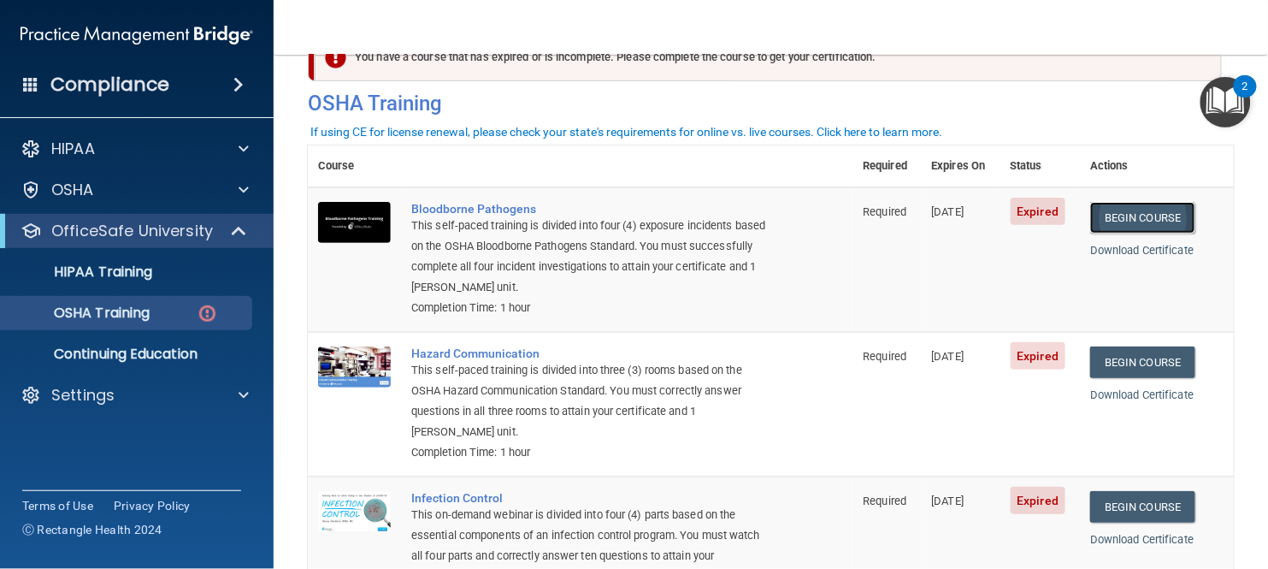
scroll to position [51, 0]
click at [1014, 227] on td "Expired" at bounding box center [1040, 260] width 80 height 144
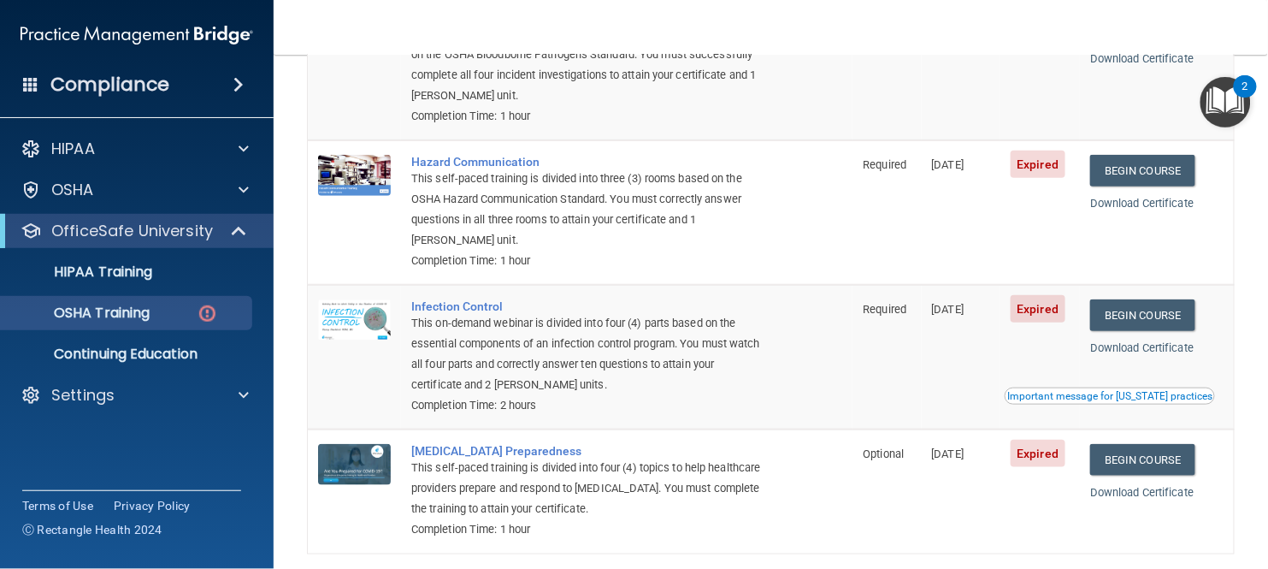
scroll to position [0, 0]
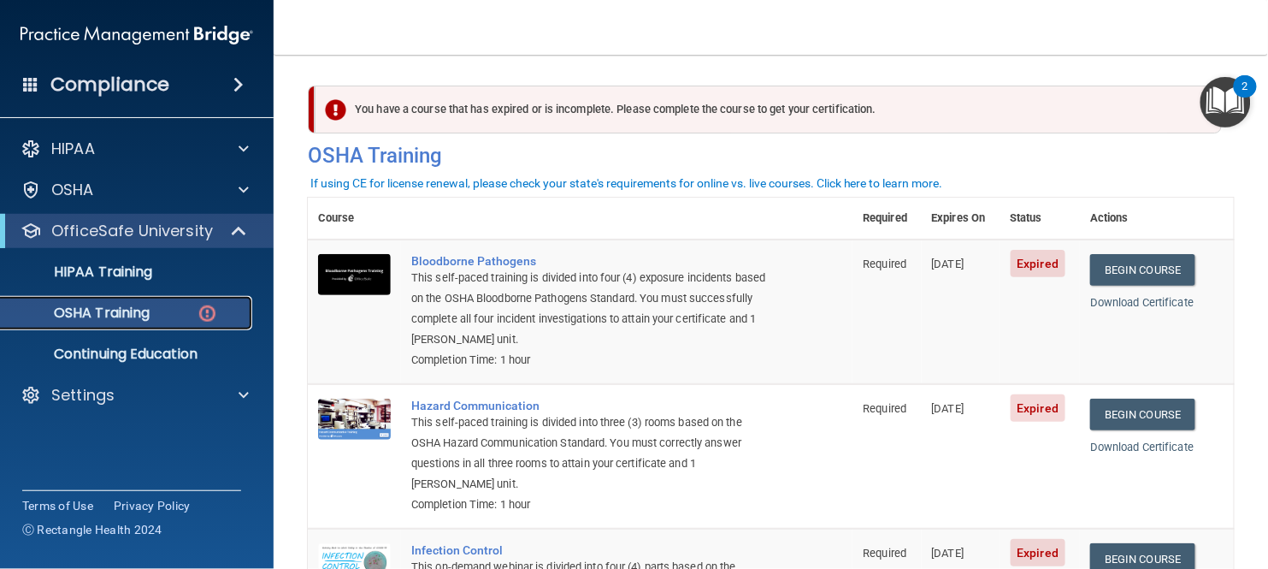
click at [135, 315] on p "OSHA Training" at bounding box center [80, 312] width 139 height 17
click at [127, 315] on p "OSHA Training" at bounding box center [80, 312] width 139 height 17
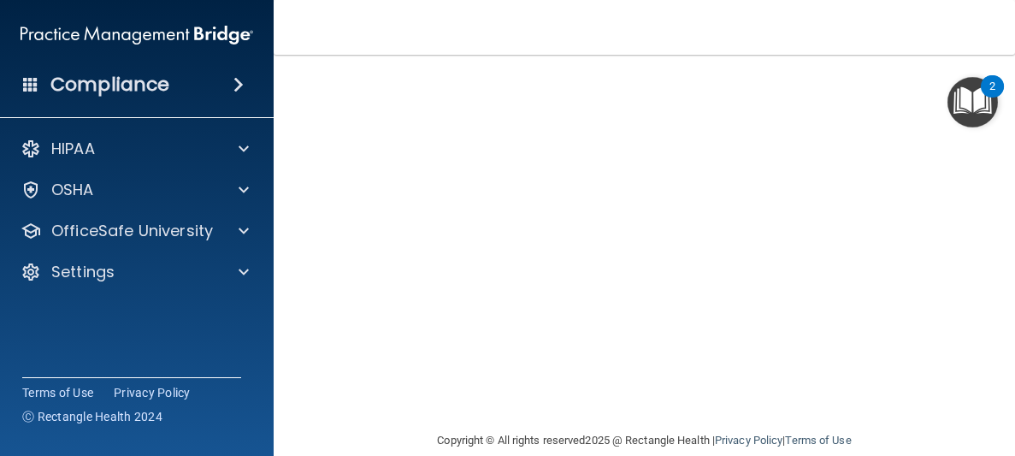
scroll to position [221, 0]
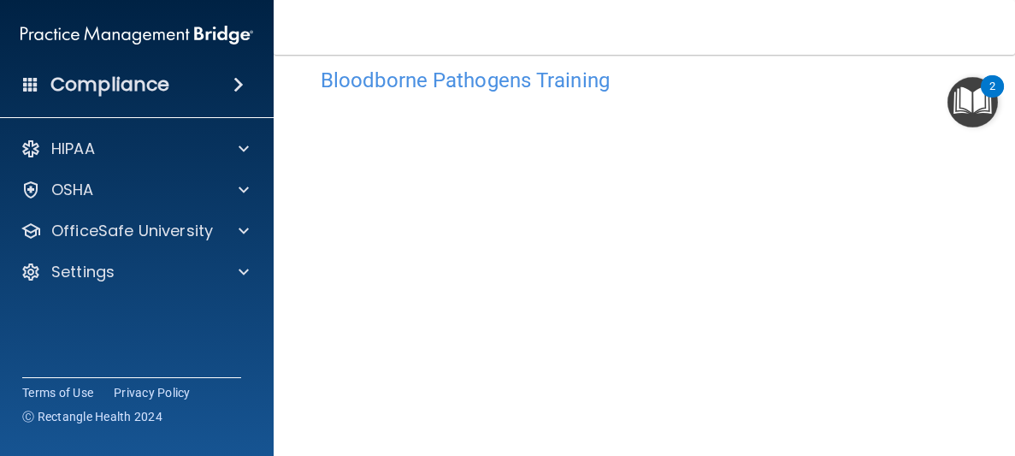
click at [983, 85] on div "2" at bounding box center [992, 86] width 23 height 22
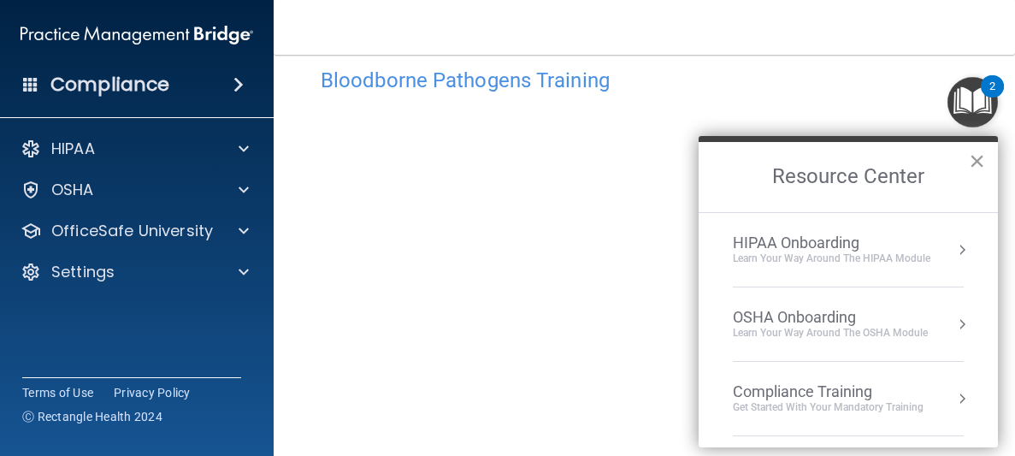
click at [977, 155] on button "×" at bounding box center [977, 160] width 16 height 27
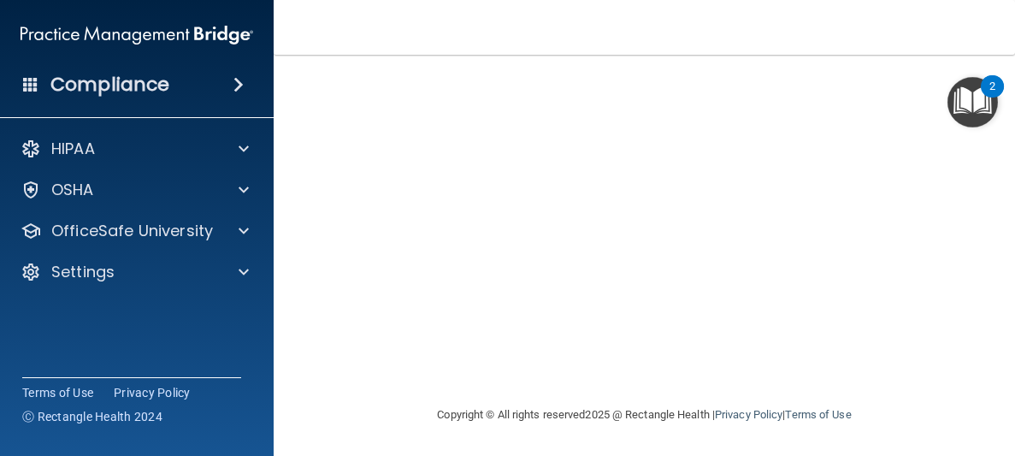
scroll to position [0, 0]
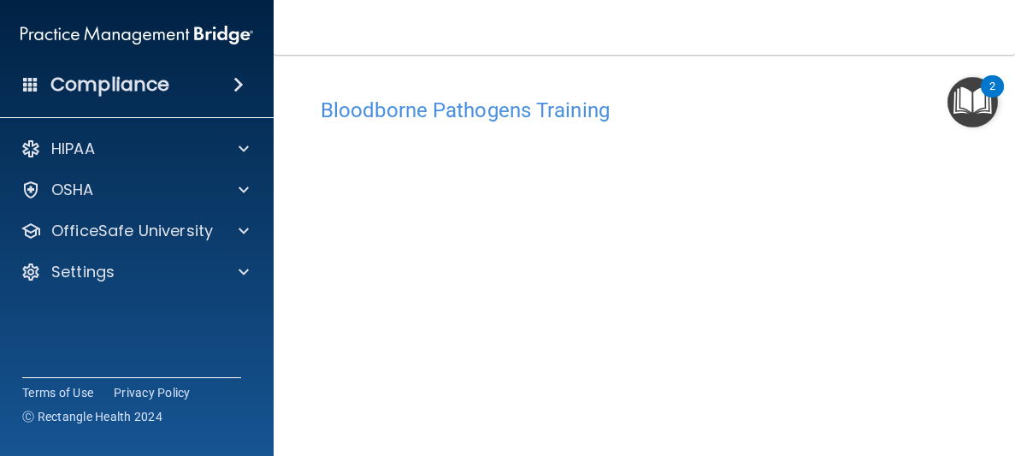
click at [502, 101] on h4 "Bloodborne Pathogens Training" at bounding box center [644, 110] width 647 height 22
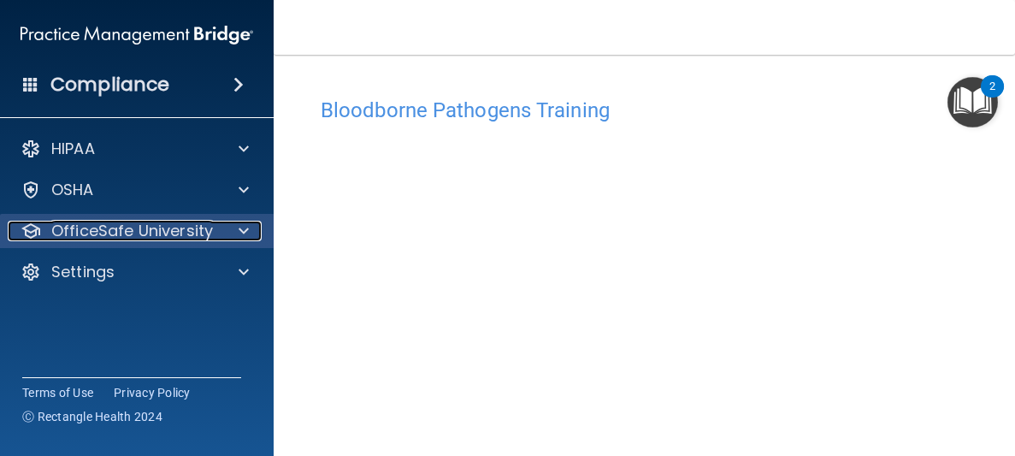
click at [233, 223] on div at bounding box center [241, 231] width 43 height 21
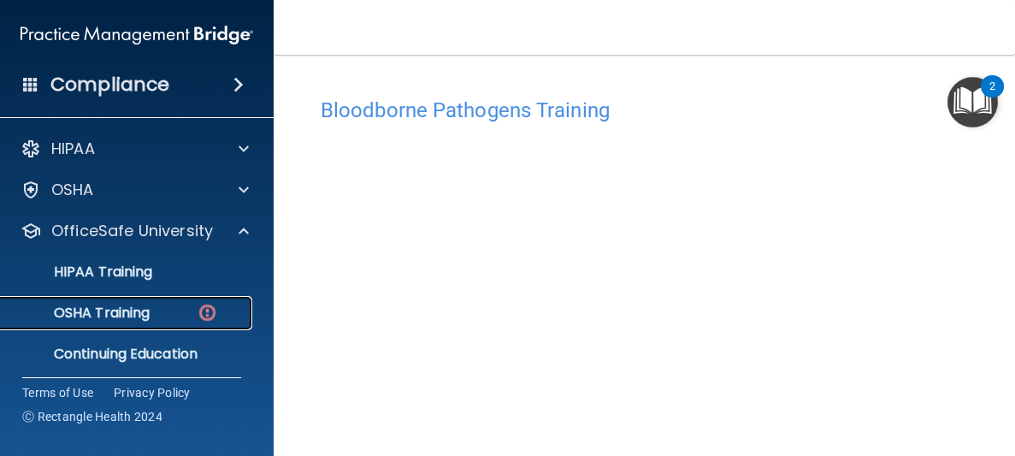
click at [130, 306] on p "OSHA Training" at bounding box center [80, 312] width 139 height 17
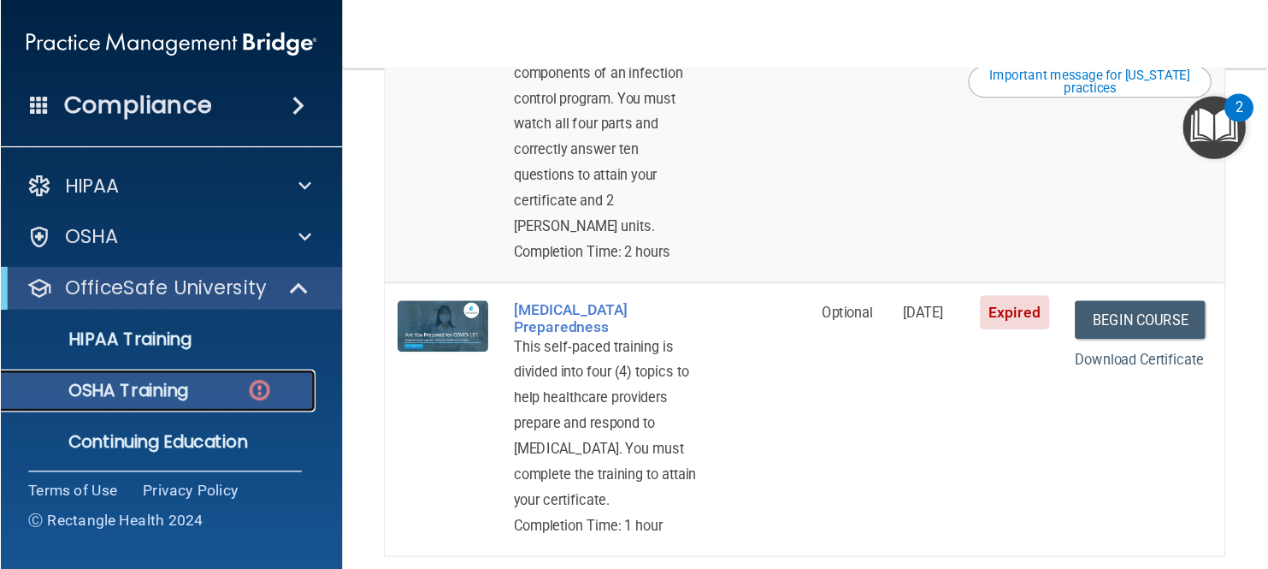
scroll to position [881, 0]
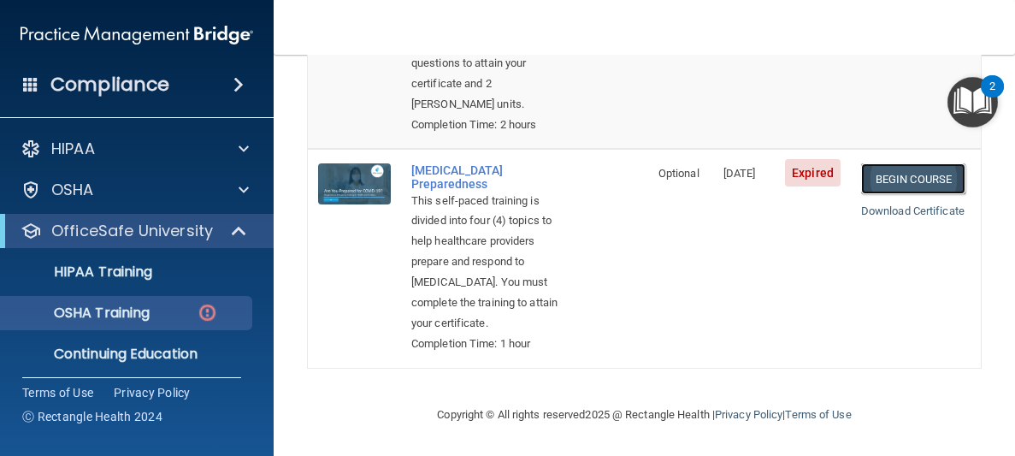
click at [912, 195] on link "Begin Course" at bounding box center [913, 179] width 104 height 32
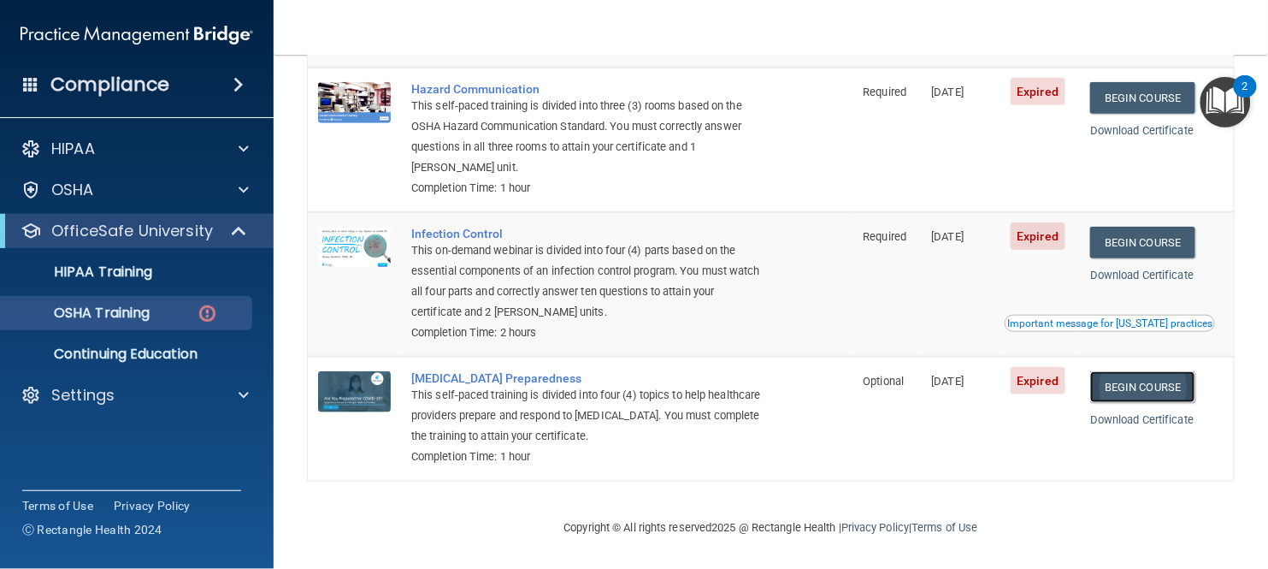
scroll to position [315, 0]
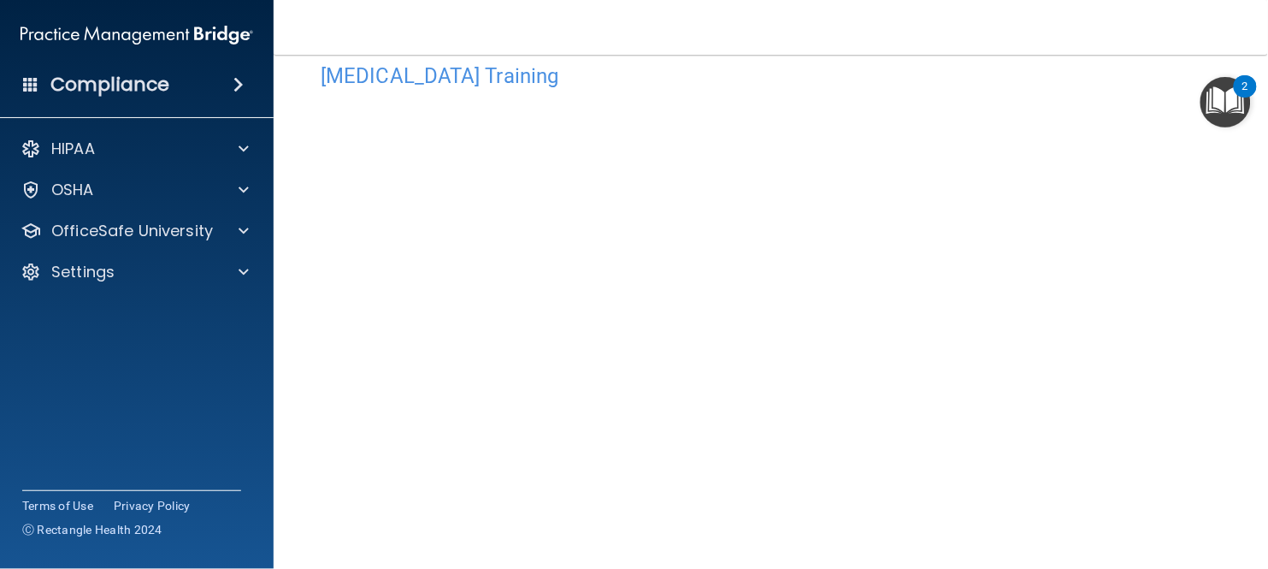
scroll to position [45, 0]
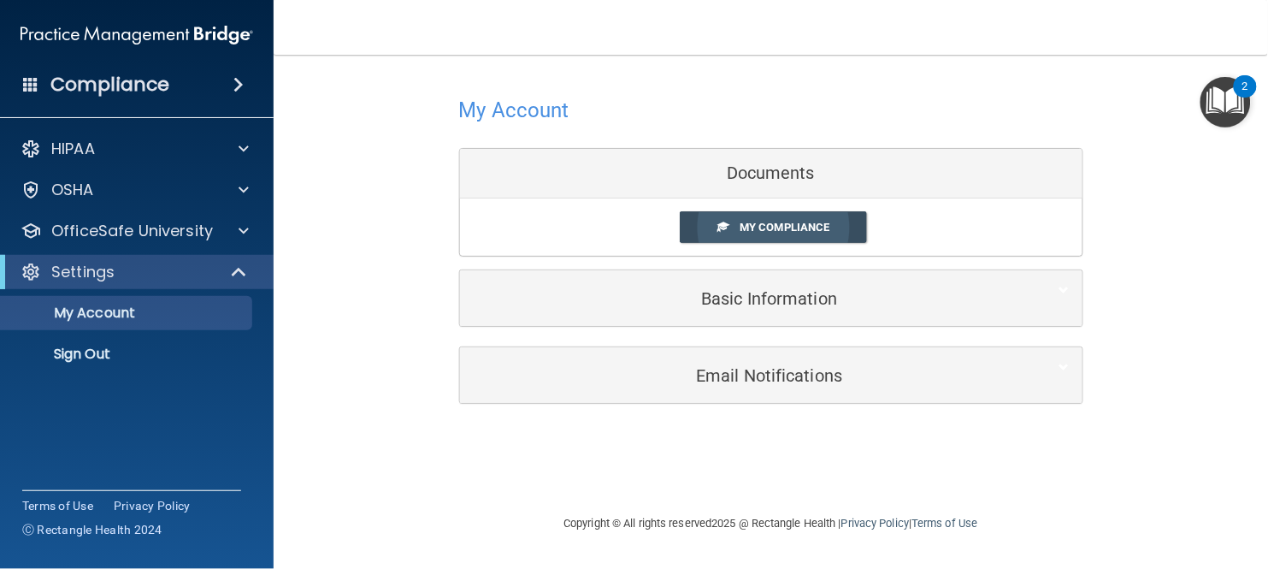
click at [787, 216] on link "My Compliance" at bounding box center [773, 227] width 187 height 32
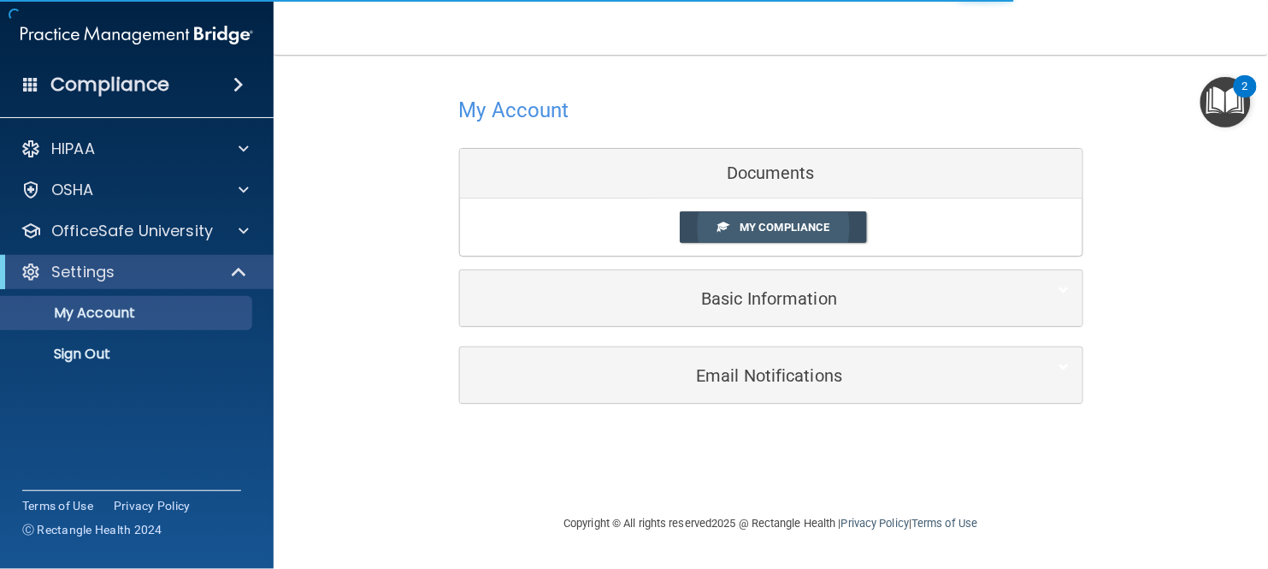
click at [782, 221] on span "My Compliance" at bounding box center [785, 227] width 90 height 13
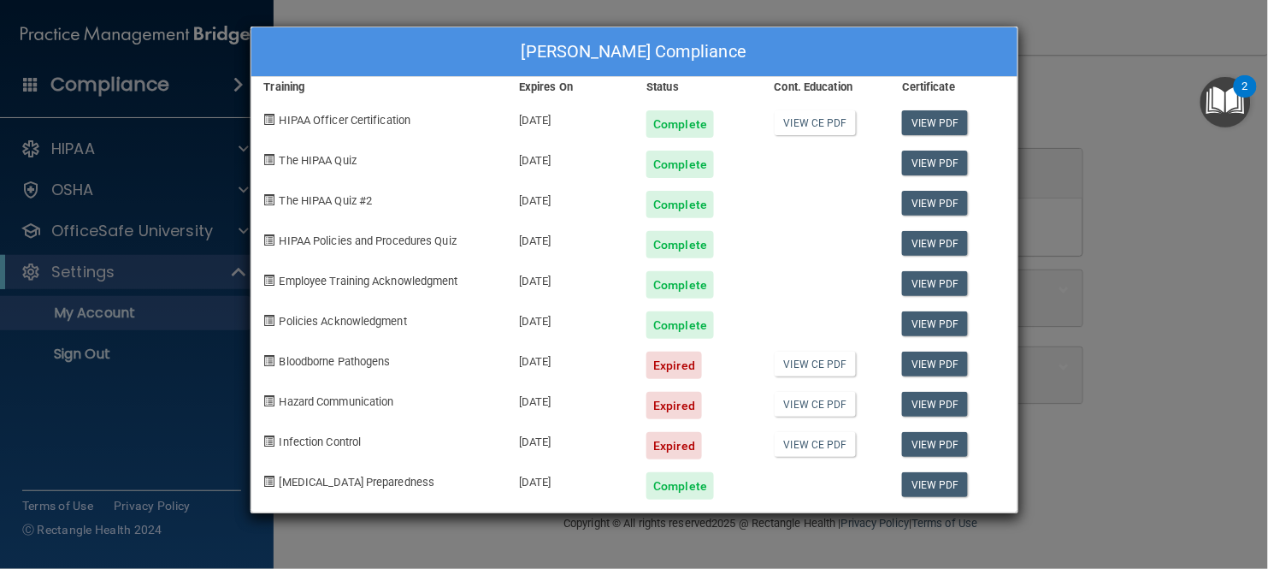
click at [1014, 149] on div "[PERSON_NAME] Compliance Training Expires On Status Cont. Education Certificate…" at bounding box center [634, 284] width 1268 height 569
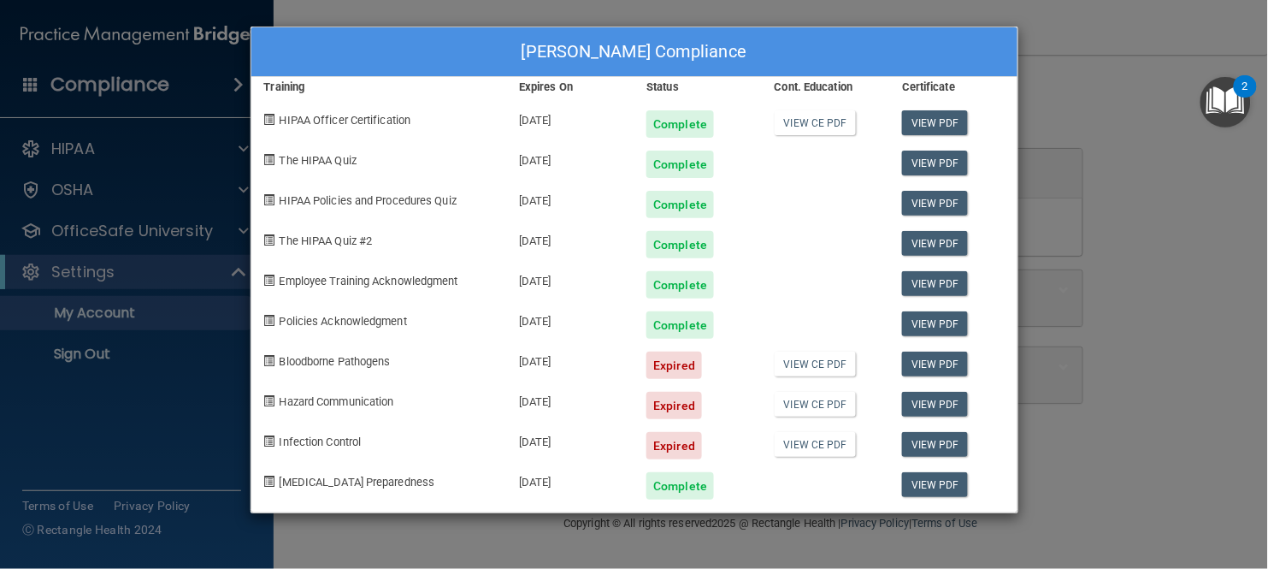
click at [1014, 148] on div "[PERSON_NAME] Compliance Training Expires On Status Cont. Education Certificate…" at bounding box center [634, 284] width 1268 height 569
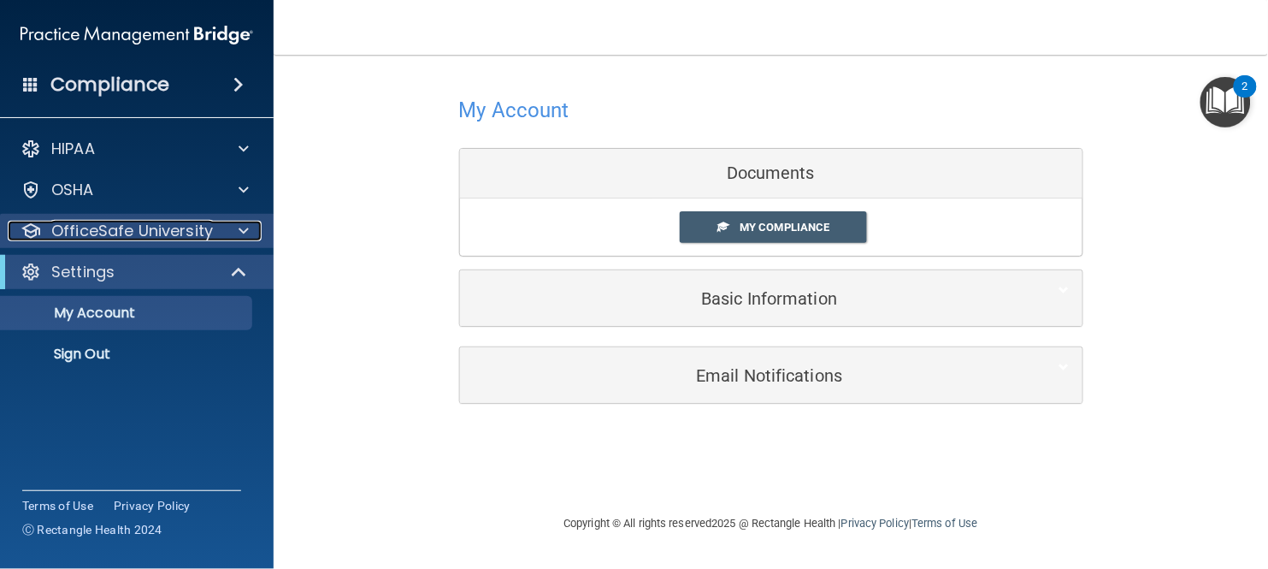
click at [245, 233] on span at bounding box center [244, 231] width 10 height 21
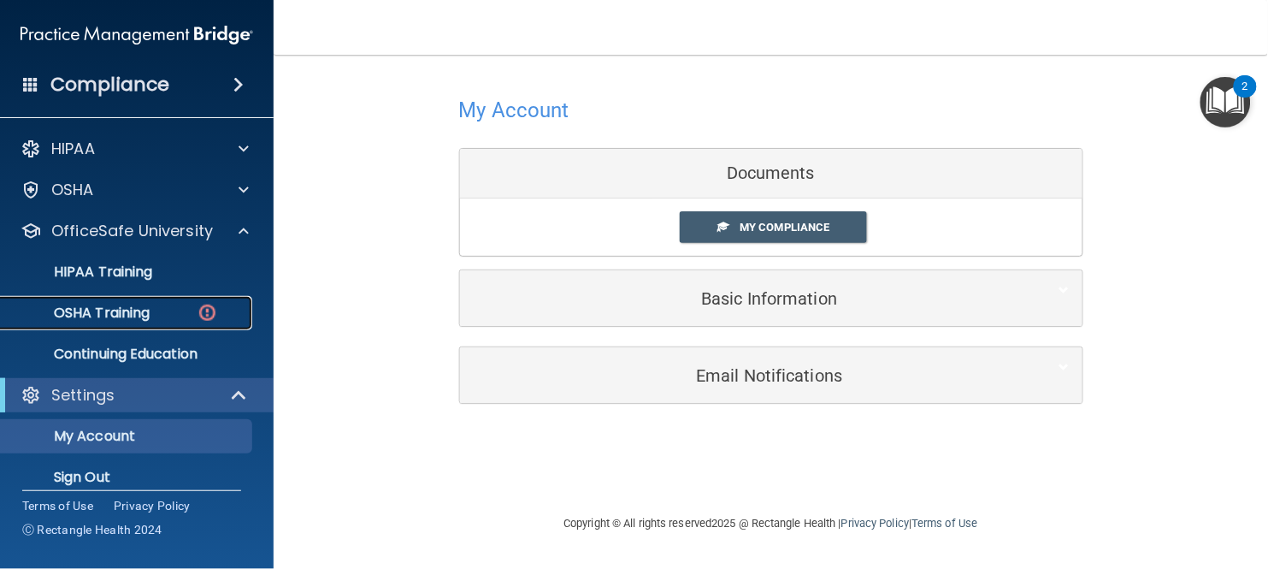
click at [131, 302] on link "OSHA Training" at bounding box center [117, 313] width 269 height 34
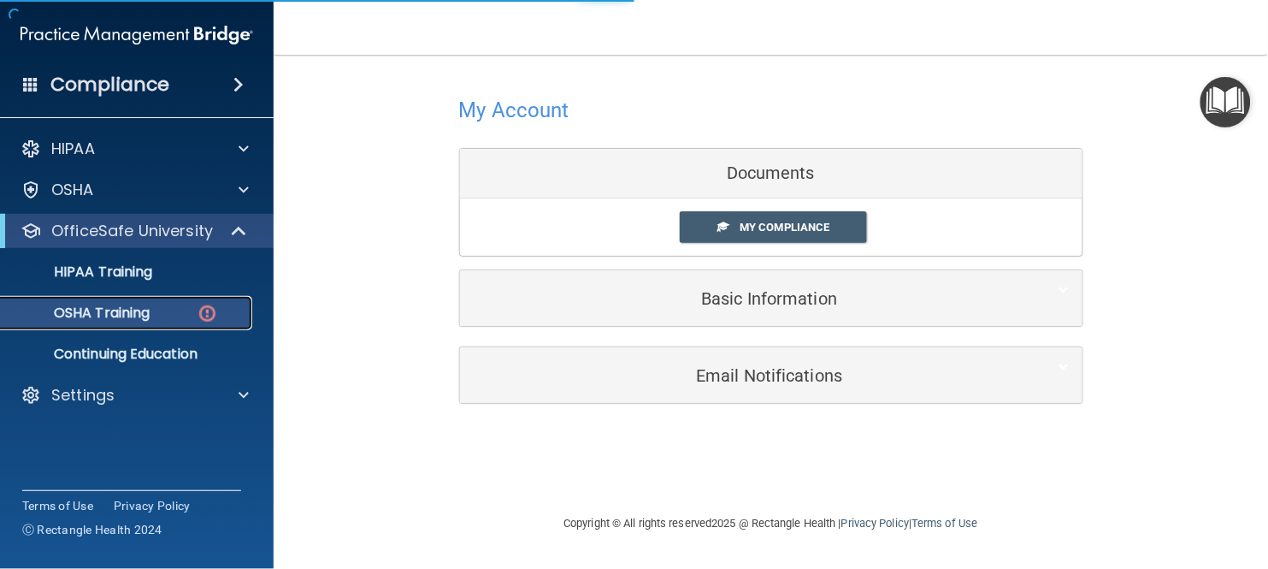
click at [120, 315] on p "OSHA Training" at bounding box center [80, 312] width 139 height 17
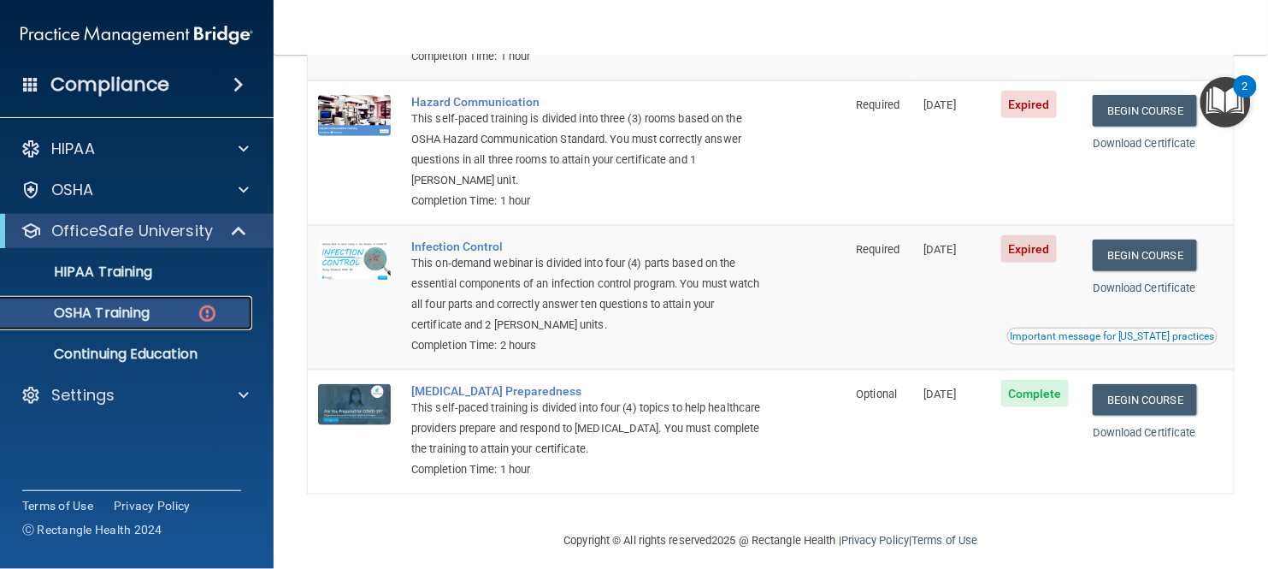
scroll to position [293, 0]
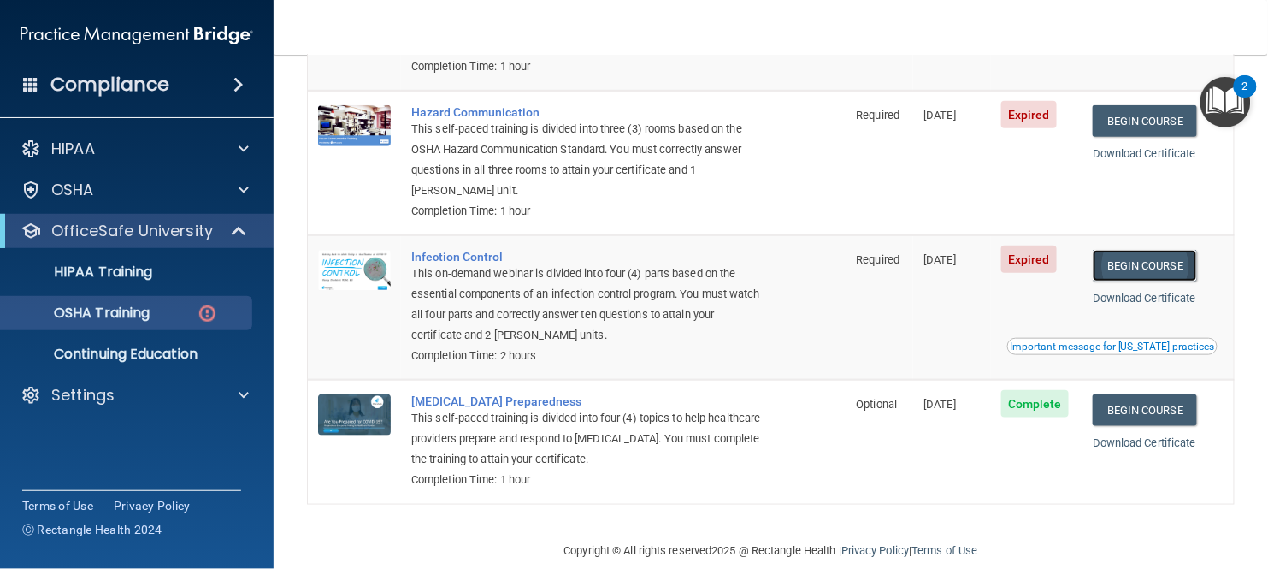
click at [1014, 279] on link "Begin Course" at bounding box center [1145, 266] width 104 height 32
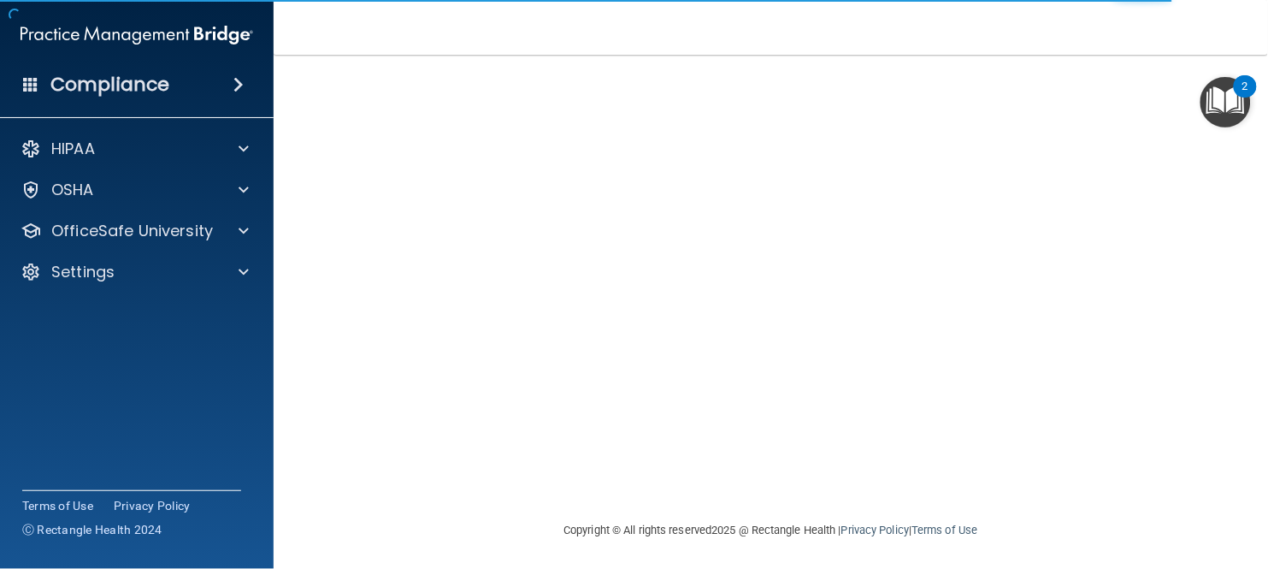
scroll to position [162, 0]
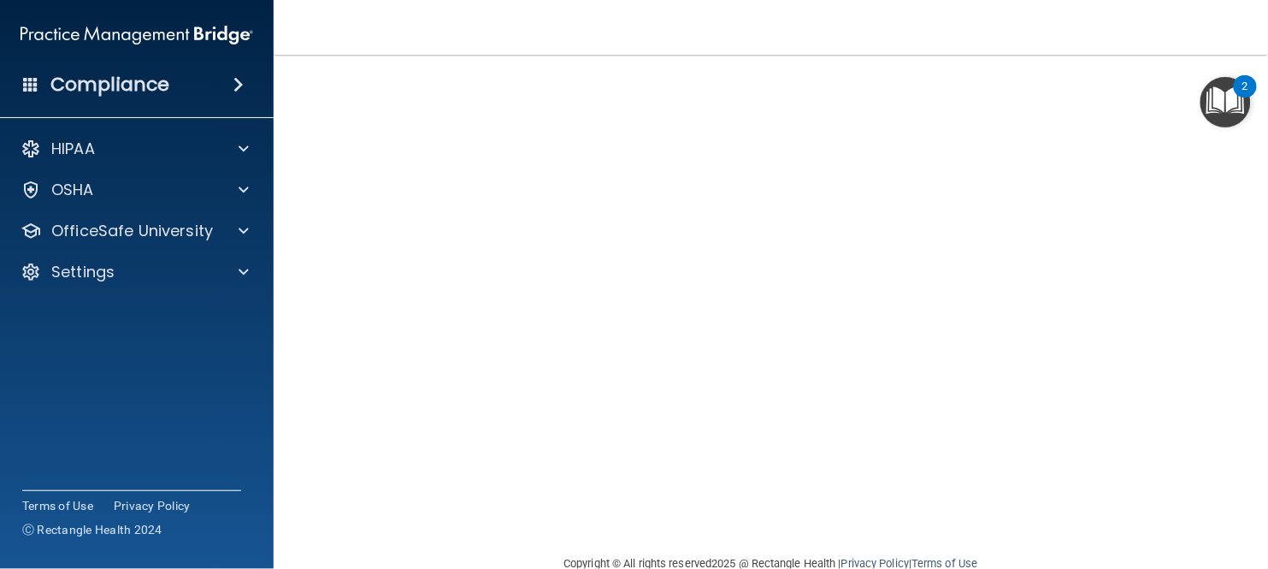
scroll to position [153, 0]
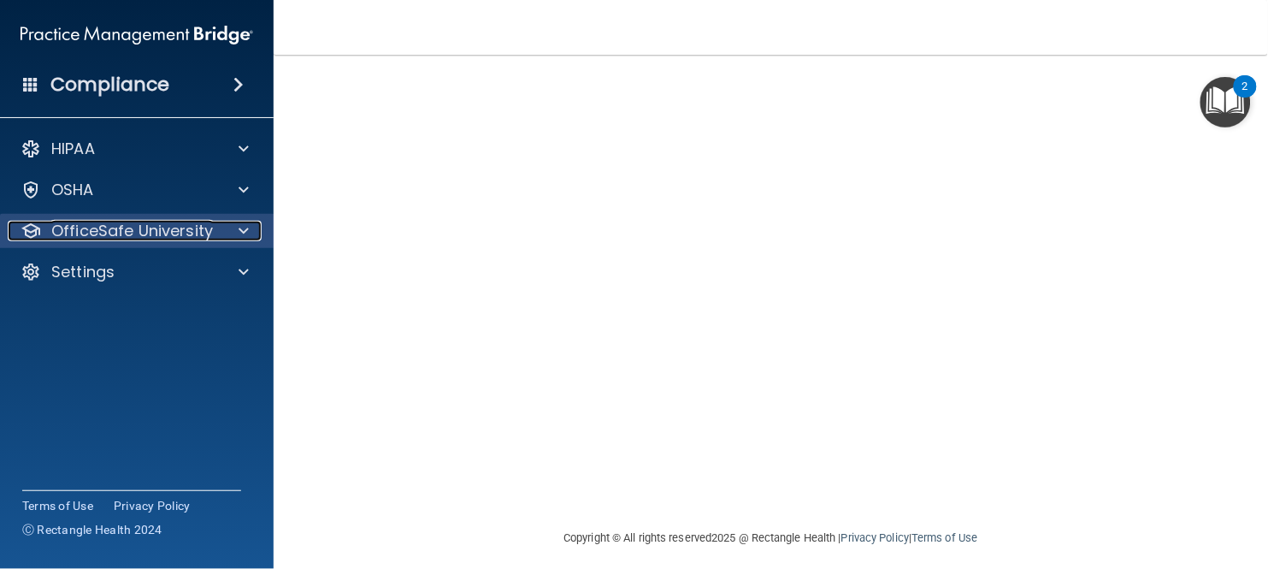
click at [189, 225] on p "OfficeSafe University" at bounding box center [132, 231] width 162 height 21
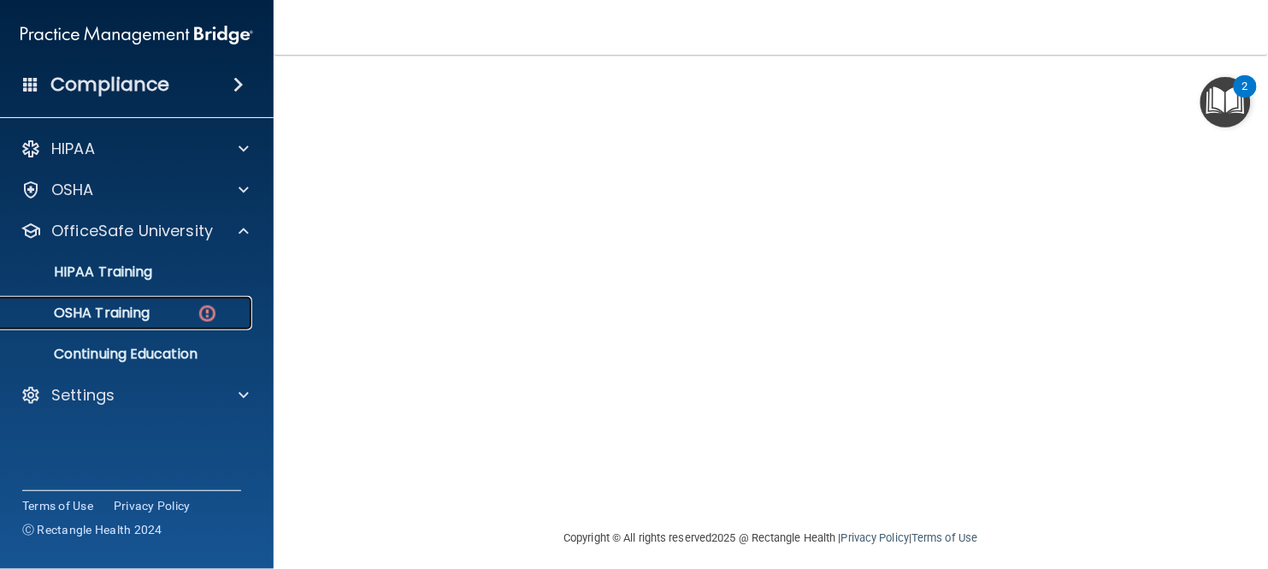
click at [133, 318] on p "OSHA Training" at bounding box center [80, 312] width 139 height 17
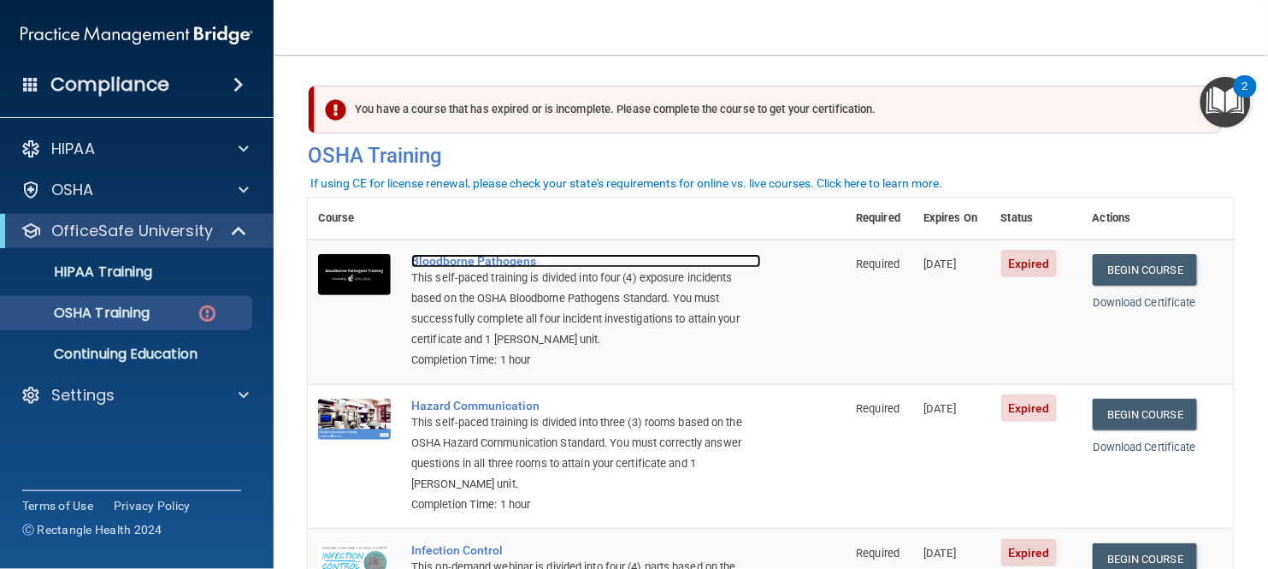
click at [471, 264] on div "Bloodborne Pathogens" at bounding box center [586, 261] width 350 height 14
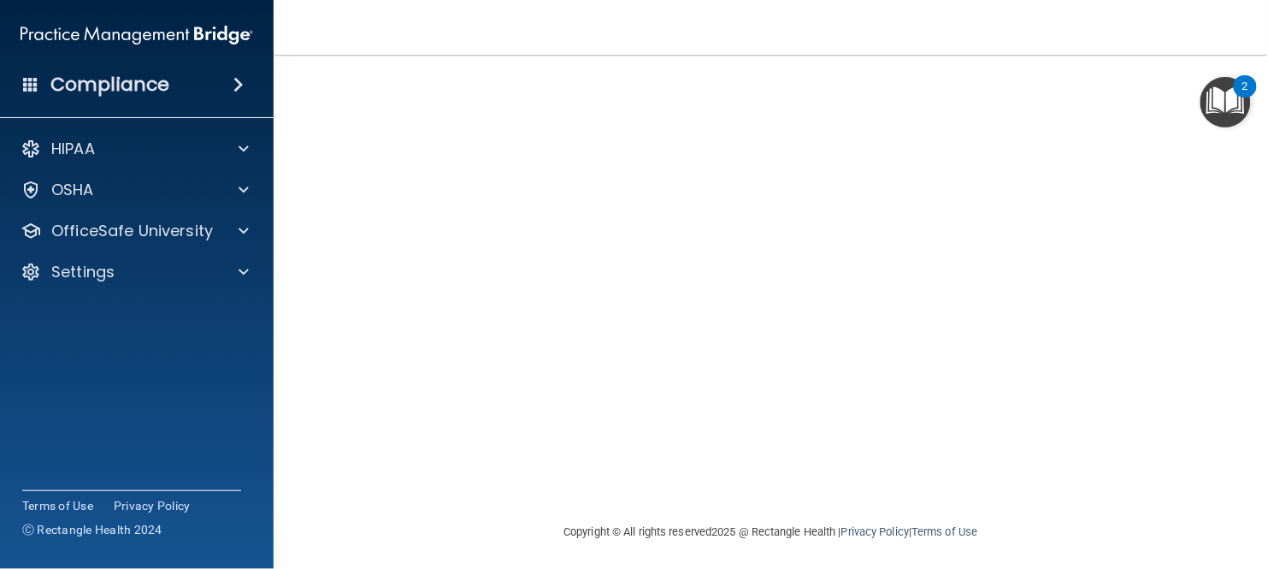
scroll to position [162, 0]
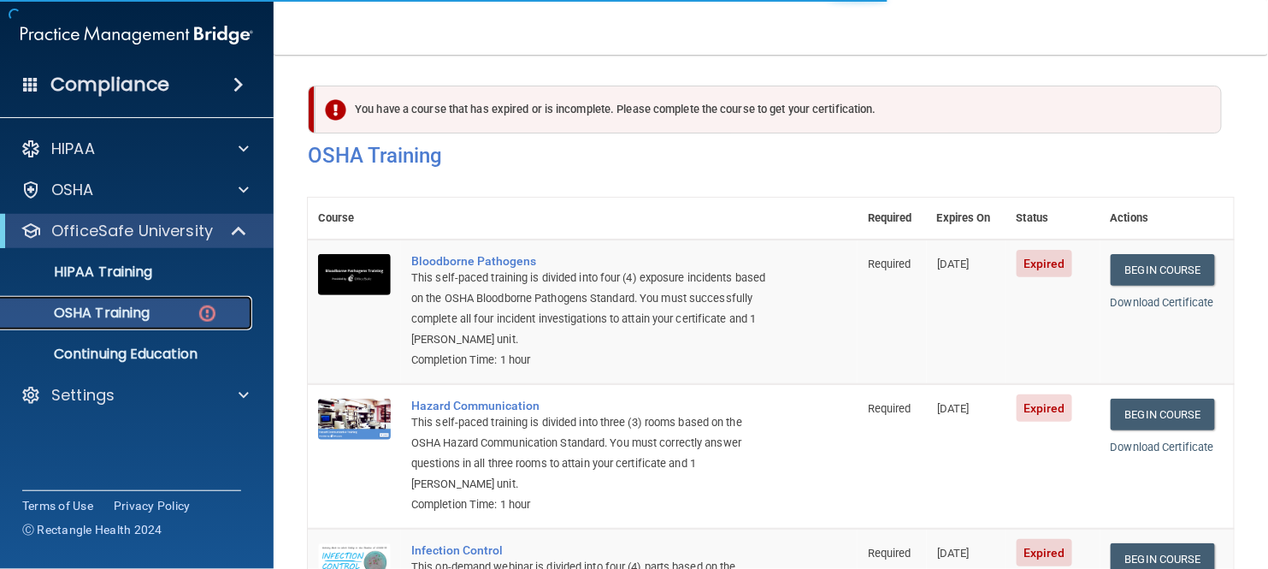
click at [93, 314] on p "OSHA Training" at bounding box center [80, 312] width 139 height 17
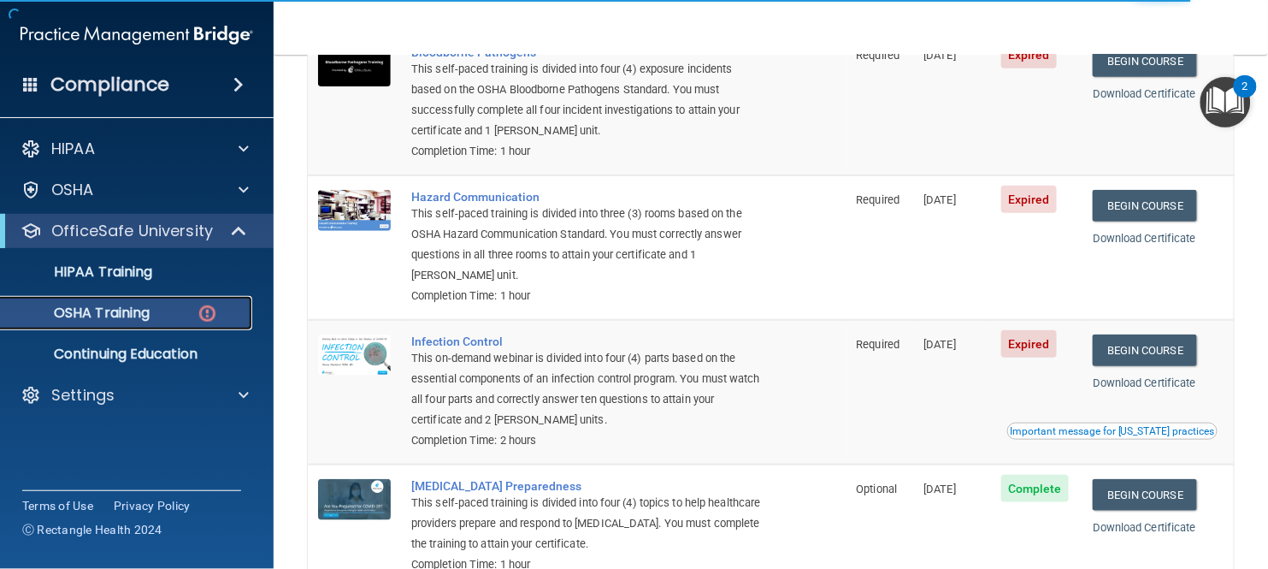
scroll to position [202, 0]
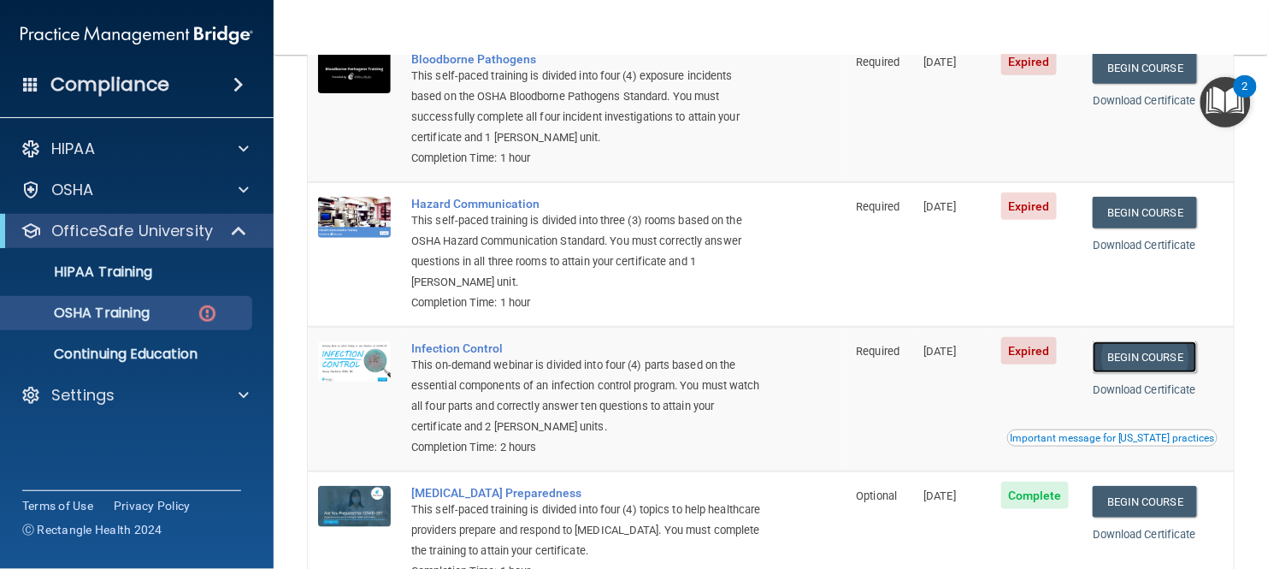
click at [1147, 363] on link "Begin Course" at bounding box center [1145, 357] width 104 height 32
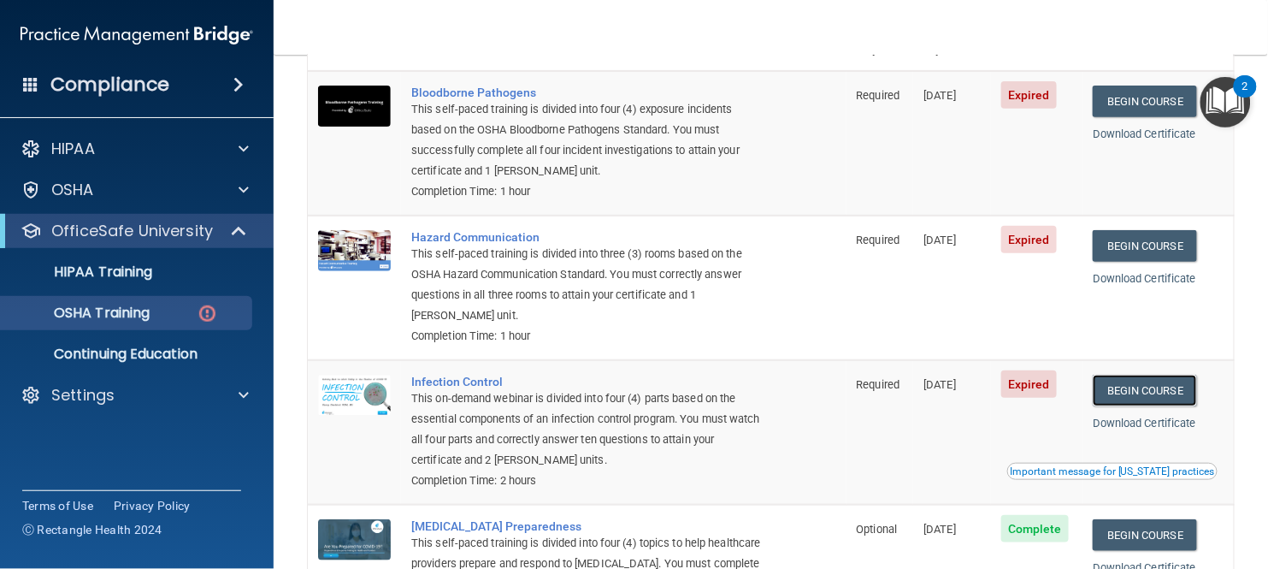
scroll to position [168, 0]
click at [1160, 248] on link "Begin Course" at bounding box center [1145, 247] width 104 height 32
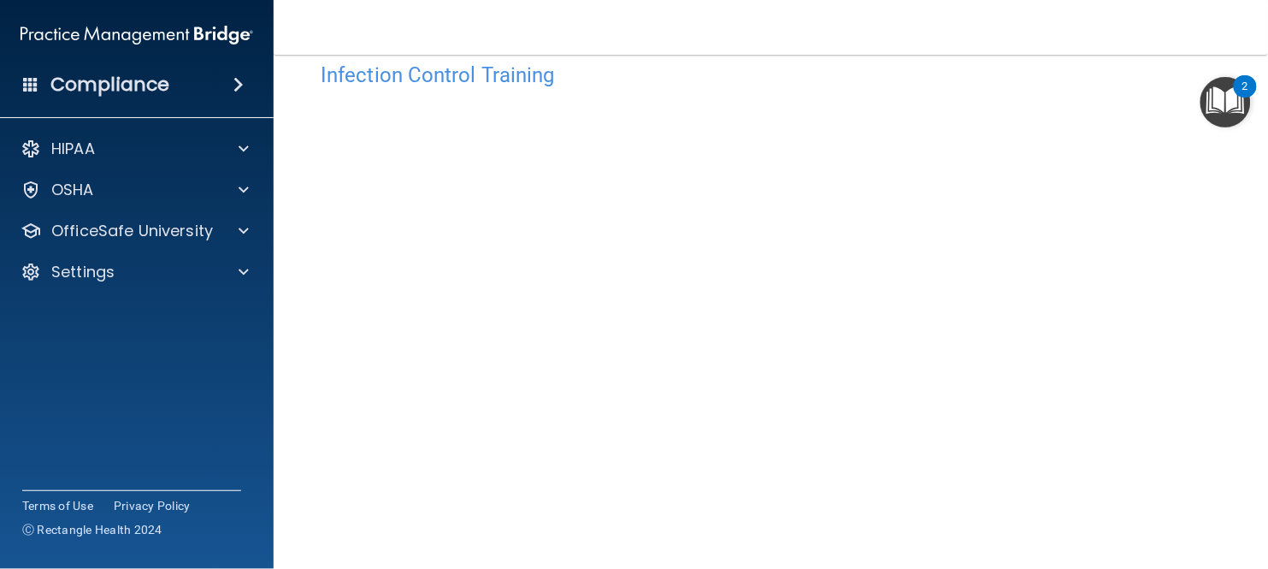
scroll to position [33, 0]
click at [1234, 106] on img "Open Resource Center, 2 new notifications" at bounding box center [1225, 102] width 50 height 50
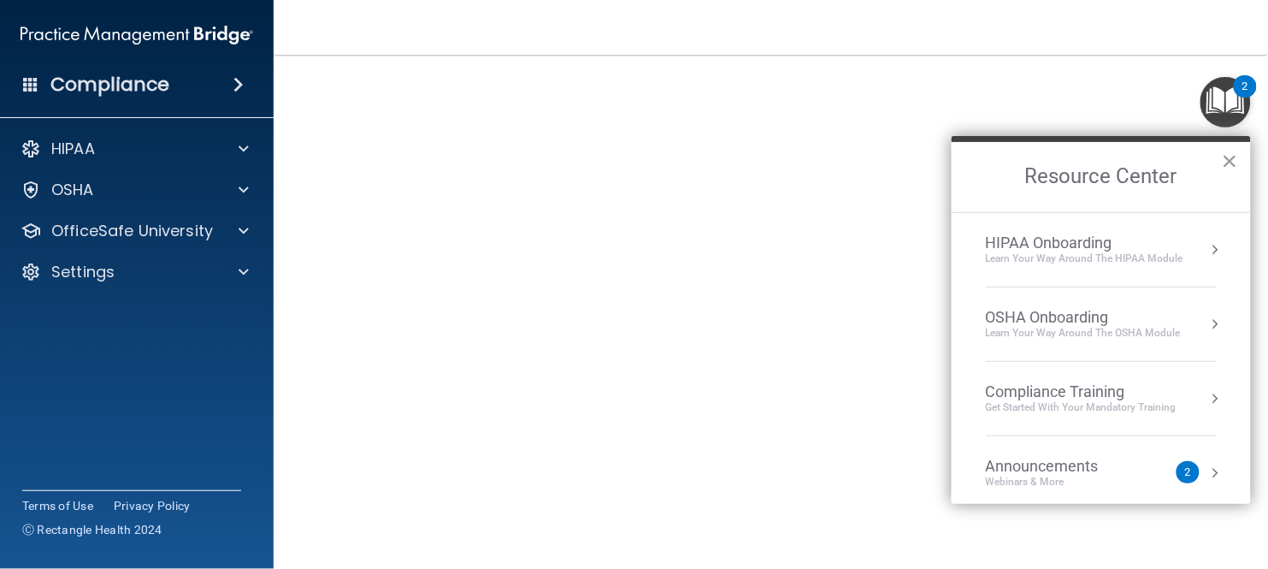
click at [1229, 163] on button "×" at bounding box center [1230, 160] width 16 height 27
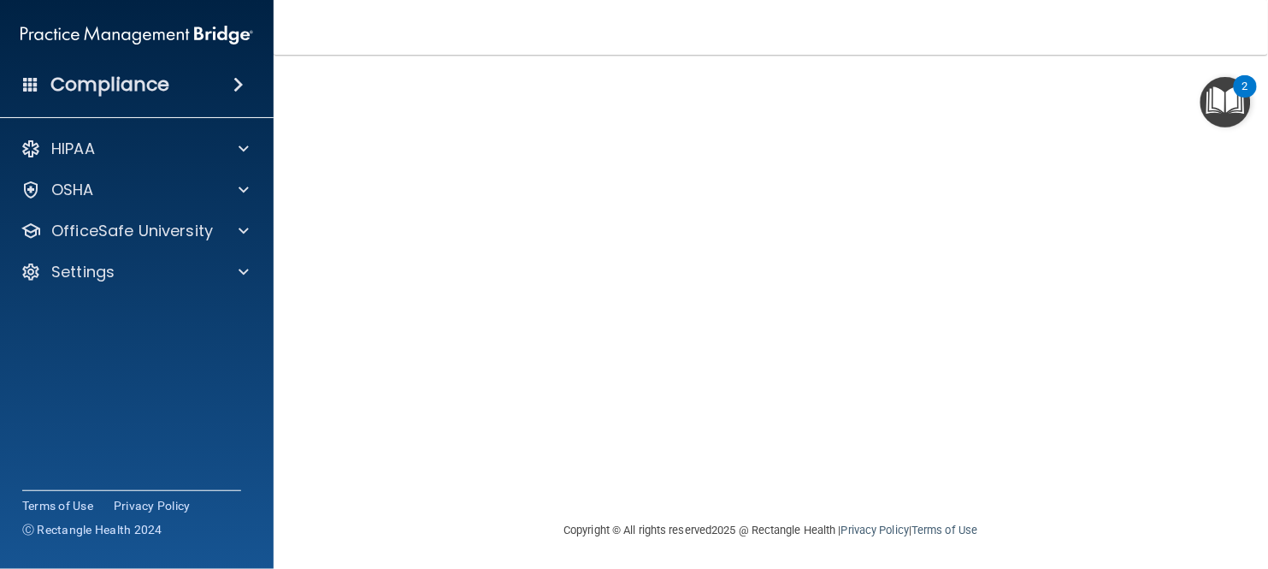
scroll to position [201, 0]
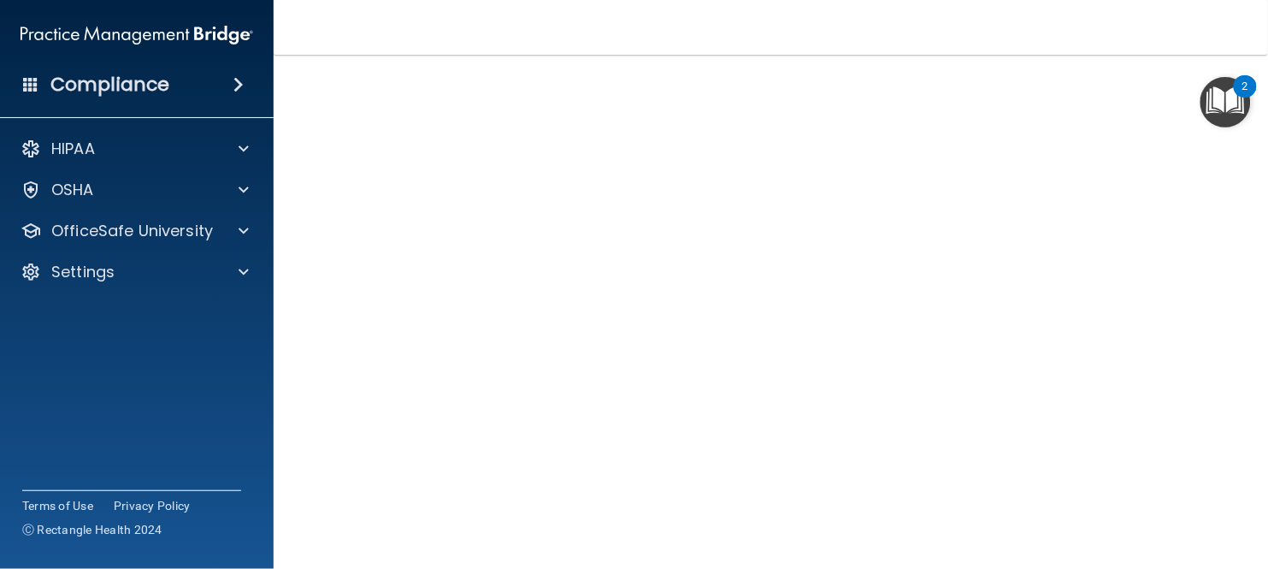
scroll to position [156, 0]
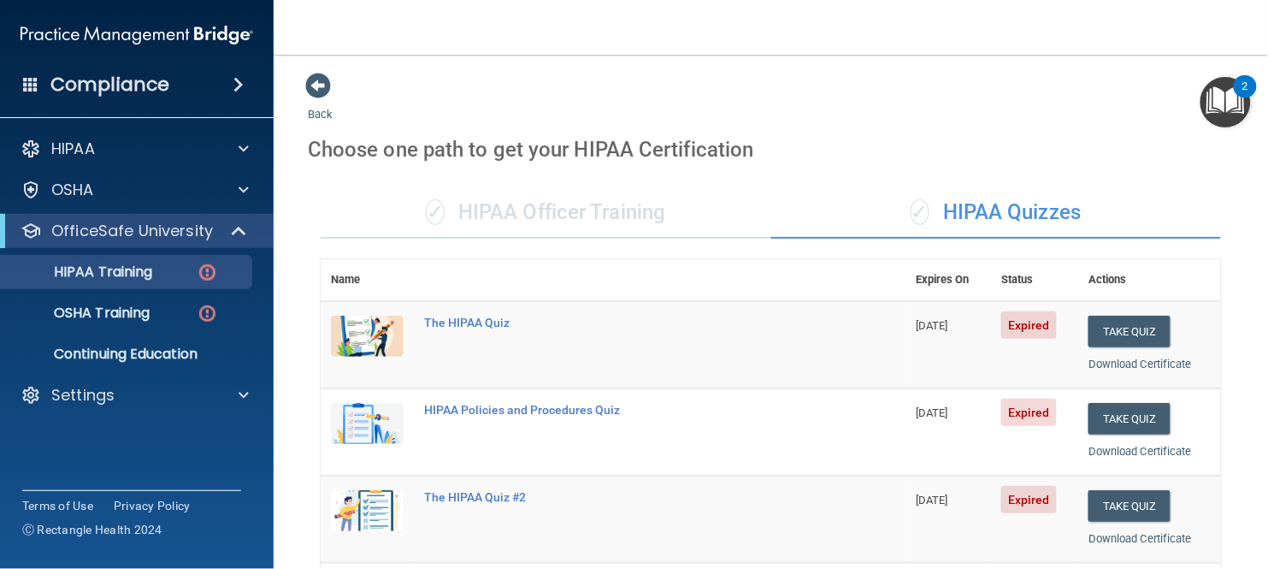
scroll to position [490, 0]
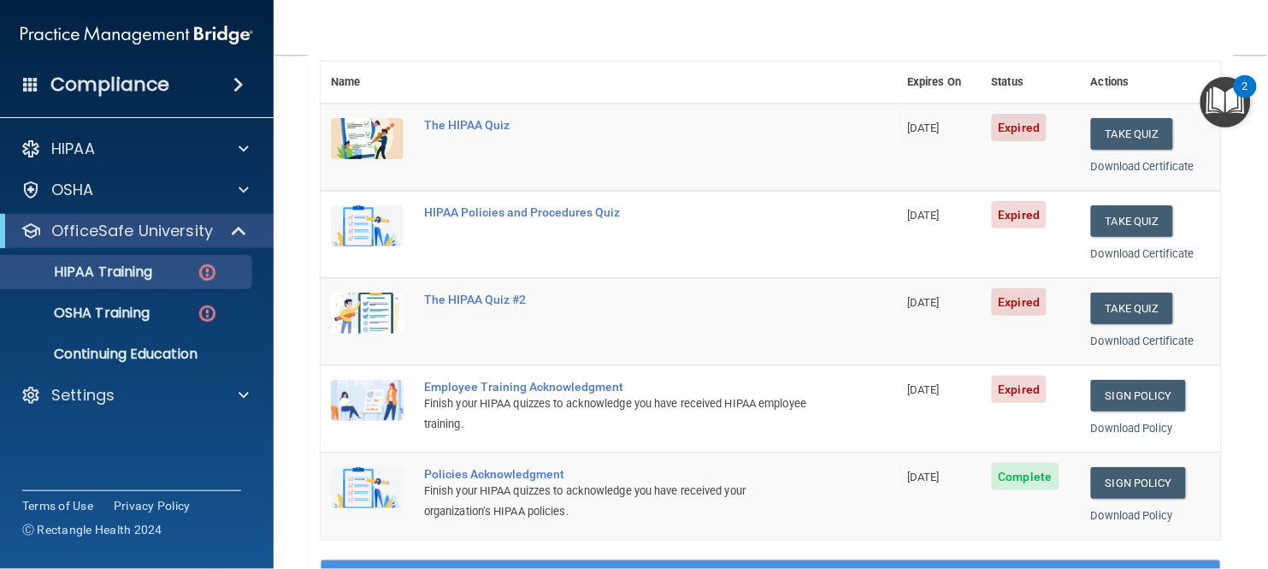
scroll to position [175, 0]
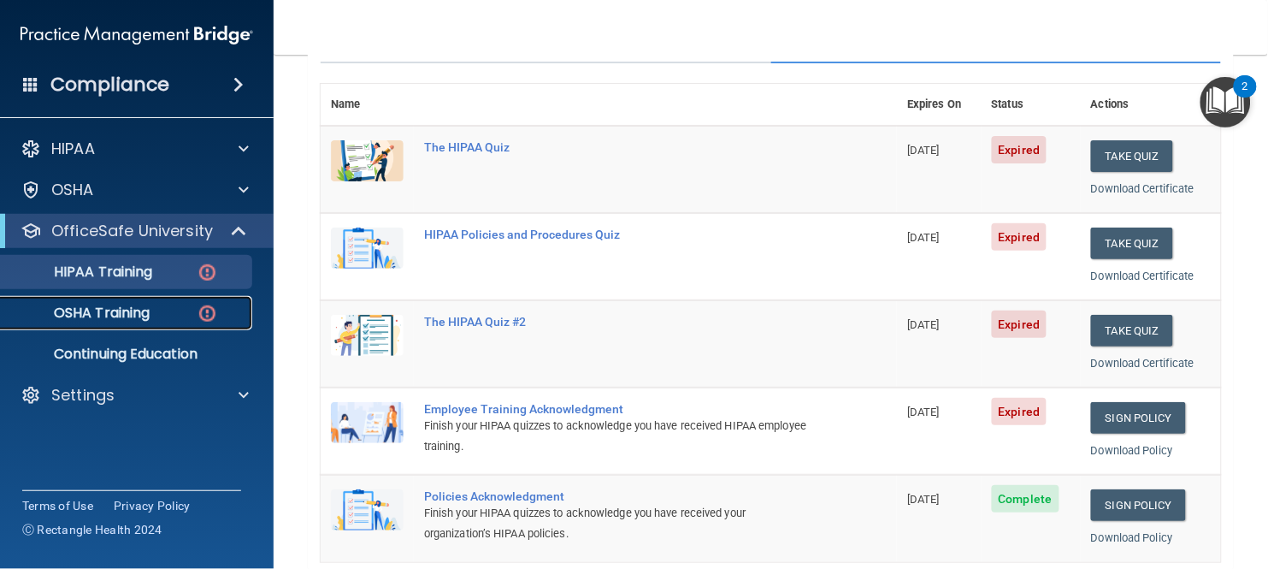
click at [100, 320] on p "OSHA Training" at bounding box center [80, 312] width 139 height 17
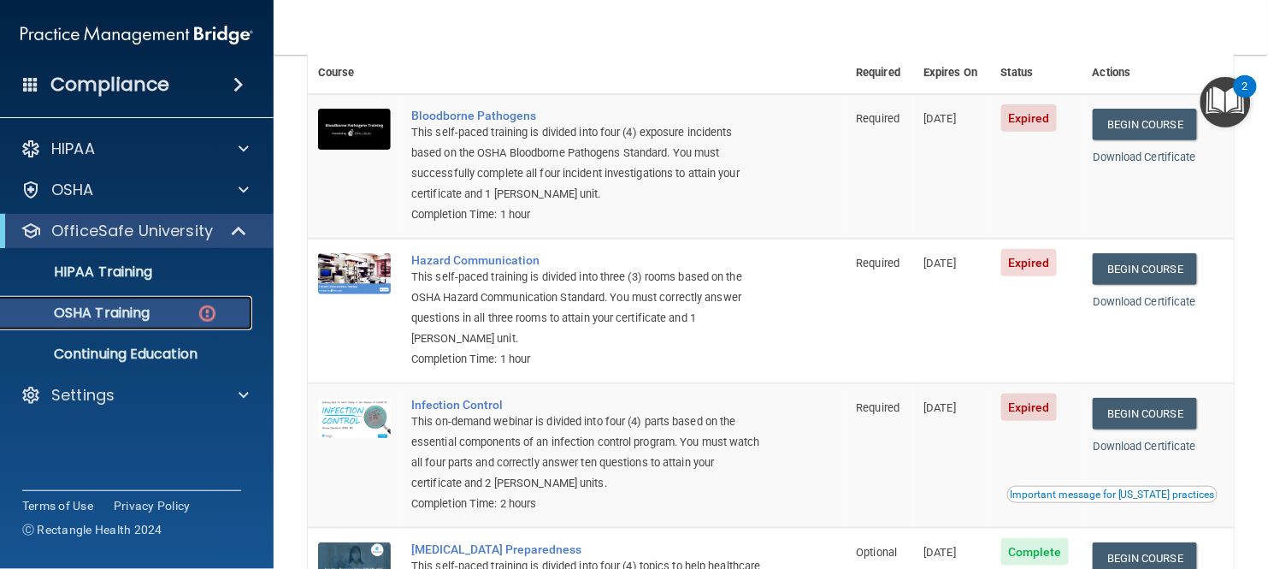
scroll to position [121, 0]
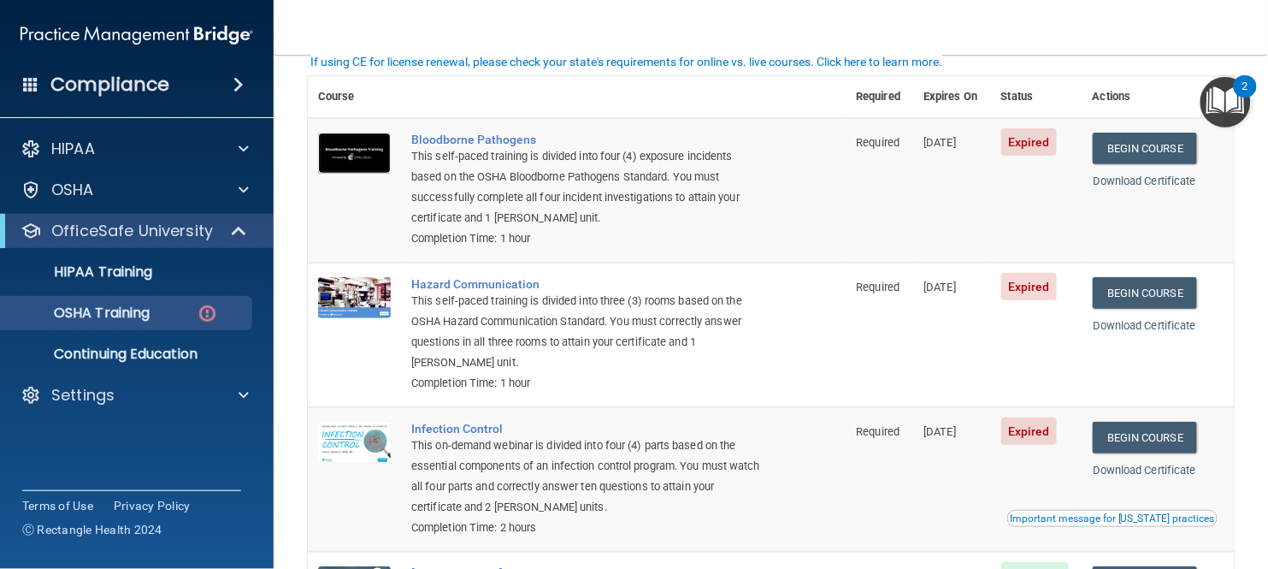
click at [368, 157] on img at bounding box center [354, 153] width 73 height 41
click at [168, 90] on div "Compliance" at bounding box center [137, 85] width 274 height 38
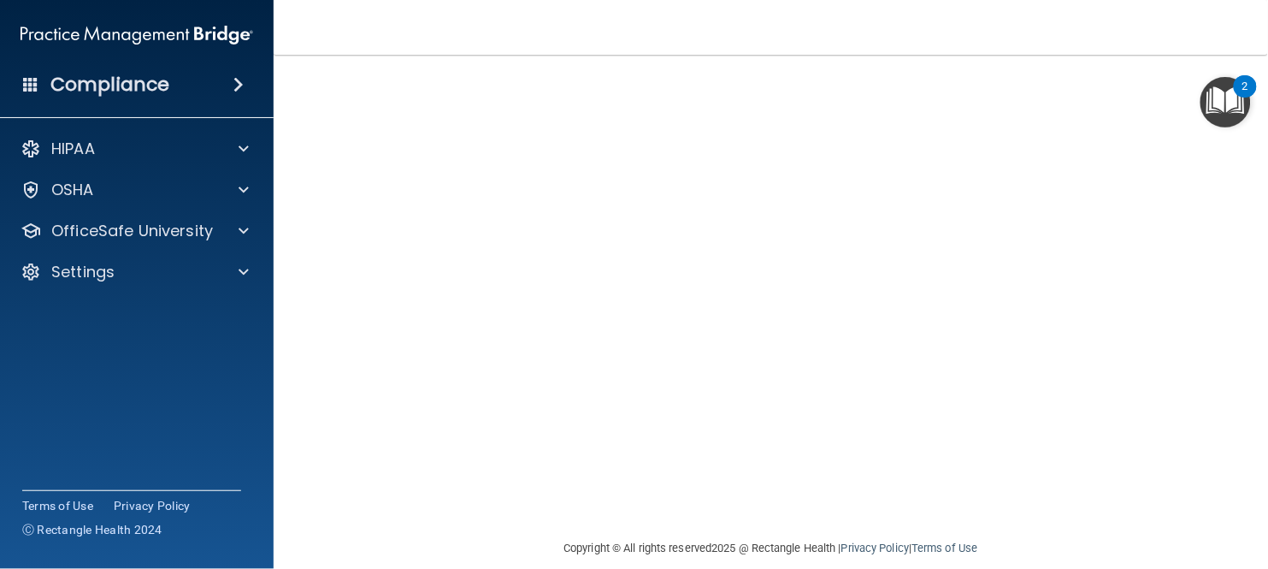
scroll to position [162, 0]
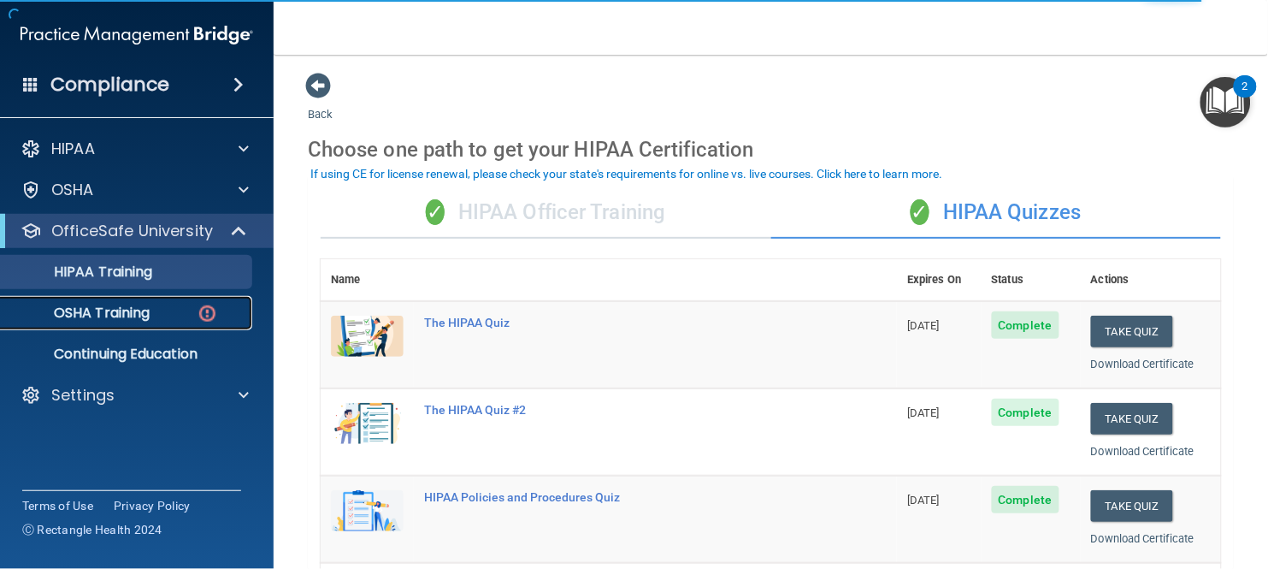
click at [142, 313] on p "OSHA Training" at bounding box center [80, 312] width 139 height 17
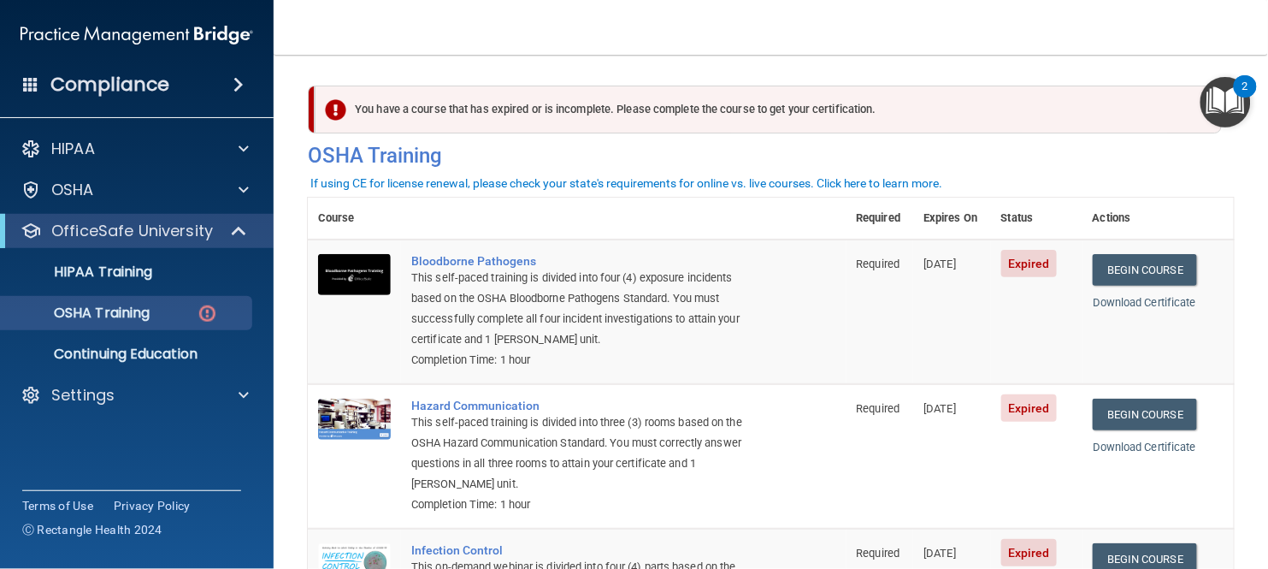
drag, startPoint x: 557, startPoint y: 120, endPoint x: 921, endPoint y: 118, distance: 363.4
click at [921, 118] on div "You have a course that has expired or is incomplete. Please complete the course…" at bounding box center [768, 109] width 907 height 48
click at [987, 83] on div "You have a course that has expired or is incomplete. Please complete the course…" at bounding box center [771, 124] width 952 height 105
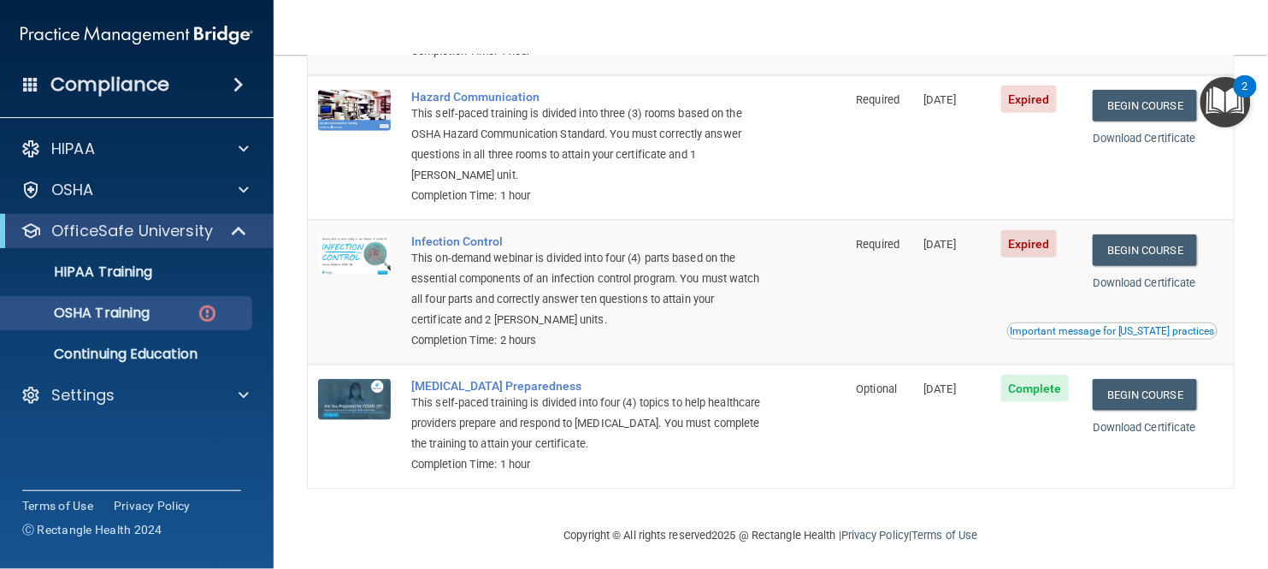
scroll to position [314, 0]
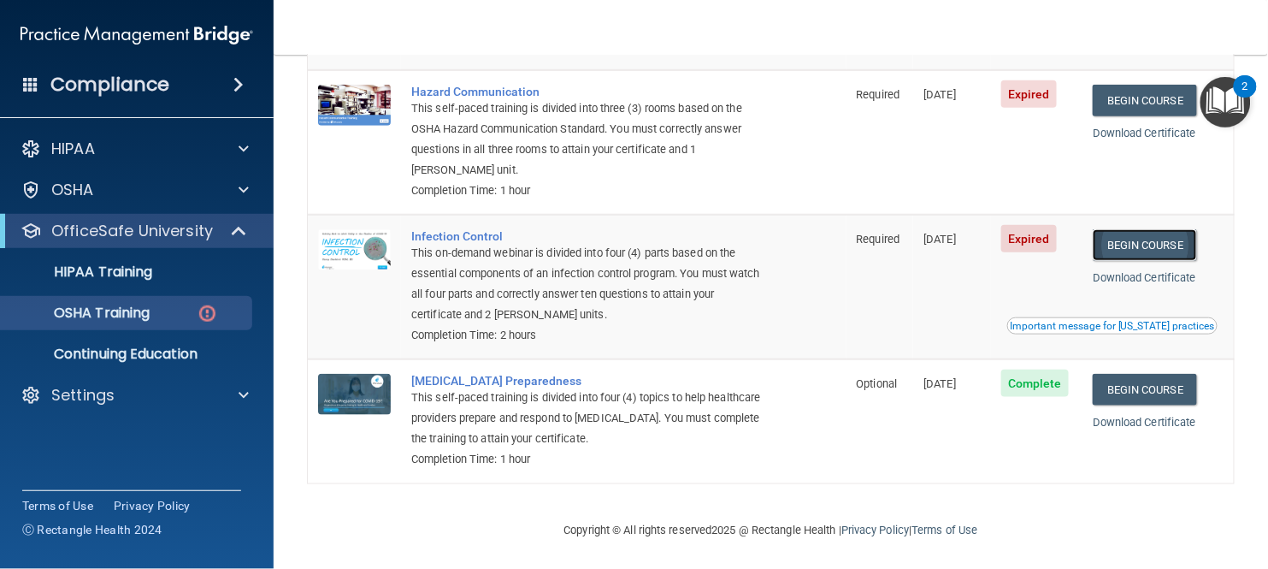
click at [1158, 250] on link "Begin Course" at bounding box center [1145, 245] width 104 height 32
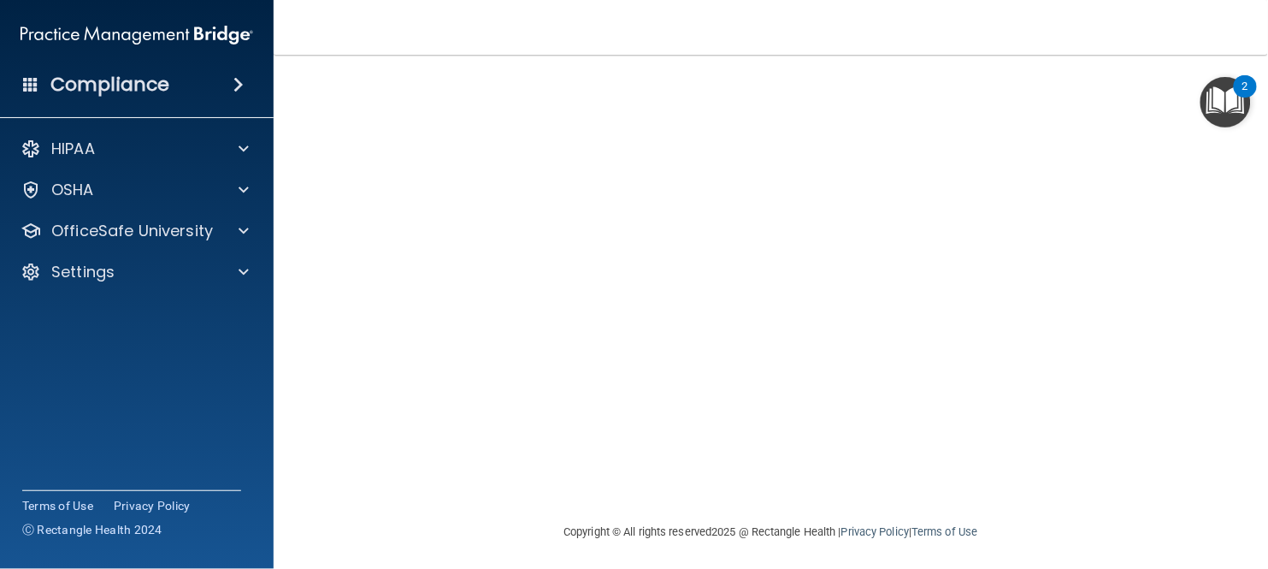
scroll to position [162, 0]
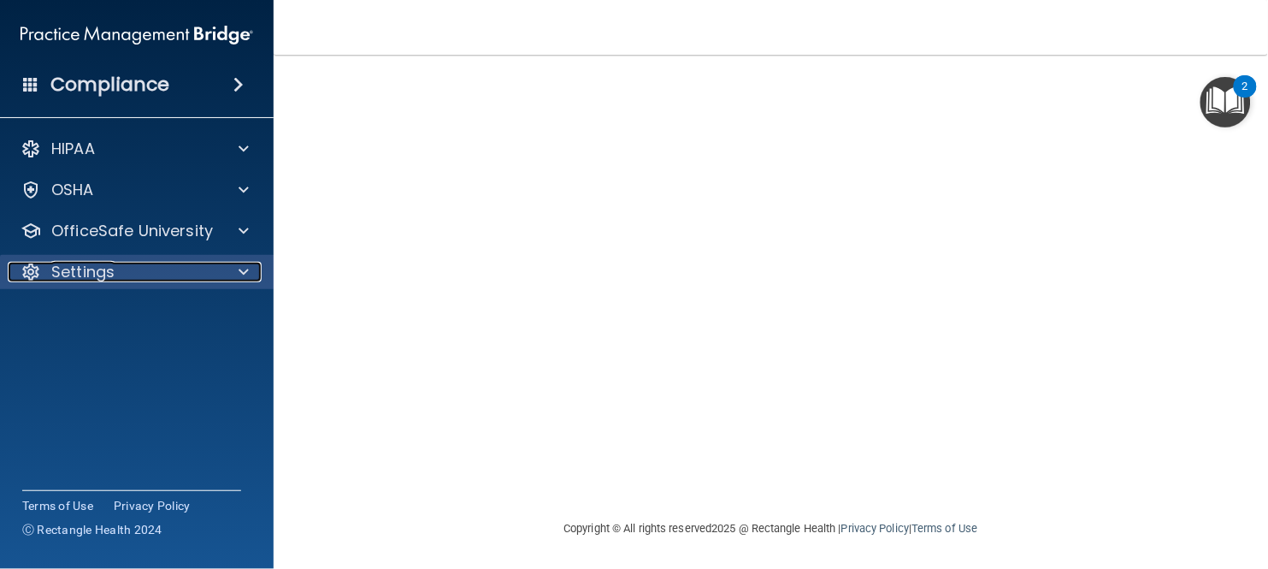
click at [239, 275] on span at bounding box center [244, 272] width 10 height 21
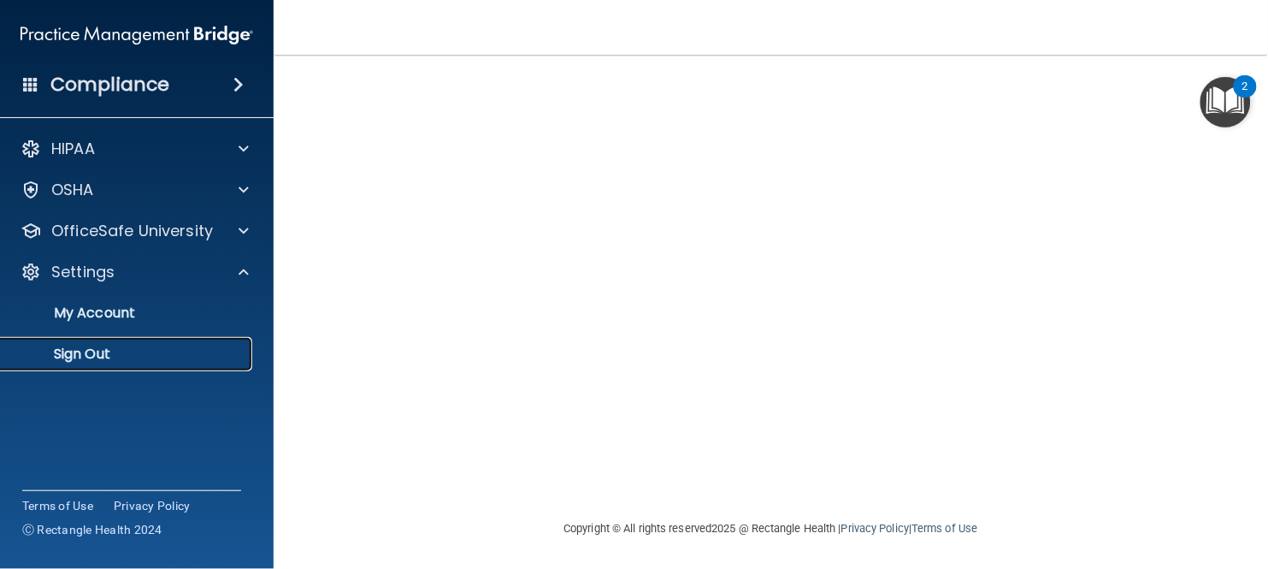
click at [74, 360] on p "Sign Out" at bounding box center [127, 353] width 233 height 17
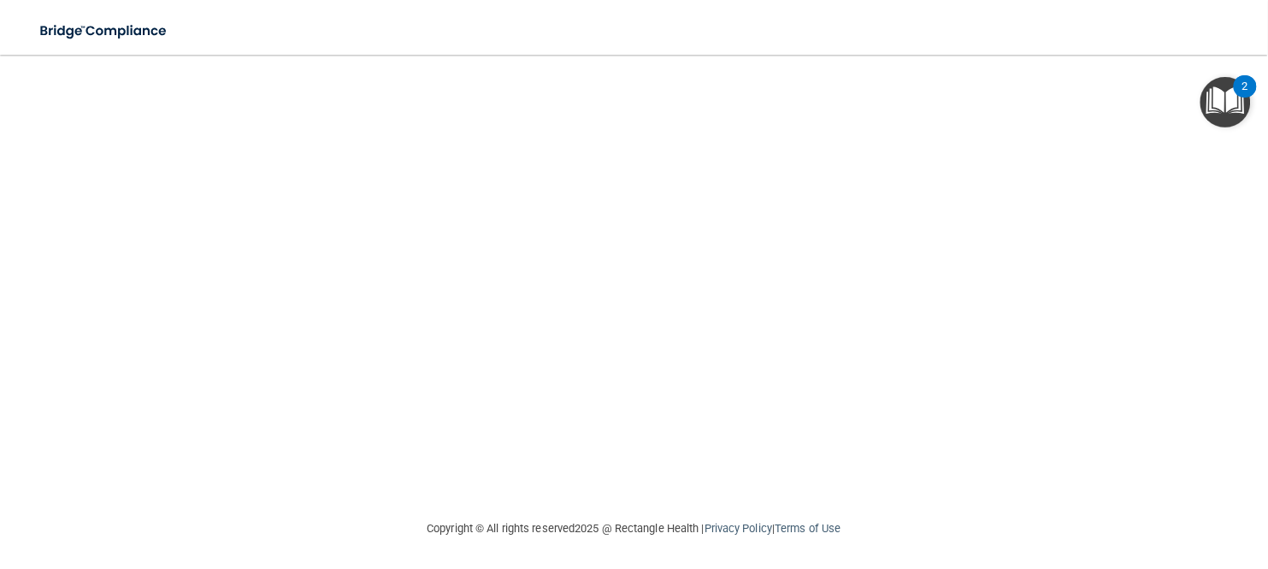
scroll to position [111, 0]
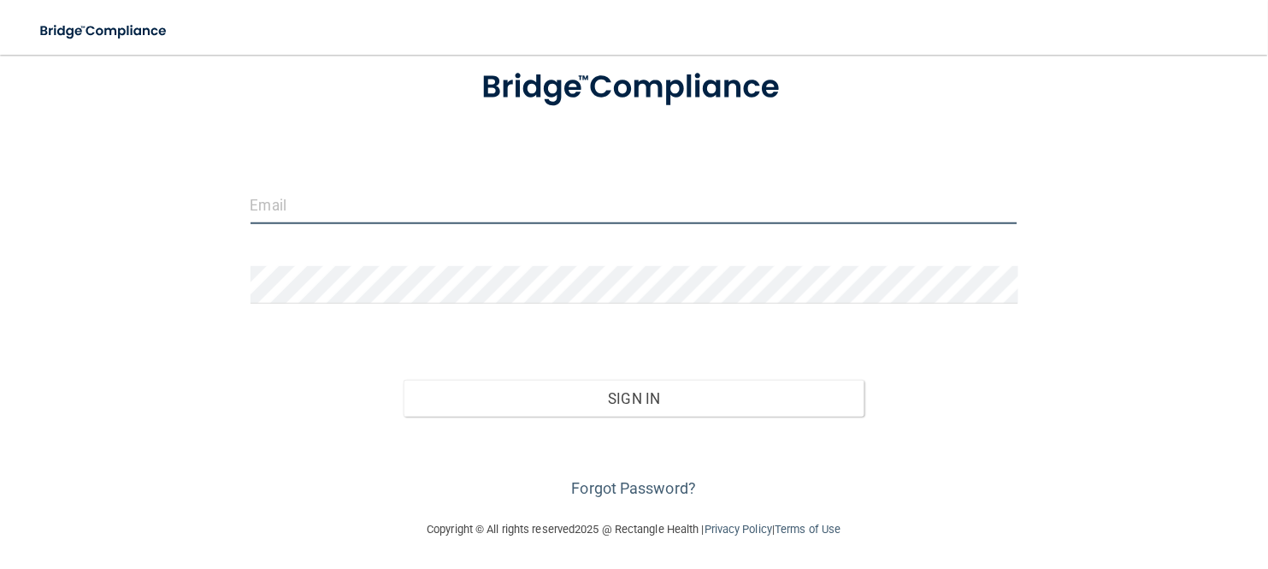
click at [425, 212] on input "email" at bounding box center [635, 205] width 768 height 38
type input "[EMAIL_ADDRESS][DOMAIN_NAME]"
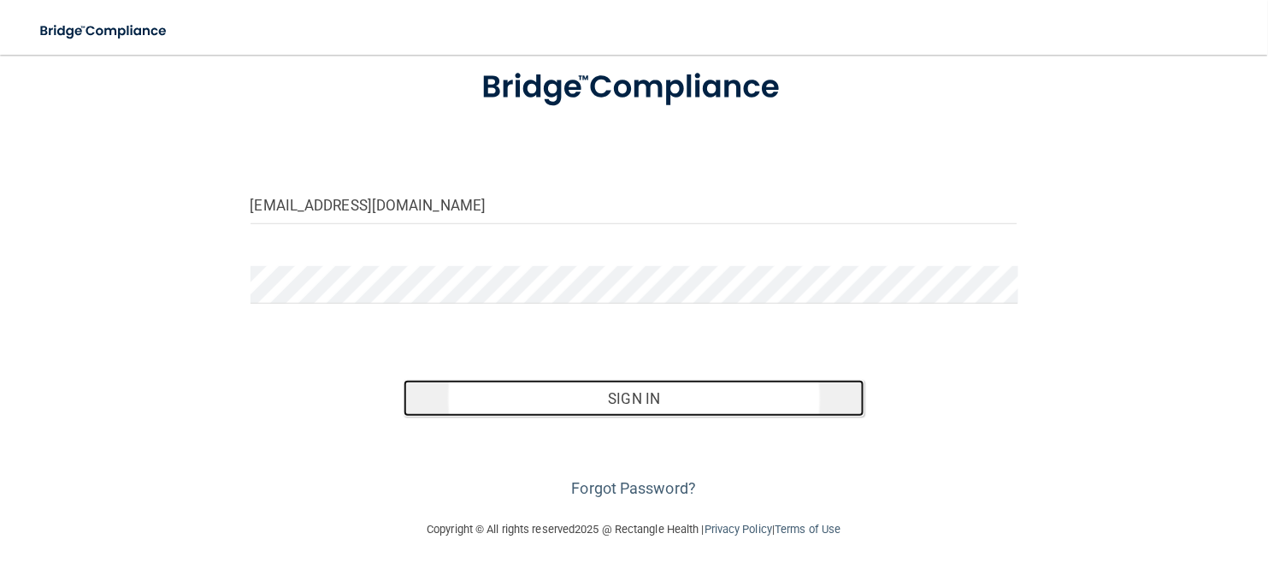
drag, startPoint x: 595, startPoint y: 406, endPoint x: 583, endPoint y: 407, distance: 12.0
click at [594, 406] on button "Sign In" at bounding box center [634, 399] width 461 height 38
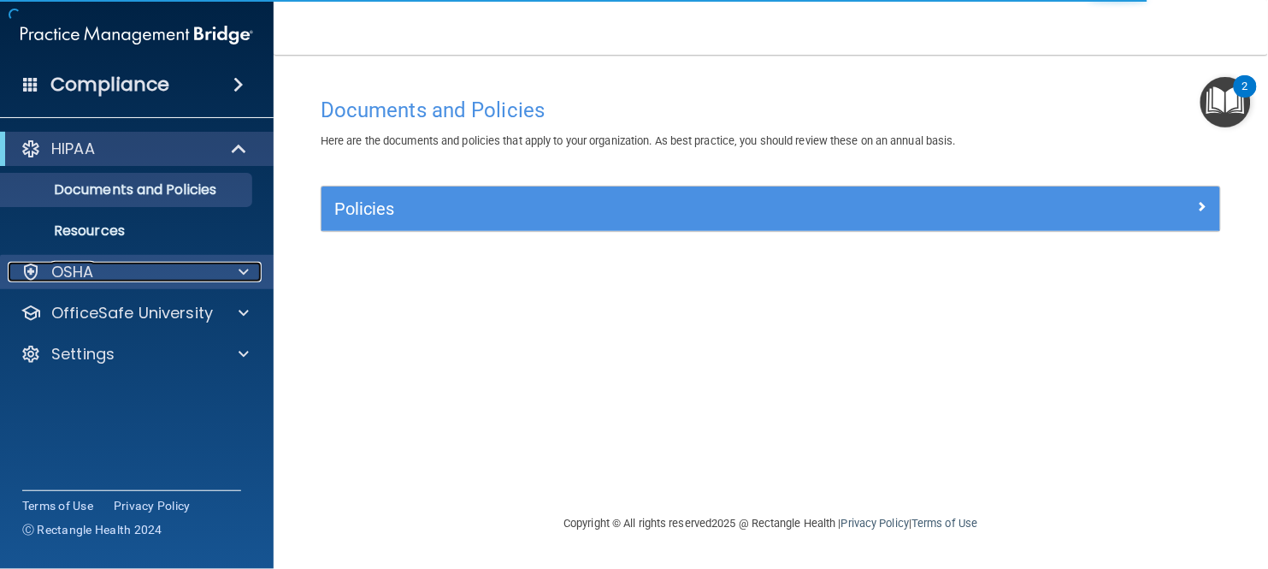
click at [234, 267] on div at bounding box center [241, 272] width 43 height 21
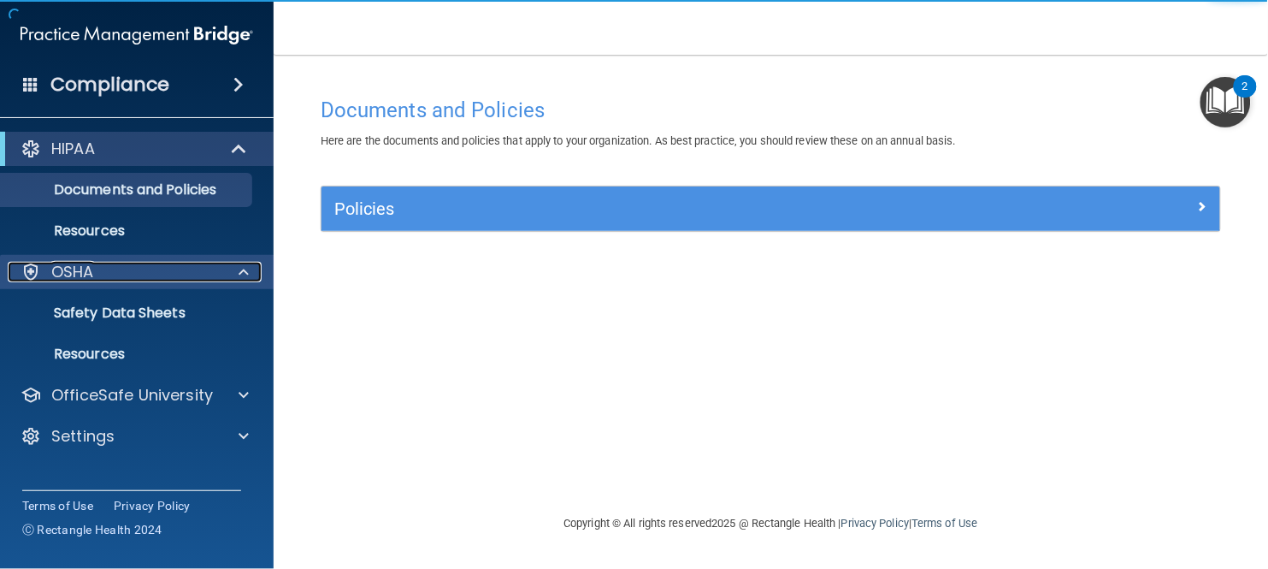
click at [235, 267] on div at bounding box center [241, 272] width 43 height 21
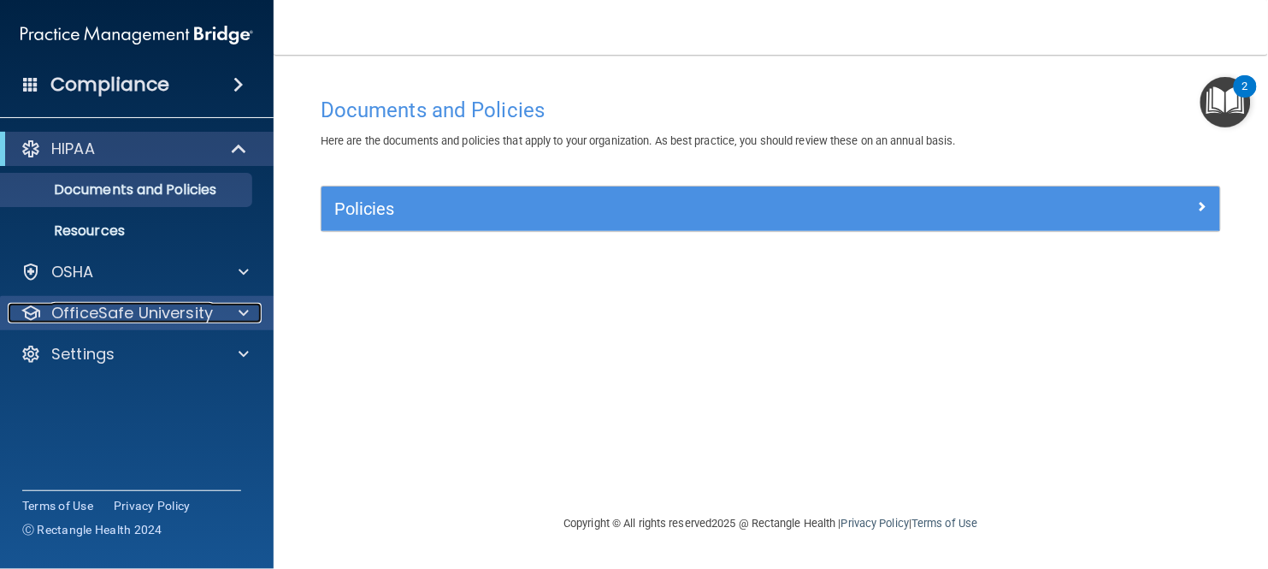
click at [248, 312] on span at bounding box center [244, 313] width 10 height 21
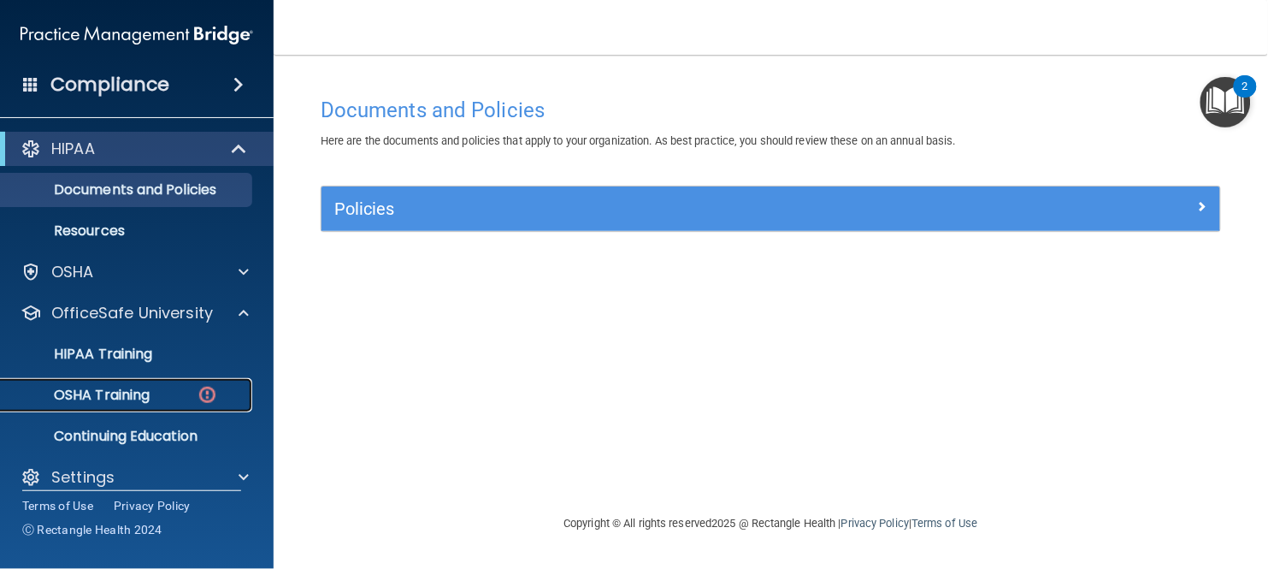
click at [202, 397] on img at bounding box center [207, 394] width 21 height 21
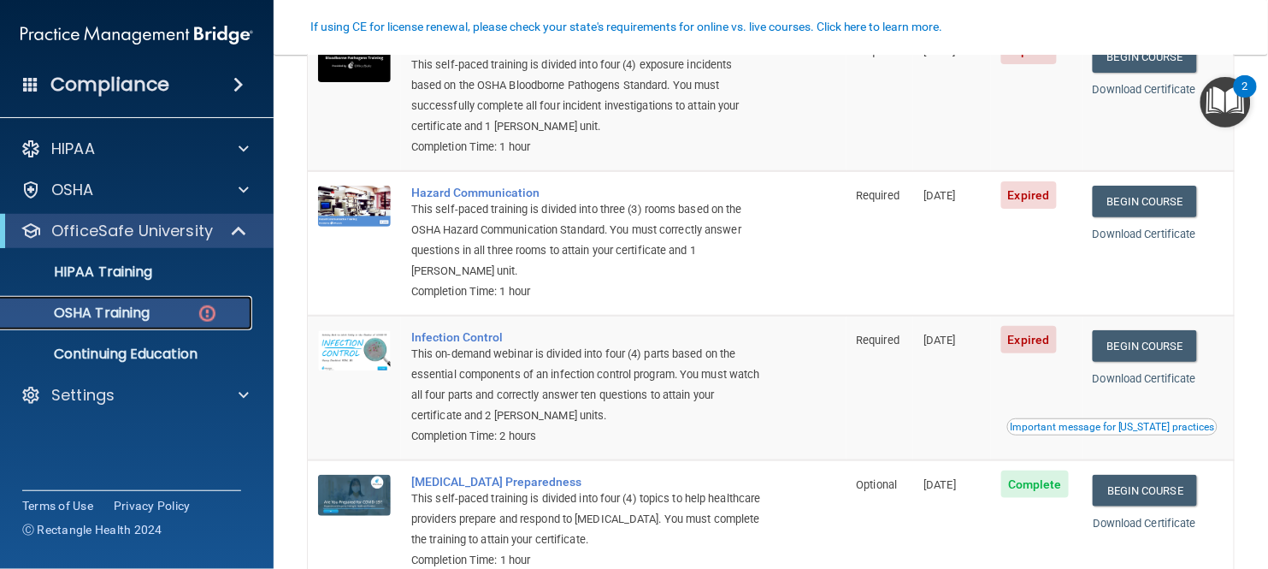
scroll to position [214, 0]
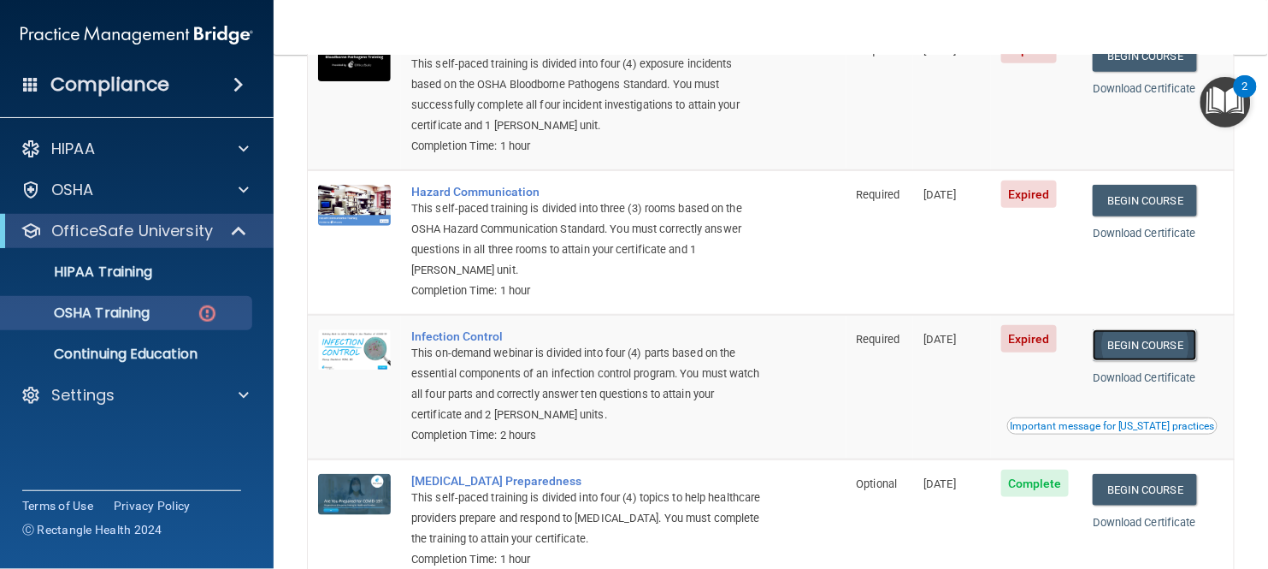
click at [1146, 340] on link "Begin Course" at bounding box center [1145, 345] width 104 height 32
click at [105, 310] on p "OSHA Training" at bounding box center [80, 312] width 139 height 17
click at [184, 83] on div "Compliance" at bounding box center [137, 85] width 274 height 38
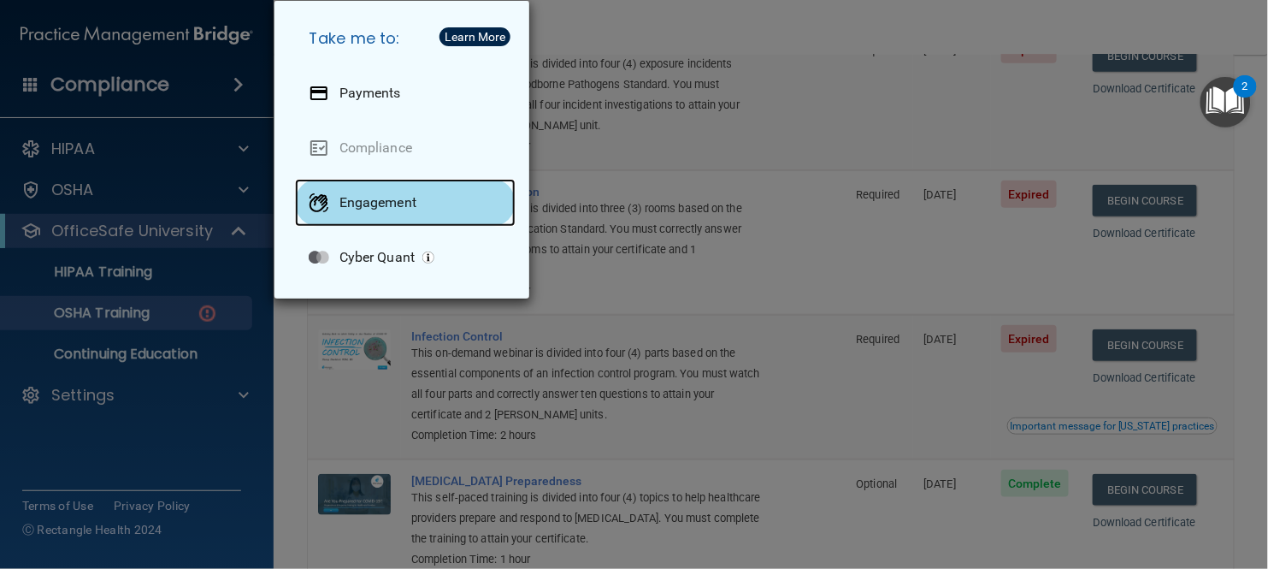
click at [396, 194] on p "Engagement" at bounding box center [377, 202] width 77 height 17
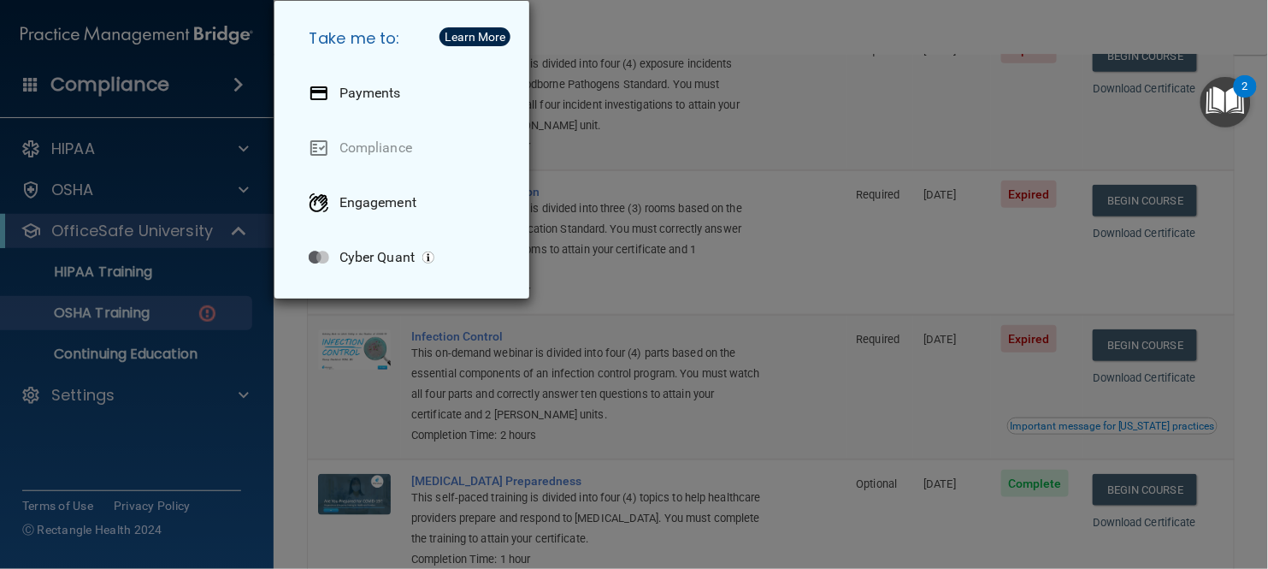
drag, startPoint x: 211, startPoint y: 456, endPoint x: 214, endPoint y: 440, distance: 15.6
click at [214, 445] on div "Take me to: Payments Compliance Engagement Cyber Quant" at bounding box center [634, 284] width 1268 height 569
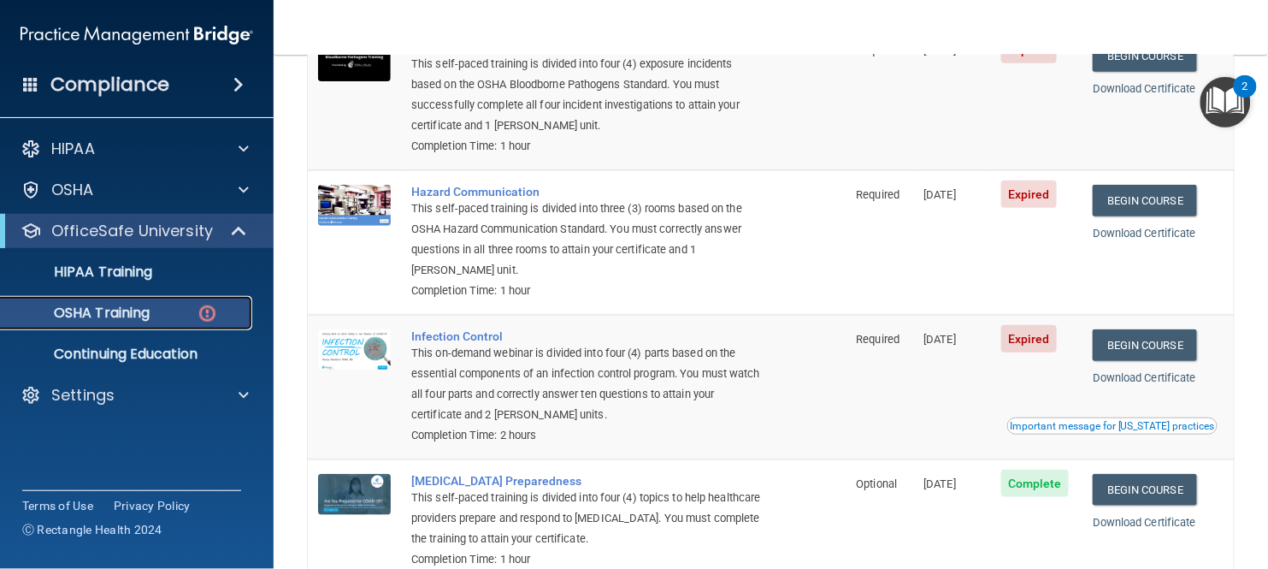
click at [118, 310] on p "OSHA Training" at bounding box center [80, 312] width 139 height 17
click at [118, 309] on p "OSHA Training" at bounding box center [80, 312] width 139 height 17
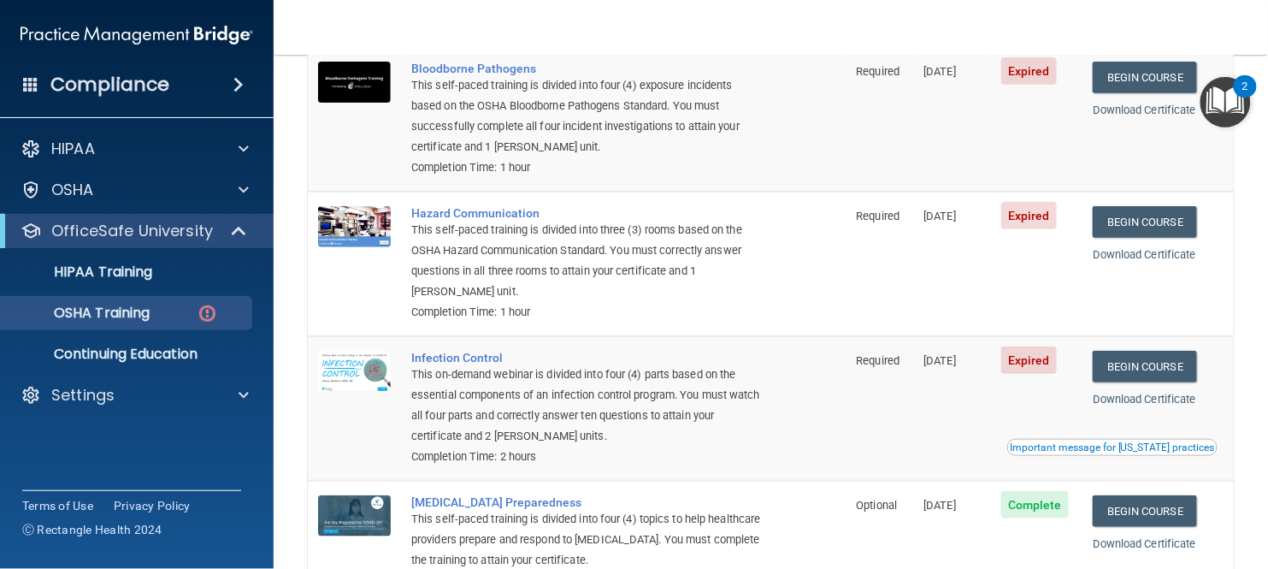
click at [1037, 363] on span "Expired" at bounding box center [1029, 359] width 56 height 27
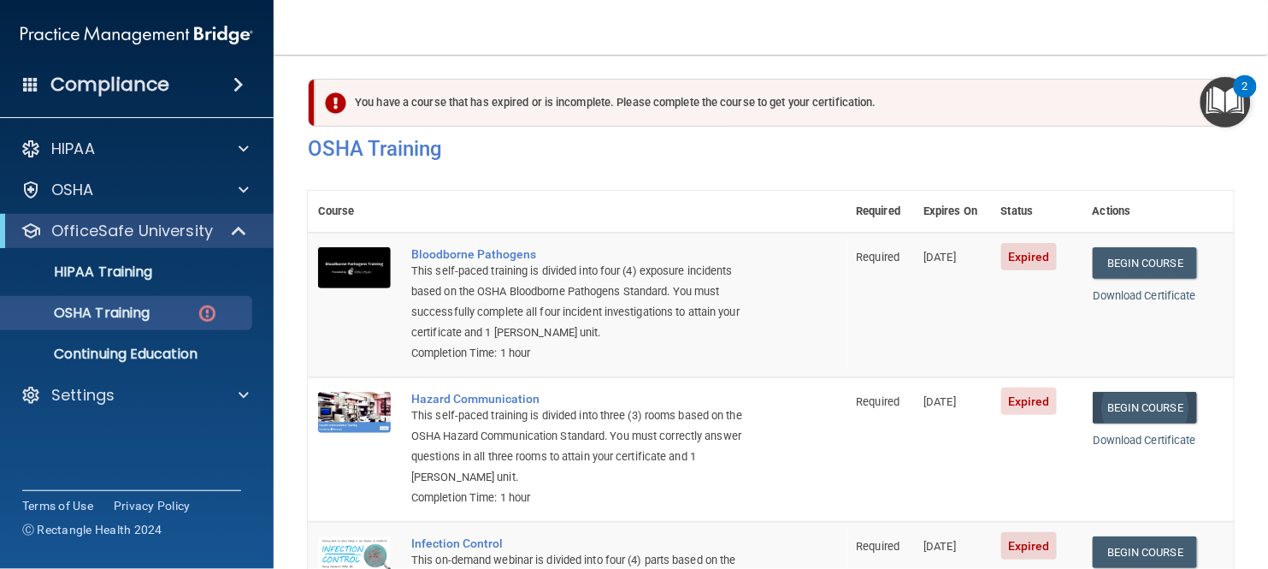
scroll to position [0, 0]
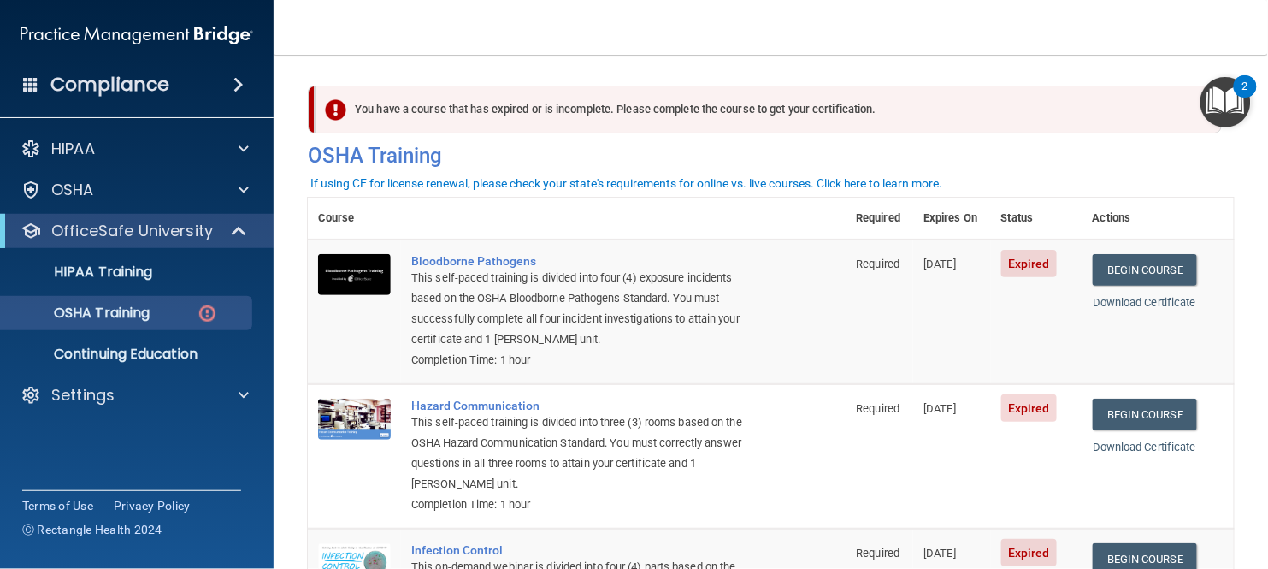
click at [800, 170] on div "You have a course that has expired or is incomplete. Please complete the course…" at bounding box center [771, 130] width 952 height 91
click at [798, 180] on div "If using CE for license renewal, please check your state's requirements for onl…" at bounding box center [626, 183] width 633 height 12
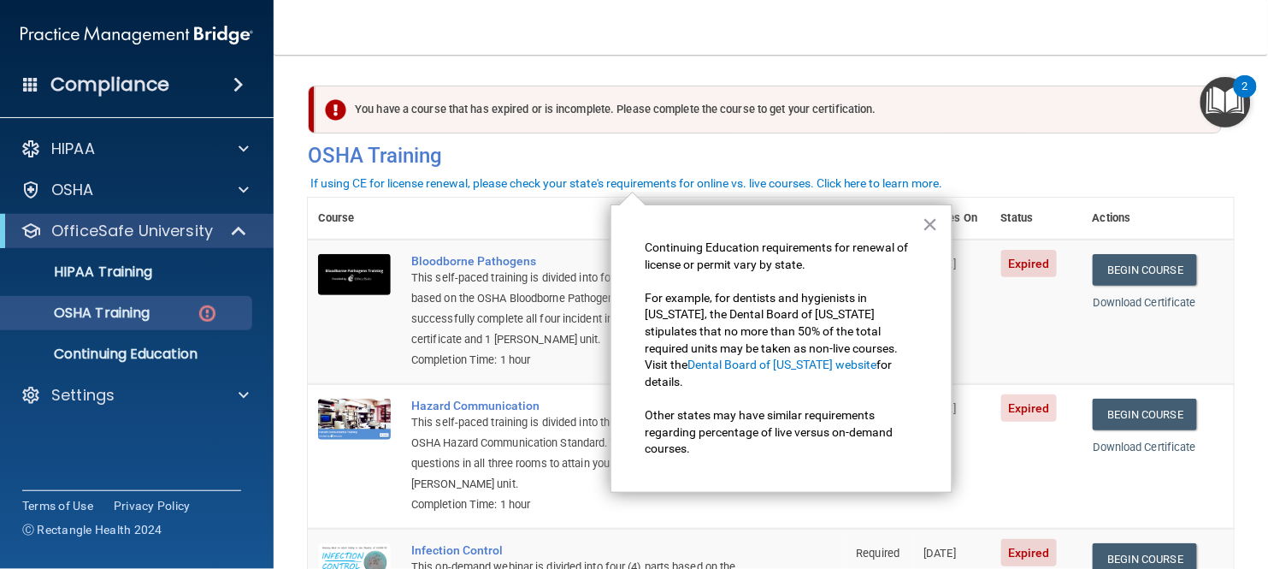
click at [940, 213] on div "× Continuing Education requirements for renewal of license or permit vary by st…" at bounding box center [781, 348] width 342 height 288
click at [934, 228] on button "×" at bounding box center [931, 223] width 16 height 27
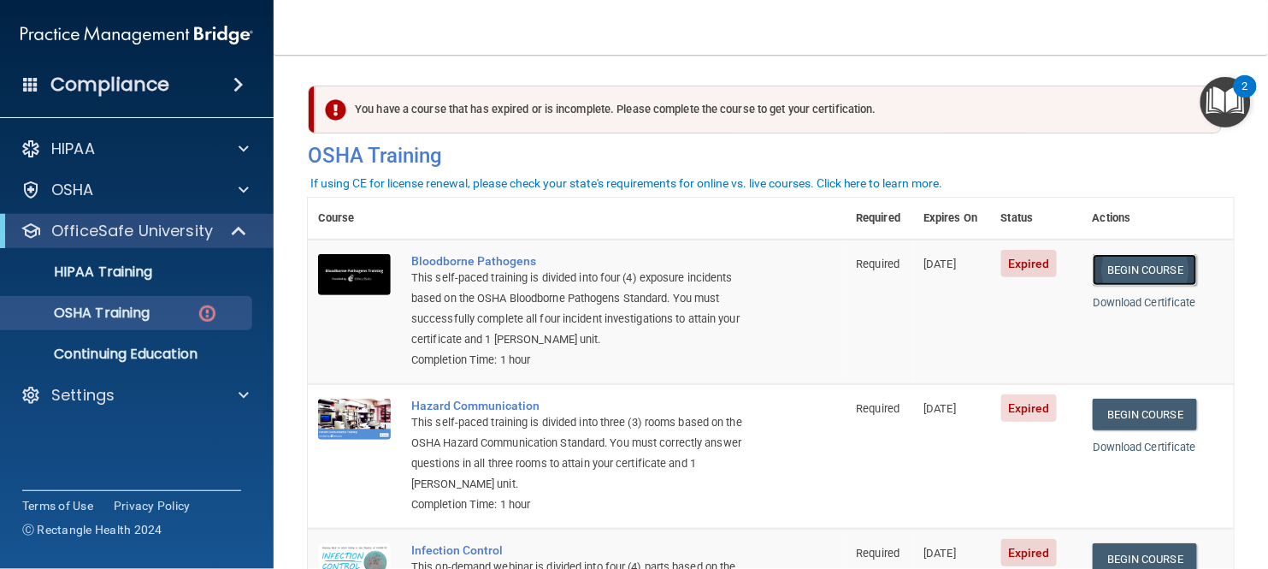
click at [1135, 265] on link "Begin Course" at bounding box center [1145, 270] width 104 height 32
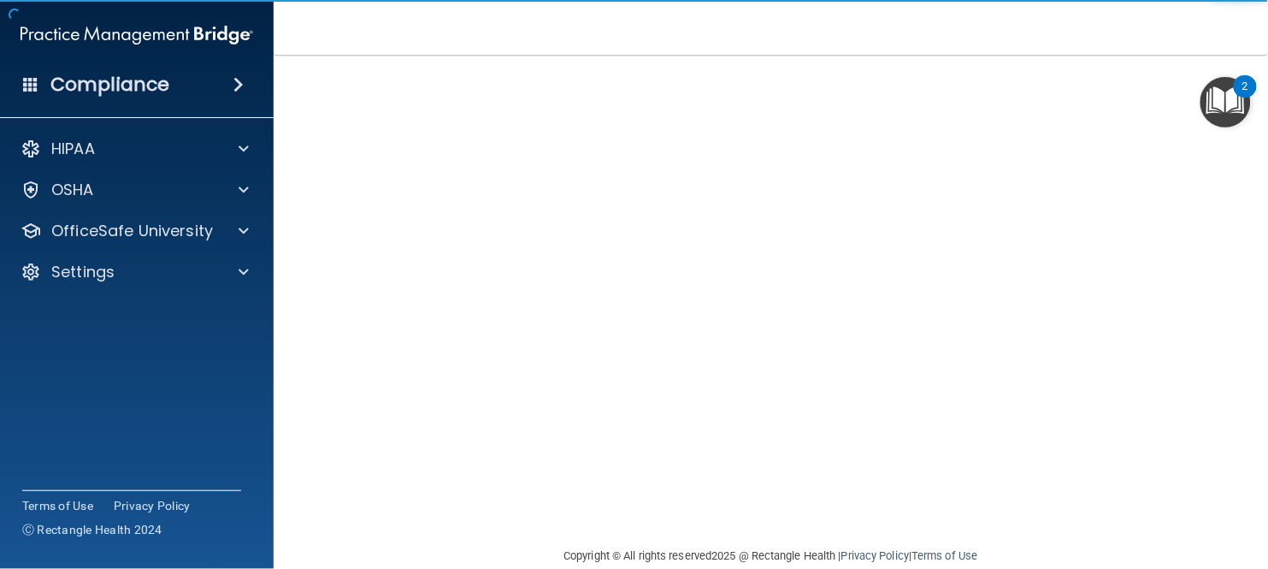
scroll to position [148, 0]
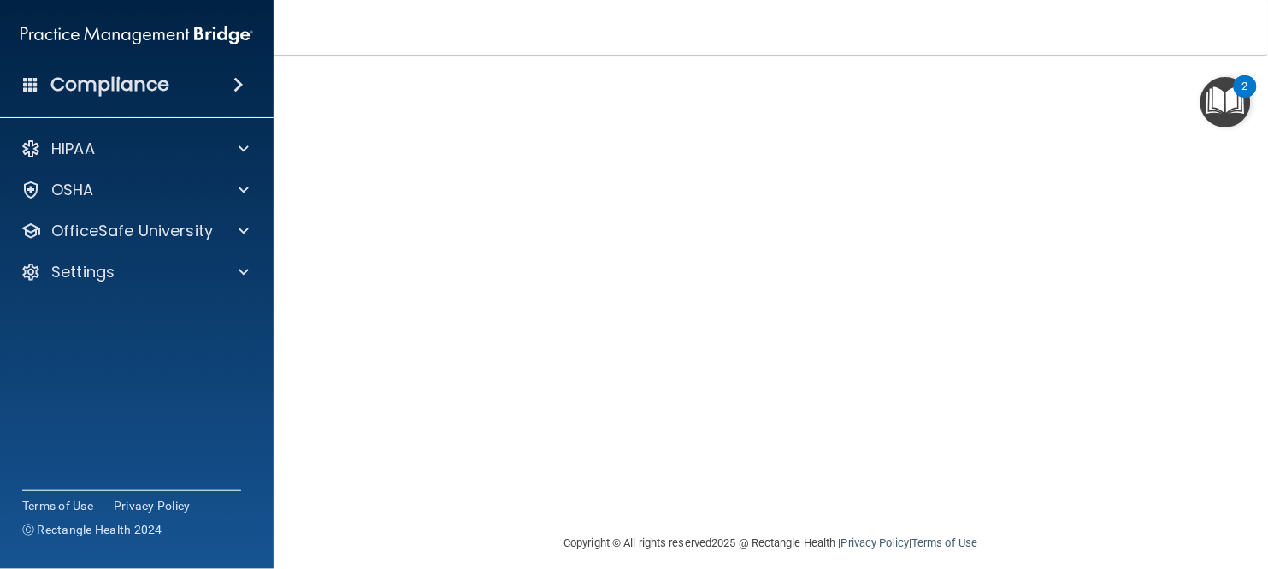
click at [722, 28] on nav "Toggle navigation [PERSON_NAME] [EMAIL_ADDRESS][DOMAIN_NAME] Manage My Enterpri…" at bounding box center [771, 27] width 994 height 55
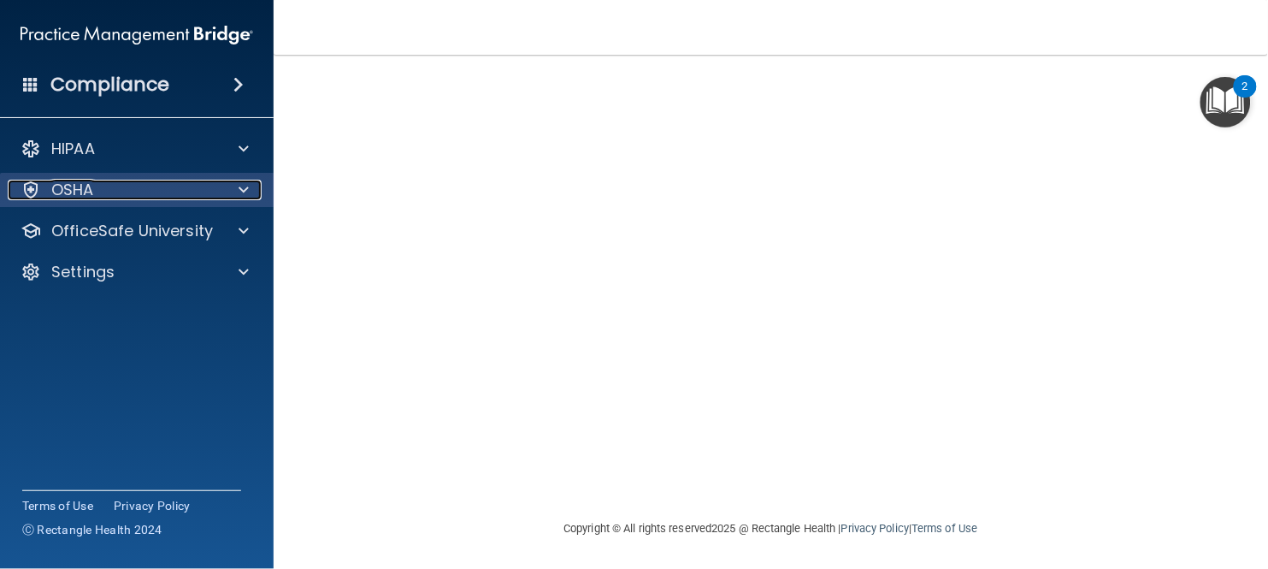
click at [235, 193] on div at bounding box center [241, 190] width 43 height 21
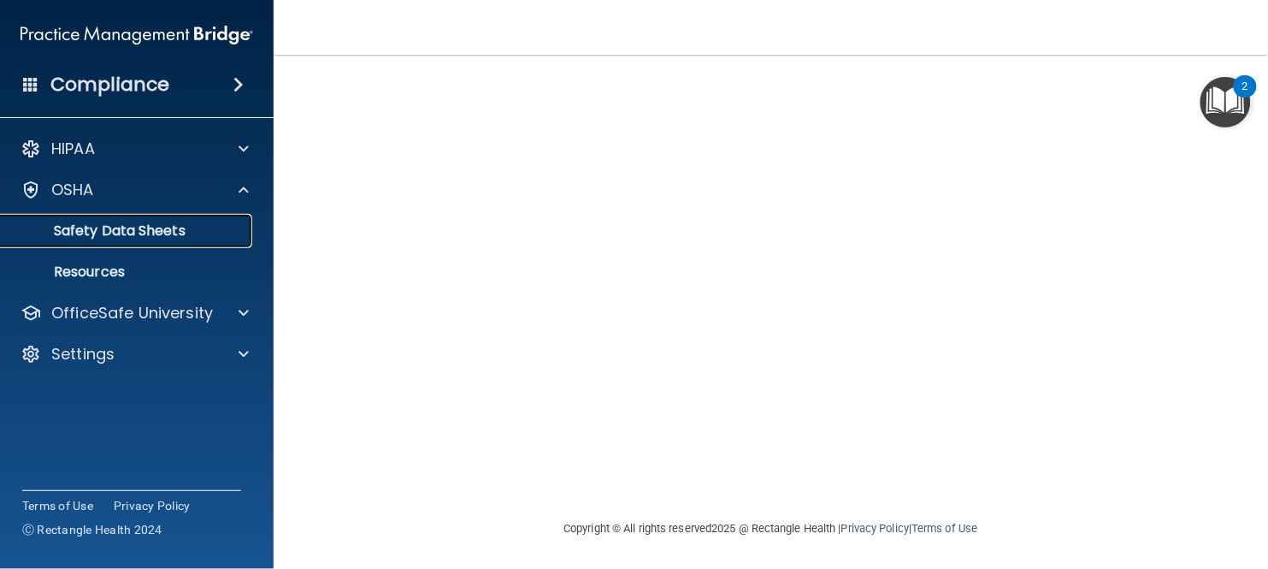
click at [139, 235] on p "Safety Data Sheets" at bounding box center [127, 230] width 233 height 17
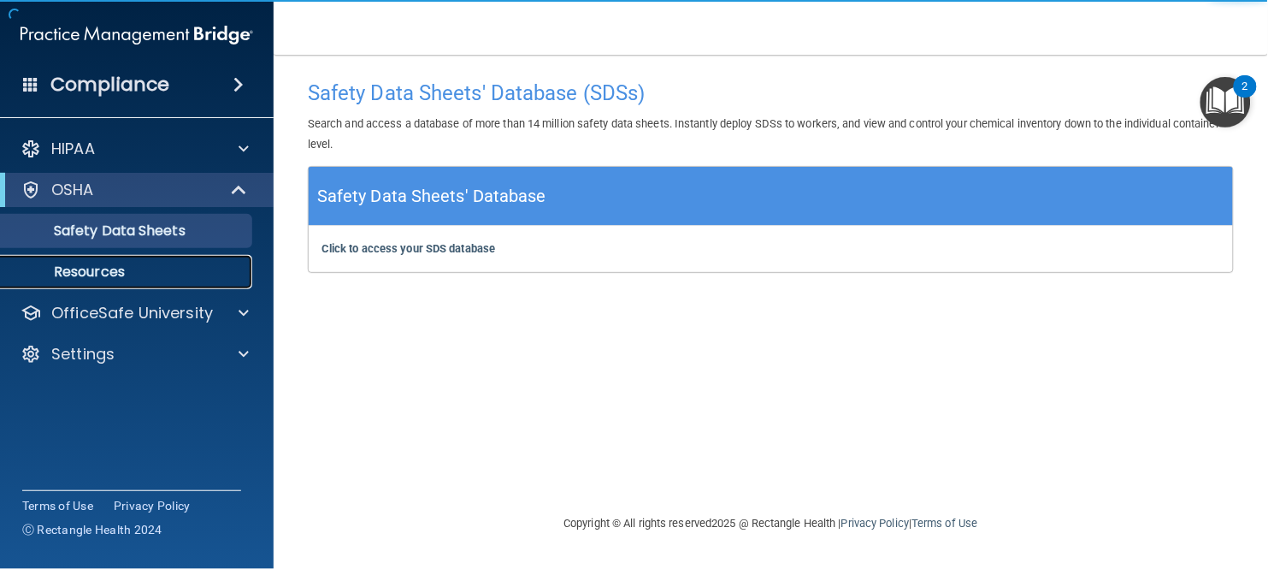
click at [101, 267] on p "Resources" at bounding box center [127, 271] width 233 height 17
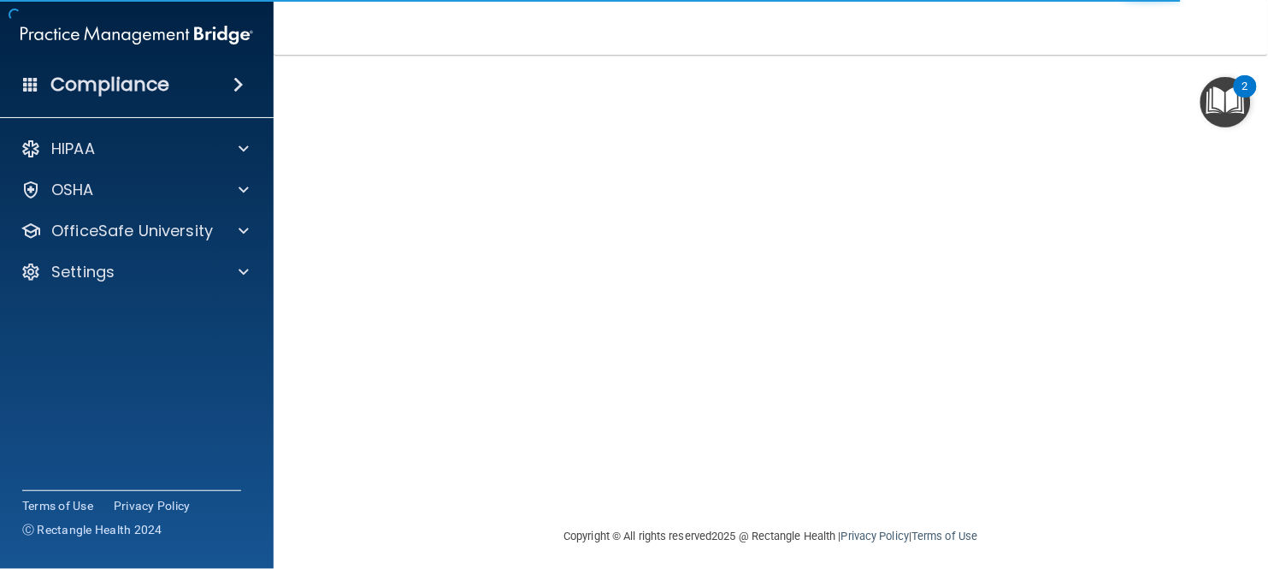
scroll to position [162, 0]
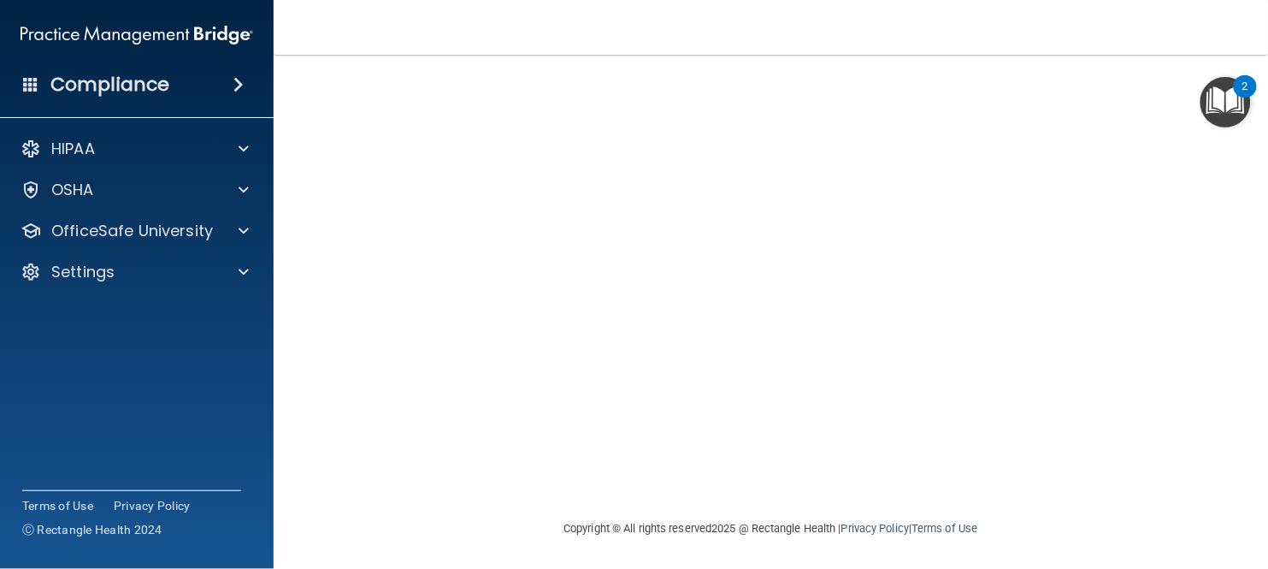
click at [1225, 105] on img "Open Resource Center, 2 new notifications" at bounding box center [1225, 102] width 50 height 50
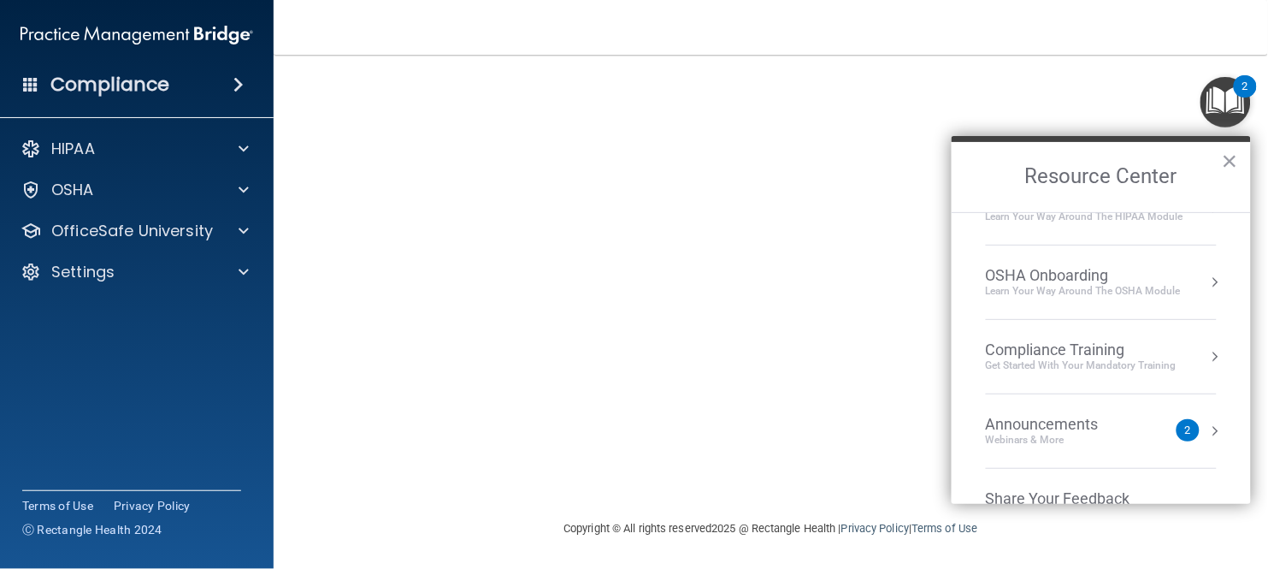
scroll to position [0, 0]
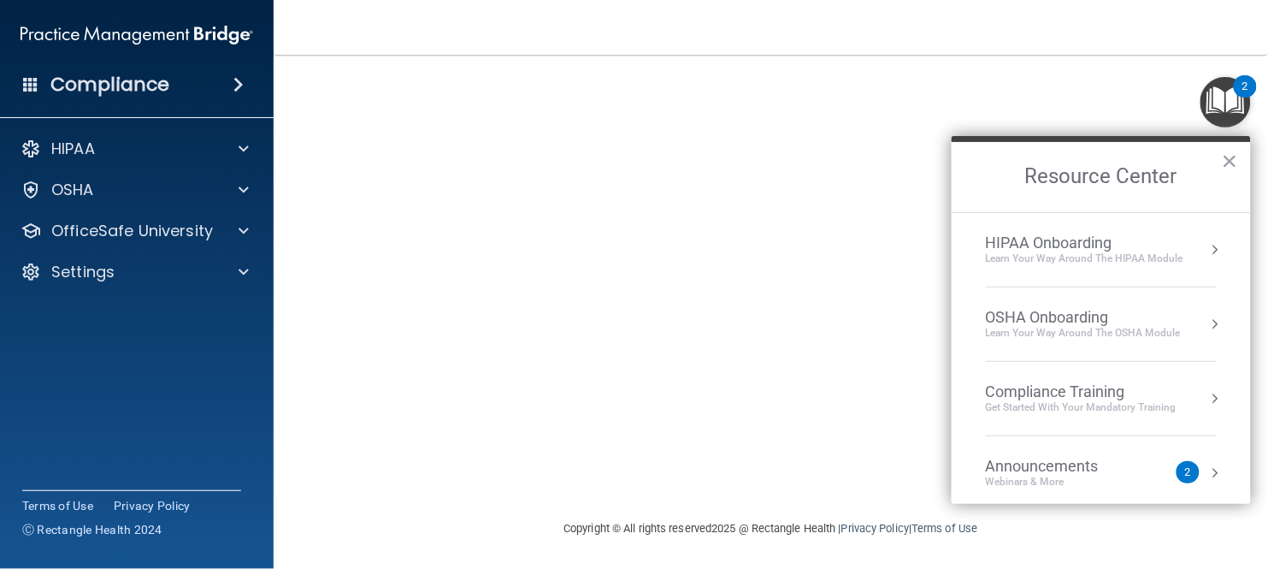
click at [1194, 253] on div "HIPAA Onboarding Learn Your Way around the HIPAA module" at bounding box center [1101, 249] width 231 height 32
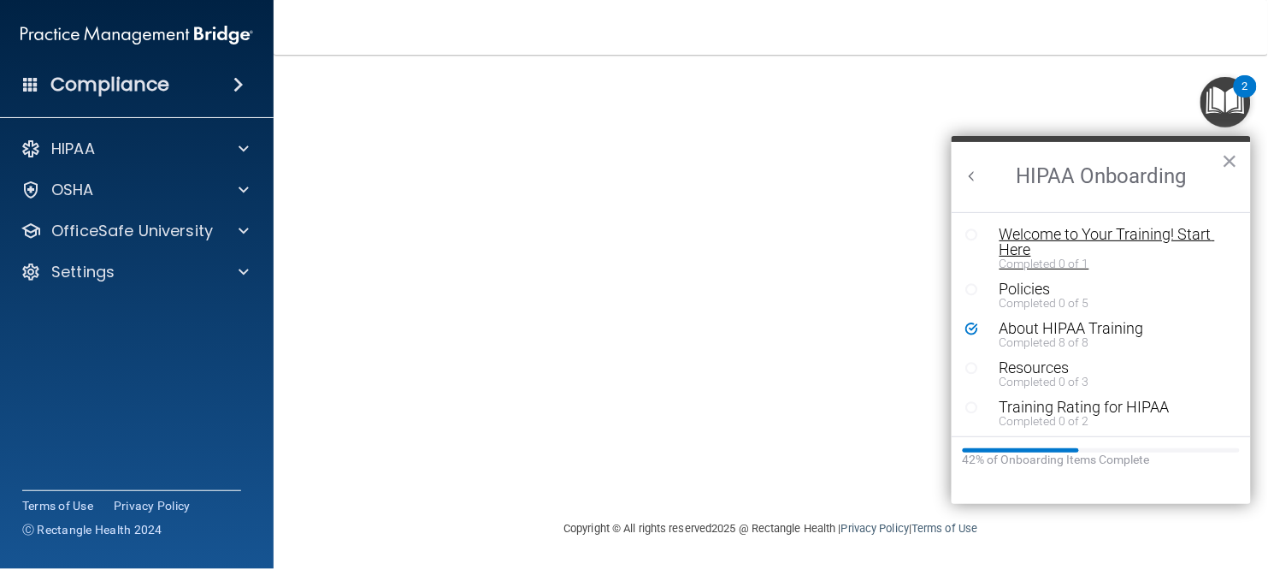
click at [1142, 241] on div "Welcome to Your Training! Start Here" at bounding box center [1114, 242] width 230 height 31
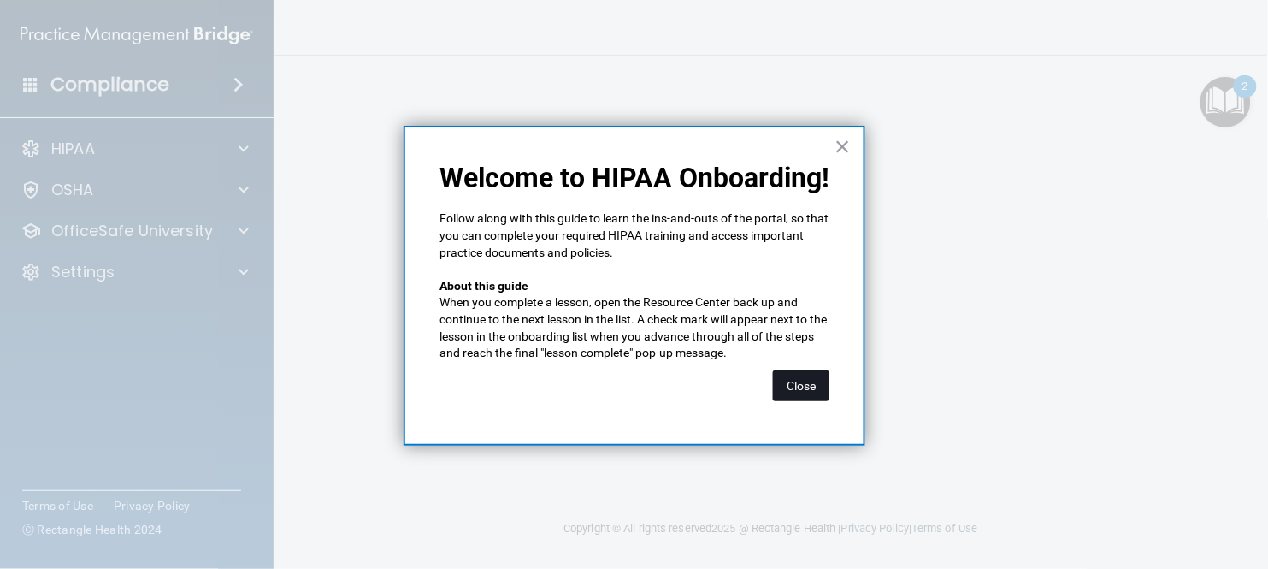
click at [797, 398] on button "Close" at bounding box center [801, 385] width 56 height 31
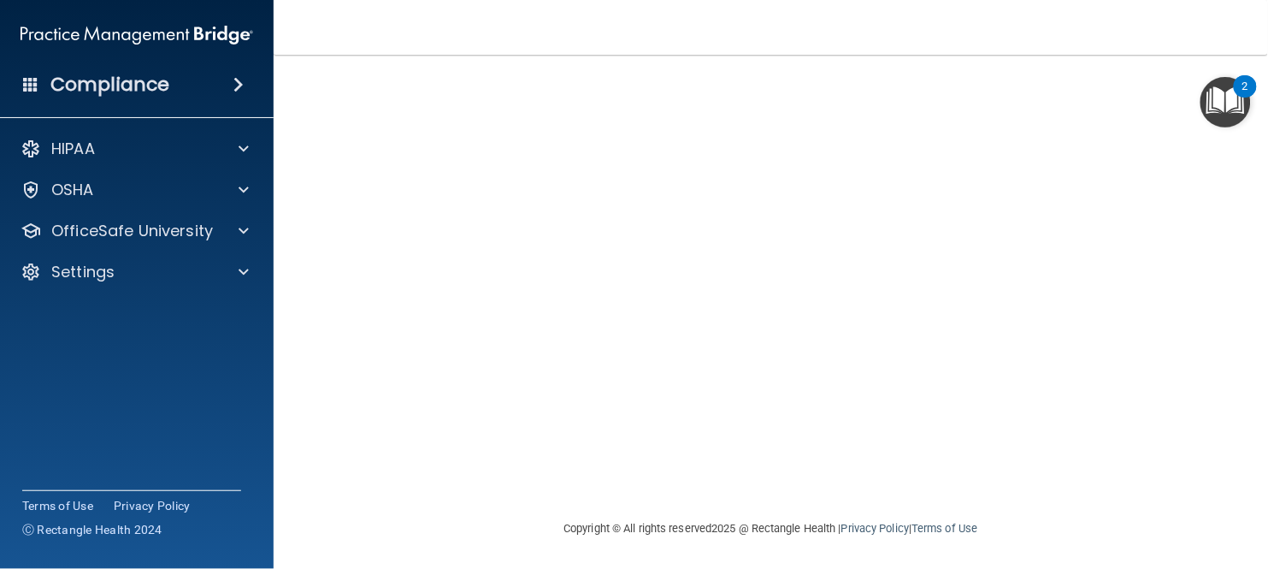
click at [1243, 101] on div "2" at bounding box center [1245, 97] width 6 height 22
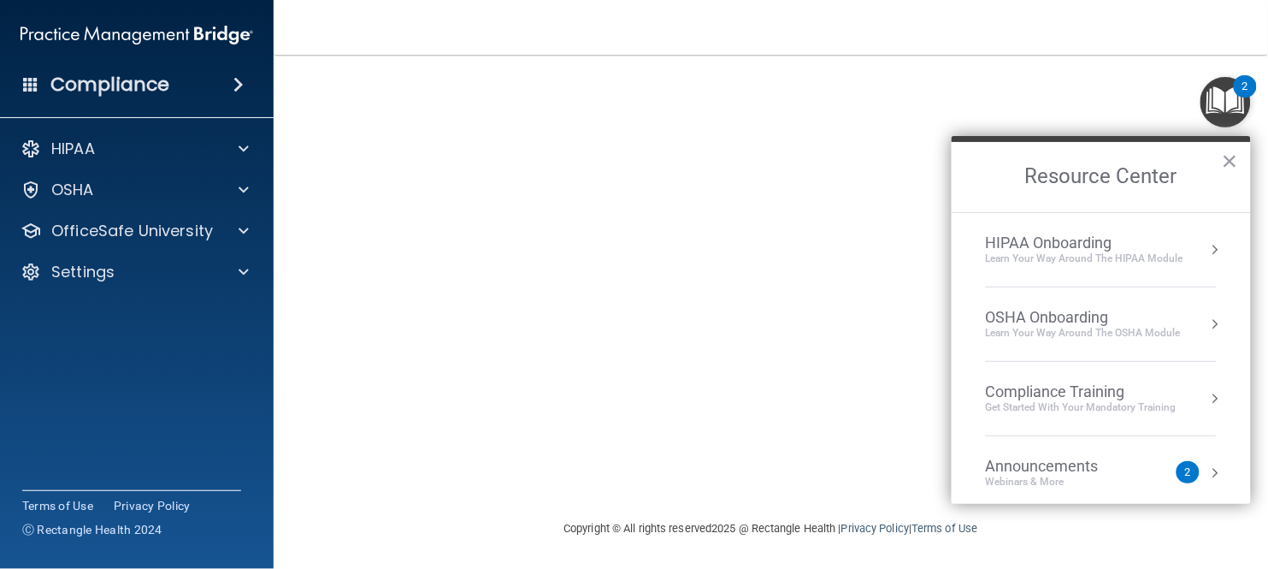
click at [1096, 401] on div "Get Started with your mandatory training" at bounding box center [1081, 407] width 191 height 15
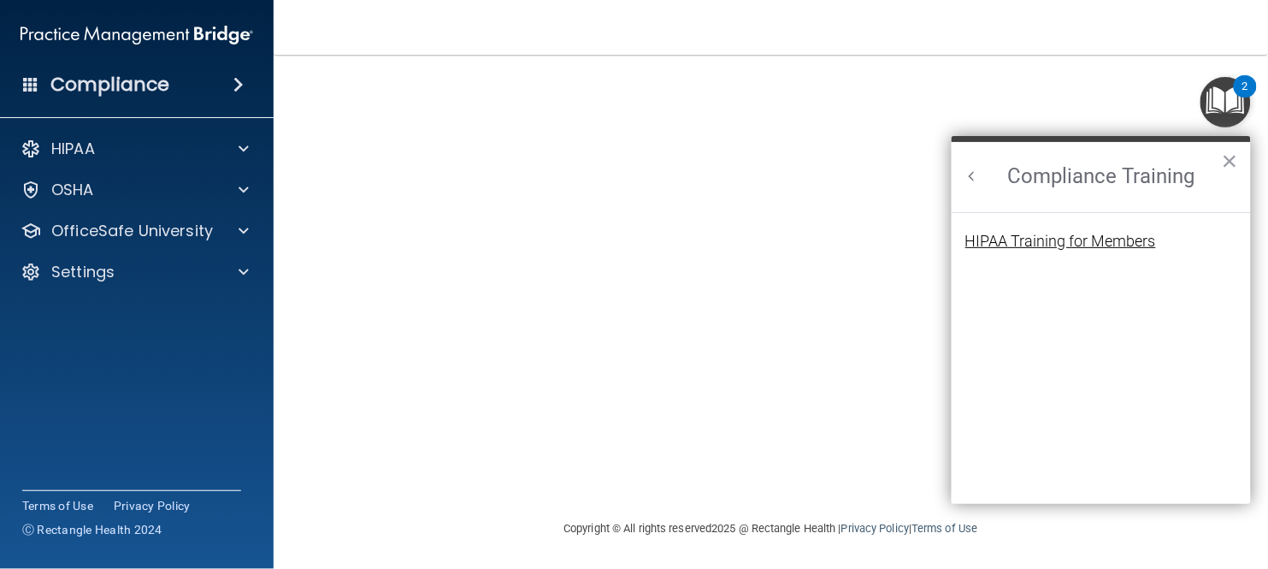
click at [1070, 244] on div "HIPAA Training for Members" at bounding box center [1060, 240] width 191 height 15
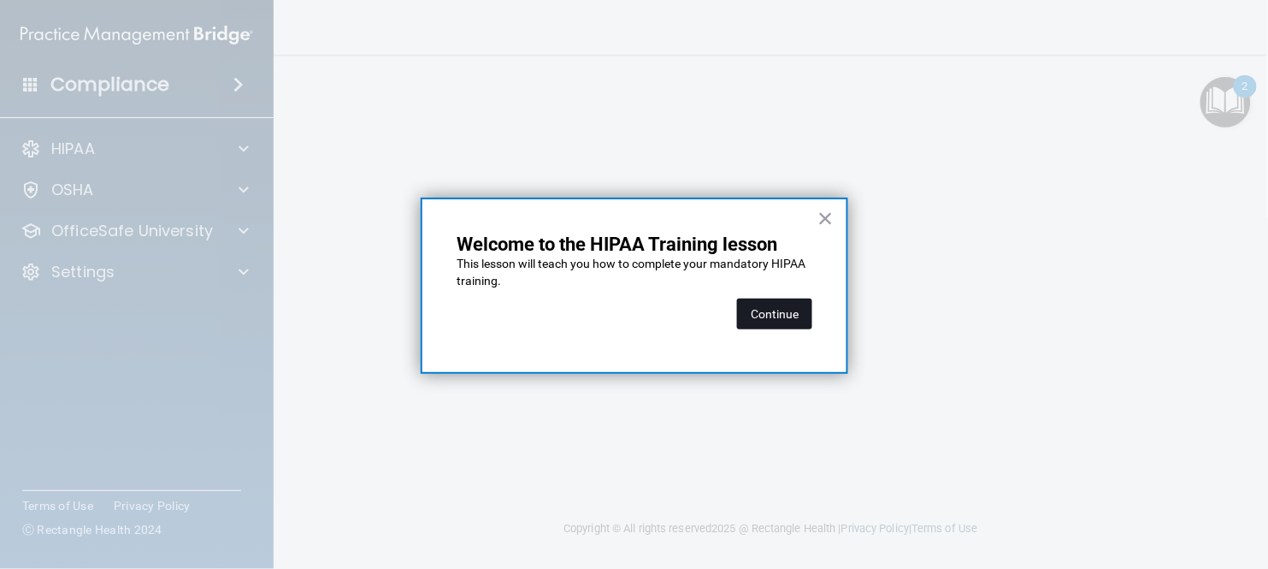
click at [801, 317] on button "Continue" at bounding box center [774, 313] width 75 height 31
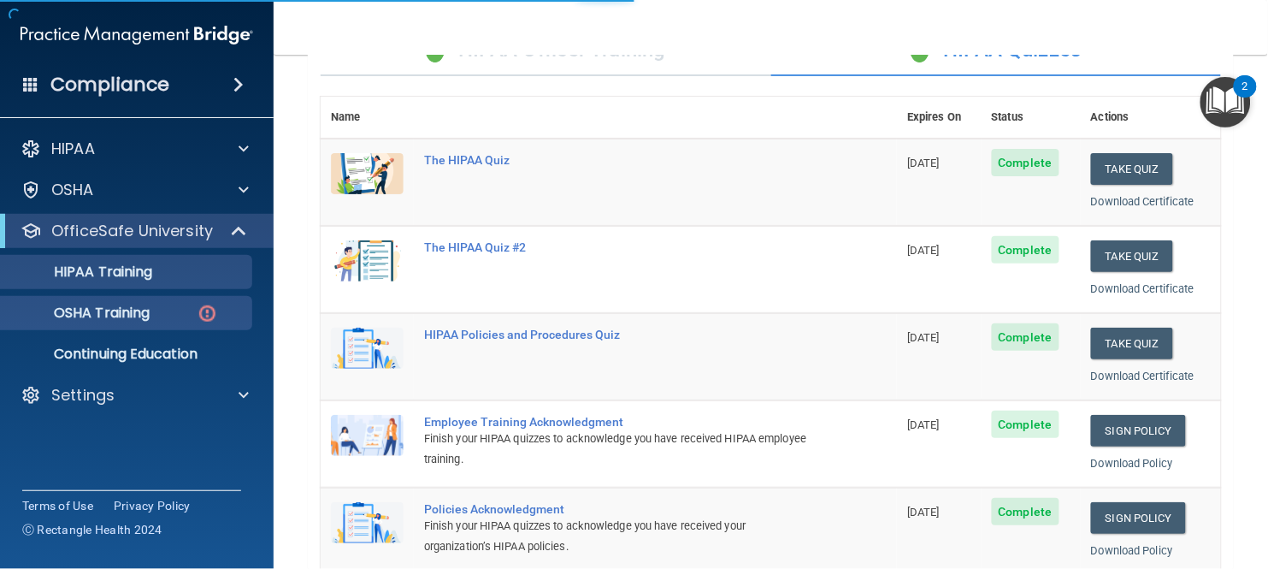
scroll to position [132, 0]
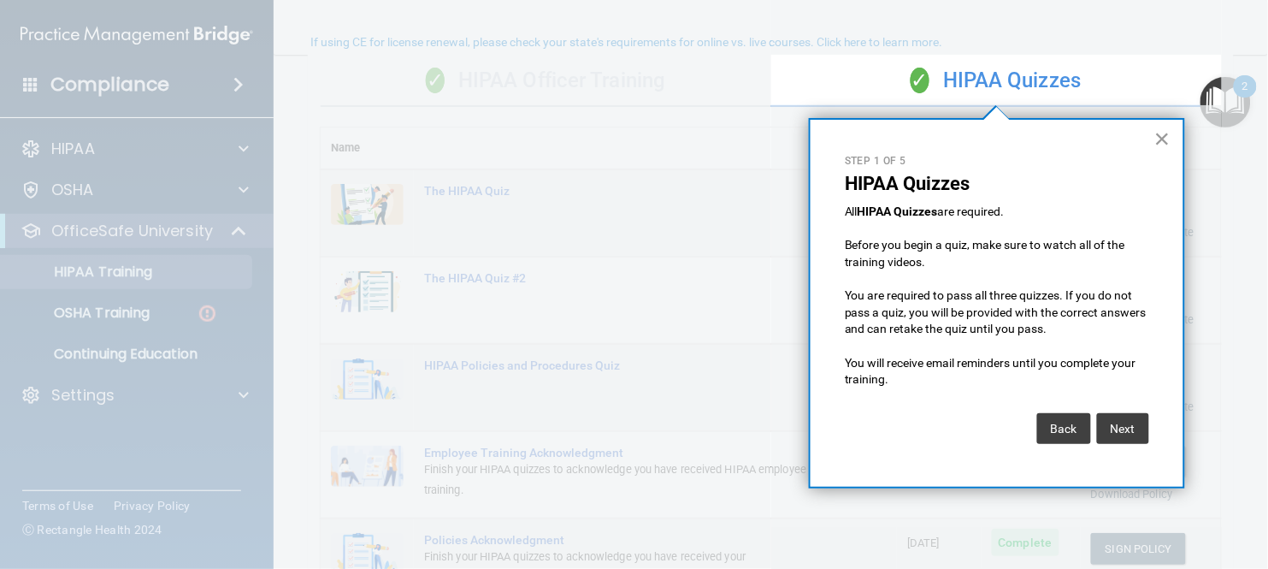
click at [1163, 145] on button "×" at bounding box center [1162, 138] width 16 height 27
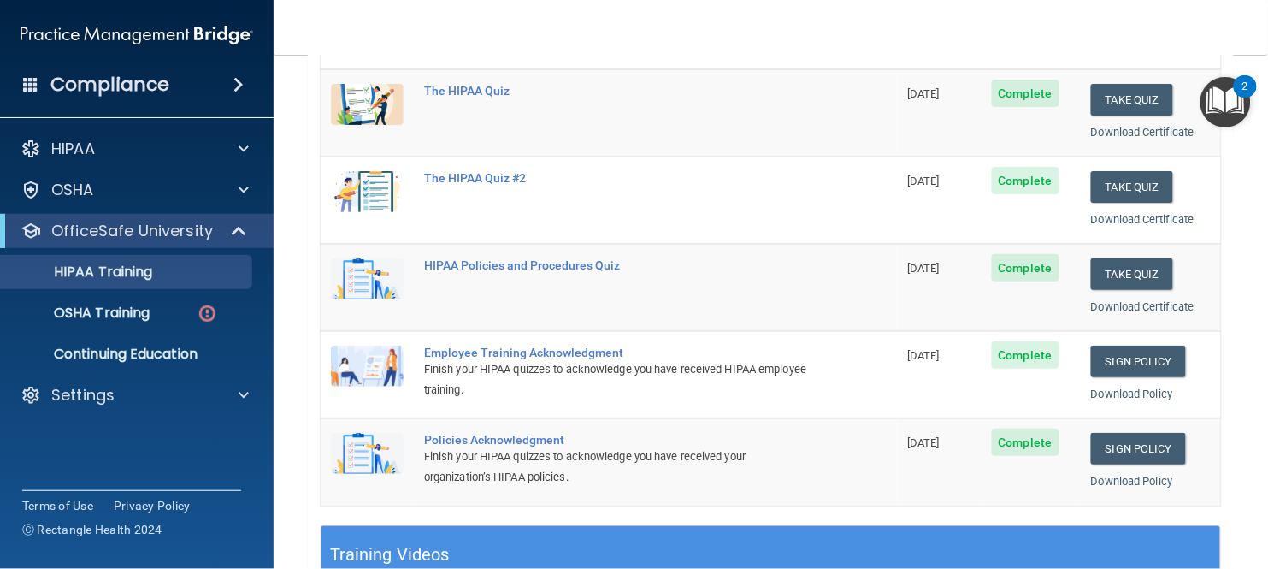
scroll to position [229, 0]
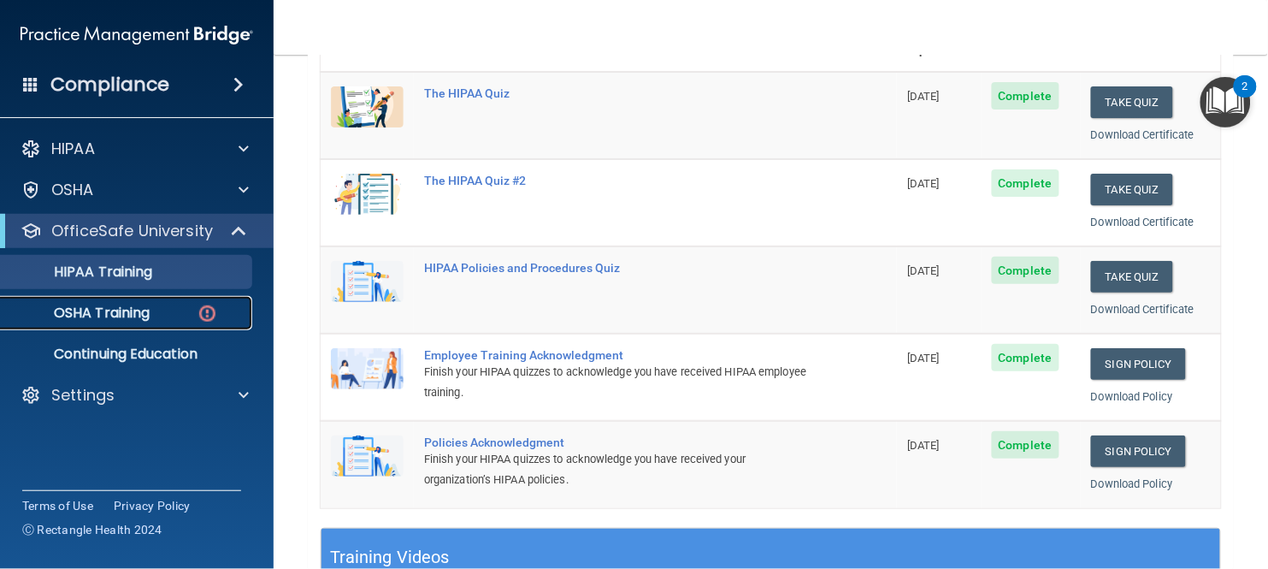
click at [137, 321] on p "OSHA Training" at bounding box center [80, 312] width 139 height 17
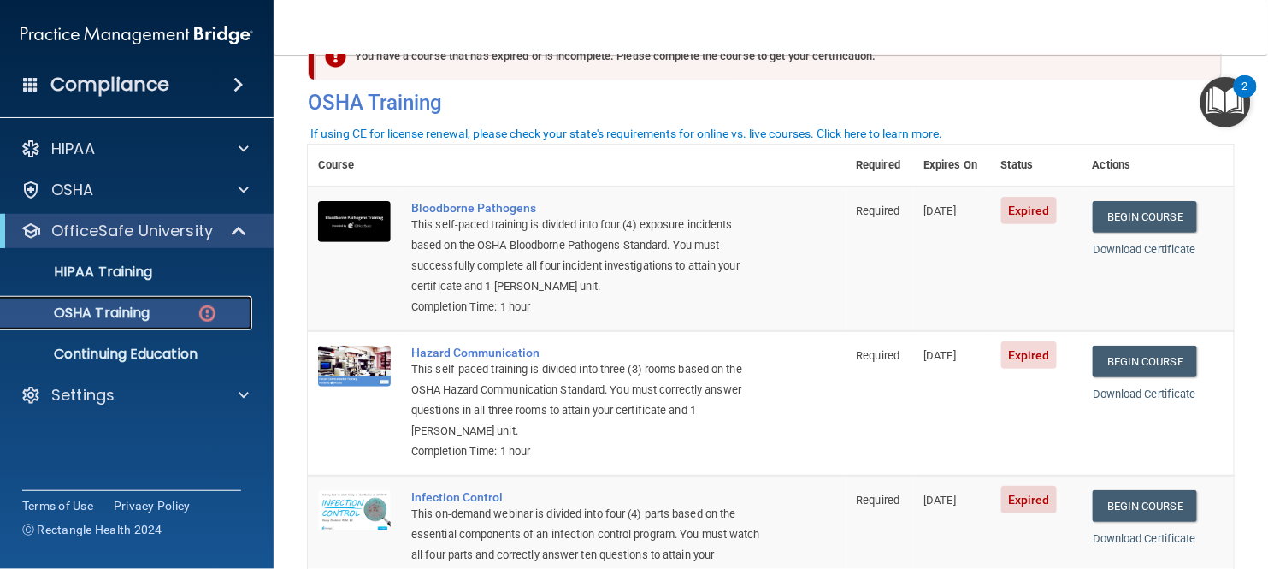
scroll to position [55, 0]
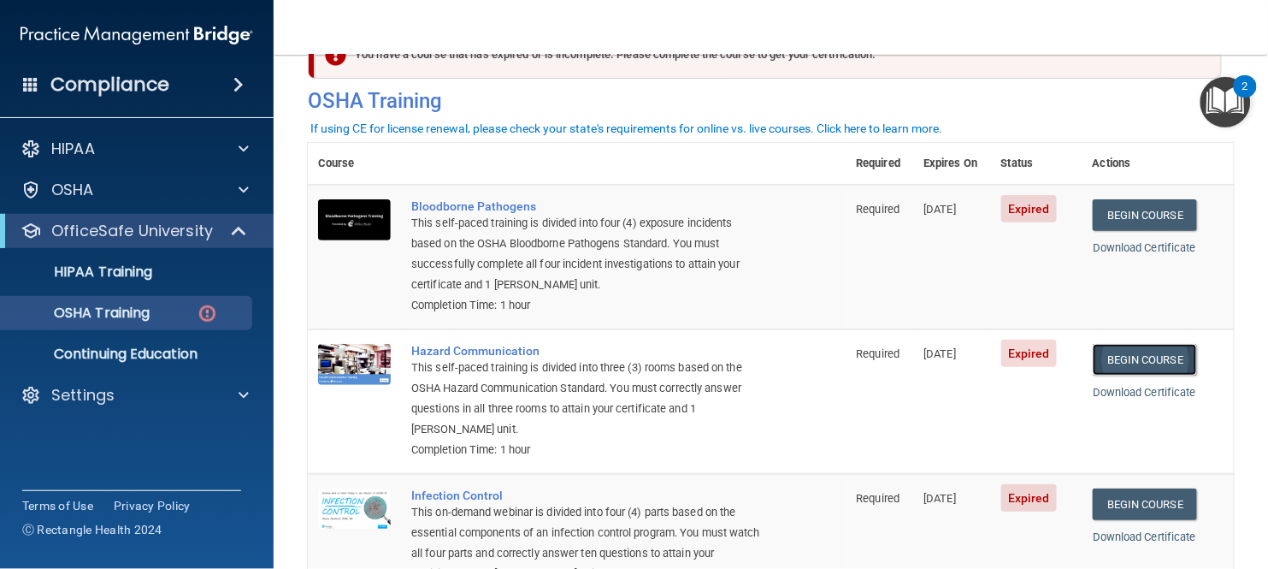
click at [1162, 356] on link "Begin Course" at bounding box center [1145, 360] width 104 height 32
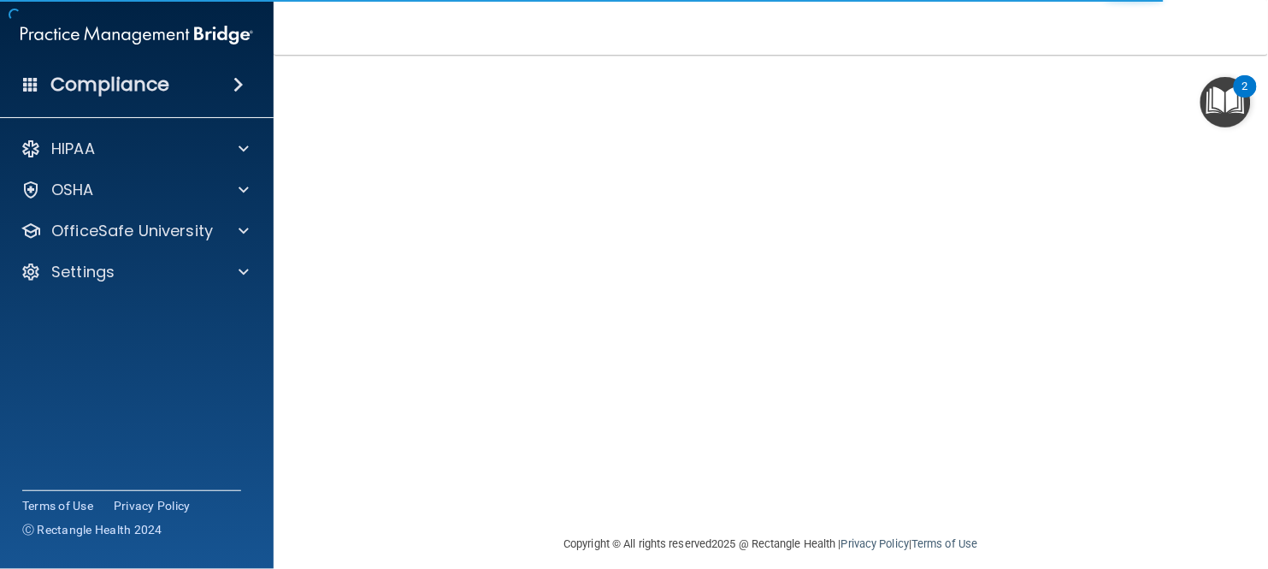
scroll to position [201, 0]
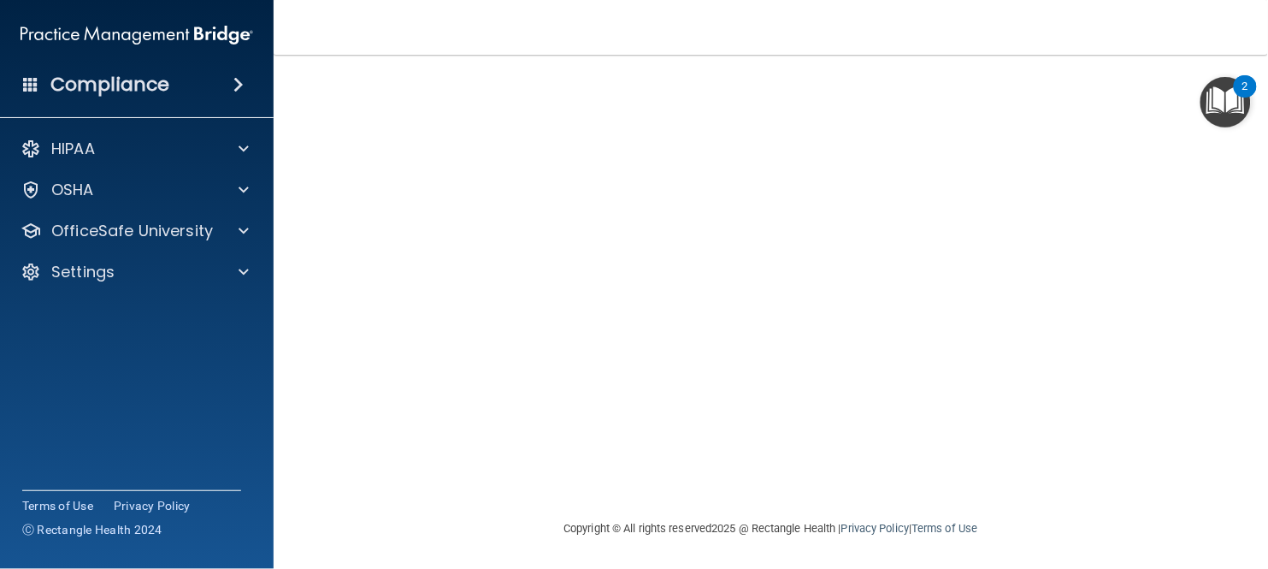
click at [1236, 104] on img "Open Resource Center, 2 new notifications" at bounding box center [1225, 102] width 50 height 50
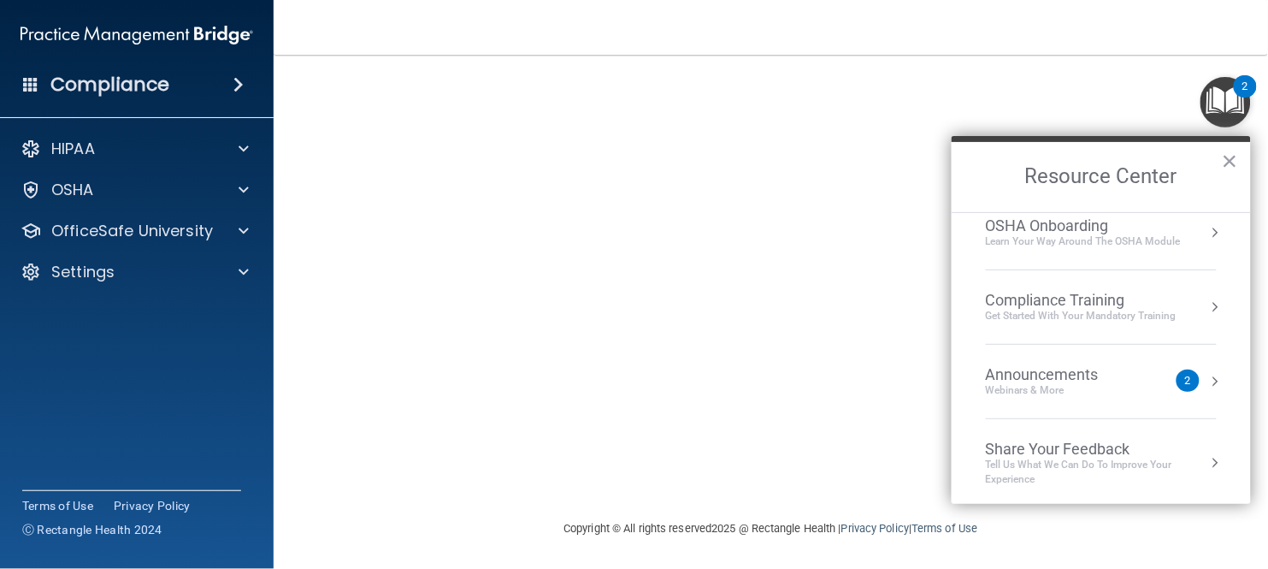
scroll to position [94, 0]
click at [1214, 304] on button "Resource Center" at bounding box center [1214, 304] width 17 height 17
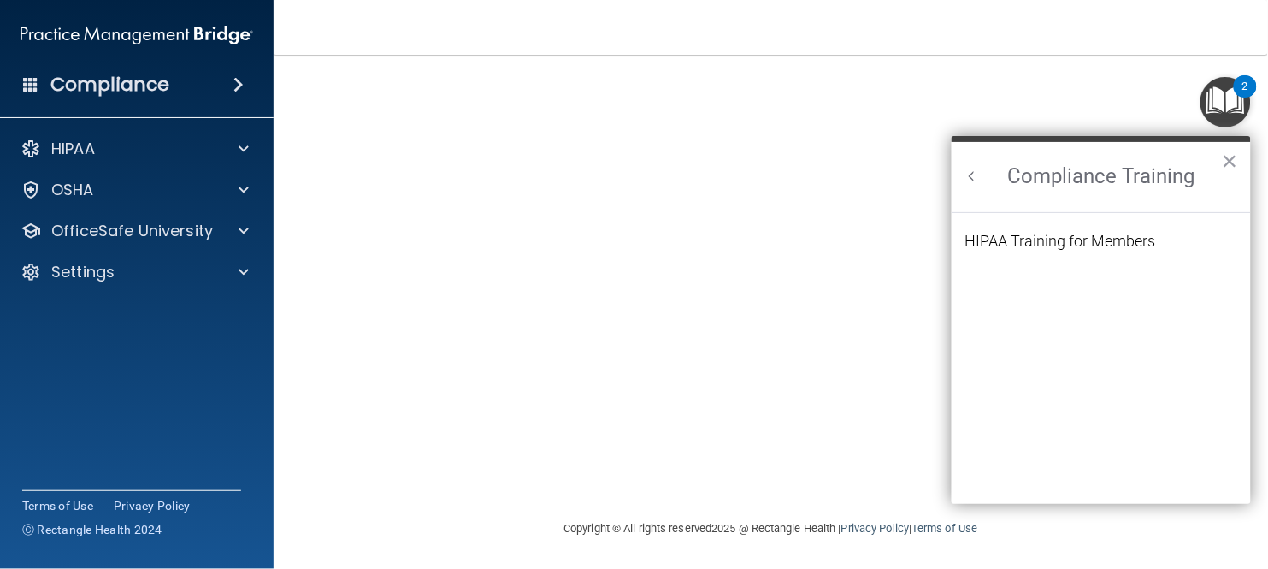
scroll to position [0, 0]
click at [1234, 156] on button "×" at bounding box center [1230, 160] width 16 height 27
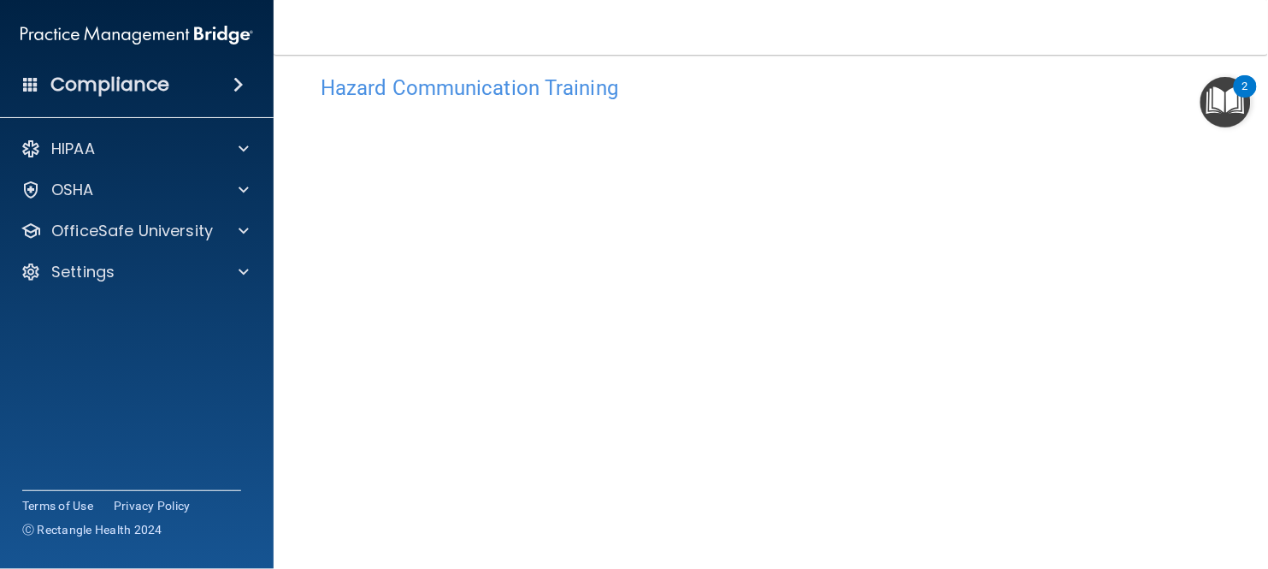
scroll to position [12, 0]
click at [516, 93] on h4 "Hazard Communication Training" at bounding box center [771, 98] width 900 height 22
click at [608, 96] on h4 "Hazard Communication Training" at bounding box center [771, 98] width 900 height 22
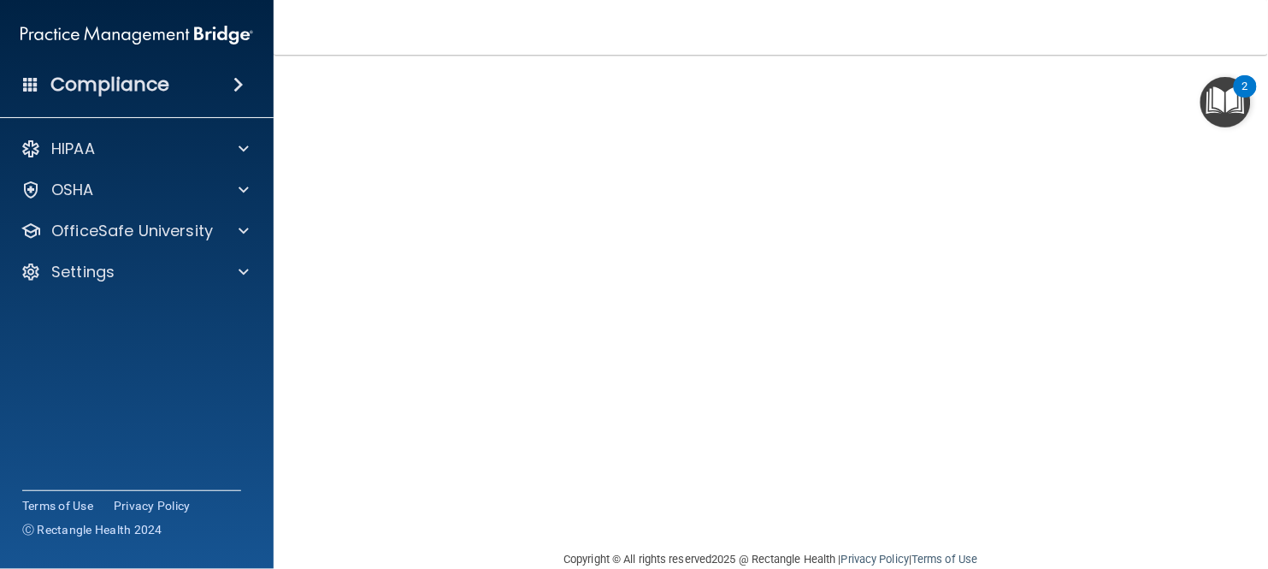
scroll to position [186, 0]
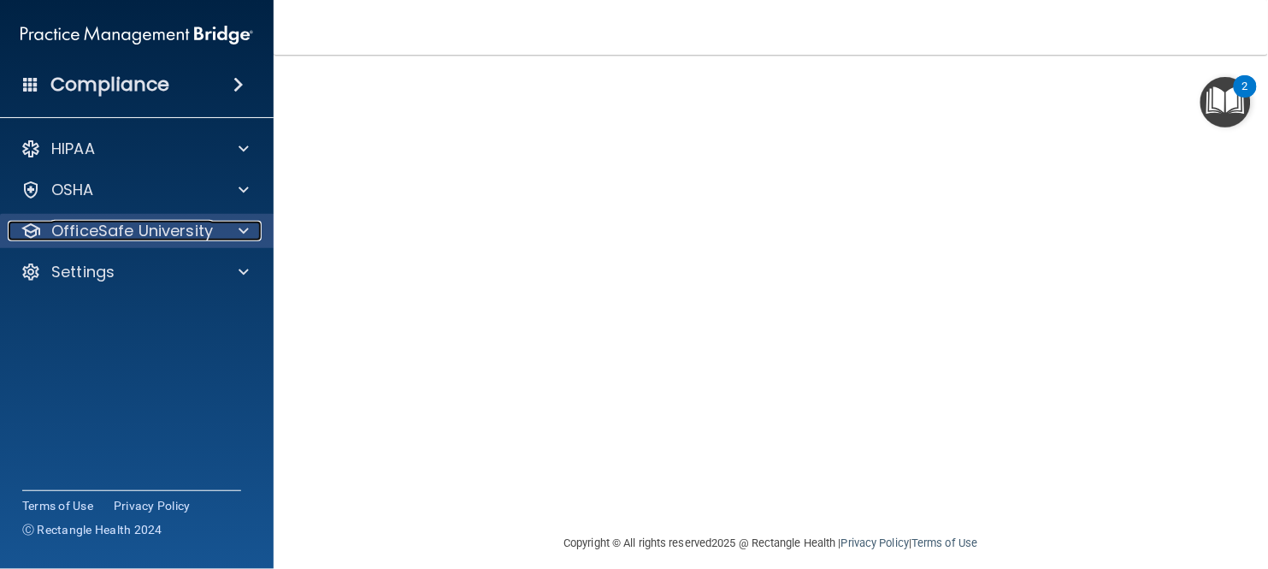
click at [247, 239] on span at bounding box center [244, 231] width 10 height 21
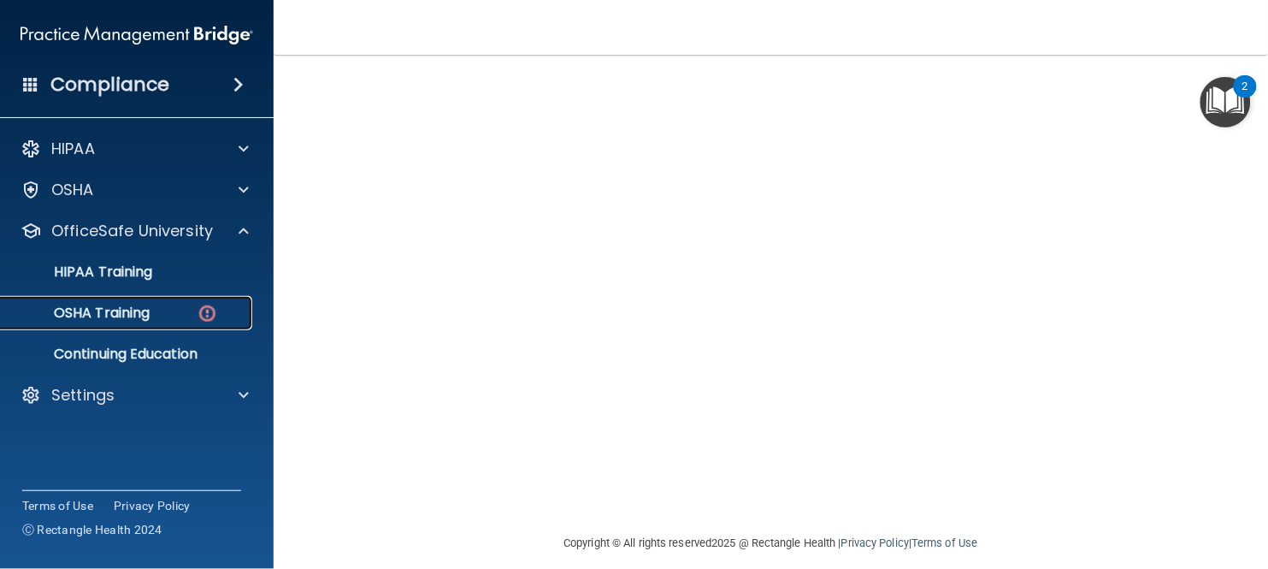
click at [109, 307] on p "OSHA Training" at bounding box center [80, 312] width 139 height 17
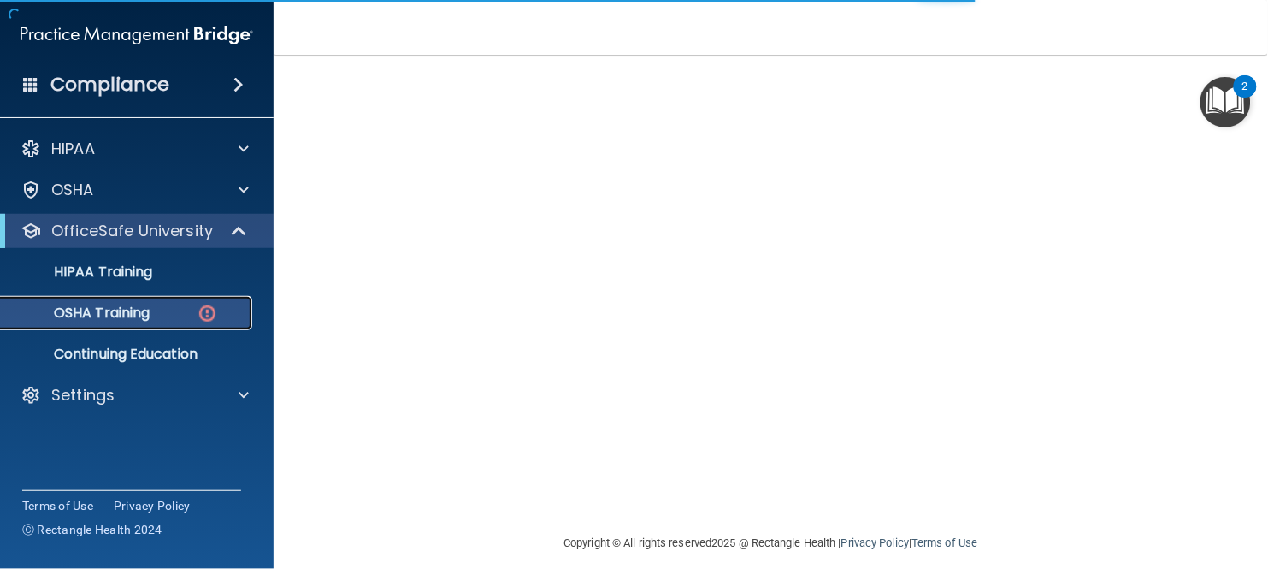
click at [132, 315] on p "OSHA Training" at bounding box center [80, 312] width 139 height 17
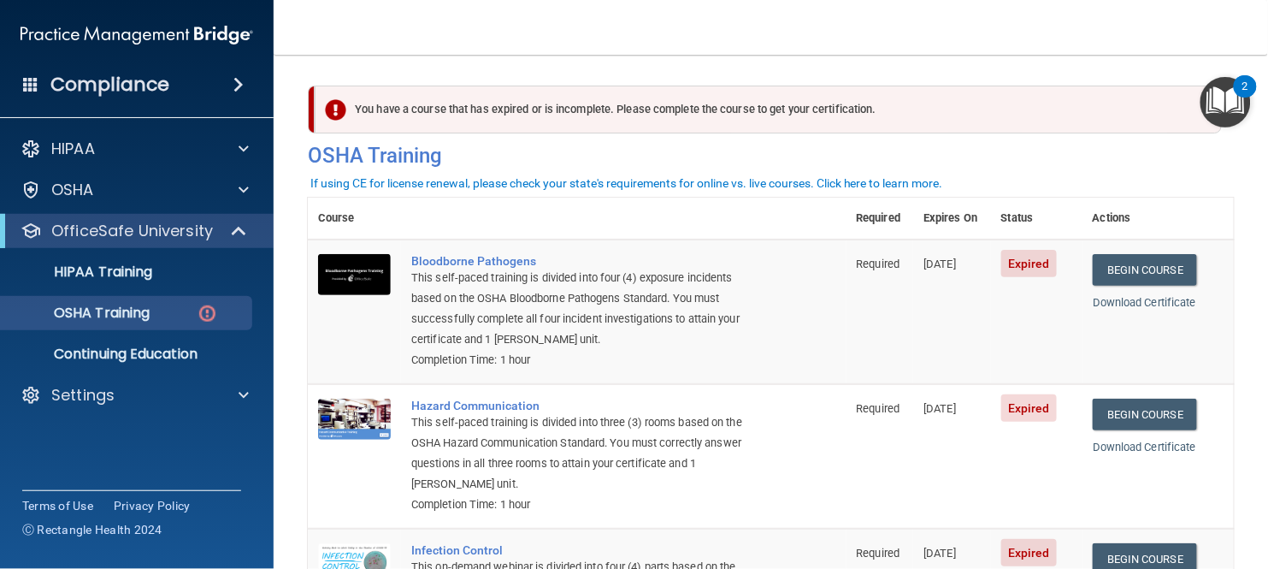
click at [1032, 275] on span "Expired" at bounding box center [1029, 263] width 56 height 27
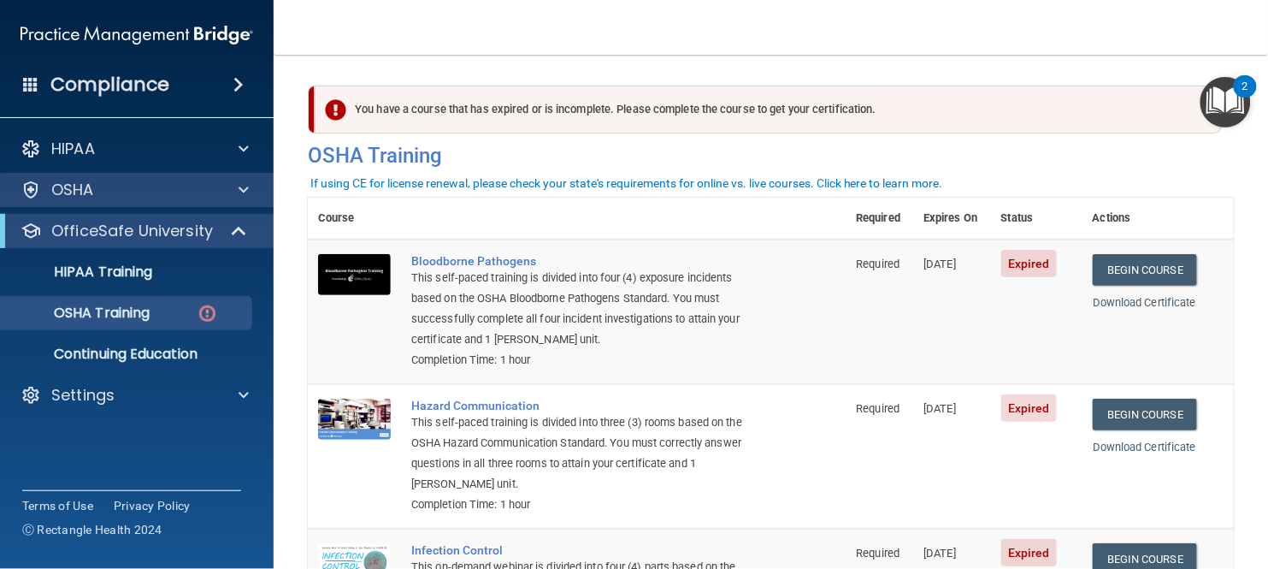
click at [86, 201] on div "OSHA" at bounding box center [137, 190] width 274 height 34
click at [87, 187] on p "OSHA" at bounding box center [72, 190] width 43 height 21
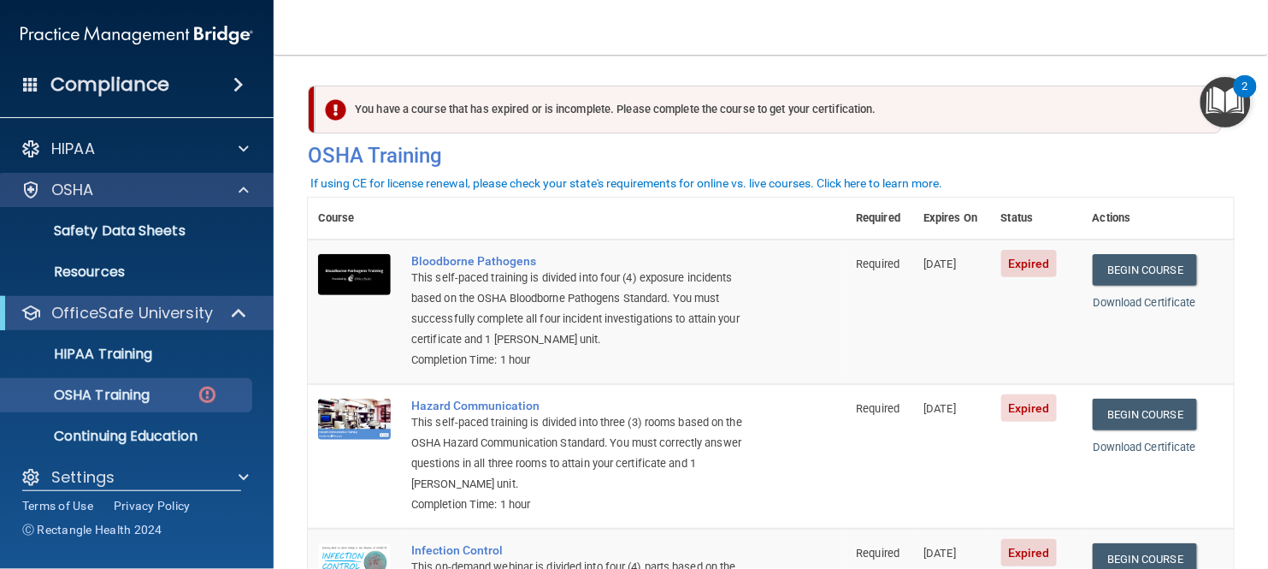
click at [100, 177] on div "OSHA" at bounding box center [137, 190] width 274 height 34
click at [97, 180] on div "OSHA" at bounding box center [114, 190] width 212 height 21
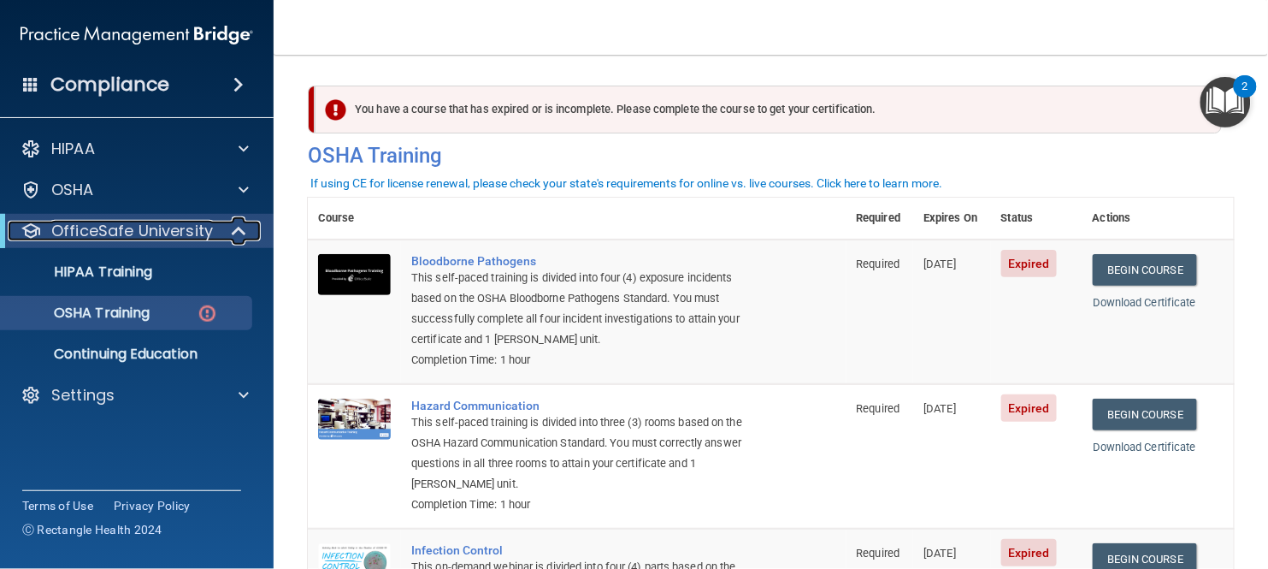
click at [129, 226] on p "OfficeSafe University" at bounding box center [132, 231] width 162 height 21
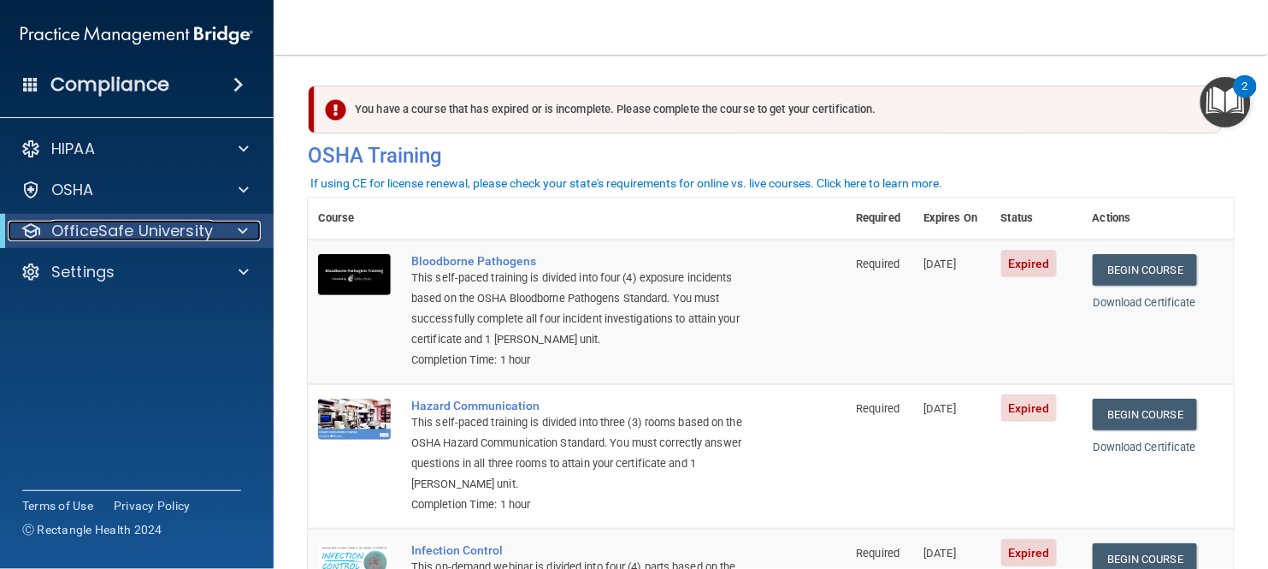
click at [129, 227] on p "OfficeSafe University" at bounding box center [132, 231] width 162 height 21
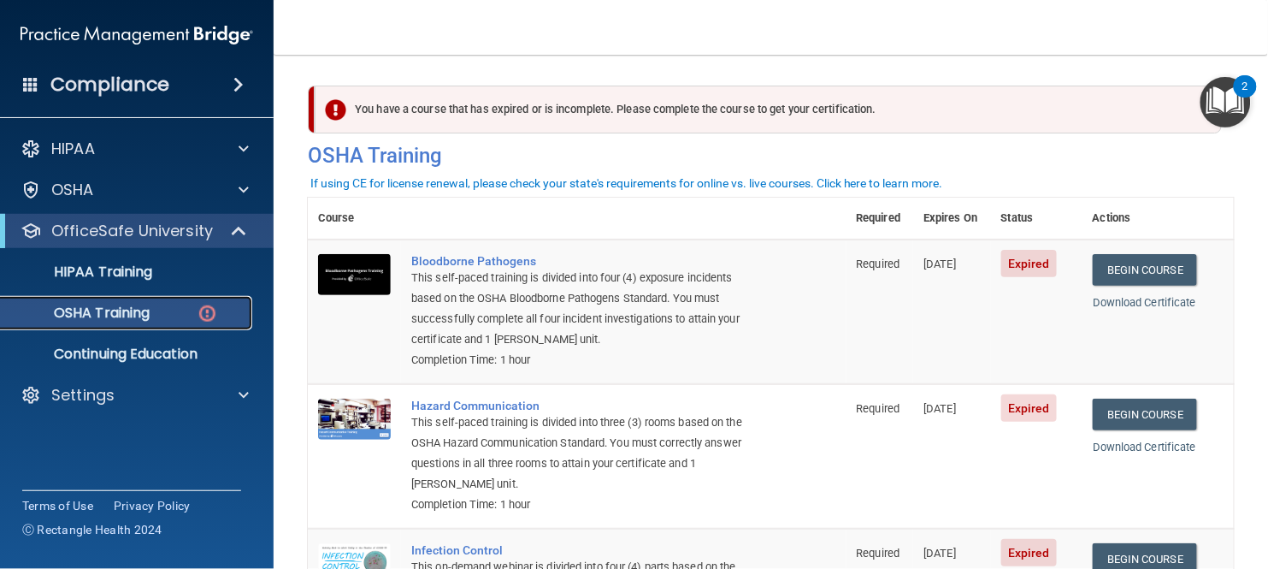
click at [122, 315] on p "OSHA Training" at bounding box center [80, 312] width 139 height 17
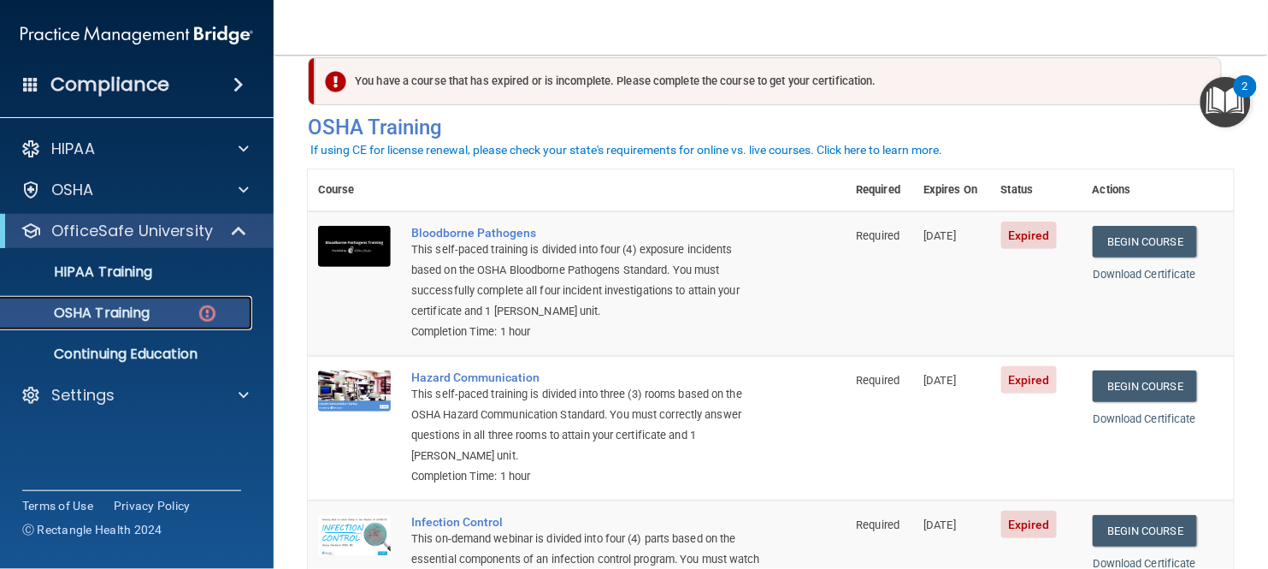
scroll to position [33, 0]
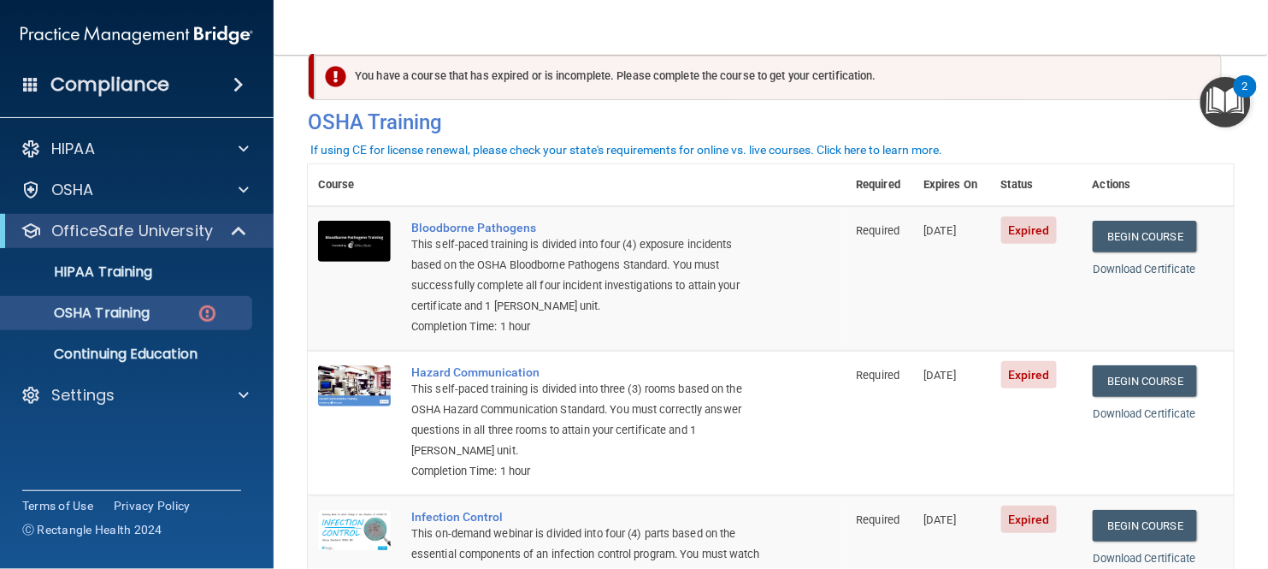
click at [1026, 373] on span "Expired" at bounding box center [1029, 374] width 56 height 27
drag, startPoint x: 1026, startPoint y: 373, endPoint x: 1054, endPoint y: 373, distance: 28.2
click at [1054, 373] on span "Expired" at bounding box center [1029, 374] width 56 height 27
click at [1035, 420] on td "Expired" at bounding box center [1036, 423] width 91 height 144
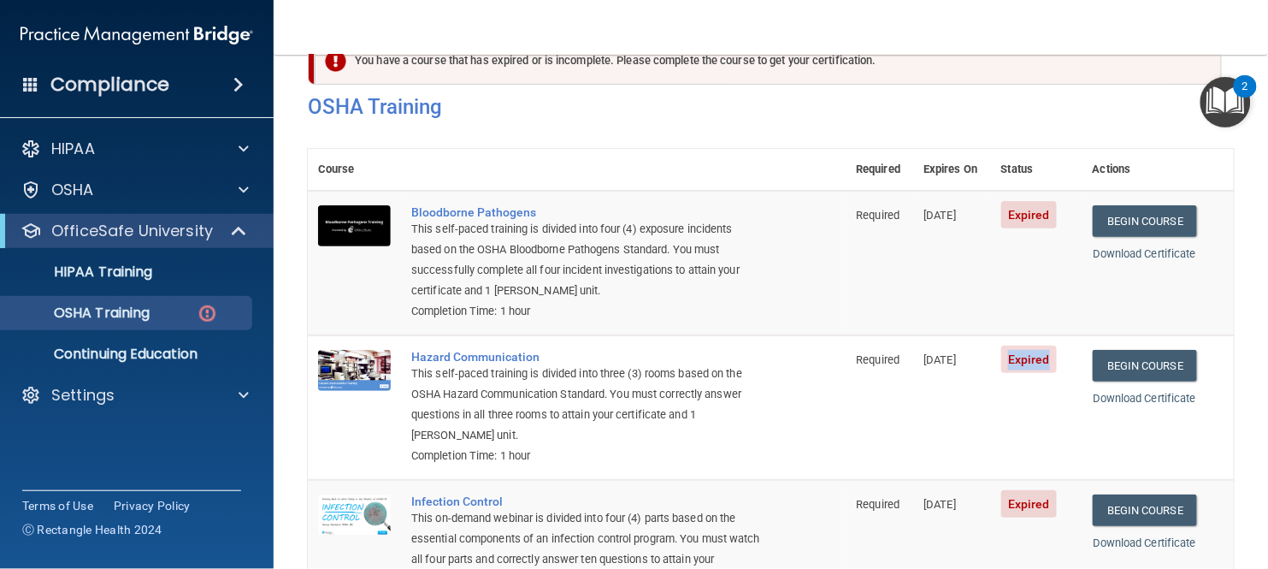
scroll to position [0, 0]
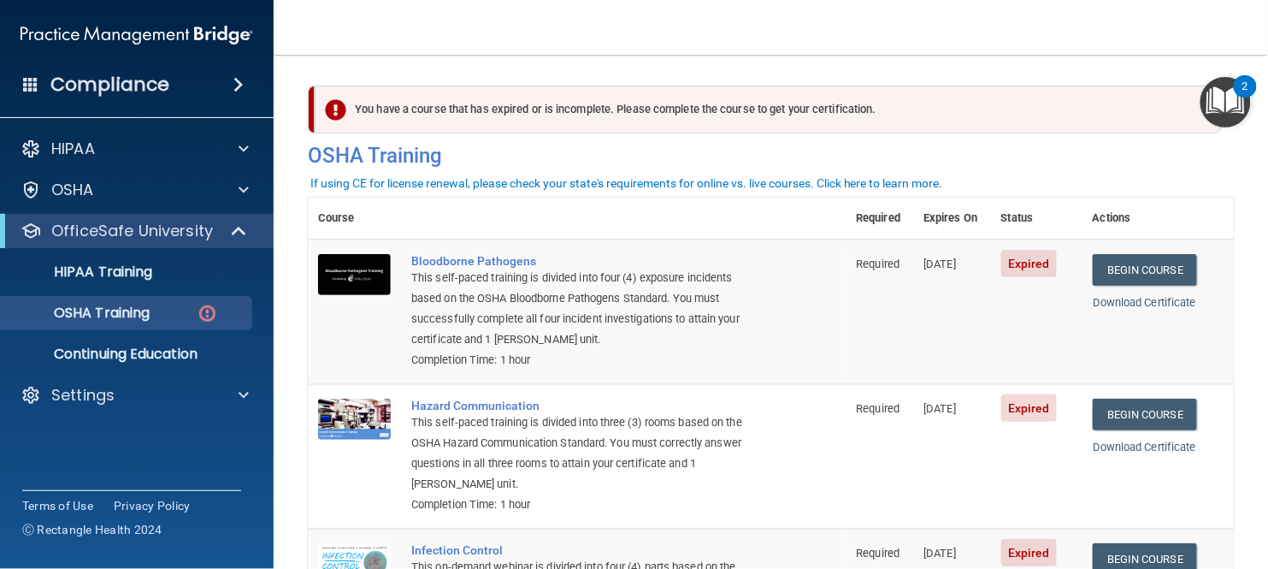
click at [980, 377] on td "[DATE]" at bounding box center [952, 311] width 78 height 144
click at [1236, 99] on img "Open Resource Center, 2 new notifications" at bounding box center [1225, 102] width 50 height 50
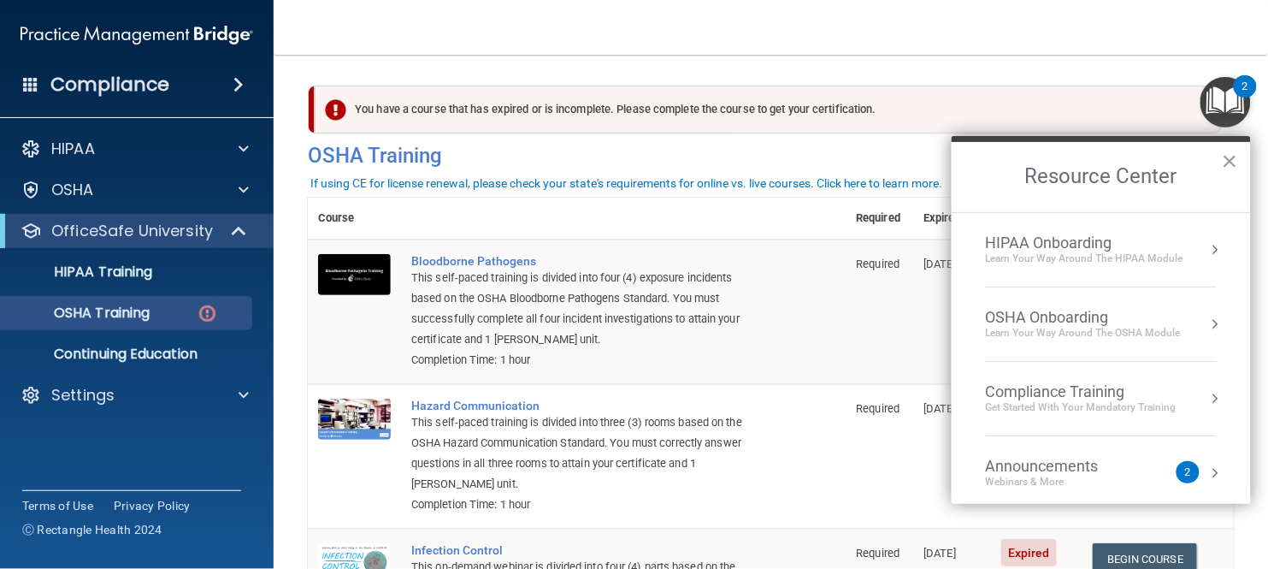
click at [1102, 310] on div "OSHA Onboarding" at bounding box center [1083, 317] width 195 height 19
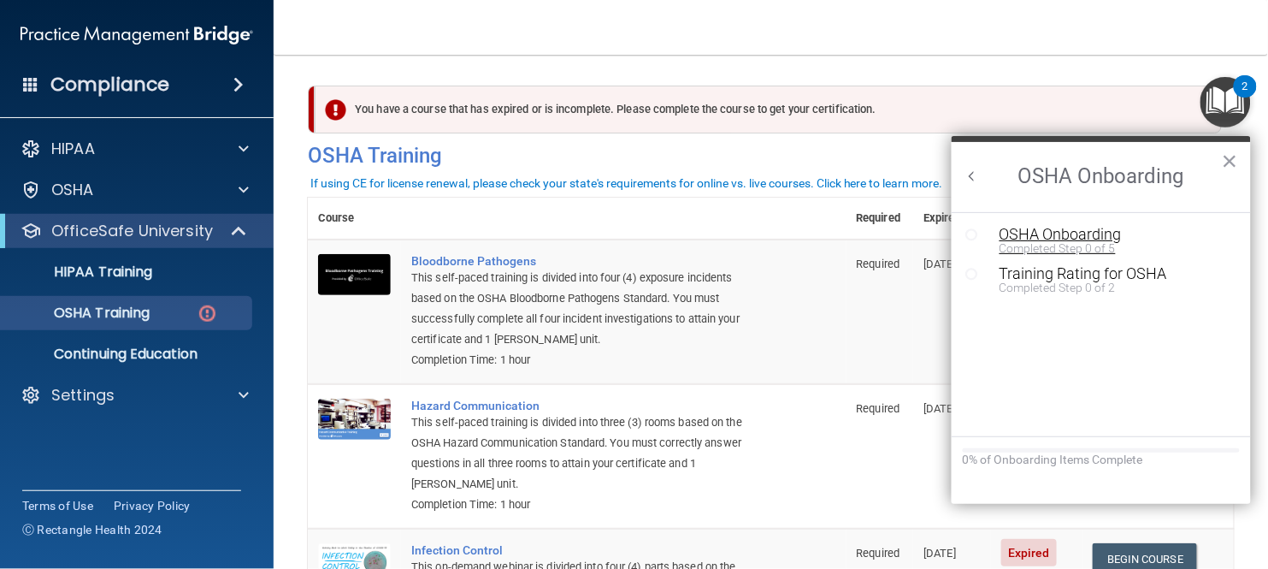
click at [1095, 234] on div "OSHA Onboarding" at bounding box center [1114, 234] width 230 height 15
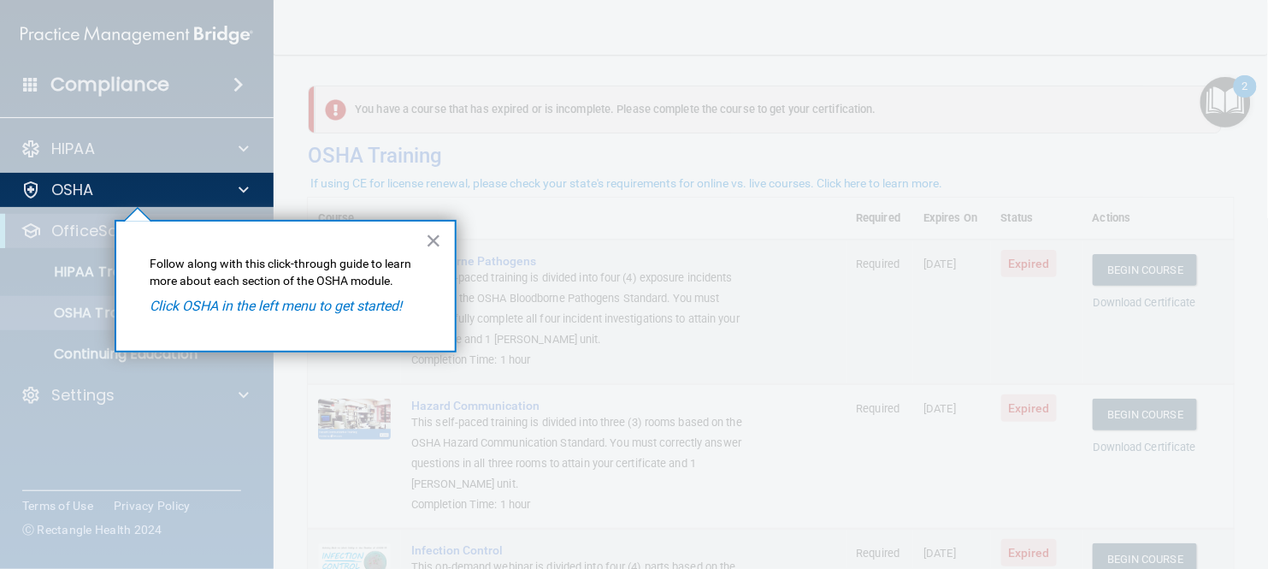
click at [321, 305] on em "Click OSHA in the left menu to get started!" at bounding box center [276, 306] width 252 height 16
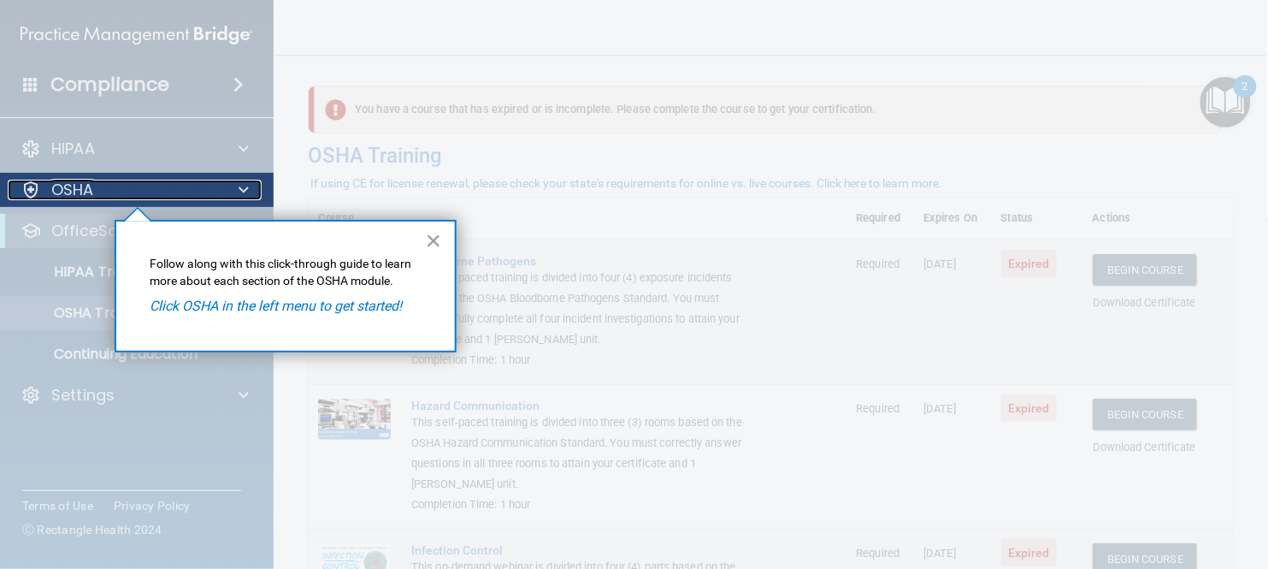
click at [227, 195] on div at bounding box center [241, 190] width 43 height 21
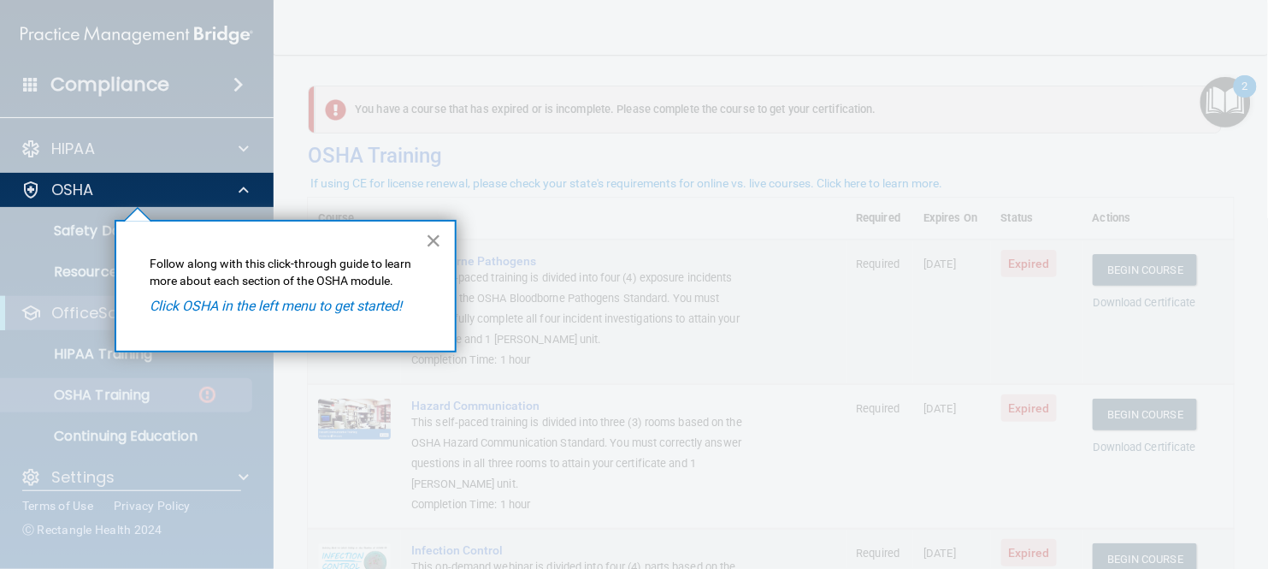
click at [432, 251] on button "×" at bounding box center [434, 240] width 16 height 27
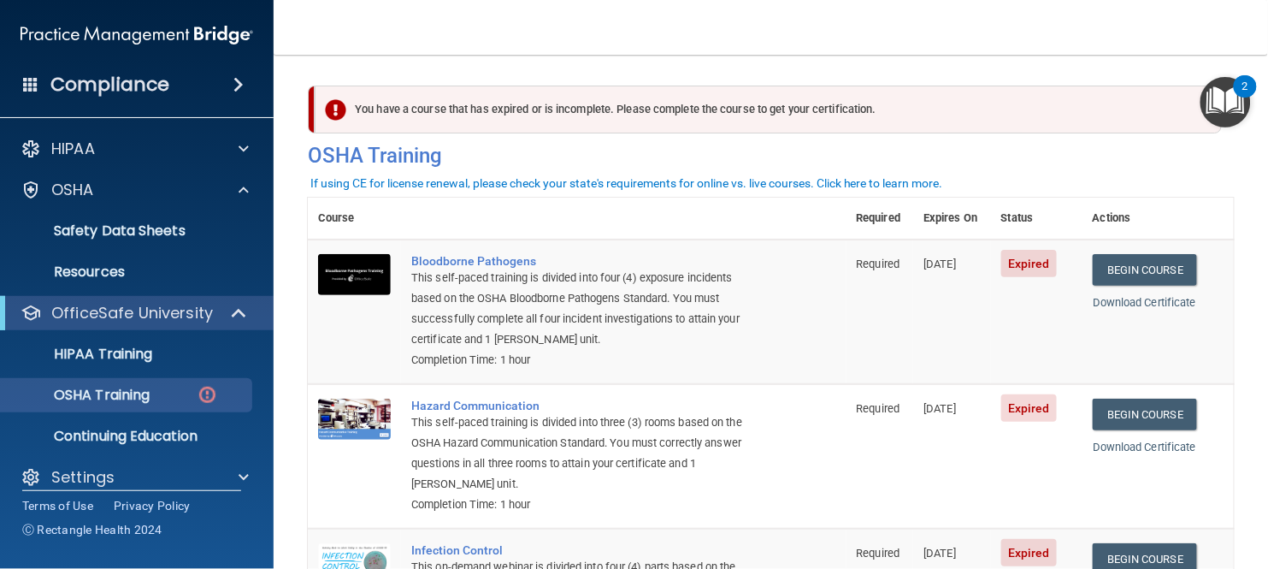
click at [1213, 107] on img "Open Resource Center, 2 new notifications" at bounding box center [1225, 102] width 50 height 50
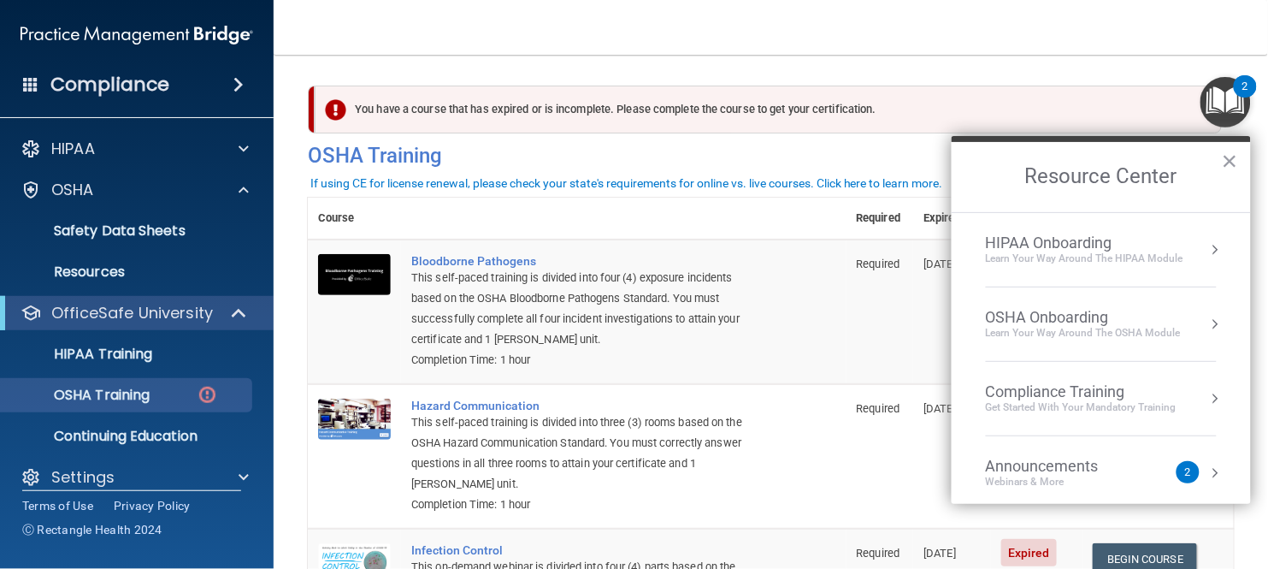
click at [1176, 394] on div "Compliance Training Get Started with your mandatory training" at bounding box center [1101, 398] width 231 height 32
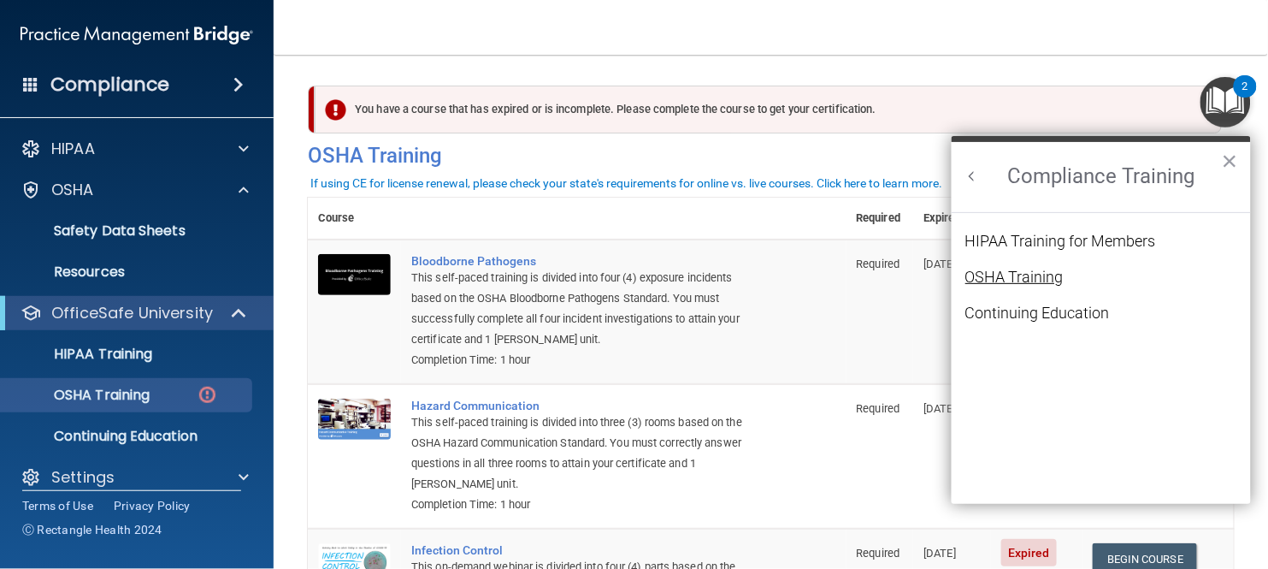
click at [1021, 272] on div "OSHA Training" at bounding box center [1014, 276] width 98 height 15
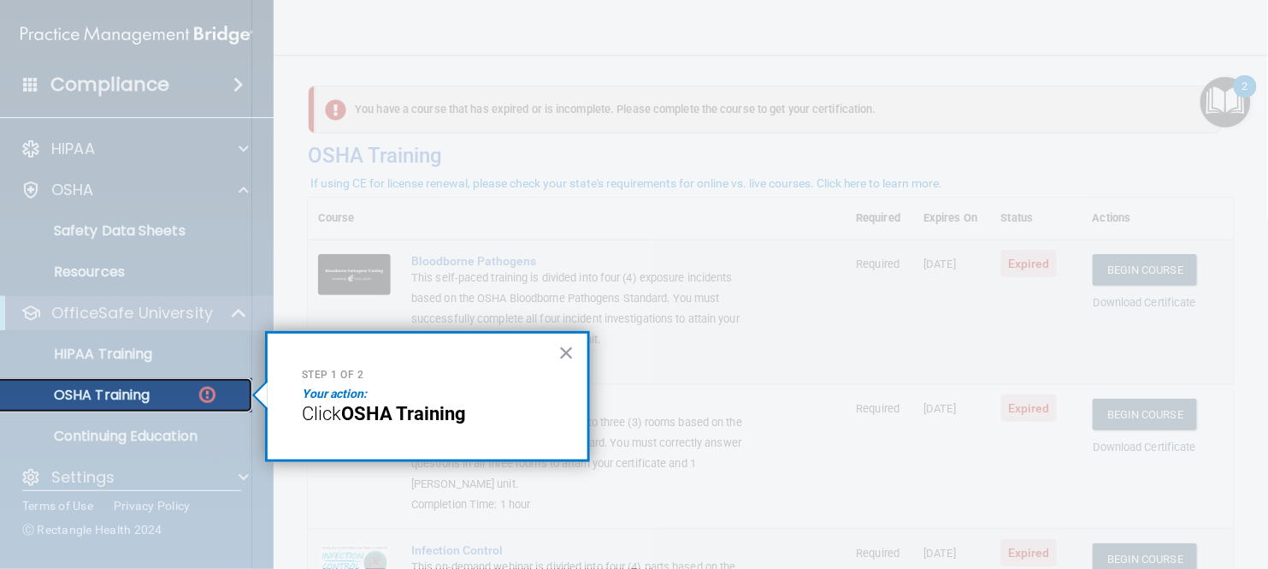
click at [136, 388] on p "OSHA Training" at bounding box center [80, 394] width 139 height 17
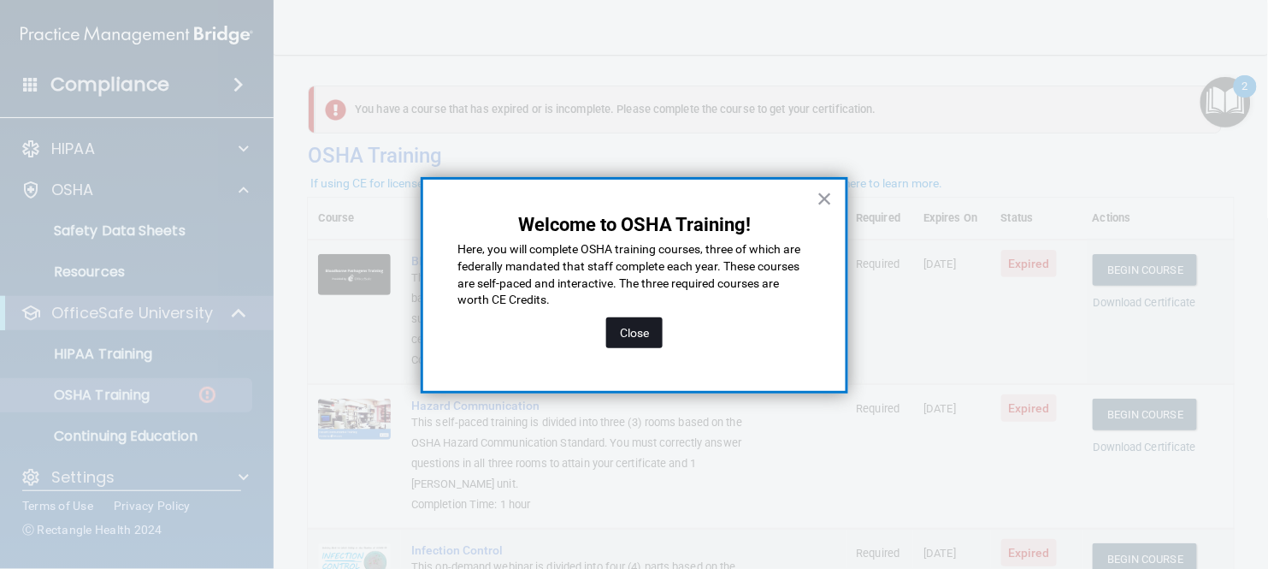
click at [639, 333] on button "Close" at bounding box center [634, 332] width 56 height 31
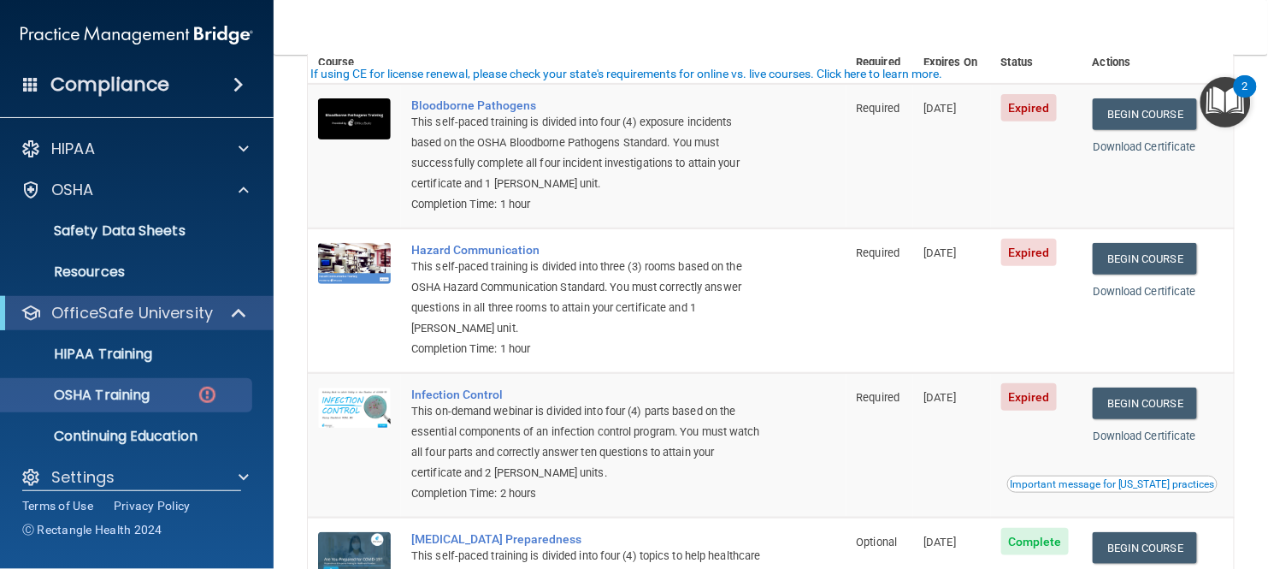
scroll to position [162, 0]
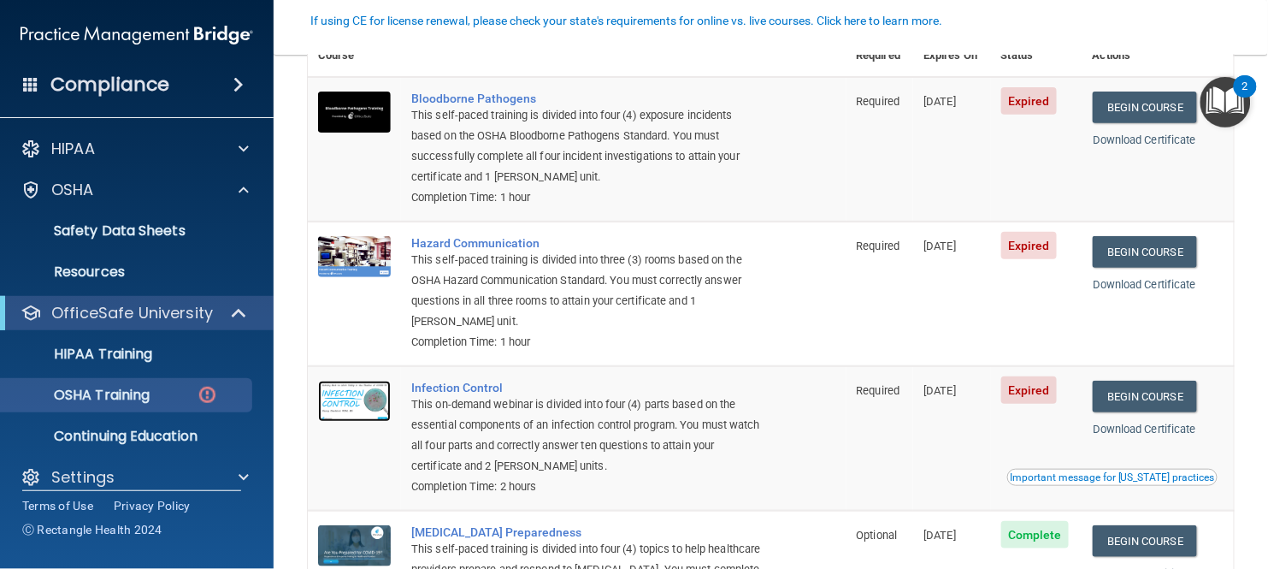
click at [375, 402] on img at bounding box center [354, 400] width 73 height 41
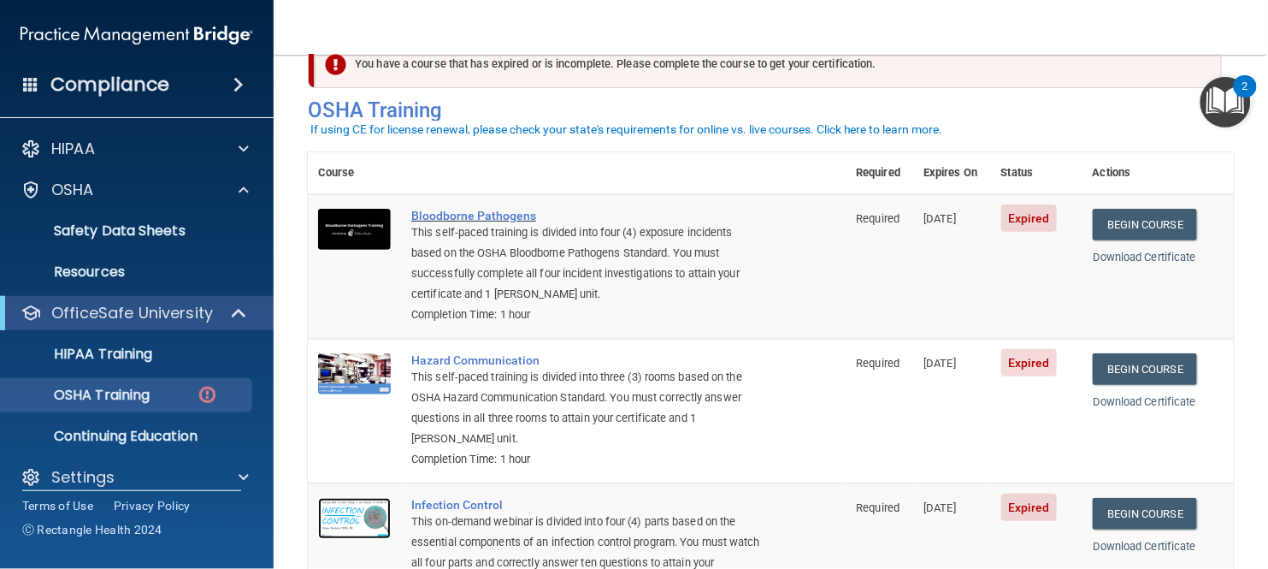
scroll to position [55, 0]
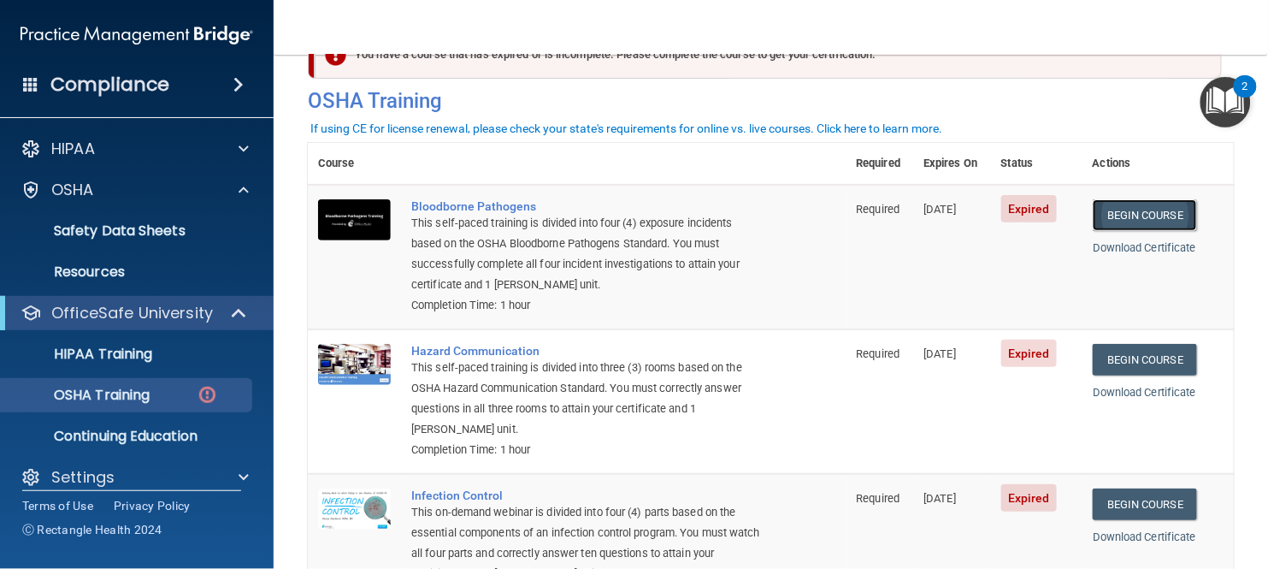
click at [1144, 222] on link "Begin Course" at bounding box center [1145, 215] width 104 height 32
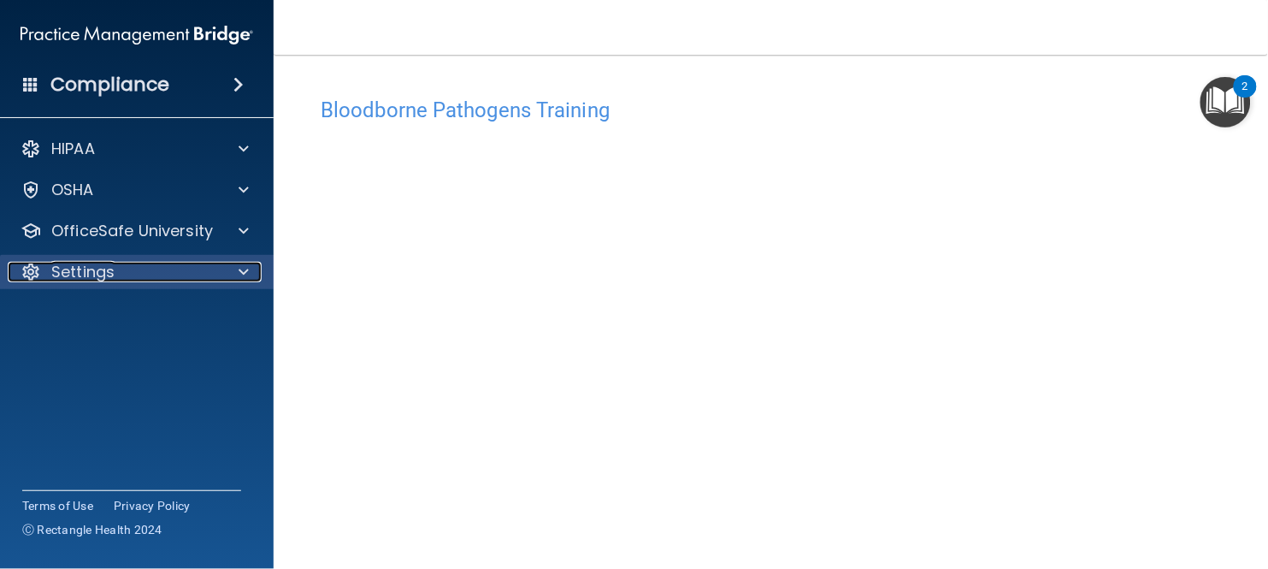
click at [221, 264] on div at bounding box center [241, 272] width 43 height 21
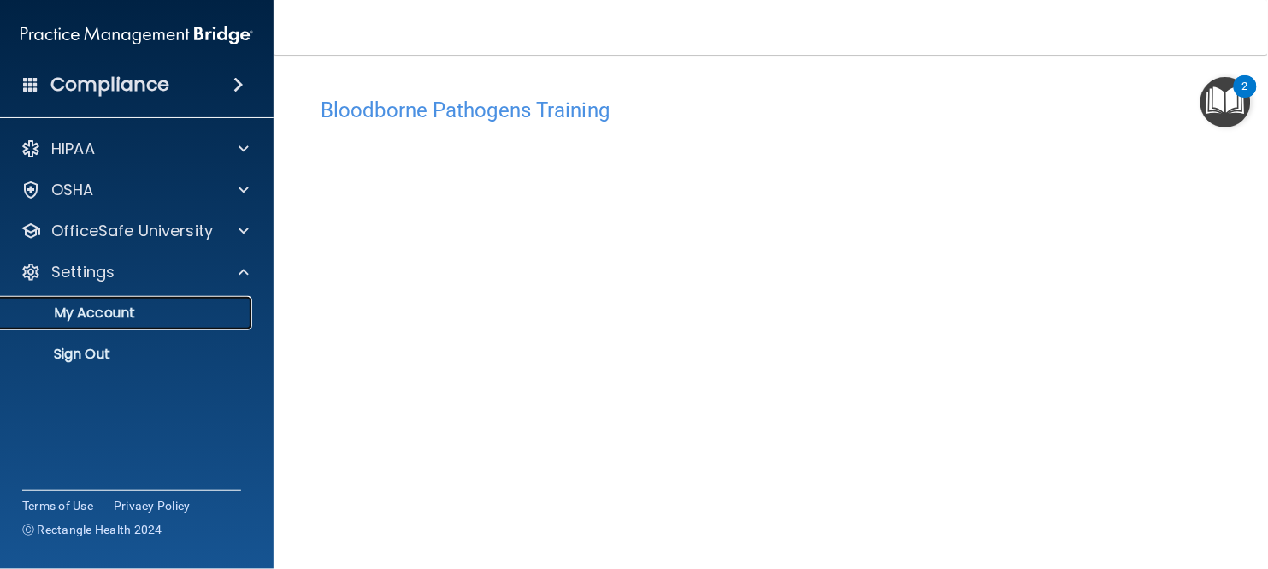
click at [91, 304] on p "My Account" at bounding box center [127, 312] width 233 height 17
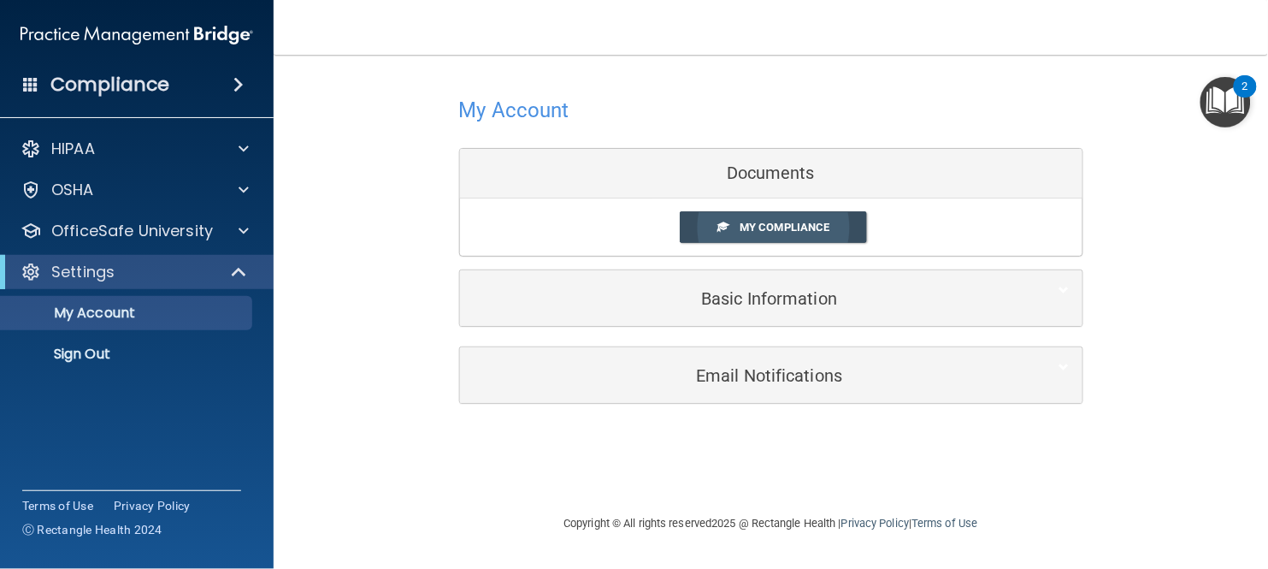
click at [755, 233] on span "My Compliance" at bounding box center [785, 227] width 90 height 13
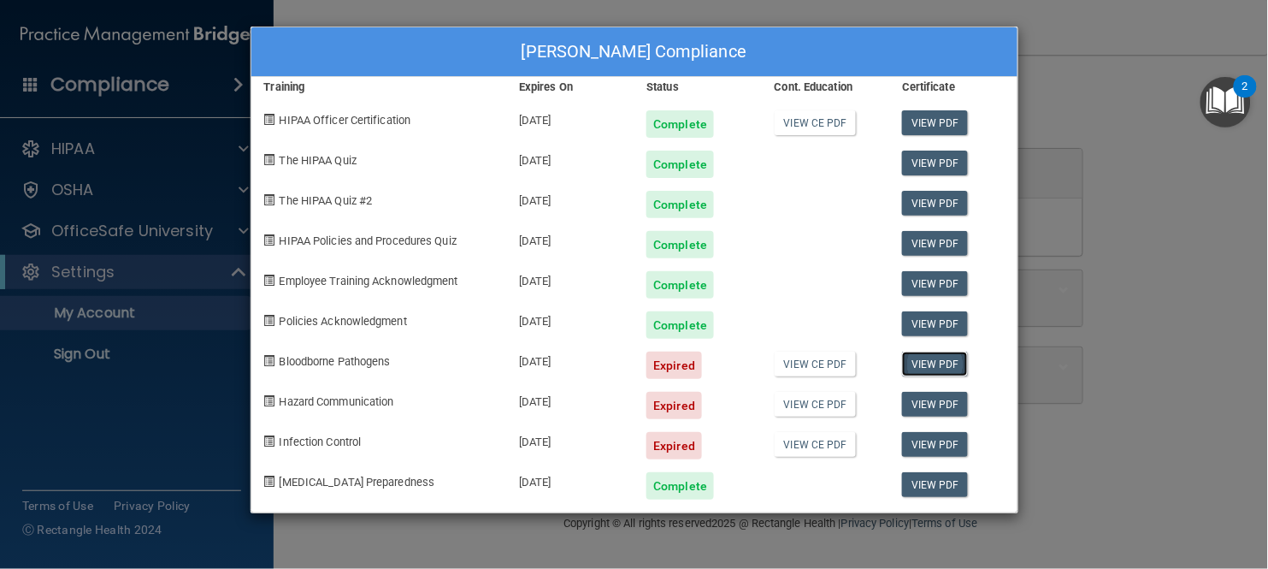
click at [949, 365] on link "View PDF" at bounding box center [935, 363] width 66 height 25
click at [265, 362] on span at bounding box center [269, 360] width 11 height 11
click at [1184, 292] on div "[PERSON_NAME] Compliance Training Expires On Status Cont. Education Certificate…" at bounding box center [634, 284] width 1268 height 569
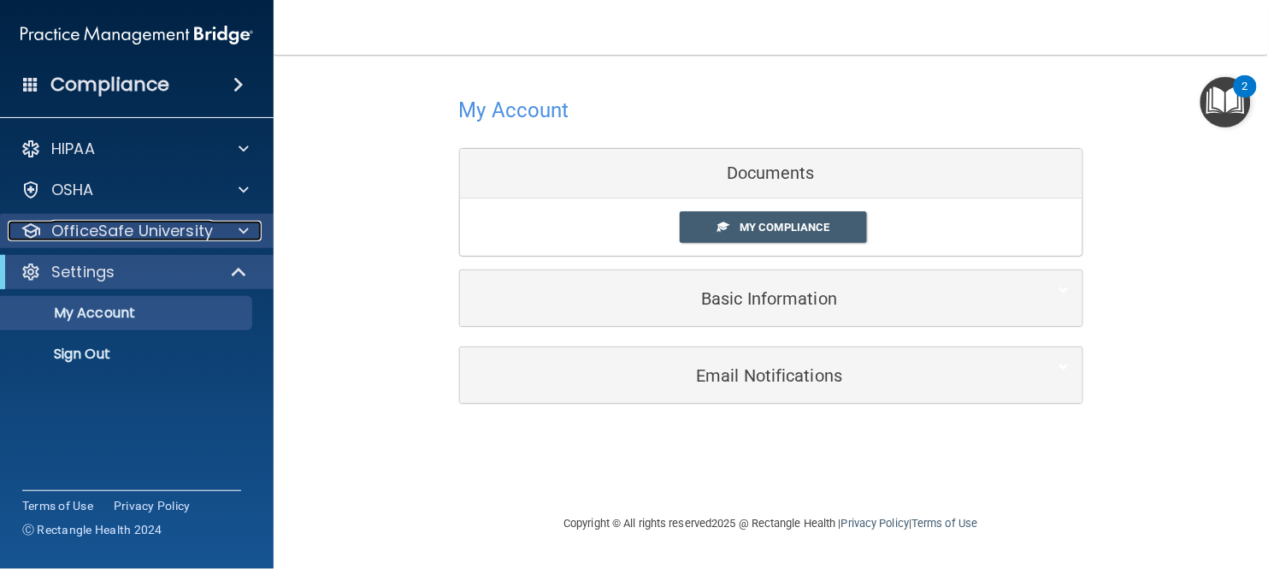
click at [167, 233] on p "OfficeSafe University" at bounding box center [132, 231] width 162 height 21
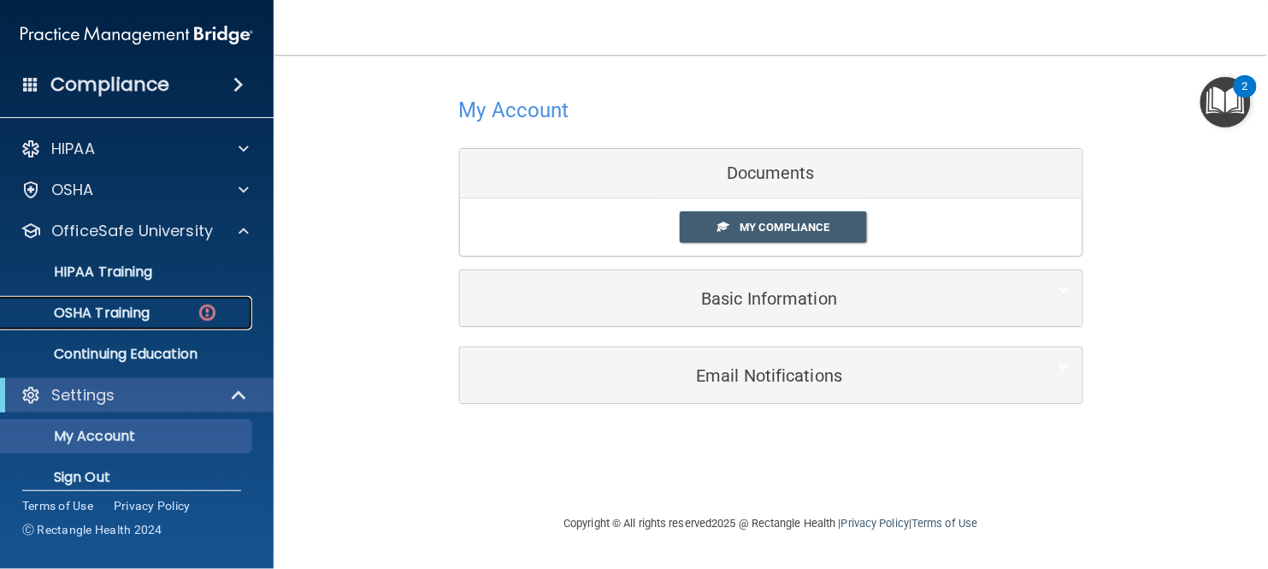
click at [104, 314] on p "OSHA Training" at bounding box center [80, 312] width 139 height 17
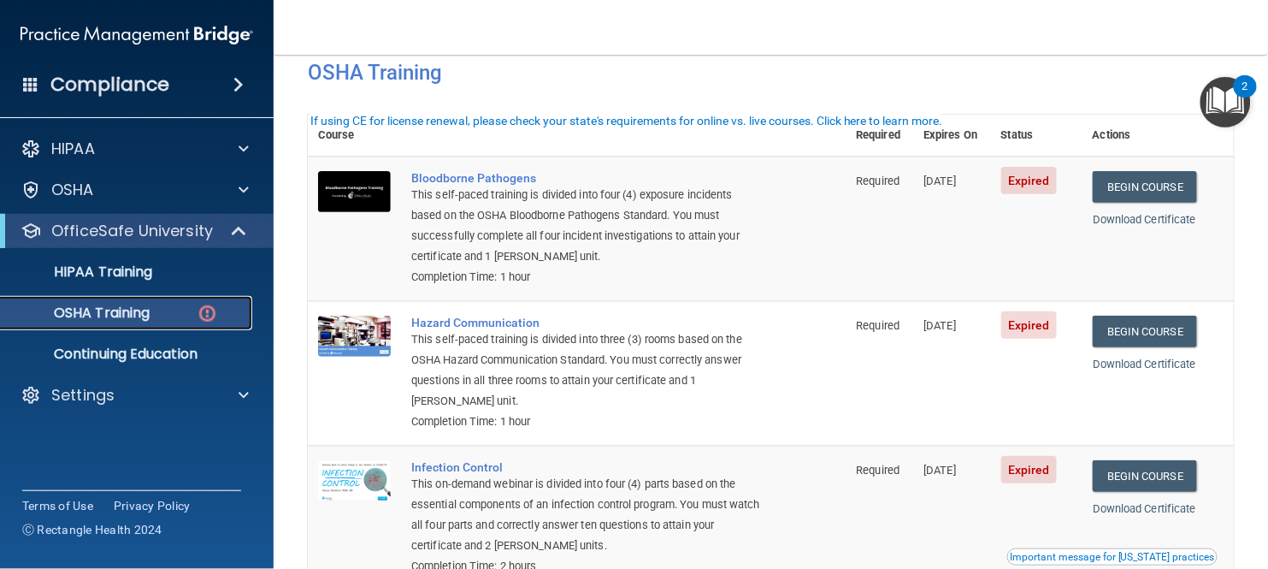
scroll to position [104, 0]
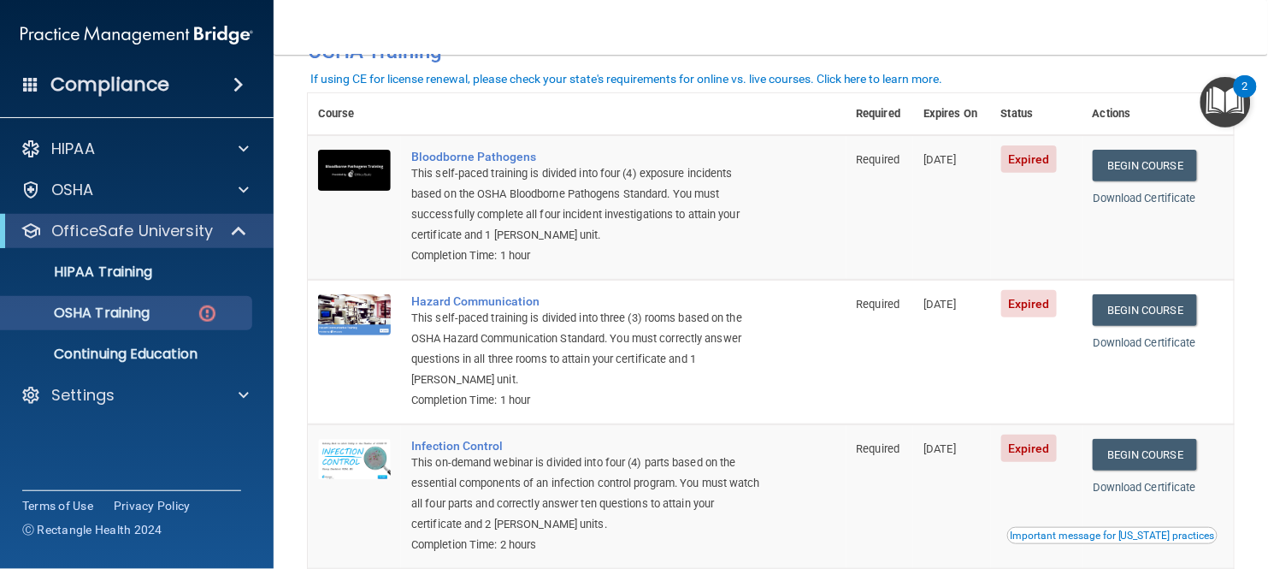
click at [960, 110] on th "Expires On" at bounding box center [952, 114] width 78 height 42
click at [1160, 315] on link "Begin Course" at bounding box center [1145, 310] width 104 height 32
click at [1123, 3] on nav "Toggle navigation [PERSON_NAME] [EMAIL_ADDRESS][DOMAIN_NAME] Manage My Enterpri…" at bounding box center [771, 27] width 994 height 55
click at [1183, 168] on link "Begin Course" at bounding box center [1145, 166] width 104 height 32
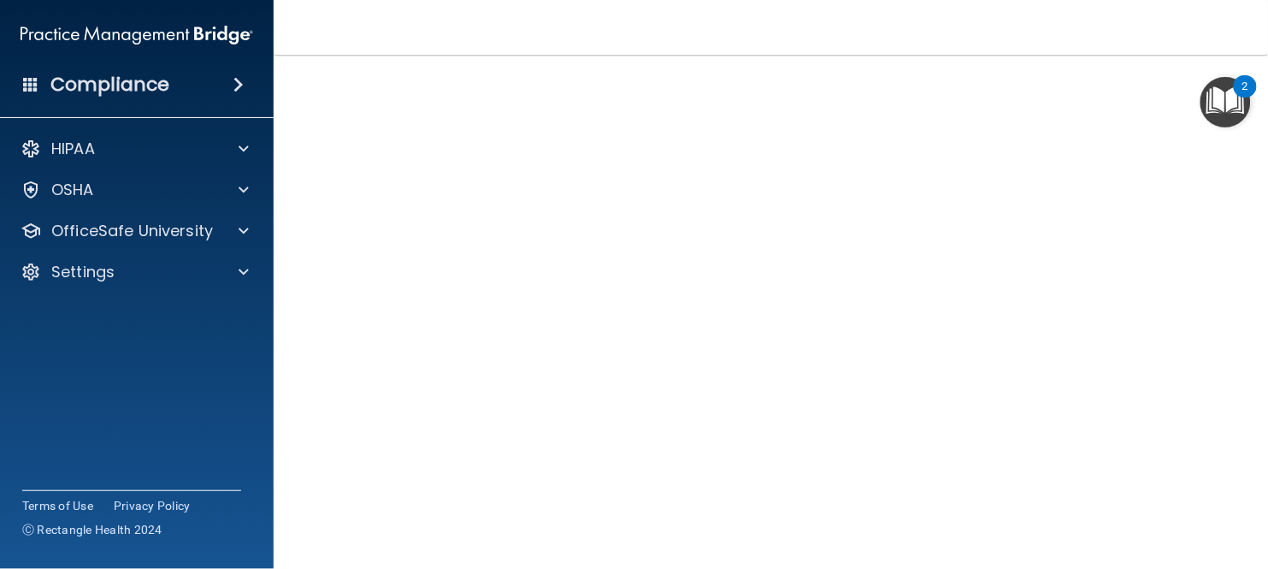
scroll to position [145, 0]
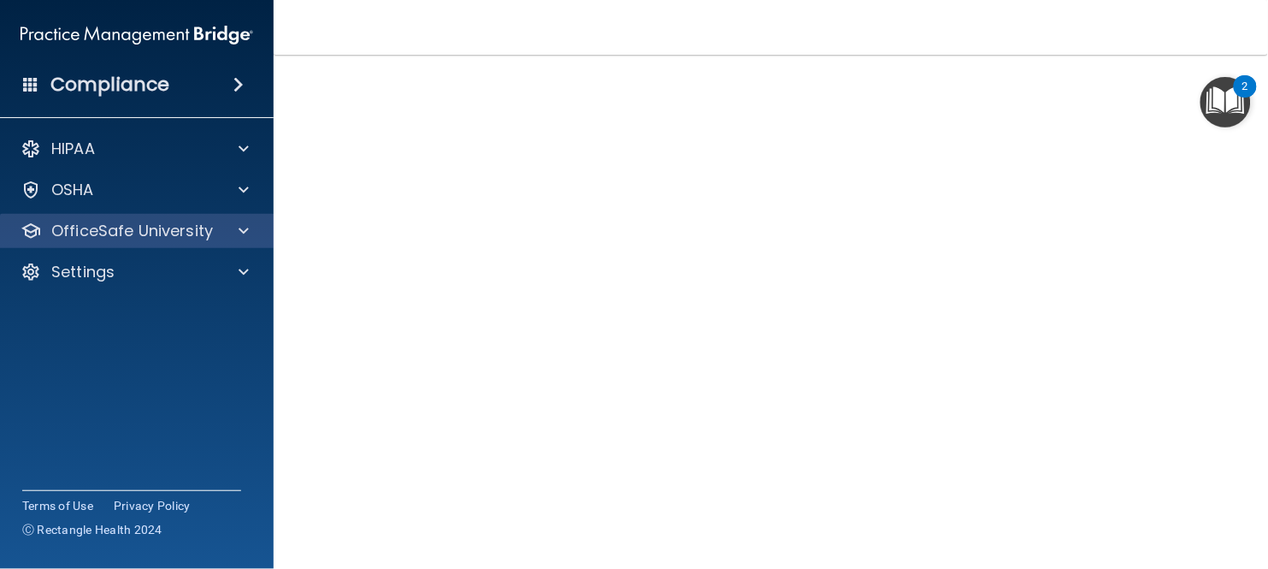
click at [100, 215] on div "OfficeSafe University" at bounding box center [137, 231] width 274 height 34
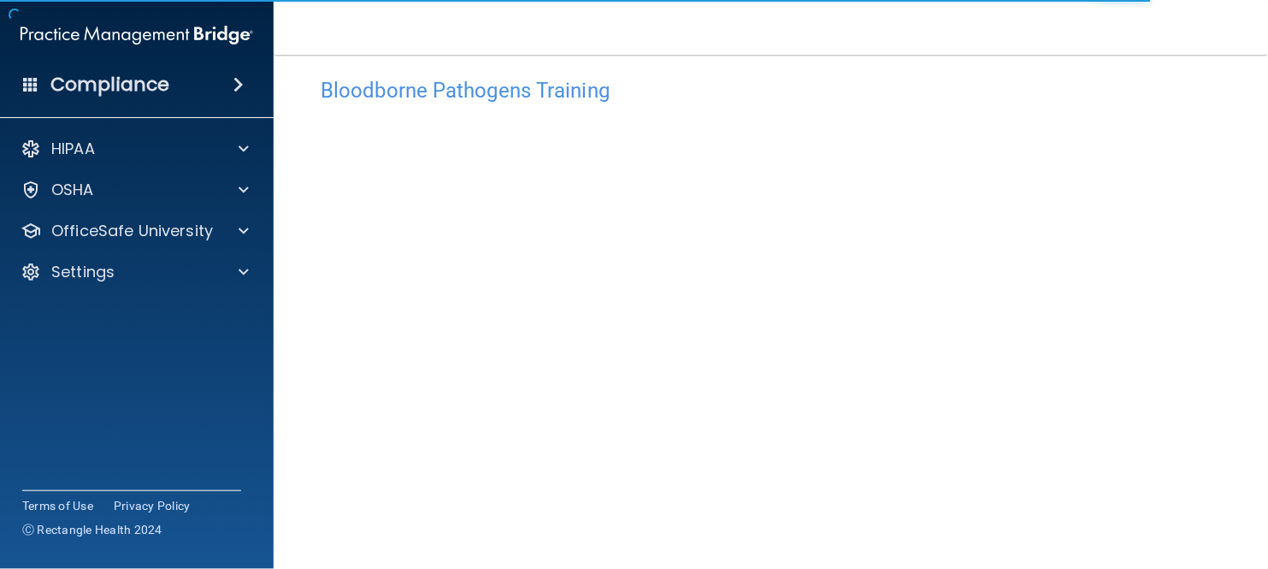
scroll to position [162, 0]
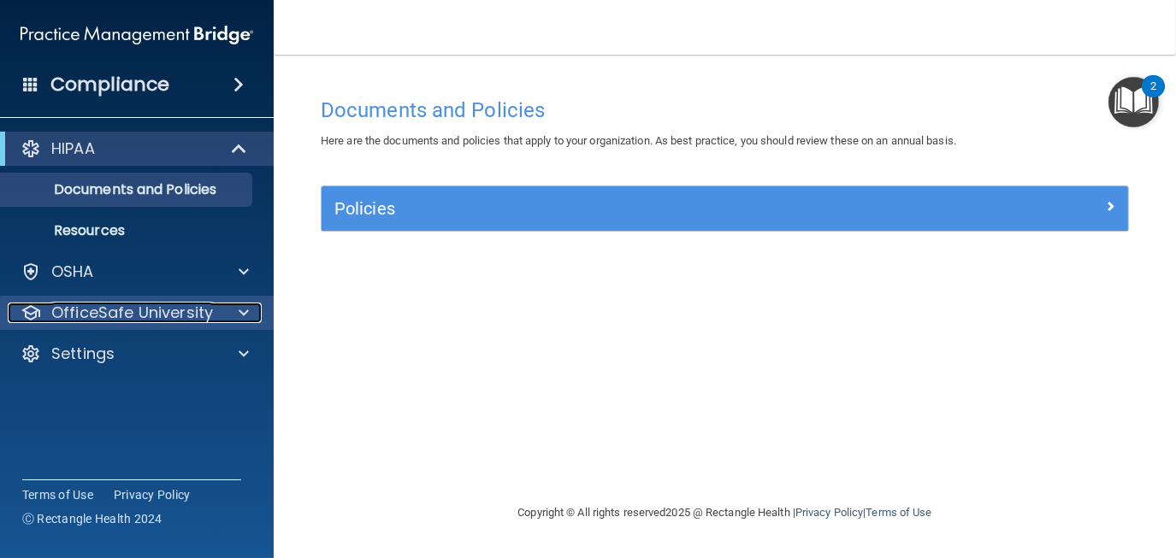
click at [140, 315] on p "OfficeSafe University" at bounding box center [132, 313] width 162 height 21
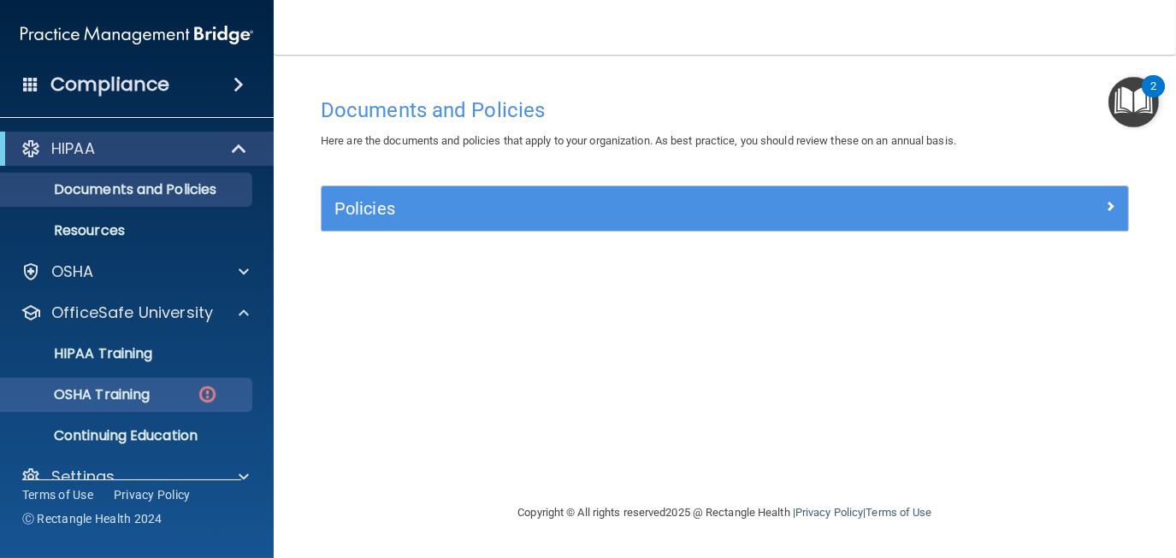
drag, startPoint x: 156, startPoint y: 376, endPoint x: 159, endPoint y: 398, distance: 21.6
click at [158, 383] on ul "HIPAA Training OSHA Training Continuing Education" at bounding box center [137, 391] width 309 height 123
click at [163, 399] on div "OSHA Training" at bounding box center [127, 394] width 233 height 17
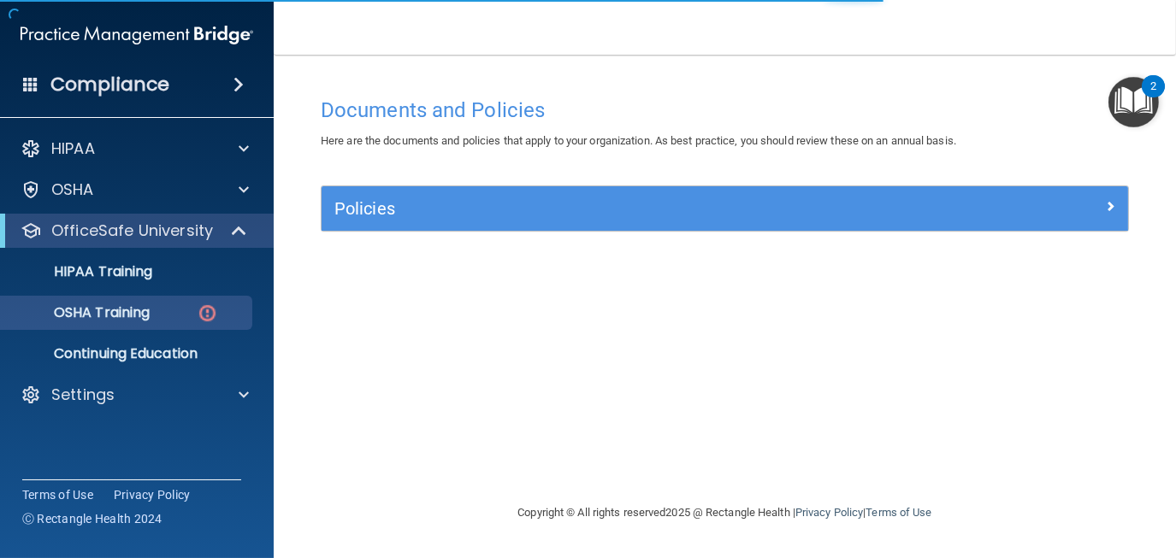
click at [159, 330] on ul "HIPAA Training OSHA Training Continuing Education" at bounding box center [137, 309] width 309 height 123
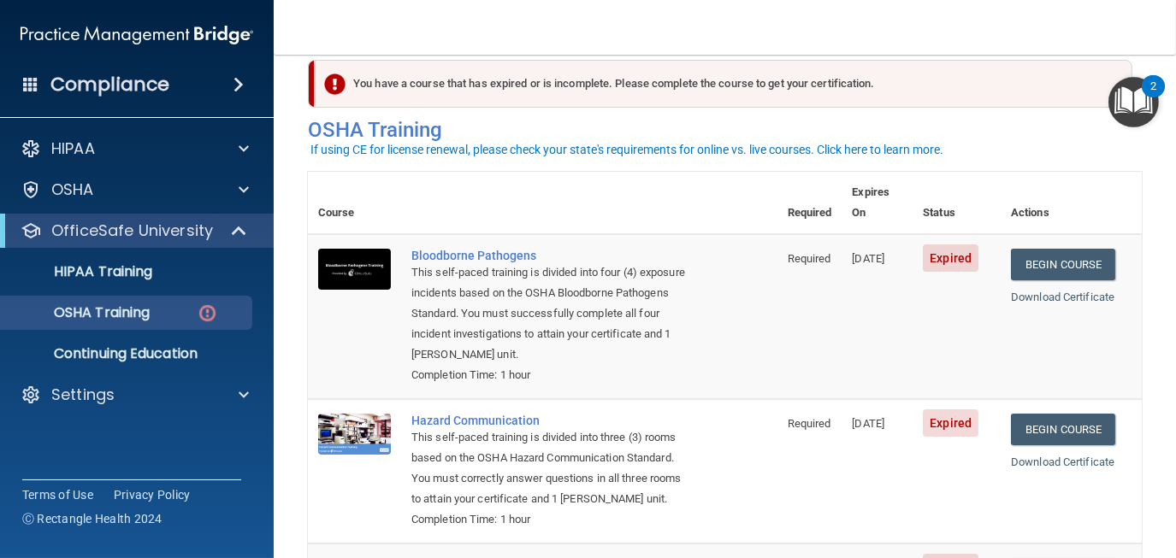
scroll to position [33, 0]
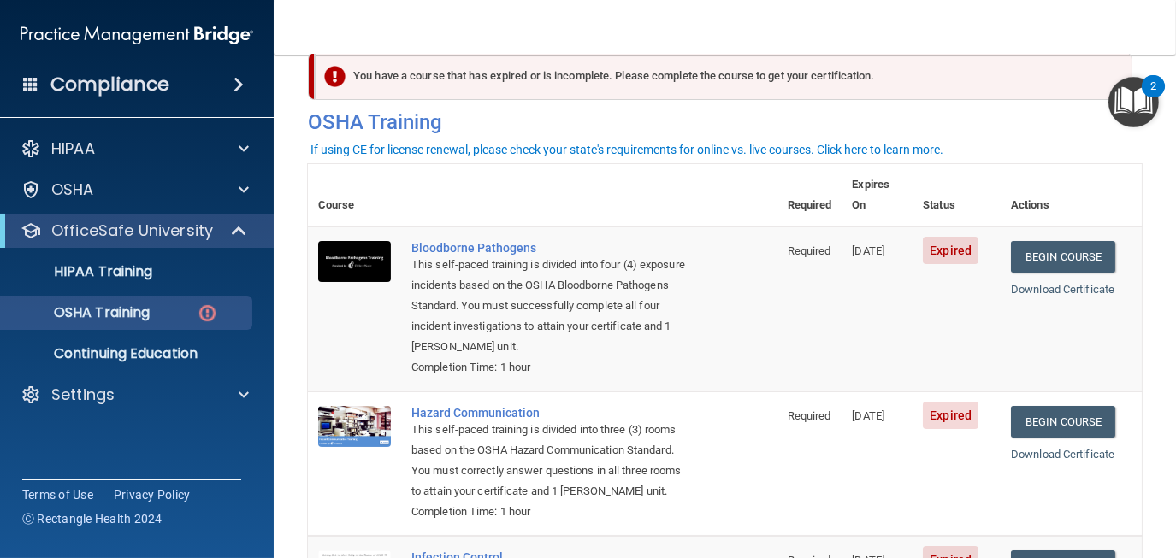
click at [481, 227] on td "Bloodborne Pathogens This self-paced training is divided into four (4) exposure…" at bounding box center [589, 309] width 376 height 165
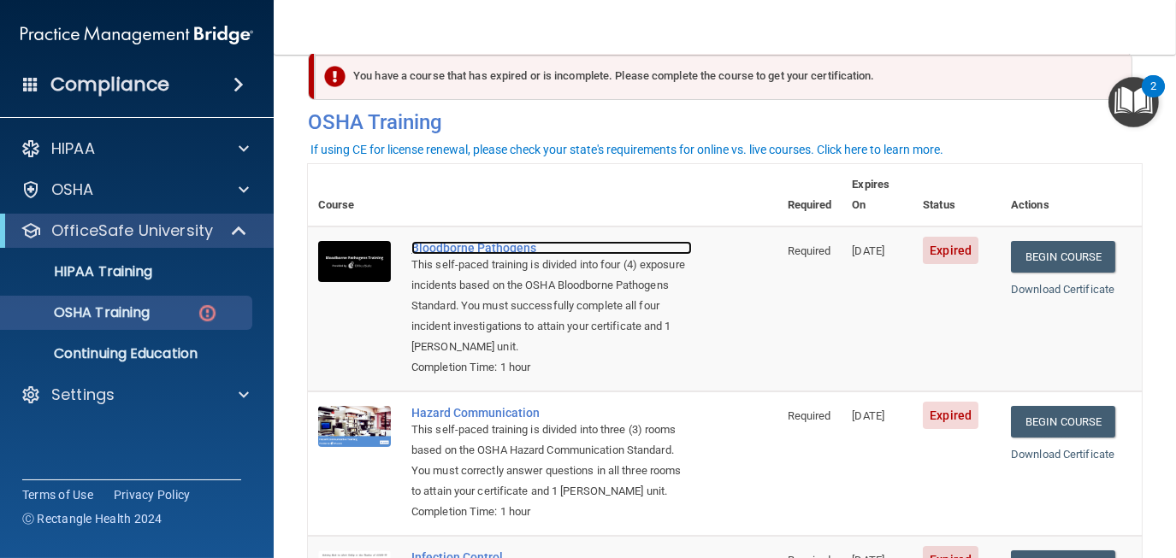
click at [485, 241] on div "Bloodborne Pathogens" at bounding box center [551, 248] width 280 height 14
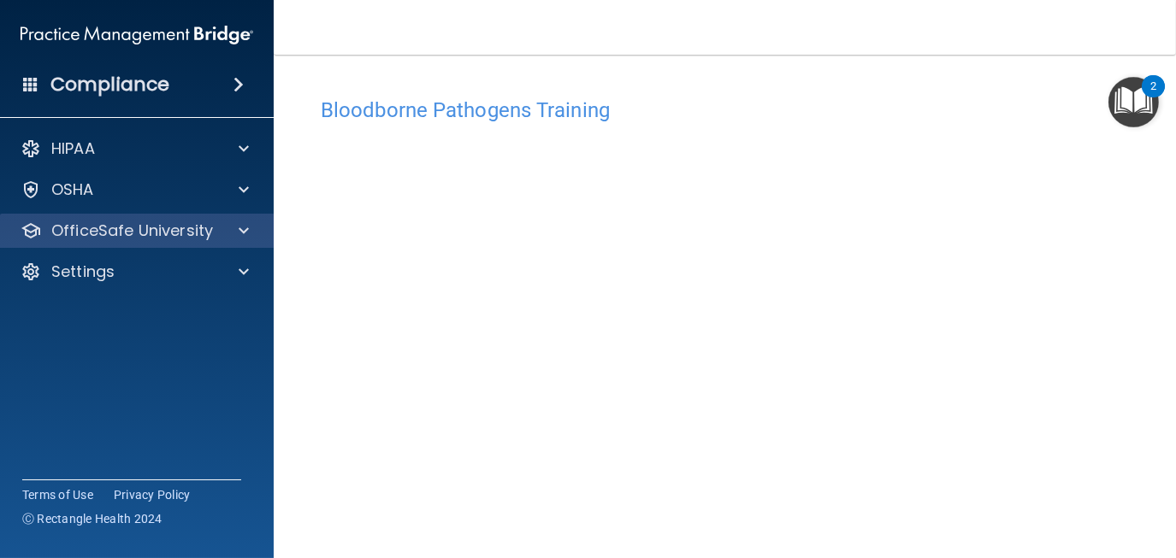
click at [243, 214] on div "OfficeSafe University" at bounding box center [137, 231] width 274 height 34
click at [252, 229] on div at bounding box center [241, 231] width 43 height 21
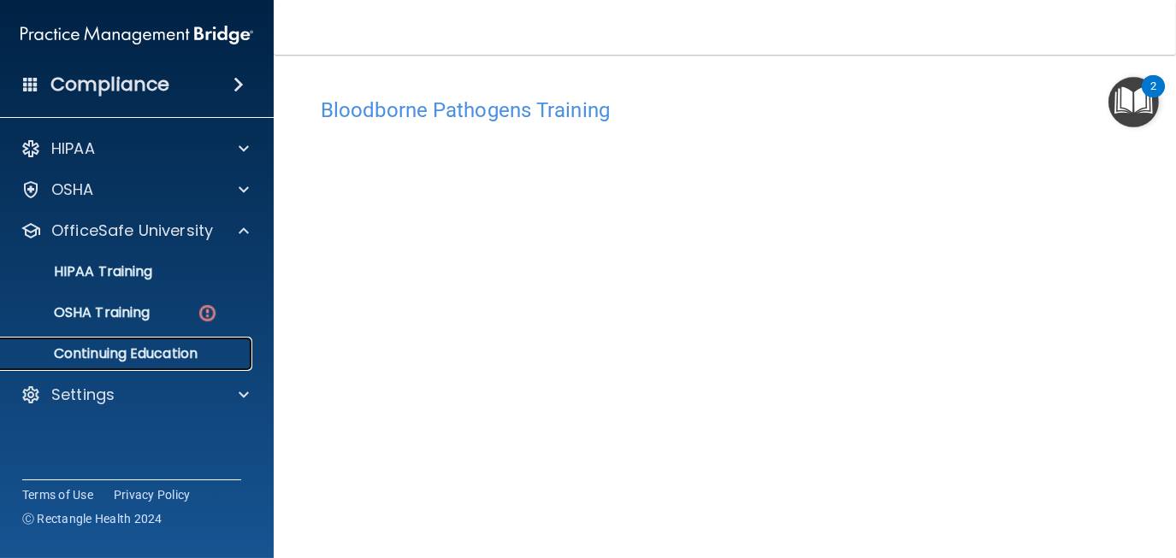
click at [184, 337] on link "Continuing Education" at bounding box center [117, 354] width 269 height 34
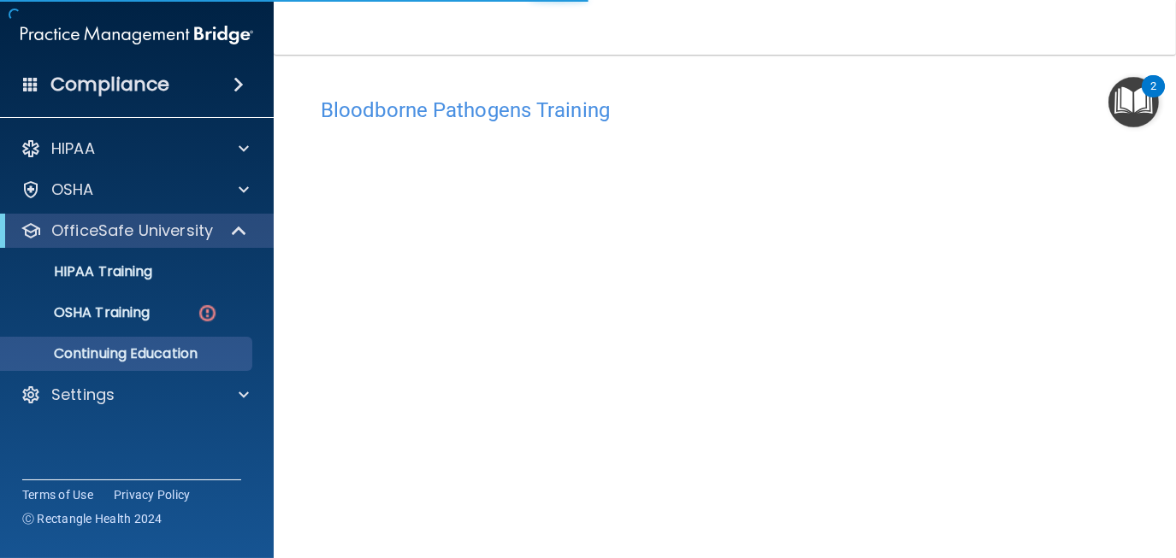
click at [188, 333] on ul "HIPAA Training OSHA Training Continuing Education" at bounding box center [137, 309] width 309 height 123
click at [188, 331] on ul "HIPAA Training OSHA Training Continuing Education" at bounding box center [137, 309] width 309 height 123
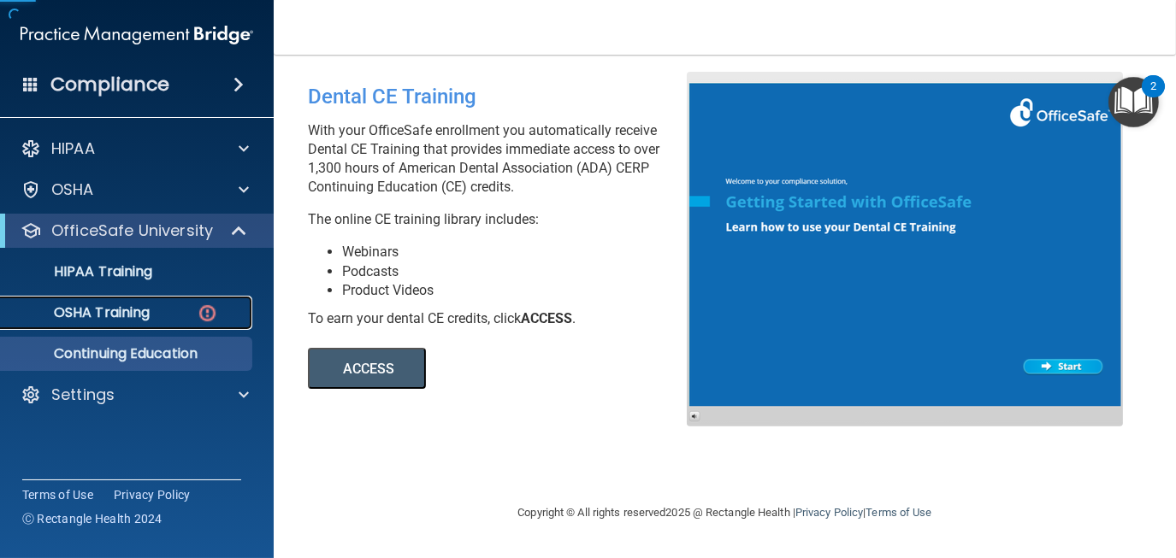
click at [208, 313] on img at bounding box center [207, 313] width 21 height 21
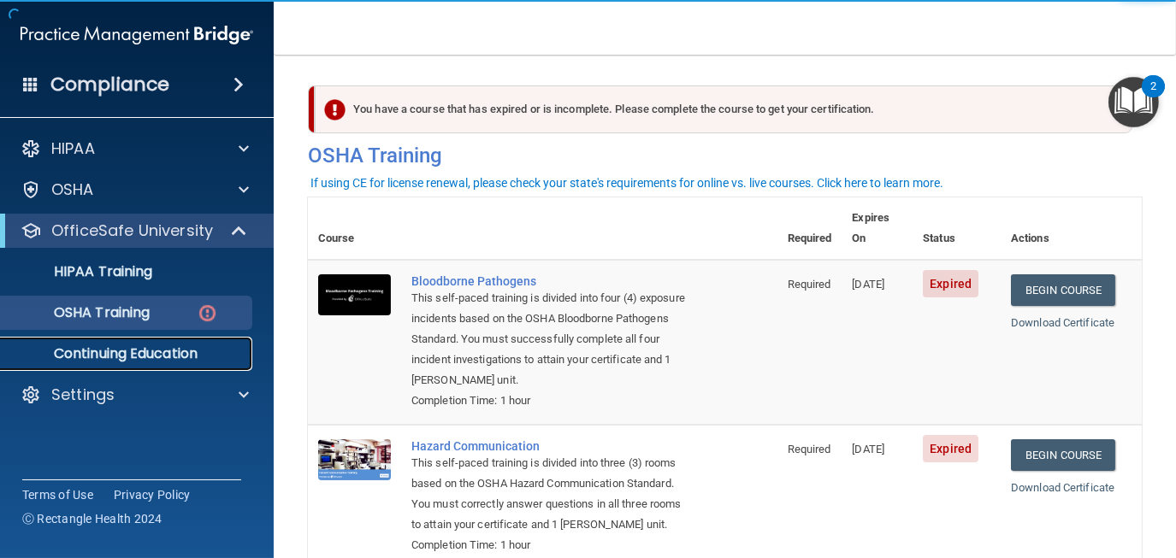
click at [140, 364] on link "Continuing Education" at bounding box center [117, 354] width 269 height 34
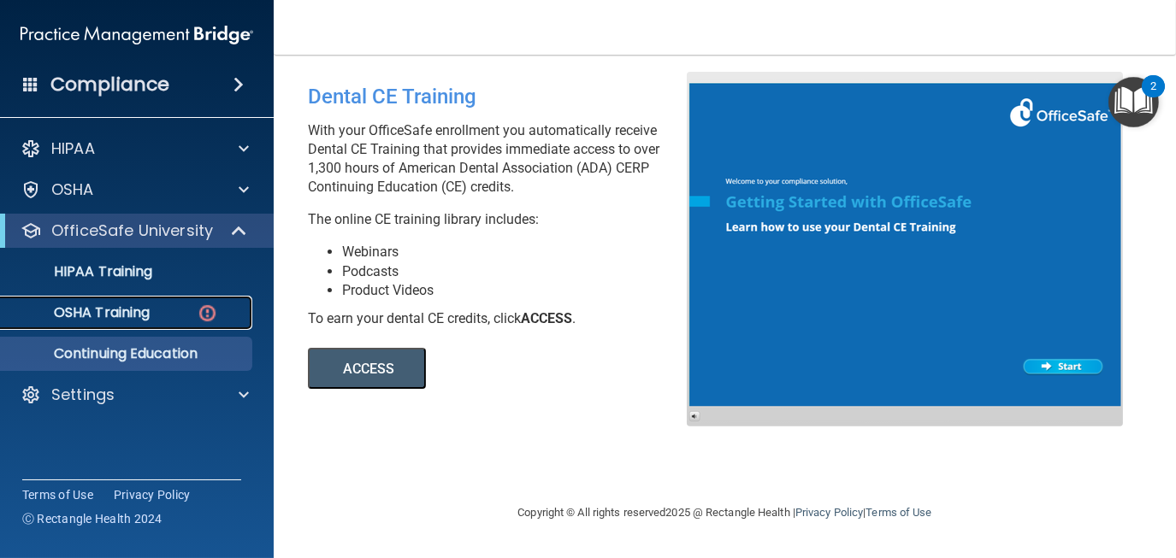
click at [150, 317] on p "OSHA Training" at bounding box center [80, 312] width 139 height 17
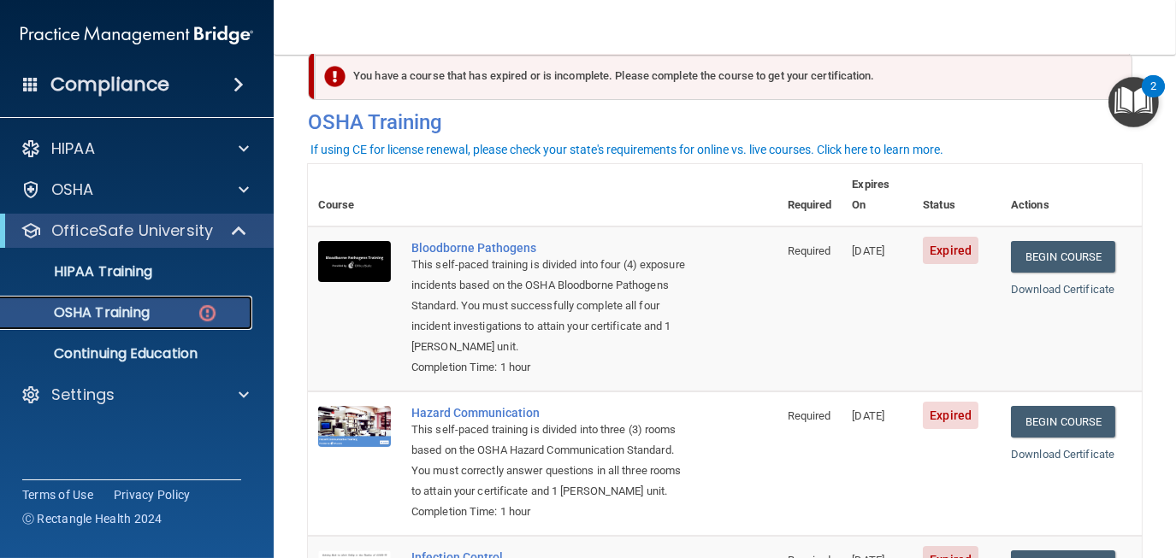
scroll to position [61, 0]
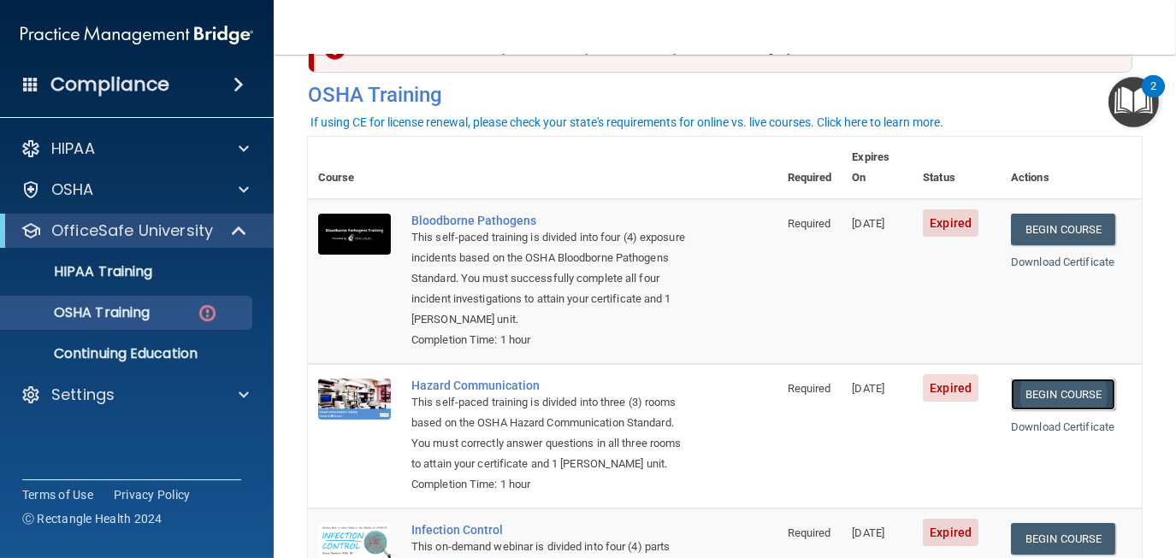
click at [1061, 379] on link "Begin Course" at bounding box center [1063, 395] width 104 height 32
